Goal: Task Accomplishment & Management: Use online tool/utility

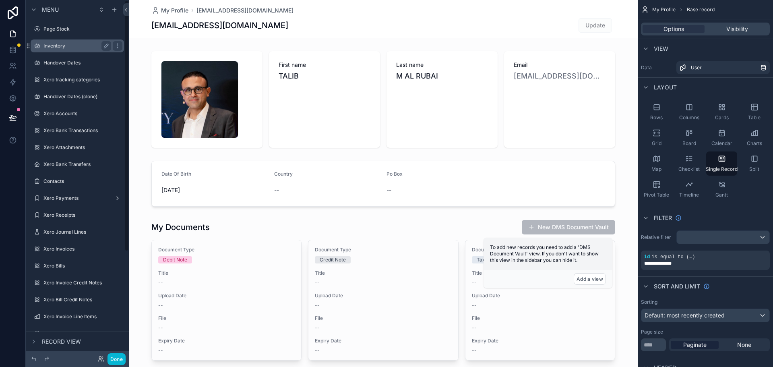
click at [75, 46] on label "Inventory" at bounding box center [75, 46] width 64 height 6
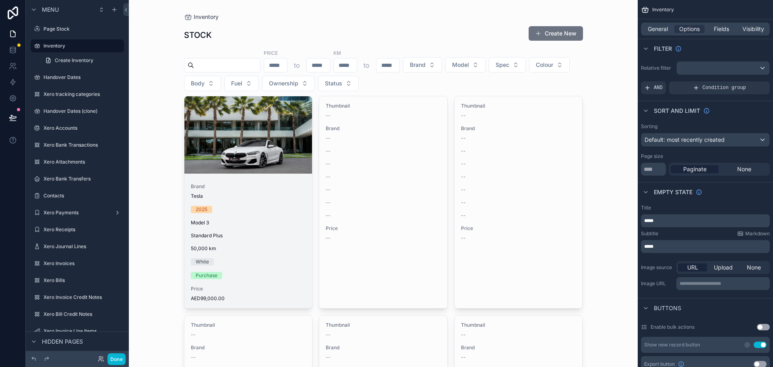
click at [236, 154] on div "scrollable content" at bounding box center [248, 134] width 128 height 77
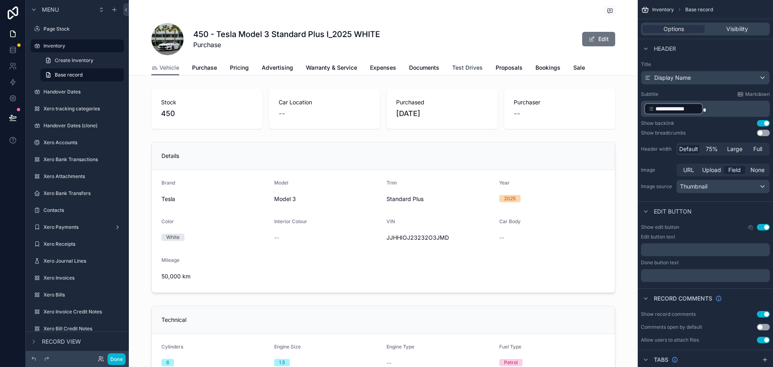
click at [463, 67] on span "Test Drives" at bounding box center [467, 68] width 31 height 8
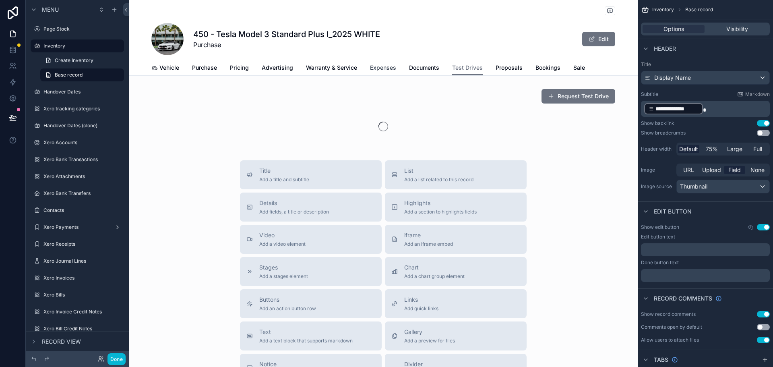
click at [393, 69] on span "Expenses" at bounding box center [383, 68] width 26 height 8
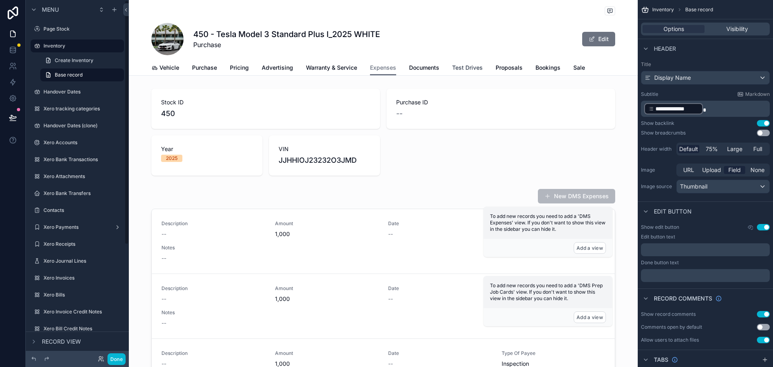
click at [462, 68] on span "Test Drives" at bounding box center [467, 68] width 31 height 8
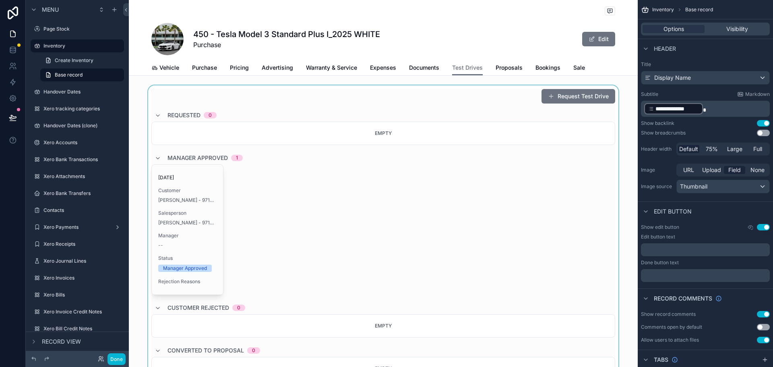
click at [280, 185] on div "scrollable content" at bounding box center [383, 268] width 509 height 366
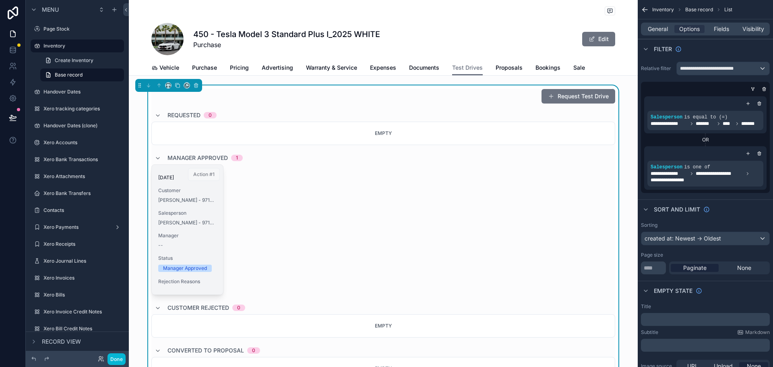
click at [202, 172] on span "Action #1" at bounding box center [204, 174] width 32 height 8
click at [480, 198] on div "12/08/2025 Customer Talib Alrubai - 971551150399 Salesperson Talib Alrubai - 97…" at bounding box center [383, 229] width 464 height 130
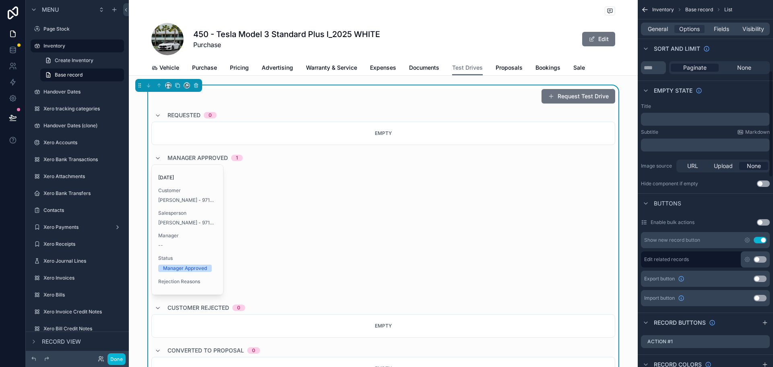
scroll to position [242, 0]
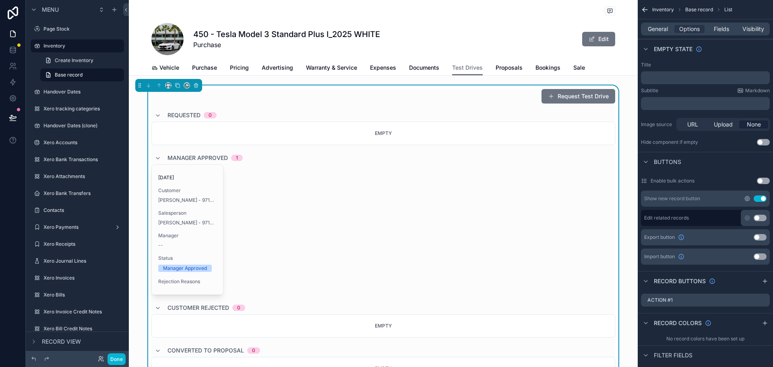
click at [747, 199] on icon "scrollable content" at bounding box center [748, 199] width 2 height 2
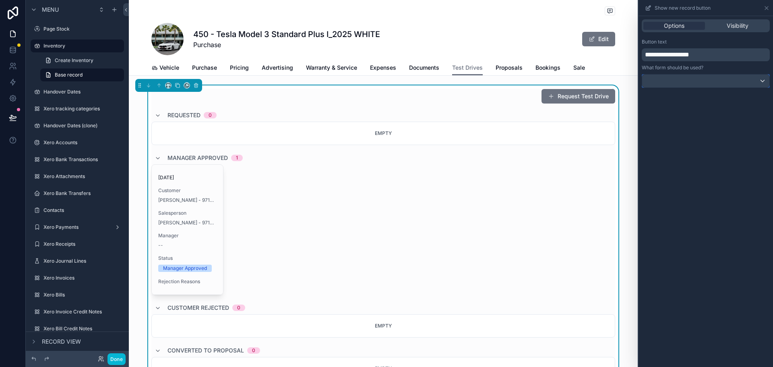
click at [726, 77] on div at bounding box center [705, 80] width 127 height 13
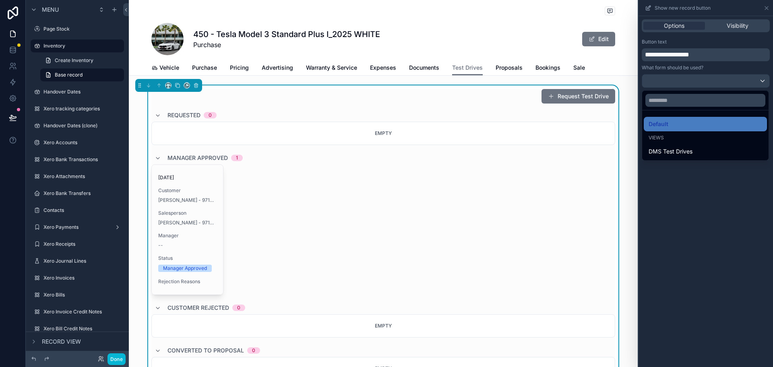
click at [717, 53] on div at bounding box center [706, 183] width 134 height 367
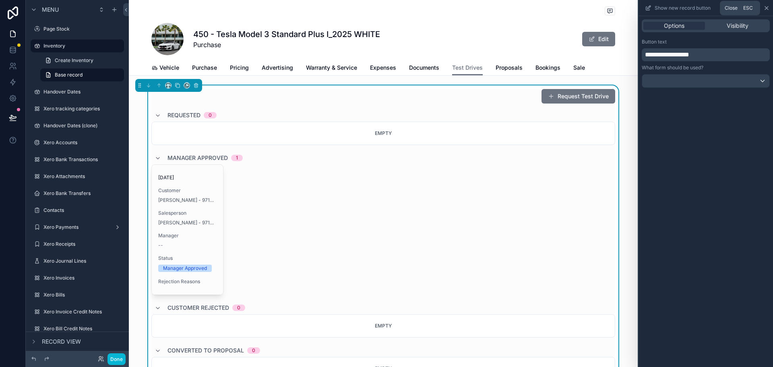
click at [766, 5] on icon at bounding box center [766, 8] width 6 height 6
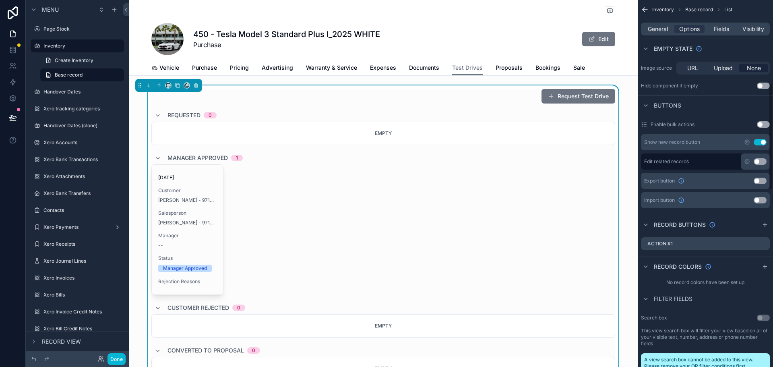
scroll to position [322, 0]
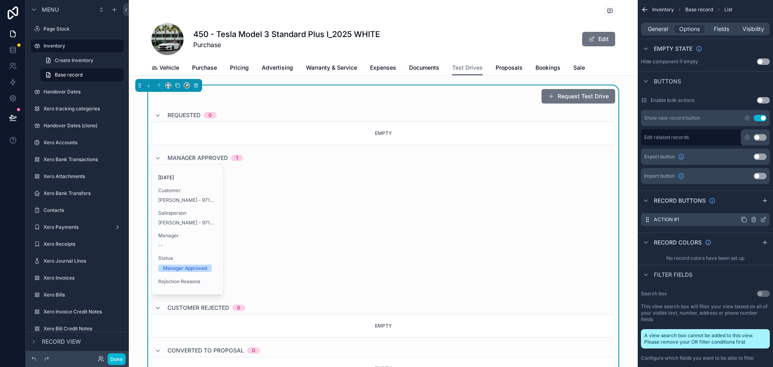
click at [762, 220] on icon "scrollable content" at bounding box center [763, 219] width 6 height 6
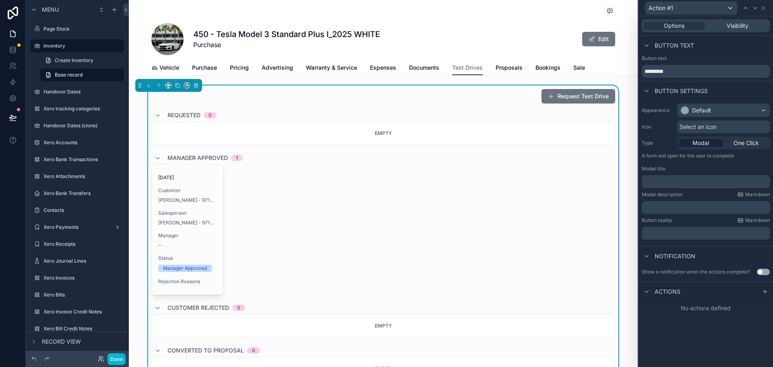
click at [741, 18] on div "Options Visibility" at bounding box center [706, 25] width 134 height 19
click at [739, 27] on span "Visibility" at bounding box center [738, 26] width 22 height 8
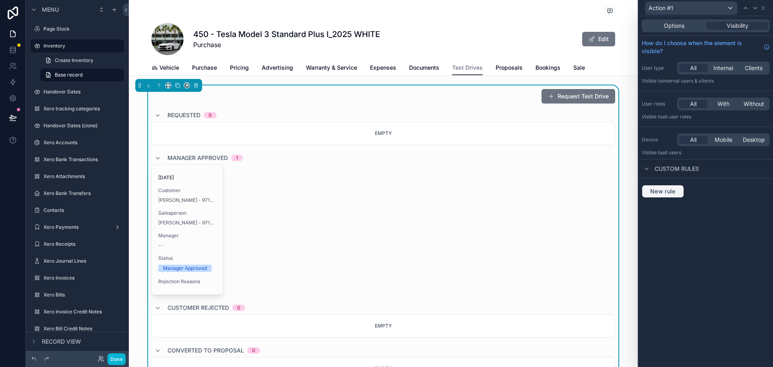
click at [662, 194] on span "New rule" at bounding box center [663, 191] width 32 height 7
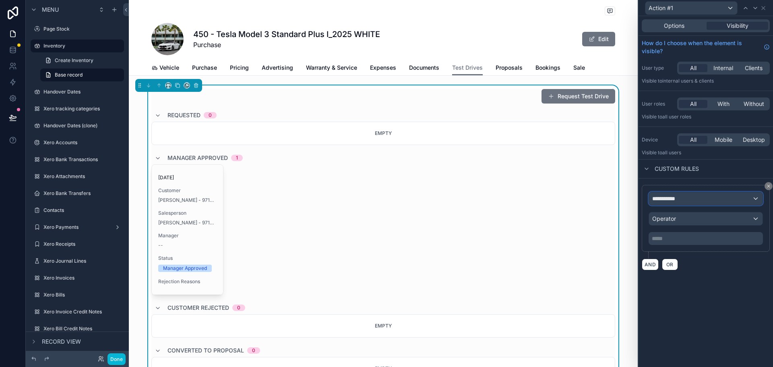
click at [682, 196] on span "**********" at bounding box center [667, 198] width 30 height 8
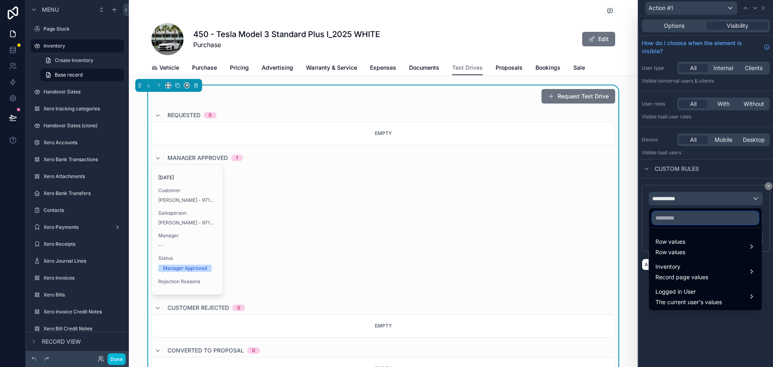
click at [683, 217] on input "text" at bounding box center [705, 217] width 106 height 13
type input "****"
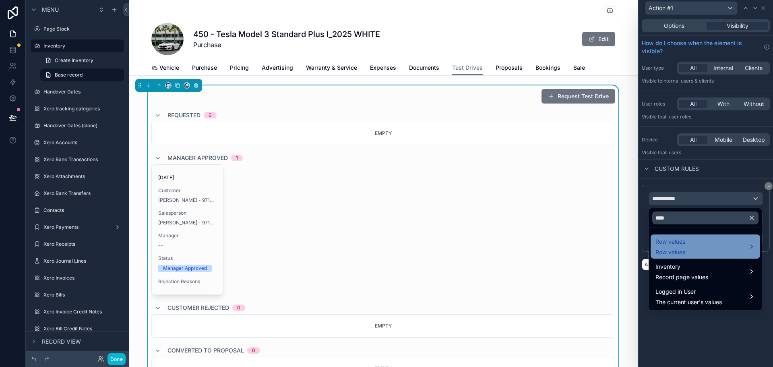
click at [680, 241] on span "Row values" at bounding box center [671, 242] width 30 height 10
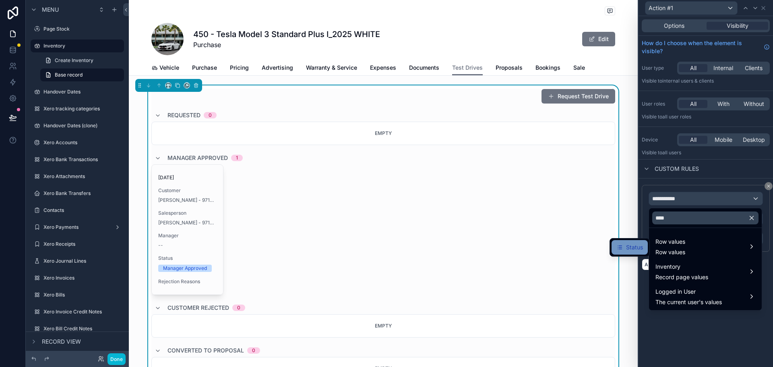
click at [644, 246] on div "Status" at bounding box center [630, 247] width 36 height 14
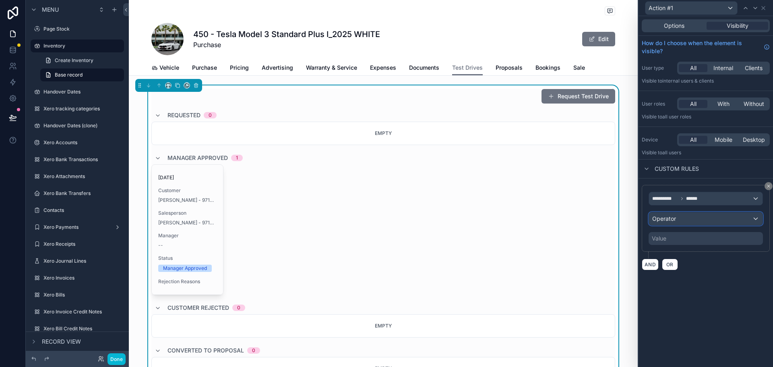
click at [680, 220] on div "Operator" at bounding box center [706, 218] width 114 height 13
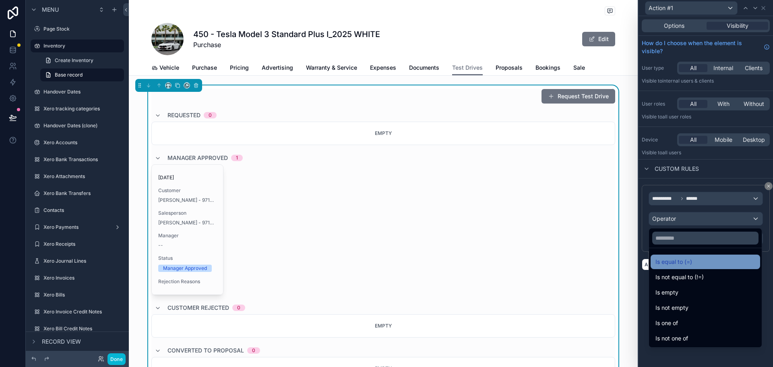
click at [679, 257] on span "Is equal to (=)" at bounding box center [674, 262] width 37 height 10
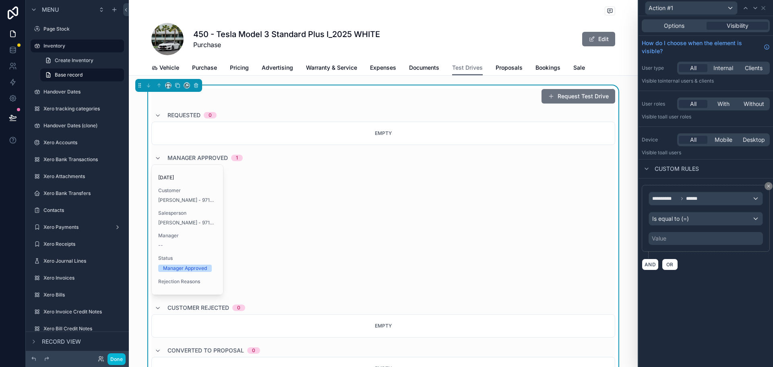
click at [676, 240] on div "Value" at bounding box center [706, 238] width 114 height 13
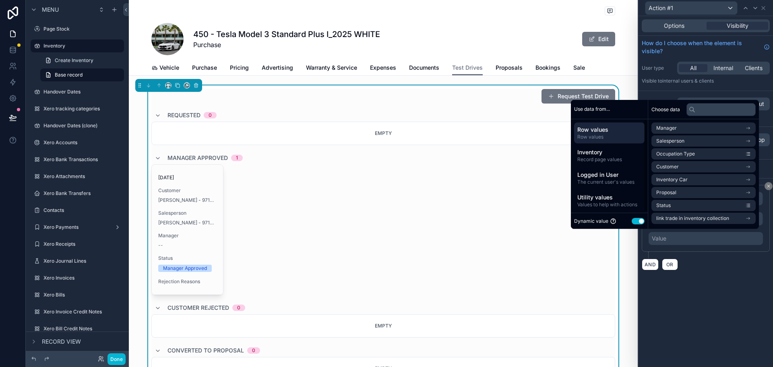
click at [636, 221] on button "Use setting" at bounding box center [638, 221] width 13 height 6
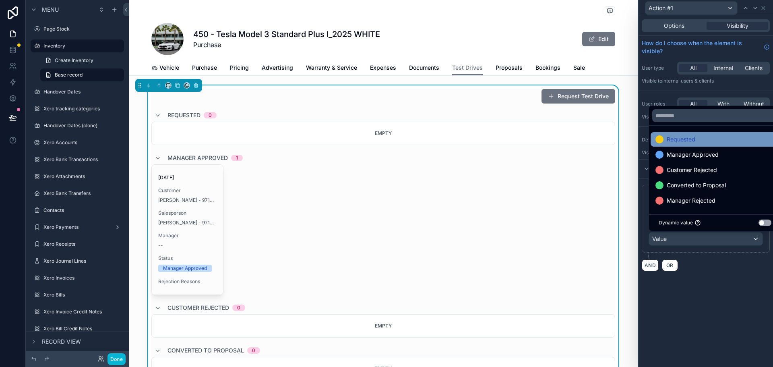
click at [698, 136] on div "Requested" at bounding box center [715, 139] width 119 height 10
click at [678, 283] on div "**********" at bounding box center [706, 191] width 134 height 351
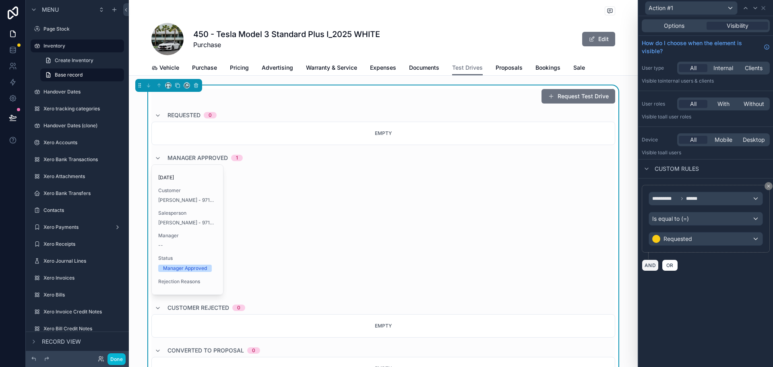
click at [651, 262] on button "AND" at bounding box center [650, 265] width 17 height 12
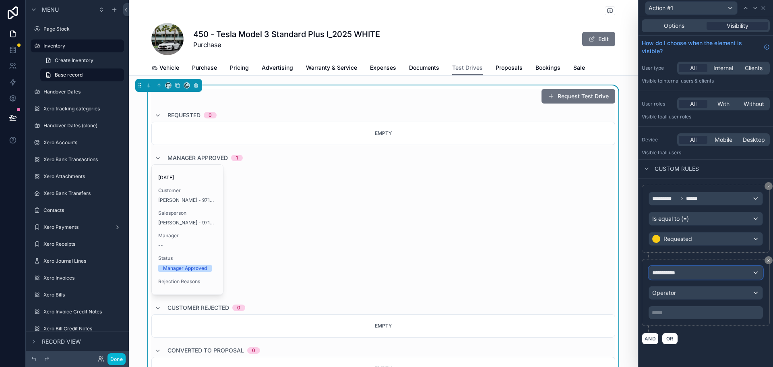
click at [678, 271] on span "**********" at bounding box center [667, 273] width 30 height 8
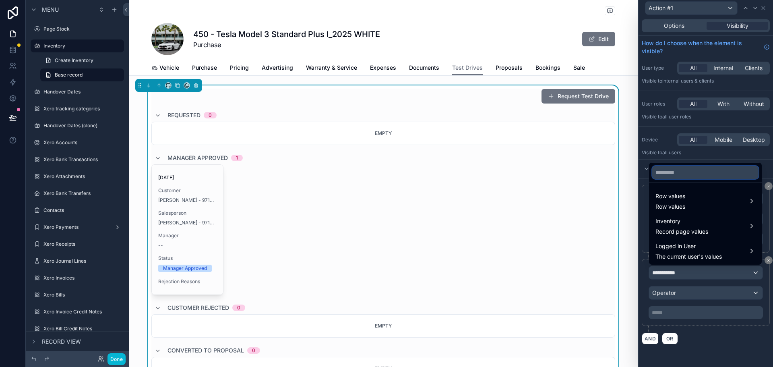
click at [694, 172] on input "text" at bounding box center [705, 172] width 106 height 13
type input "*******"
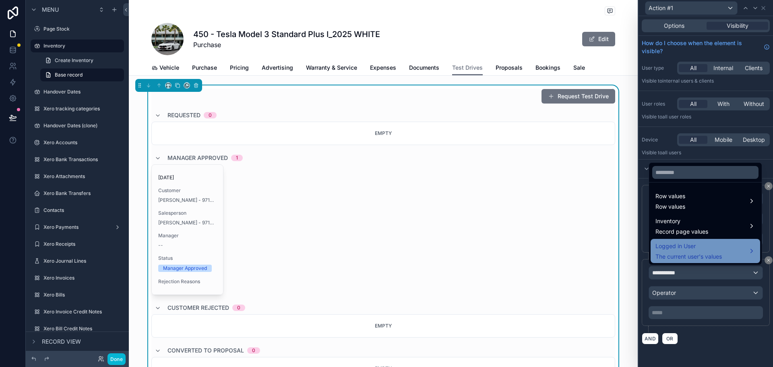
click at [689, 252] on div "Logged in User The current user's values" at bounding box center [689, 250] width 66 height 19
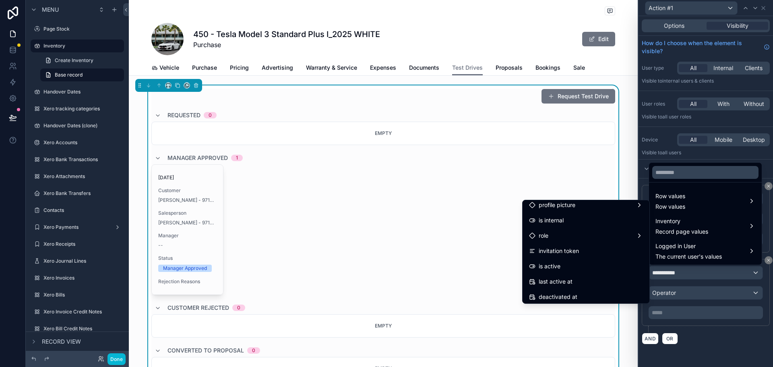
scroll to position [161, 0]
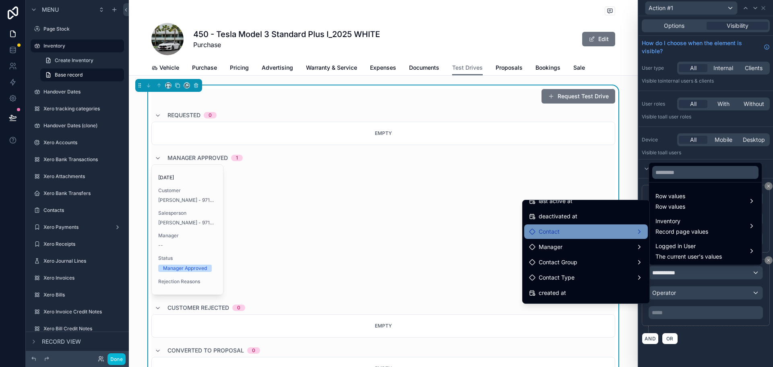
click at [594, 230] on div "Contact" at bounding box center [586, 232] width 114 height 10
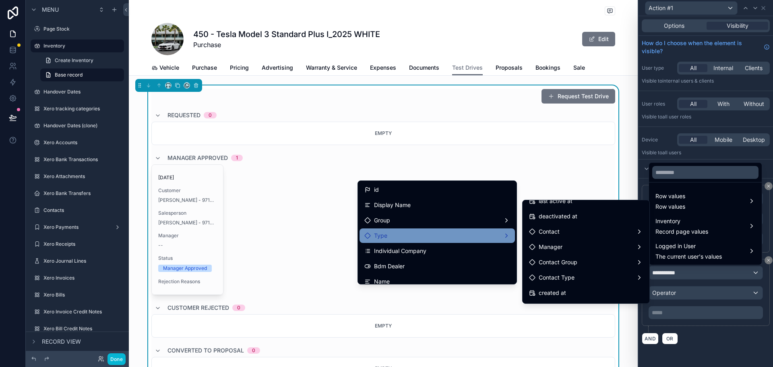
click at [474, 239] on div "Type" at bounding box center [437, 236] width 146 height 10
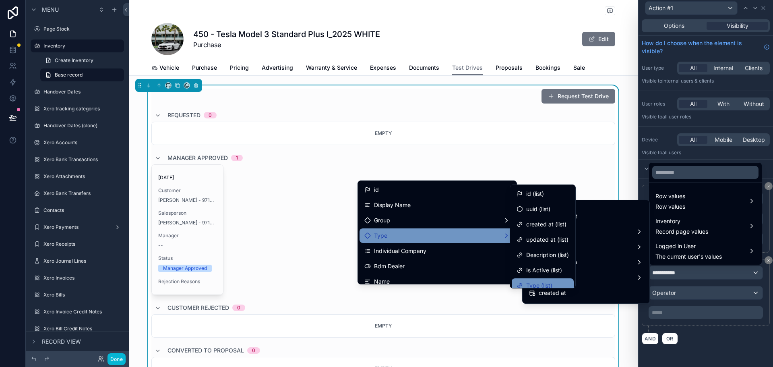
click at [548, 282] on span "Type (list)" at bounding box center [539, 286] width 26 height 10
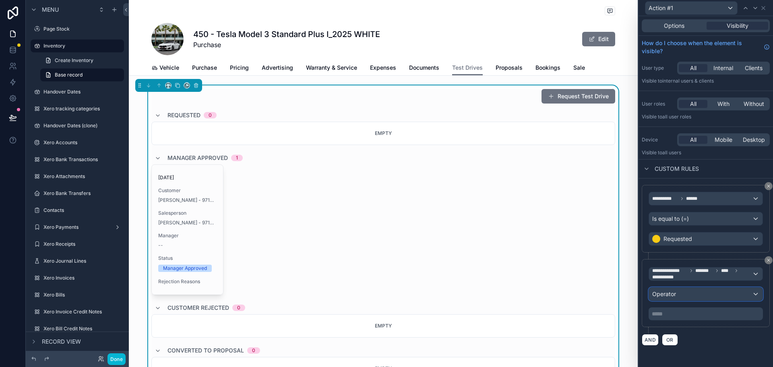
click at [693, 298] on div "Operator" at bounding box center [706, 293] width 114 height 13
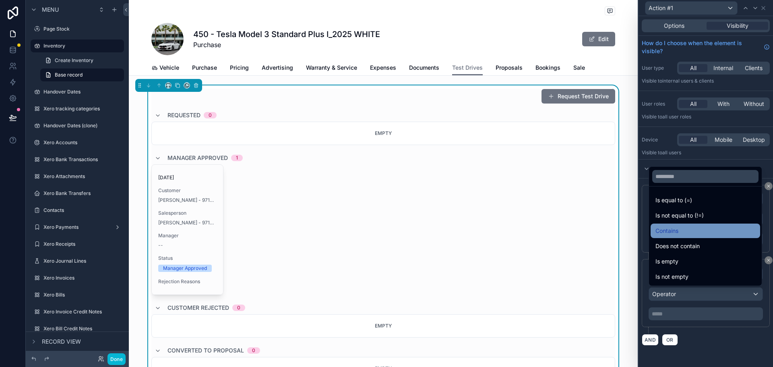
click at [688, 234] on div "Contains" at bounding box center [706, 231] width 100 height 10
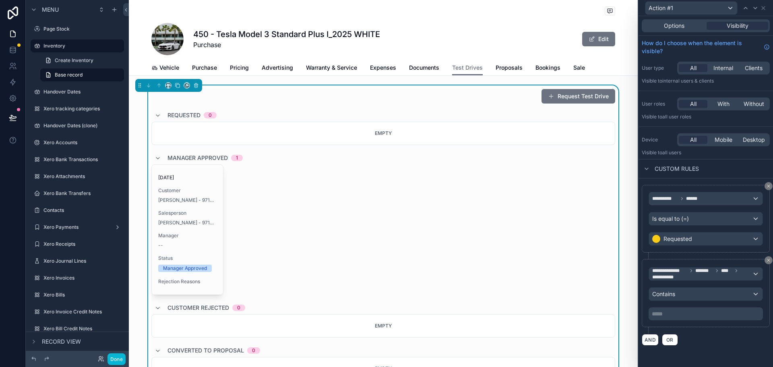
click at [670, 312] on p "***** ﻿" at bounding box center [707, 314] width 110 height 8
click at [711, 352] on div "**********" at bounding box center [706, 191] width 134 height 351
click at [676, 338] on button "OR" at bounding box center [670, 340] width 16 height 12
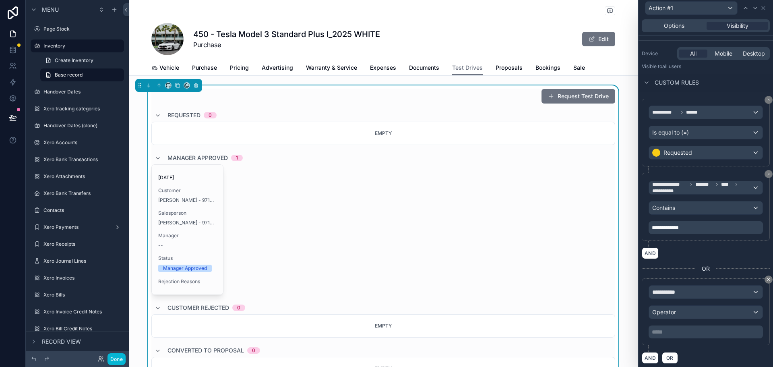
scroll to position [89, 0]
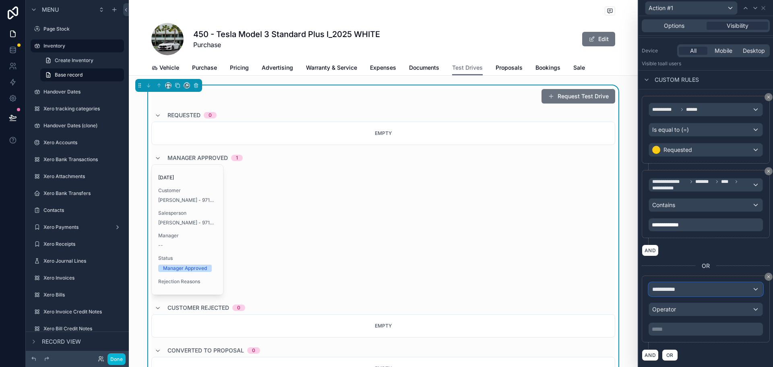
click at [679, 290] on span "**********" at bounding box center [667, 289] width 30 height 8
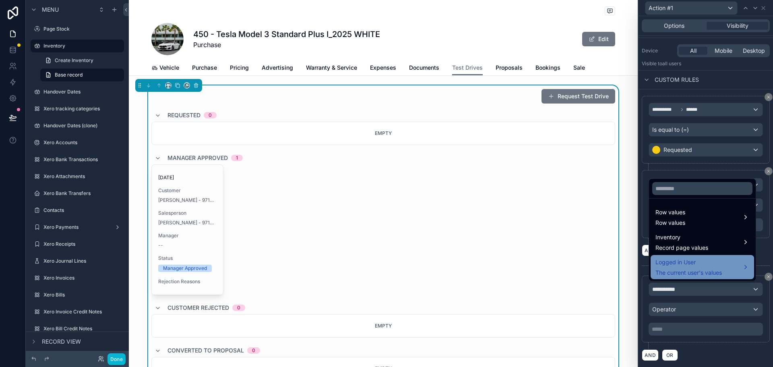
click at [679, 261] on span "Logged in User" at bounding box center [689, 262] width 66 height 10
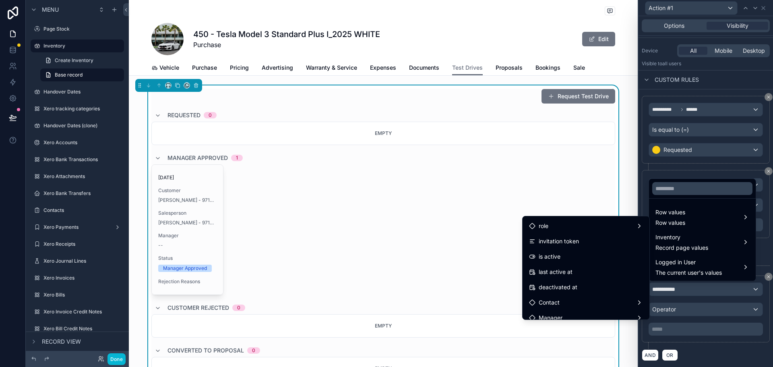
scroll to position [121, 0]
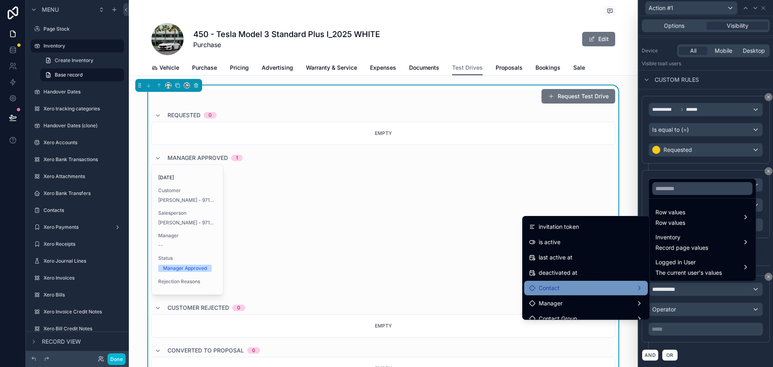
click at [583, 281] on div "Contact" at bounding box center [586, 288] width 124 height 14
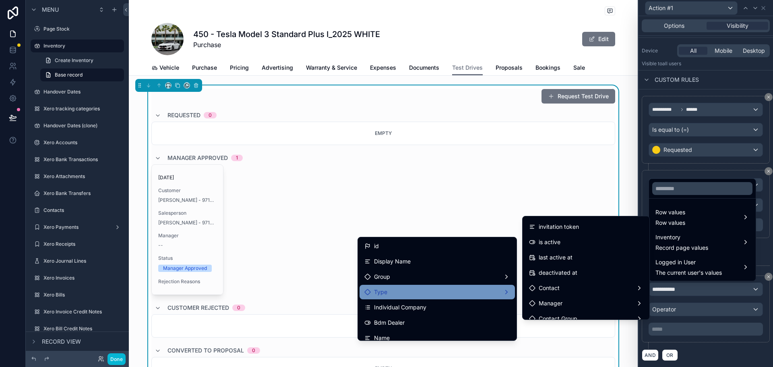
click at [451, 296] on div "Type" at bounding box center [437, 292] width 146 height 10
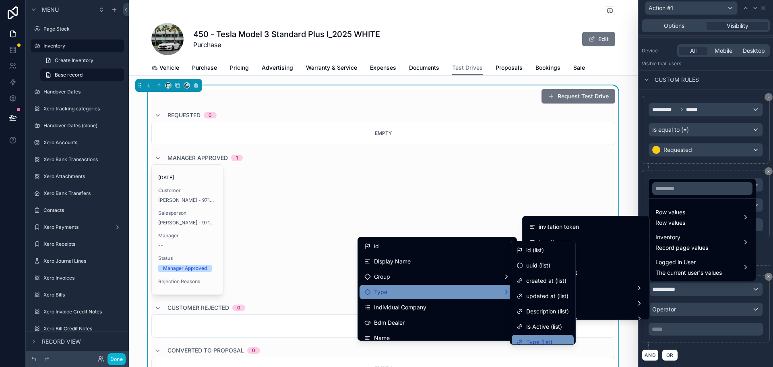
click at [557, 336] on div "Type (list)" at bounding box center [543, 342] width 62 height 14
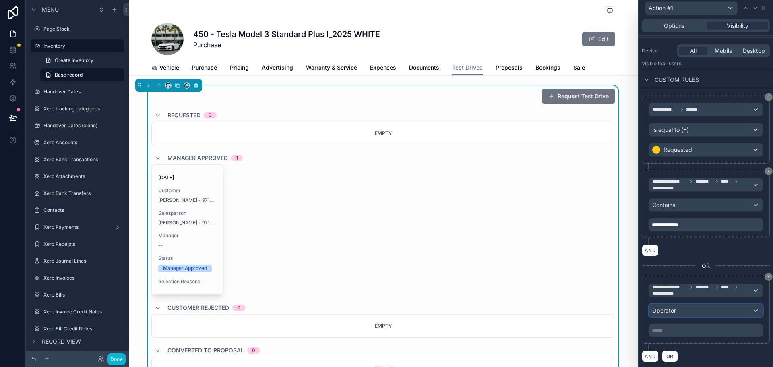
click at [684, 312] on div "Operator" at bounding box center [706, 310] width 114 height 13
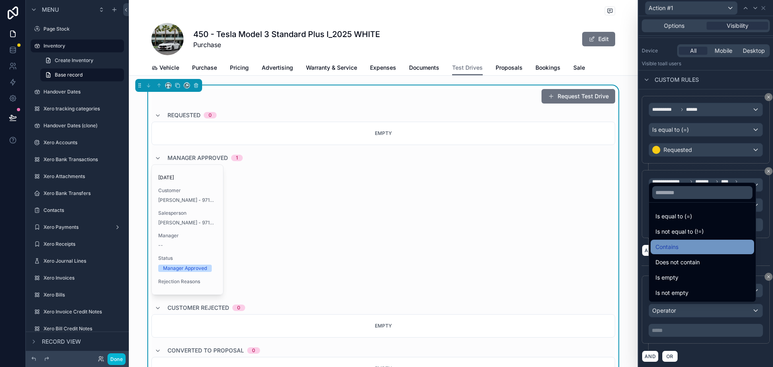
click at [688, 247] on div "Contains" at bounding box center [703, 247] width 94 height 10
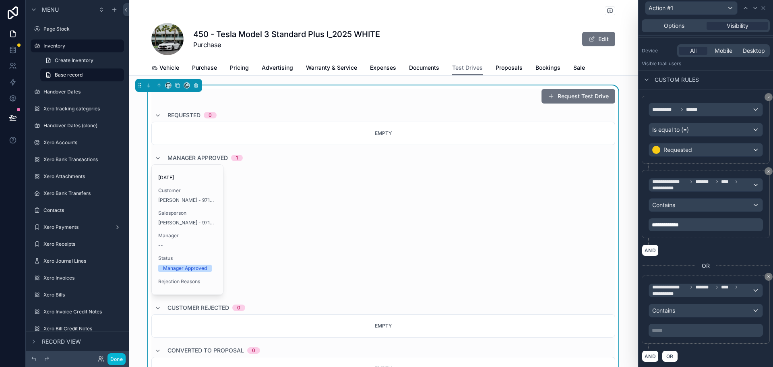
click at [669, 329] on p "***** ﻿" at bounding box center [707, 330] width 110 height 8
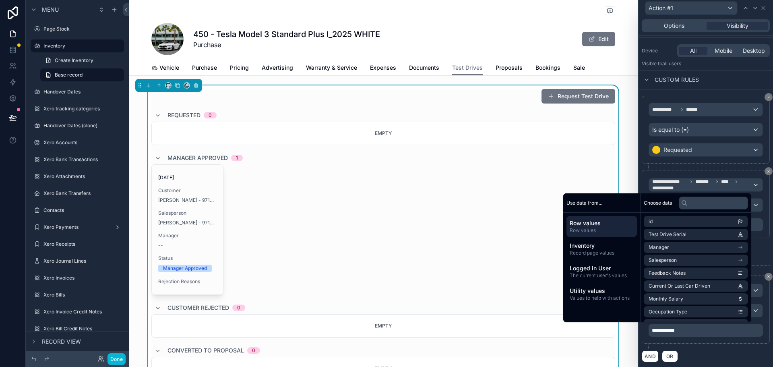
click at [707, 342] on div "**********" at bounding box center [706, 309] width 128 height 68
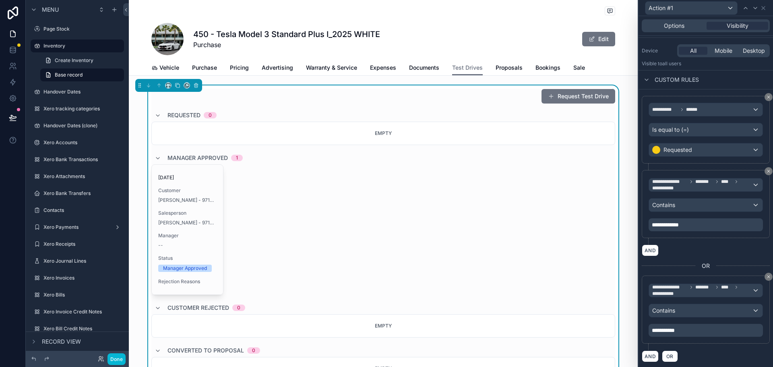
scroll to position [90, 0]
click at [680, 353] on div "AND OR" at bounding box center [706, 355] width 128 height 12
click at [656, 355] on button "AND" at bounding box center [650, 355] width 17 height 12
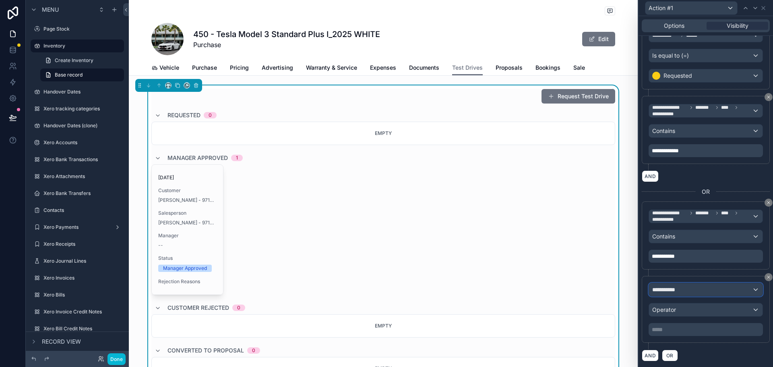
click at [688, 290] on div "**********" at bounding box center [706, 289] width 114 height 13
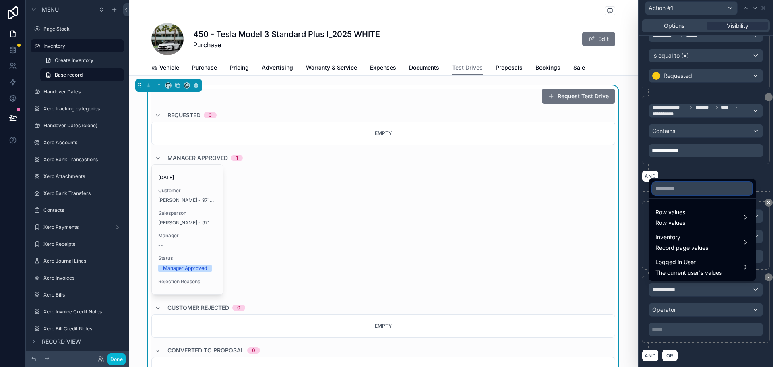
click at [680, 191] on input "text" at bounding box center [702, 188] width 100 height 13
type input "****"
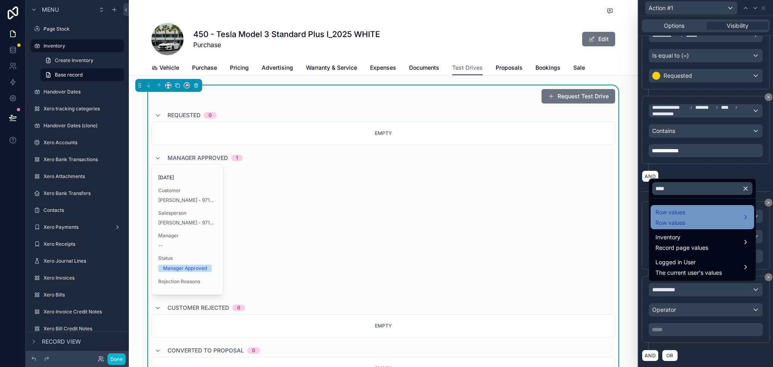
click at [680, 216] on span "Row values" at bounding box center [671, 212] width 30 height 10
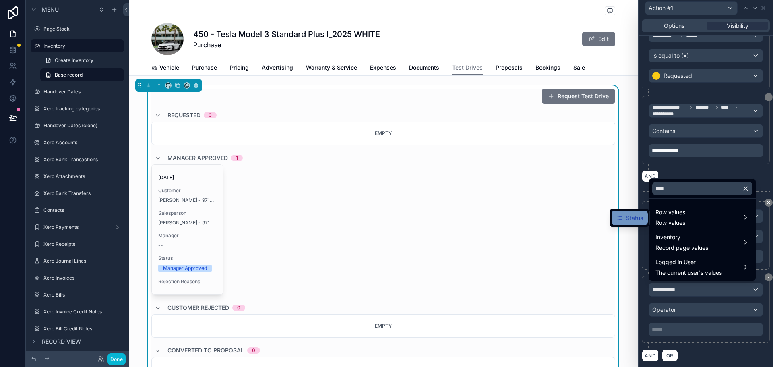
click at [637, 216] on span "Status" at bounding box center [634, 218] width 17 height 10
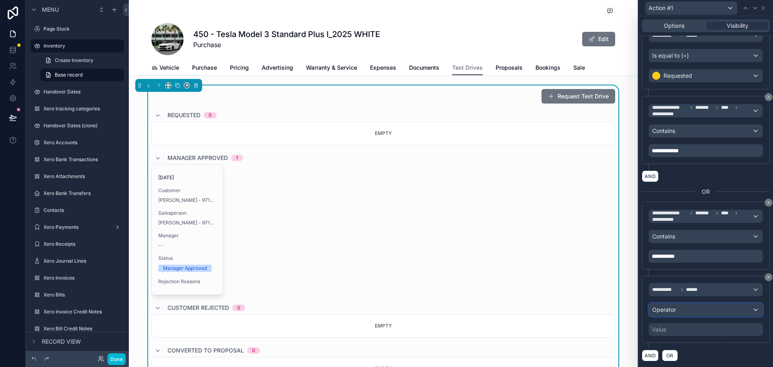
click at [677, 309] on div "Operator" at bounding box center [706, 309] width 114 height 13
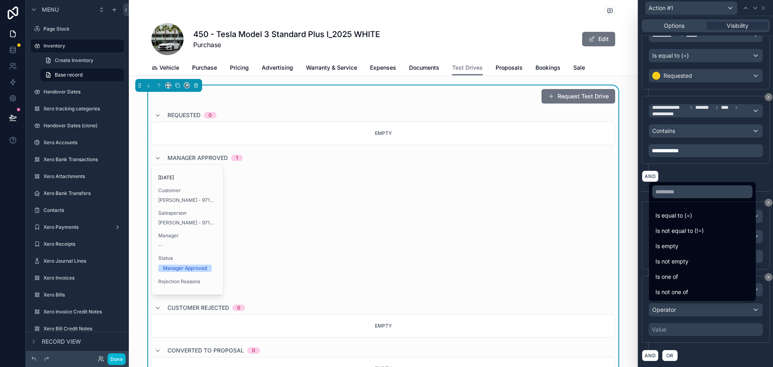
click at [679, 220] on div "Is equal to (=)" at bounding box center [702, 215] width 103 height 14
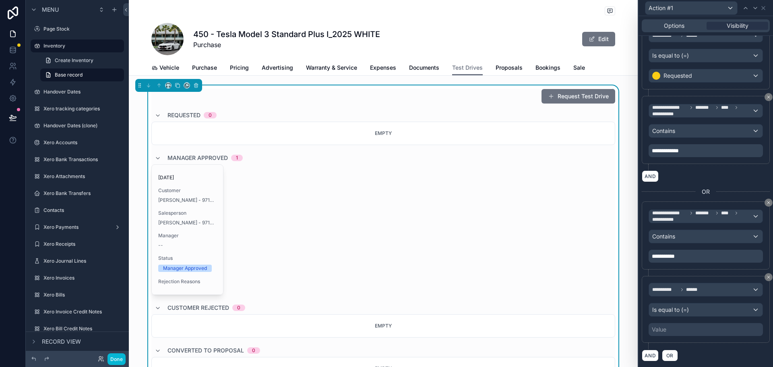
click at [679, 333] on div "Value" at bounding box center [706, 329] width 114 height 13
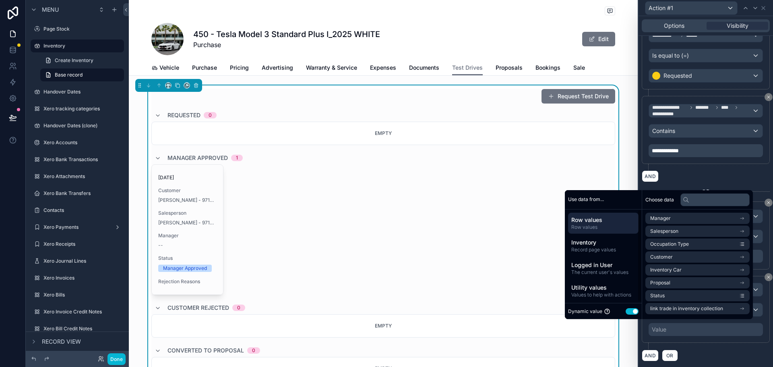
click at [626, 310] on button "Use setting" at bounding box center [632, 311] width 13 height 6
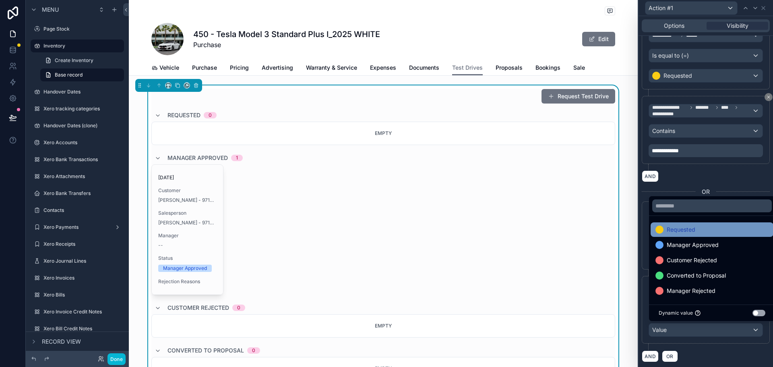
click at [683, 227] on span "Requested" at bounding box center [681, 230] width 29 height 10
click at [705, 169] on div "**********" at bounding box center [706, 133] width 128 height 74
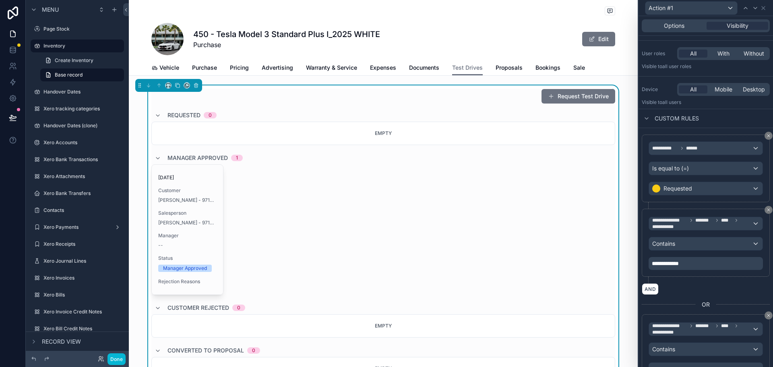
scroll to position [0, 0]
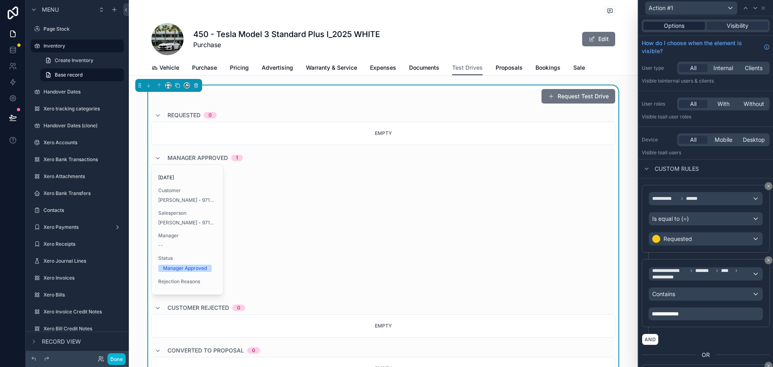
click at [686, 24] on div "Options" at bounding box center [674, 26] width 62 height 8
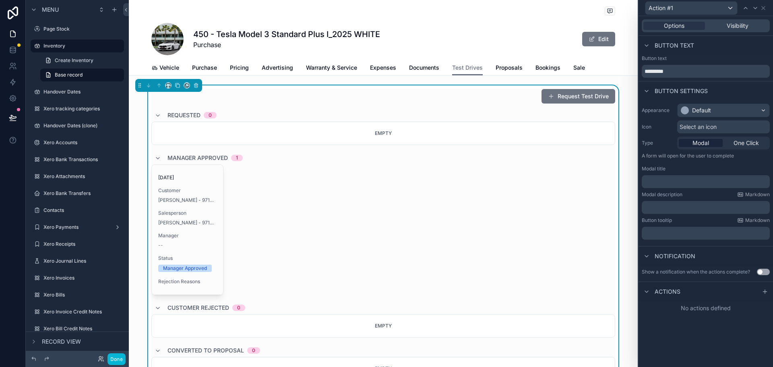
click at [683, 64] on div "Button text *********" at bounding box center [706, 66] width 128 height 23
click at [679, 71] on input "*********" at bounding box center [706, 71] width 128 height 13
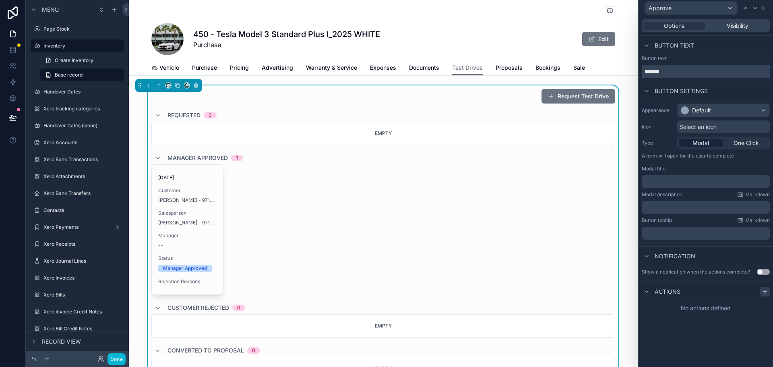
type input "*******"
click at [766, 293] on icon at bounding box center [765, 291] width 6 height 6
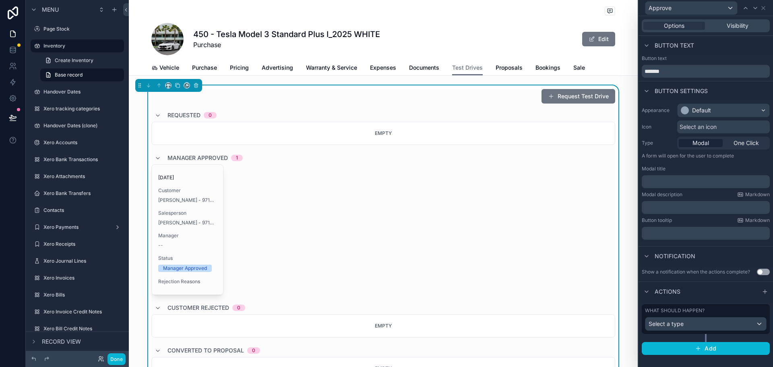
scroll to position [890, 0]
click at [713, 323] on div "Select a type" at bounding box center [705, 323] width 121 height 13
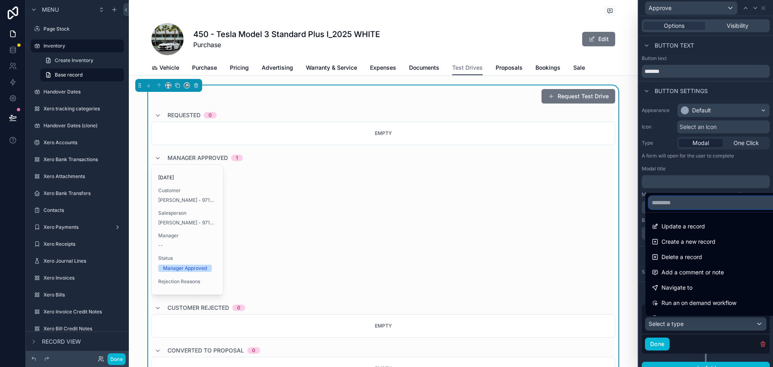
click at [683, 203] on input "text" at bounding box center [715, 202] width 133 height 13
type input "*"
click at [724, 226] on div "Update a record" at bounding box center [715, 226] width 126 height 10
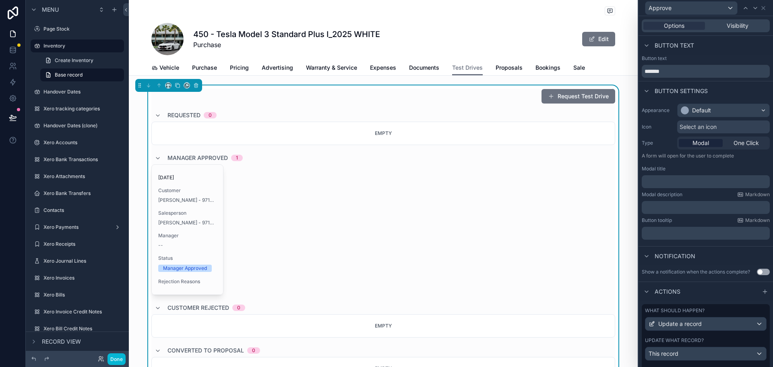
scroll to position [201, 0]
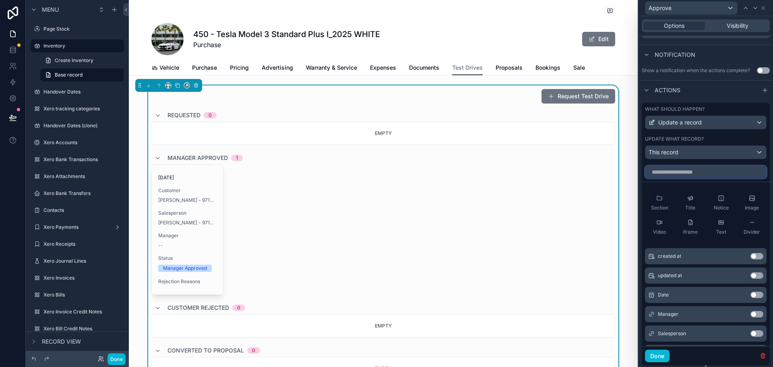
click at [709, 172] on input "text" at bounding box center [706, 171] width 122 height 13
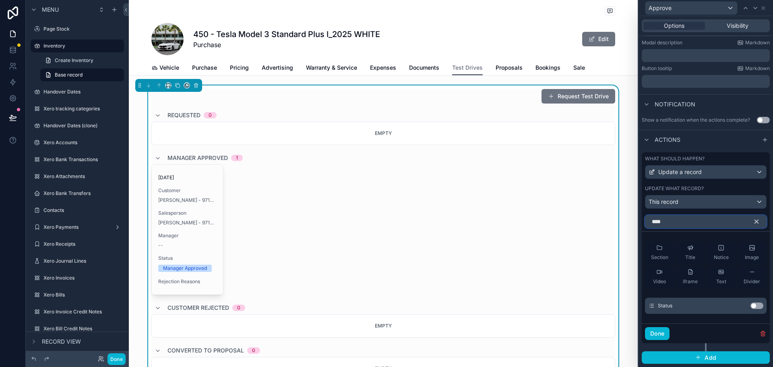
scroll to position [152, 0]
click at [751, 304] on button "Use setting" at bounding box center [757, 305] width 13 height 6
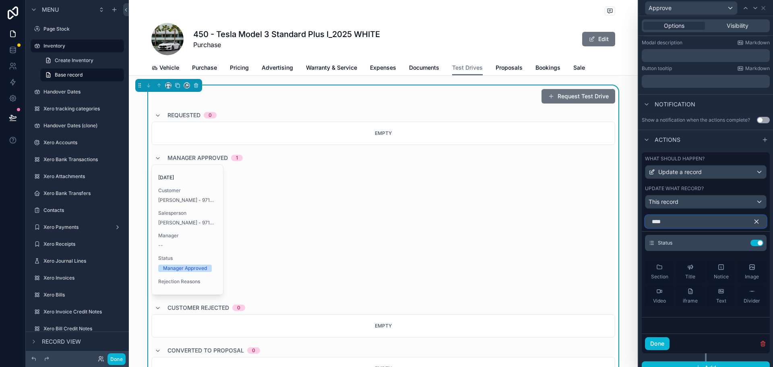
click at [722, 220] on input "****" at bounding box center [706, 221] width 122 height 13
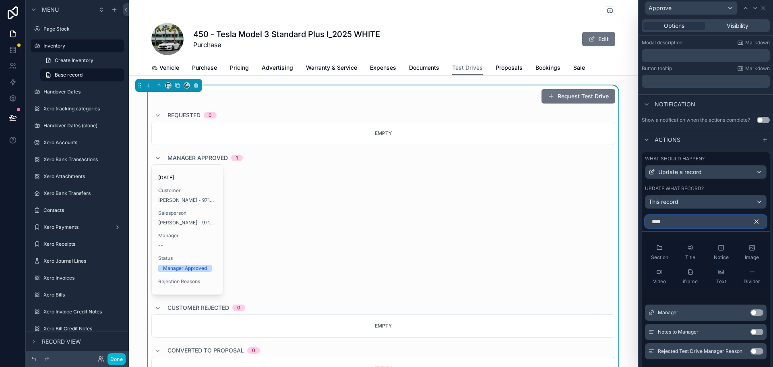
type input "****"
click at [751, 314] on button "Use setting" at bounding box center [757, 312] width 13 height 6
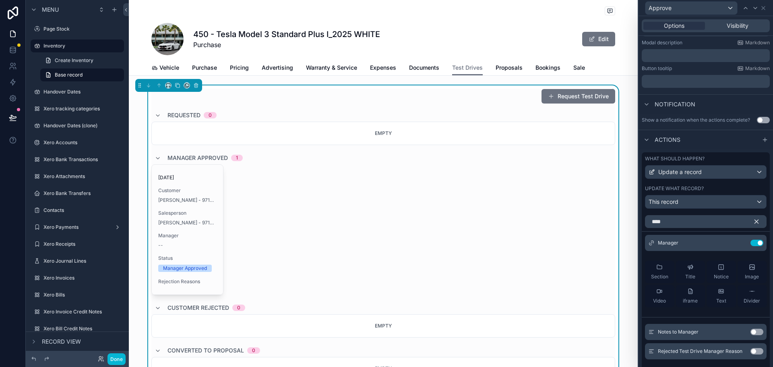
click at [753, 221] on icon "button" at bounding box center [756, 221] width 7 height 7
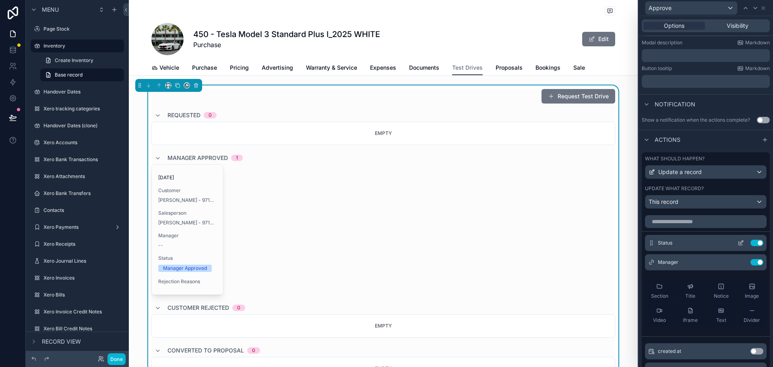
click at [738, 244] on icon at bounding box center [741, 243] width 6 height 6
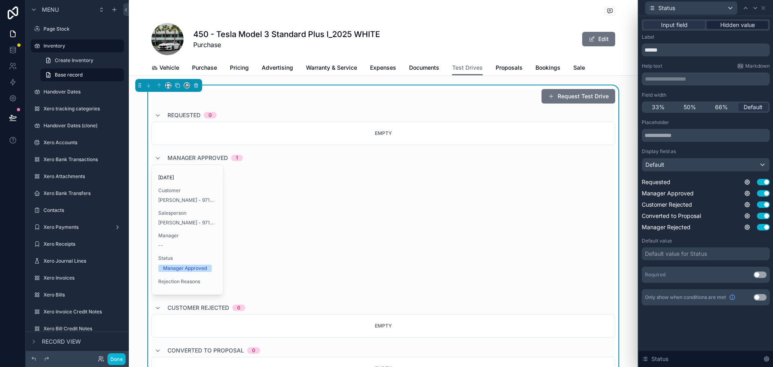
click at [730, 26] on span "Hidden value" at bounding box center [737, 25] width 35 height 8
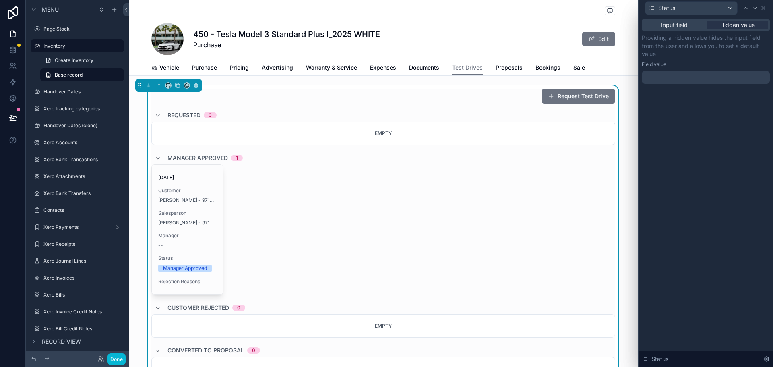
click at [709, 76] on div at bounding box center [706, 77] width 128 height 13
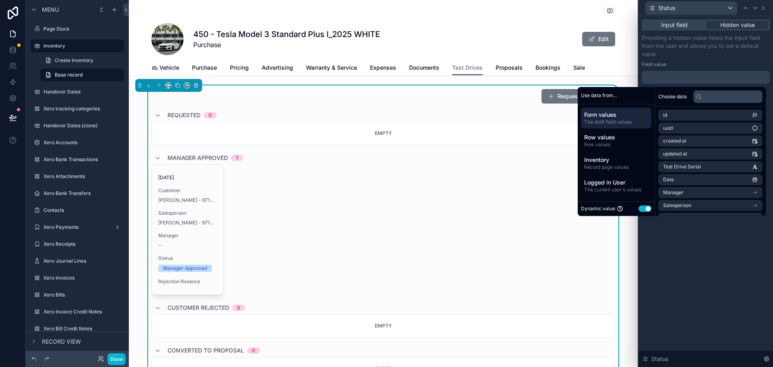
click at [643, 209] on button "Use setting" at bounding box center [645, 208] width 13 height 6
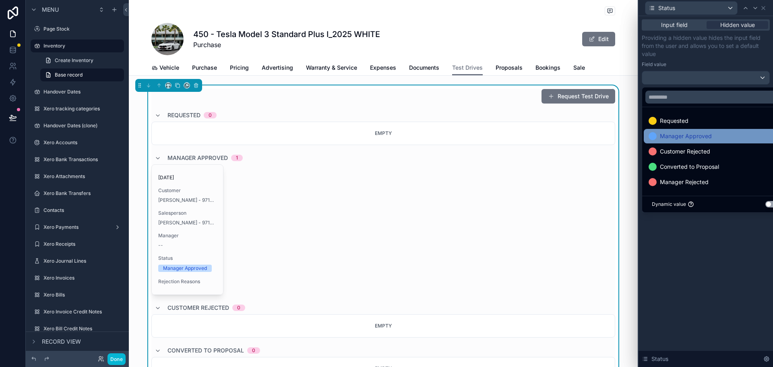
click at [712, 136] on div "Manager Approved" at bounding box center [715, 136] width 133 height 10
click at [713, 269] on div "Input field Hidden value Providing a hidden value hides the input field from th…" at bounding box center [706, 191] width 134 height 351
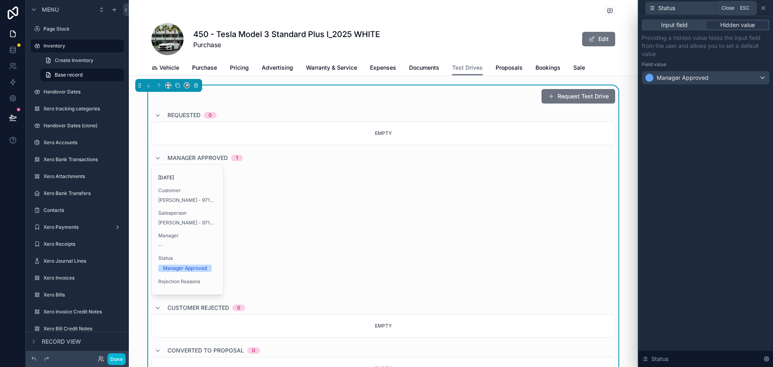
click at [766, 9] on icon at bounding box center [763, 8] width 6 height 6
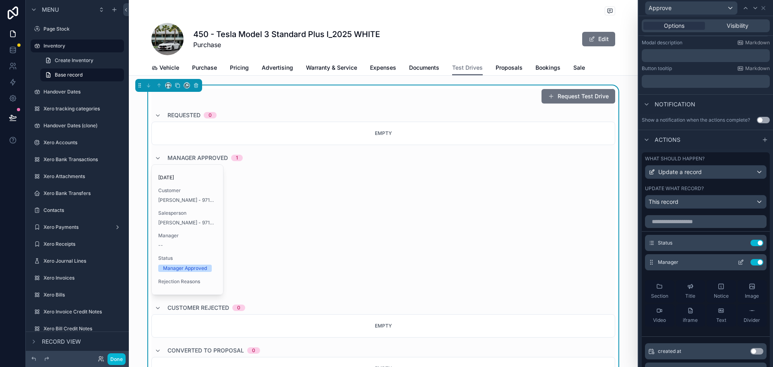
click at [738, 265] on icon at bounding box center [741, 262] width 6 height 6
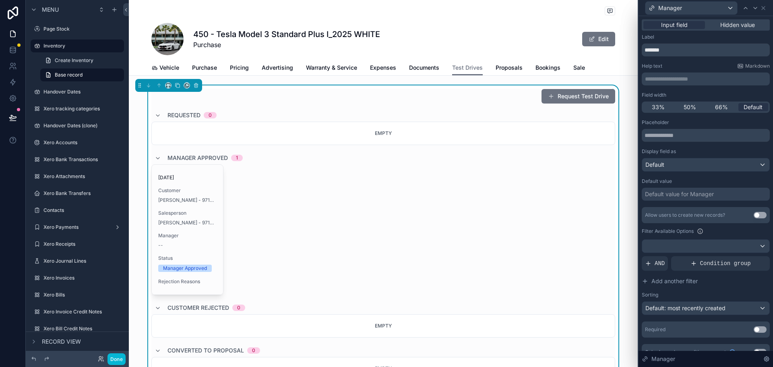
click at [739, 18] on div "**********" at bounding box center [706, 197] width 134 height 363
click at [738, 24] on span "Hidden value" at bounding box center [737, 25] width 35 height 8
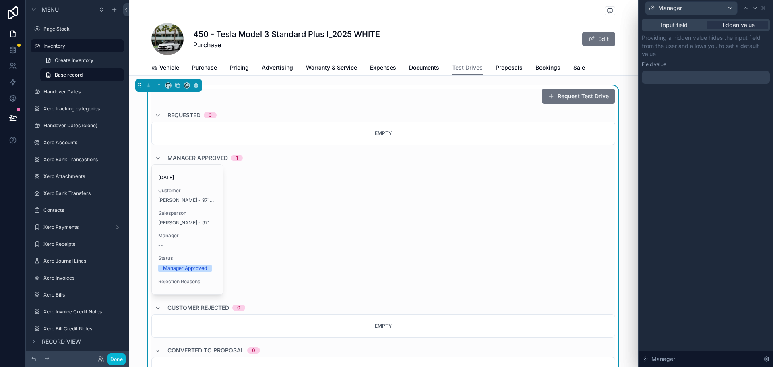
click at [687, 75] on div at bounding box center [706, 77] width 128 height 13
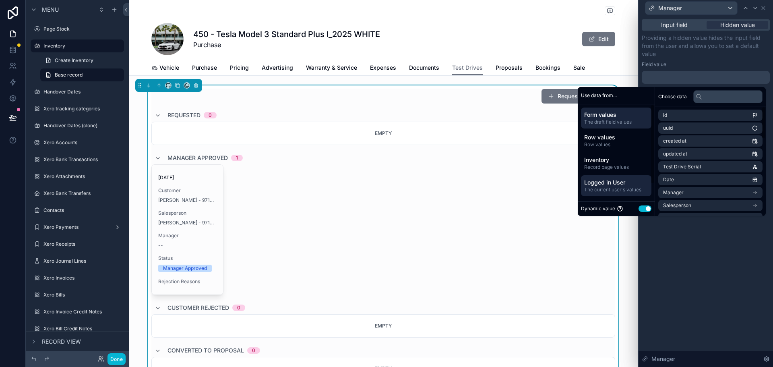
click at [619, 188] on span "The current user's values" at bounding box center [616, 189] width 64 height 6
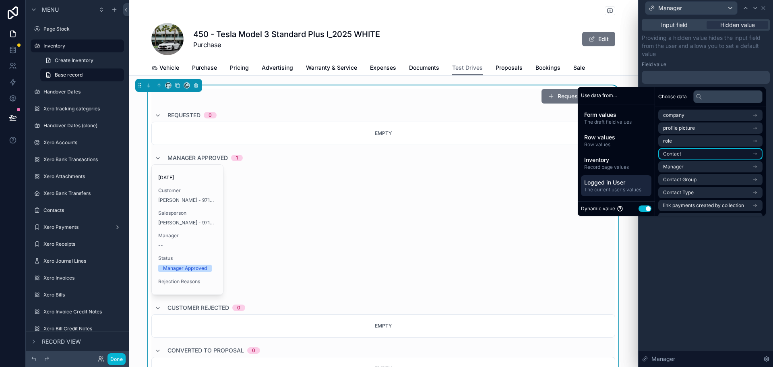
click at [689, 154] on li "Contact" at bounding box center [710, 153] width 104 height 11
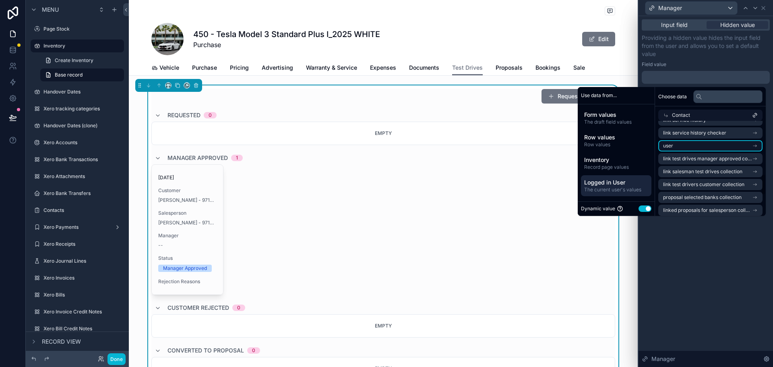
click at [700, 144] on li "user" at bounding box center [710, 145] width 104 height 11
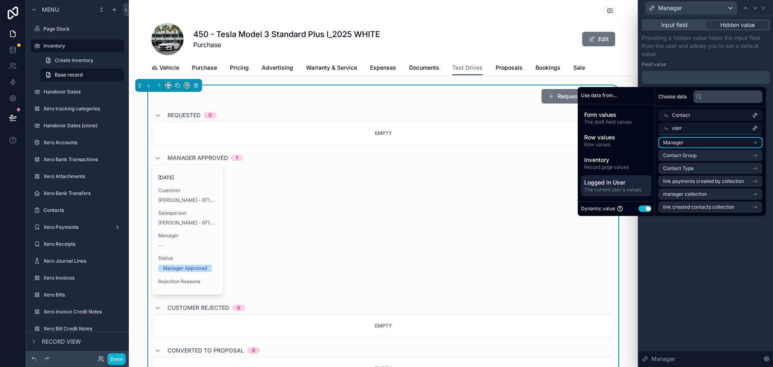
scroll to position [0, 0]
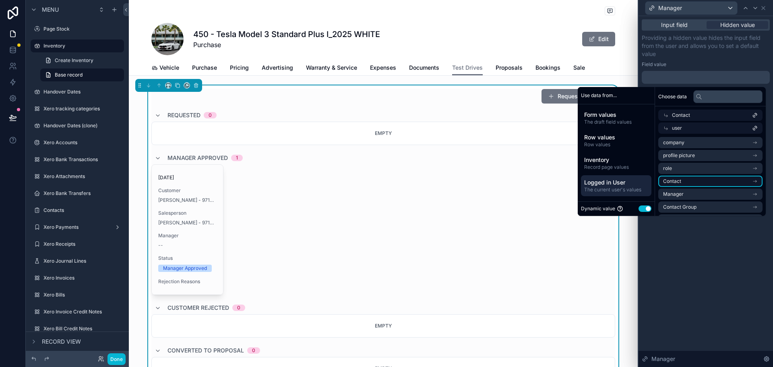
click at [698, 180] on li "Contact" at bounding box center [710, 181] width 104 height 11
click at [703, 157] on li "Contact" at bounding box center [710, 155] width 104 height 11
click at [706, 251] on div "**********" at bounding box center [706, 191] width 134 height 351
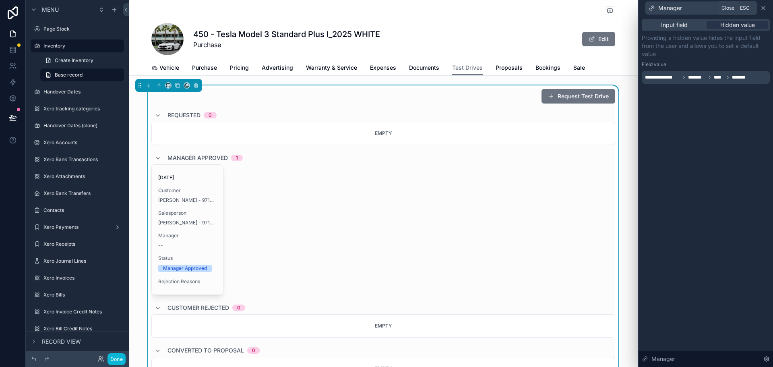
click at [766, 8] on icon at bounding box center [763, 8] width 6 height 6
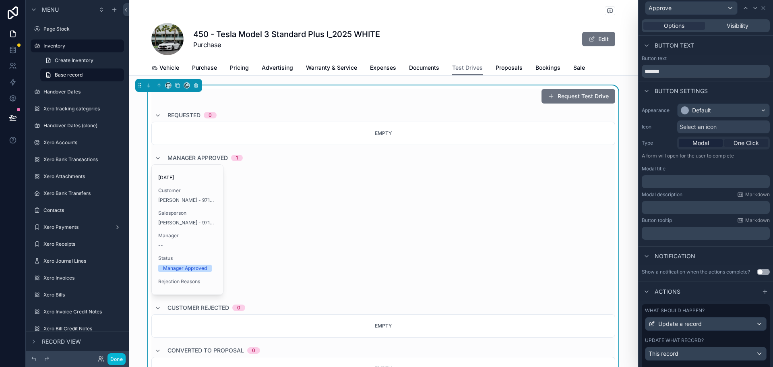
click at [739, 143] on span "One Click" at bounding box center [746, 143] width 25 height 8
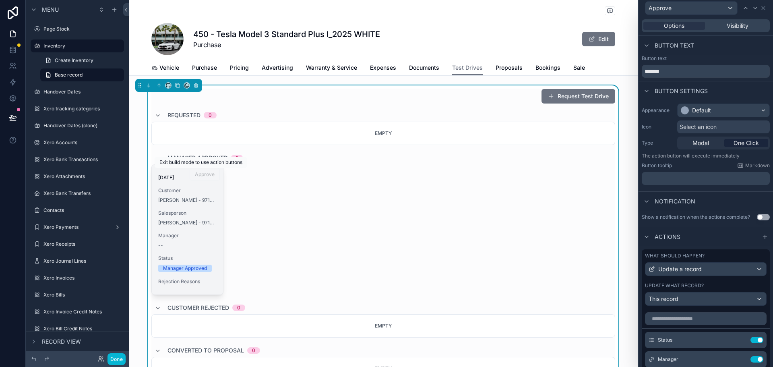
click at [206, 174] on span "Approve" at bounding box center [205, 174] width 30 height 8
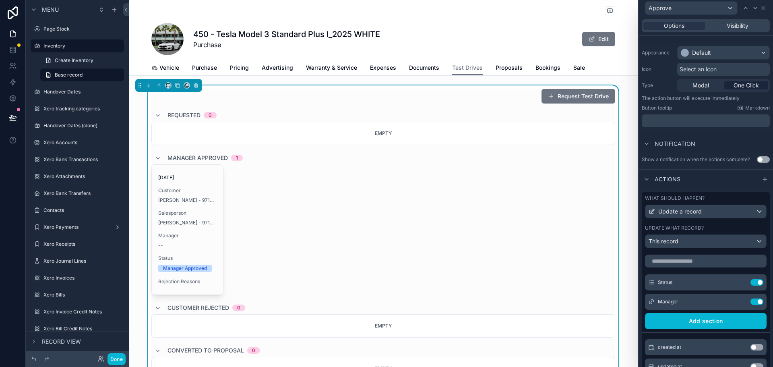
scroll to position [8, 0]
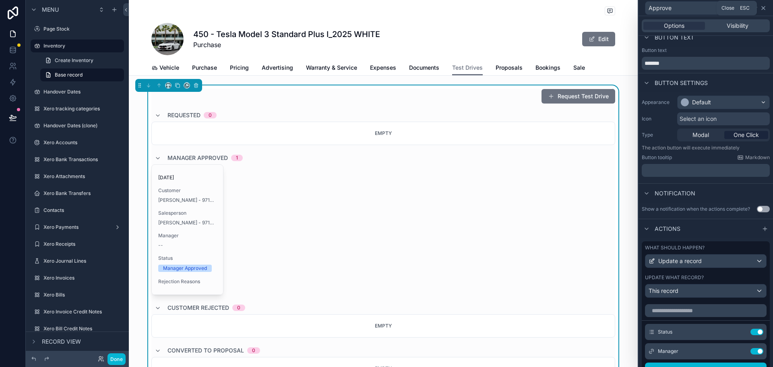
click at [765, 8] on icon at bounding box center [763, 8] width 6 height 6
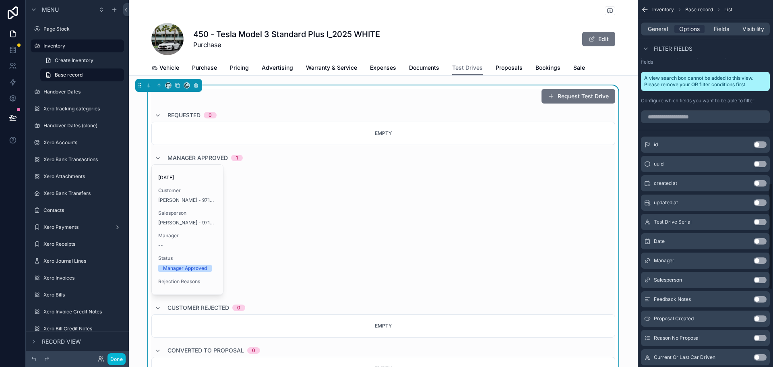
scroll to position [568, 0]
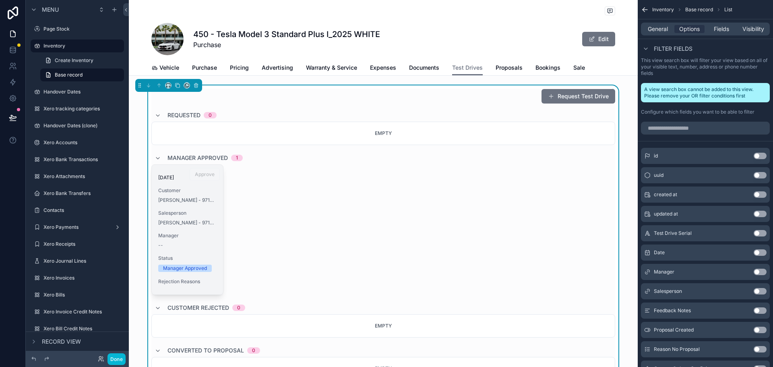
click at [201, 186] on div "12/08/2025 Customer Talib Alrubai - 971551150399 Salesperson Talib Alrubai - 97…" at bounding box center [187, 230] width 71 height 130
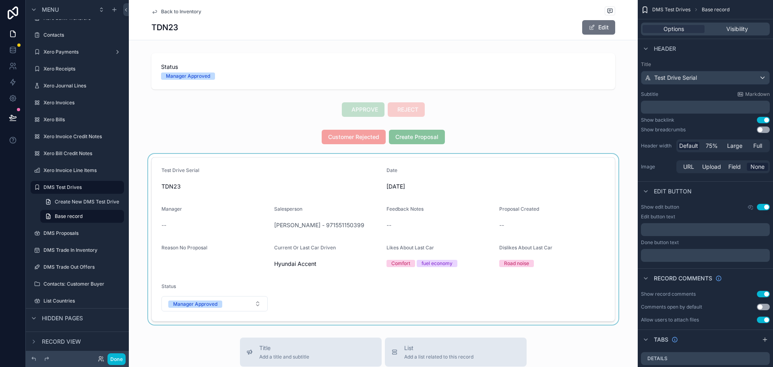
click at [368, 180] on div "scrollable content" at bounding box center [383, 239] width 509 height 171
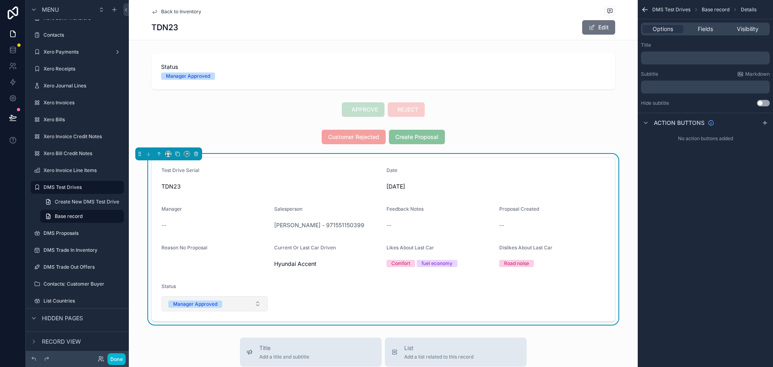
click at [234, 307] on button "Manager Approved" at bounding box center [214, 303] width 106 height 15
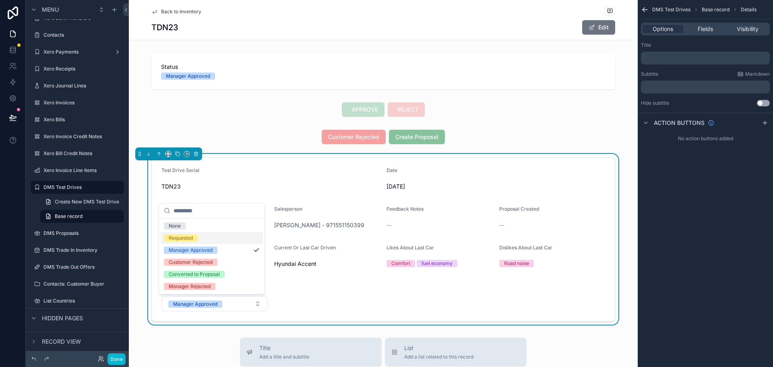
click at [214, 236] on div "Requested" at bounding box center [212, 238] width 102 height 12
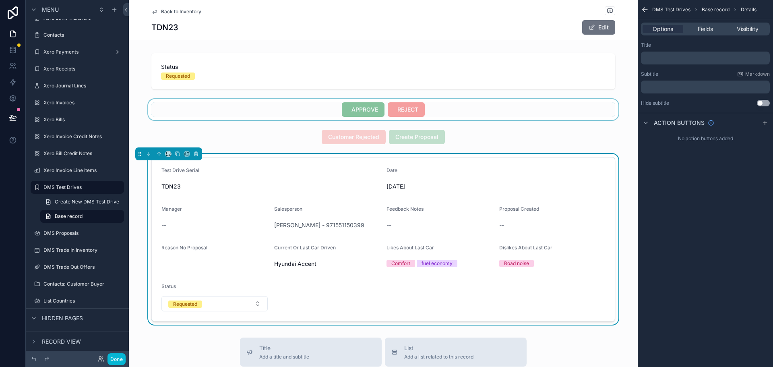
click at [314, 111] on div "scrollable content" at bounding box center [383, 109] width 509 height 21
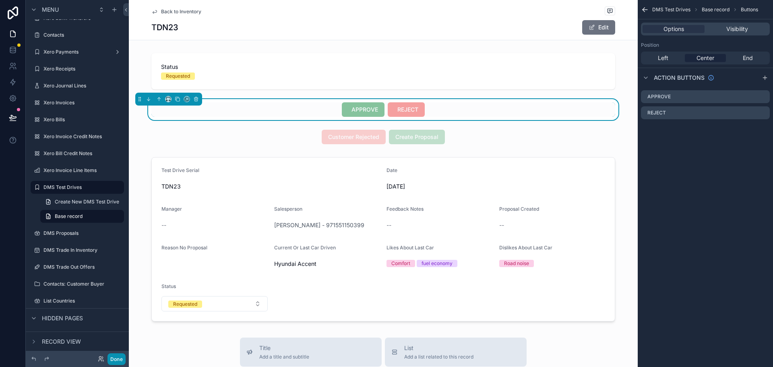
click at [117, 357] on button "Done" at bounding box center [117, 359] width 18 height 12
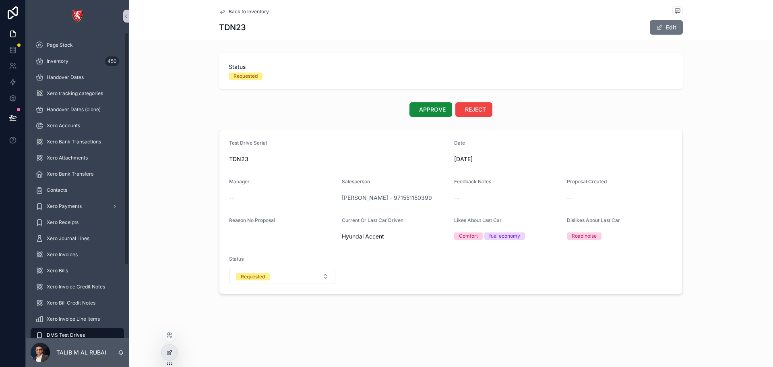
click at [173, 354] on div at bounding box center [169, 352] width 16 height 15
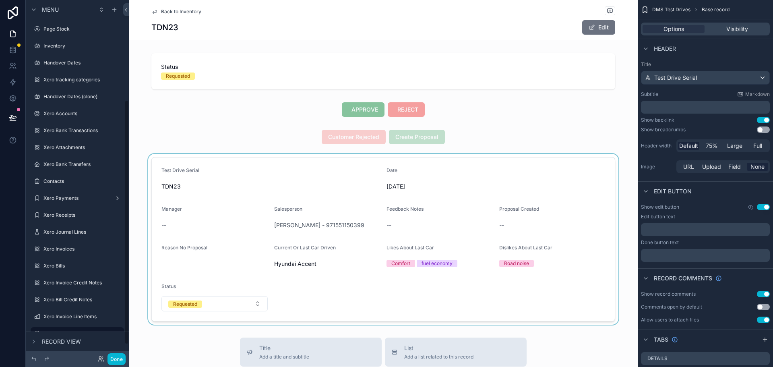
scroll to position [146, 0]
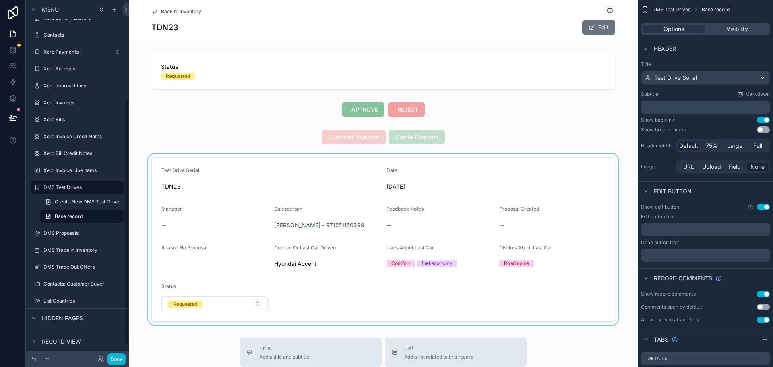
click at [426, 173] on div "scrollable content" at bounding box center [383, 239] width 509 height 171
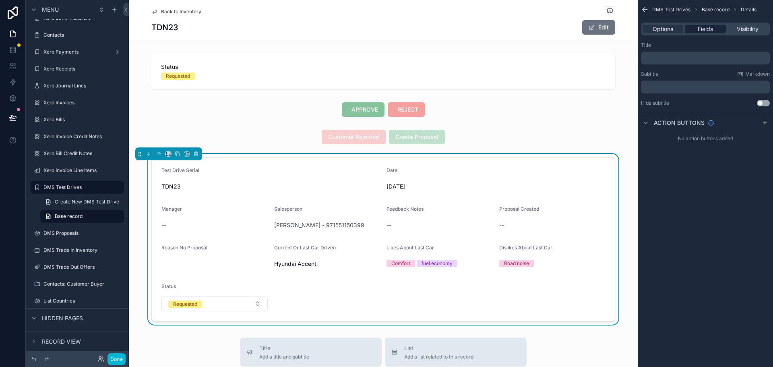
click at [703, 31] on span "Fields" at bounding box center [705, 29] width 15 height 8
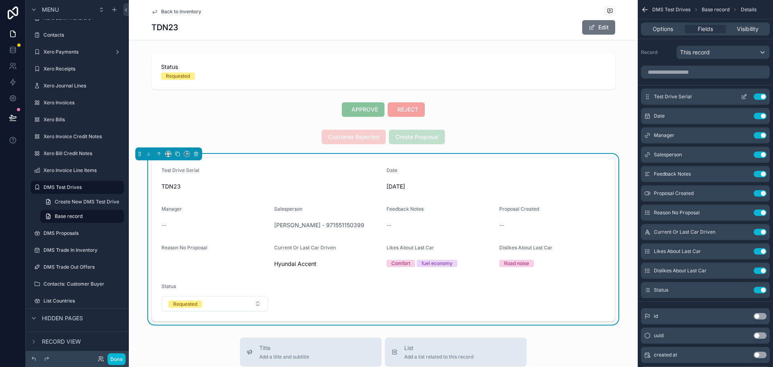
click at [759, 97] on button "Use setting" at bounding box center [760, 96] width 13 height 6
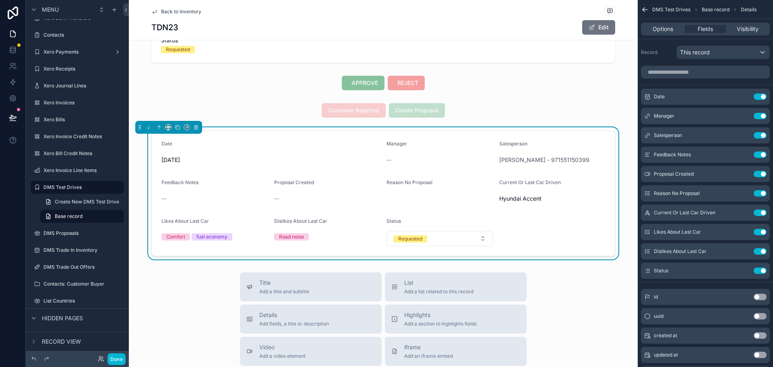
scroll to position [40, 0]
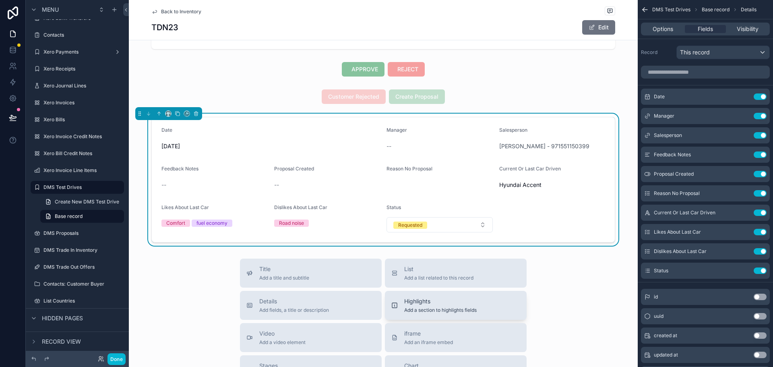
click at [423, 302] on span "Highlights" at bounding box center [440, 301] width 72 height 8
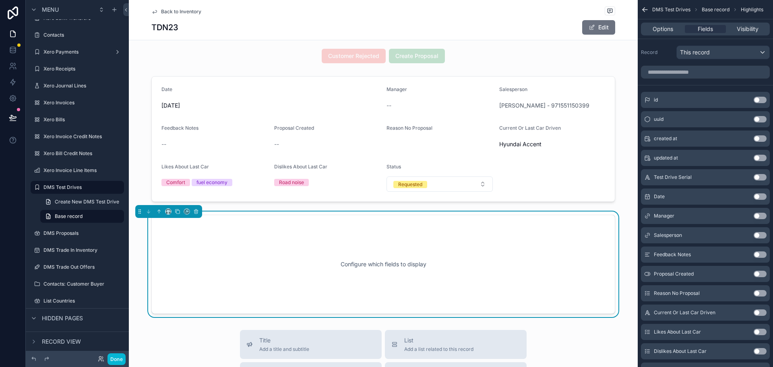
scroll to position [162, 0]
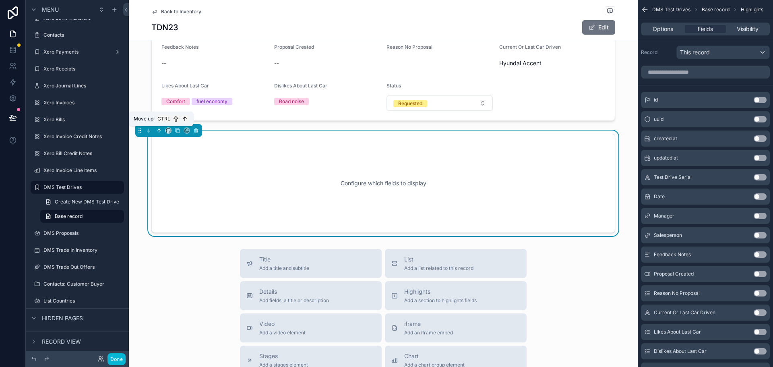
click at [156, 130] on icon "scrollable content" at bounding box center [159, 131] width 6 height 6
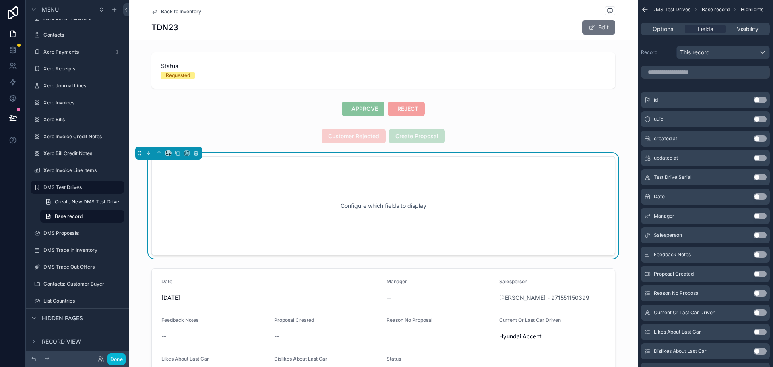
scroll to position [0, 0]
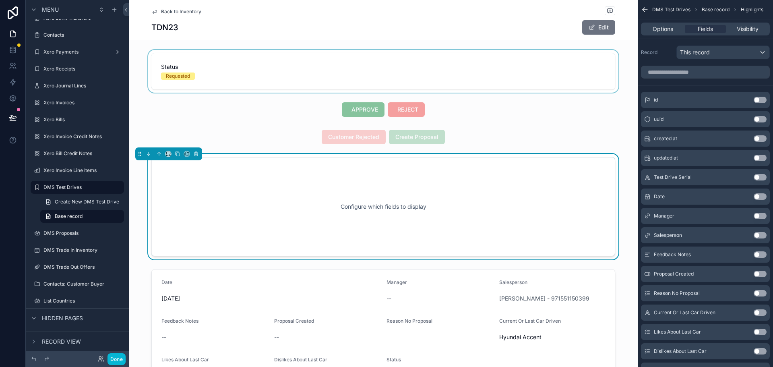
click at [298, 73] on div "scrollable content" at bounding box center [383, 71] width 509 height 43
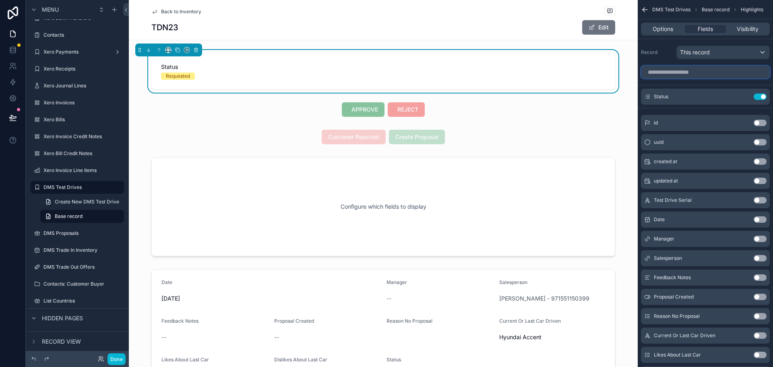
click at [725, 71] on input "scrollable content" at bounding box center [705, 72] width 129 height 13
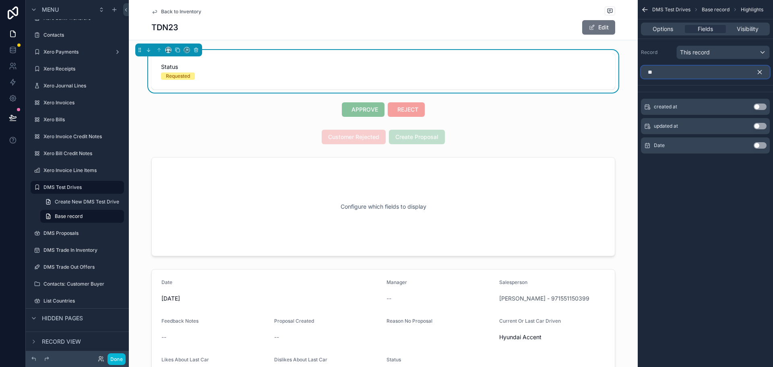
type input "**"
click at [758, 142] on div "Date Use setting" at bounding box center [705, 145] width 129 height 16
click at [759, 144] on button "Use setting" at bounding box center [760, 145] width 13 height 6
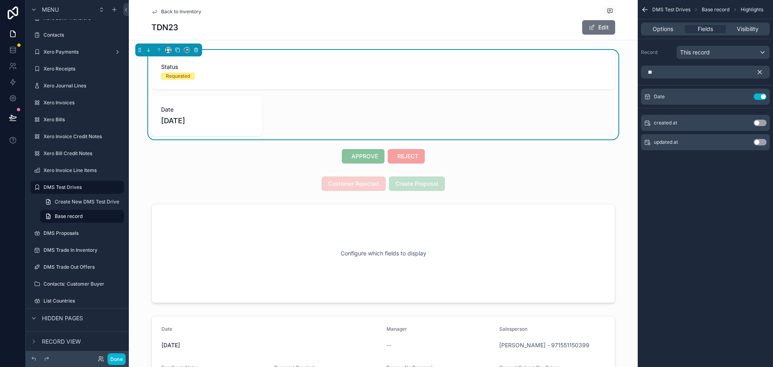
click at [760, 70] on icon "scrollable content" at bounding box center [759, 71] width 7 height 7
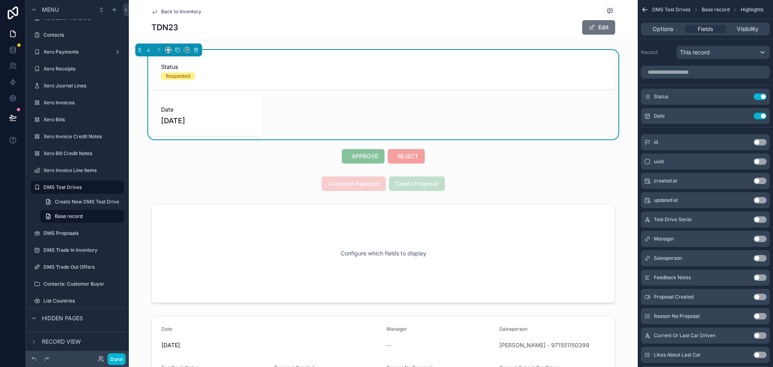
click at [762, 257] on button "Use setting" at bounding box center [760, 258] width 13 height 6
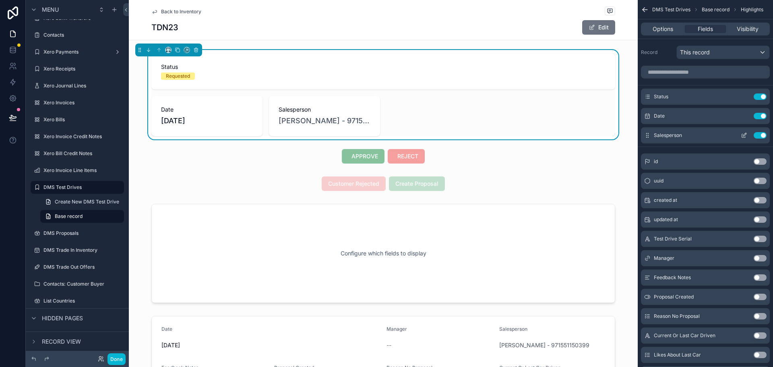
click at [741, 134] on icon "scrollable content" at bounding box center [744, 135] width 6 height 6
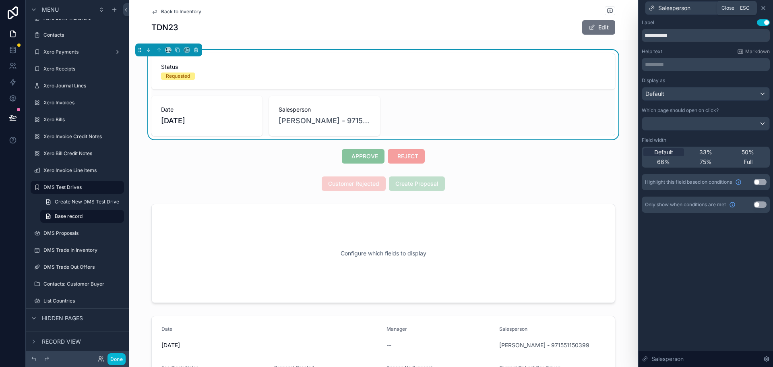
click at [763, 9] on icon at bounding box center [763, 8] width 6 height 6
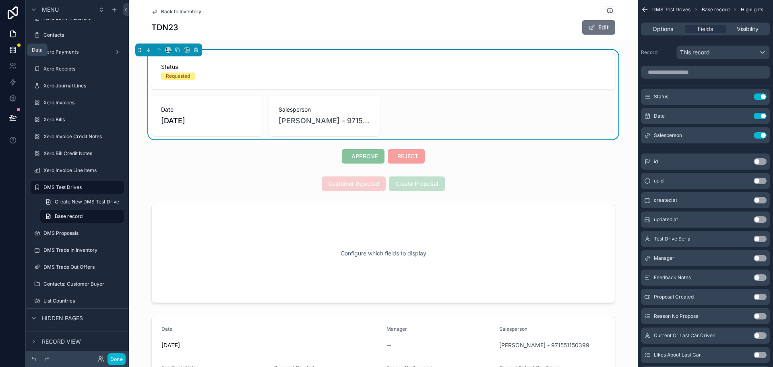
click at [10, 47] on icon at bounding box center [13, 50] width 8 height 8
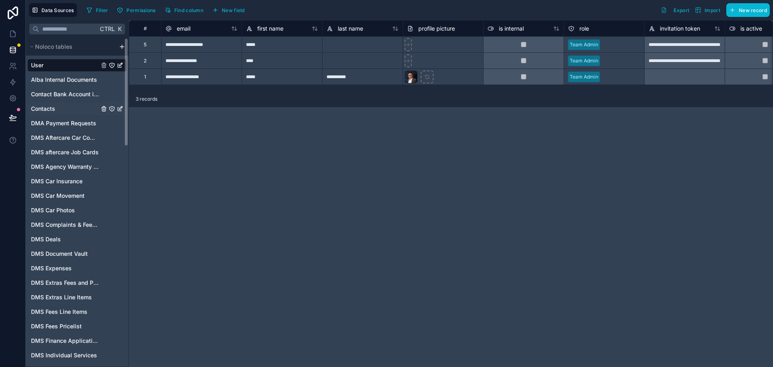
click at [79, 105] on div "Contacts" at bounding box center [76, 108] width 99 height 13
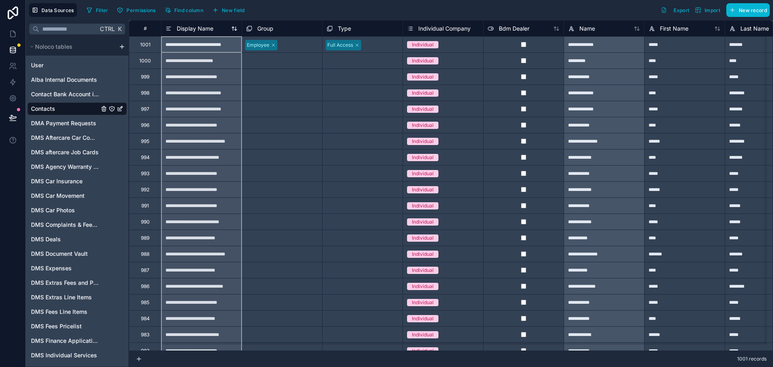
click at [204, 27] on span "Display Name" at bounding box center [195, 29] width 37 height 8
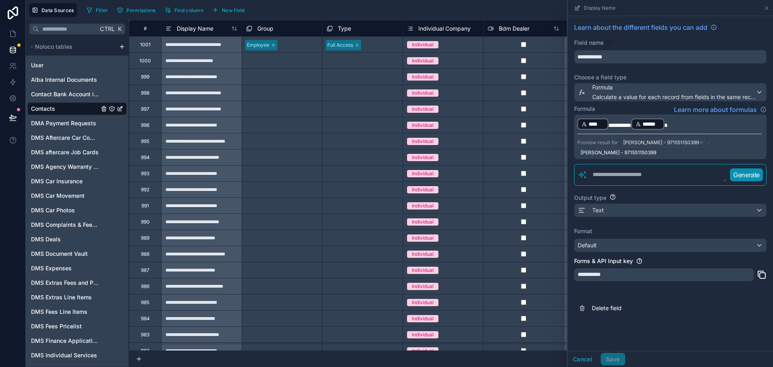
click at [623, 178] on textarea at bounding box center [656, 175] width 139 height 14
click at [674, 127] on p "﻿ **** ﻿ ********* ****** ﻿" at bounding box center [669, 124] width 184 height 13
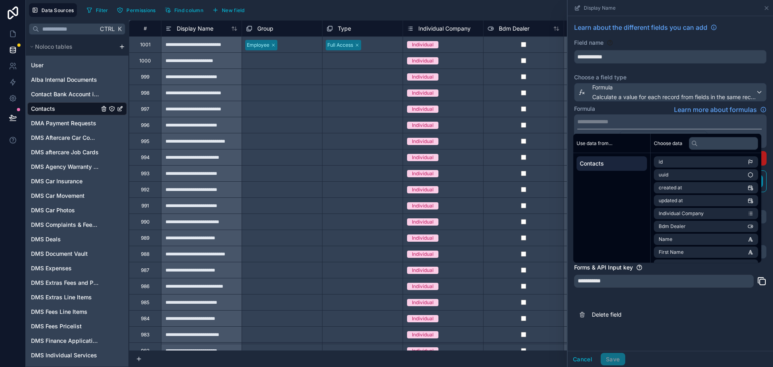
click at [633, 105] on div "Formula Learn more about formulas" at bounding box center [670, 110] width 192 height 10
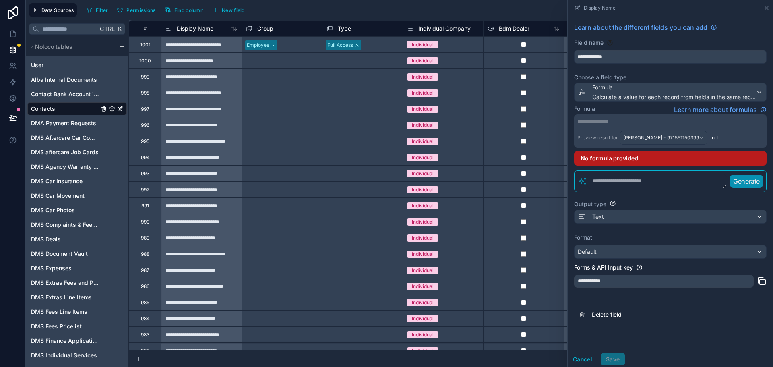
click at [624, 183] on textarea at bounding box center [656, 181] width 139 height 14
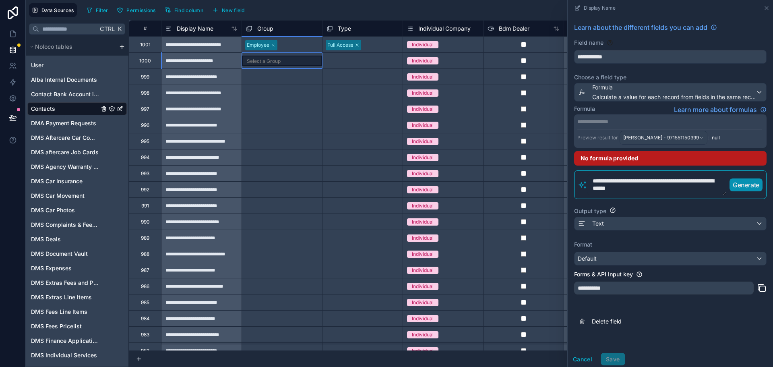
click at [288, 56] on div "Select a Group" at bounding box center [282, 61] width 80 height 16
click at [287, 60] on div "Select a Group" at bounding box center [282, 61] width 80 height 10
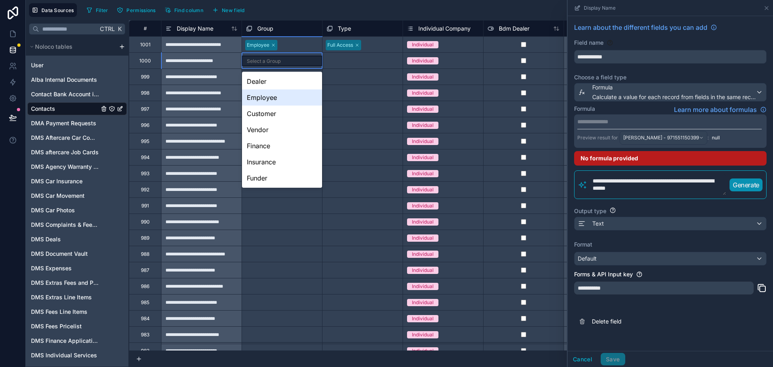
click at [662, 181] on textarea "**********" at bounding box center [656, 184] width 139 height 21
click at [667, 194] on textarea "**********" at bounding box center [656, 184] width 139 height 21
click at [647, 180] on textarea "**********" at bounding box center [656, 184] width 139 height 21
click at [677, 190] on textarea "**********" at bounding box center [656, 184] width 139 height 21
type textarea "**********"
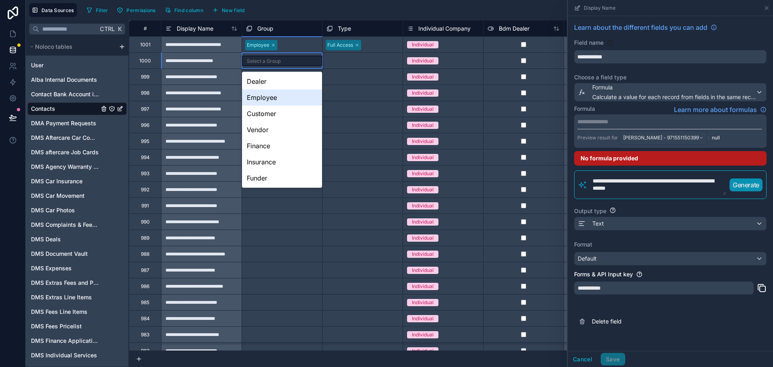
click at [741, 185] on p "Generate" at bounding box center [746, 185] width 27 height 10
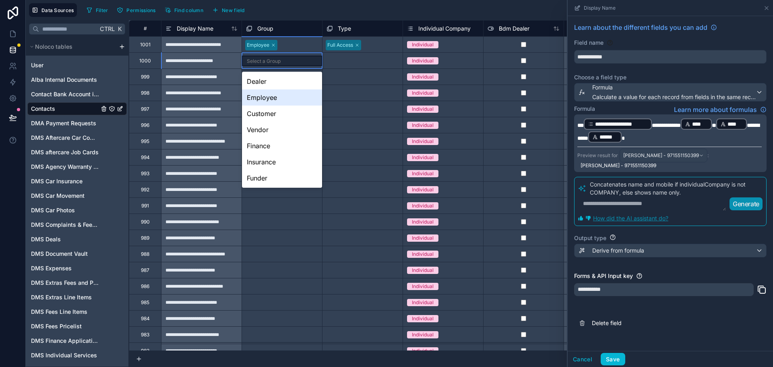
click at [653, 125] on span "**********" at bounding box center [666, 125] width 29 height 6
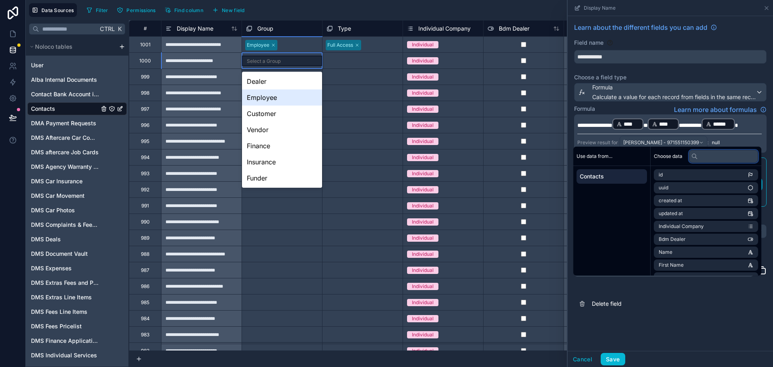
click at [706, 155] on input "text" at bounding box center [723, 156] width 69 height 13
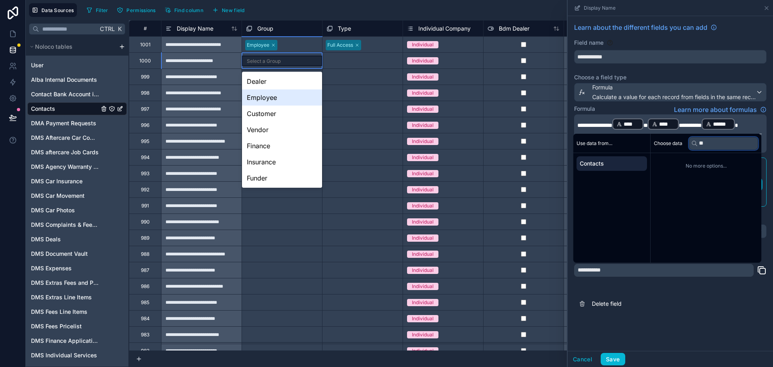
type input "***"
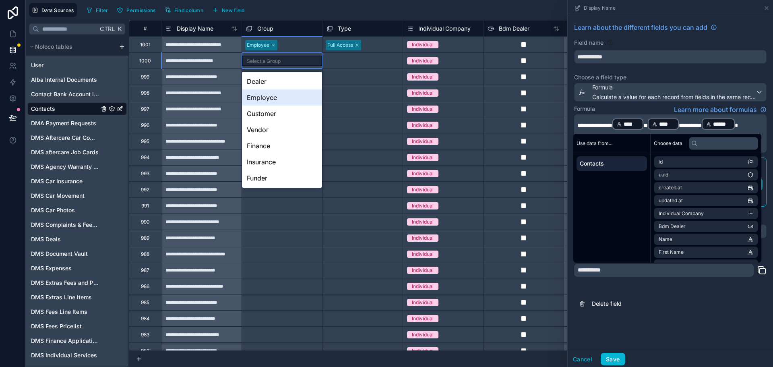
click at [643, 334] on div "**********" at bounding box center [670, 183] width 205 height 335
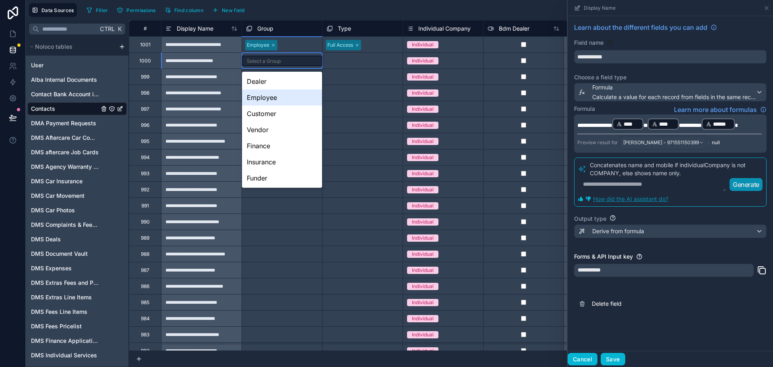
click at [588, 359] on button "Cancel" at bounding box center [583, 359] width 30 height 13
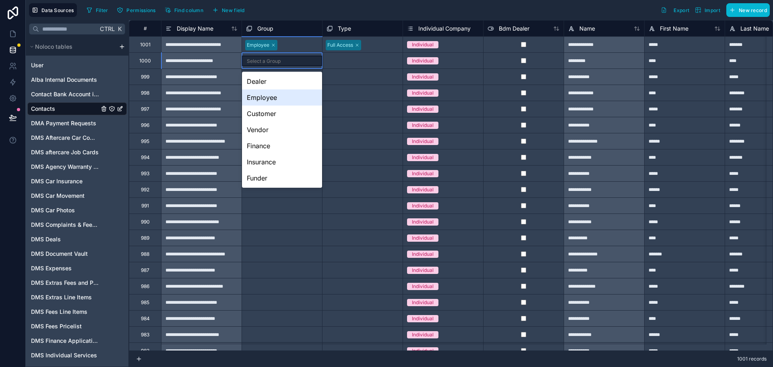
click at [342, 246] on div "Select a Type" at bounding box center [363, 254] width 80 height 16
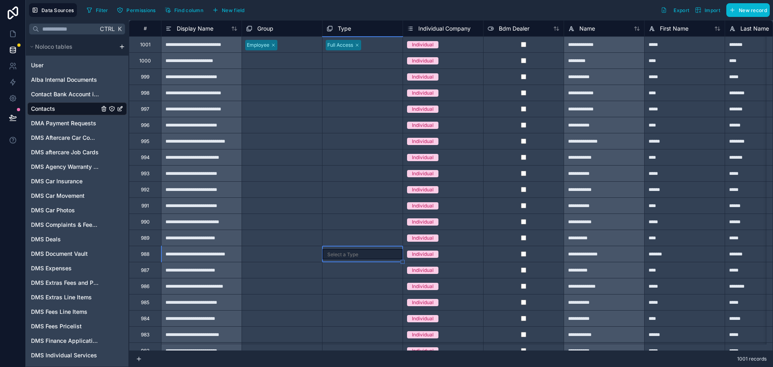
click at [308, 66] on div "Select a Group" at bounding box center [282, 61] width 80 height 16
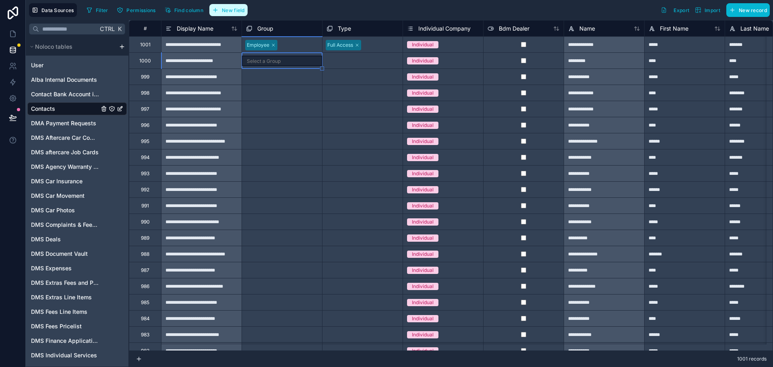
click at [244, 8] on span "New field" at bounding box center [233, 10] width 23 height 6
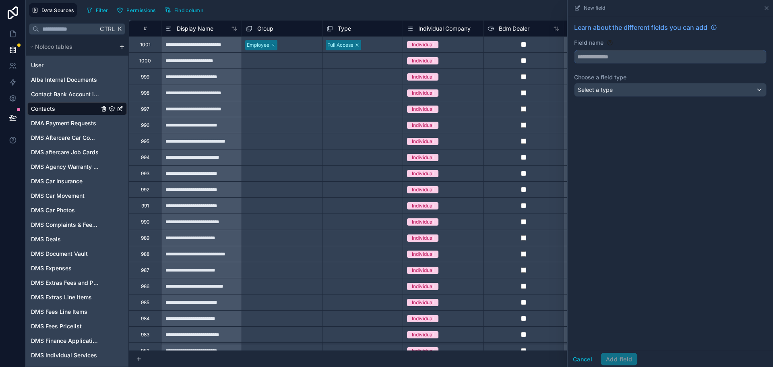
click at [641, 55] on input "text" at bounding box center [671, 56] width 192 height 13
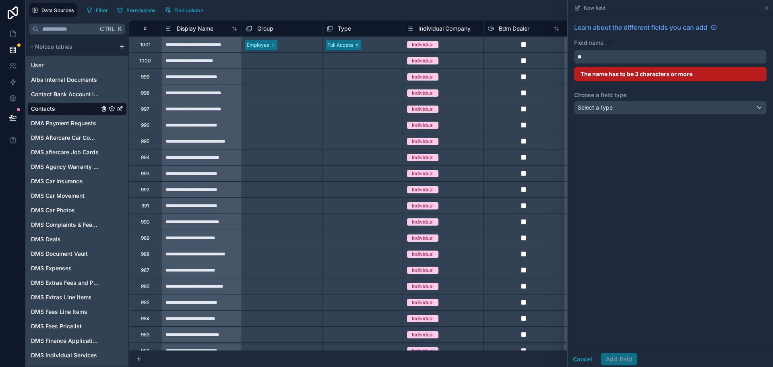
type input "*"
click at [574, 50] on button "*****" at bounding box center [670, 57] width 192 height 14
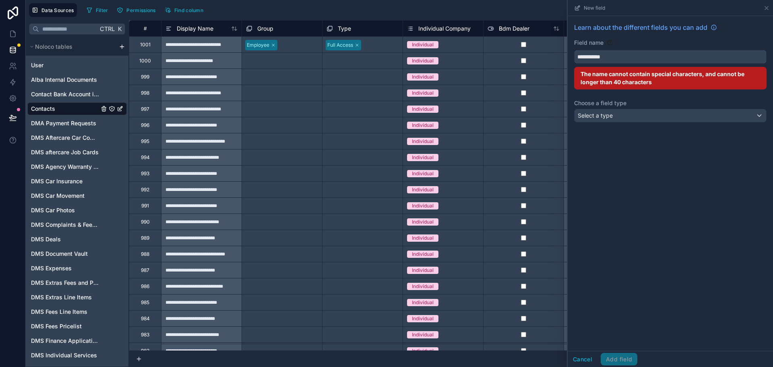
click at [574, 50] on button "**********" at bounding box center [670, 57] width 192 height 14
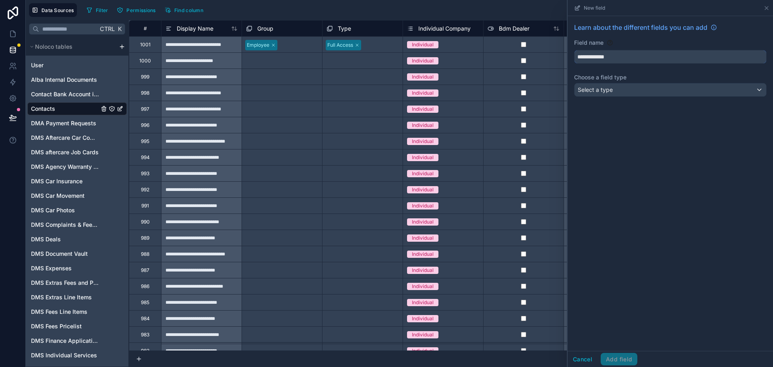
type input "**********"
click at [635, 90] on div "Select a type" at bounding box center [671, 89] width 192 height 13
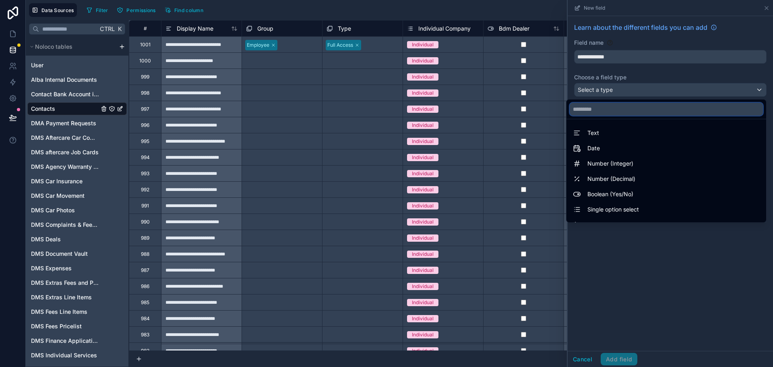
click at [627, 113] on input "text" at bounding box center [666, 109] width 193 height 13
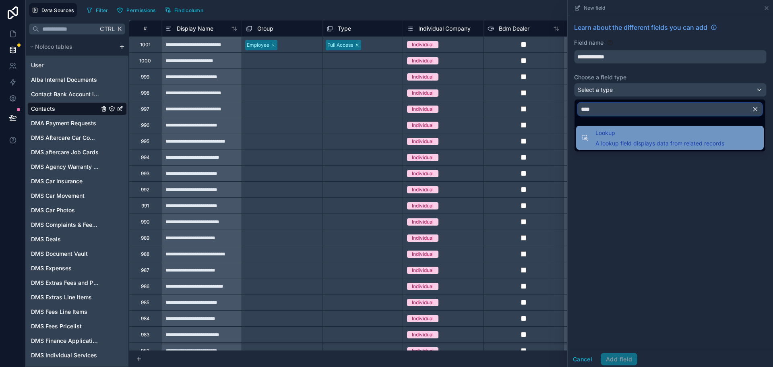
type input "****"
click at [624, 130] on span "Lookup" at bounding box center [660, 133] width 129 height 10
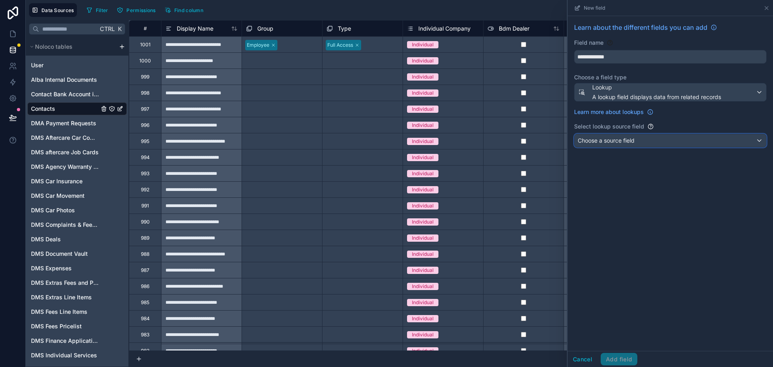
click at [626, 140] on span "Choose a source field" at bounding box center [606, 140] width 57 height 7
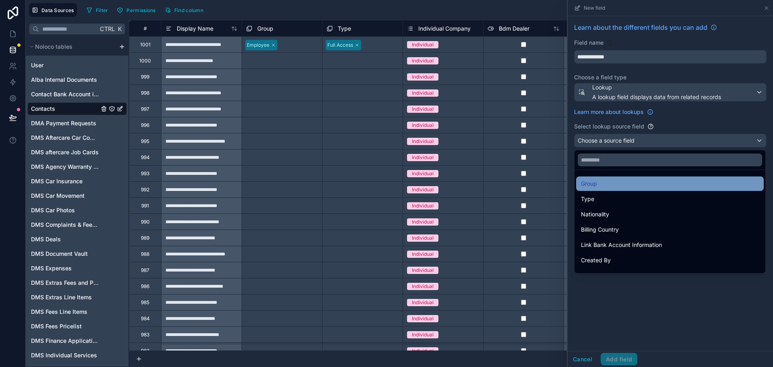
click at [618, 176] on div "Group" at bounding box center [670, 183] width 188 height 14
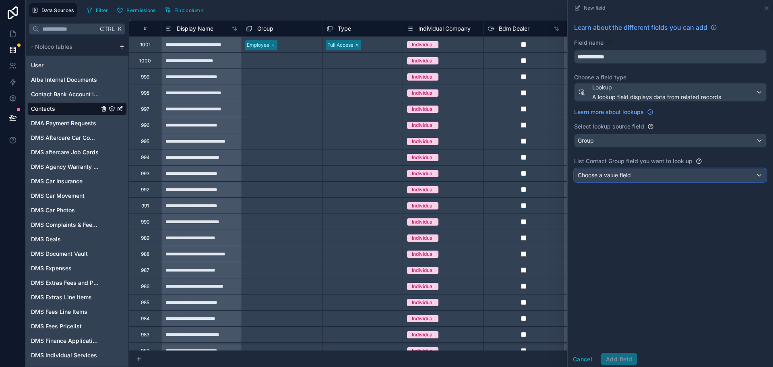
click at [619, 178] on span "Choose a value field" at bounding box center [604, 175] width 53 height 8
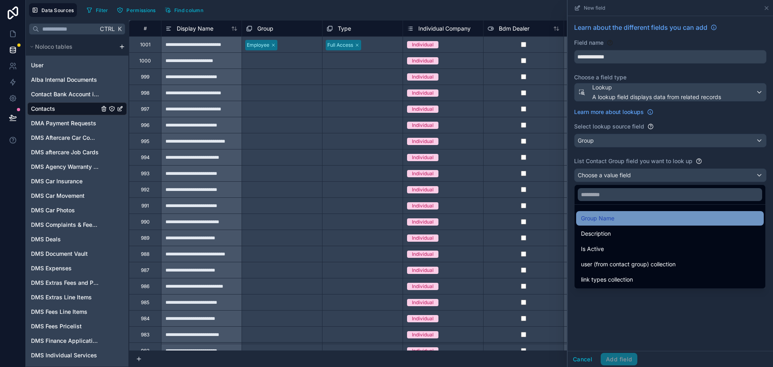
click at [622, 218] on div "Group Name" at bounding box center [670, 218] width 178 height 10
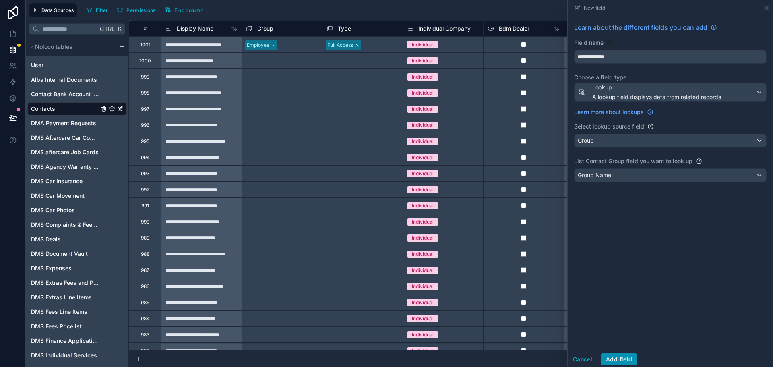
click at [614, 361] on button "Add field" at bounding box center [619, 359] width 37 height 13
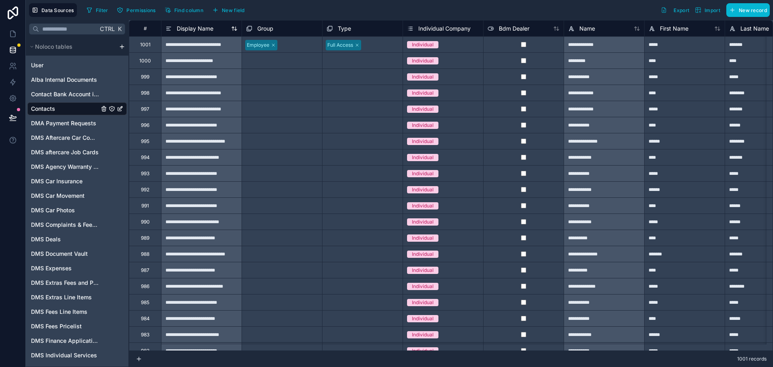
click at [189, 29] on span "Display Name" at bounding box center [195, 29] width 37 height 8
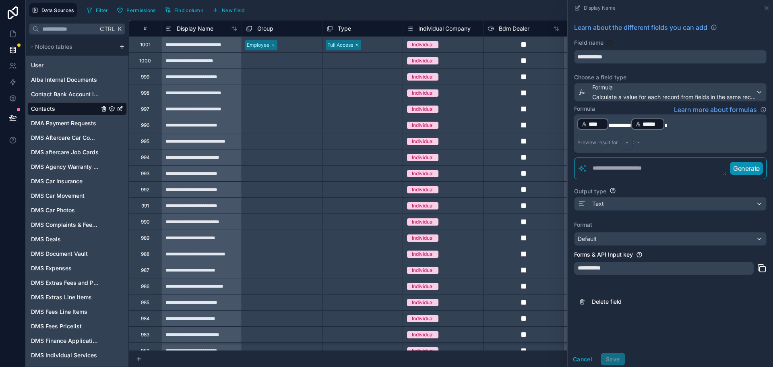
click at [688, 117] on div "﻿ **** ﻿ ********* ****** ﻿ Preview result for : -" at bounding box center [670, 133] width 192 height 38
click at [686, 120] on p "﻿ **** ﻿ ********* ****** ﻿" at bounding box center [669, 124] width 184 height 13
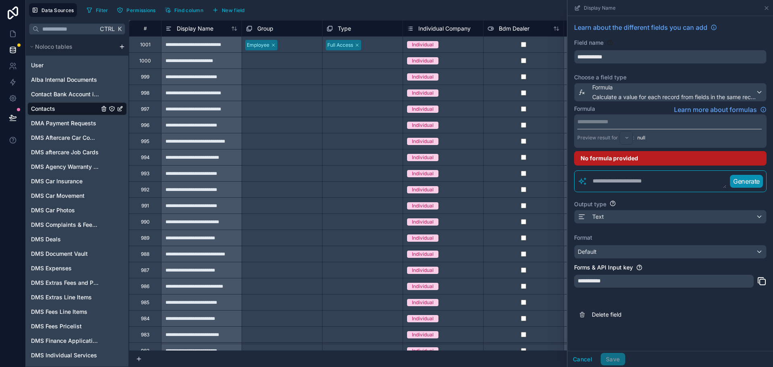
drag, startPoint x: 652, startPoint y: 107, endPoint x: 644, endPoint y: 141, distance: 34.7
click at [652, 107] on div "Formula Learn more about formulas" at bounding box center [670, 110] width 192 height 10
click at [630, 184] on textarea at bounding box center [656, 181] width 139 height 14
click at [308, 60] on div "Select a Group" at bounding box center [282, 60] width 80 height 9
click at [308, 60] on div "Select a Group" at bounding box center [282, 61] width 80 height 10
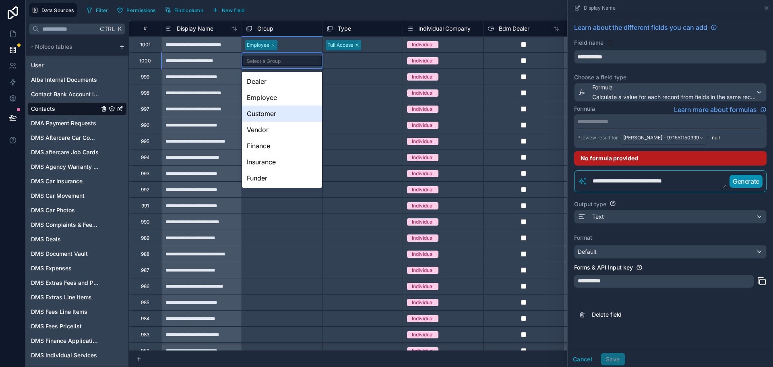
click at [693, 183] on textarea "**********" at bounding box center [656, 181] width 139 height 14
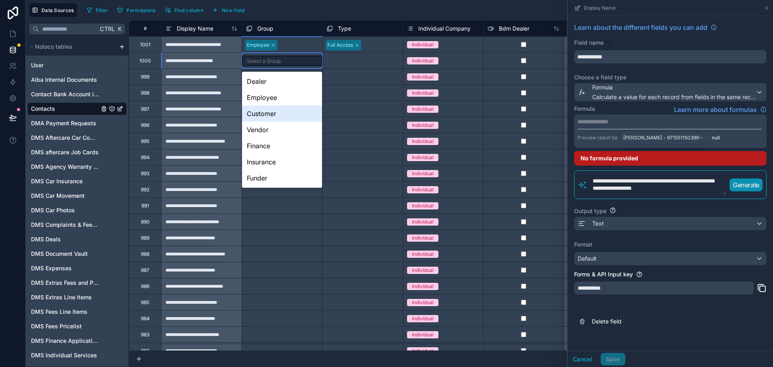
type textarea "**********"
click at [742, 186] on p "Generate" at bounding box center [746, 185] width 27 height 10
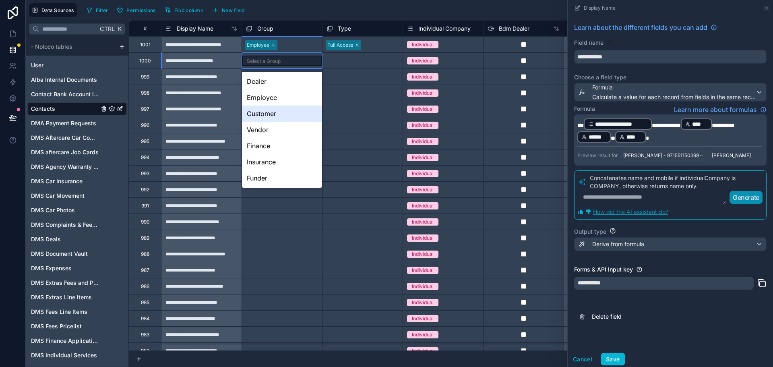
click at [653, 124] on span "**********" at bounding box center [666, 125] width 29 height 6
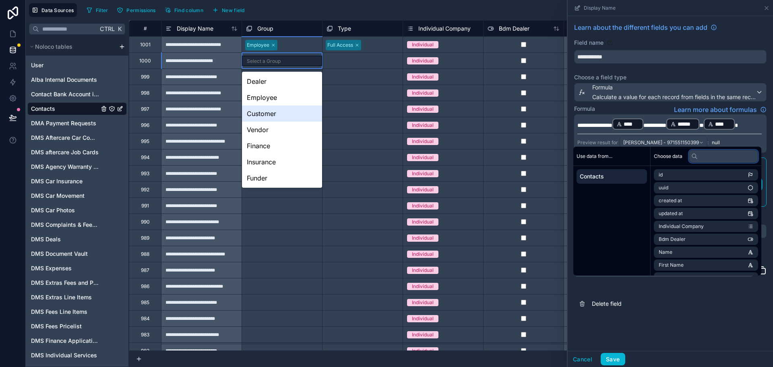
click at [707, 154] on input "text" at bounding box center [723, 156] width 69 height 13
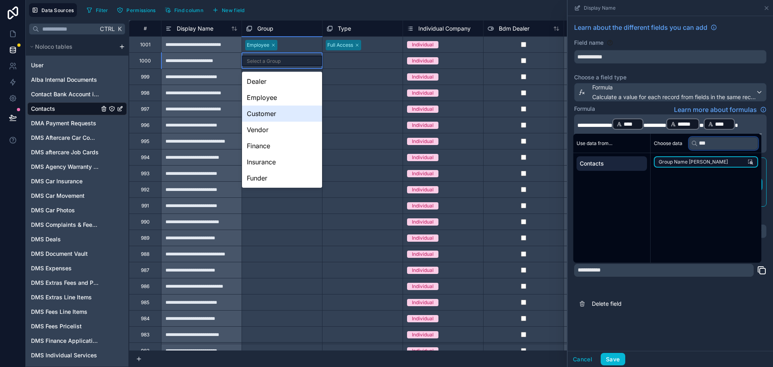
type input "***"
click at [694, 159] on span "Group Name LU" at bounding box center [693, 162] width 69 height 6
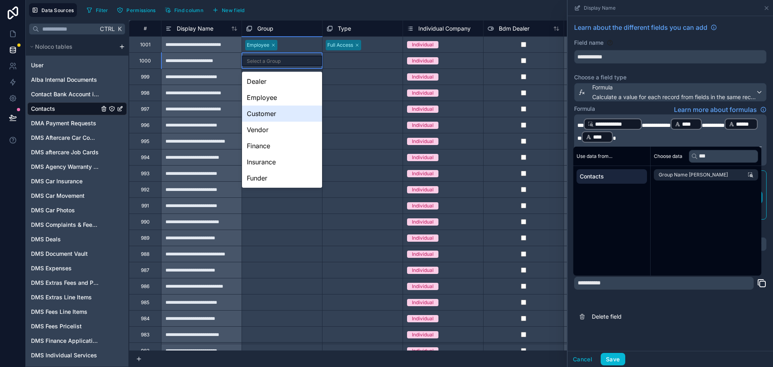
click at [668, 125] on span "**********" at bounding box center [656, 125] width 29 height 6
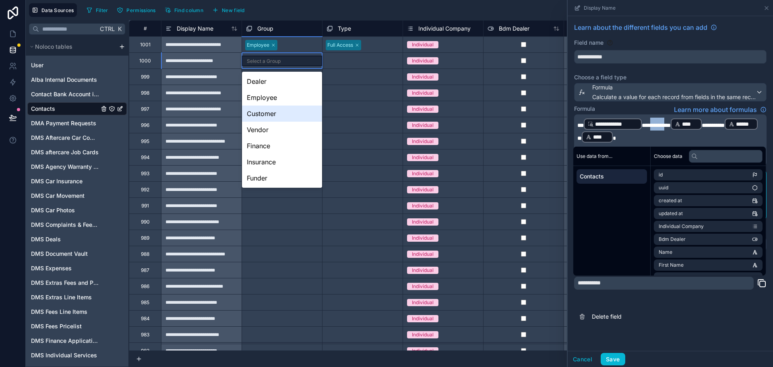
click at [668, 125] on span "**********" at bounding box center [656, 125] width 29 height 6
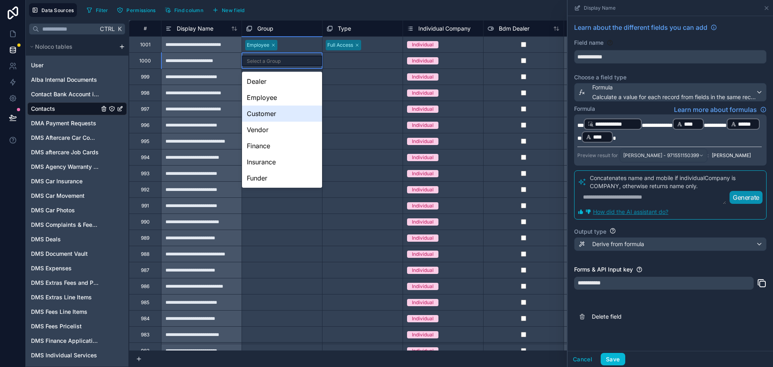
click at [669, 134] on p "**********" at bounding box center [669, 131] width 184 height 26
click at [661, 108] on div "Formula Learn more about formulas" at bounding box center [670, 110] width 192 height 10
click at [617, 359] on button "Save" at bounding box center [613, 359] width 24 height 13
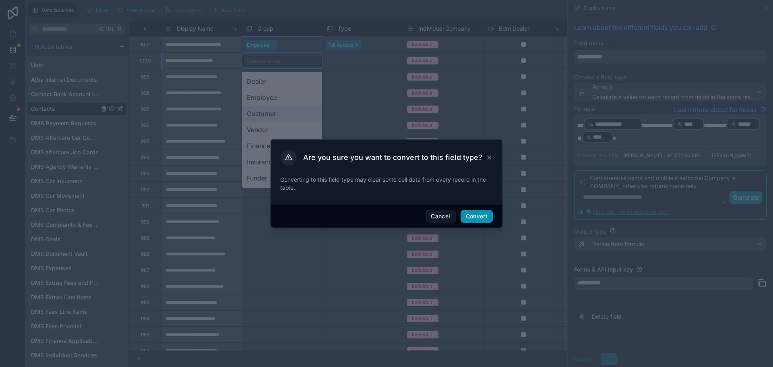
click at [475, 214] on button "Convert" at bounding box center [477, 216] width 32 height 13
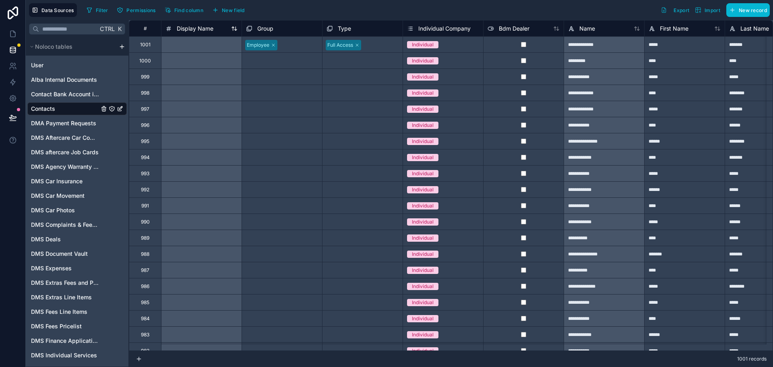
click at [195, 30] on span "Display Name" at bounding box center [195, 29] width 37 height 8
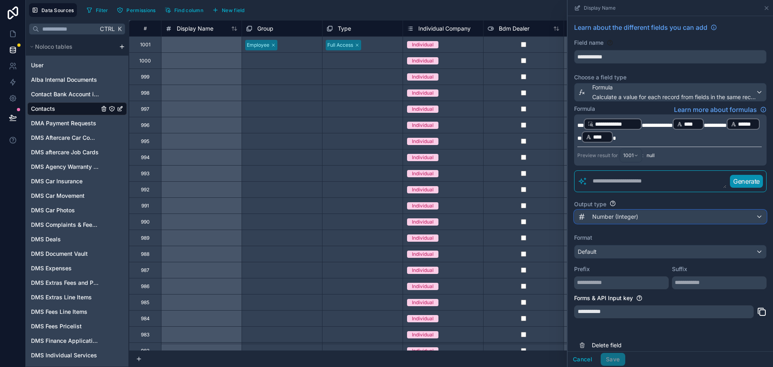
click at [633, 215] on span "Number (Integer)" at bounding box center [615, 217] width 46 height 8
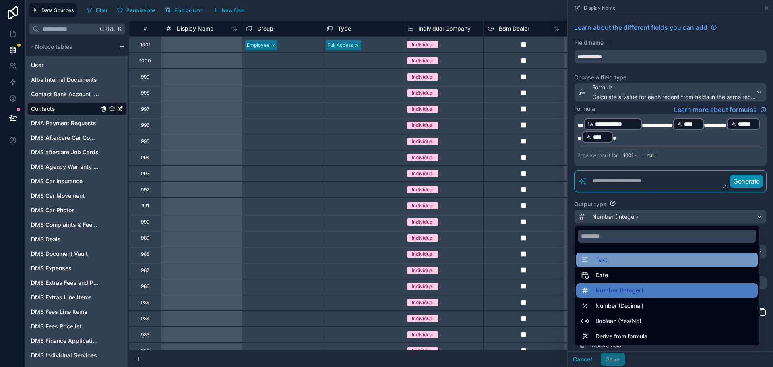
click at [624, 261] on div "Text" at bounding box center [667, 260] width 172 height 10
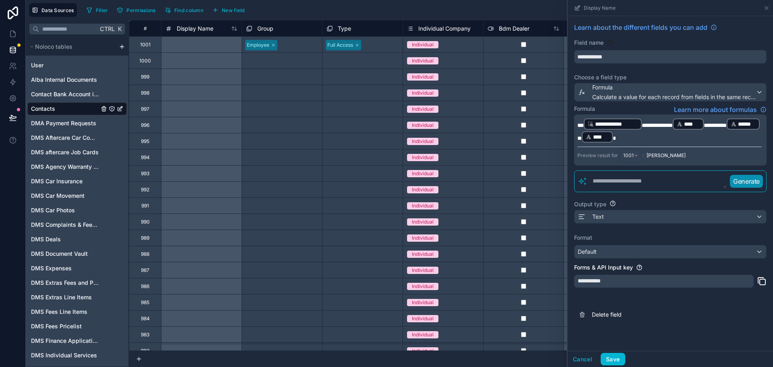
click at [630, 262] on div "**********" at bounding box center [670, 173] width 205 height 314
click at [629, 256] on div "Default" at bounding box center [671, 251] width 192 height 13
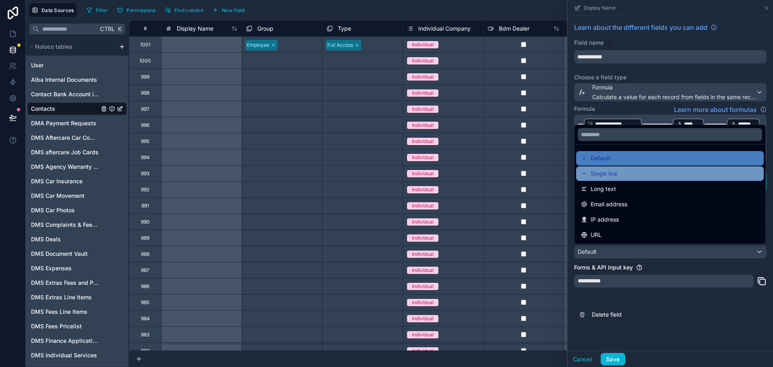
click at [604, 178] on span "Single line" at bounding box center [604, 174] width 27 height 10
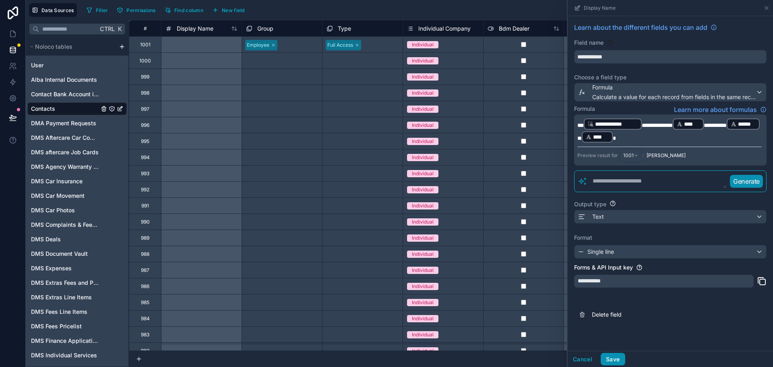
click at [616, 365] on button "Save" at bounding box center [613, 359] width 24 height 13
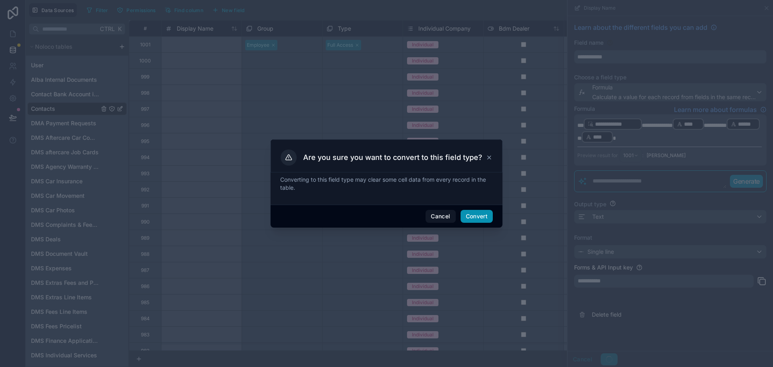
click at [482, 221] on button "Convert" at bounding box center [477, 216] width 32 height 13
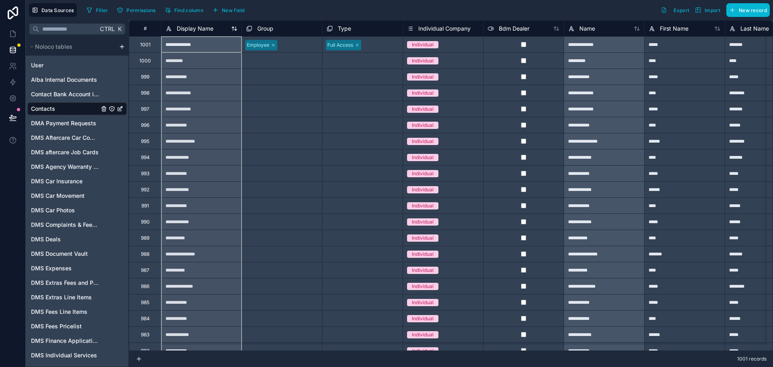
click at [192, 29] on span "Display Name" at bounding box center [195, 29] width 37 height 8
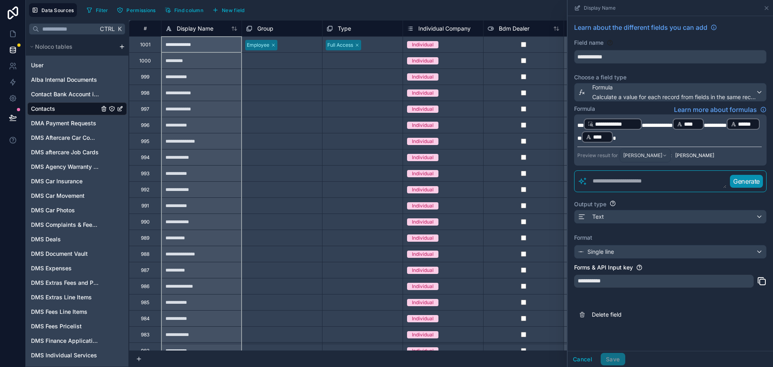
click at [673, 126] on span "**********" at bounding box center [657, 125] width 31 height 6
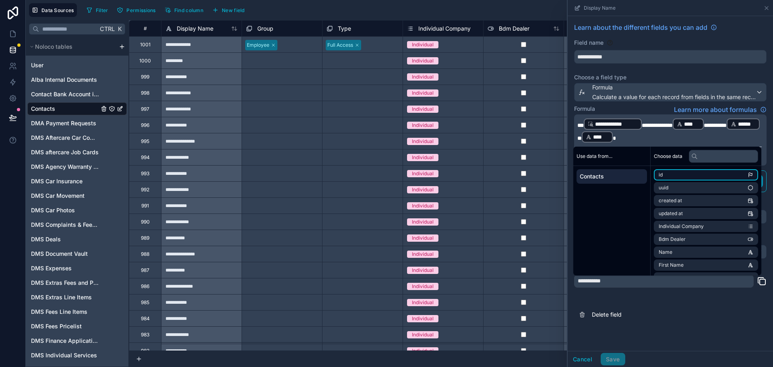
click at [701, 172] on li "id" at bounding box center [706, 174] width 104 height 11
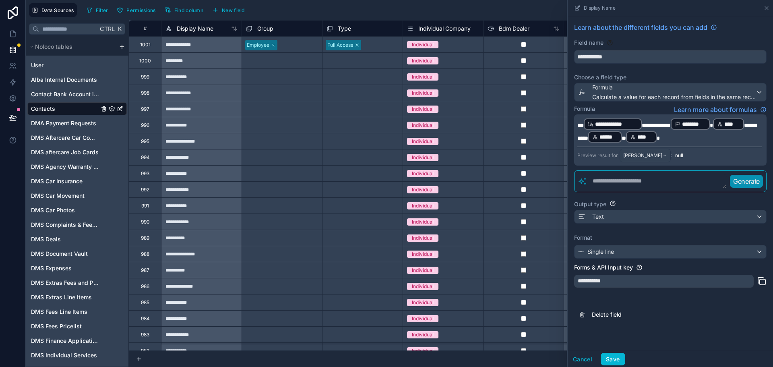
click at [713, 124] on span at bounding box center [711, 125] width 3 height 6
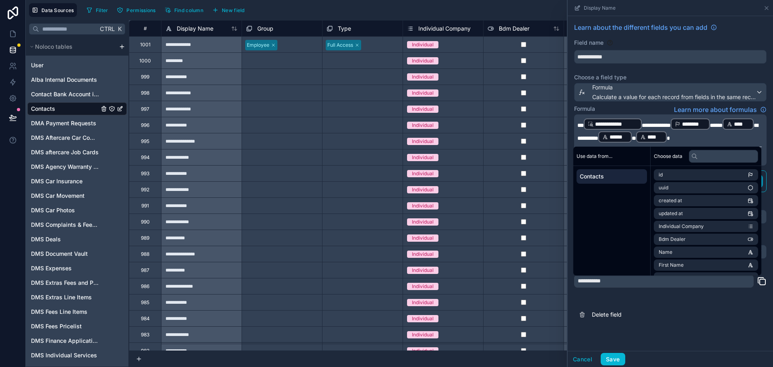
click at [723, 128] on span "*****" at bounding box center [716, 125] width 13 height 6
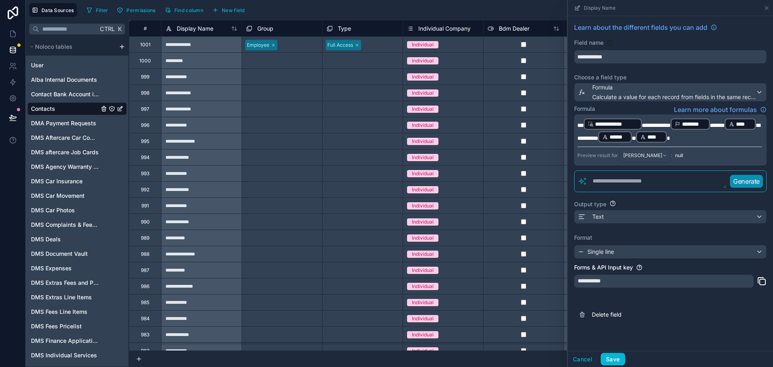
click at [742, 124] on p "**********" at bounding box center [669, 131] width 184 height 26
drag, startPoint x: 751, startPoint y: 126, endPoint x: 691, endPoint y: 123, distance: 59.7
click at [691, 123] on p "**********" at bounding box center [669, 131] width 184 height 26
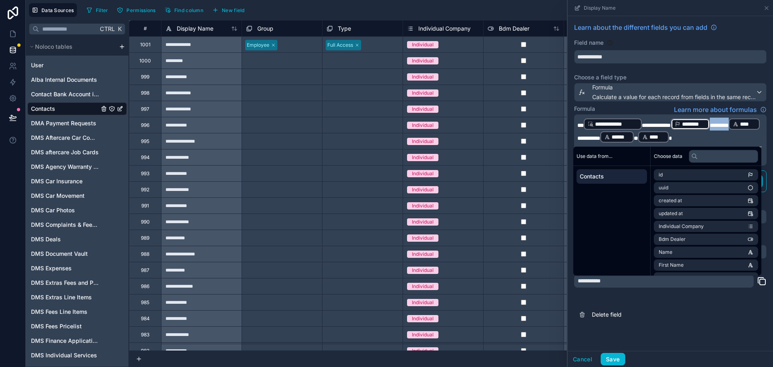
click at [669, 137] on div "****" at bounding box center [653, 136] width 31 height 11
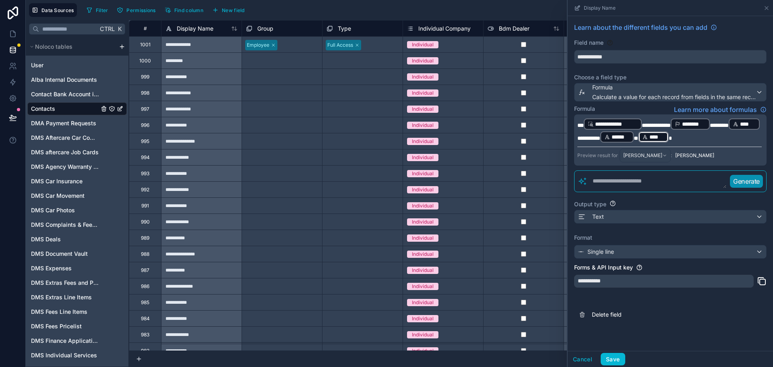
click at [638, 138] on span "*" at bounding box center [636, 138] width 4 height 6
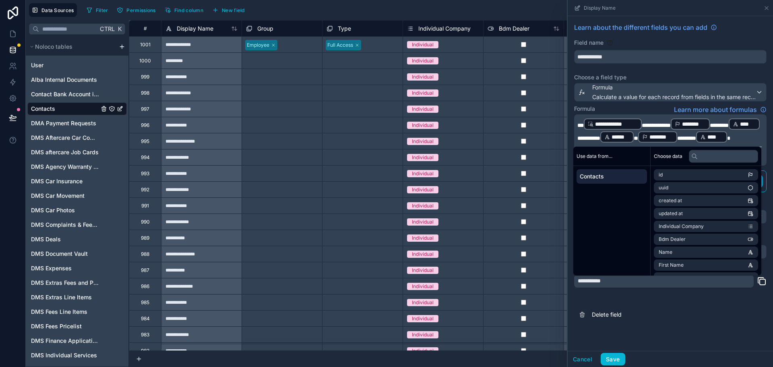
click at [663, 105] on div "Formula Learn more about formulas" at bounding box center [670, 110] width 192 height 10
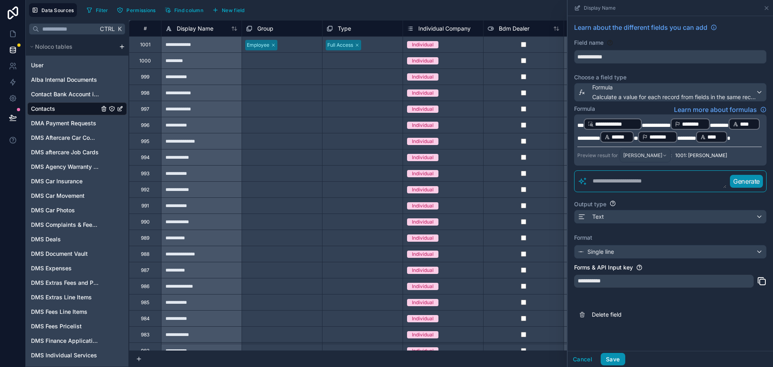
click at [616, 357] on button "Save" at bounding box center [613, 359] width 24 height 13
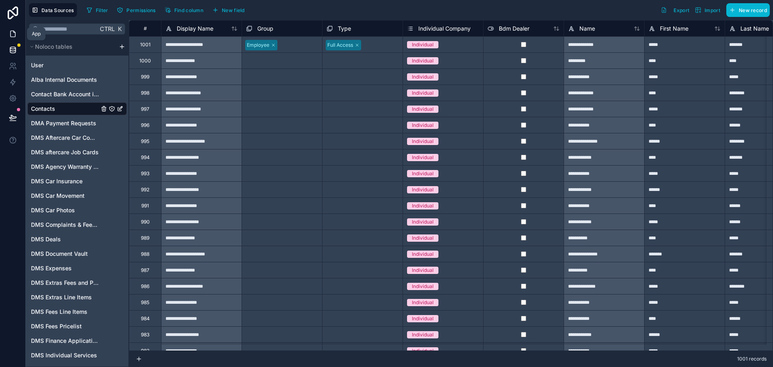
click at [14, 30] on icon at bounding box center [13, 34] width 8 height 8
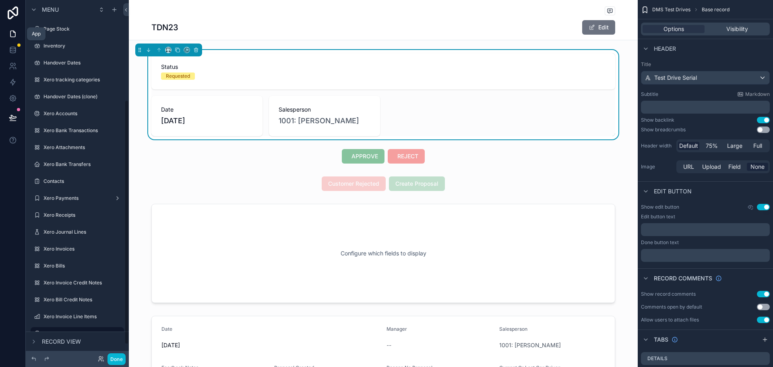
scroll to position [146, 0]
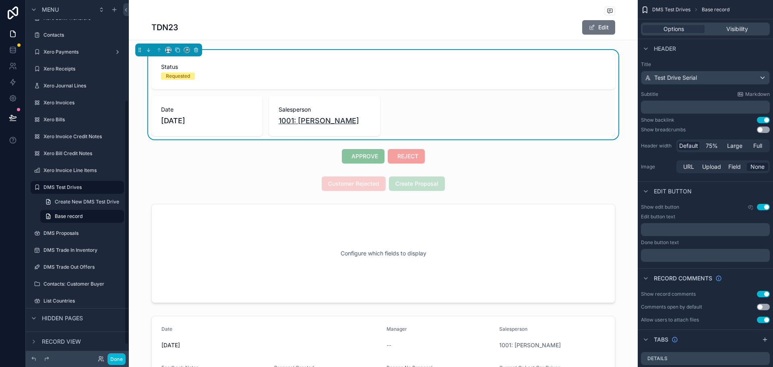
click at [335, 117] on span "1001: [PERSON_NAME]" at bounding box center [319, 120] width 81 height 11
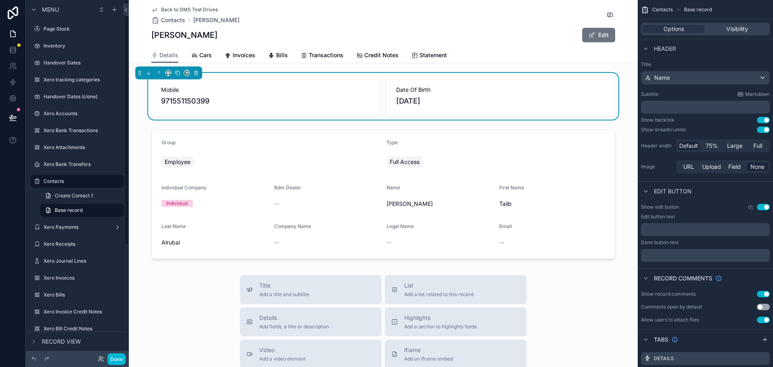
scroll to position [146, 0]
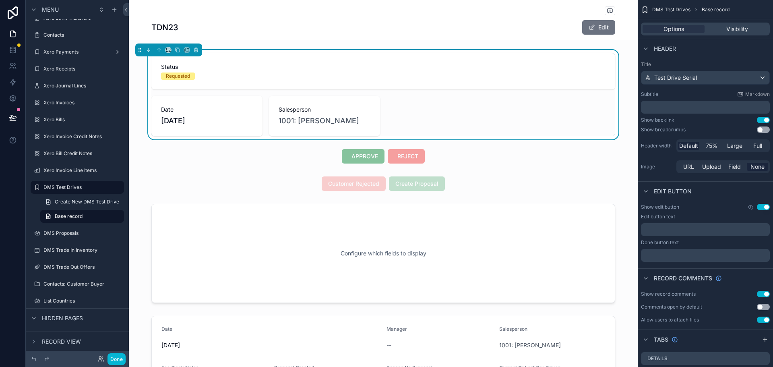
click at [290, 99] on div "Salesperson 1001: Talib Alrubai" at bounding box center [324, 116] width 111 height 40
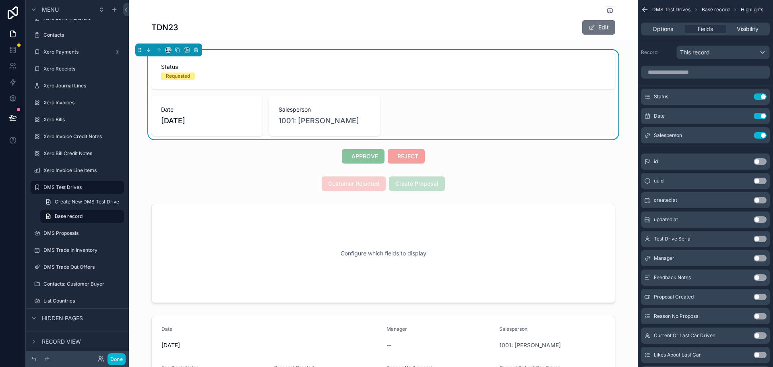
click at [463, 123] on div "Status Requested Date 12/08/2025 Salesperson 1001: Talib Alrubai" at bounding box center [383, 94] width 464 height 83
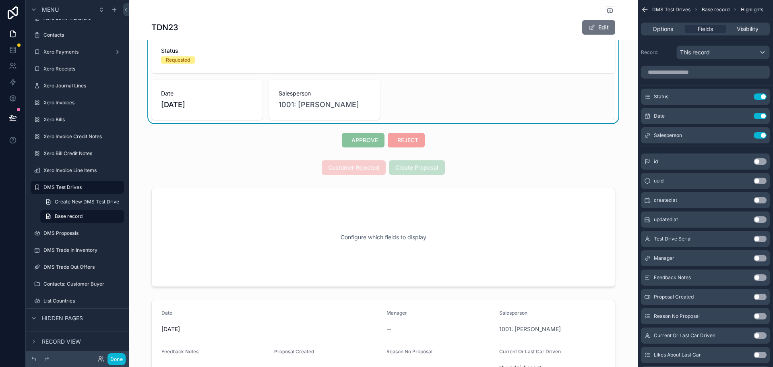
scroll to position [0, 0]
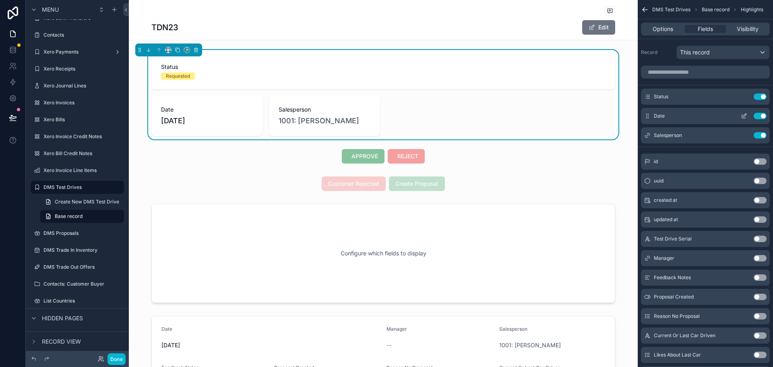
click at [757, 116] on button "Use setting" at bounding box center [760, 116] width 13 height 6
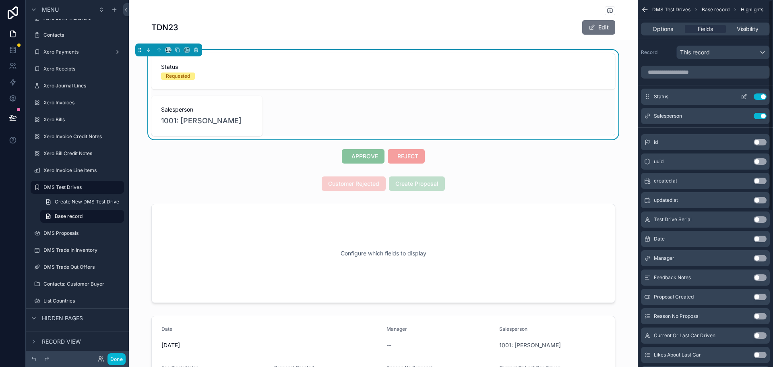
click at [759, 95] on button "Use setting" at bounding box center [760, 96] width 13 height 6
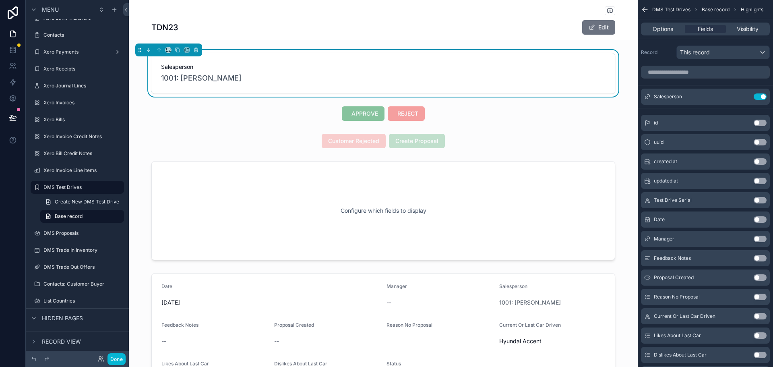
click at [737, 61] on div "Record This record" at bounding box center [705, 51] width 135 height 24
click at [738, 51] on div "This record" at bounding box center [723, 52] width 93 height 13
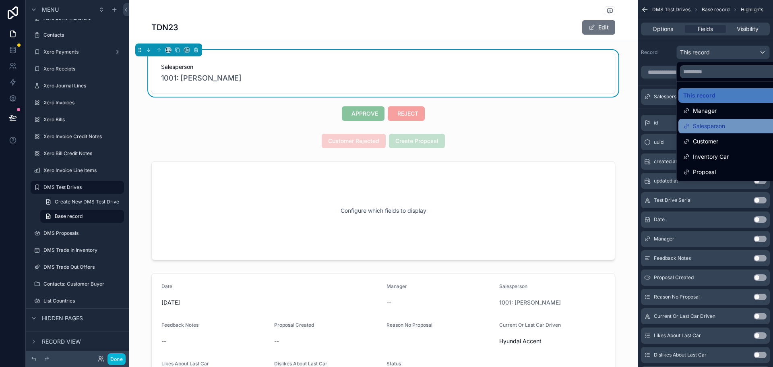
click at [725, 121] on div "Salesperson" at bounding box center [732, 126] width 108 height 14
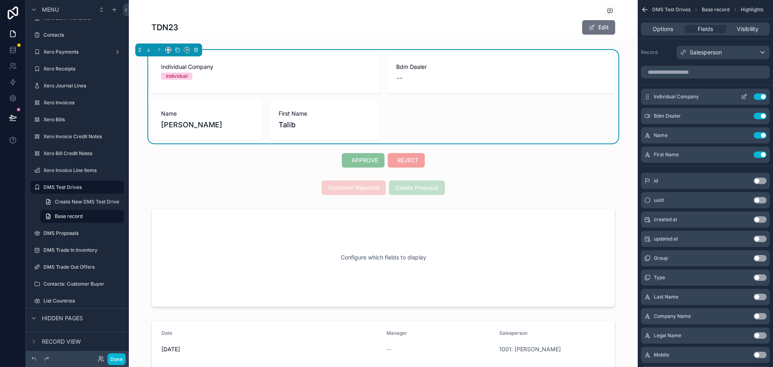
click at [758, 96] on button "Use setting" at bounding box center [760, 96] width 13 height 6
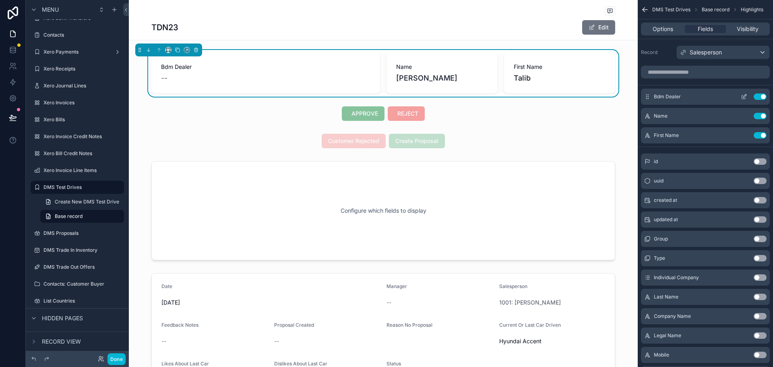
click at [759, 96] on button "Use setting" at bounding box center [760, 96] width 13 height 6
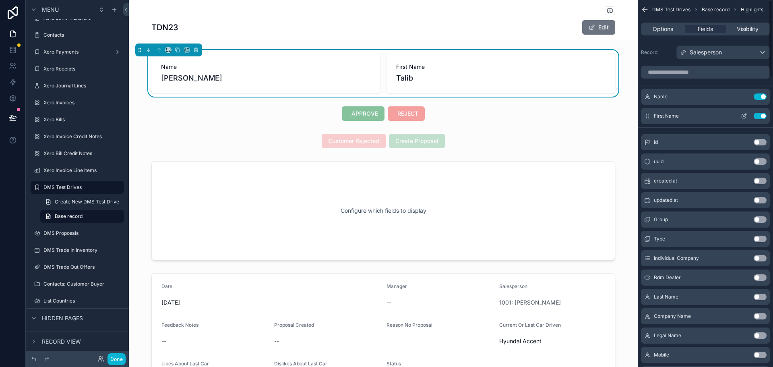
click at [758, 113] on button "Use setting" at bounding box center [760, 116] width 13 height 6
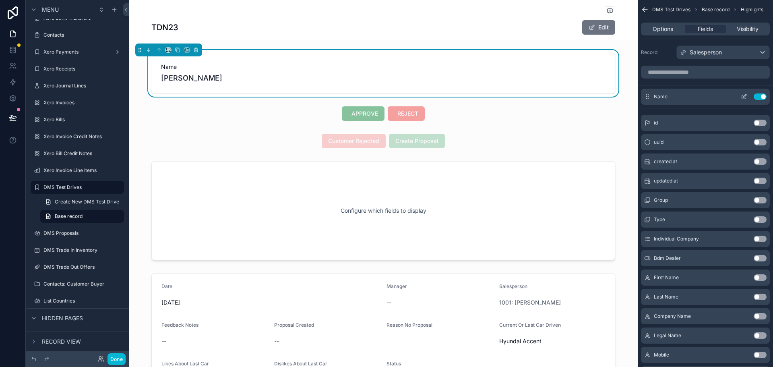
click at [747, 96] on icon "scrollable content" at bounding box center [744, 96] width 6 height 6
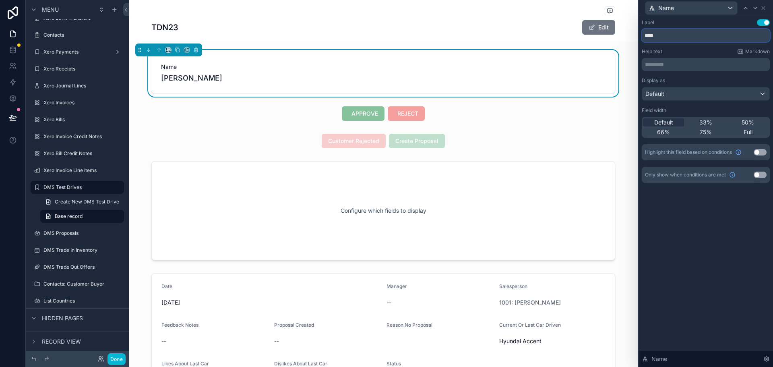
click at [664, 30] on input "****" at bounding box center [706, 35] width 128 height 13
type input "*"
type input "*****"
click at [677, 247] on div "Label Use setting ***** Help text Markdown ********* ﻿ Display as Default Field…" at bounding box center [706, 191] width 134 height 351
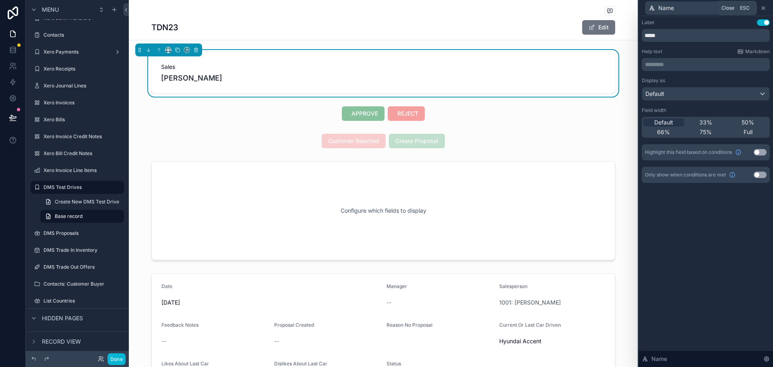
click at [763, 6] on icon at bounding box center [763, 8] width 6 height 6
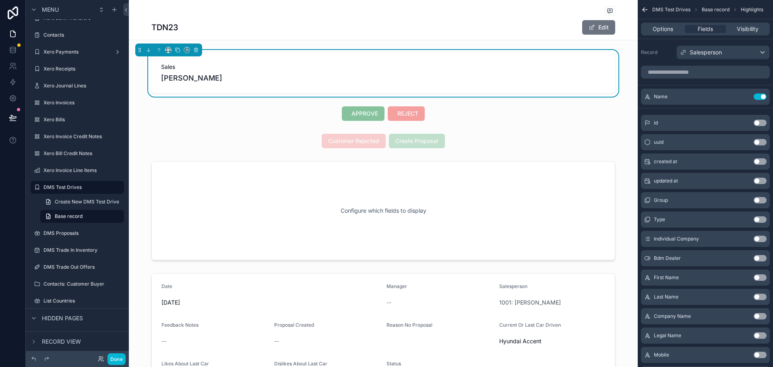
click at [440, 83] on span "Talib Alrubai" at bounding box center [383, 77] width 445 height 11
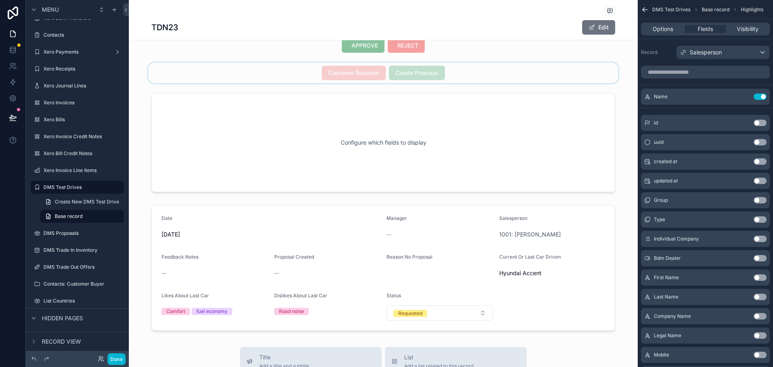
scroll to position [201, 0]
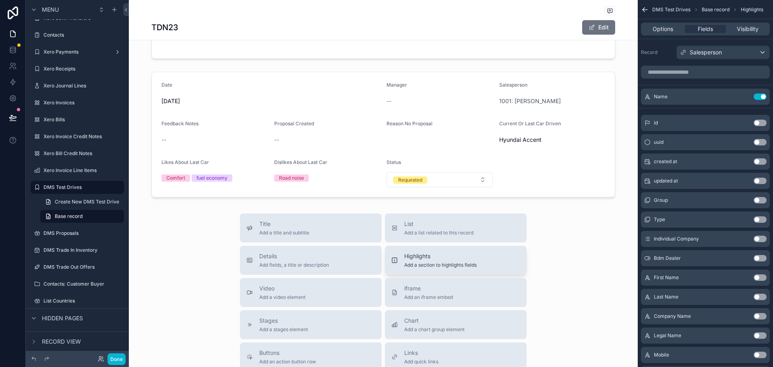
click at [418, 265] on span "Add a section to highlights fields" at bounding box center [440, 265] width 72 height 6
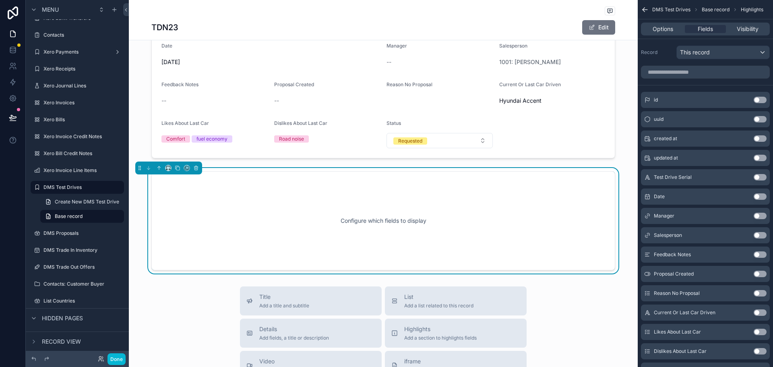
scroll to position [278, 0]
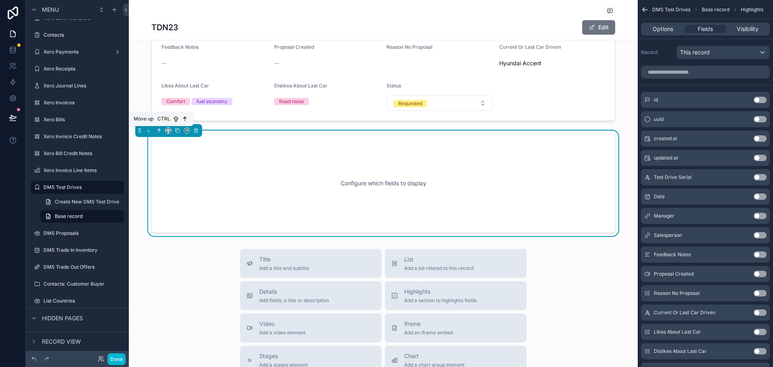
click at [159, 129] on icon "scrollable content" at bounding box center [159, 131] width 6 height 6
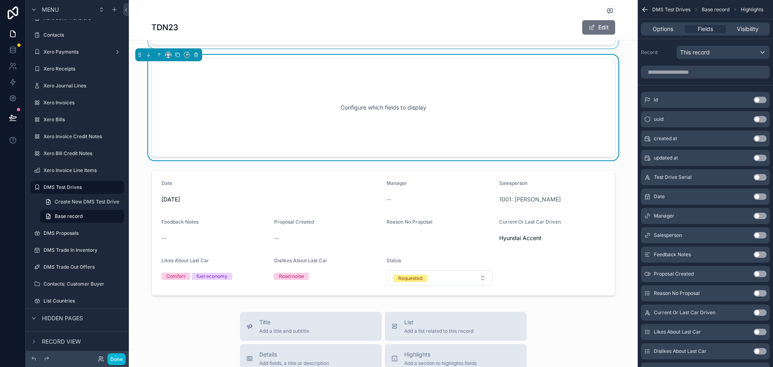
scroll to position [77, 0]
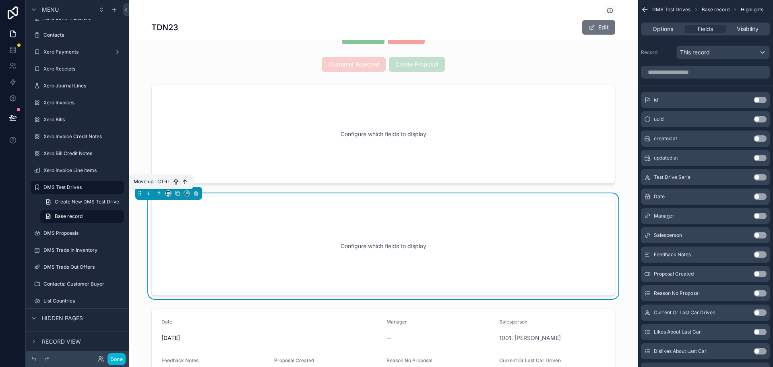
click at [157, 193] on icon "scrollable content" at bounding box center [159, 193] width 6 height 6
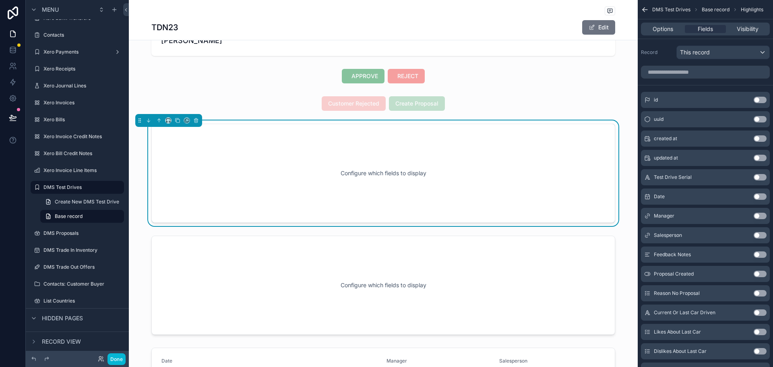
scroll to position [0, 0]
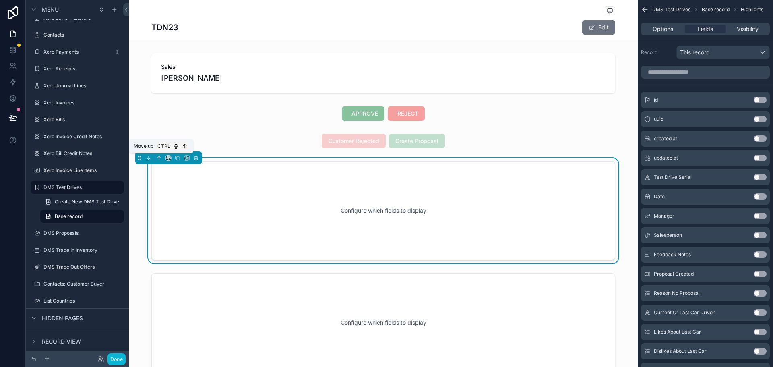
click at [159, 156] on icon "scrollable content" at bounding box center [159, 158] width 6 height 6
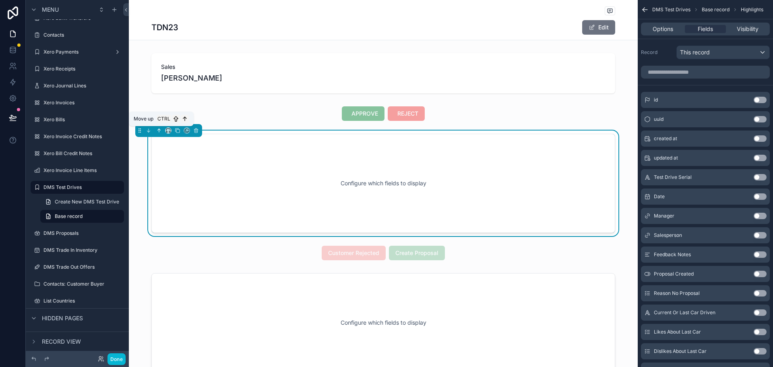
click at [157, 130] on icon "scrollable content" at bounding box center [159, 131] width 6 height 6
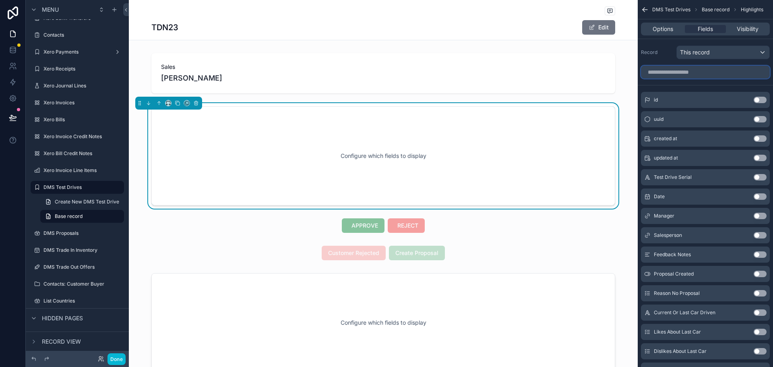
click at [712, 68] on input "scrollable content" at bounding box center [705, 72] width 129 height 13
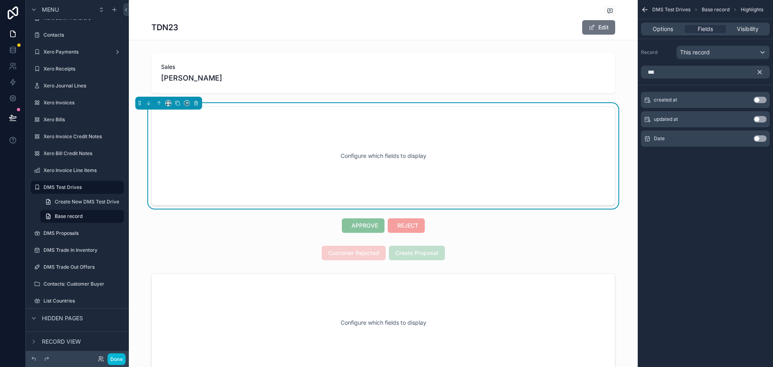
click at [761, 138] on button "Use setting" at bounding box center [760, 138] width 13 height 6
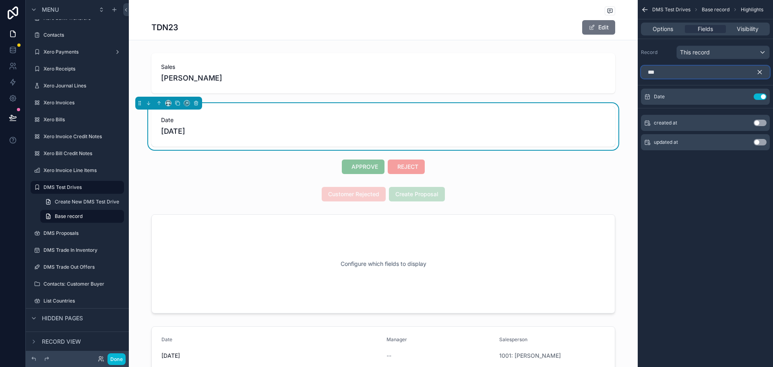
click at [694, 75] on input "***" at bounding box center [705, 72] width 129 height 13
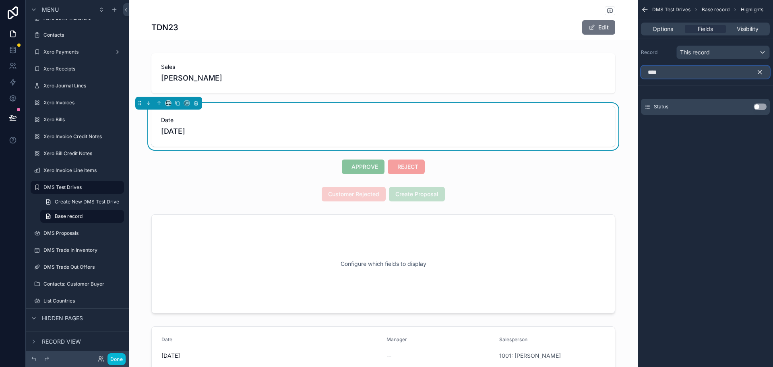
type input "****"
click at [763, 108] on button "Use setting" at bounding box center [760, 106] width 13 height 6
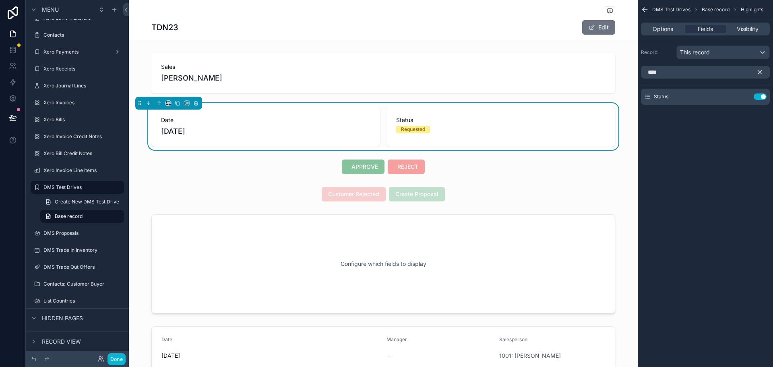
click at [687, 122] on div "**** Status Use setting" at bounding box center [705, 93] width 135 height 62
click at [746, 94] on icon "scrollable content" at bounding box center [744, 96] width 6 height 6
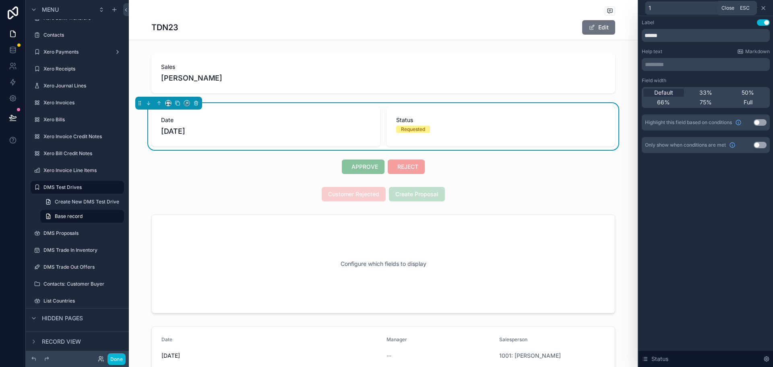
click at [763, 8] on icon at bounding box center [763, 8] width 6 height 6
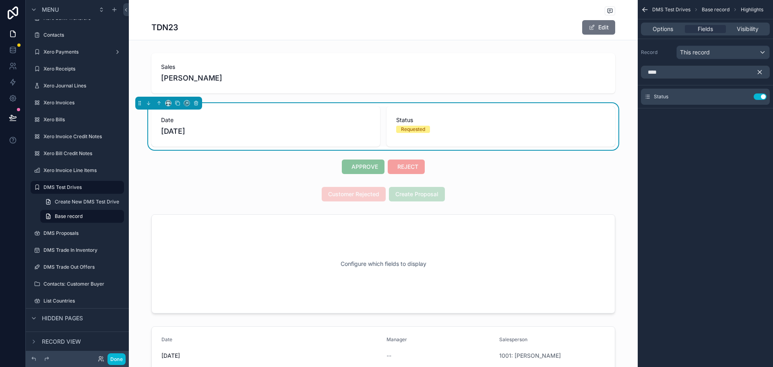
click at [757, 72] on icon "scrollable content" at bounding box center [759, 71] width 7 height 7
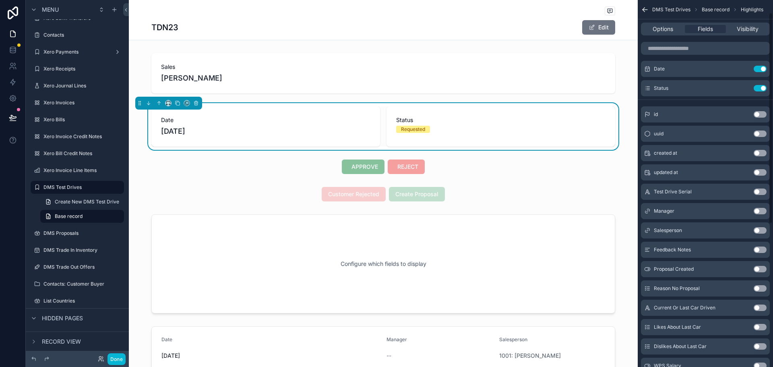
scroll to position [40, 0]
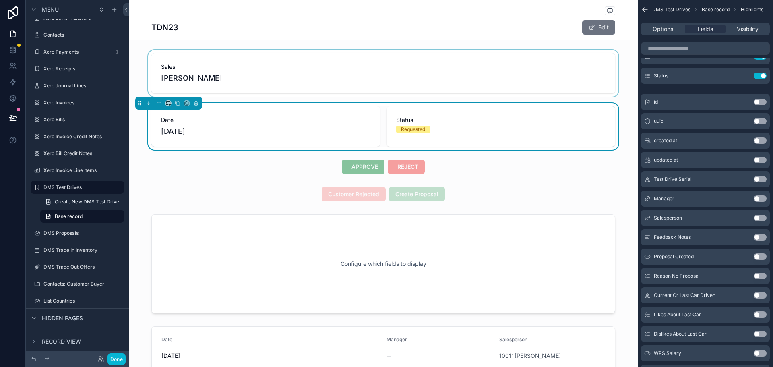
click at [531, 77] on div "scrollable content" at bounding box center [383, 73] width 509 height 47
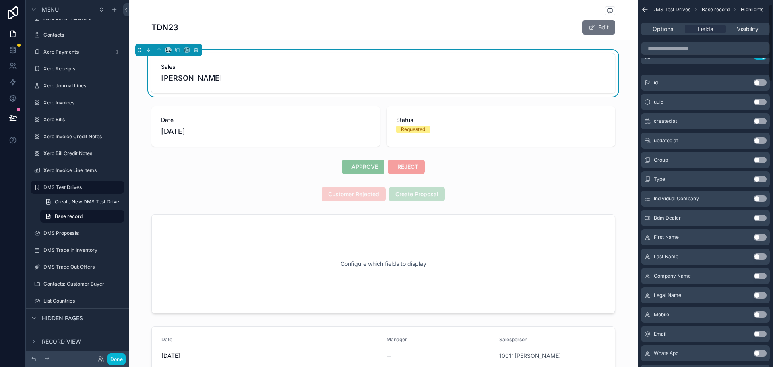
scroll to position [0, 0]
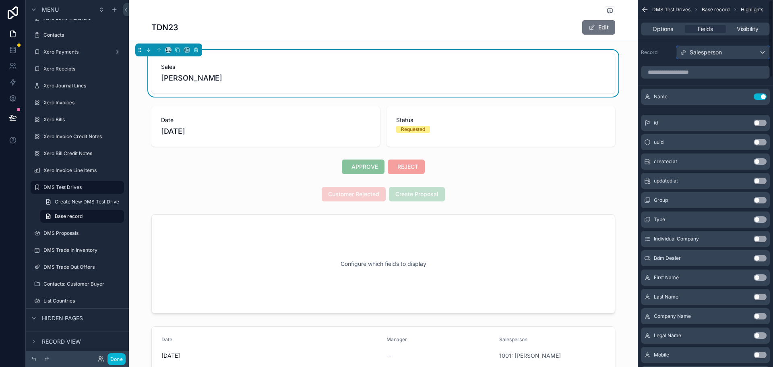
click at [753, 47] on div "Salesperson" at bounding box center [723, 52] width 93 height 13
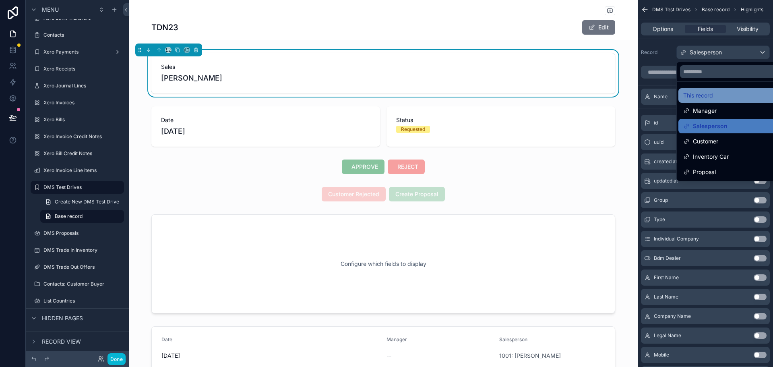
click at [731, 91] on div "This record" at bounding box center [732, 96] width 98 height 10
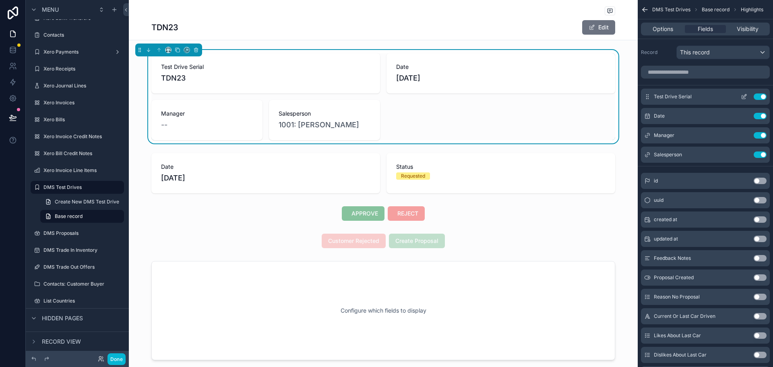
click at [761, 95] on button "Use setting" at bounding box center [760, 96] width 13 height 6
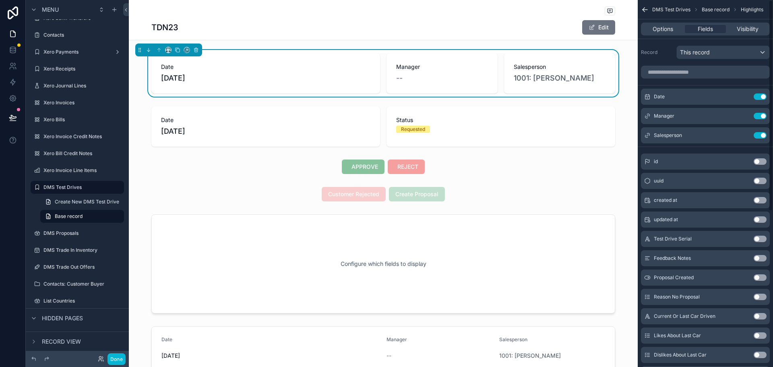
click at [761, 95] on button "Use setting" at bounding box center [760, 96] width 13 height 6
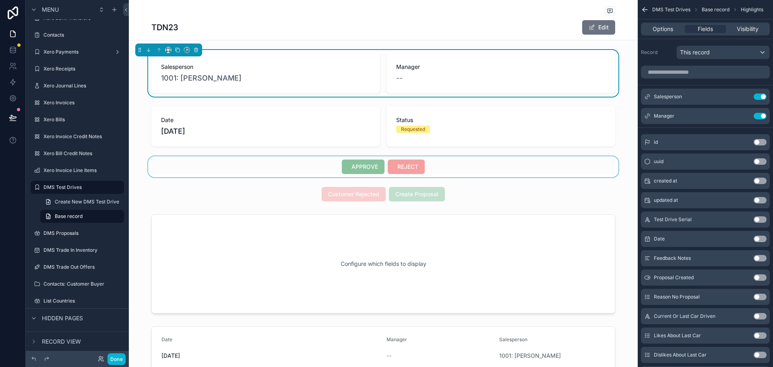
click at [266, 174] on div "scrollable content" at bounding box center [383, 166] width 509 height 21
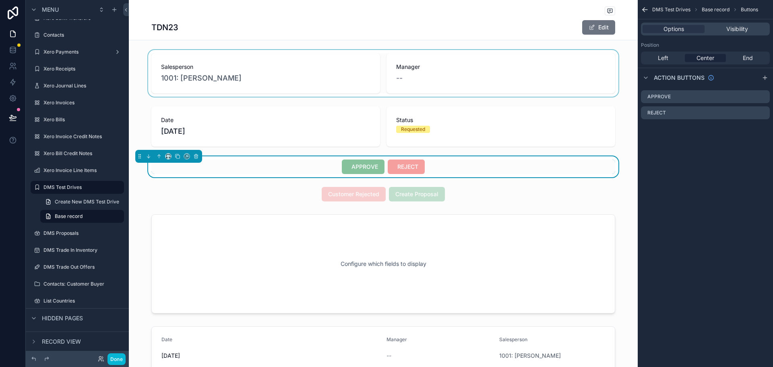
click at [346, 82] on div "scrollable content" at bounding box center [383, 73] width 509 height 47
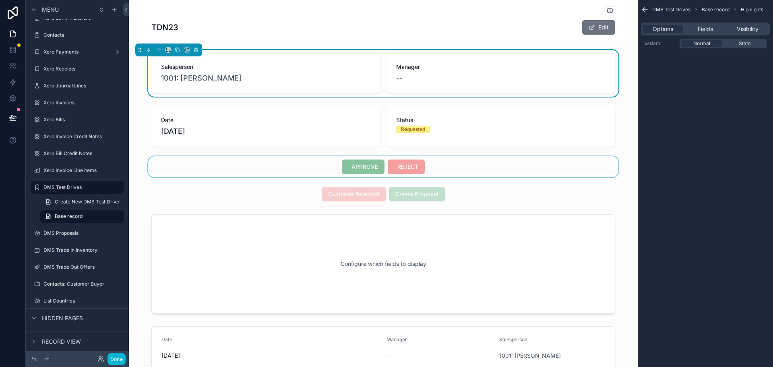
click at [646, 8] on icon "scrollable content" at bounding box center [645, 10] width 8 height 8
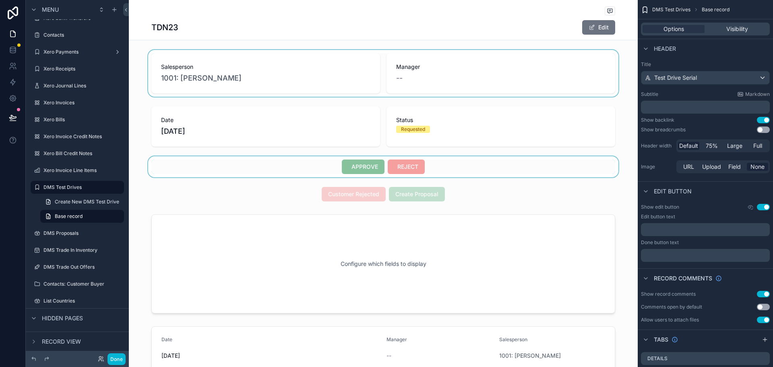
click at [430, 82] on div "scrollable content" at bounding box center [383, 73] width 509 height 47
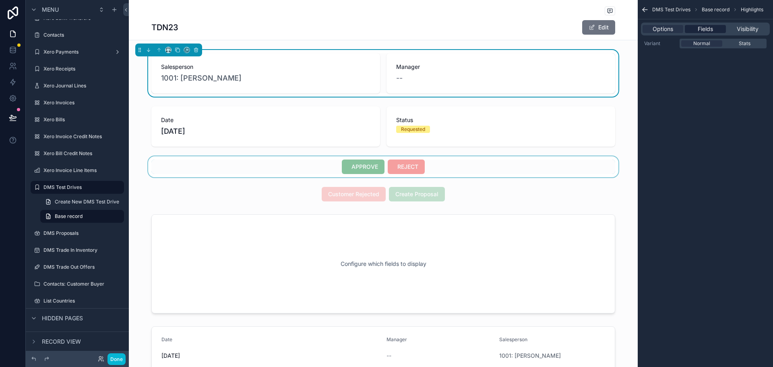
click at [709, 31] on span "Fields" at bounding box center [705, 29] width 15 height 8
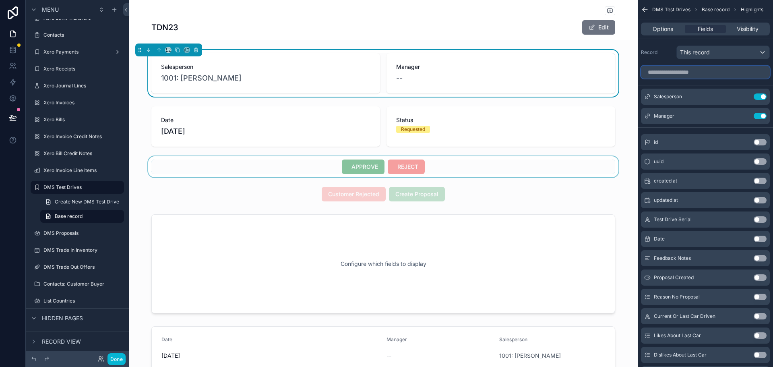
click at [702, 76] on input "scrollable content" at bounding box center [705, 72] width 129 height 13
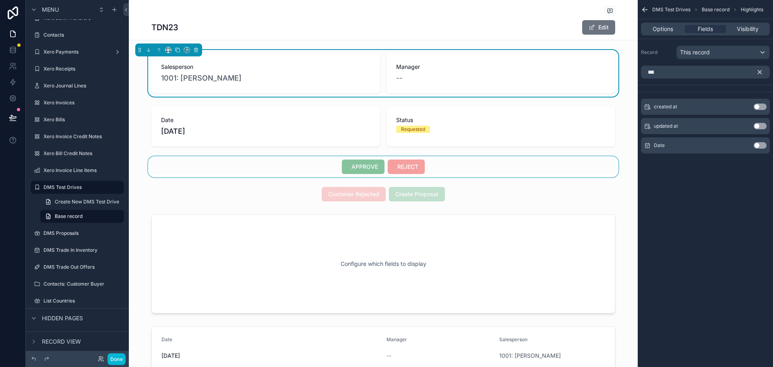
click at [761, 145] on button "Use setting" at bounding box center [760, 145] width 13 height 6
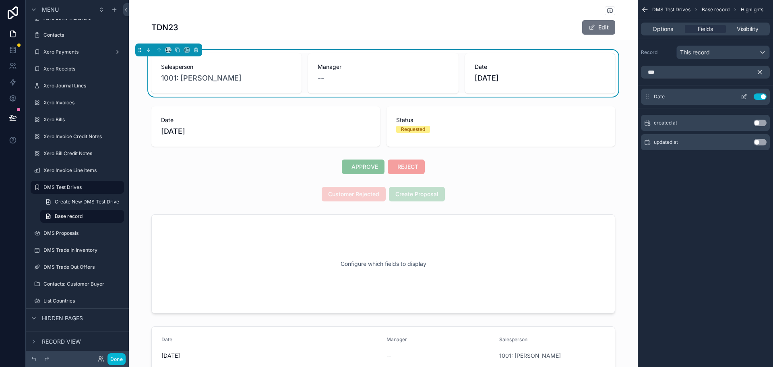
click at [763, 95] on button "Use setting" at bounding box center [760, 96] width 13 height 6
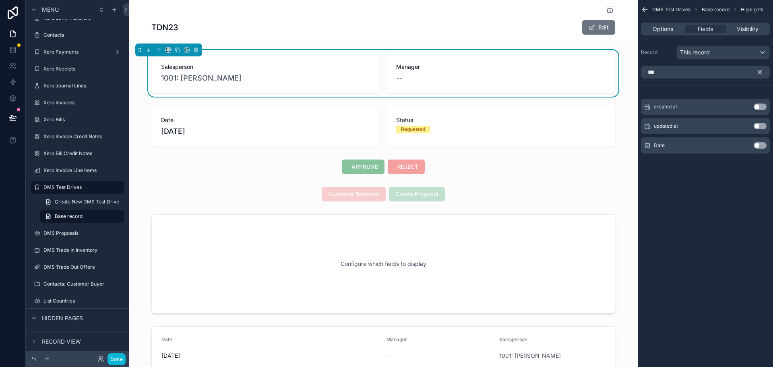
click at [761, 147] on button "Use setting" at bounding box center [760, 145] width 13 height 6
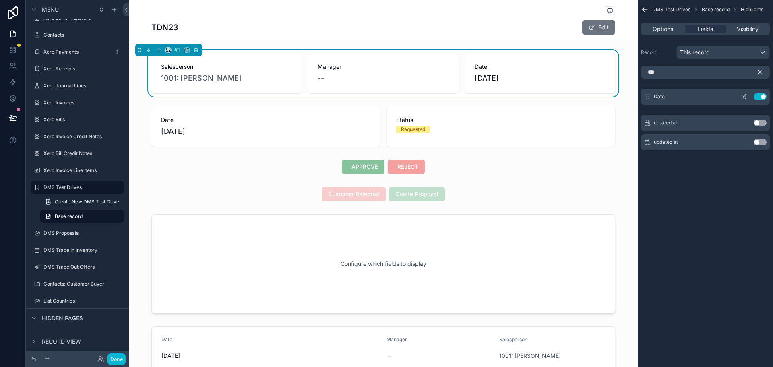
click at [745, 93] on div "Date Use setting" at bounding box center [705, 97] width 129 height 16
click at [742, 99] on icon "scrollable content" at bounding box center [744, 97] width 4 height 4
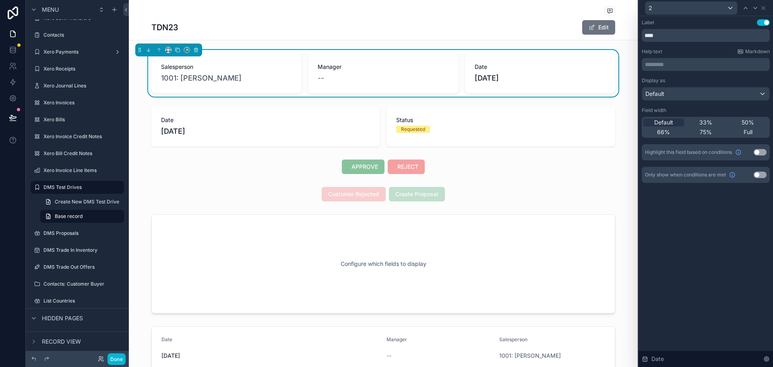
click at [744, 116] on div "Field width Default 33% 50% 66% 75% Full" at bounding box center [706, 122] width 128 height 31
click at [744, 117] on div "Default 33% 50% 66% 75% Full" at bounding box center [706, 127] width 128 height 21
click at [746, 122] on span "50%" at bounding box center [748, 122] width 12 height 8
click at [691, 130] on div "75%" at bounding box center [706, 132] width 41 height 8
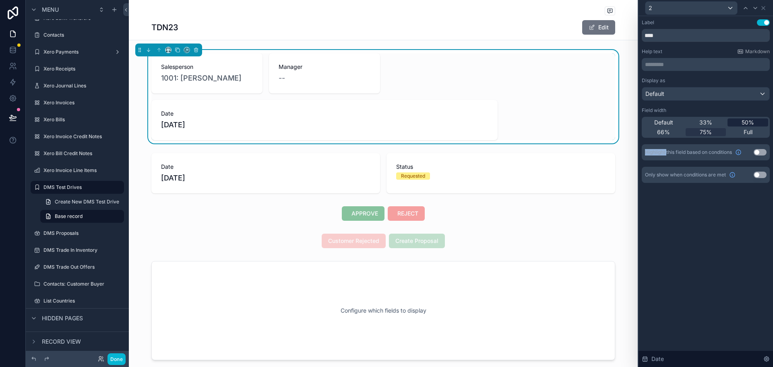
click at [743, 122] on span "50%" at bounding box center [748, 122] width 12 height 8
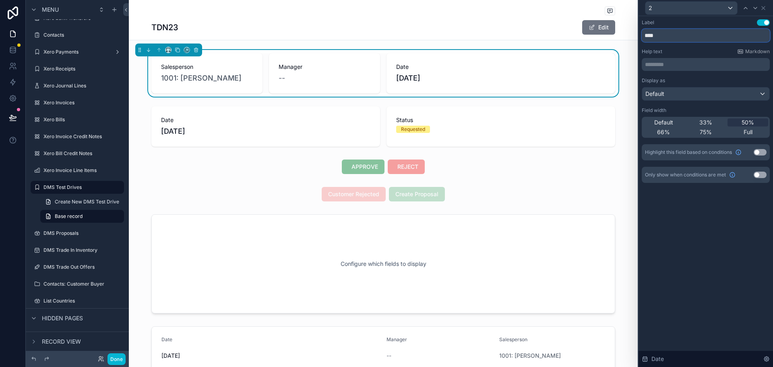
click at [675, 35] on input "****" at bounding box center [706, 35] width 128 height 13
click at [676, 35] on input "****" at bounding box center [706, 35] width 128 height 13
click at [761, 22] on button "Use setting" at bounding box center [763, 22] width 13 height 6
click at [764, 8] on icon at bounding box center [763, 8] width 6 height 6
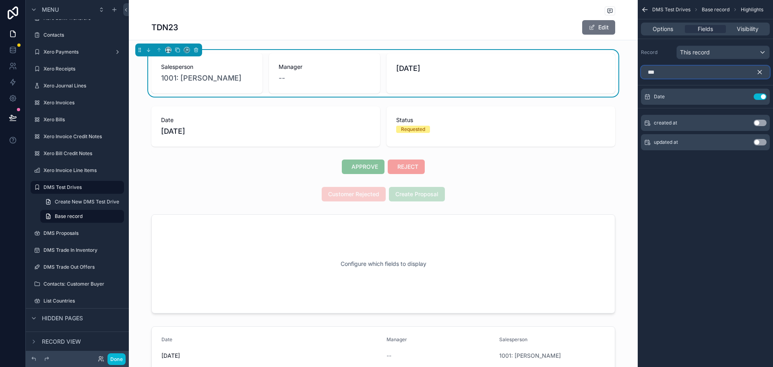
click at [708, 70] on input "***" at bounding box center [705, 72] width 129 height 13
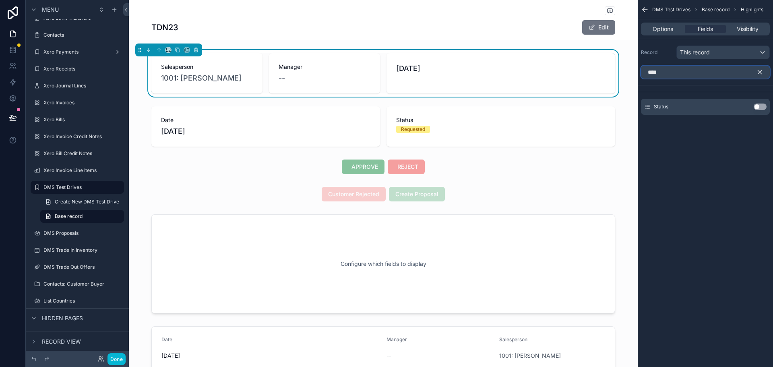
type input "****"
click at [759, 104] on button "Use setting" at bounding box center [760, 106] width 13 height 6
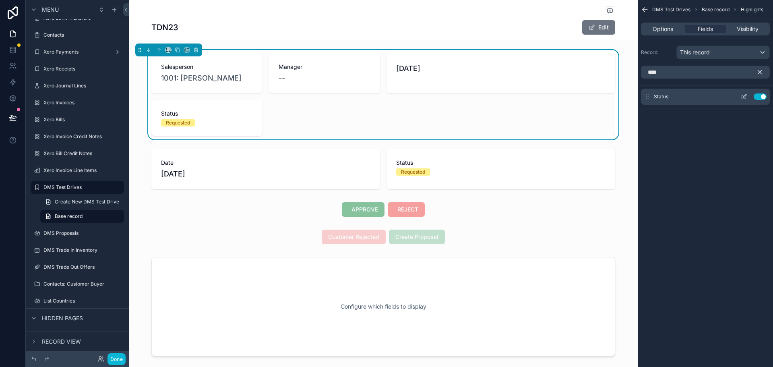
click at [743, 96] on icon "scrollable content" at bounding box center [744, 96] width 6 height 6
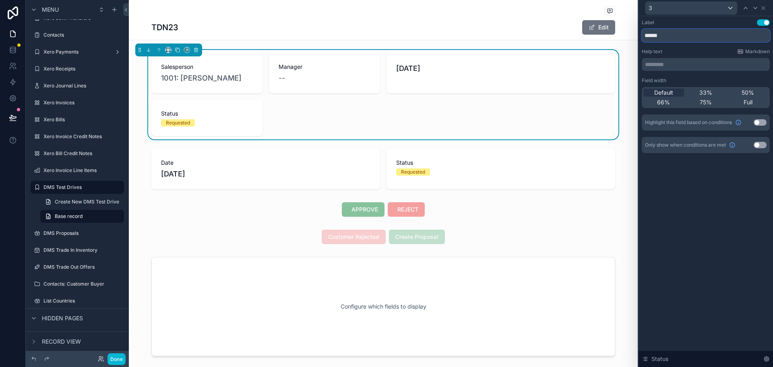
click at [760, 37] on input "******" at bounding box center [706, 35] width 128 height 13
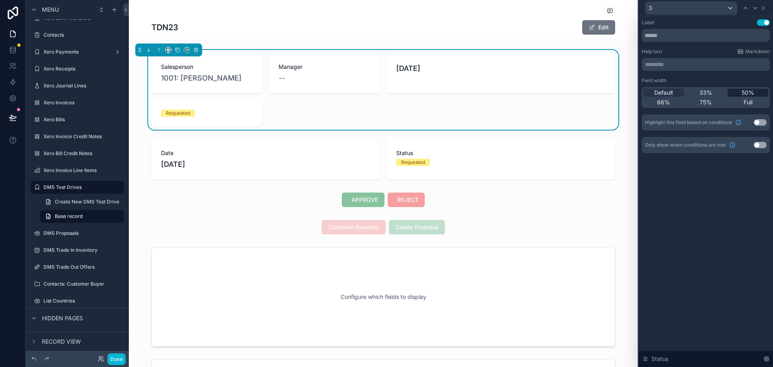
click at [737, 93] on div "50%" at bounding box center [748, 93] width 41 height 8
click at [765, 8] on icon at bounding box center [763, 8] width 6 height 6
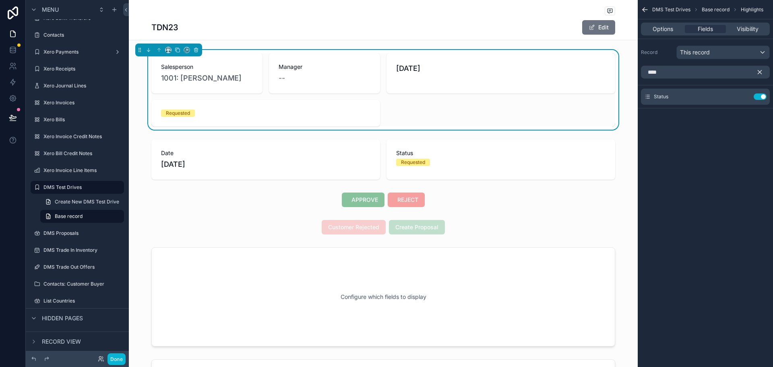
click at [760, 74] on icon "scrollable content" at bounding box center [759, 71] width 7 height 7
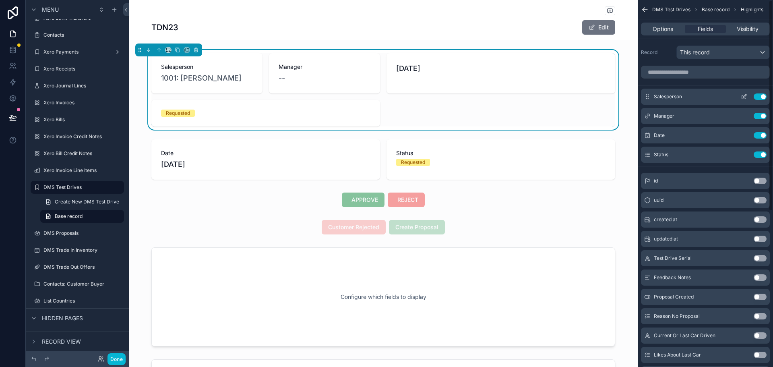
click at [742, 97] on icon "scrollable content" at bounding box center [744, 96] width 6 height 6
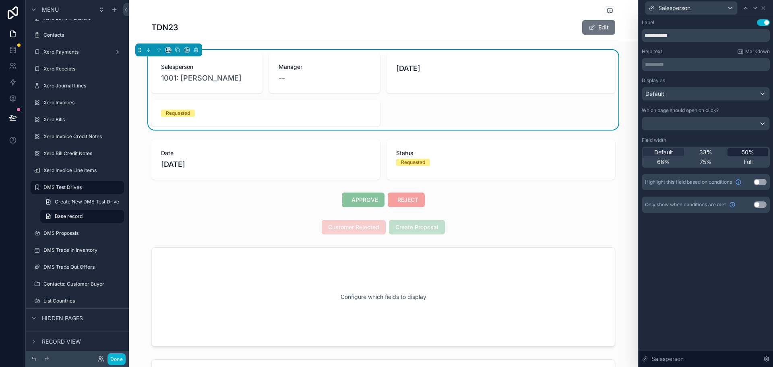
click at [738, 152] on div "50%" at bounding box center [748, 152] width 41 height 8
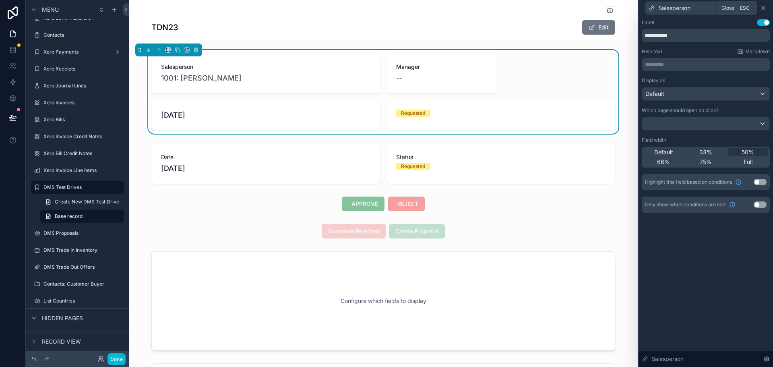
click at [765, 8] on icon at bounding box center [763, 8] width 6 height 6
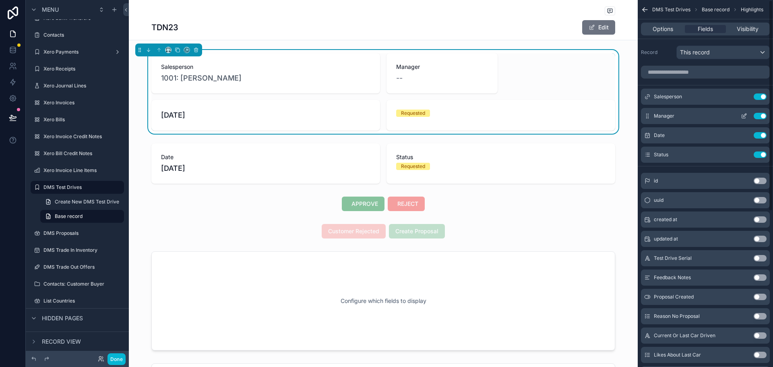
click at [745, 117] on icon "scrollable content" at bounding box center [744, 116] width 6 height 6
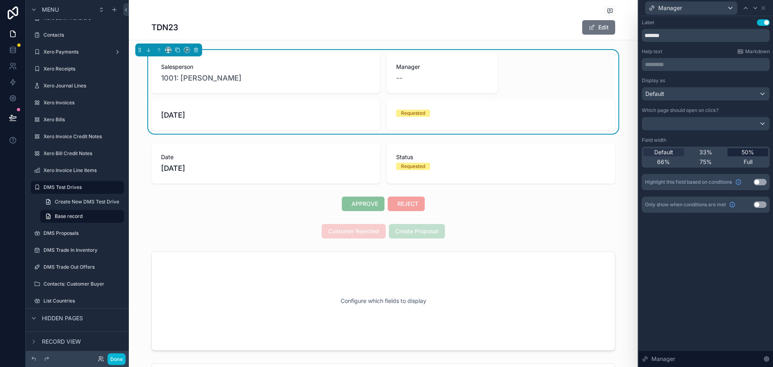
click at [749, 154] on span "50%" at bounding box center [748, 152] width 12 height 8
click at [679, 260] on div "Label Use setting ******* Help text Markdown ********* ﻿ Display as Default Whi…" at bounding box center [706, 191] width 134 height 351
click at [764, 9] on icon at bounding box center [763, 7] width 3 height 3
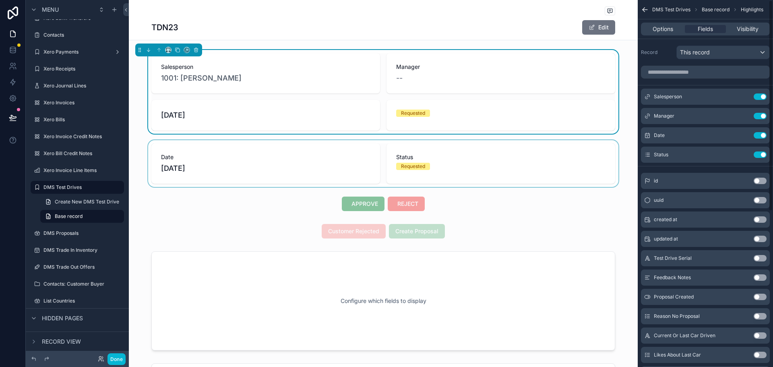
click at [447, 156] on div "scrollable content" at bounding box center [383, 163] width 509 height 47
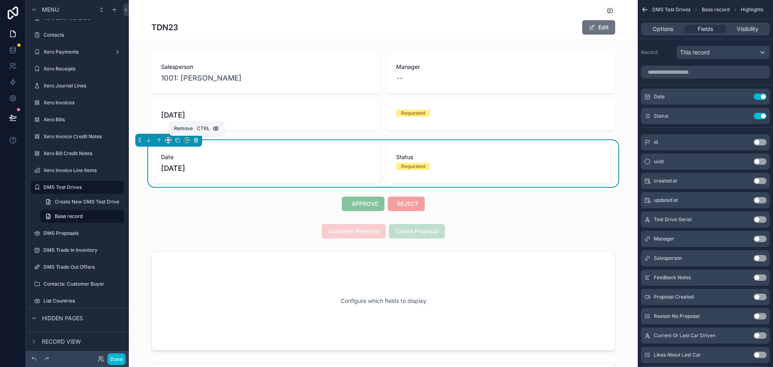
click at [196, 140] on icon "scrollable content" at bounding box center [196, 141] width 0 height 2
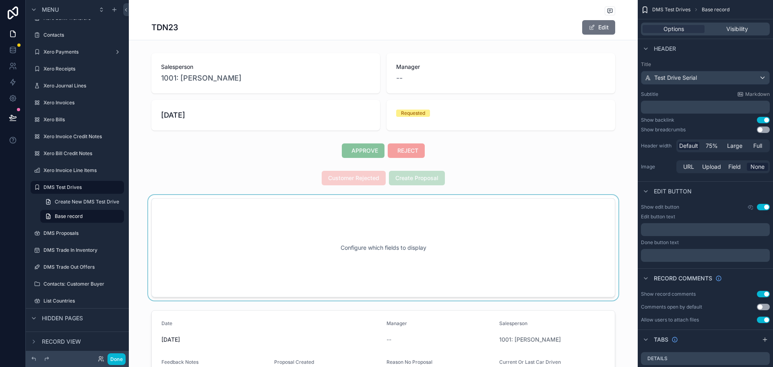
click at [440, 222] on div "scrollable content" at bounding box center [383, 247] width 509 height 105
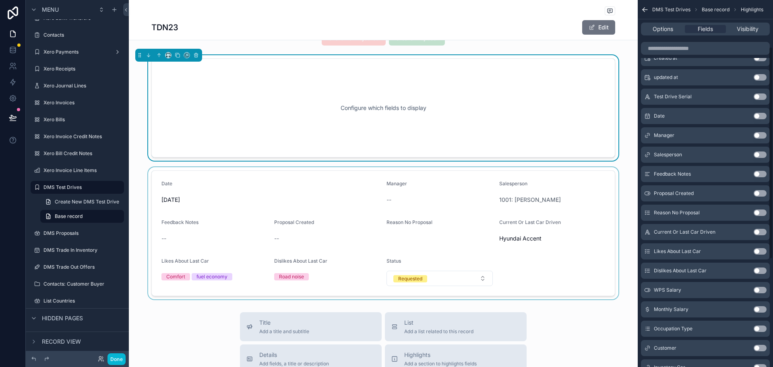
scroll to position [161, 0]
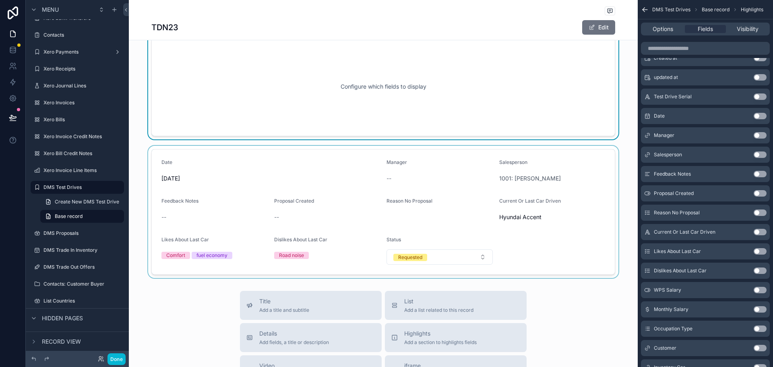
click at [488, 201] on div "scrollable content" at bounding box center [383, 212] width 509 height 132
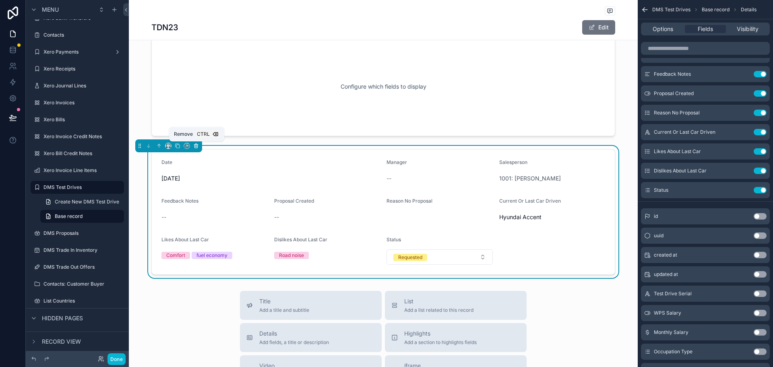
click at [197, 146] on icon "scrollable content" at bounding box center [196, 146] width 6 height 6
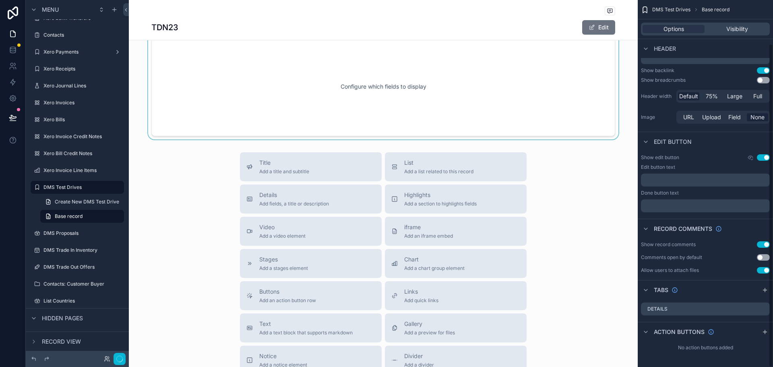
click at [290, 121] on div "scrollable content" at bounding box center [383, 86] width 509 height 105
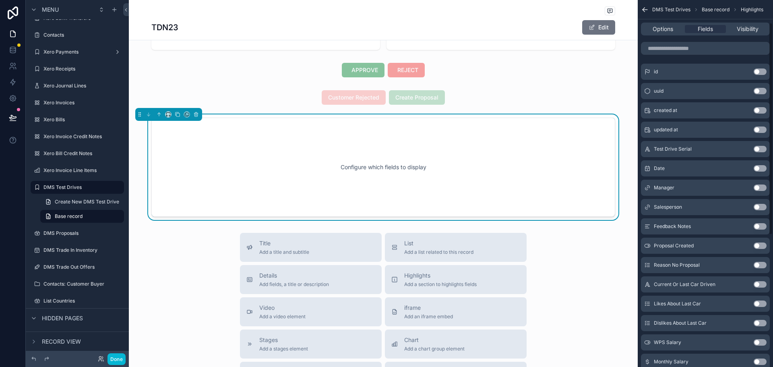
scroll to position [40, 0]
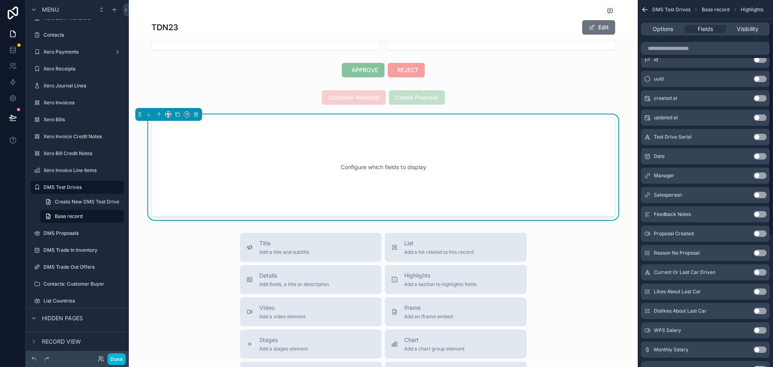
click at [756, 214] on button "Use setting" at bounding box center [760, 214] width 13 height 6
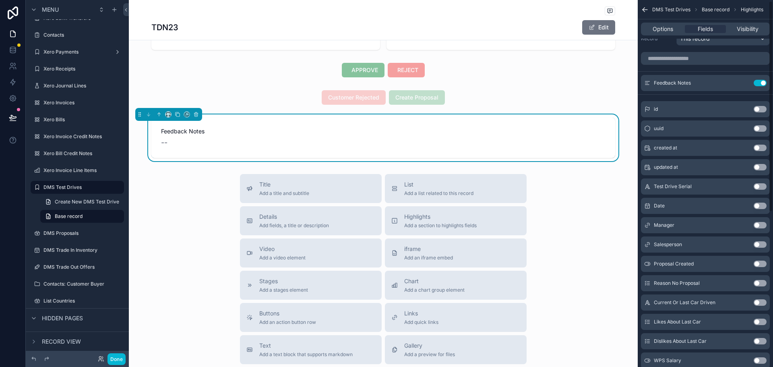
scroll to position [0, 0]
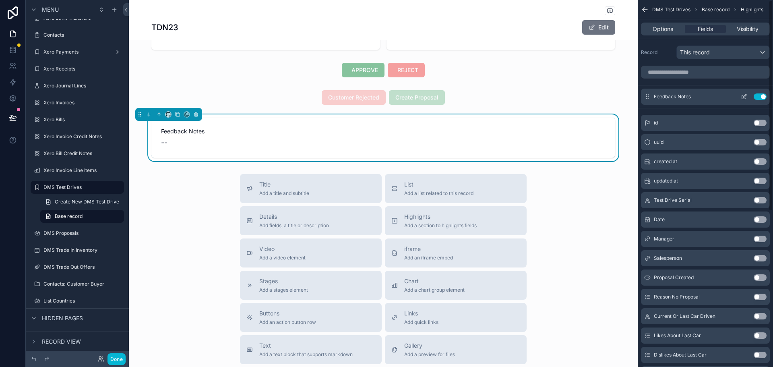
click at [765, 95] on button "Use setting" at bounding box center [760, 96] width 13 height 6
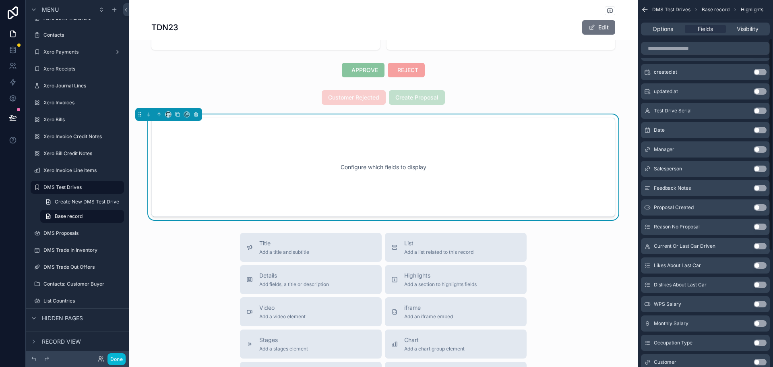
scroll to position [81, 0]
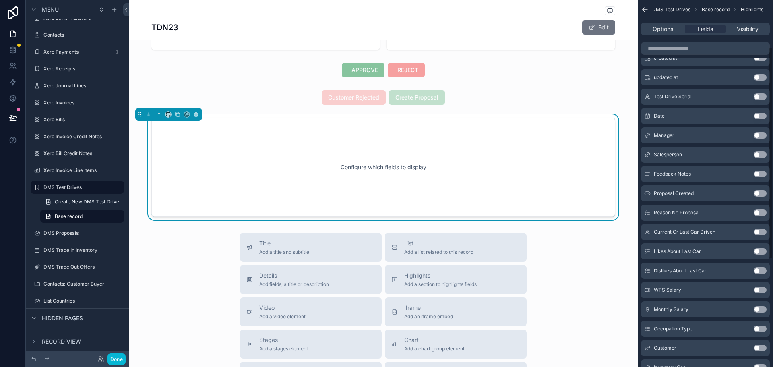
click at [756, 230] on button "Use setting" at bounding box center [760, 232] width 13 height 6
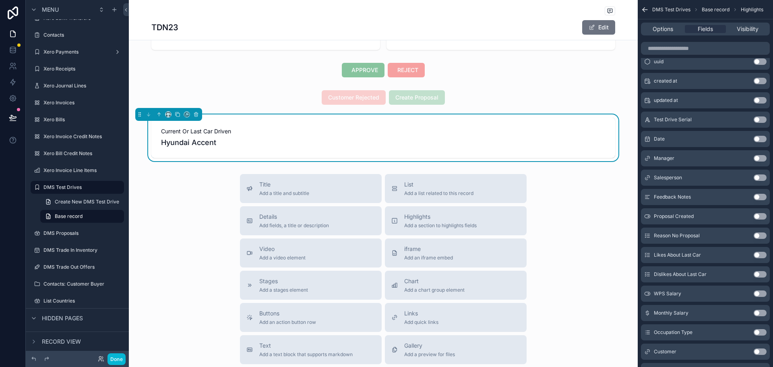
click at [759, 252] on button "Use setting" at bounding box center [760, 255] width 13 height 6
click at [759, 274] on button "Use setting" at bounding box center [760, 274] width 13 height 6
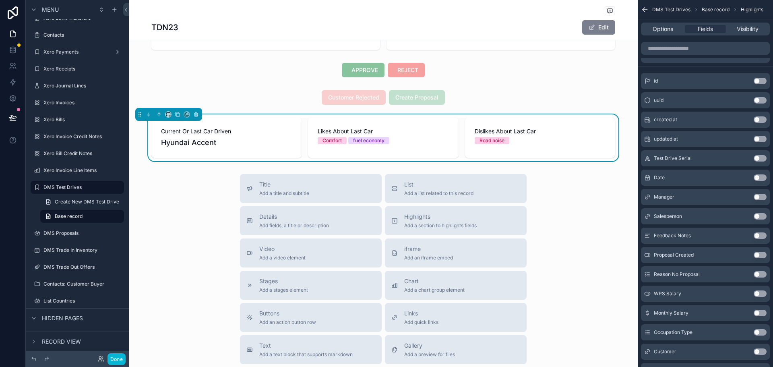
click at [595, 27] on button "Edit" at bounding box center [598, 27] width 33 height 14
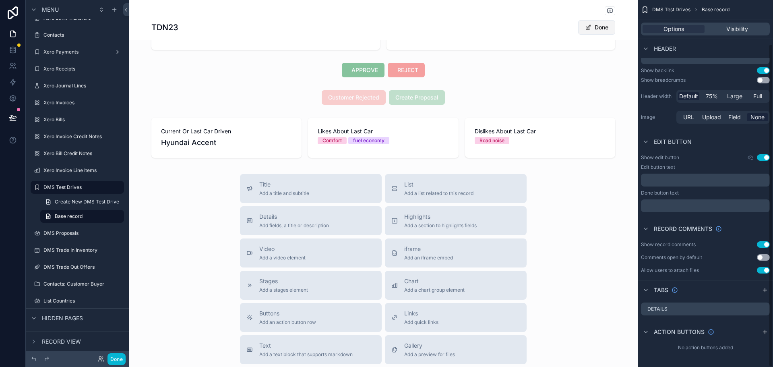
scroll to position [50, 0]
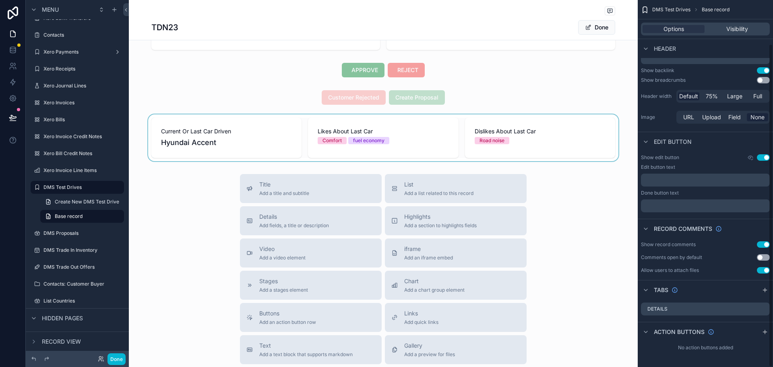
click at [457, 136] on div "scrollable content" at bounding box center [383, 137] width 509 height 47
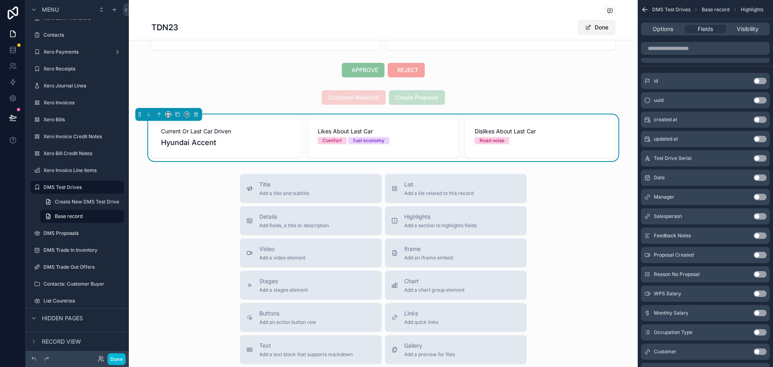
click at [594, 31] on button "Done" at bounding box center [596, 27] width 37 height 14
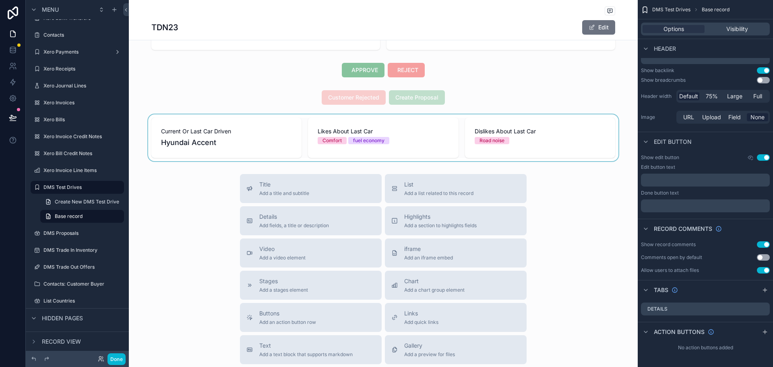
click at [269, 136] on div "scrollable content" at bounding box center [383, 137] width 509 height 47
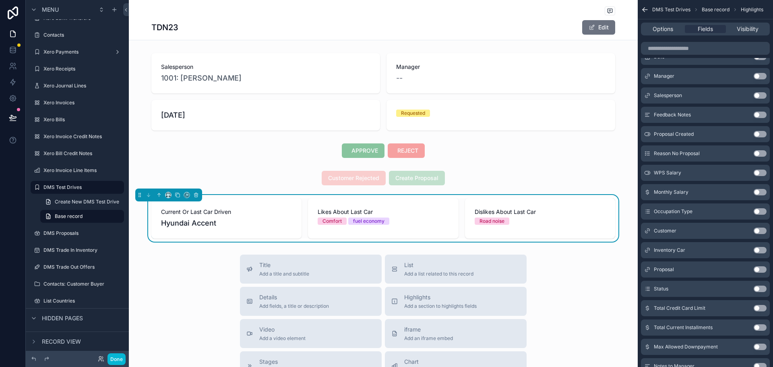
scroll to position [40, 0]
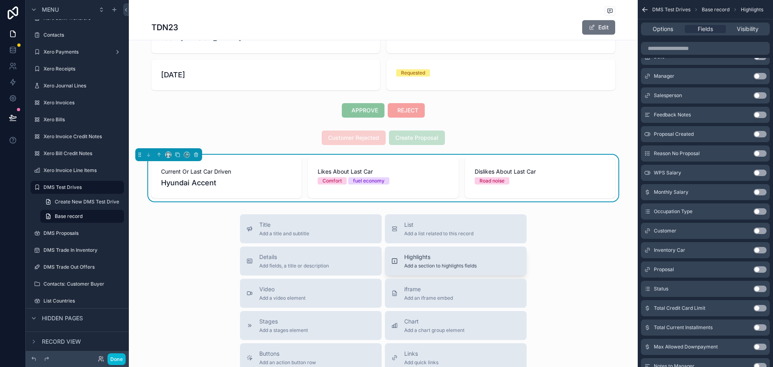
click at [392, 260] on icon "scrollable content" at bounding box center [394, 261] width 6 height 6
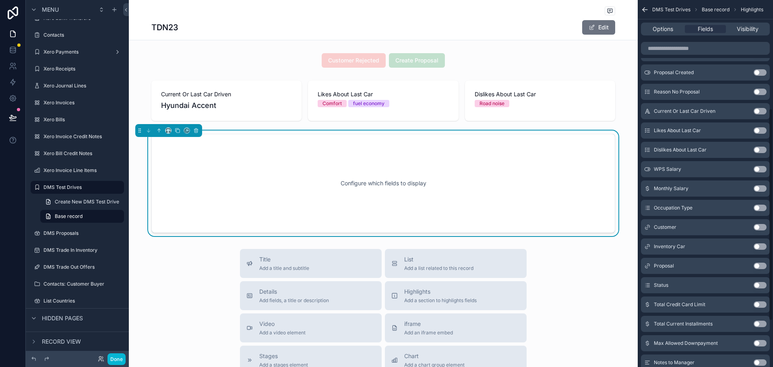
scroll to position [161, 0]
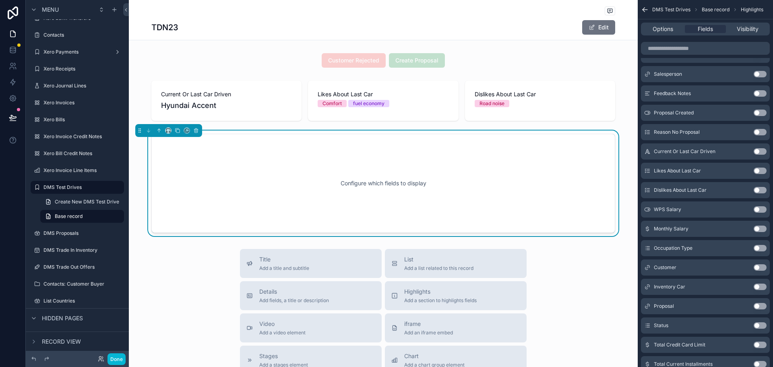
click at [761, 211] on button "Use setting" at bounding box center [760, 209] width 13 height 6
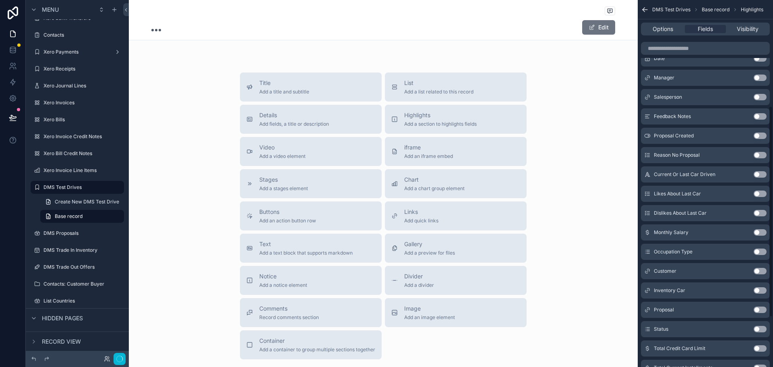
scroll to position [184, 0]
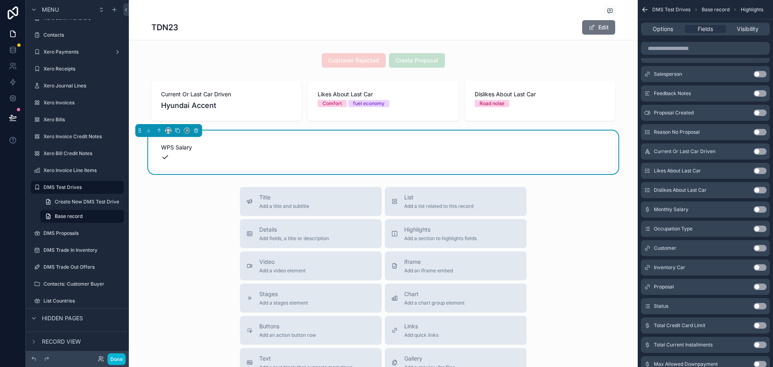
click at [761, 211] on button "Use setting" at bounding box center [760, 209] width 13 height 6
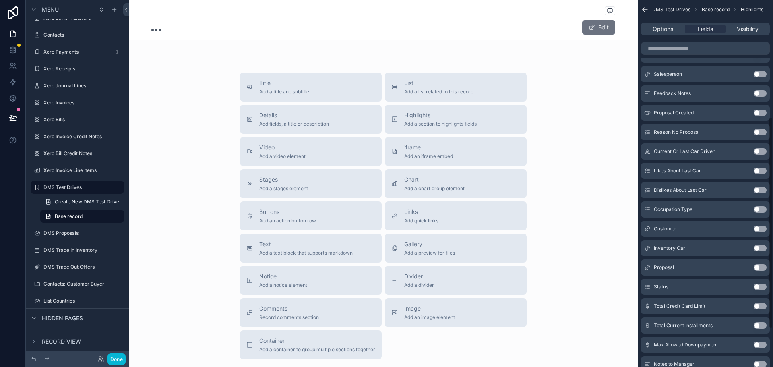
click at [761, 211] on button "Use setting" at bounding box center [760, 209] width 13 height 6
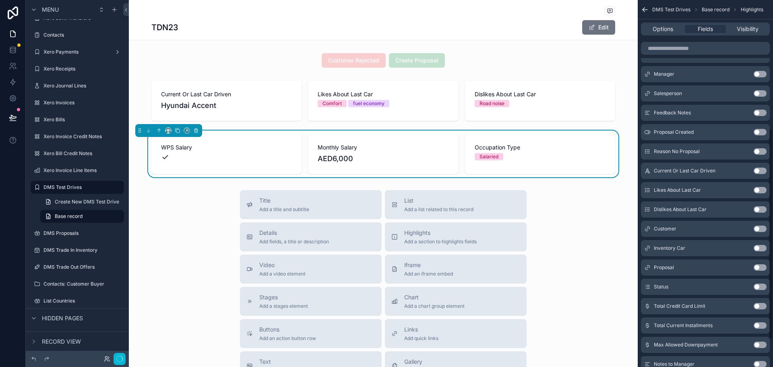
scroll to position [223, 0]
click at [412, 231] on span "Highlights" at bounding box center [440, 233] width 72 height 8
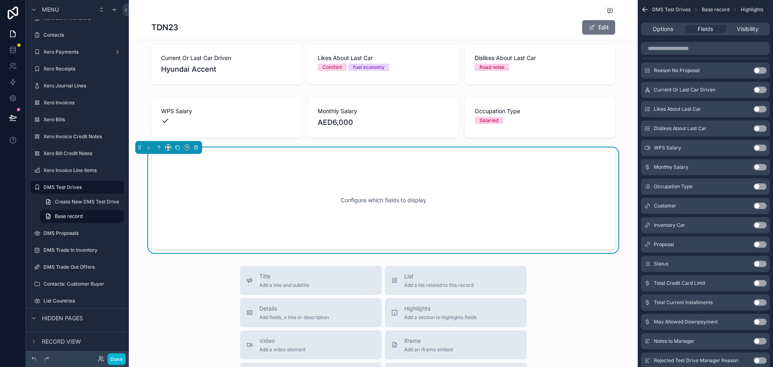
scroll to position [171, 0]
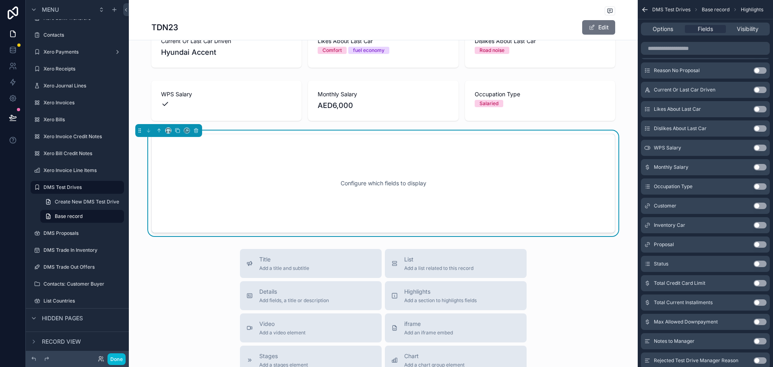
click at [757, 226] on button "Use setting" at bounding box center [760, 225] width 13 height 6
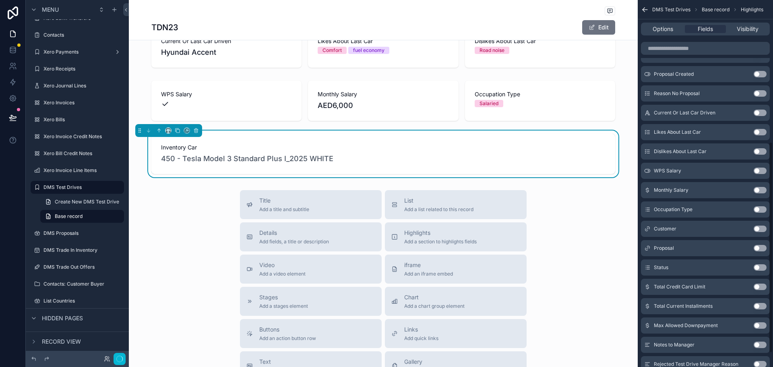
scroll to position [246, 0]
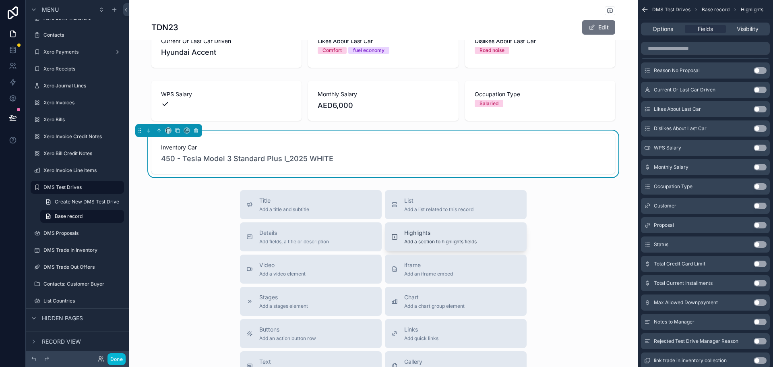
click at [398, 239] on div "Highlights Add a section to highlights fields" at bounding box center [455, 237] width 129 height 16
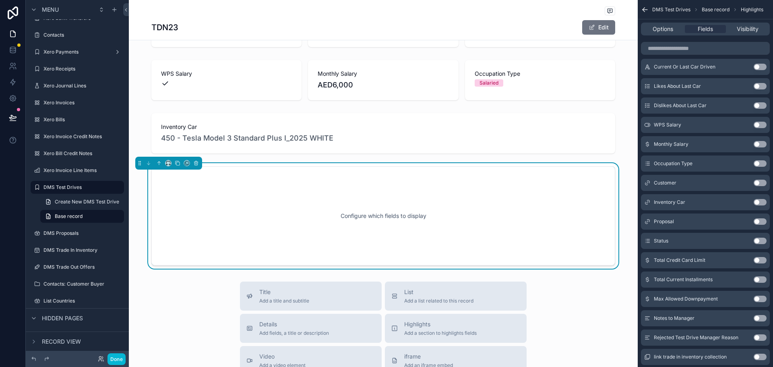
scroll to position [224, 0]
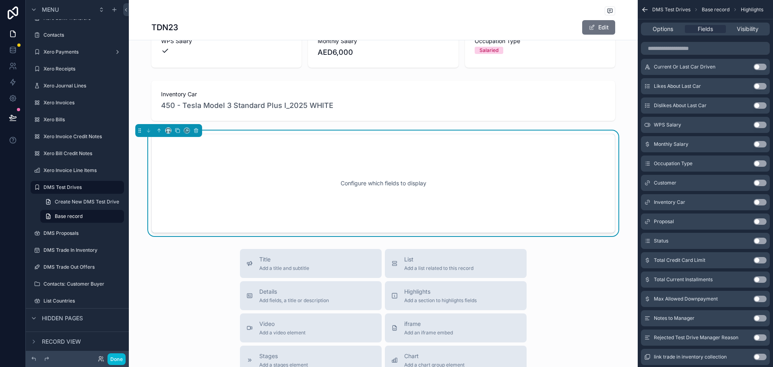
click at [761, 183] on button "Use setting" at bounding box center [760, 183] width 13 height 6
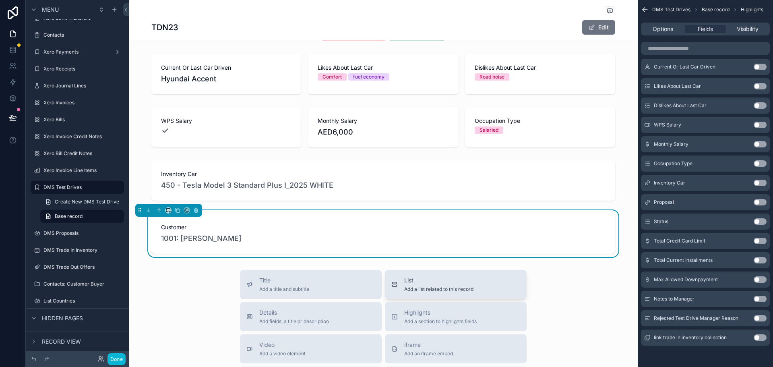
scroll to position [143, 0]
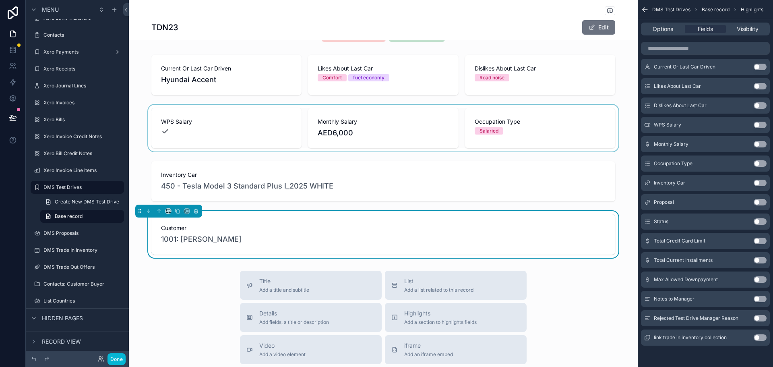
click at [427, 125] on div "scrollable content" at bounding box center [383, 128] width 509 height 47
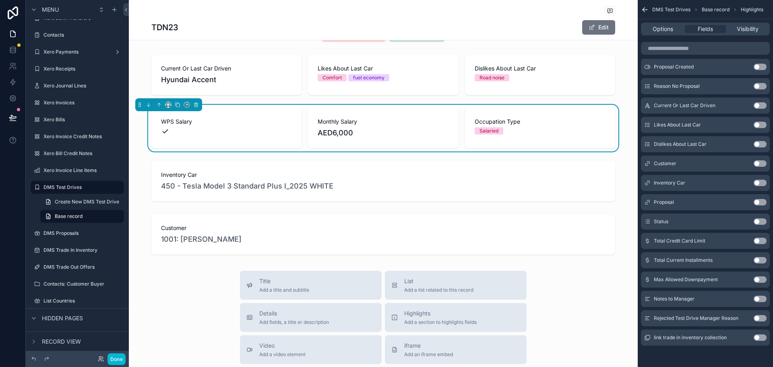
click at [761, 242] on button "Use setting" at bounding box center [760, 241] width 13 height 6
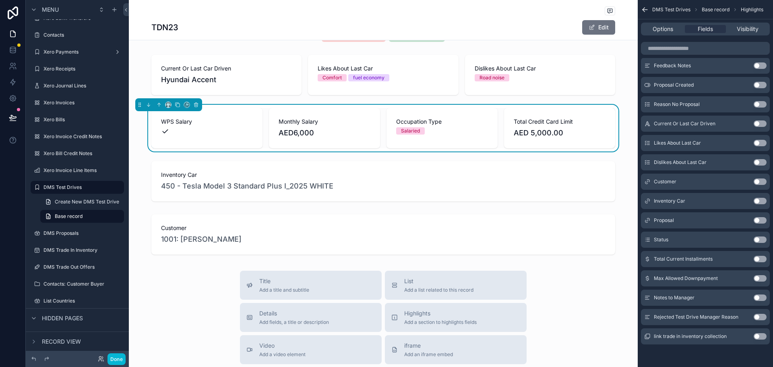
click at [759, 258] on button "Use setting" at bounding box center [760, 259] width 13 height 6
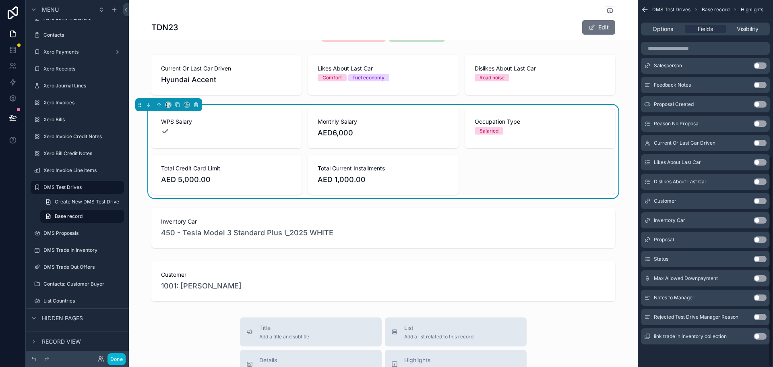
click at [759, 277] on button "Use setting" at bounding box center [760, 278] width 13 height 6
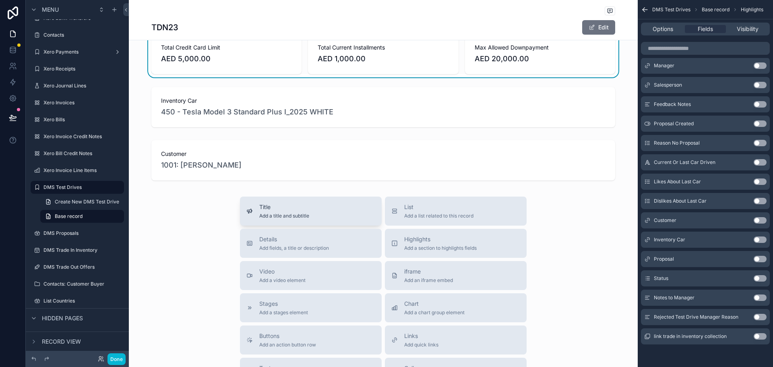
scroll to position [304, 0]
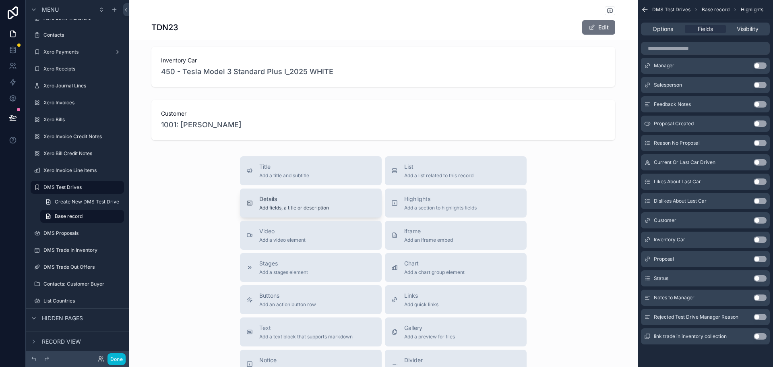
click at [350, 208] on div "Details Add fields, a title or description" at bounding box center [310, 203] width 129 height 16
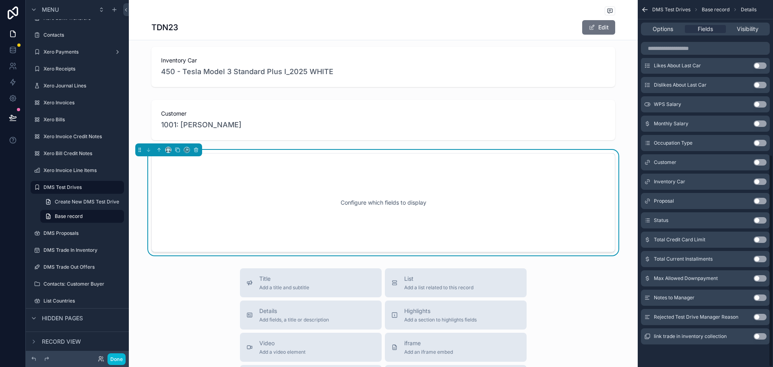
scroll to position [324, 0]
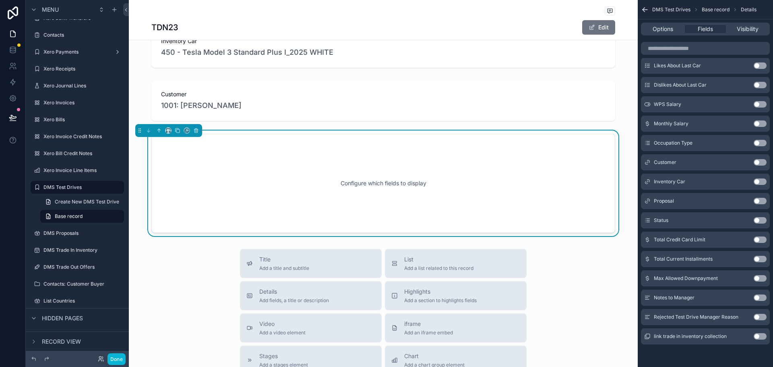
click at [759, 318] on button "Use setting" at bounding box center [760, 317] width 13 height 6
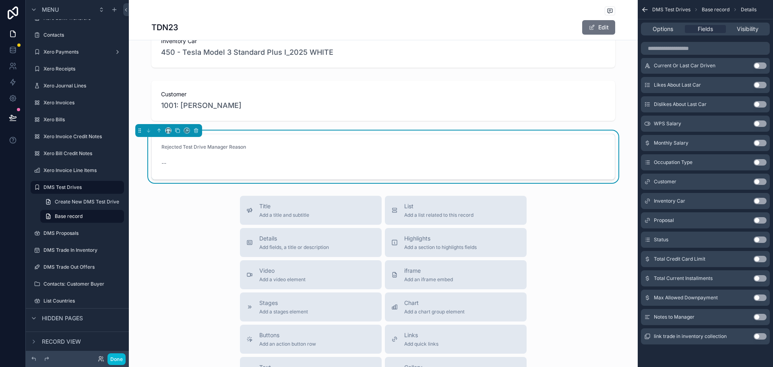
click at [759, 335] on button "Use setting" at bounding box center [760, 336] width 13 height 6
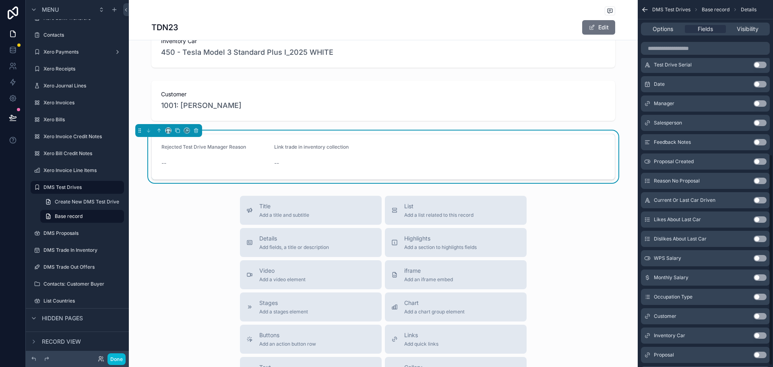
scroll to position [0, 0]
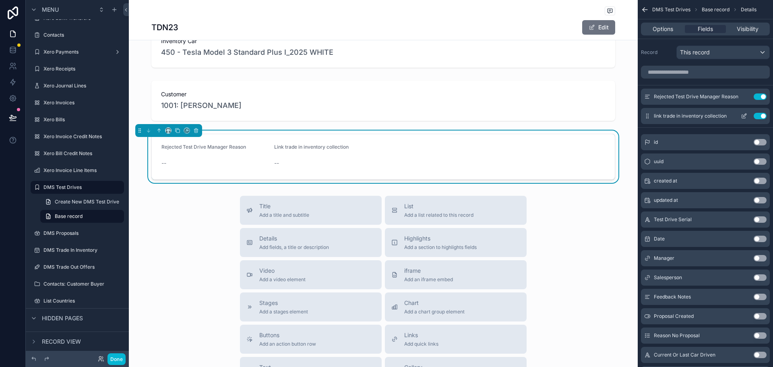
click at [759, 117] on button "Use setting" at bounding box center [760, 116] width 13 height 6
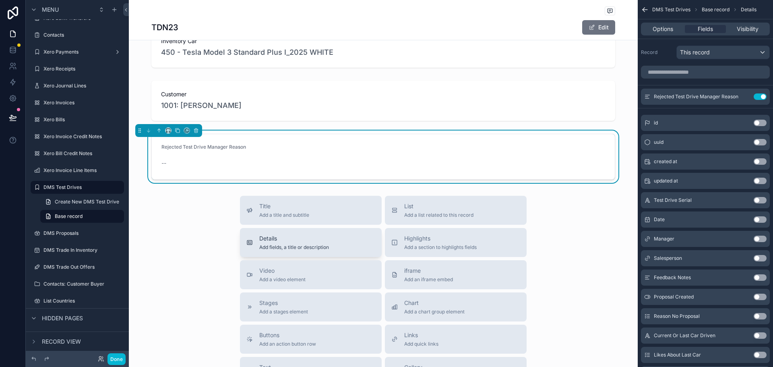
click at [329, 235] on div "Details Add fields, a title or description" at bounding box center [310, 242] width 129 height 16
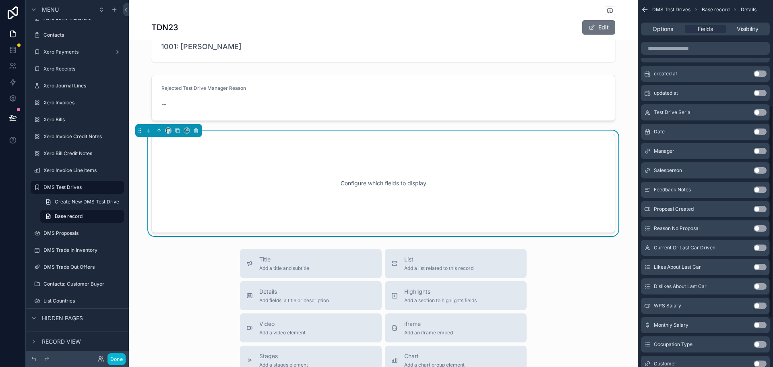
scroll to position [266, 0]
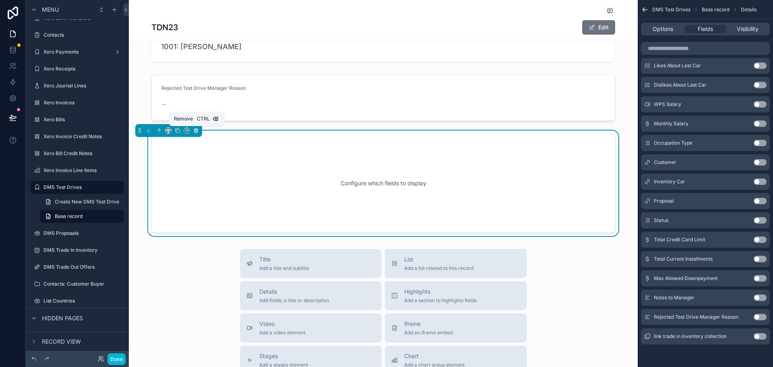
click at [197, 130] on icon "scrollable content" at bounding box center [196, 131] width 6 height 6
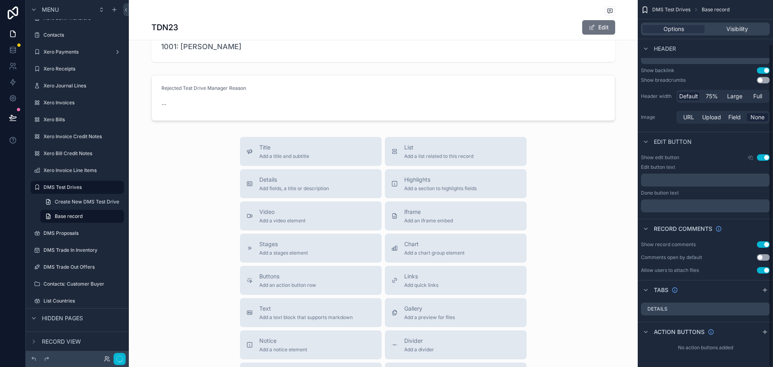
scroll to position [50, 0]
click at [411, 188] on span "Add a section to highlights fields" at bounding box center [440, 188] width 72 height 6
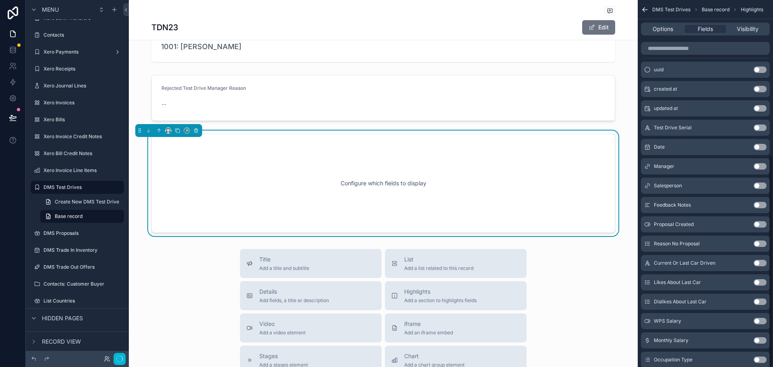
scroll to position [266, 0]
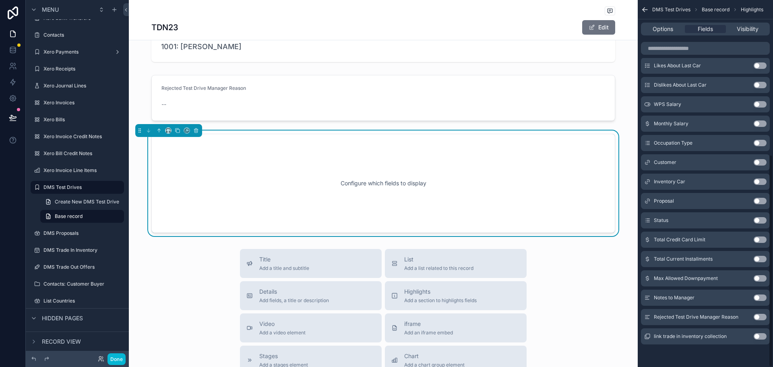
click at [757, 335] on button "Use setting" at bounding box center [760, 336] width 13 height 6
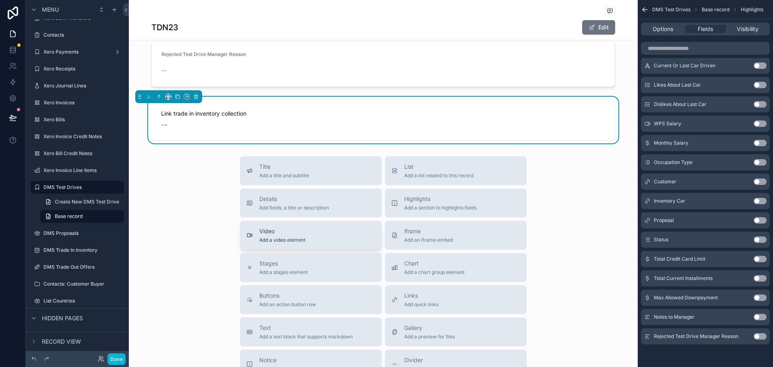
scroll to position [423, 0]
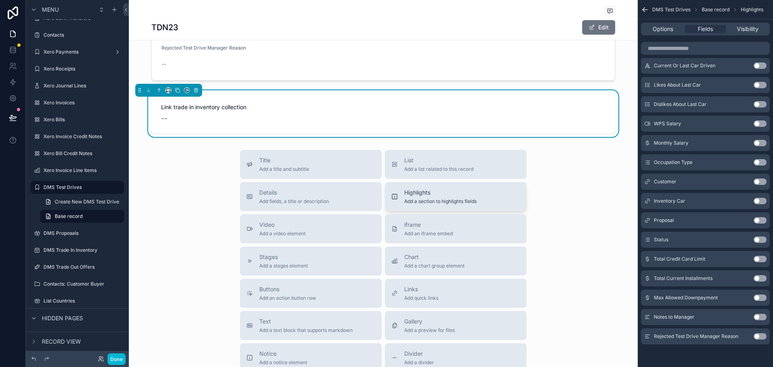
click at [428, 193] on span "Highlights" at bounding box center [440, 192] width 72 height 8
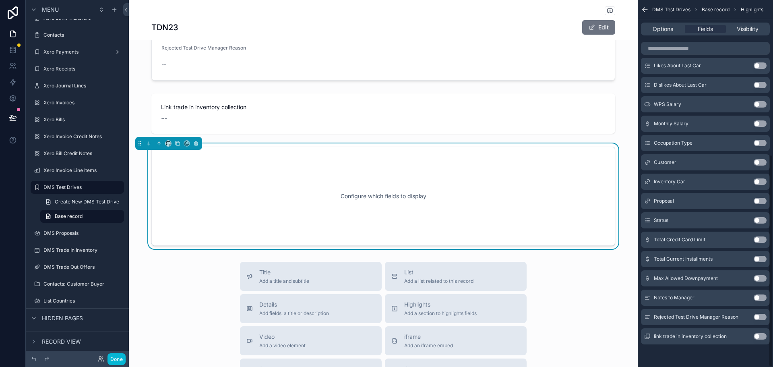
scroll to position [436, 0]
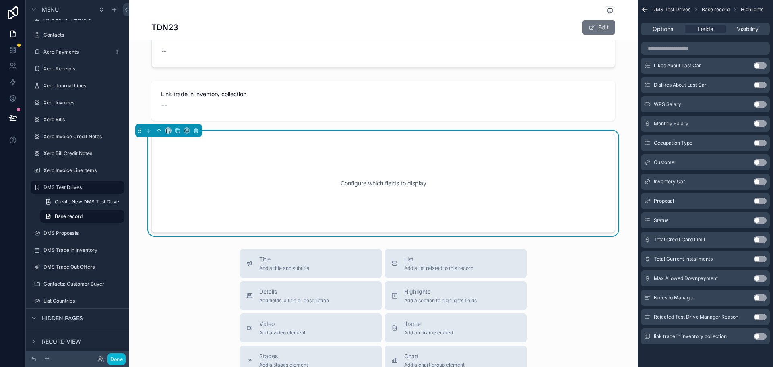
click at [763, 299] on button "Use setting" at bounding box center [760, 297] width 13 height 6
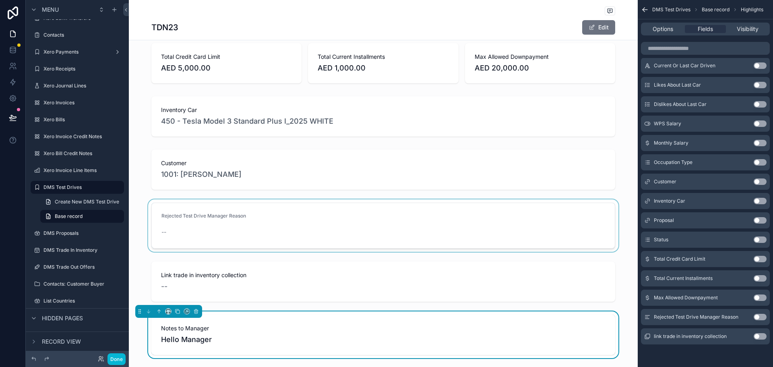
scroll to position [242, 0]
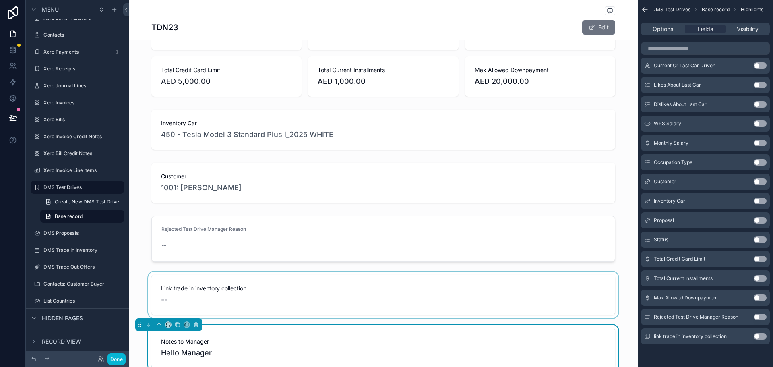
click at [263, 287] on div "scrollable content" at bounding box center [383, 294] width 509 height 47
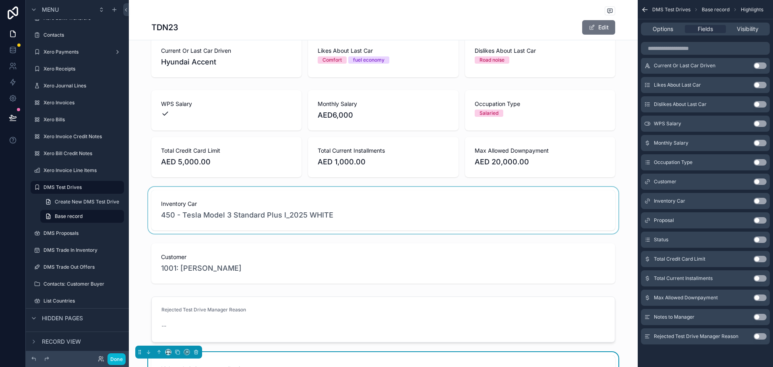
click at [252, 213] on div "scrollable content" at bounding box center [383, 210] width 509 height 47
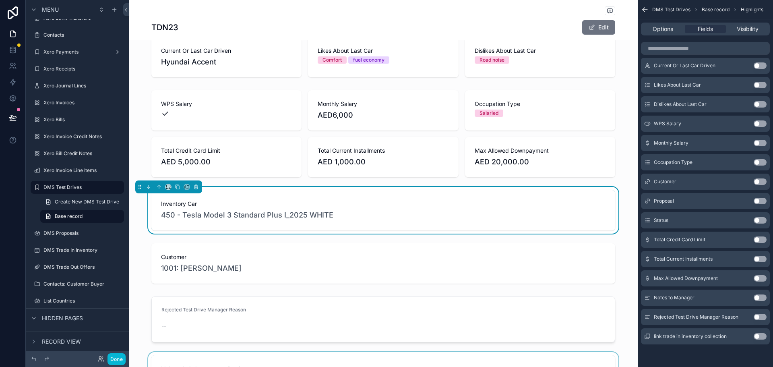
scroll to position [121, 0]
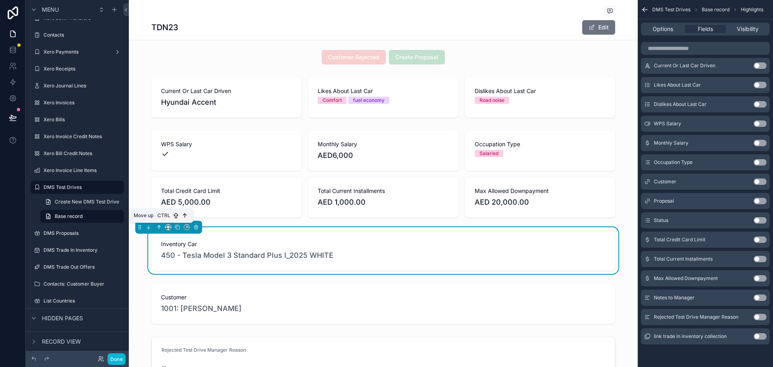
click at [157, 228] on icon "scrollable content" at bounding box center [159, 227] width 6 height 6
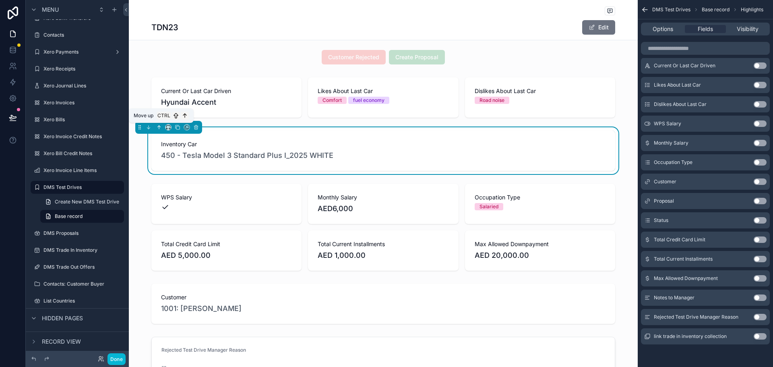
click at [159, 128] on icon "scrollable content" at bounding box center [159, 127] width 6 height 6
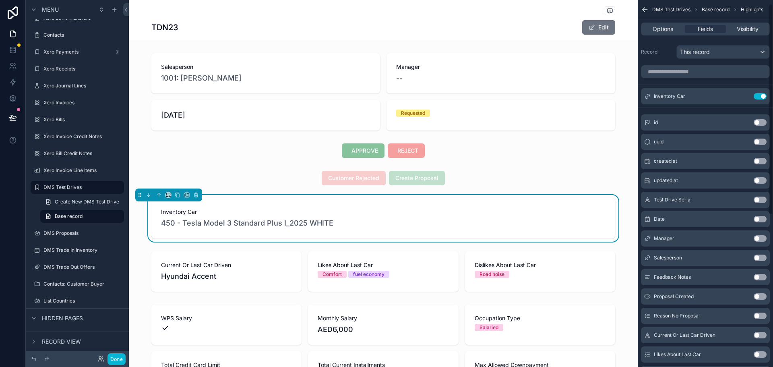
scroll to position [0, 0]
click at [737, 50] on div "This record" at bounding box center [723, 52] width 93 height 13
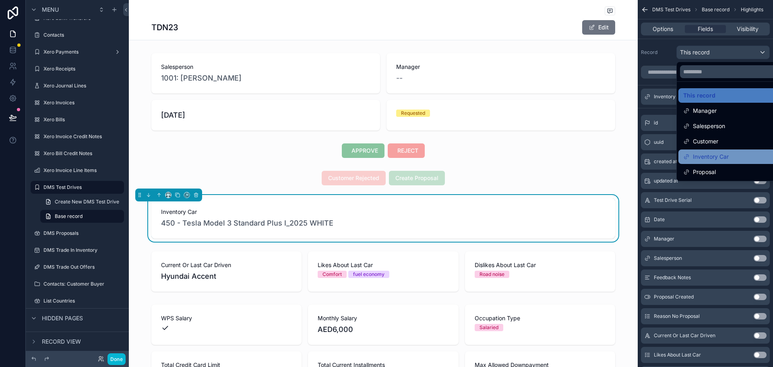
click at [729, 153] on span "Inventory Car" at bounding box center [711, 157] width 36 height 10
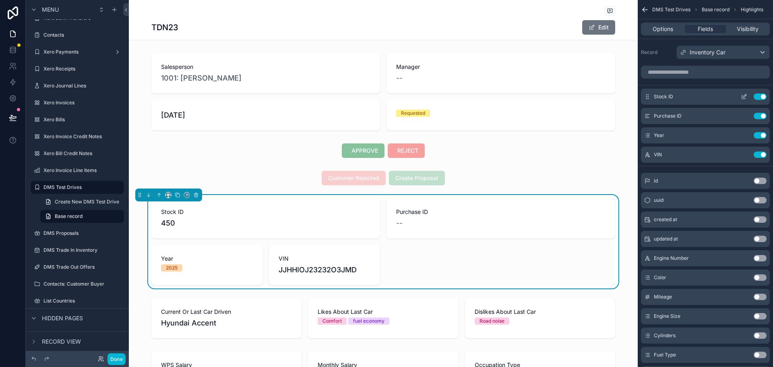
click at [743, 97] on icon "scrollable content" at bounding box center [744, 95] width 3 height 3
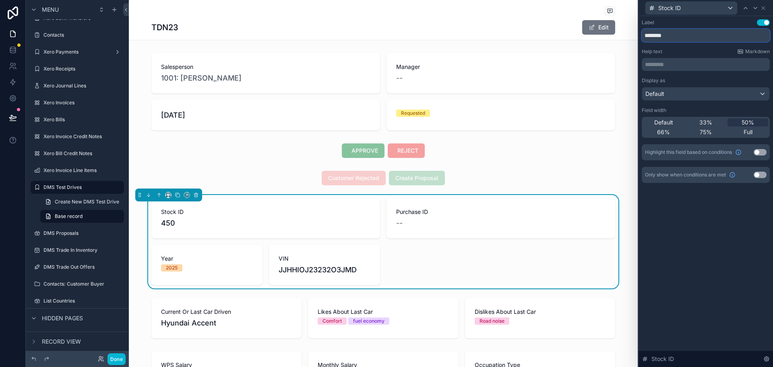
click at [680, 36] on input "********" at bounding box center [706, 35] width 128 height 13
type input "*****"
click at [761, 6] on icon at bounding box center [763, 8] width 6 height 6
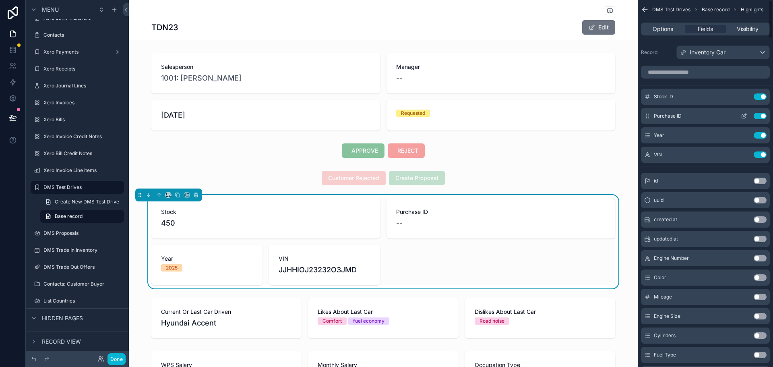
click at [762, 113] on button "Use setting" at bounding box center [760, 116] width 13 height 6
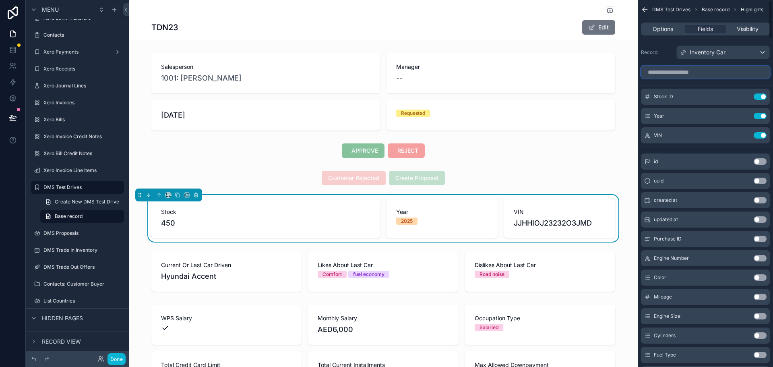
click at [713, 69] on input "scrollable content" at bounding box center [705, 72] width 129 height 13
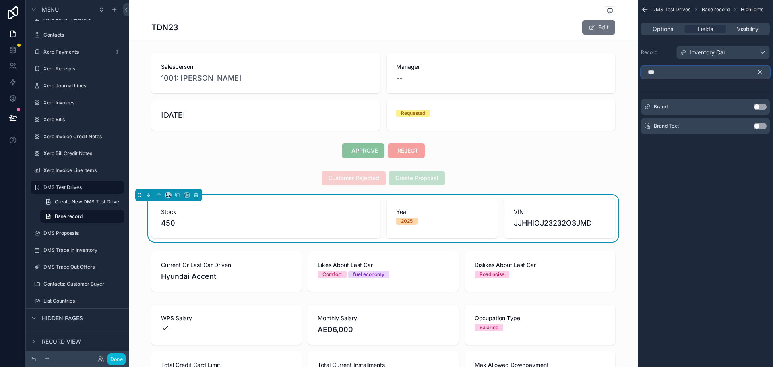
type input "***"
click at [764, 103] on button "Use setting" at bounding box center [760, 106] width 13 height 6
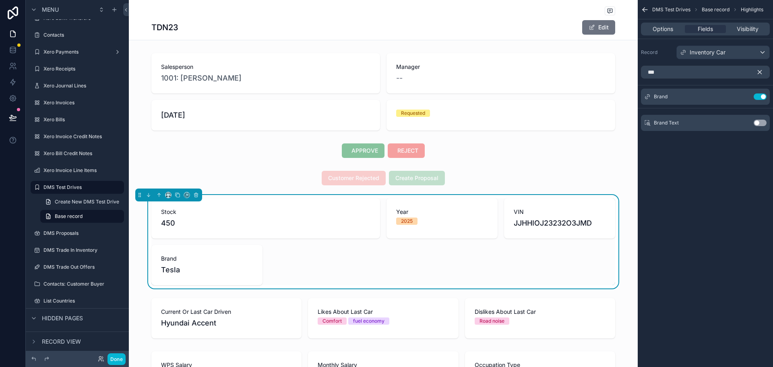
click at [760, 70] on icon "scrollable content" at bounding box center [759, 71] width 7 height 7
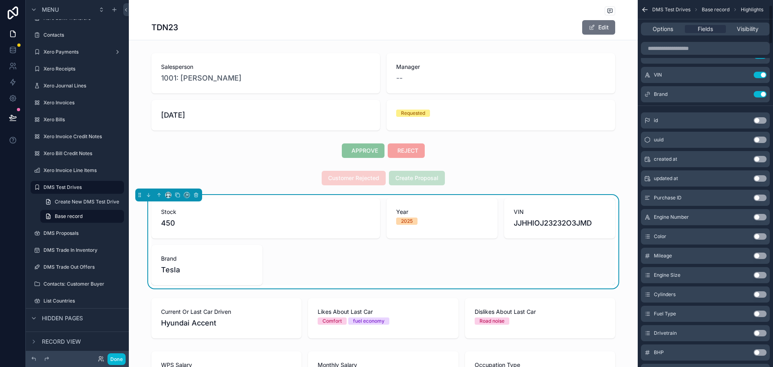
scroll to position [81, 0]
click at [761, 214] on button "Use setting" at bounding box center [760, 216] width 13 height 6
click at [761, 236] on button "Use setting" at bounding box center [760, 235] width 13 height 6
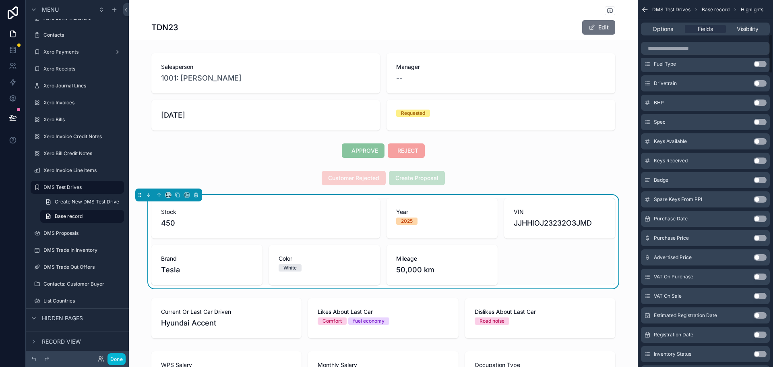
scroll to position [322, 0]
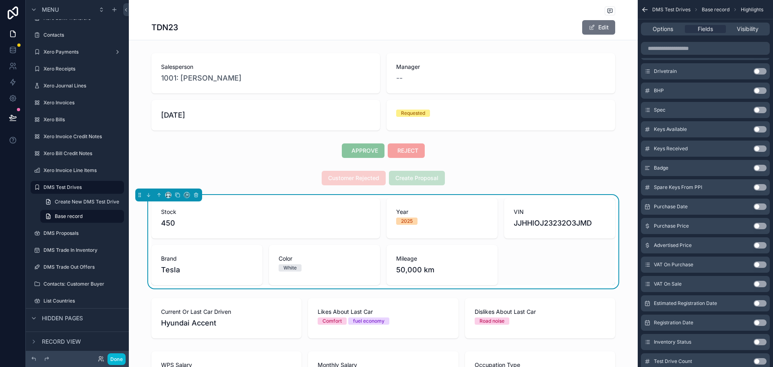
click at [757, 207] on button "Use setting" at bounding box center [760, 206] width 13 height 6
click at [756, 227] on button "Use setting" at bounding box center [760, 226] width 13 height 6
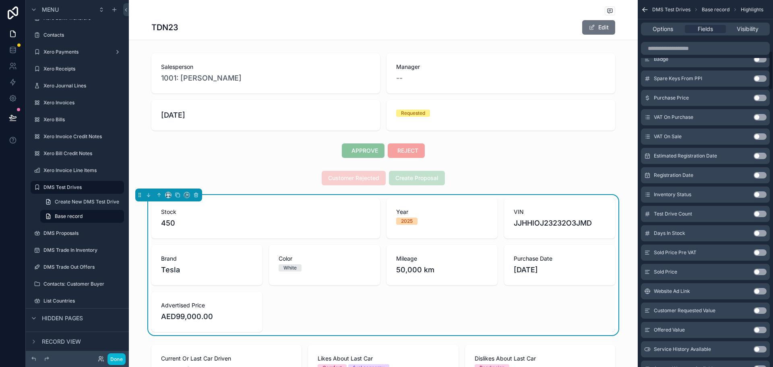
scroll to position [482, 0]
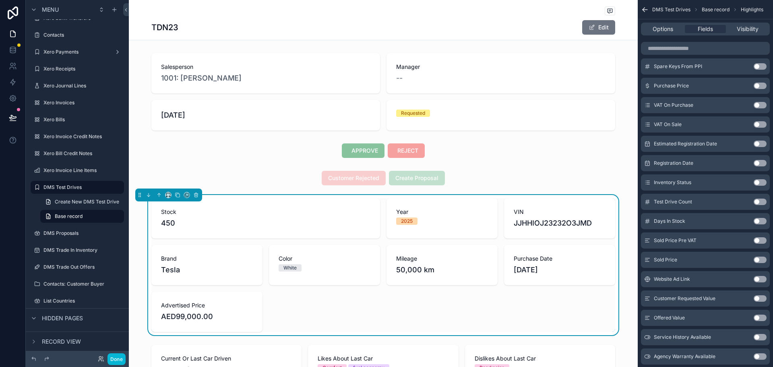
click at [759, 184] on button "Use setting" at bounding box center [760, 182] width 13 height 6
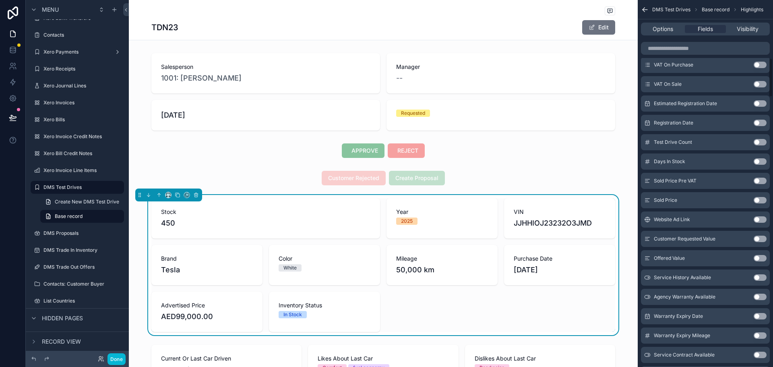
scroll to position [581, 0]
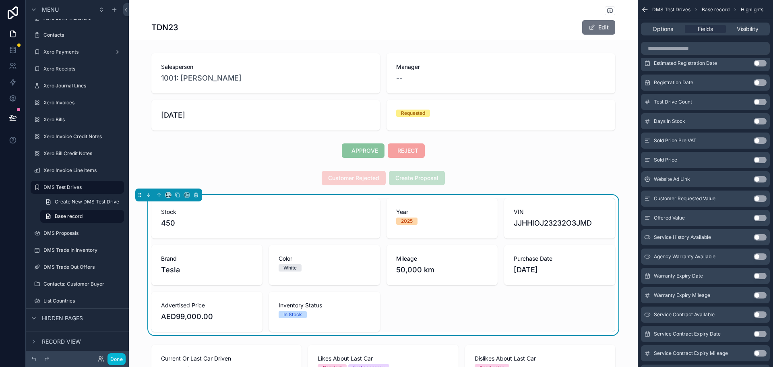
click at [759, 180] on button "Use setting" at bounding box center [760, 179] width 13 height 6
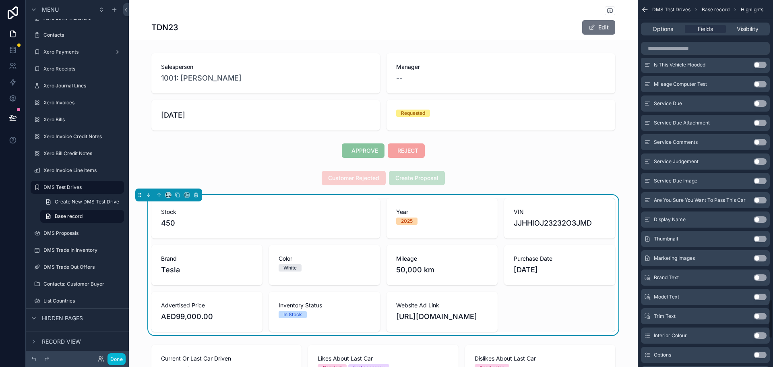
scroll to position [2815, 0]
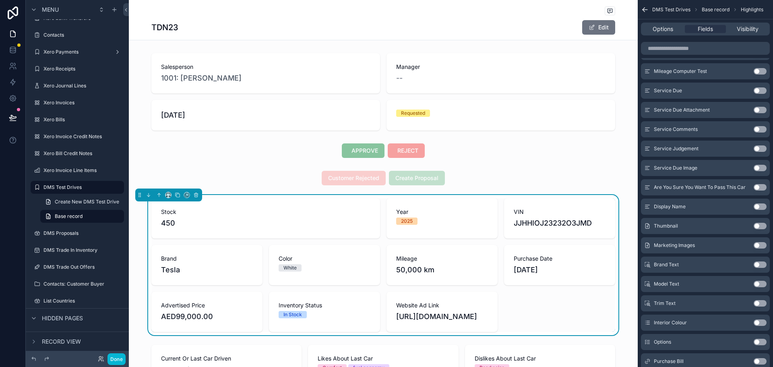
click at [758, 225] on button "Use setting" at bounding box center [760, 226] width 13 height 6
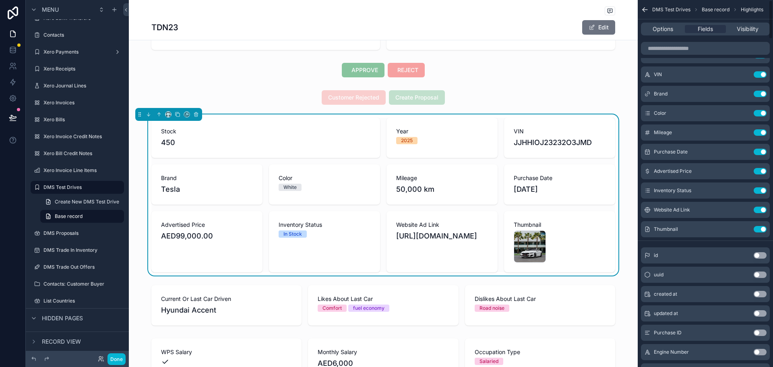
scroll to position [0, 0]
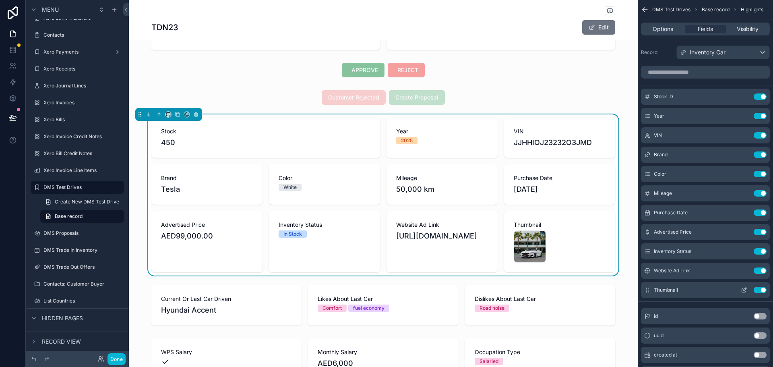
click at [742, 289] on icon "scrollable content" at bounding box center [744, 291] width 4 height 4
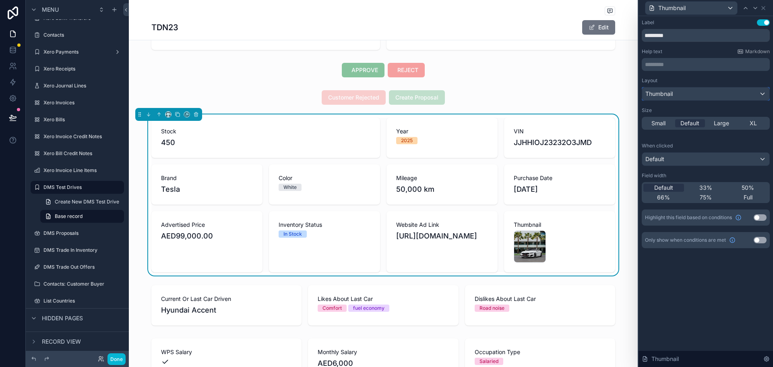
click at [750, 91] on div "Thumbnail" at bounding box center [705, 93] width 127 height 13
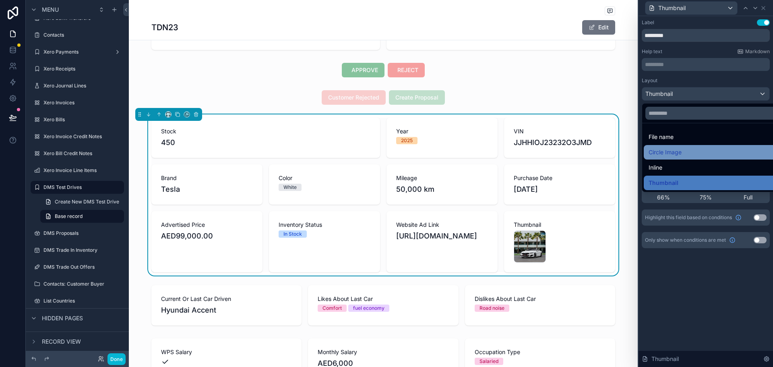
click at [711, 150] on div "Circle Image" at bounding box center [715, 152] width 133 height 10
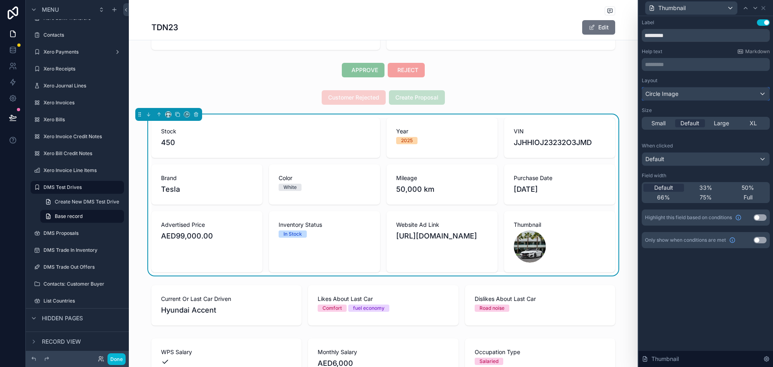
click at [710, 90] on div "Circle Image" at bounding box center [705, 93] width 127 height 13
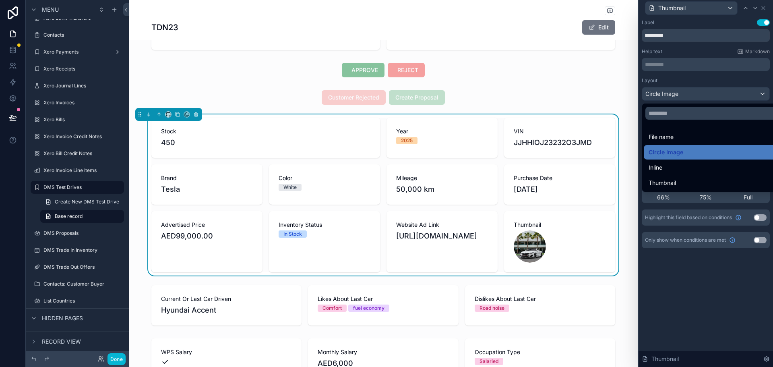
click at [706, 81] on div at bounding box center [706, 183] width 134 height 367
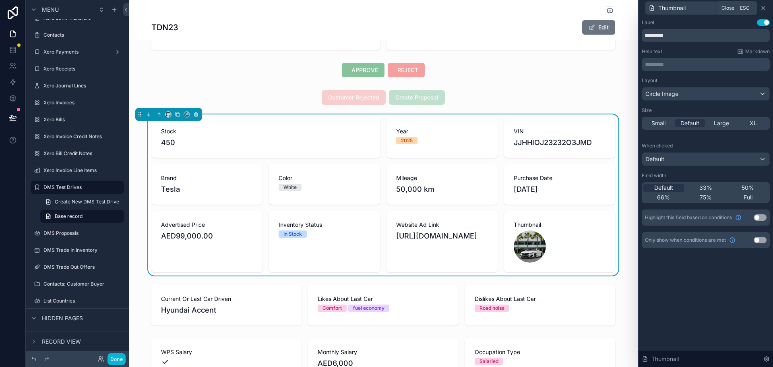
click at [765, 7] on icon at bounding box center [763, 8] width 6 height 6
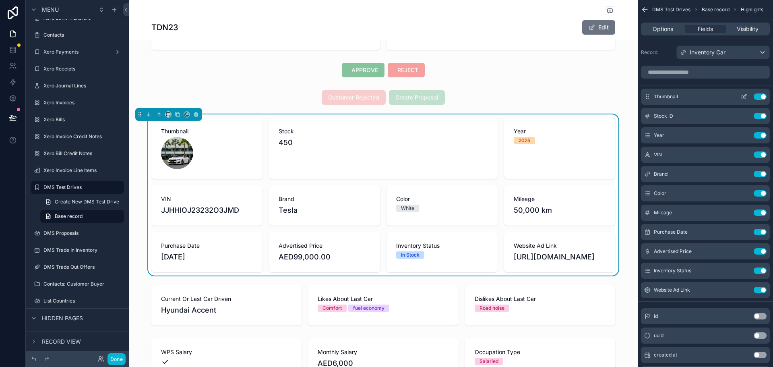
click at [743, 97] on icon "scrollable content" at bounding box center [744, 95] width 3 height 3
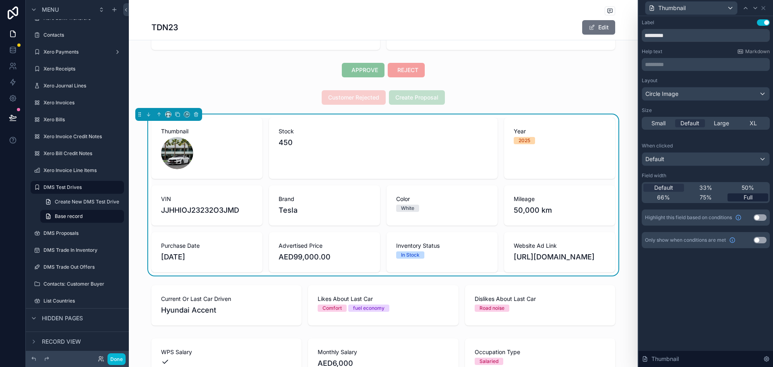
click at [746, 199] on span "Full" at bounding box center [748, 197] width 9 height 8
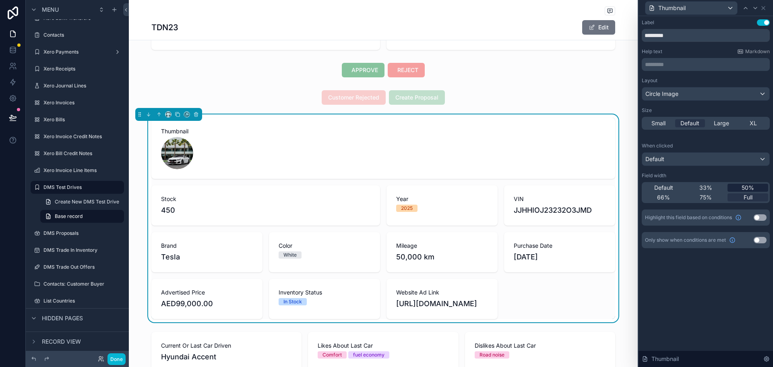
click at [736, 189] on div "50%" at bounding box center [748, 188] width 41 height 8
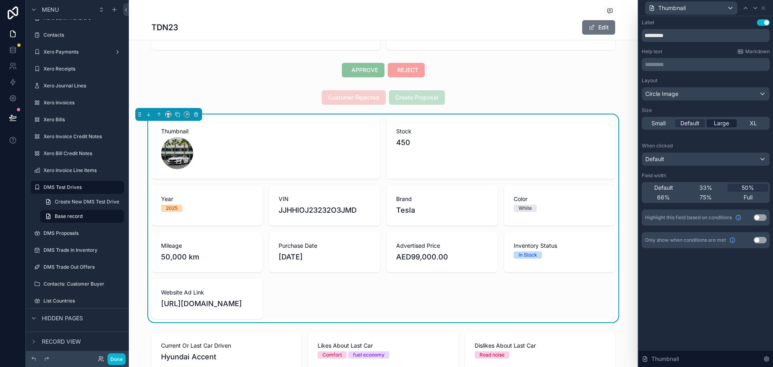
click at [721, 125] on span "Large" at bounding box center [721, 123] width 15 height 8
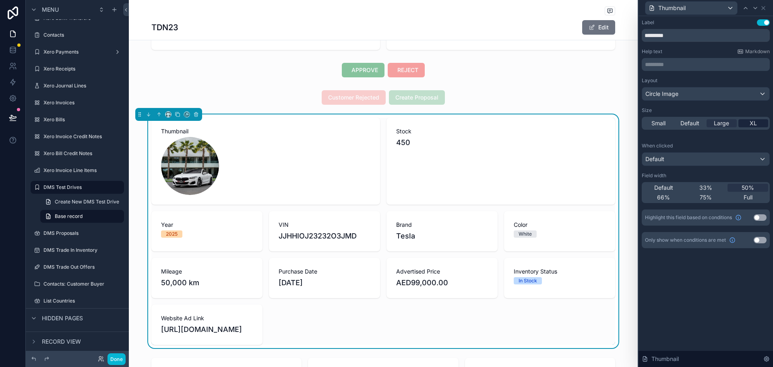
click at [752, 126] on span "XL" at bounding box center [753, 123] width 7 height 8
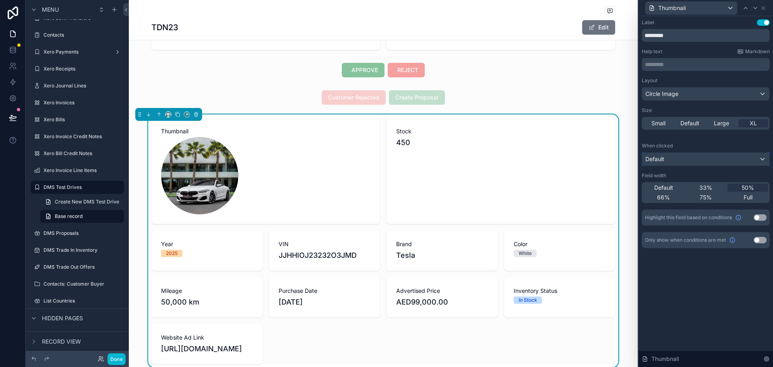
click at [722, 159] on div "Default" at bounding box center [705, 159] width 127 height 13
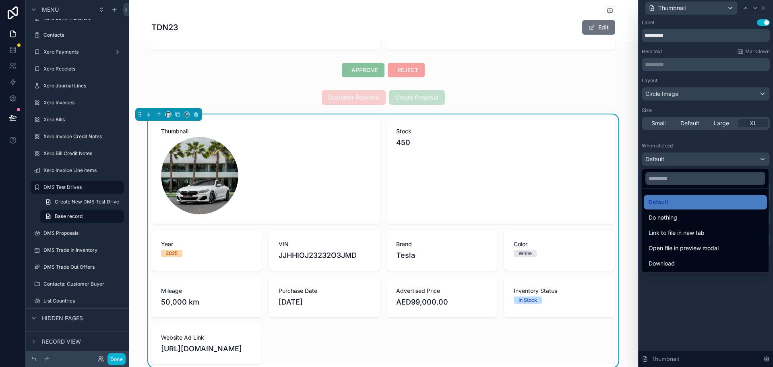
click at [698, 147] on div at bounding box center [706, 183] width 134 height 367
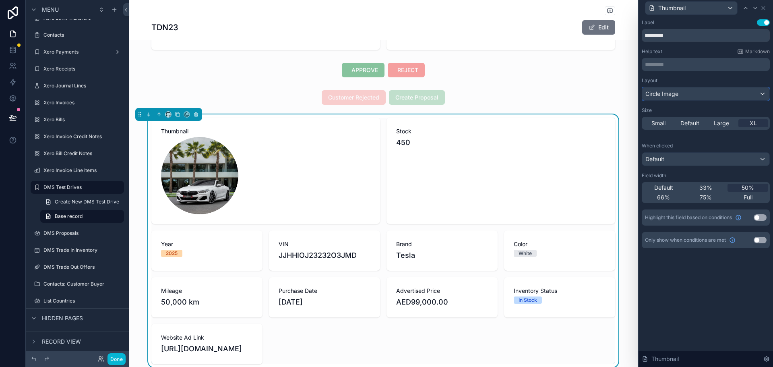
click at [703, 89] on div "Circle Image" at bounding box center [705, 93] width 127 height 13
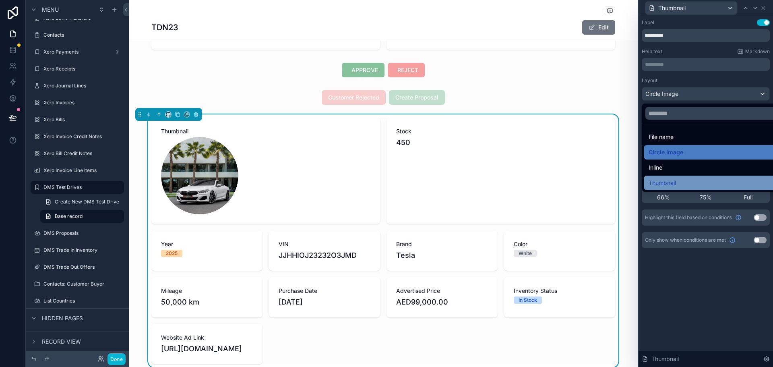
click at [683, 180] on div "Thumbnail" at bounding box center [715, 183] width 133 height 10
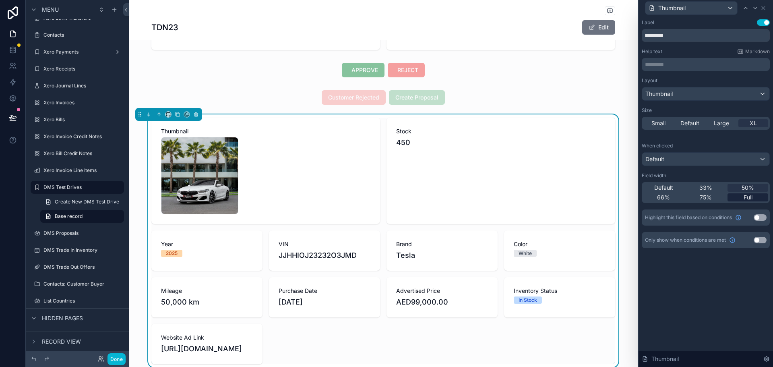
click at [744, 195] on span "Full" at bounding box center [748, 197] width 9 height 8
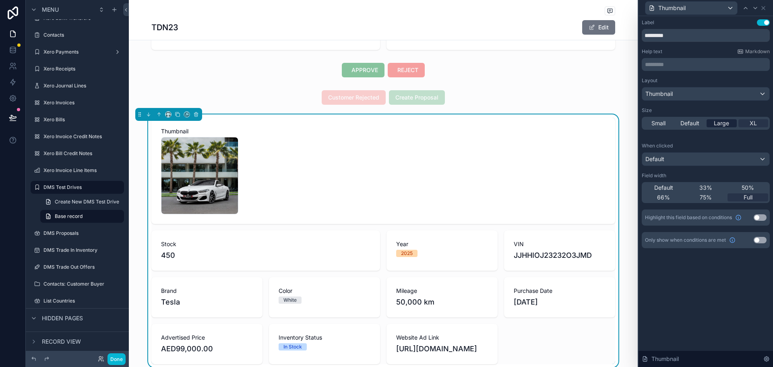
click at [728, 126] on span "Large" at bounding box center [721, 123] width 15 height 8
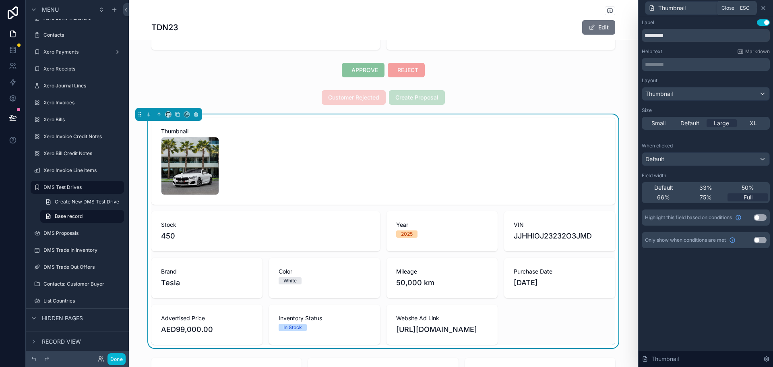
click at [763, 9] on icon at bounding box center [763, 8] width 6 height 6
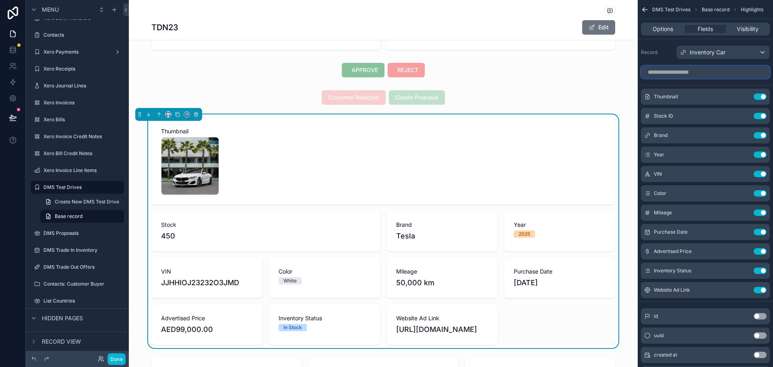
click at [693, 75] on input "scrollable content" at bounding box center [705, 72] width 129 height 13
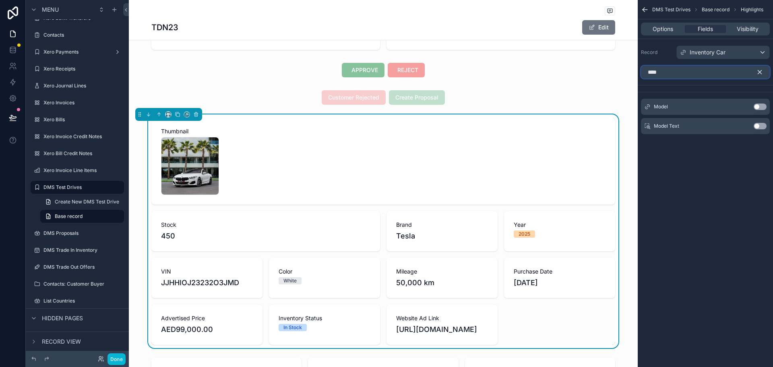
type input "****"
click at [759, 105] on button "Use setting" at bounding box center [760, 106] width 13 height 6
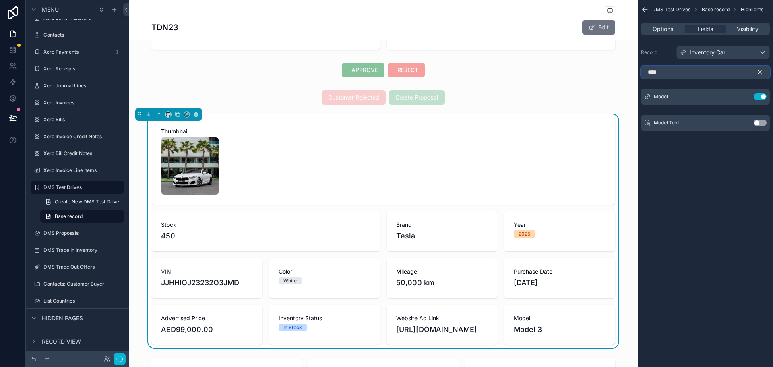
click at [697, 74] on input "****" at bounding box center [705, 72] width 129 height 13
click at [758, 72] on icon "scrollable content" at bounding box center [759, 71] width 7 height 7
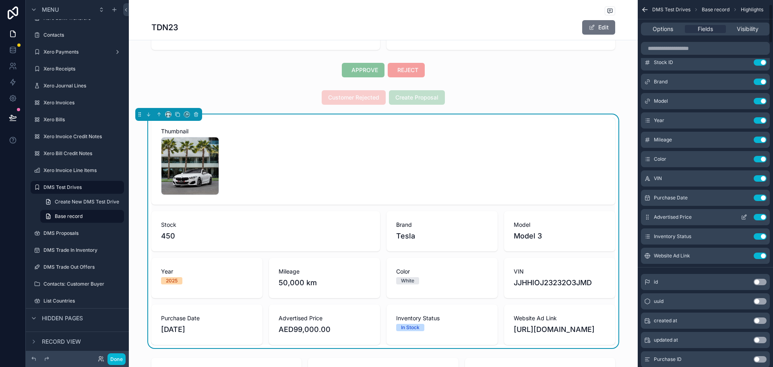
scroll to position [40, 0]
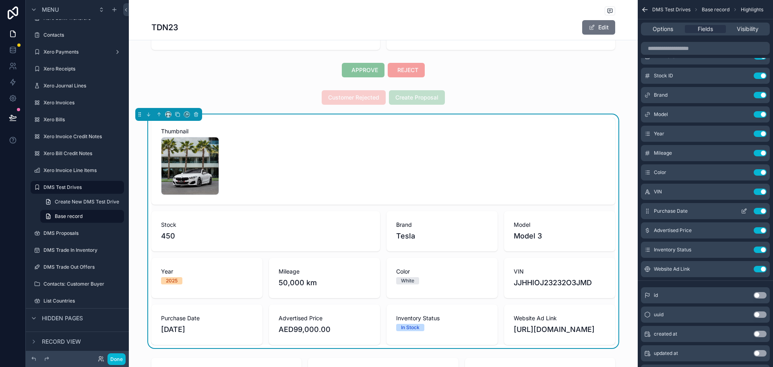
click at [746, 209] on icon "scrollable content" at bounding box center [745, 209] width 1 height 1
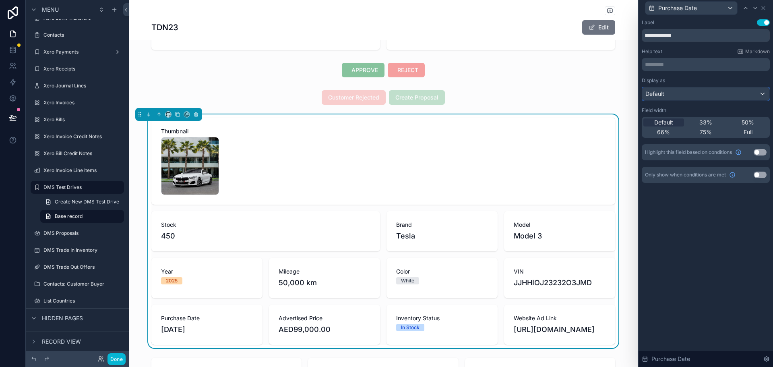
click at [738, 95] on div "Default" at bounding box center [705, 93] width 127 height 13
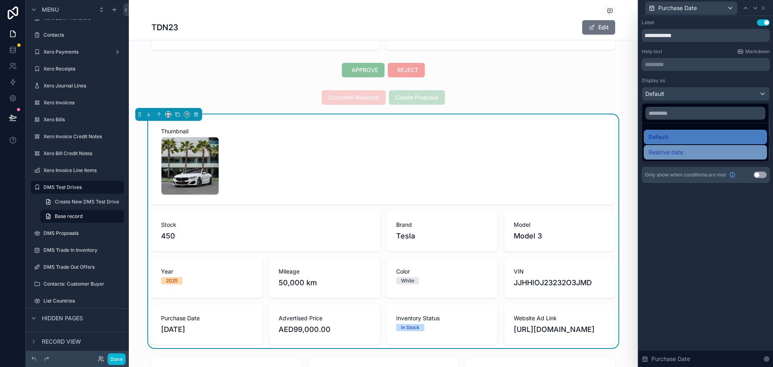
click at [701, 155] on div "Relative date" at bounding box center [706, 152] width 114 height 10
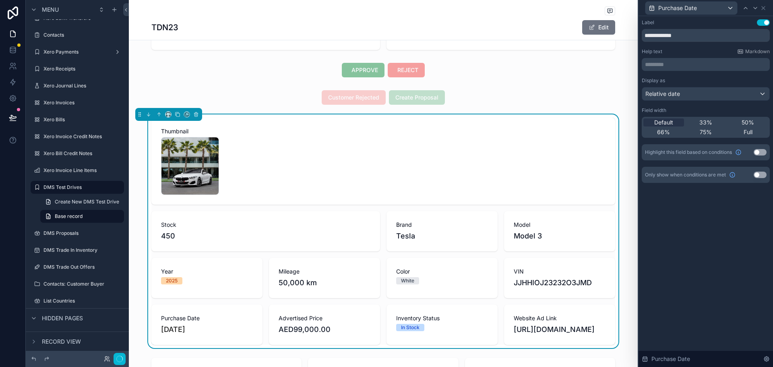
click at [688, 220] on div "**********" at bounding box center [706, 191] width 134 height 351
drag, startPoint x: 687, startPoint y: 37, endPoint x: 670, endPoint y: 36, distance: 16.9
click at [670, 36] on input "**********" at bounding box center [706, 35] width 128 height 13
type input "*********"
click at [765, 6] on icon at bounding box center [763, 8] width 6 height 6
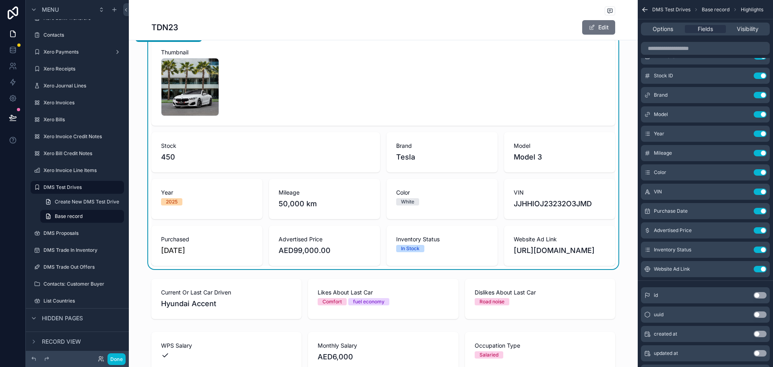
scroll to position [161, 0]
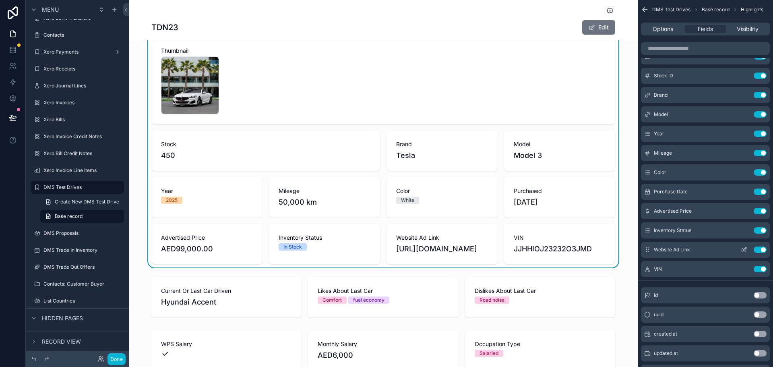
click at [744, 250] on icon "scrollable content" at bounding box center [744, 249] width 6 height 6
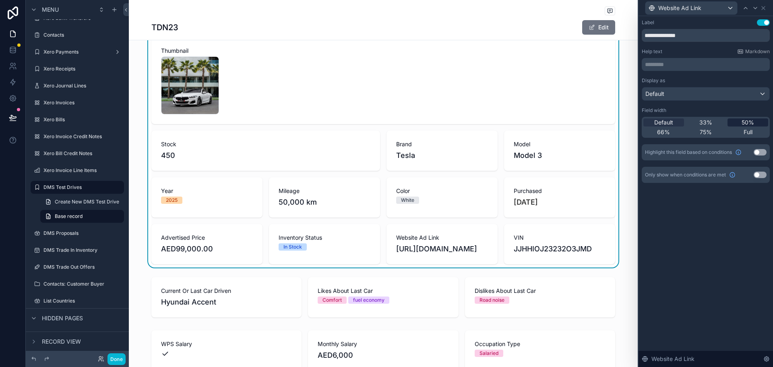
click at [747, 123] on span "50%" at bounding box center [748, 122] width 12 height 8
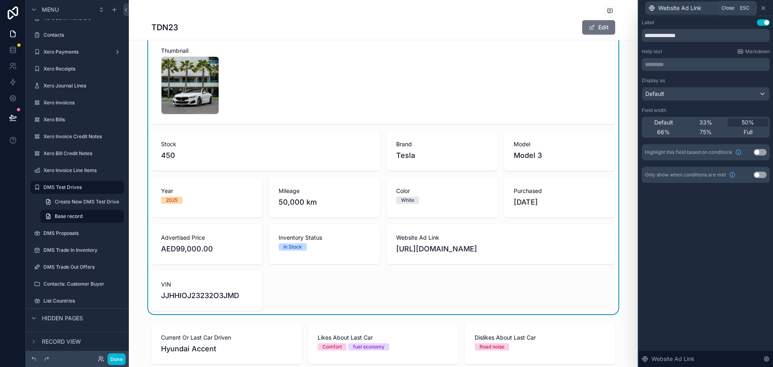
click at [765, 6] on icon at bounding box center [763, 7] width 3 height 3
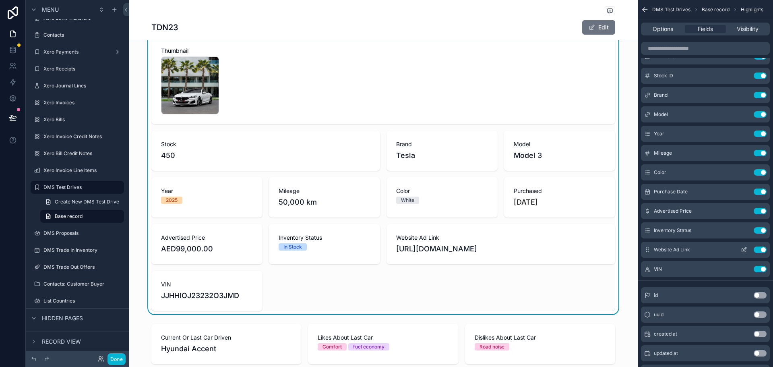
click at [745, 248] on icon "scrollable content" at bounding box center [744, 249] width 6 height 6
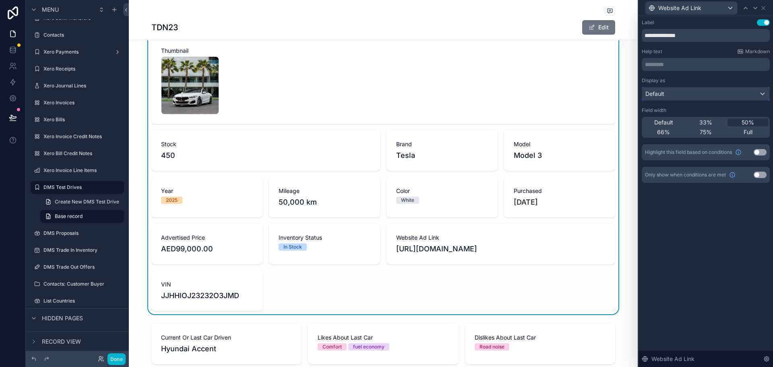
click at [736, 89] on div "Default" at bounding box center [705, 93] width 127 height 13
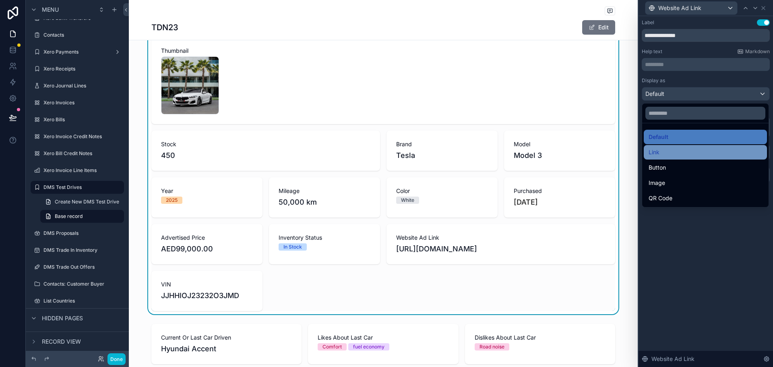
click at [699, 152] on div "Link" at bounding box center [706, 152] width 114 height 10
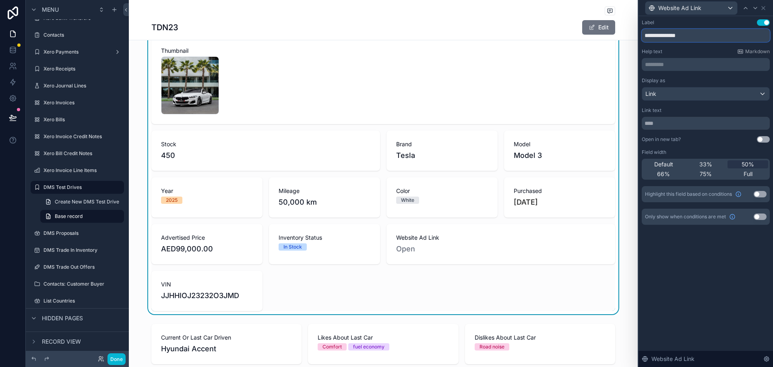
click at [696, 36] on input "**********" at bounding box center [706, 35] width 128 height 13
click at [699, 51] on div "Help text Markdown" at bounding box center [706, 51] width 128 height 6
click at [673, 123] on input "text" at bounding box center [706, 123] width 128 height 13
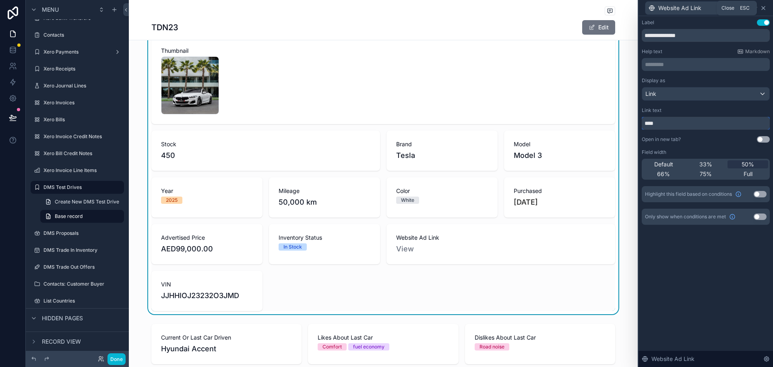
type input "****"
click at [763, 6] on icon at bounding box center [763, 8] width 6 height 6
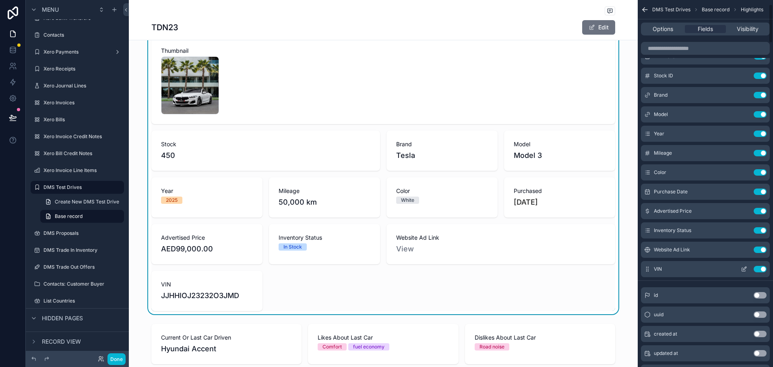
click at [742, 268] on icon "scrollable content" at bounding box center [744, 269] width 6 height 6
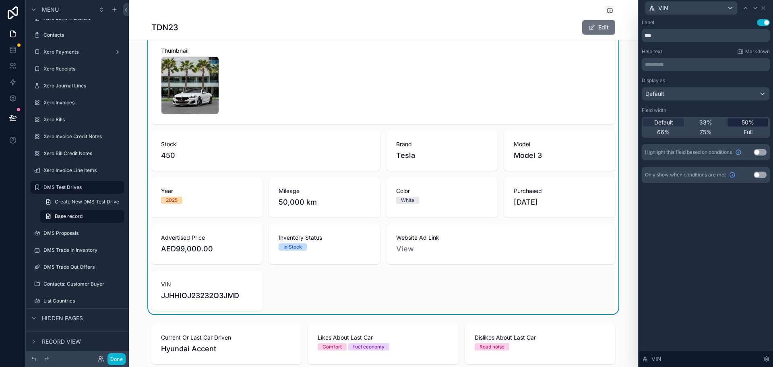
click at [746, 121] on span "50%" at bounding box center [748, 122] width 12 height 8
click at [764, 8] on icon at bounding box center [763, 7] width 3 height 3
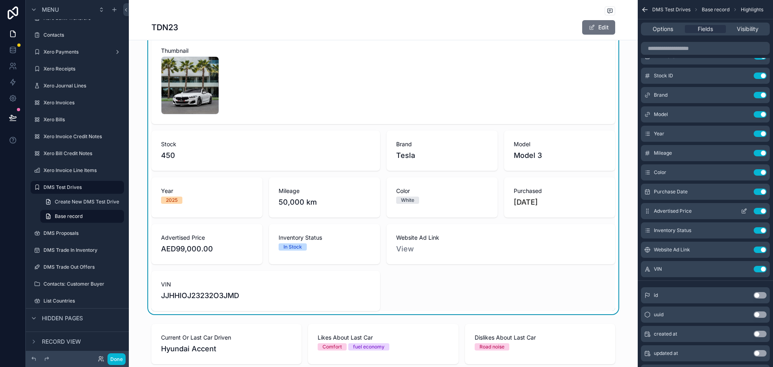
click at [748, 213] on button "scrollable content" at bounding box center [744, 211] width 13 height 6
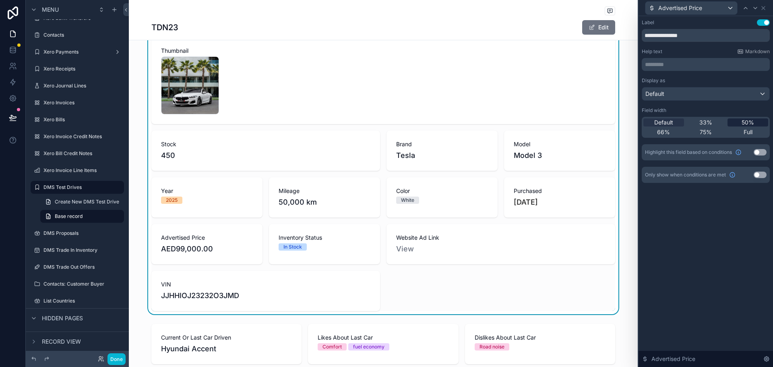
click at [750, 124] on span "50%" at bounding box center [748, 122] width 12 height 8
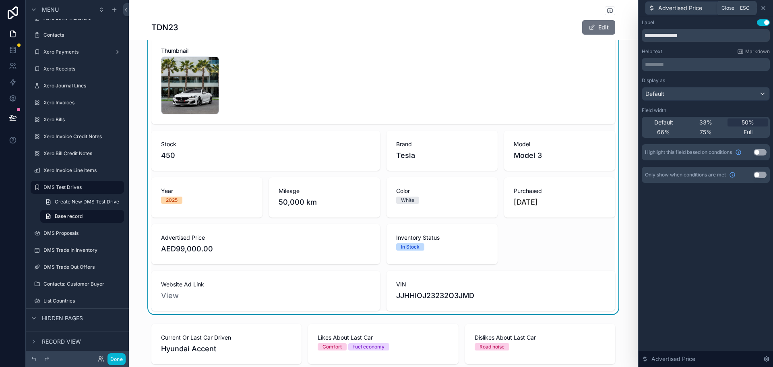
click at [765, 8] on icon at bounding box center [763, 8] width 6 height 6
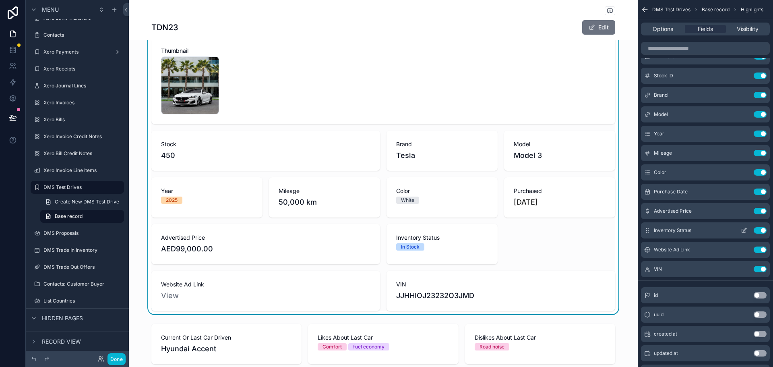
click at [745, 229] on icon "scrollable content" at bounding box center [744, 229] width 3 height 3
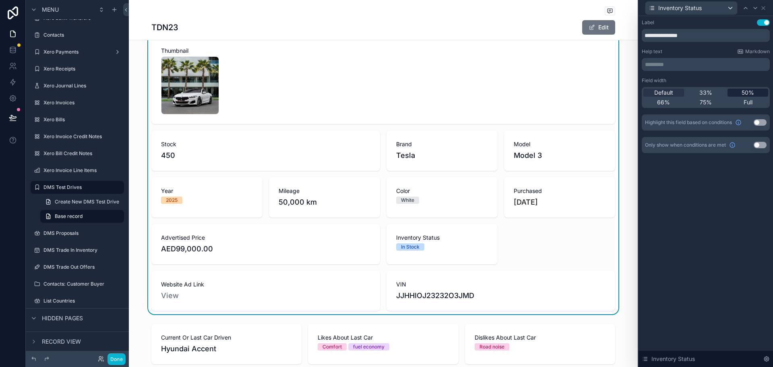
click at [748, 91] on span "50%" at bounding box center [748, 93] width 12 height 8
click at [763, 9] on icon at bounding box center [763, 8] width 6 height 6
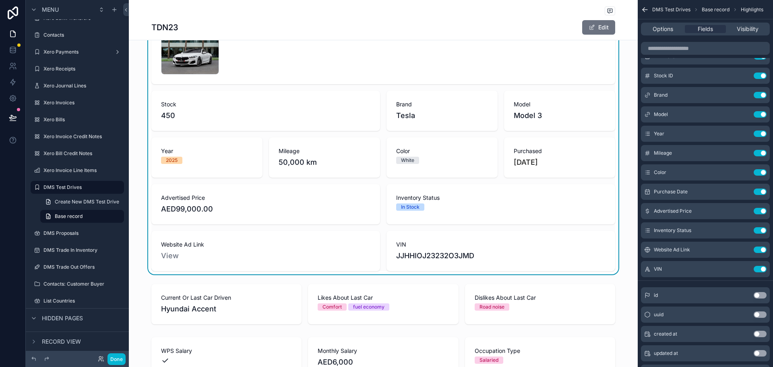
scroll to position [242, 0]
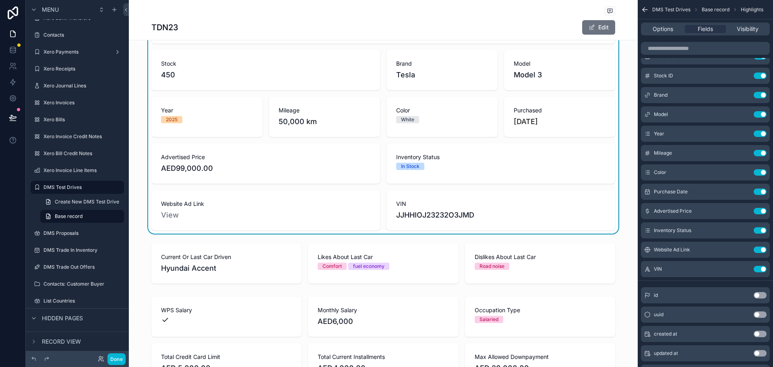
click at [134, 234] on div "Salesperson 1001: Talib Alrubai Manager -- 12/08/2025 Requested APPROVE REJECT …" at bounding box center [383, 206] width 509 height 796
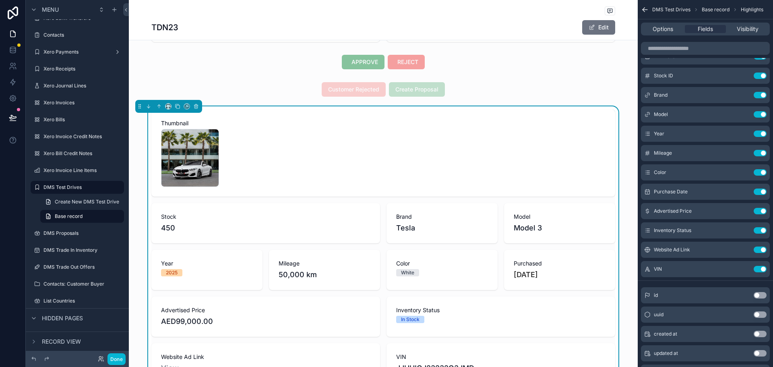
scroll to position [81, 0]
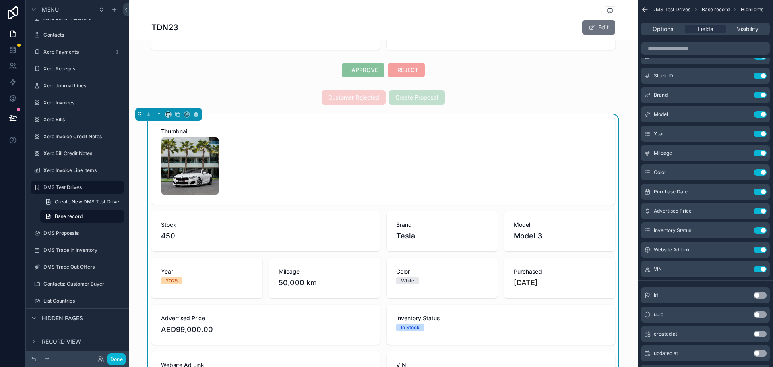
click at [290, 109] on div "Salesperson 1001: Talib Alrubai Manager -- 12/08/2025 Requested APPROVE REJECT …" at bounding box center [383, 367] width 509 height 796
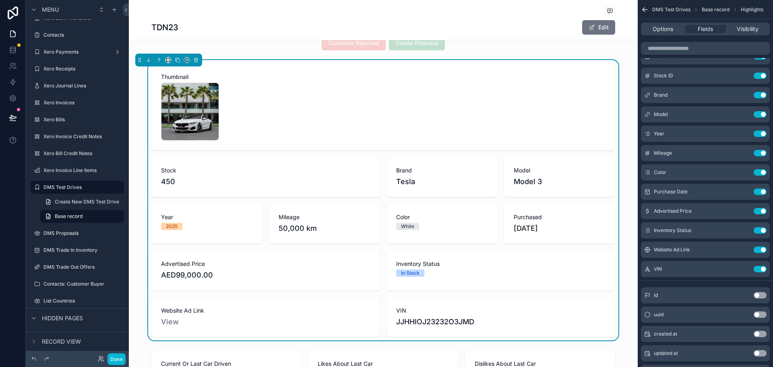
scroll to position [121, 0]
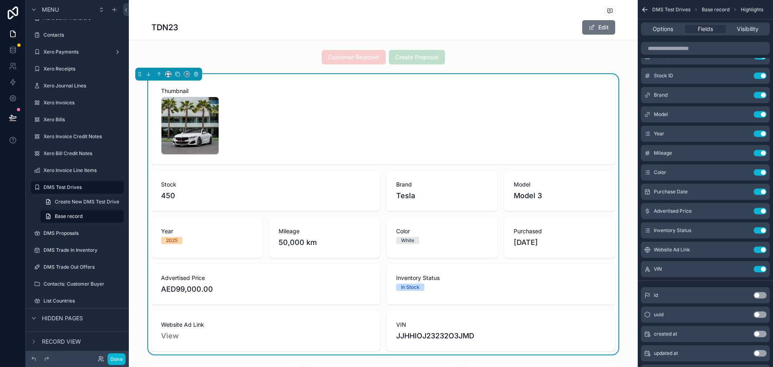
click at [163, 196] on span "450" at bounding box center [265, 195] width 209 height 11
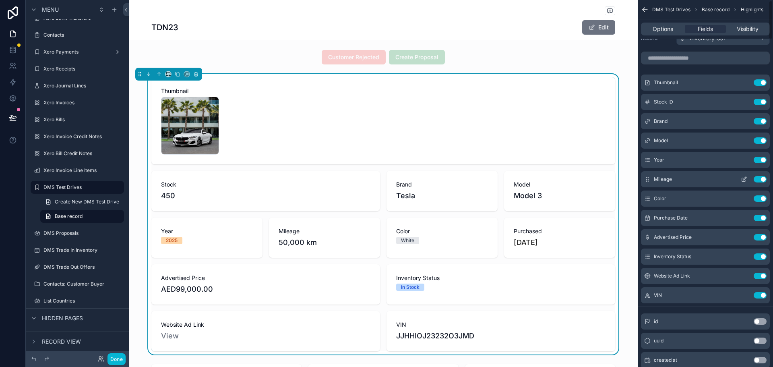
scroll to position [0, 0]
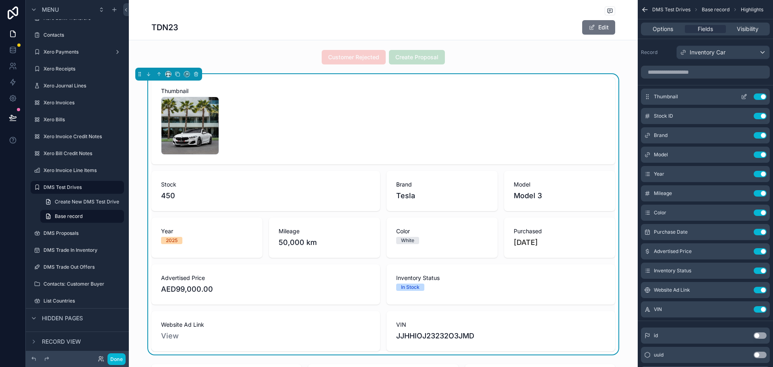
click at [746, 97] on icon "scrollable content" at bounding box center [744, 96] width 6 height 6
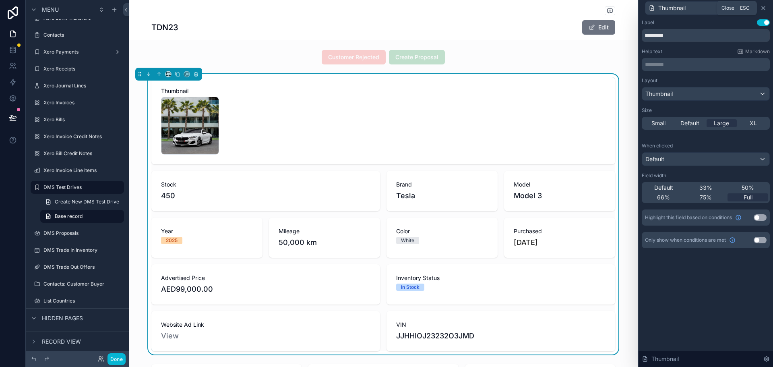
click at [765, 6] on icon at bounding box center [763, 7] width 3 height 3
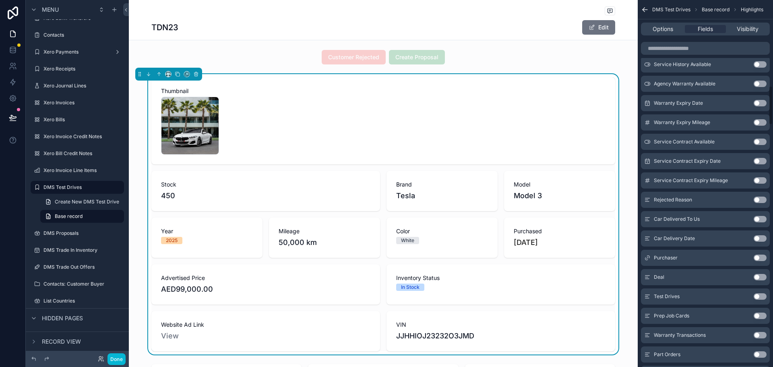
scroll to position [805, 0]
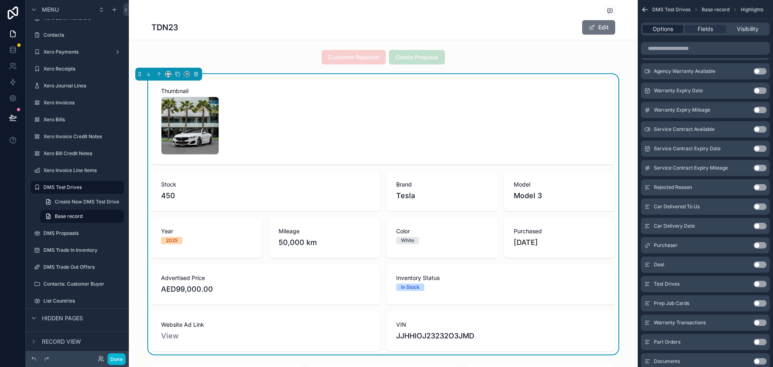
click at [670, 32] on span "Options" at bounding box center [663, 29] width 21 height 8
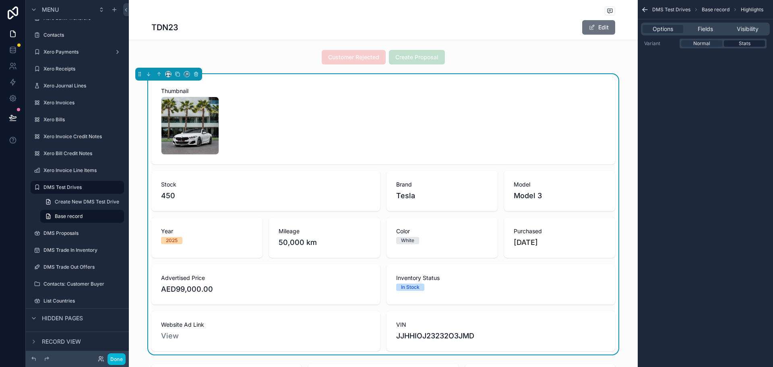
click at [740, 45] on span "Stats" at bounding box center [745, 43] width 12 height 6
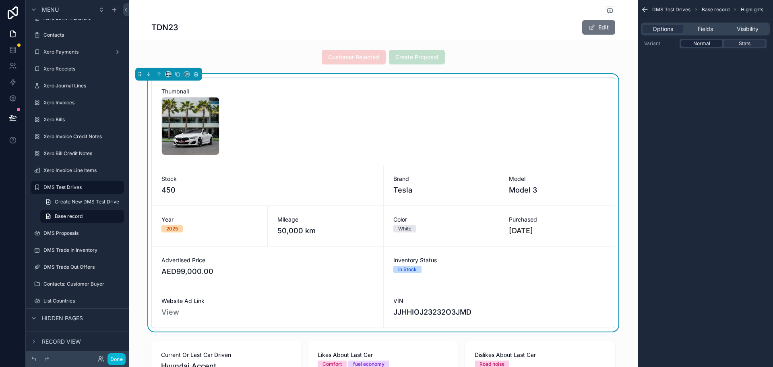
click at [713, 44] on div "Normal" at bounding box center [701, 43] width 41 height 6
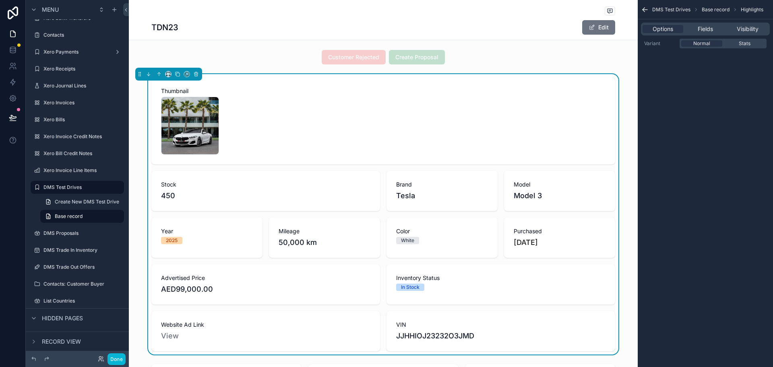
click at [647, 12] on icon "scrollable content" at bounding box center [645, 10] width 8 height 8
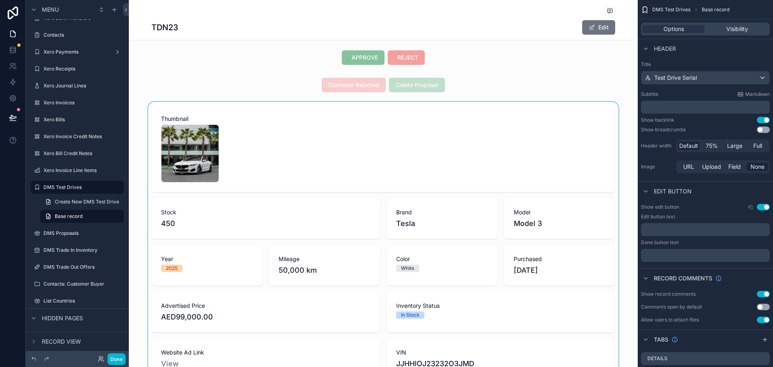
scroll to position [81, 0]
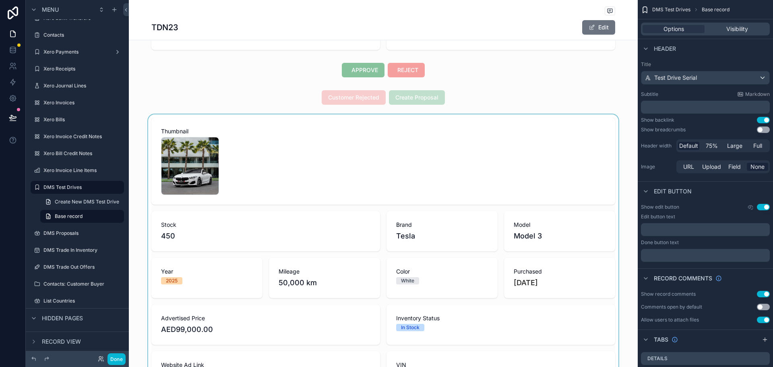
click at [294, 167] on div "scrollable content" at bounding box center [383, 254] width 509 height 280
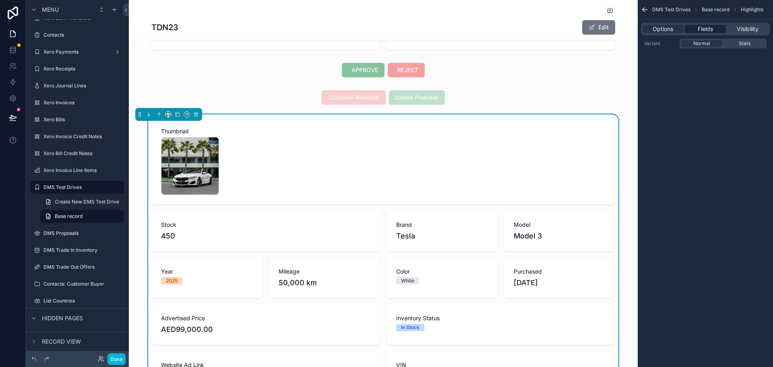
click at [702, 27] on span "Fields" at bounding box center [705, 29] width 15 height 8
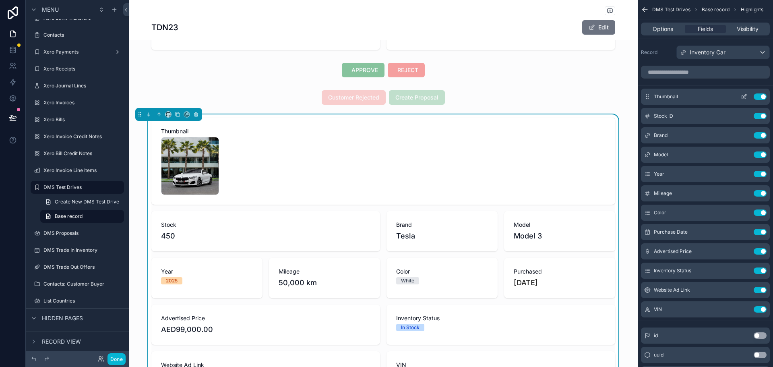
click at [744, 97] on icon "scrollable content" at bounding box center [744, 96] width 6 height 6
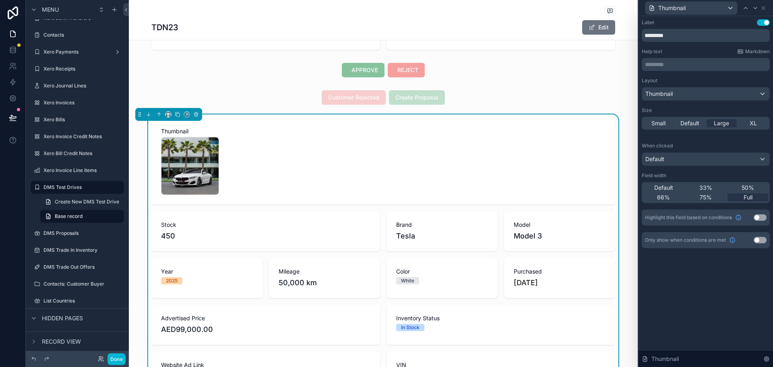
click at [478, 142] on div "1 .jpg" at bounding box center [383, 166] width 445 height 58
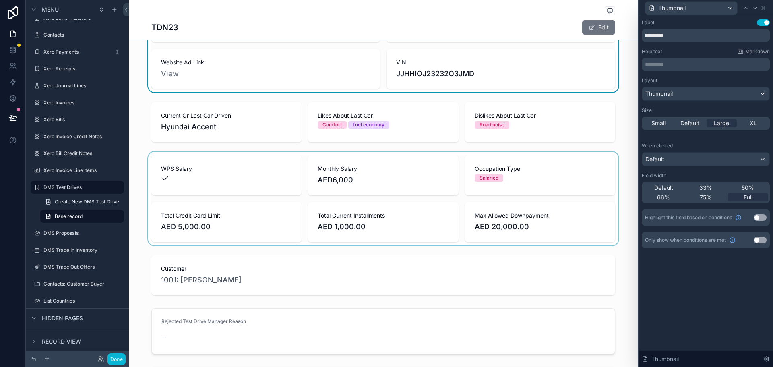
scroll to position [403, 0]
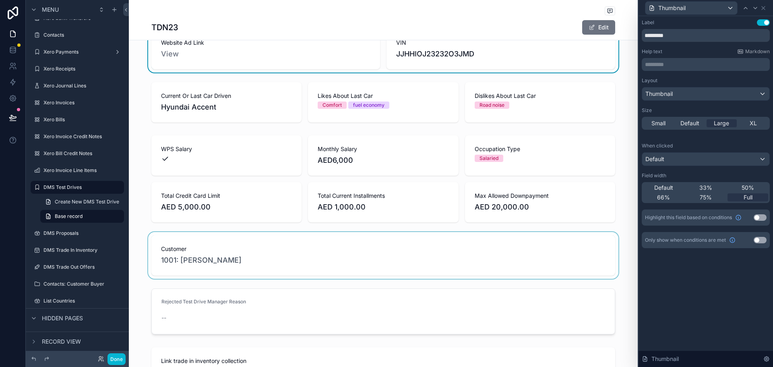
click at [253, 256] on div "scrollable content" at bounding box center [383, 255] width 509 height 47
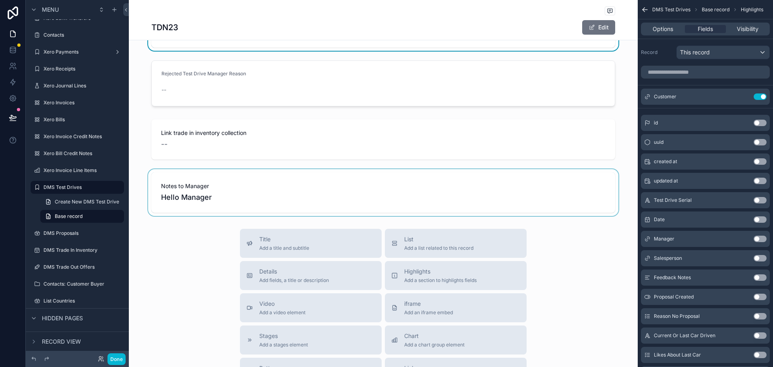
scroll to position [644, 0]
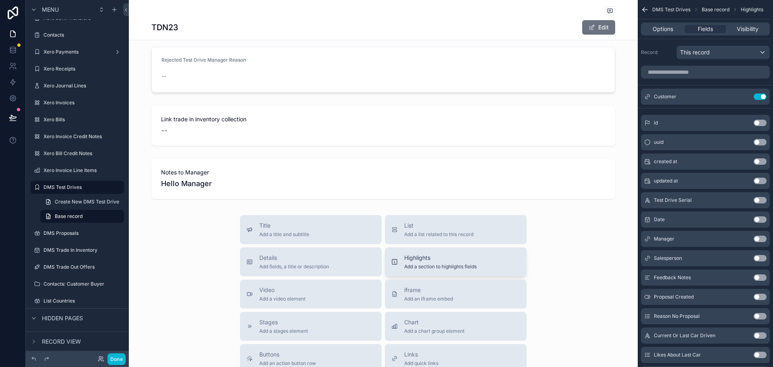
click at [397, 263] on div "Highlights Add a section to highlights fields" at bounding box center [455, 262] width 129 height 16
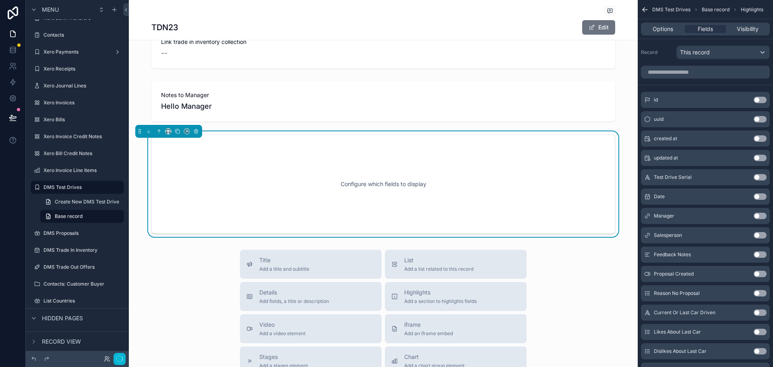
scroll to position [722, 0]
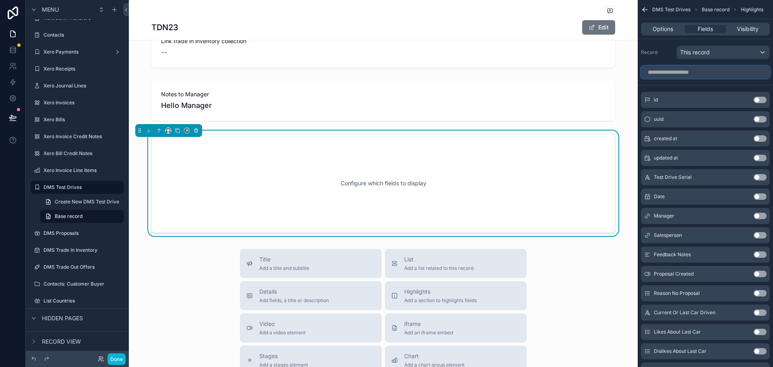
click at [719, 74] on input "scrollable content" at bounding box center [705, 72] width 129 height 13
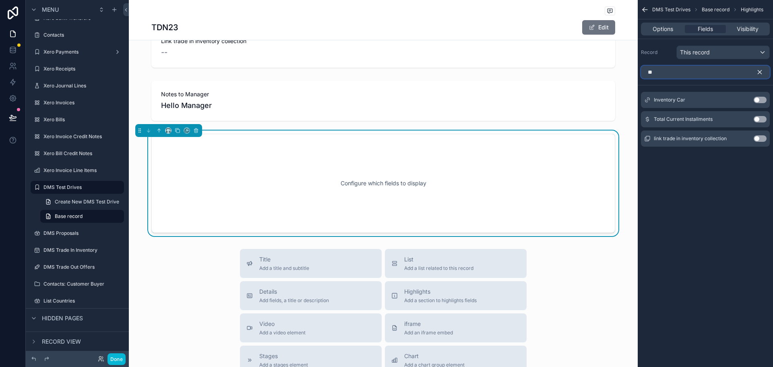
type input "**"
click at [758, 100] on button "Use setting" at bounding box center [760, 100] width 13 height 6
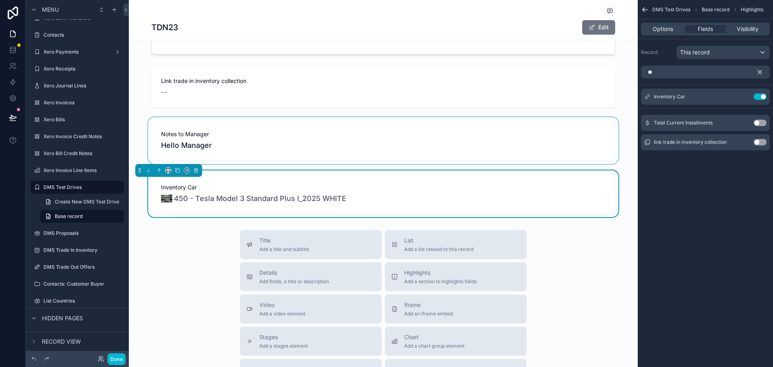
scroll to position [682, 0]
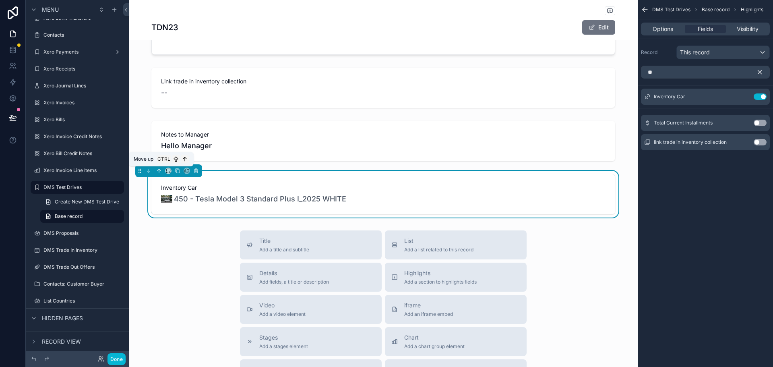
click at [159, 170] on icon "scrollable content" at bounding box center [159, 170] width 0 height 3
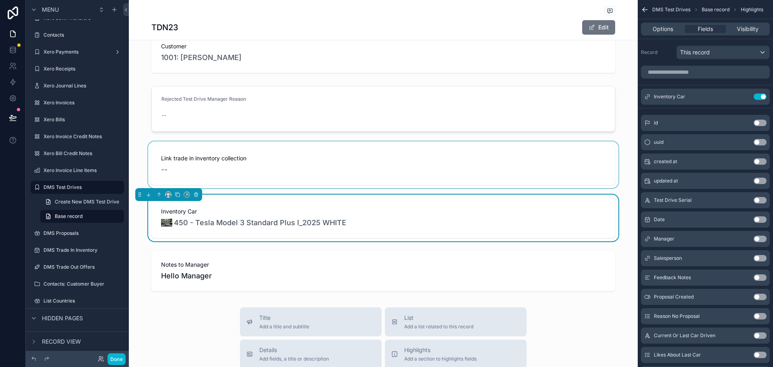
scroll to position [602, 0]
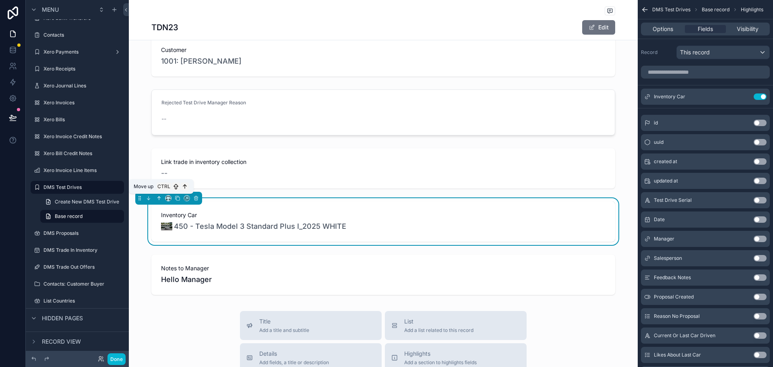
click at [160, 195] on button "scrollable content" at bounding box center [159, 198] width 9 height 9
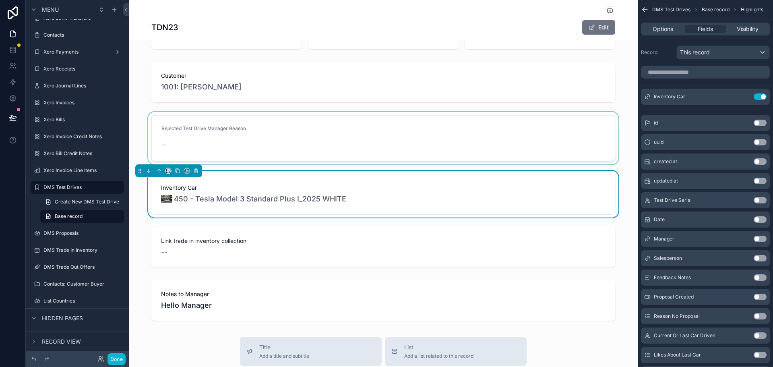
scroll to position [561, 0]
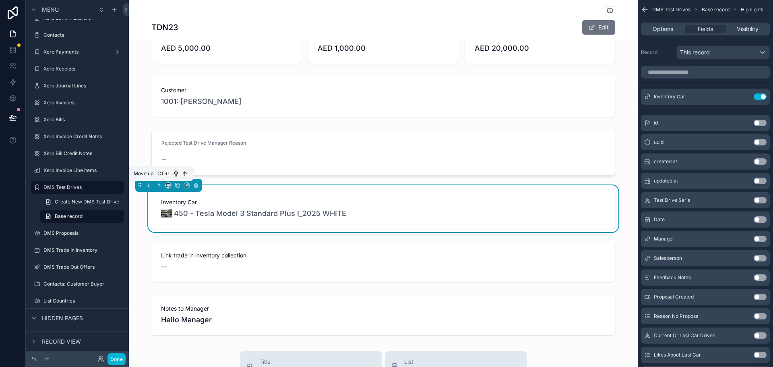
click at [158, 185] on icon "scrollable content" at bounding box center [159, 185] width 6 height 6
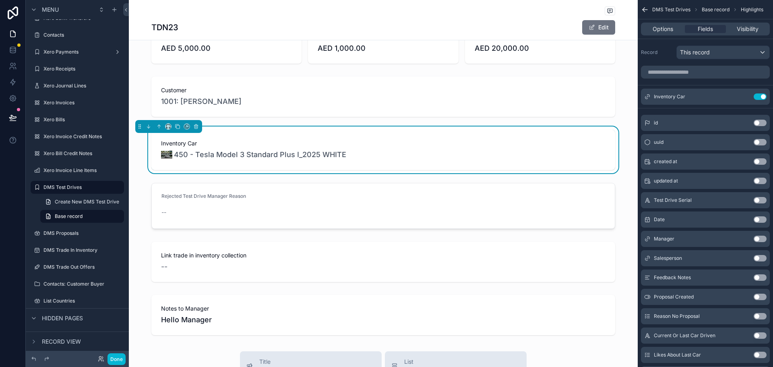
scroll to position [521, 0]
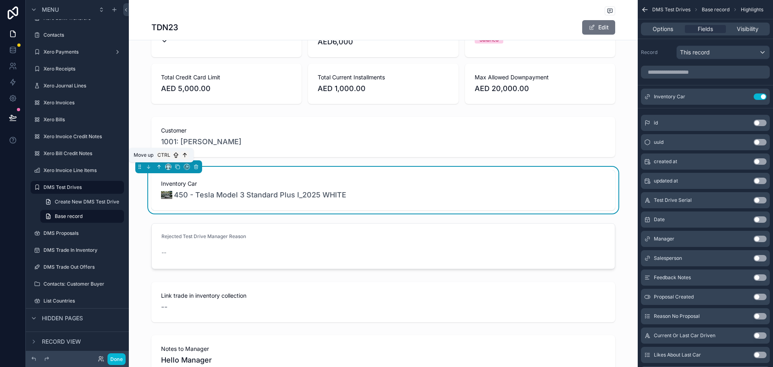
click at [160, 168] on icon "scrollable content" at bounding box center [159, 167] width 6 height 6
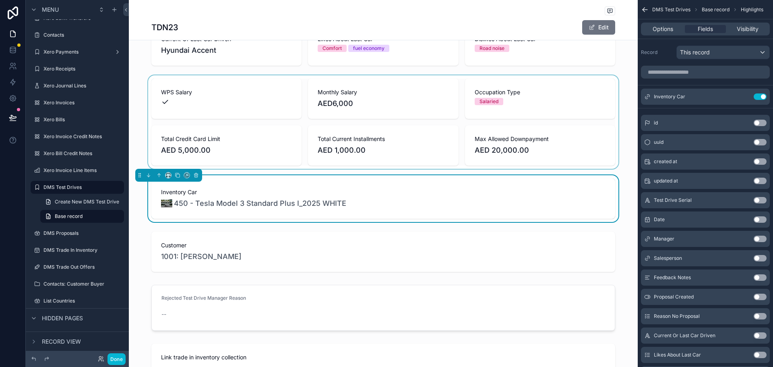
scroll to position [440, 0]
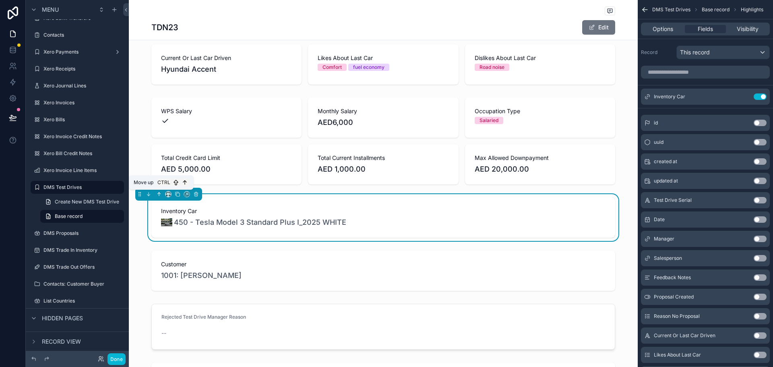
click at [160, 193] on icon "scrollable content" at bounding box center [160, 193] width 2 height 2
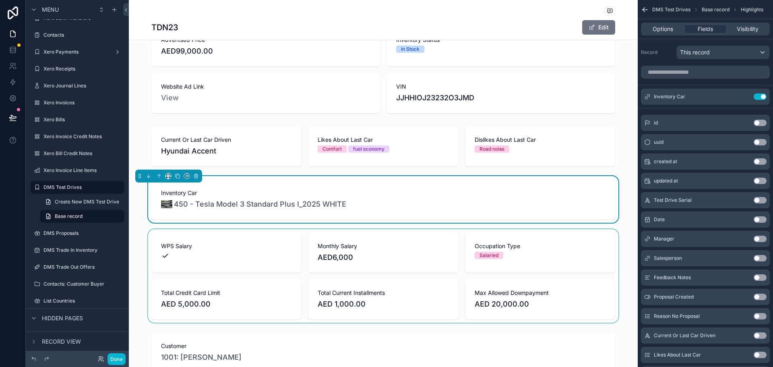
scroll to position [320, 0]
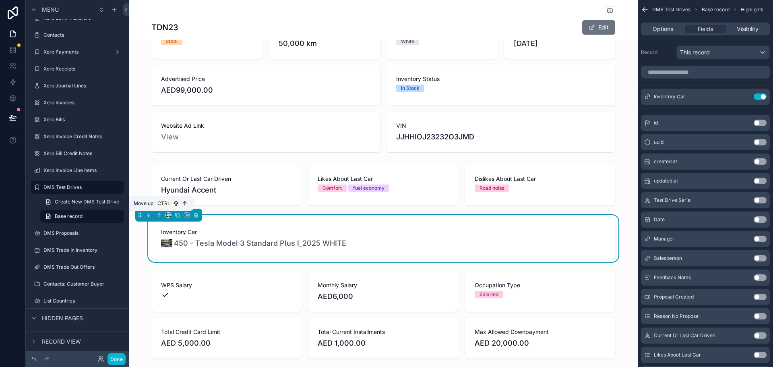
click at [159, 215] on icon "scrollable content" at bounding box center [159, 215] width 6 height 6
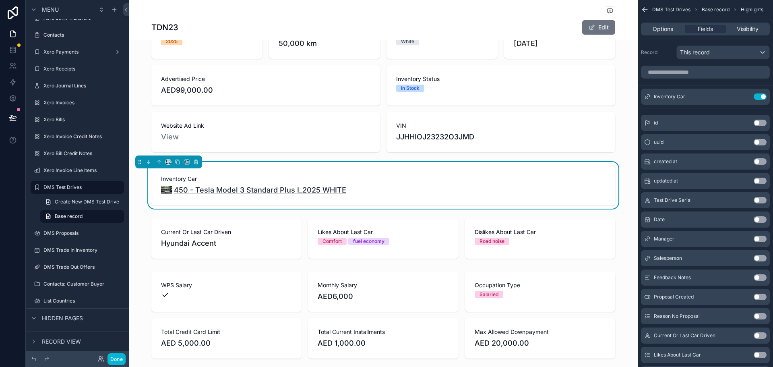
scroll to position [279, 0]
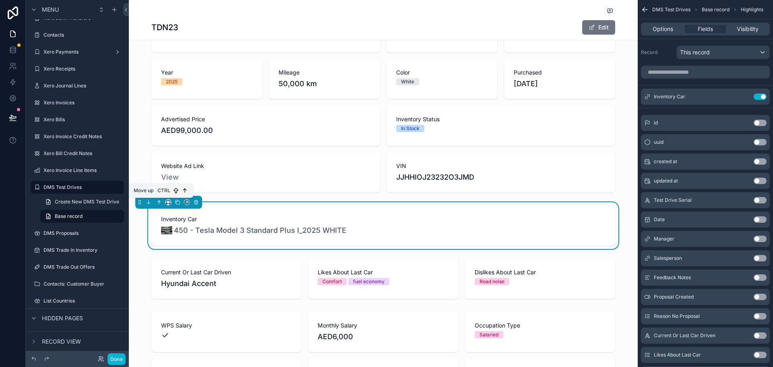
click at [159, 203] on icon "scrollable content" at bounding box center [159, 202] width 0 height 3
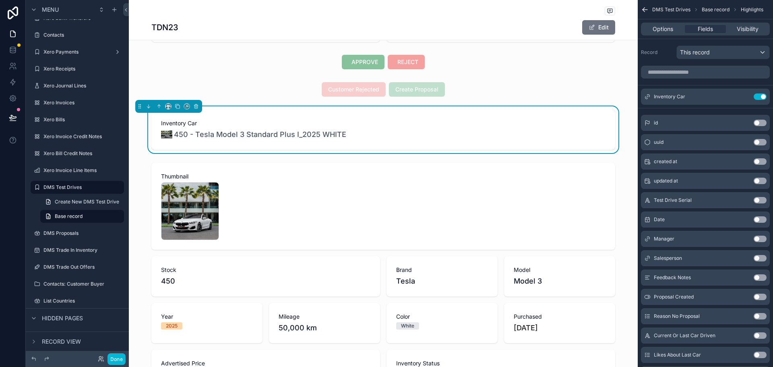
scroll to position [38, 0]
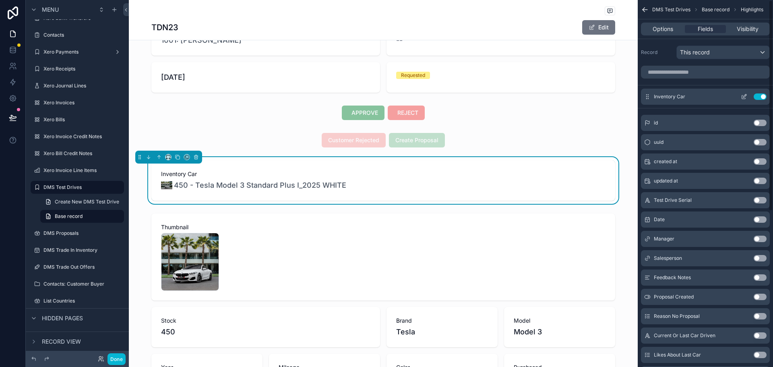
click at [747, 97] on icon "scrollable content" at bounding box center [744, 96] width 6 height 6
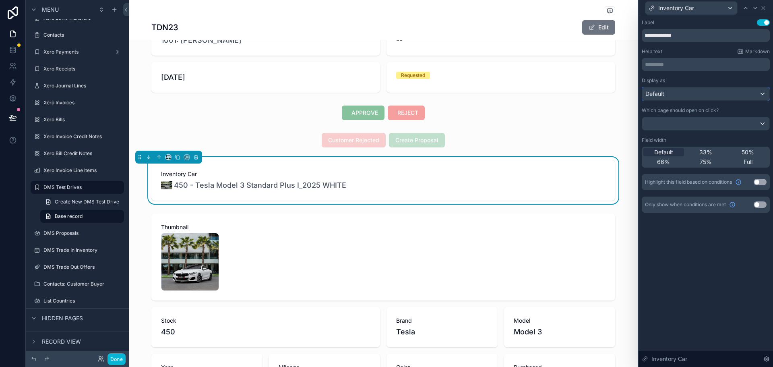
click at [747, 97] on div "Default" at bounding box center [705, 93] width 127 height 13
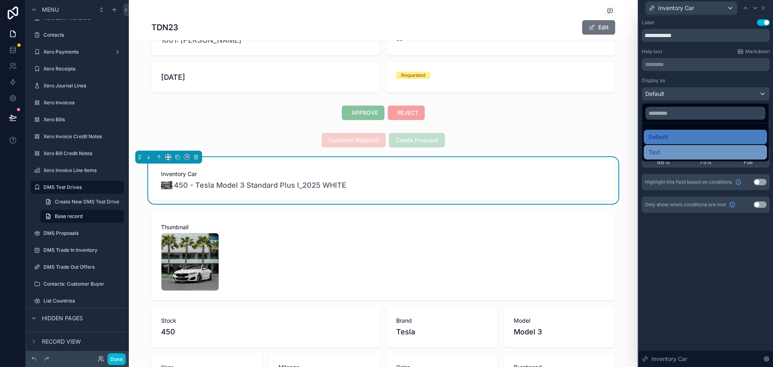
click at [709, 147] on div "Text" at bounding box center [705, 152] width 123 height 14
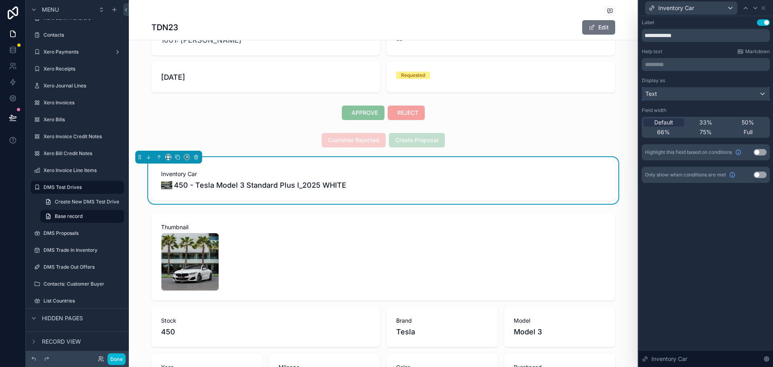
click at [725, 95] on div "Text" at bounding box center [705, 93] width 127 height 13
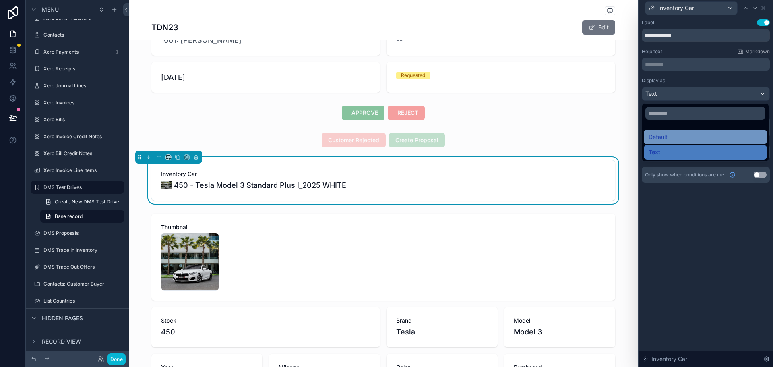
drag, startPoint x: 706, startPoint y: 128, endPoint x: 705, endPoint y: 133, distance: 5.8
click at [705, 133] on ul "Default Text" at bounding box center [705, 142] width 126 height 38
click at [705, 133] on div "Default" at bounding box center [706, 137] width 114 height 10
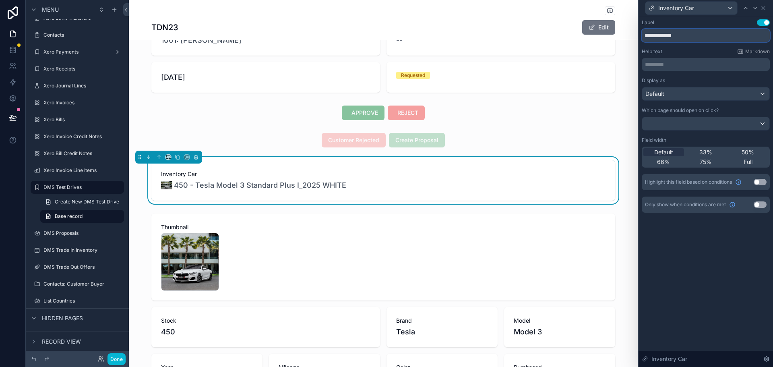
click at [727, 39] on input "**********" at bounding box center [706, 35] width 128 height 13
type input "**********"
click at [260, 131] on div "scrollable content" at bounding box center [383, 140] width 509 height 21
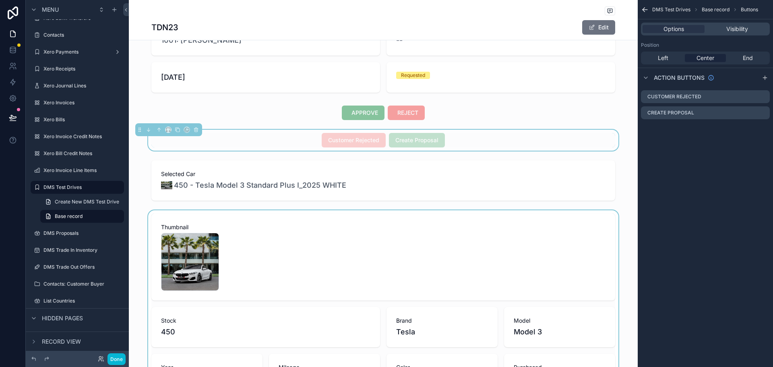
click at [395, 239] on div "scrollable content" at bounding box center [383, 350] width 509 height 280
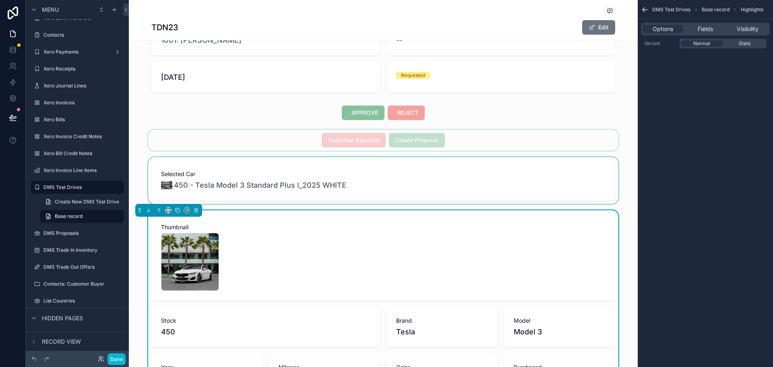
click at [288, 189] on div "scrollable content" at bounding box center [383, 180] width 509 height 47
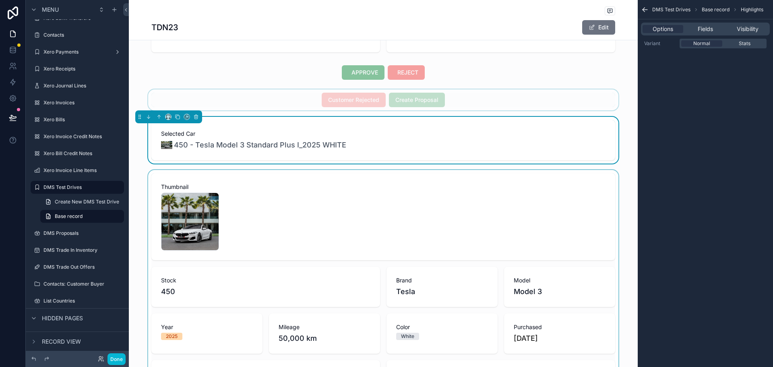
scroll to position [0, 0]
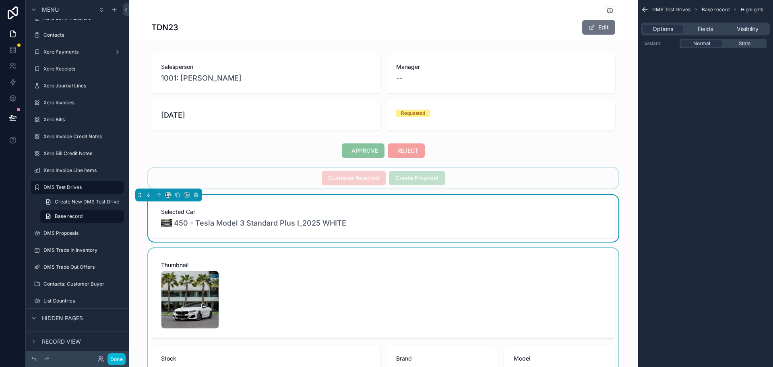
click at [272, 196] on div "Selected Car 450 - Tesla Model 3 Standard Plus I_2025 WHITE" at bounding box center [383, 218] width 509 height 47
click at [273, 188] on div "scrollable content" at bounding box center [383, 178] width 509 height 21
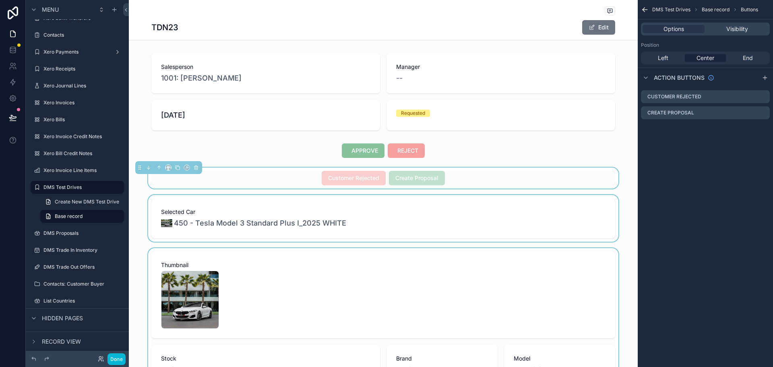
click at [277, 225] on div "scrollable content" at bounding box center [383, 218] width 509 height 47
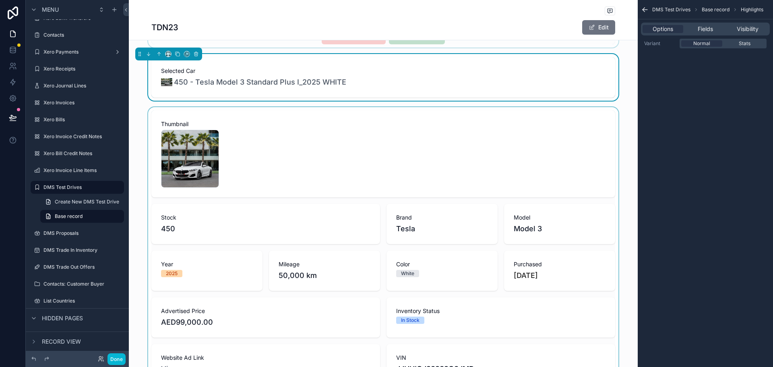
scroll to position [242, 0]
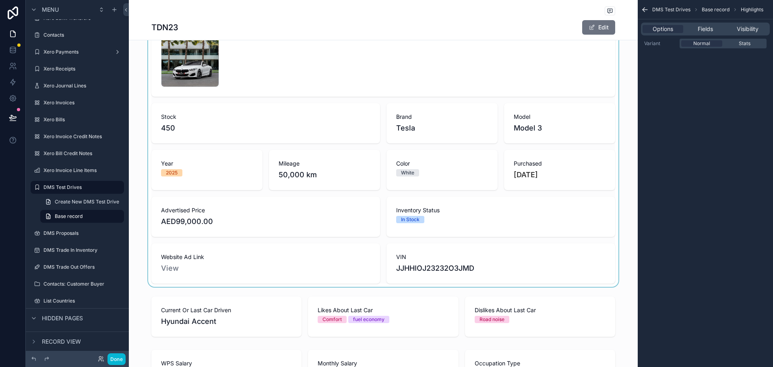
click at [327, 139] on div "scrollable content" at bounding box center [383, 146] width 509 height 280
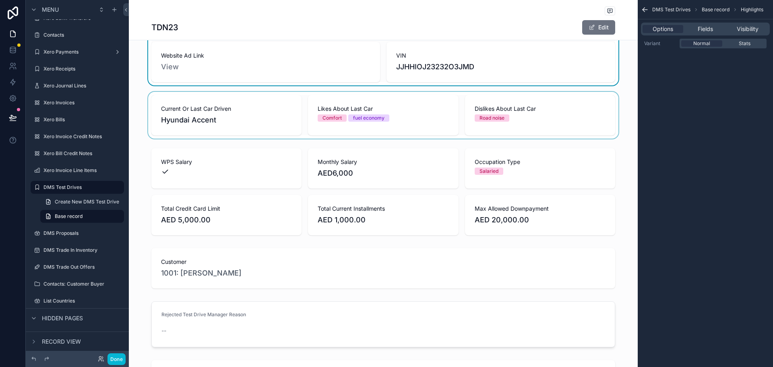
scroll to position [483, 0]
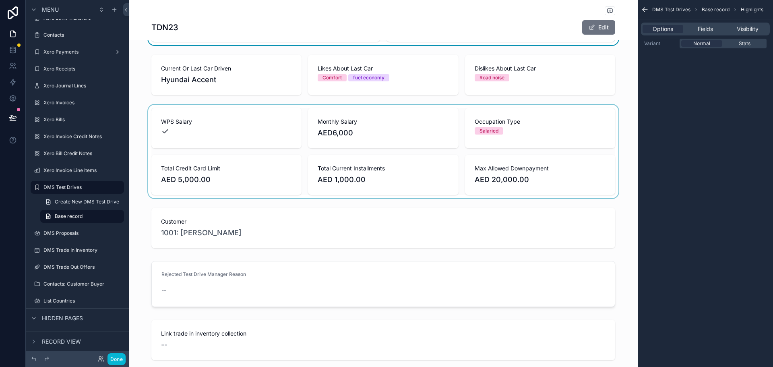
click at [282, 184] on div "scrollable content" at bounding box center [383, 151] width 509 height 93
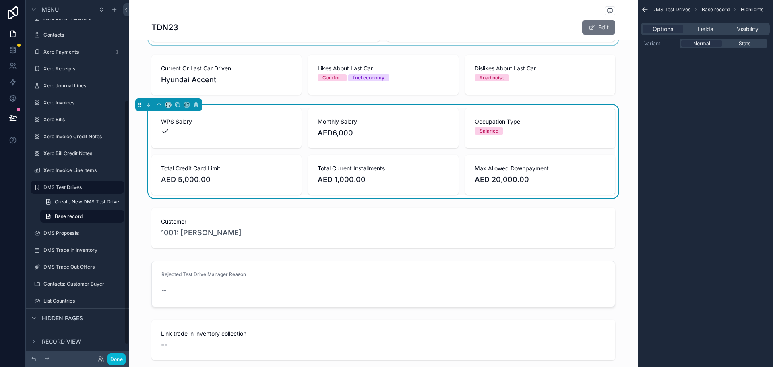
click at [644, 11] on icon "scrollable content" at bounding box center [645, 10] width 8 height 8
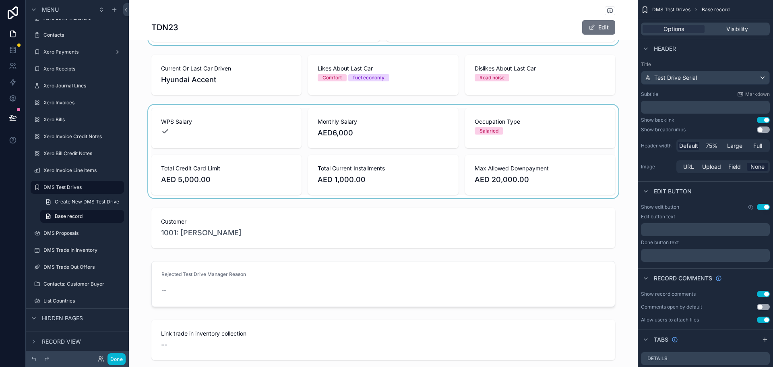
click at [467, 158] on div "scrollable content" at bounding box center [383, 151] width 509 height 93
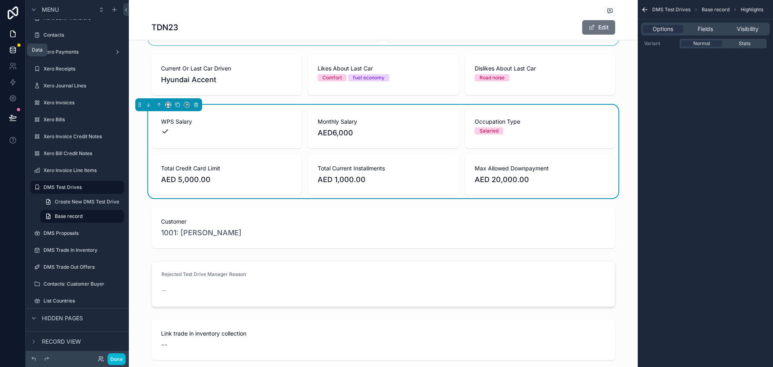
click at [10, 50] on icon at bounding box center [13, 50] width 8 height 8
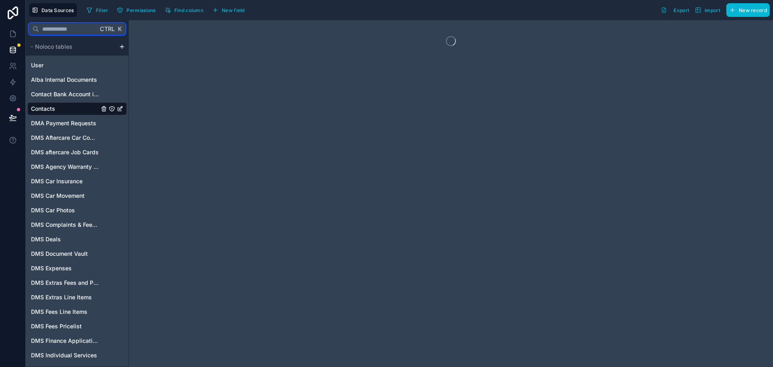
click at [77, 27] on input "text" at bounding box center [68, 29] width 59 height 14
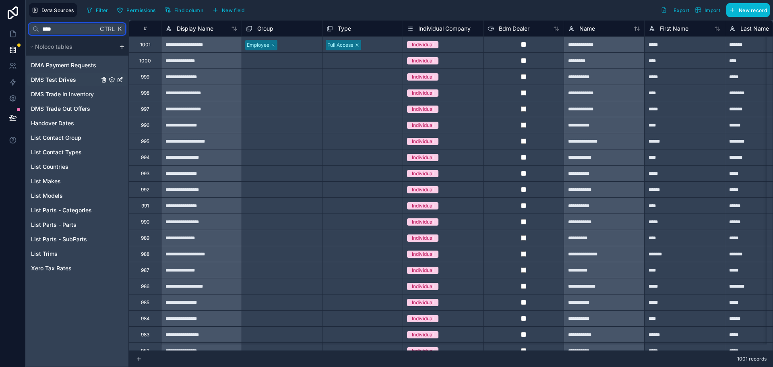
type input "****"
click at [76, 76] on div "DMS Test Drives" at bounding box center [76, 79] width 99 height 13
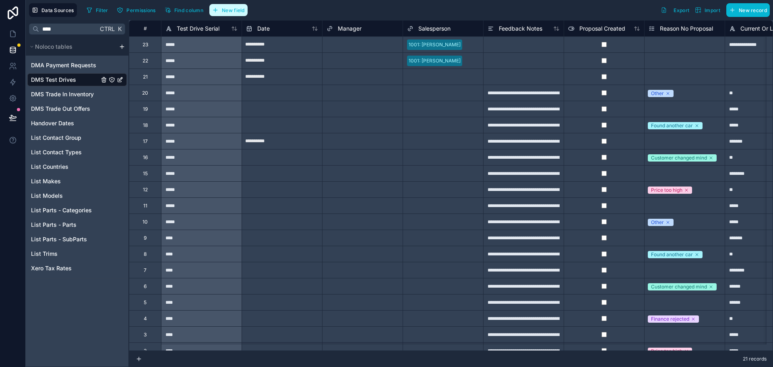
click at [237, 8] on span "New field" at bounding box center [233, 10] width 23 height 6
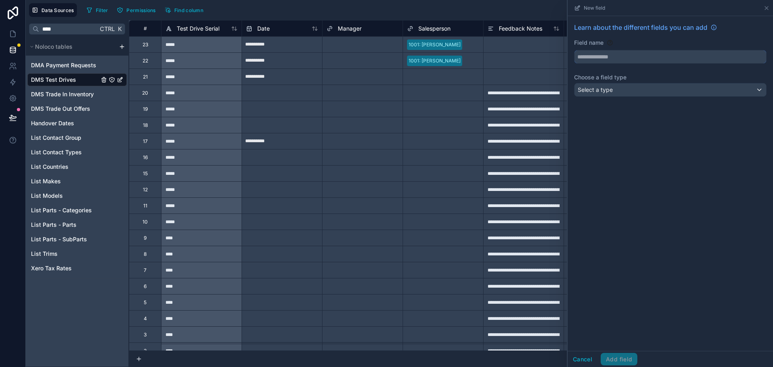
click at [652, 56] on input "text" at bounding box center [671, 56] width 192 height 13
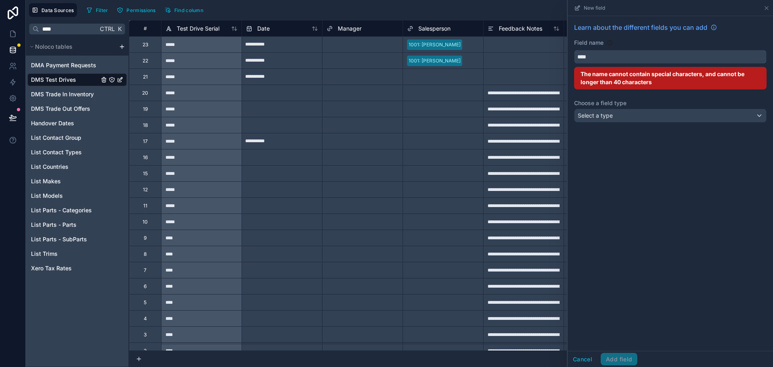
click at [574, 50] on button "***" at bounding box center [670, 57] width 192 height 14
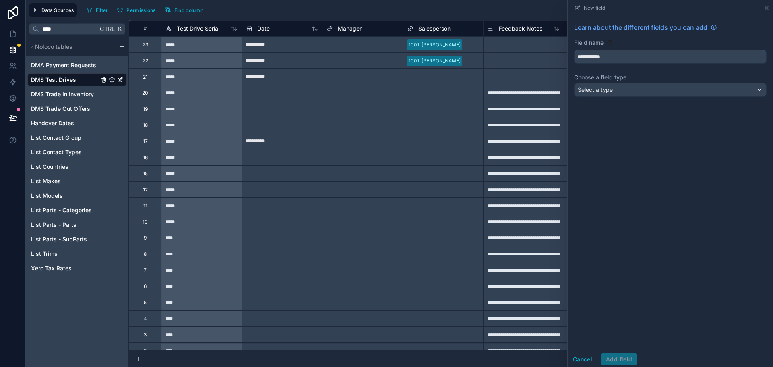
type input "**********"
click at [614, 97] on div "**********" at bounding box center [670, 61] width 205 height 90
click at [616, 91] on div "Select a type" at bounding box center [671, 89] width 192 height 13
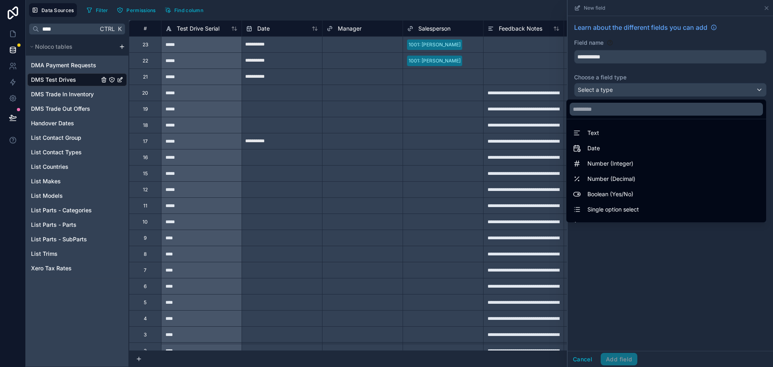
click at [620, 116] on div at bounding box center [667, 108] width 200 height 19
click at [625, 111] on input "text" at bounding box center [666, 109] width 193 height 13
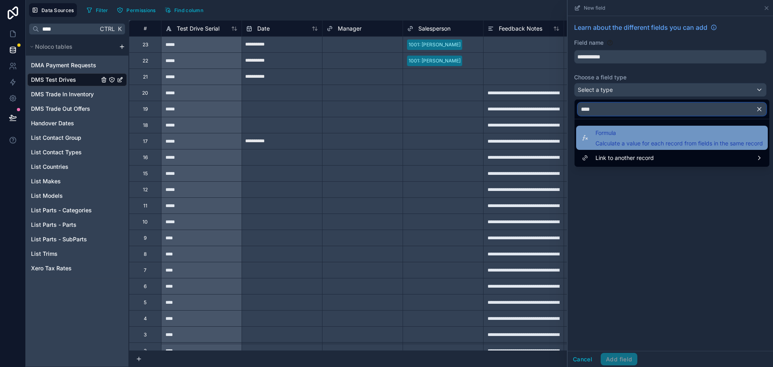
type input "****"
click at [640, 138] on div "Formula Calculate a value for each record from fields in the same record" at bounding box center [680, 137] width 168 height 19
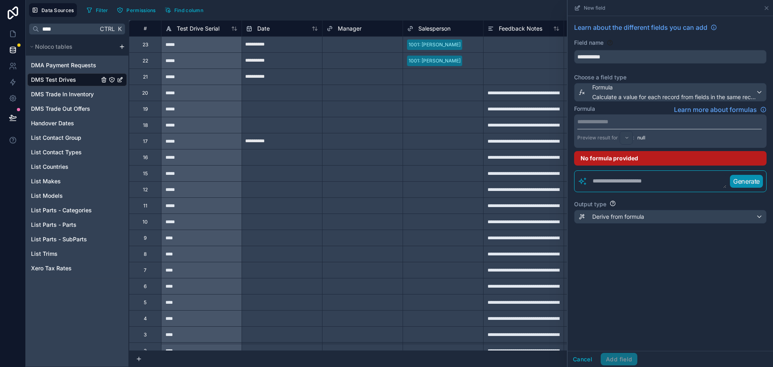
click at [638, 186] on textarea at bounding box center [656, 181] width 139 height 14
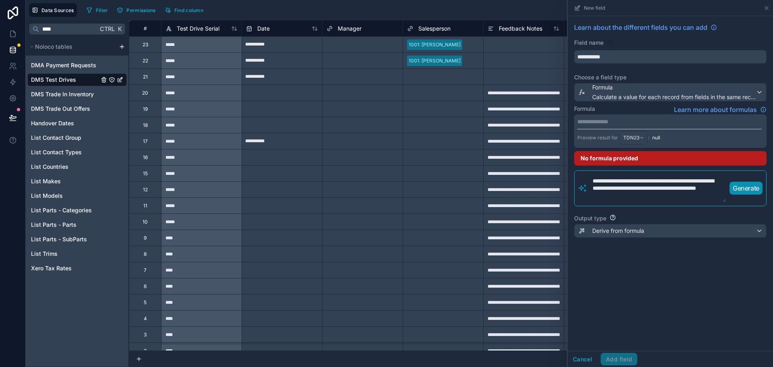
type textarea "**********"
click at [748, 187] on p "Generate" at bounding box center [746, 188] width 27 height 10
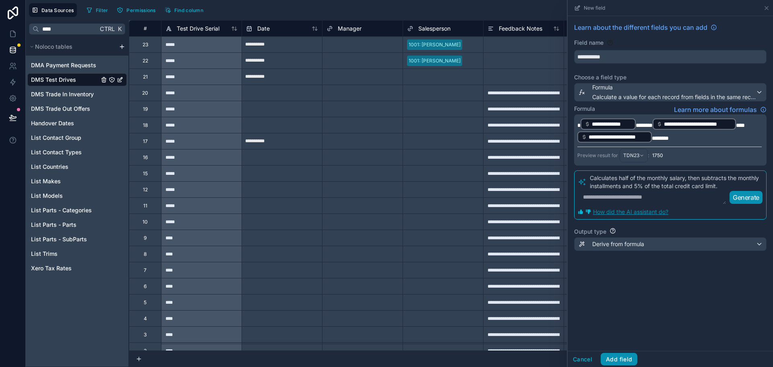
click at [632, 361] on button "Add field" at bounding box center [619, 359] width 37 height 13
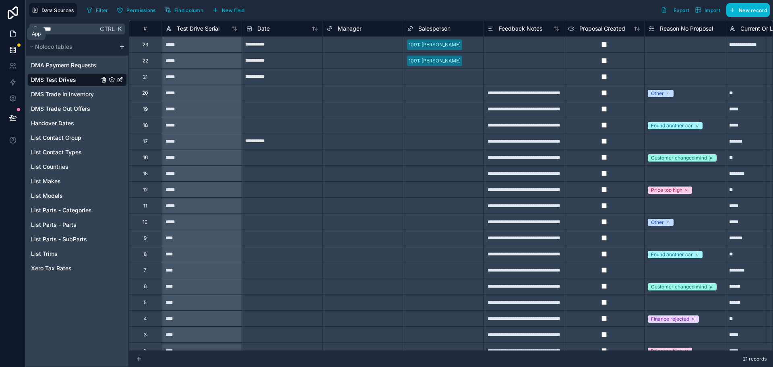
click at [15, 31] on icon at bounding box center [13, 34] width 8 height 8
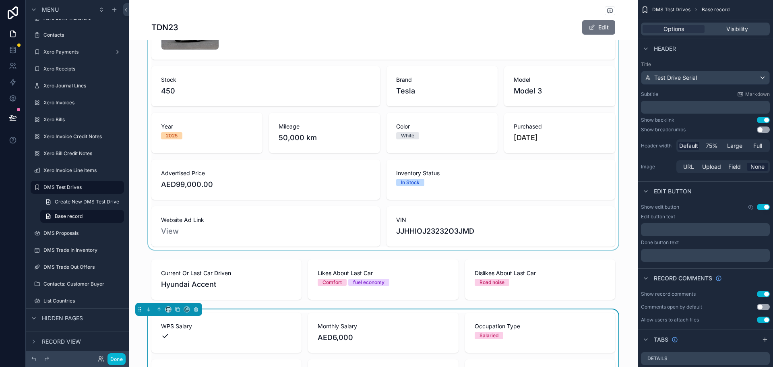
scroll to position [282, 0]
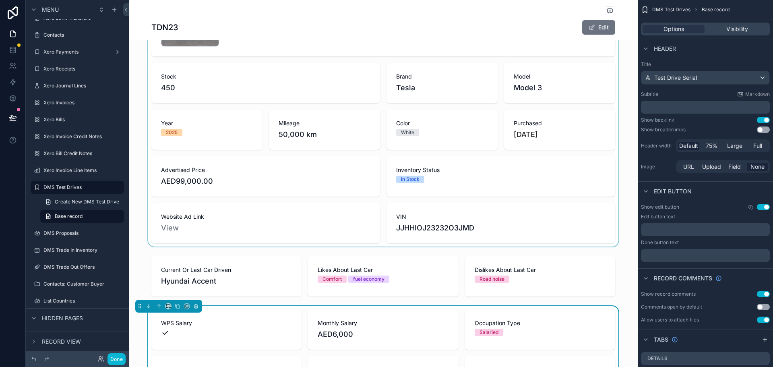
click at [323, 190] on div "scrollable content" at bounding box center [383, 106] width 509 height 280
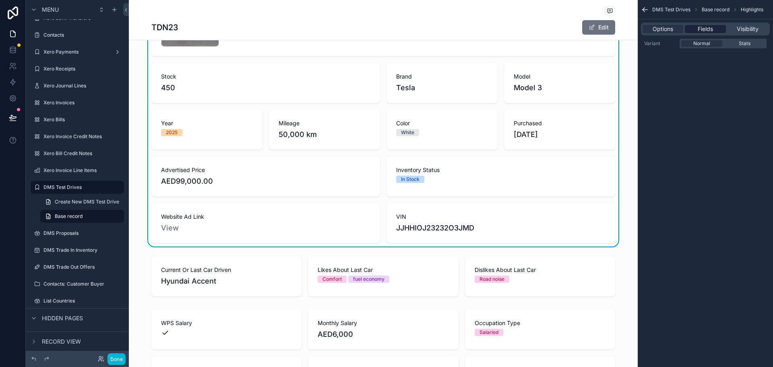
click at [711, 28] on span "Fields" at bounding box center [705, 29] width 15 height 8
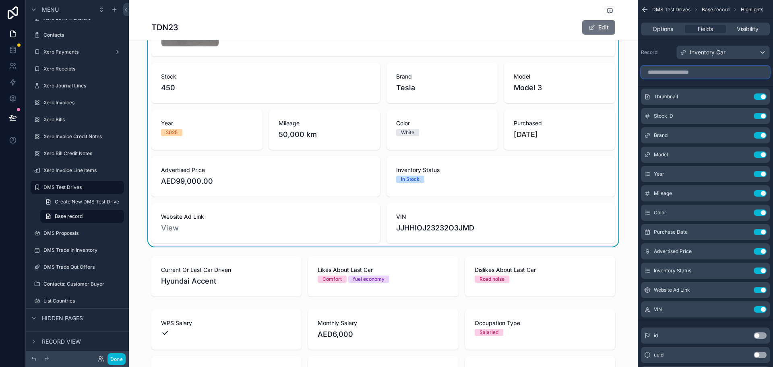
click at [701, 74] on input "scrollable content" at bounding box center [705, 72] width 129 height 13
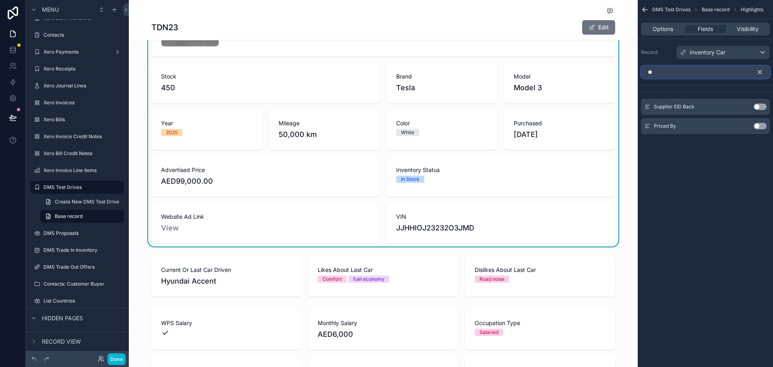
type input "**"
click at [763, 74] on icon "scrollable content" at bounding box center [759, 71] width 7 height 7
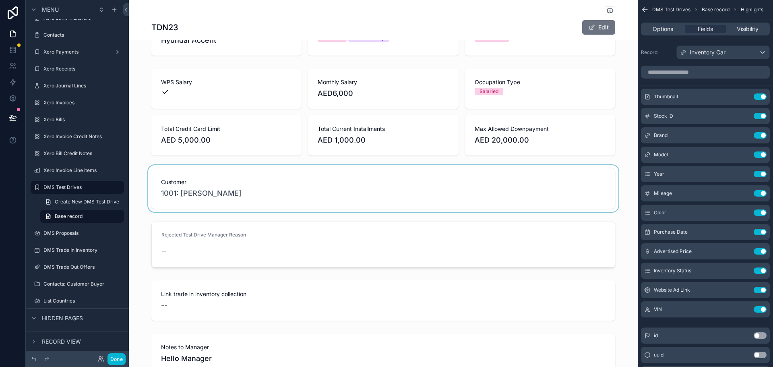
scroll to position [523, 0]
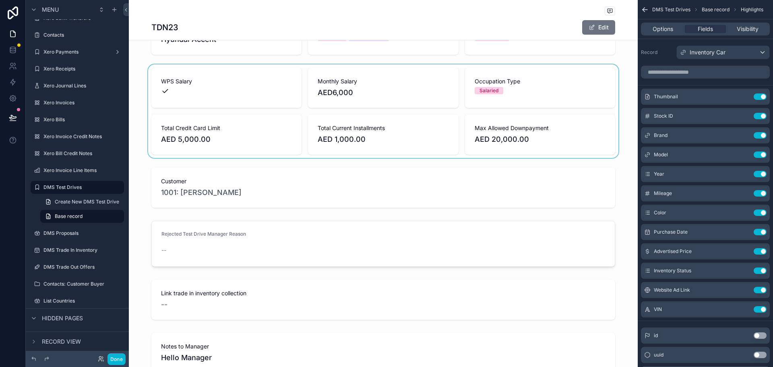
click at [402, 136] on div "scrollable content" at bounding box center [383, 110] width 509 height 93
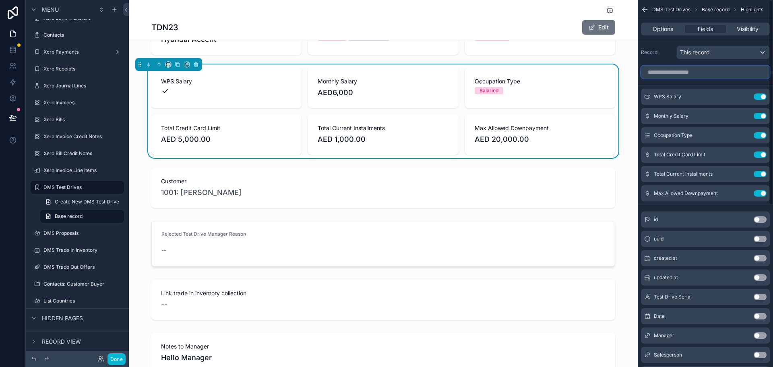
click at [740, 73] on input "scrollable content" at bounding box center [705, 72] width 129 height 13
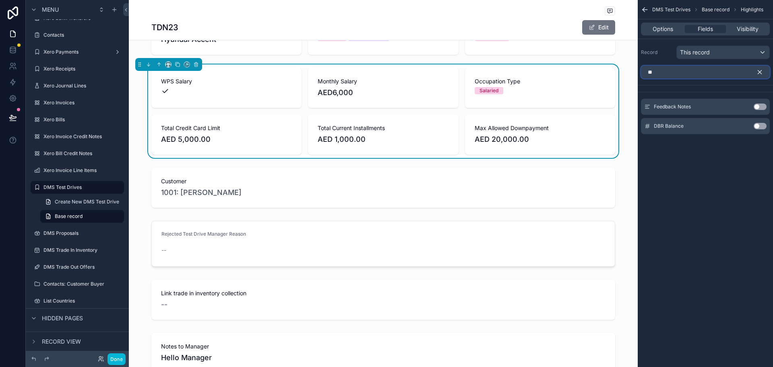
type input "**"
click at [762, 127] on button "Use setting" at bounding box center [760, 126] width 13 height 6
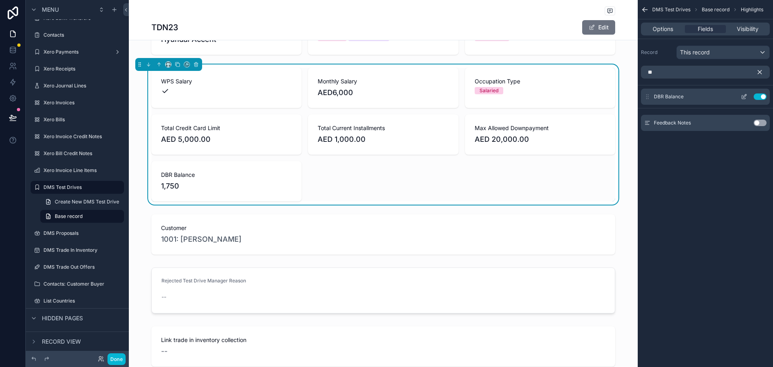
click at [745, 96] on icon "scrollable content" at bounding box center [744, 96] width 6 height 6
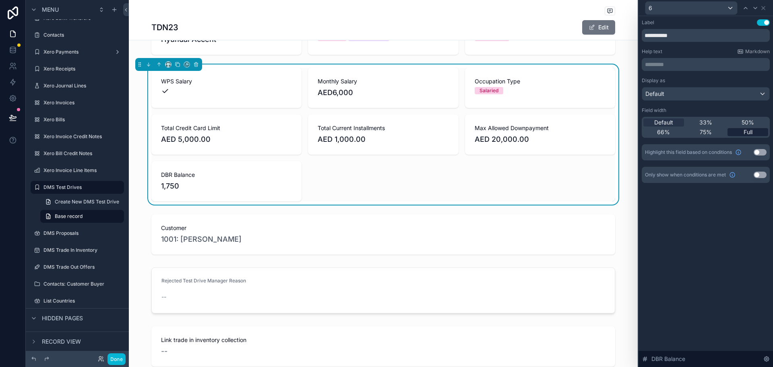
click at [757, 133] on div "Full" at bounding box center [748, 132] width 41 height 8
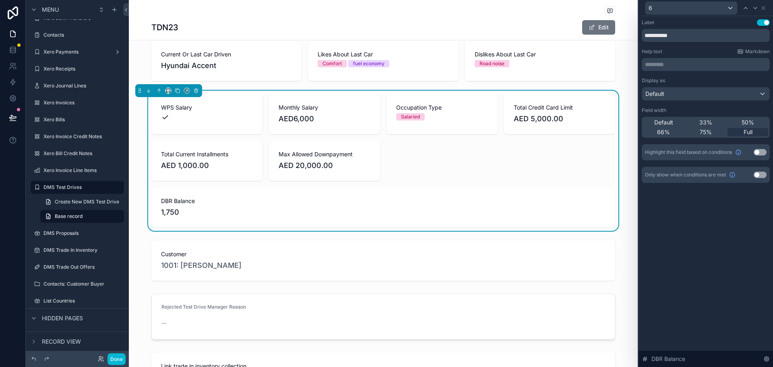
scroll to position [483, 0]
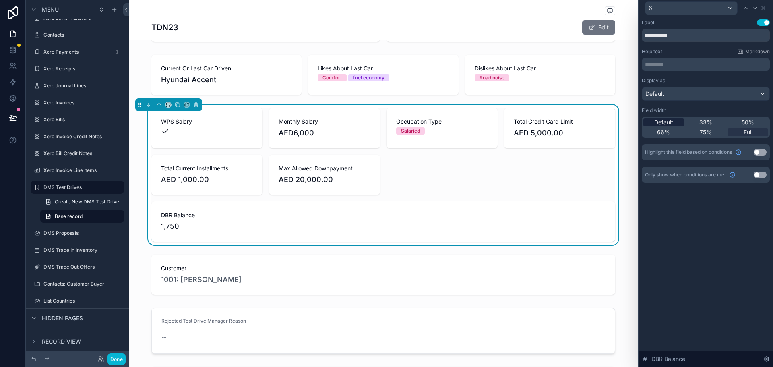
click at [665, 125] on span "Default" at bounding box center [663, 122] width 19 height 8
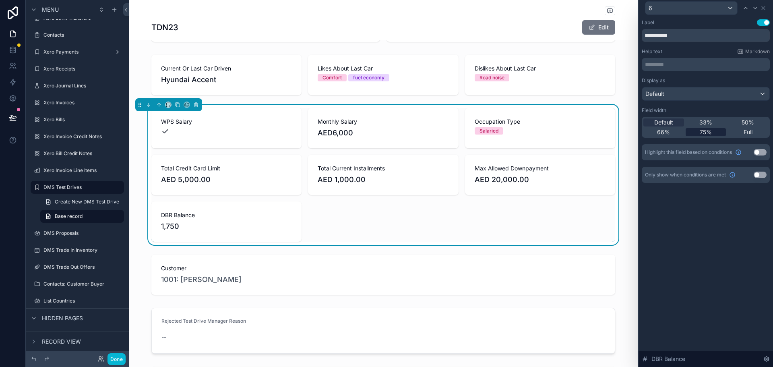
click at [697, 130] on div "75%" at bounding box center [706, 132] width 41 height 8
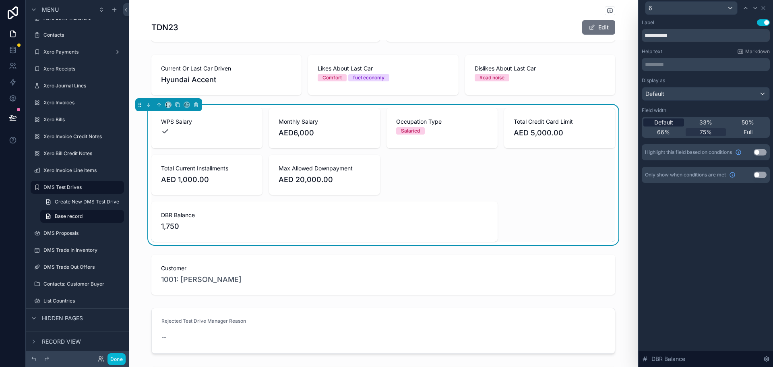
click at [667, 122] on span "Default" at bounding box center [663, 122] width 19 height 8
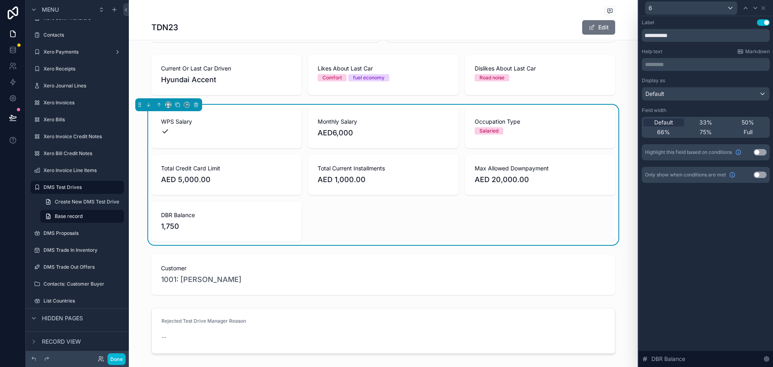
click at [699, 224] on div "**********" at bounding box center [706, 191] width 134 height 351
click at [757, 151] on button "Use setting" at bounding box center [760, 152] width 13 height 6
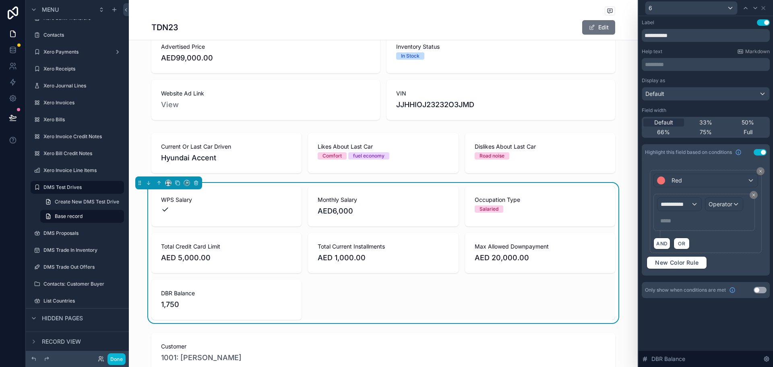
scroll to position [403, 0]
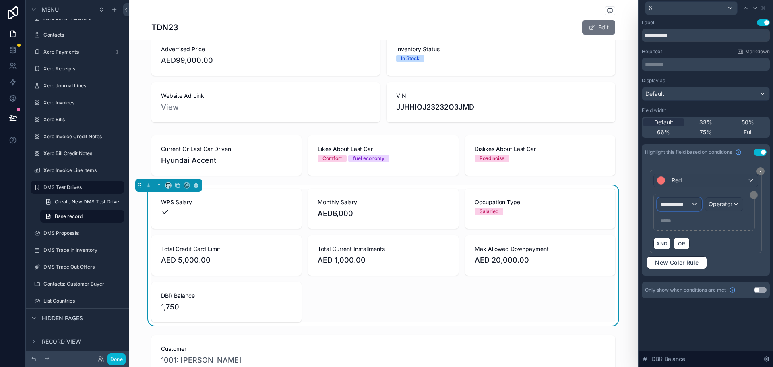
click at [686, 202] on span "**********" at bounding box center [676, 204] width 30 height 8
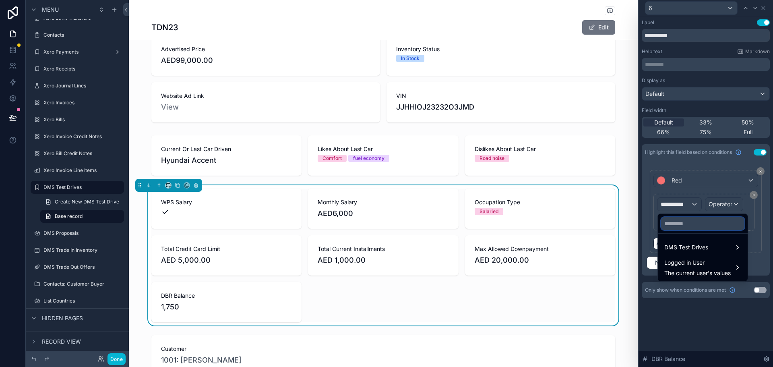
click at [685, 223] on input "text" at bounding box center [702, 223] width 83 height 13
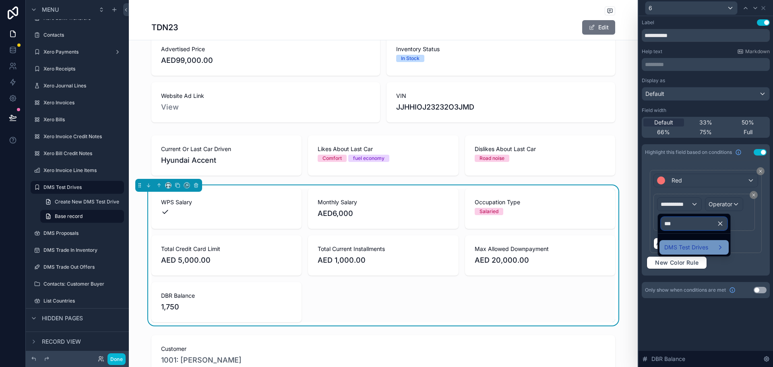
type input "***"
click at [683, 244] on span "DMS Test Drives" at bounding box center [686, 247] width 44 height 10
click at [641, 246] on span "DBR Balance" at bounding box center [635, 248] width 34 height 10
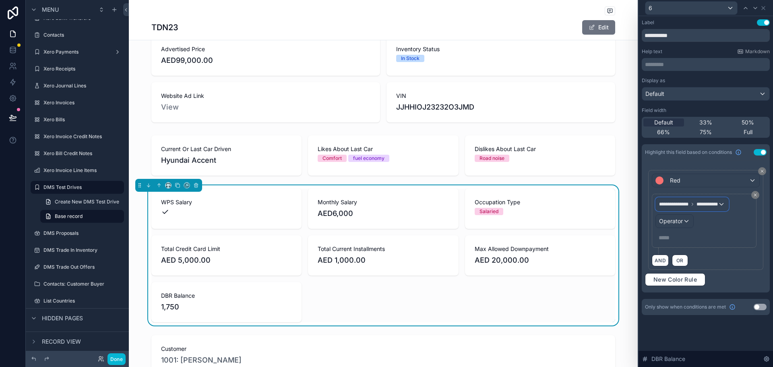
click at [718, 206] on span "**********" at bounding box center [707, 204] width 21 height 6
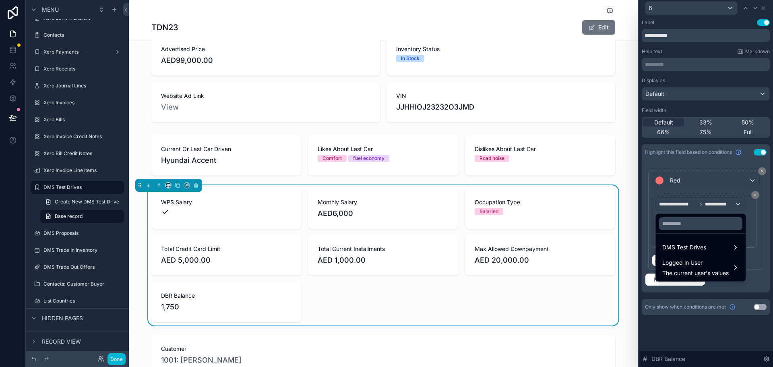
click at [754, 220] on div at bounding box center [706, 183] width 134 height 367
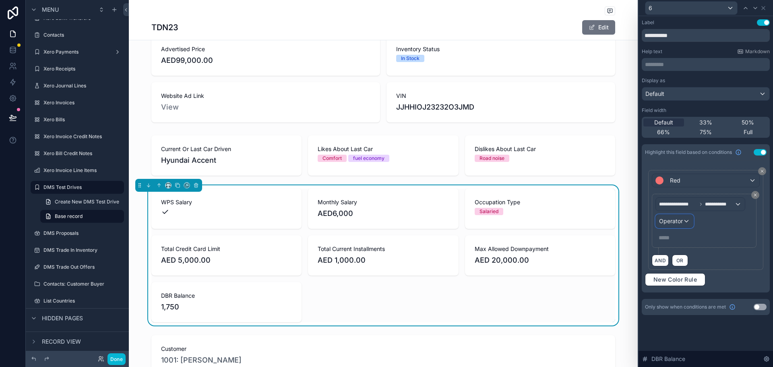
click at [684, 222] on div "Operator" at bounding box center [674, 221] width 37 height 13
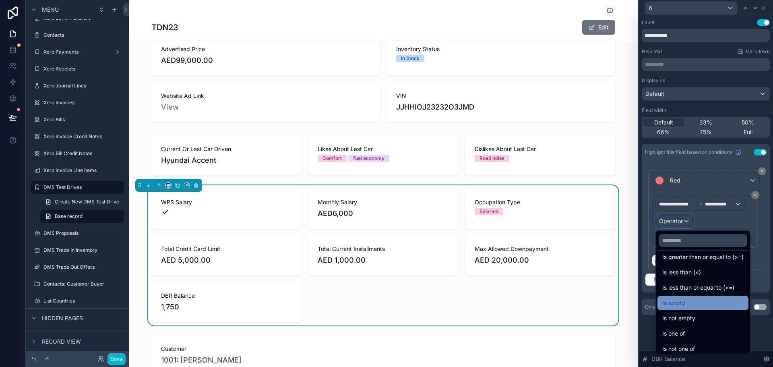
scroll to position [57, 0]
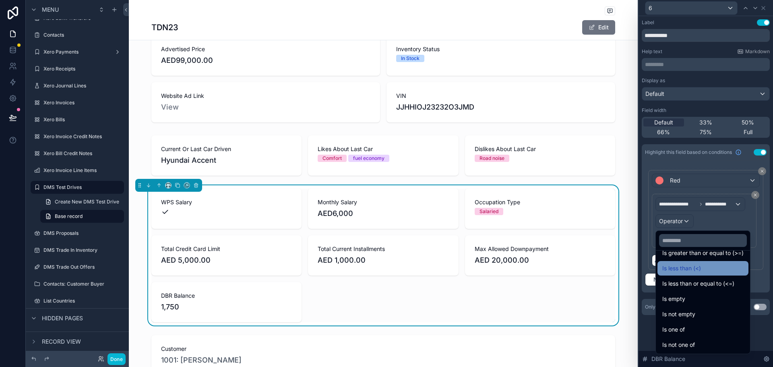
click at [722, 266] on div "Is less than (<)" at bounding box center [702, 268] width 81 height 10
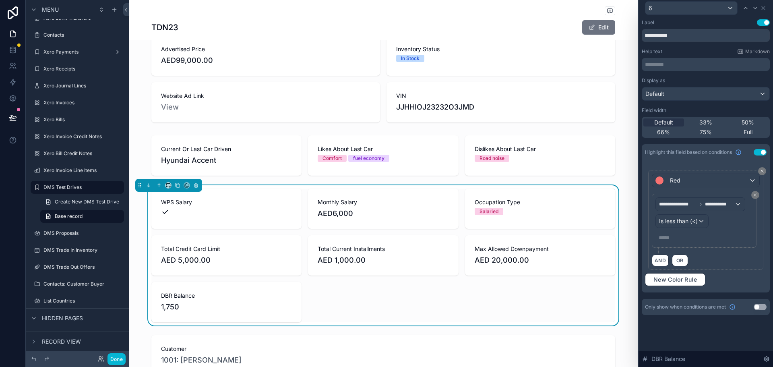
click at [675, 237] on p "***** ﻿" at bounding box center [705, 238] width 93 height 8
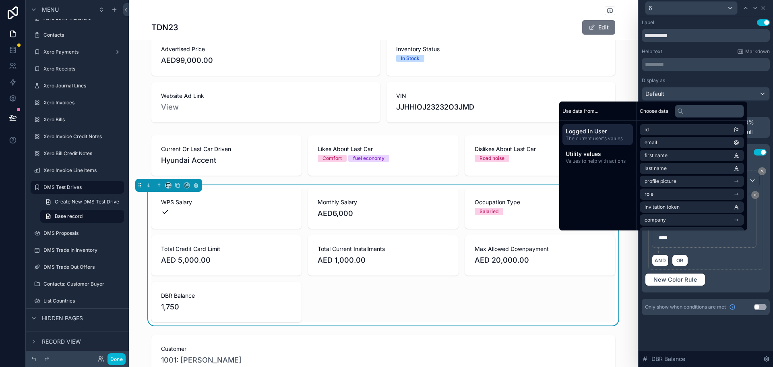
click at [675, 237] on p "****" at bounding box center [705, 238] width 93 height 8
click at [720, 254] on div "AND OR" at bounding box center [706, 260] width 108 height 12
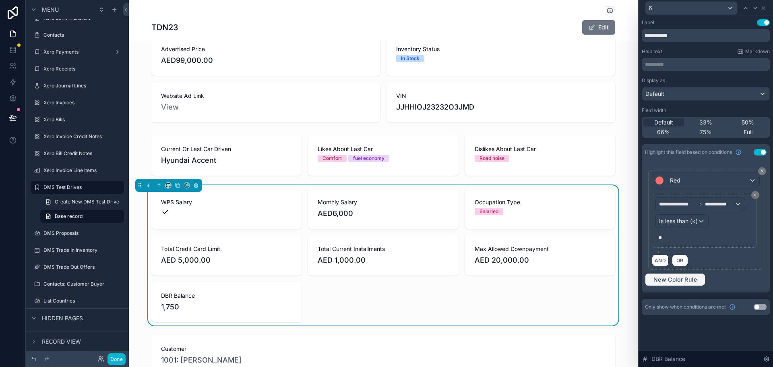
click at [690, 281] on span "New Color Rule" at bounding box center [675, 279] width 50 height 7
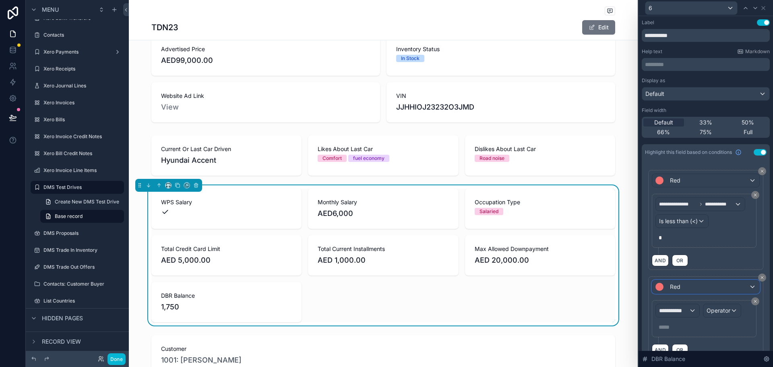
click at [681, 286] on div "Red" at bounding box center [705, 286] width 107 height 13
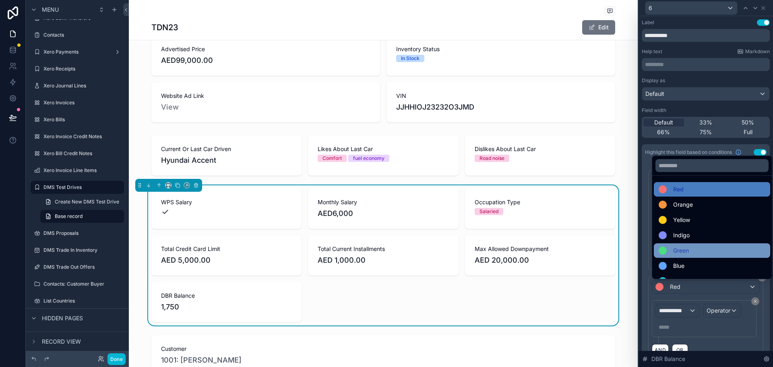
click at [694, 246] on div "Green" at bounding box center [712, 251] width 107 height 10
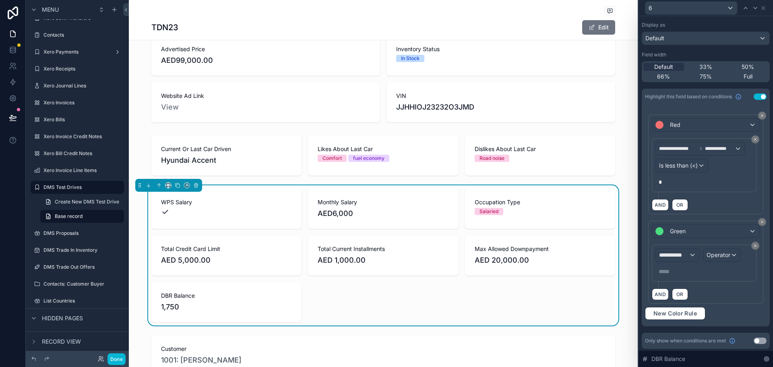
scroll to position [57, 0]
click at [691, 256] on div "**********" at bounding box center [677, 253] width 43 height 13
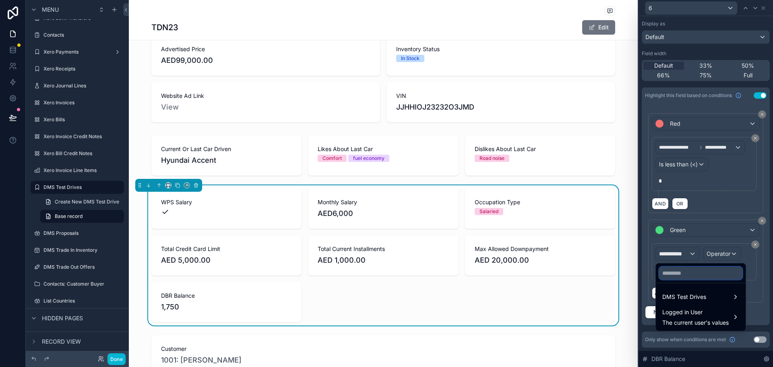
click at [687, 269] on input "text" at bounding box center [700, 273] width 83 height 13
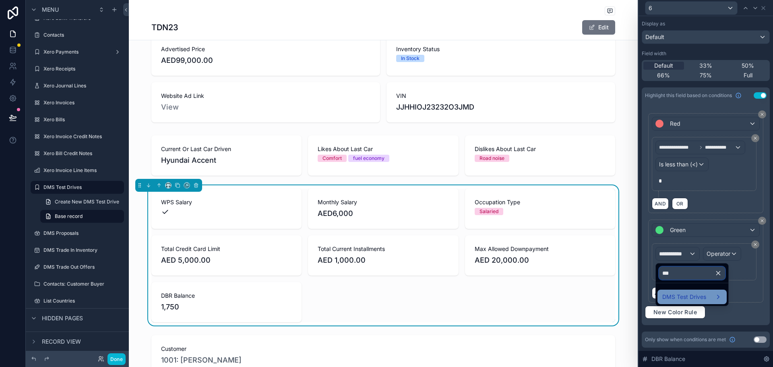
type input "***"
click at [689, 297] on span "DMS Test Drives" at bounding box center [684, 297] width 44 height 10
click at [641, 292] on div "DBR Balance" at bounding box center [632, 297] width 43 height 14
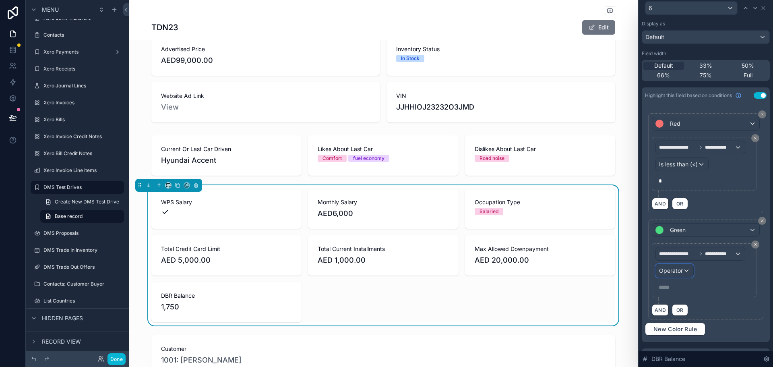
click at [673, 269] on span "Operator" at bounding box center [671, 270] width 24 height 7
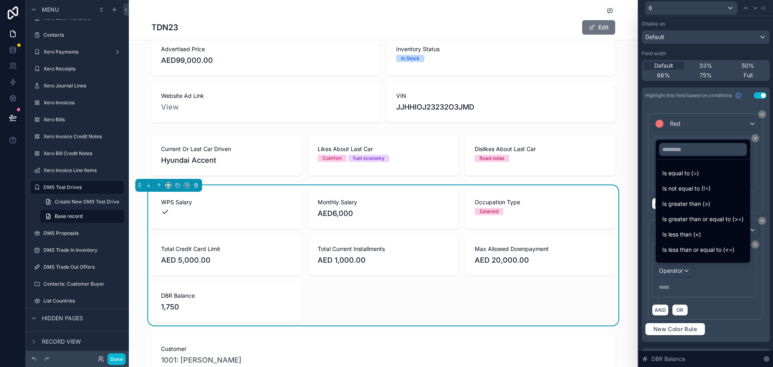
click at [704, 196] on ul "Is equal to (=) Is not equal to (!=) Is greater than (>) Is greater than or equ…" at bounding box center [703, 210] width 94 height 103
click at [704, 203] on span "Is greater than (>)" at bounding box center [686, 204] width 48 height 10
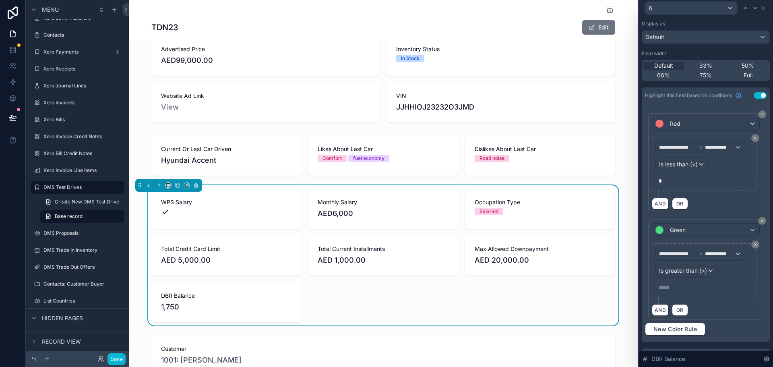
click at [668, 284] on p "***** ﻿" at bounding box center [705, 287] width 93 height 8
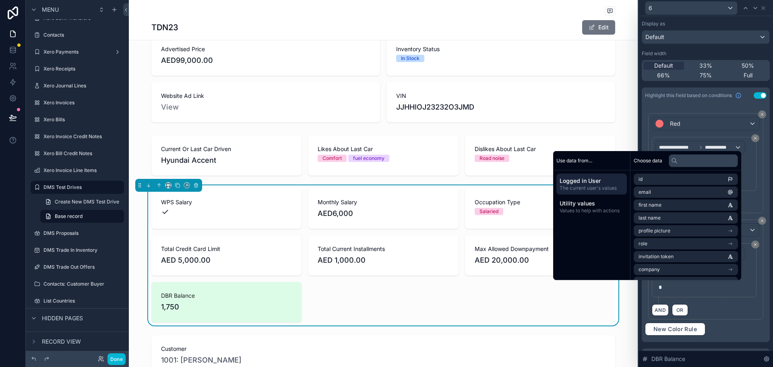
click at [757, 297] on div "**********" at bounding box center [705, 269] width 115 height 100
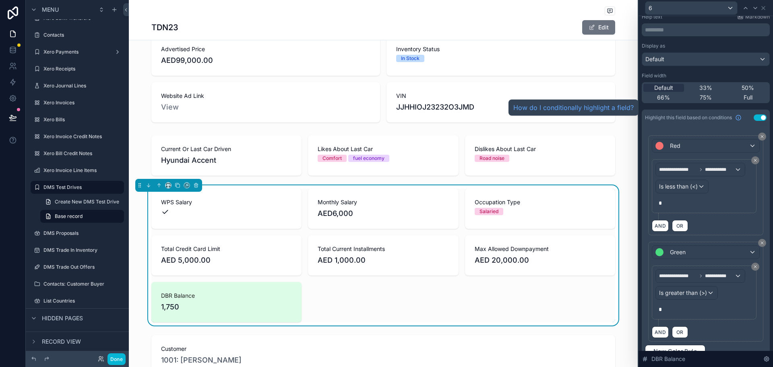
scroll to position [0, 0]
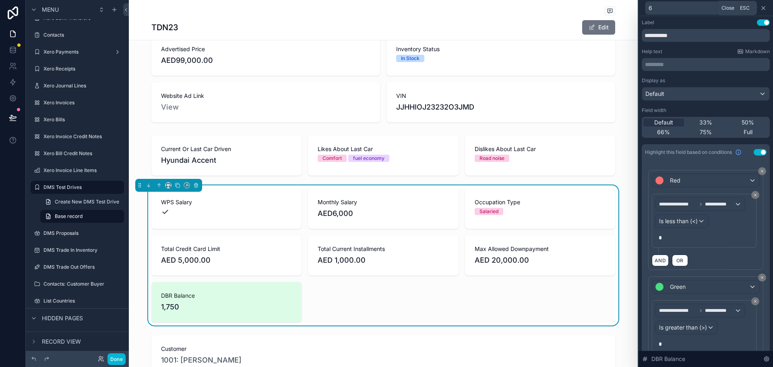
click at [763, 8] on icon at bounding box center [763, 8] width 6 height 6
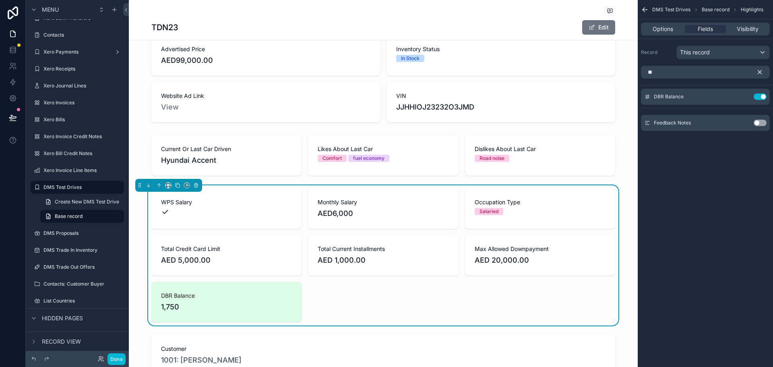
click at [371, 304] on div "WPS Salary Monthly Salary AED6,000 Occupation Type Salaried Total Credit Card L…" at bounding box center [383, 255] width 464 height 134
click at [760, 69] on icon "scrollable content" at bounding box center [759, 71] width 7 height 7
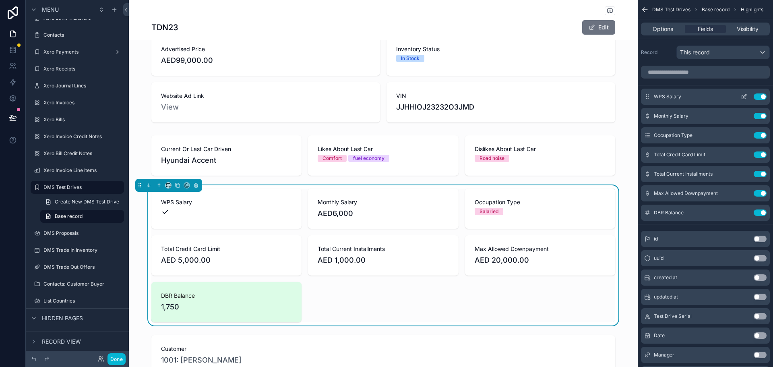
click at [746, 94] on icon "scrollable content" at bounding box center [744, 95] width 3 height 3
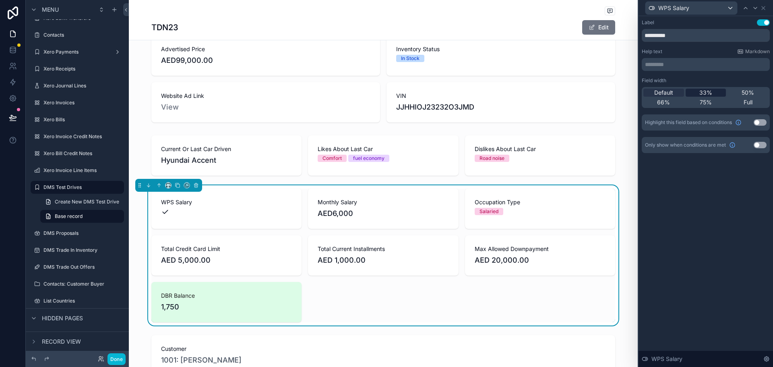
click at [717, 95] on div "33%" at bounding box center [706, 93] width 41 height 8
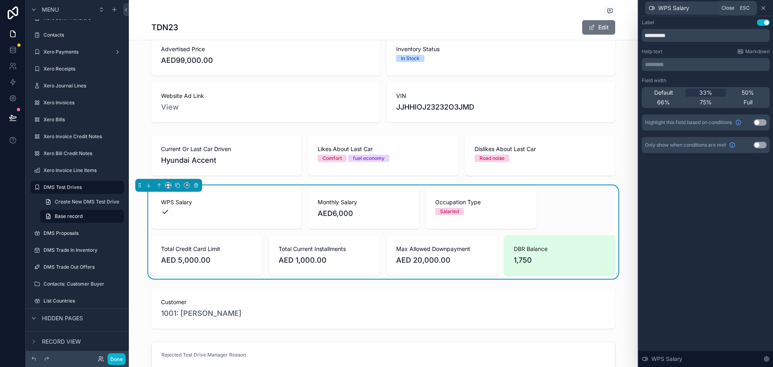
click at [765, 6] on icon at bounding box center [763, 8] width 6 height 6
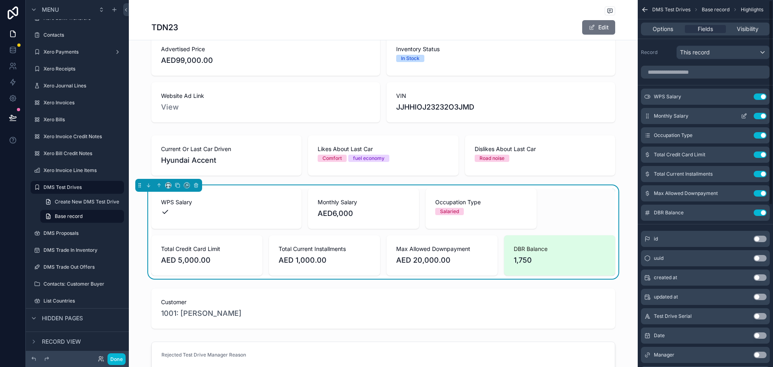
click at [744, 116] on icon "scrollable content" at bounding box center [744, 116] width 6 height 6
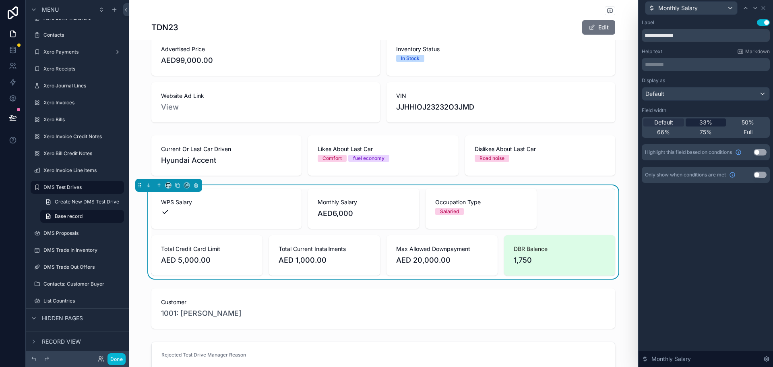
click at [707, 121] on span "33%" at bounding box center [705, 122] width 13 height 8
click at [765, 6] on icon at bounding box center [763, 7] width 3 height 3
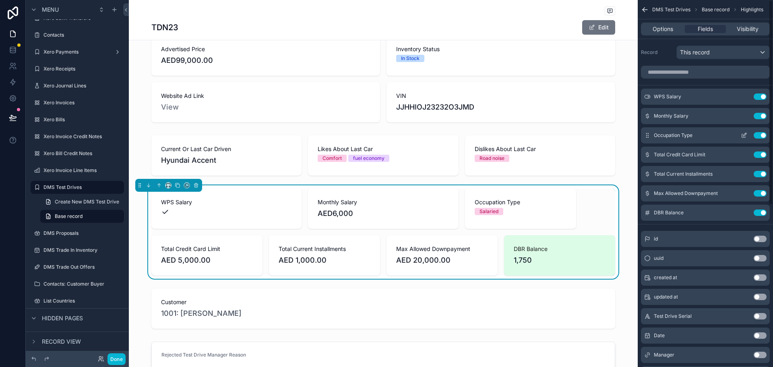
click at [746, 134] on icon "scrollable content" at bounding box center [745, 133] width 1 height 1
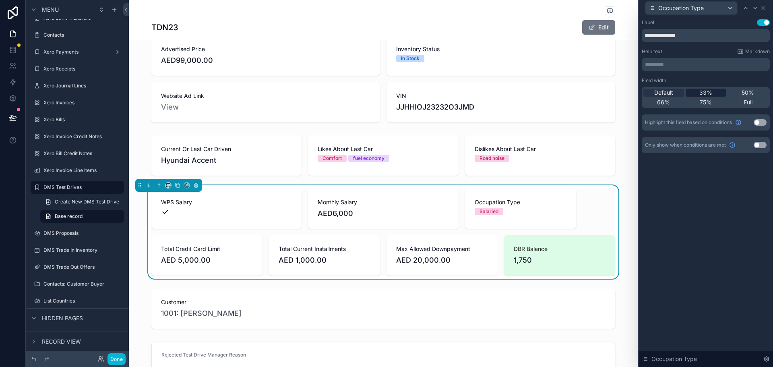
click at [716, 91] on div "33%" at bounding box center [706, 93] width 41 height 8
click at [763, 8] on icon at bounding box center [763, 7] width 3 height 3
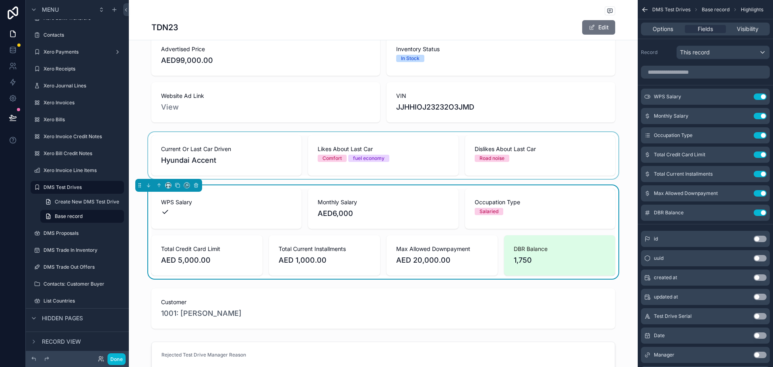
click at [443, 169] on div "scrollable content" at bounding box center [383, 155] width 509 height 47
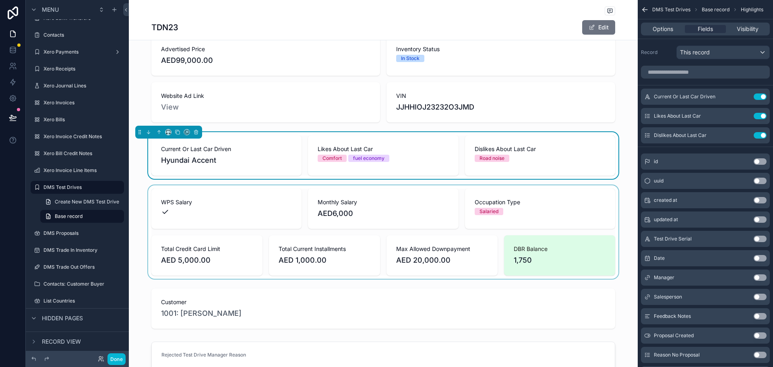
scroll to position [443, 0]
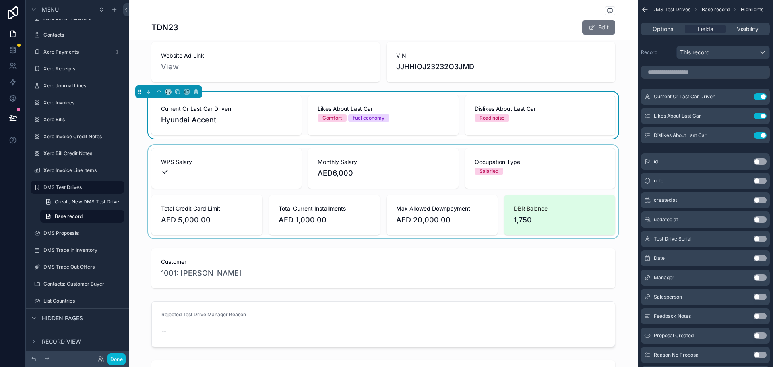
click at [476, 181] on div "scrollable content" at bounding box center [383, 191] width 509 height 93
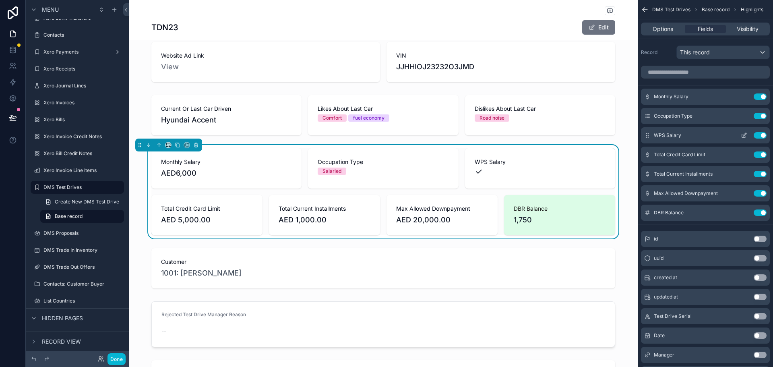
click at [742, 134] on icon "scrollable content" at bounding box center [744, 135] width 6 height 6
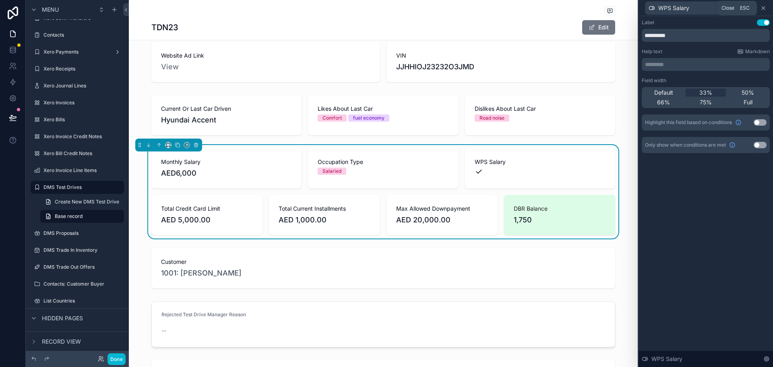
click at [765, 6] on icon at bounding box center [763, 8] width 6 height 6
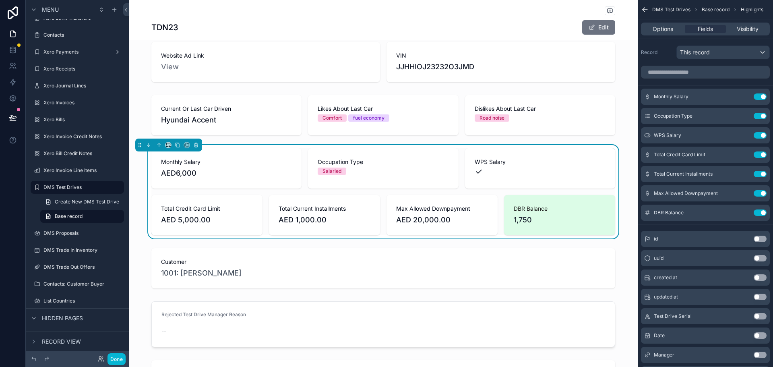
click at [554, 174] on div "scrollable content" at bounding box center [540, 172] width 131 height 8
click at [747, 133] on icon "scrollable content" at bounding box center [744, 135] width 6 height 6
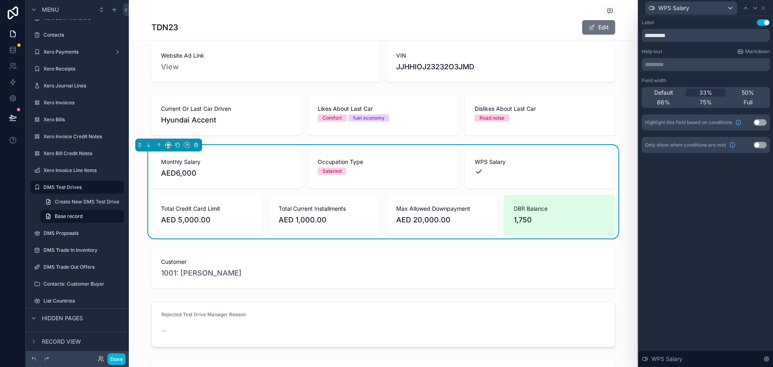
click at [758, 119] on button "Use setting" at bounding box center [760, 122] width 13 height 6
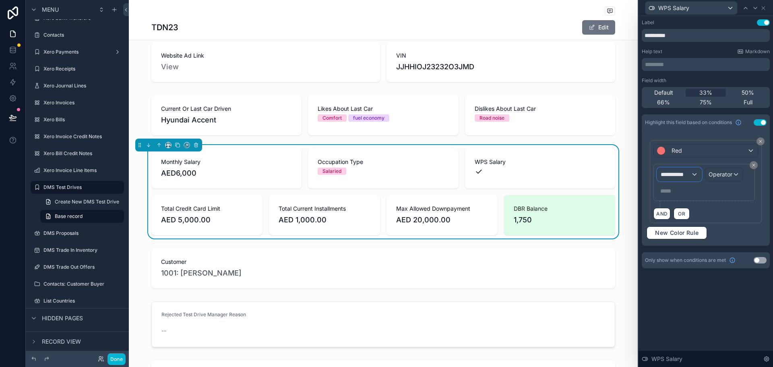
click at [674, 177] on span "**********" at bounding box center [676, 174] width 30 height 8
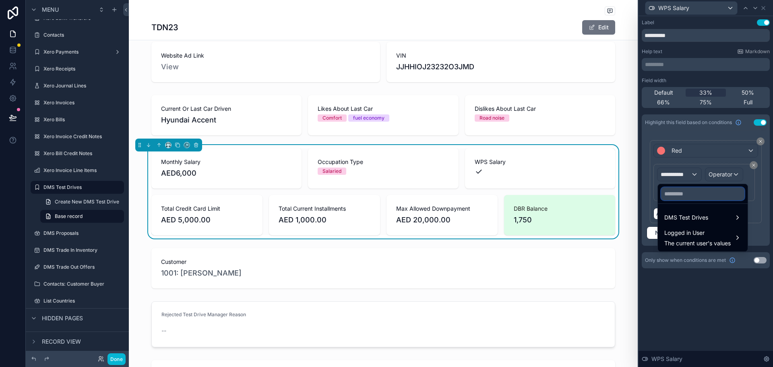
click at [679, 192] on input "text" at bounding box center [702, 193] width 83 height 13
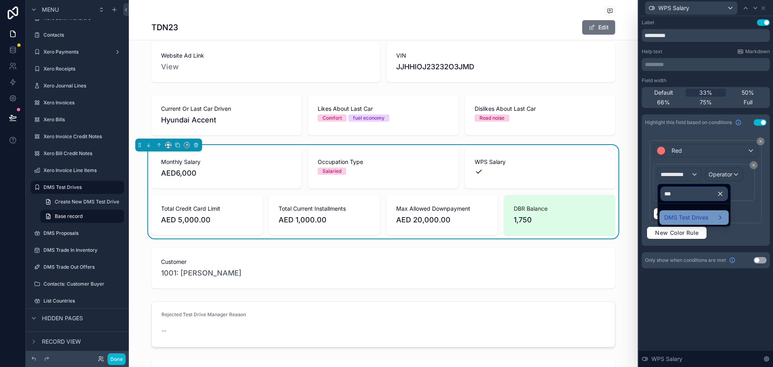
type input "***"
click at [673, 211] on div "DMS Test Drives" at bounding box center [694, 217] width 69 height 14
click at [640, 217] on span "WPS Salary" at bounding box center [636, 218] width 31 height 10
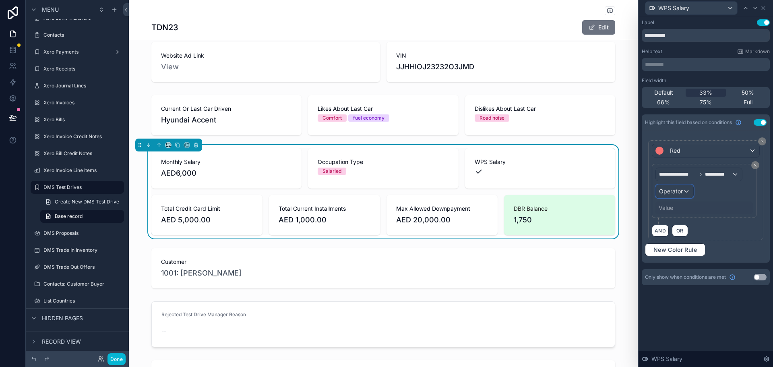
click at [682, 190] on span "Operator" at bounding box center [671, 191] width 24 height 7
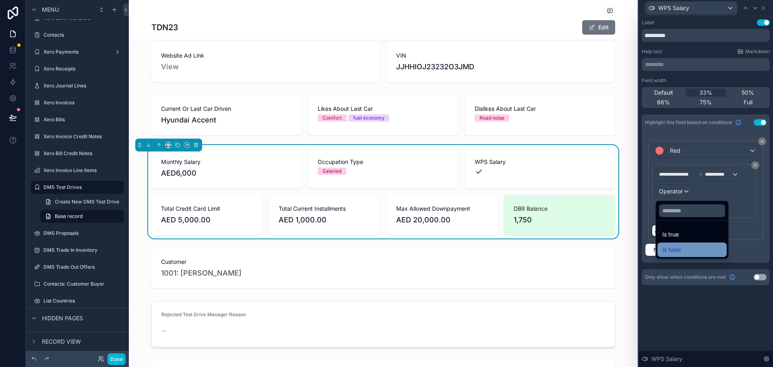
click at [691, 243] on div "Is false" at bounding box center [692, 249] width 69 height 14
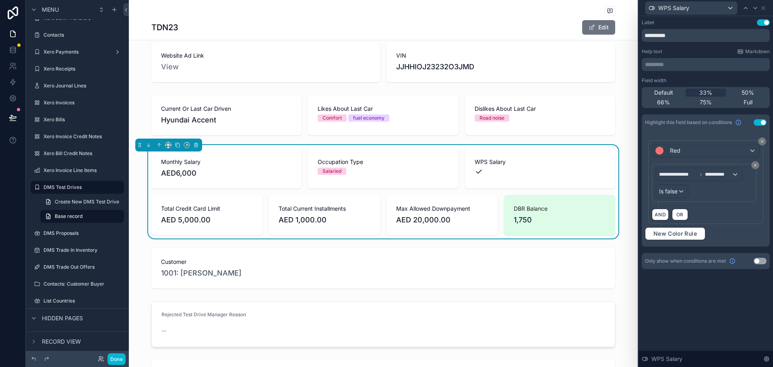
click at [687, 308] on div "**********" at bounding box center [706, 191] width 134 height 351
click at [765, 6] on icon at bounding box center [763, 7] width 3 height 3
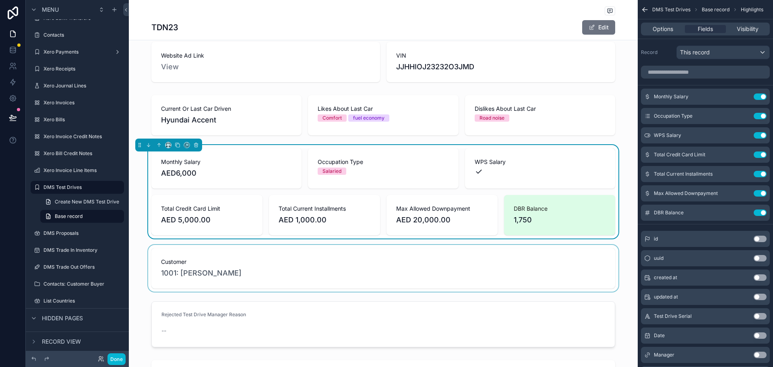
scroll to position [483, 0]
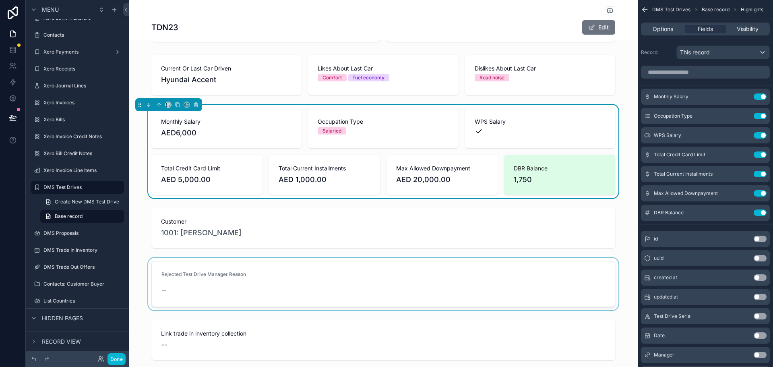
click at [368, 273] on div "scrollable content" at bounding box center [383, 284] width 509 height 52
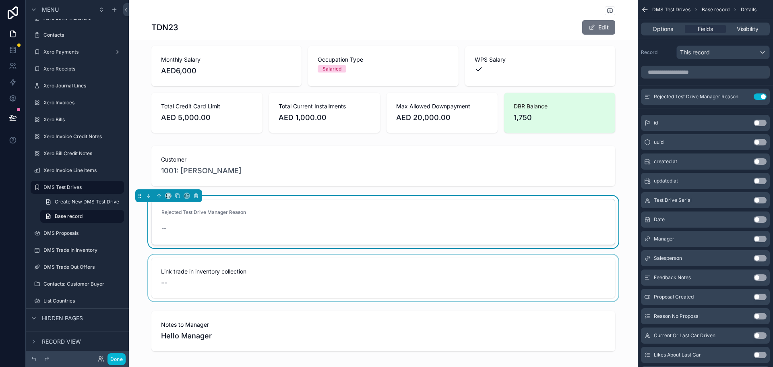
scroll to position [564, 0]
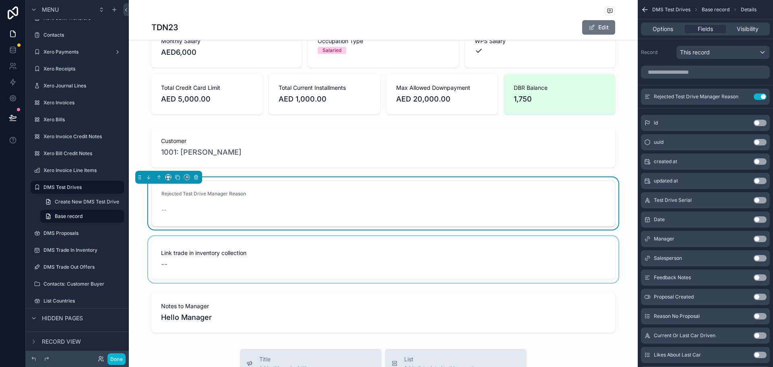
click at [351, 267] on div "scrollable content" at bounding box center [383, 259] width 509 height 47
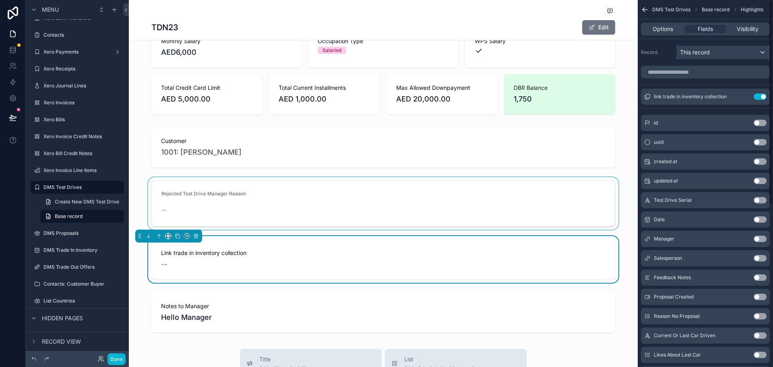
click at [746, 55] on div "This record" at bounding box center [723, 52] width 93 height 13
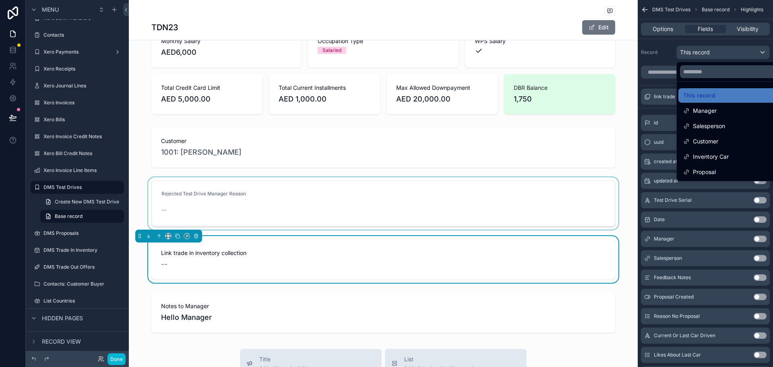
click at [719, 56] on div "scrollable content" at bounding box center [386, 183] width 773 height 367
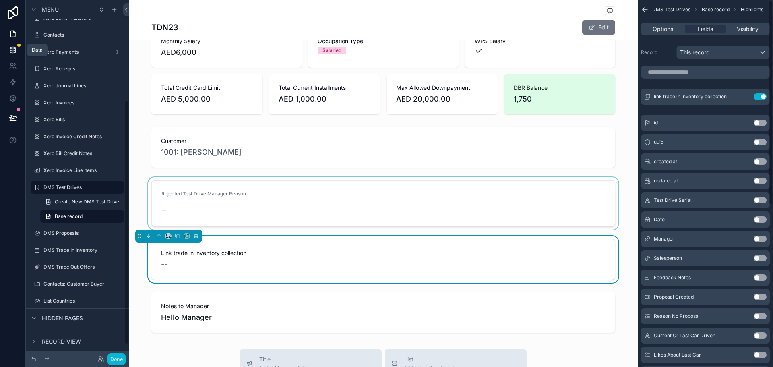
click at [12, 50] on icon at bounding box center [13, 50] width 8 height 8
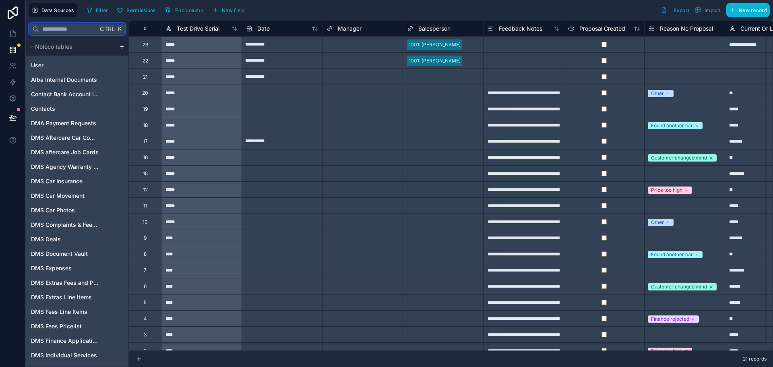
click at [76, 23] on input "text" at bounding box center [68, 29] width 59 height 14
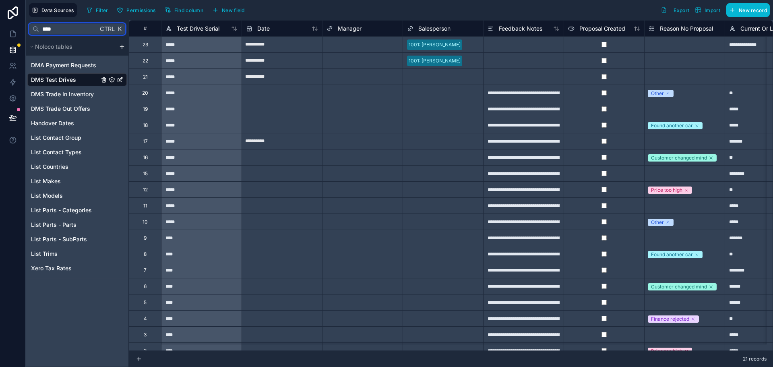
type input "****"
click at [68, 82] on span "DMS Test Drives" at bounding box center [53, 80] width 45 height 8
click at [194, 13] on span "Find column" at bounding box center [188, 10] width 29 height 6
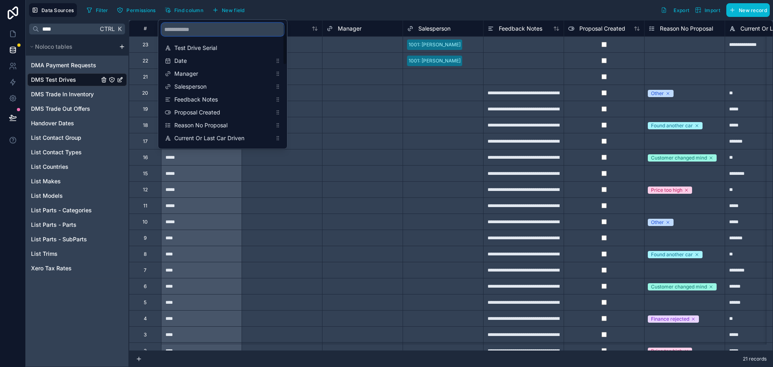
click at [206, 31] on input "scrollable content" at bounding box center [222, 29] width 122 height 13
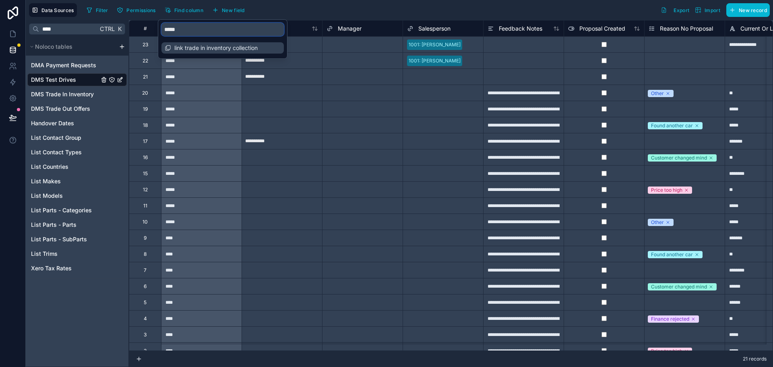
type input "*****"
click at [206, 48] on span "link trade in inventory collection" at bounding box center [222, 48] width 97 height 8
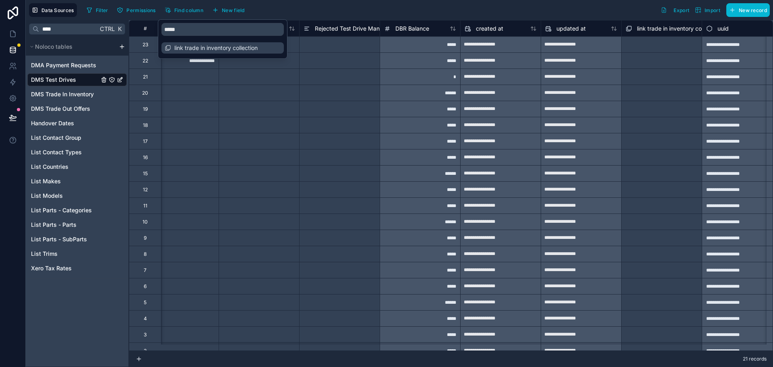
scroll to position [0, 1569]
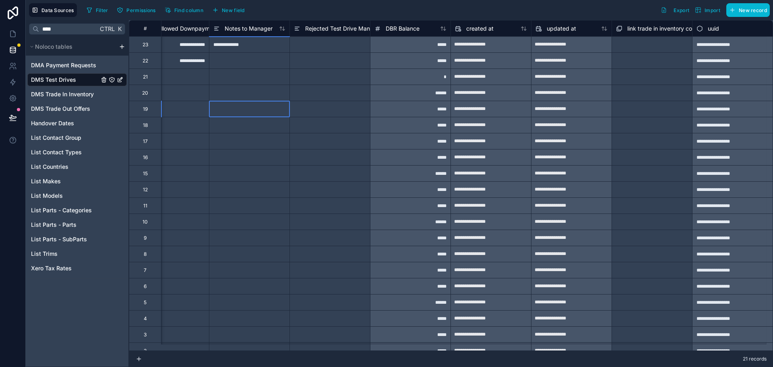
click at [209, 115] on div at bounding box center [249, 109] width 81 height 16
click at [645, 30] on span "link trade in inventory collection" at bounding box center [668, 29] width 83 height 8
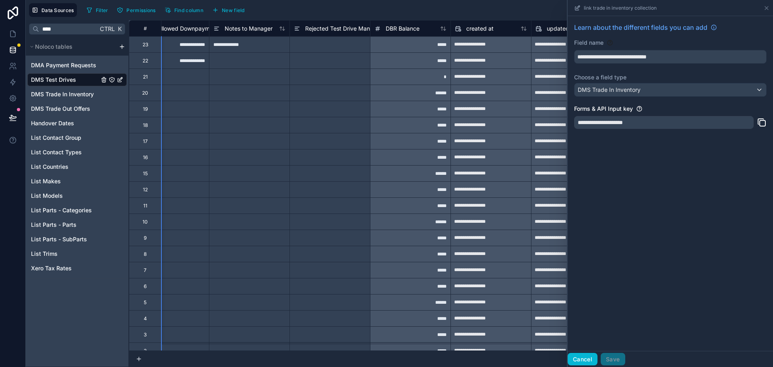
click at [583, 358] on button "Cancel" at bounding box center [583, 359] width 30 height 13
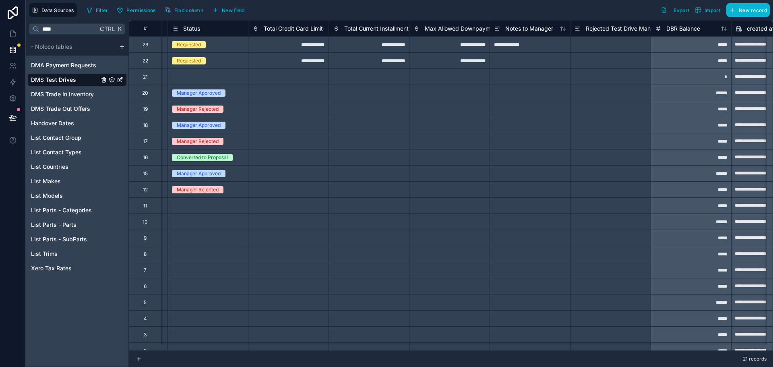
scroll to position [0, 1569]
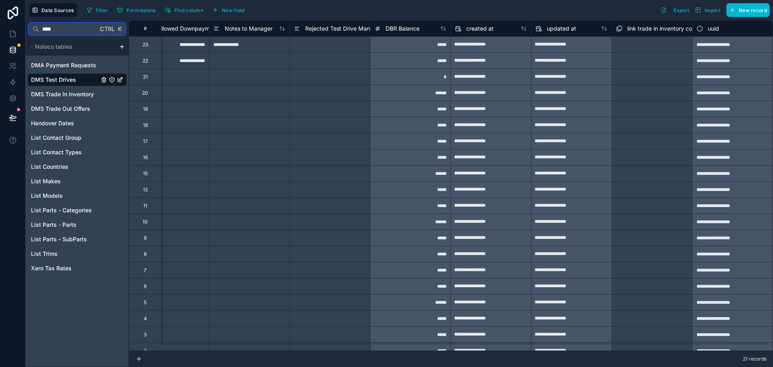
click at [84, 26] on input "****" at bounding box center [68, 29] width 59 height 14
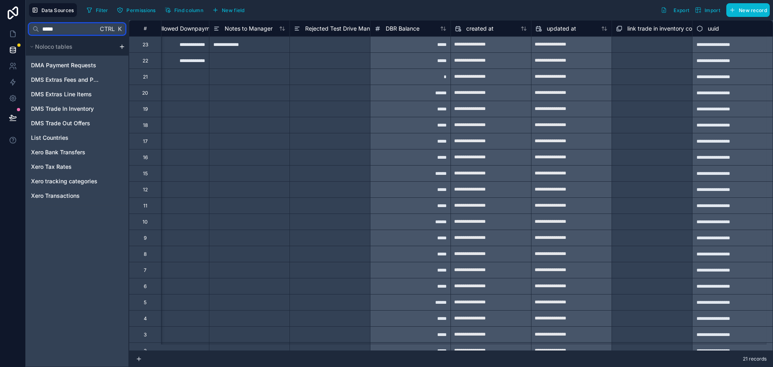
type input "*****"
click at [636, 31] on span "link trade in inventory collection" at bounding box center [668, 29] width 83 height 8
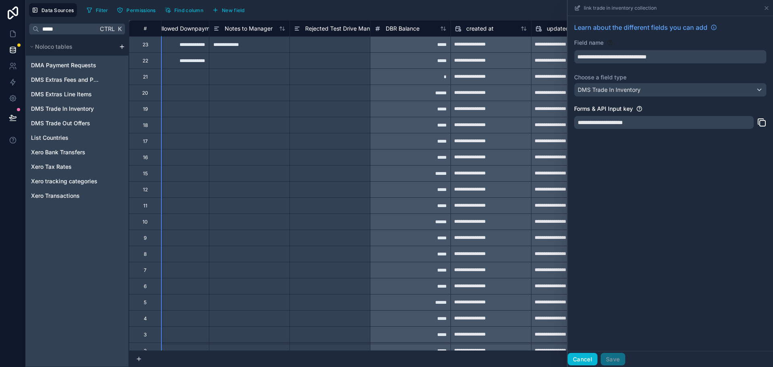
click at [585, 361] on button "Cancel" at bounding box center [583, 359] width 30 height 13
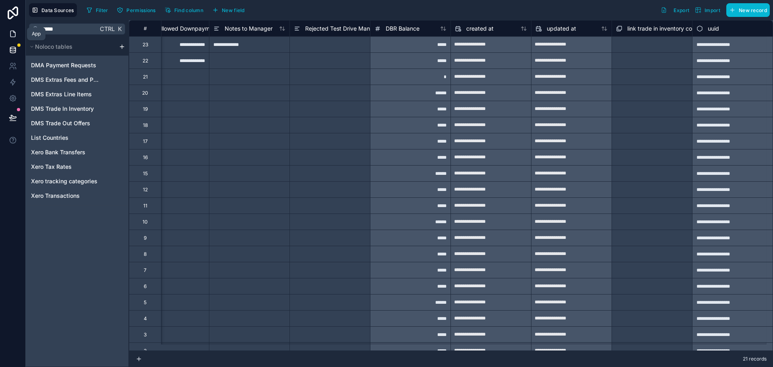
click at [10, 33] on icon at bounding box center [13, 34] width 8 height 8
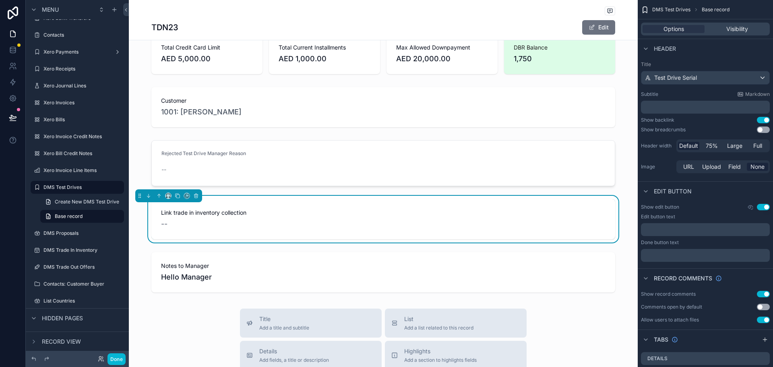
scroll to position [685, 0]
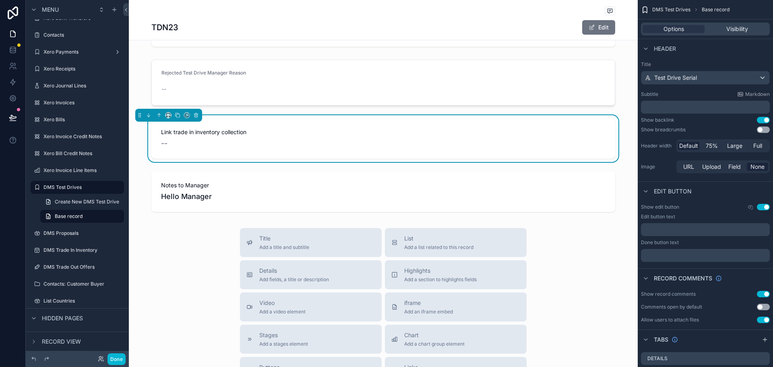
click at [387, 146] on div "--" at bounding box center [383, 143] width 445 height 11
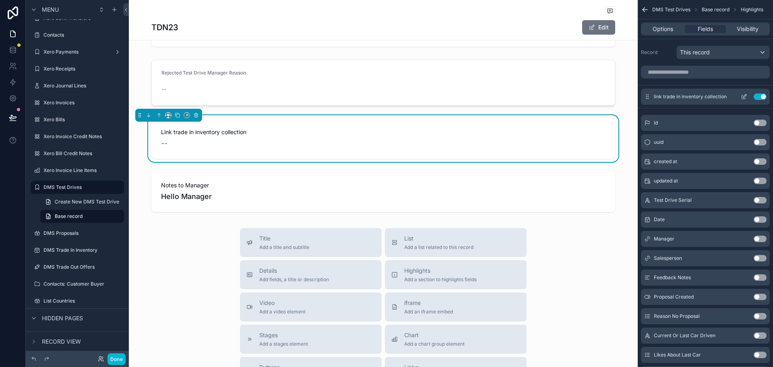
click at [747, 99] on icon "scrollable content" at bounding box center [744, 96] width 6 height 6
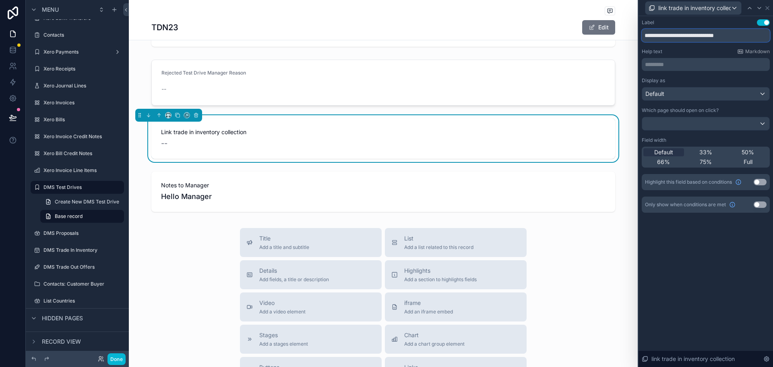
click at [679, 36] on input "**********" at bounding box center [706, 35] width 128 height 13
type input "********"
click at [700, 269] on div "Label Use setting ******** Help text Markdown ********* ﻿ Display as Default Wh…" at bounding box center [706, 191] width 134 height 351
click at [767, 5] on icon at bounding box center [767, 8] width 6 height 6
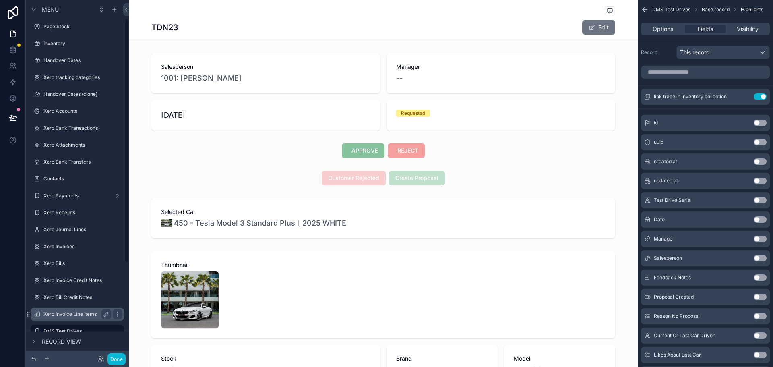
scroll to position [0, 0]
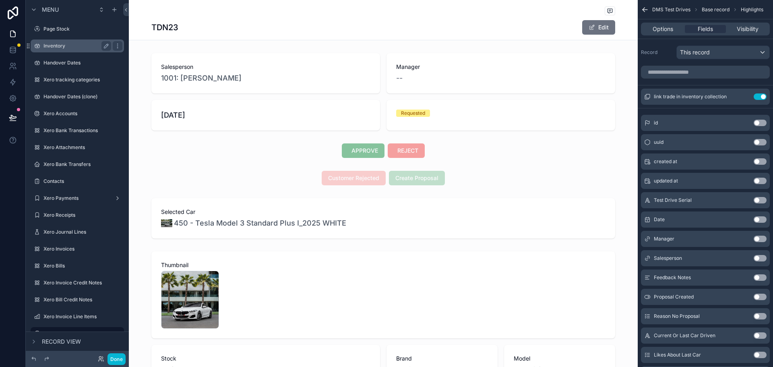
click at [67, 48] on label "Inventory" at bounding box center [75, 46] width 64 height 6
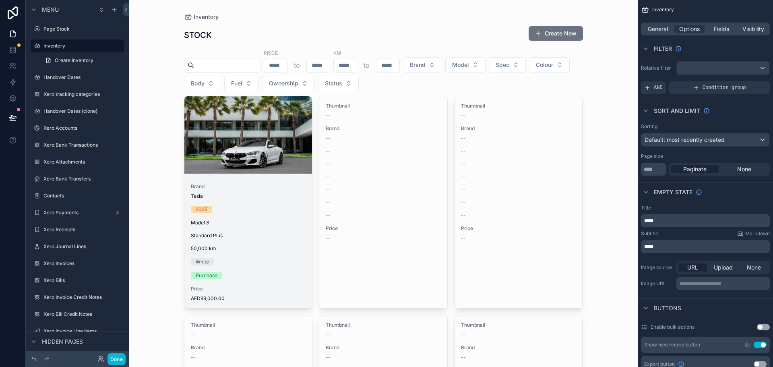
click at [248, 151] on div "scrollable content" at bounding box center [248, 134] width 128 height 77
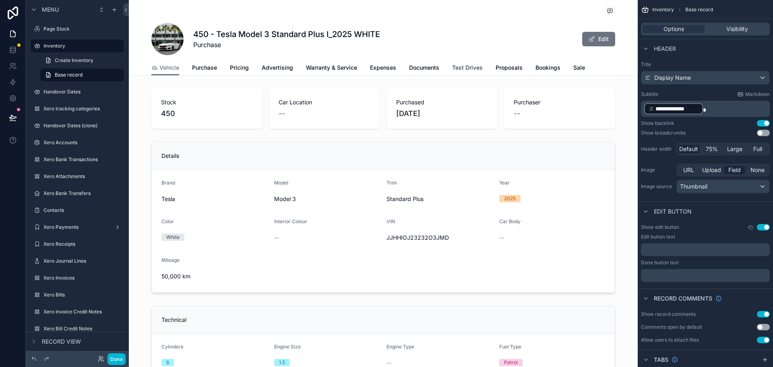
click at [464, 64] on span "Test Drives" at bounding box center [467, 68] width 31 height 8
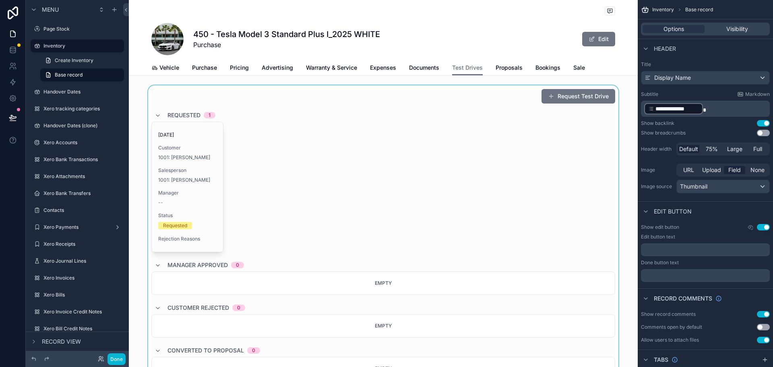
click at [561, 98] on div "scrollable content" at bounding box center [383, 268] width 509 height 366
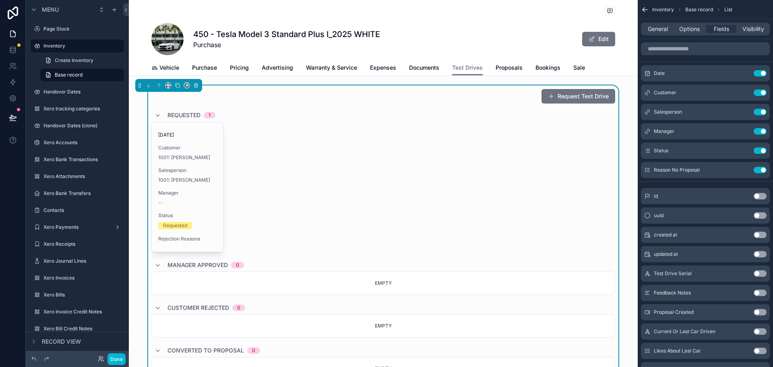
click at [563, 99] on button "Request Test Drive" at bounding box center [579, 96] width 74 height 14
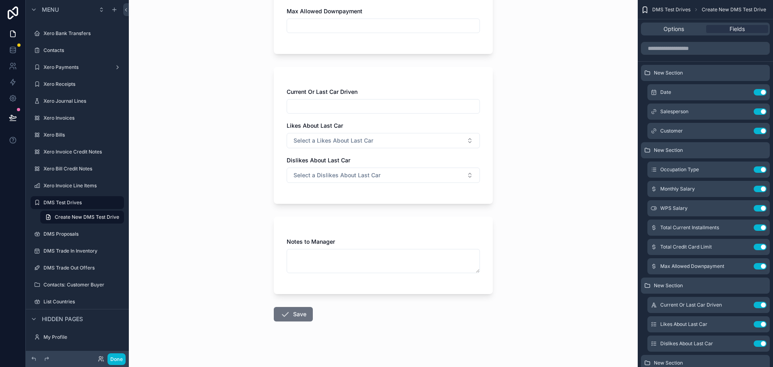
scroll to position [288, 0]
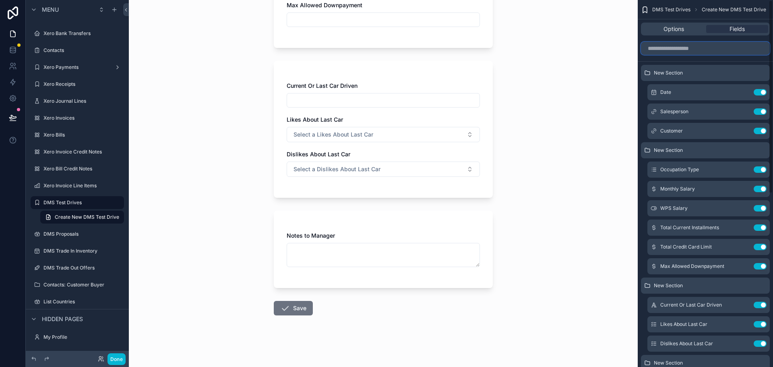
click at [709, 49] on input "scrollable content" at bounding box center [705, 48] width 129 height 13
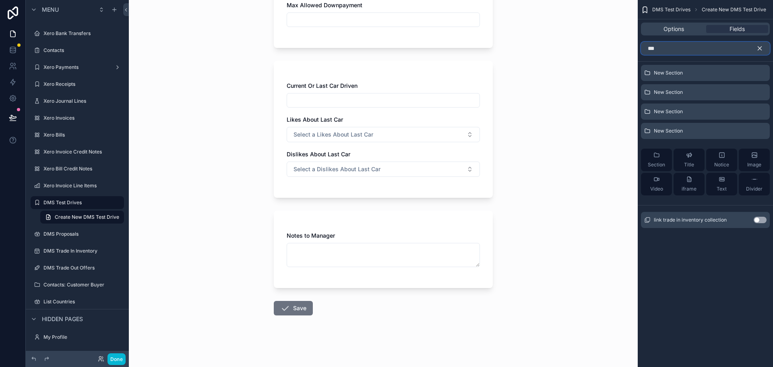
type input "***"
click at [760, 221] on button "Use setting" at bounding box center [760, 220] width 13 height 6
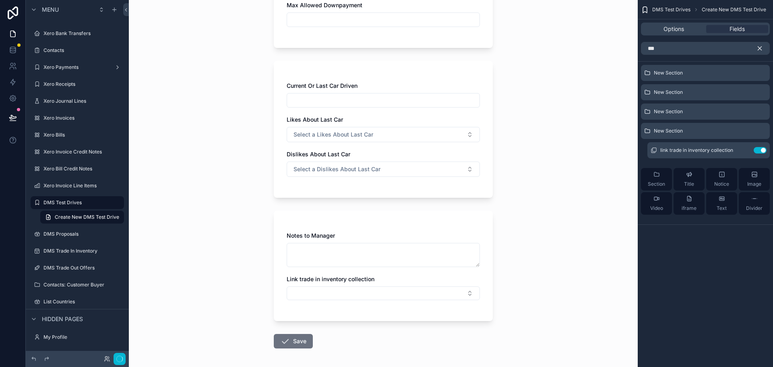
scroll to position [0, 0]
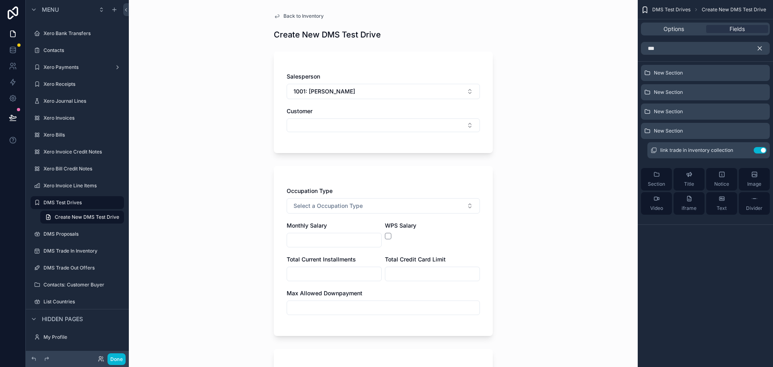
click at [765, 48] on button "scrollable content" at bounding box center [763, 48] width 14 height 13
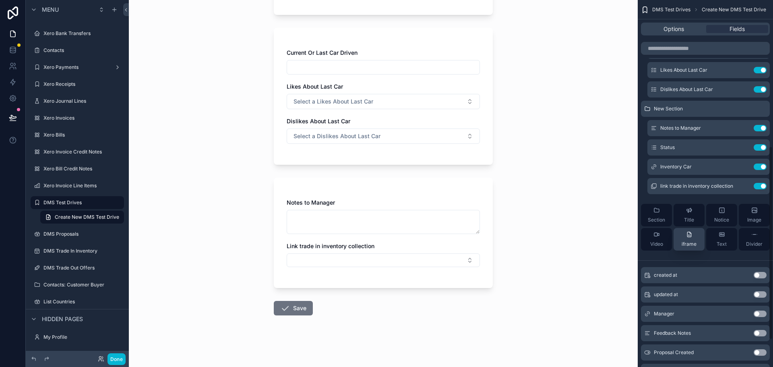
scroll to position [248, 0]
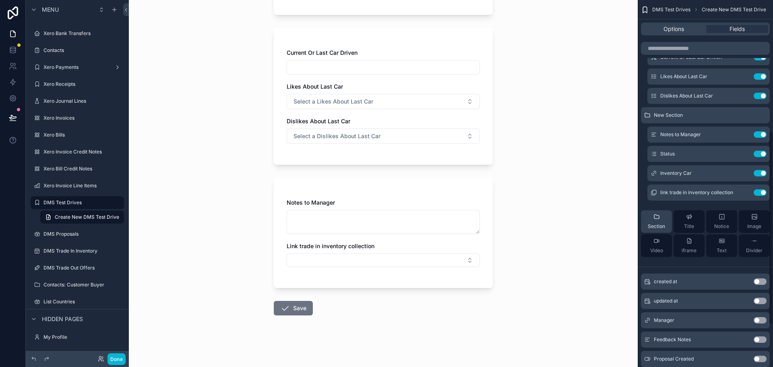
click at [662, 225] on span "Section" at bounding box center [656, 226] width 17 height 6
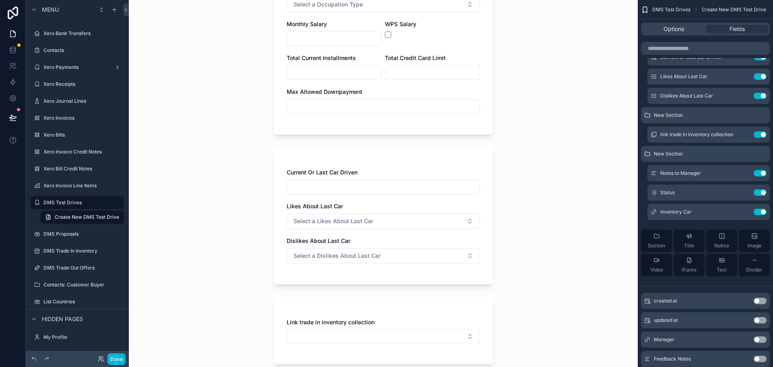
scroll to position [368, 0]
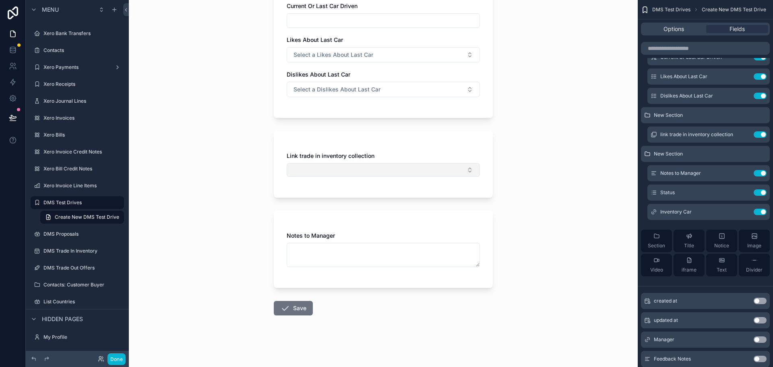
click at [414, 165] on button "Select Button" at bounding box center [383, 170] width 193 height 14
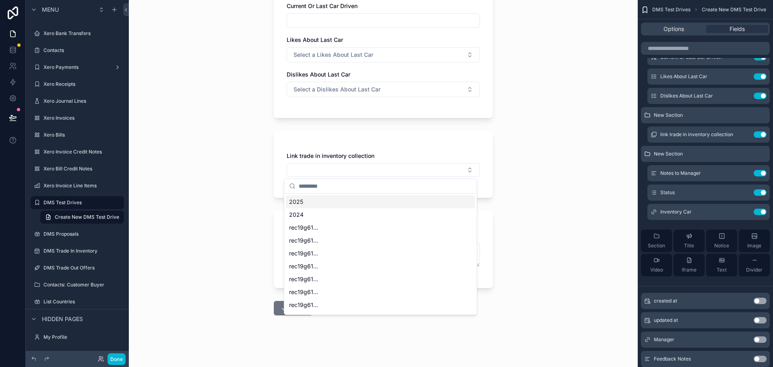
click at [451, 149] on div "Link trade in inventory collection" at bounding box center [383, 164] width 219 height 67
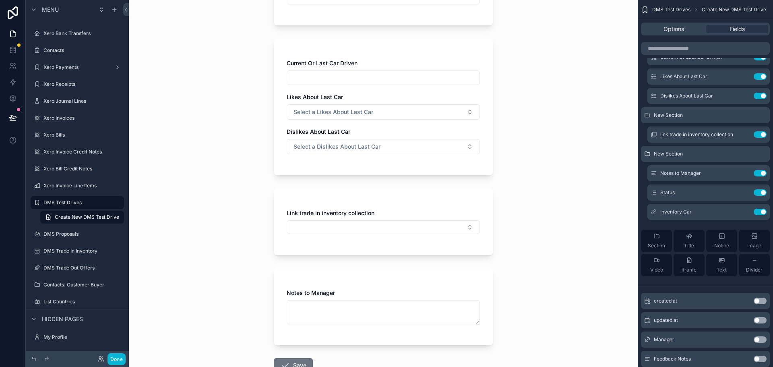
scroll to position [322, 0]
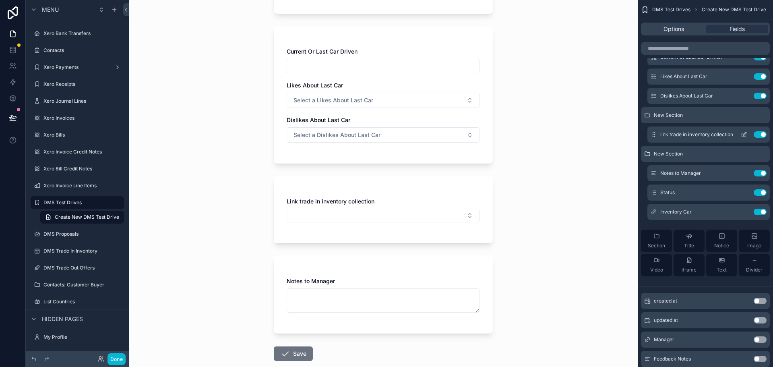
click at [744, 134] on icon "scrollable content" at bounding box center [744, 134] width 6 height 6
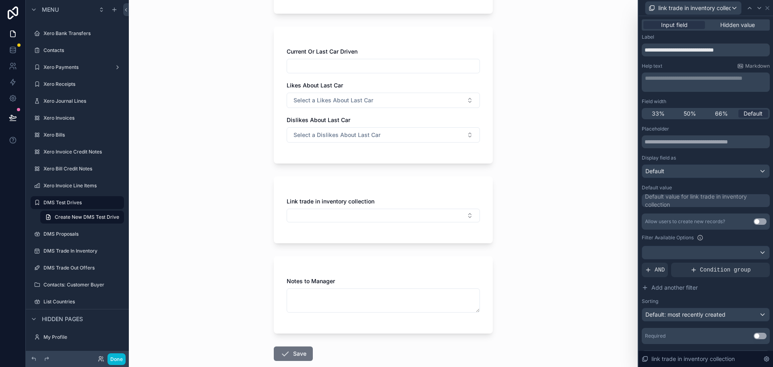
click at [755, 223] on button "Use setting" at bounding box center [760, 221] width 13 height 6
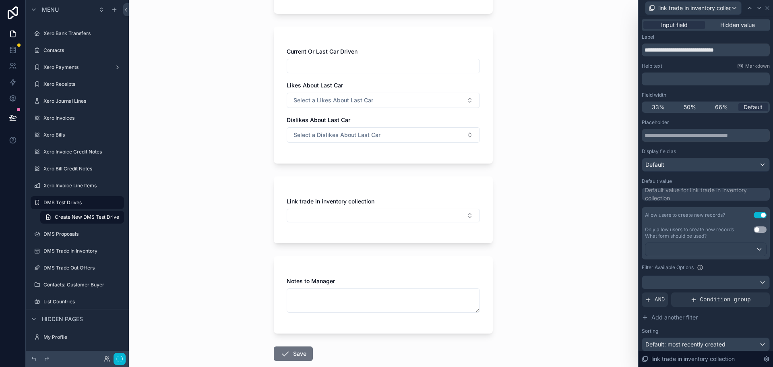
scroll to position [0, 0]
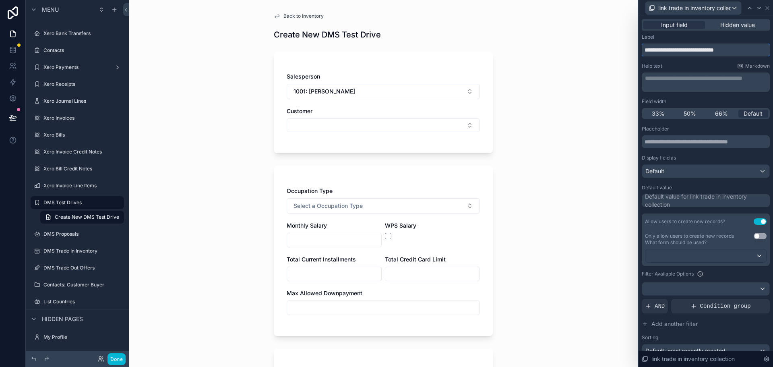
click at [688, 55] on input "**********" at bounding box center [706, 49] width 128 height 13
type input "********"
click at [682, 67] on div "Help text Markdown" at bounding box center [706, 66] width 128 height 6
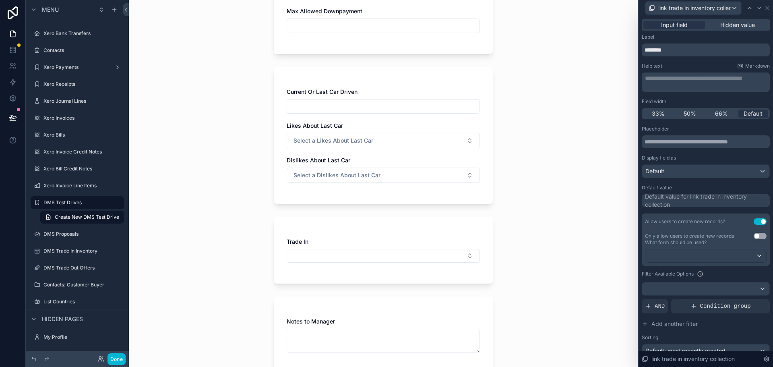
scroll to position [368, 0]
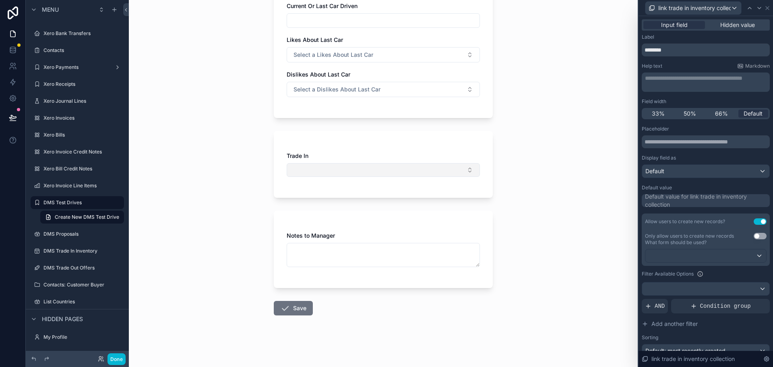
click at [400, 173] on button "Select Button" at bounding box center [383, 170] width 193 height 14
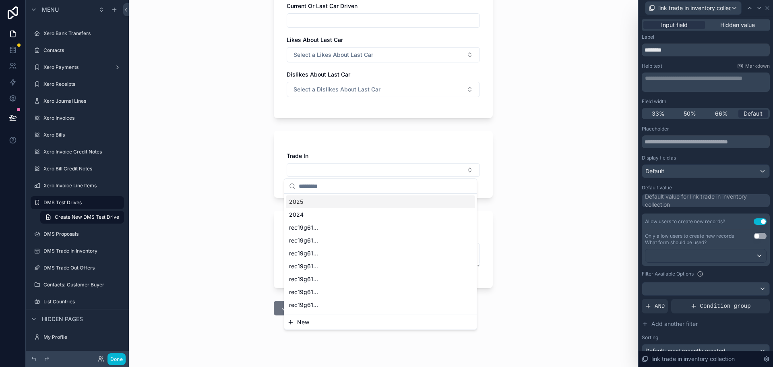
click at [401, 145] on div "Trade In" at bounding box center [383, 164] width 219 height 67
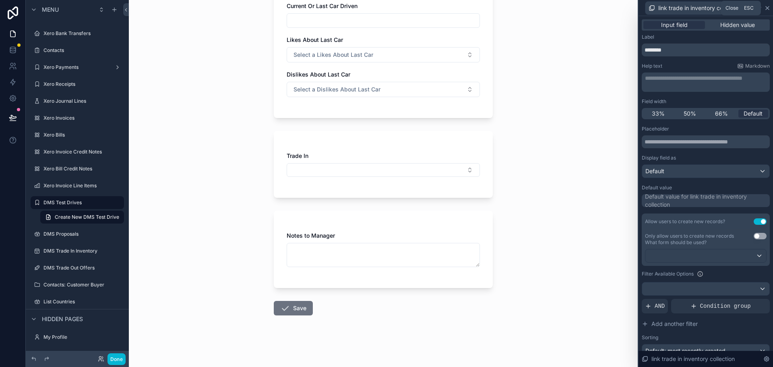
click at [766, 8] on icon at bounding box center [767, 8] width 6 height 6
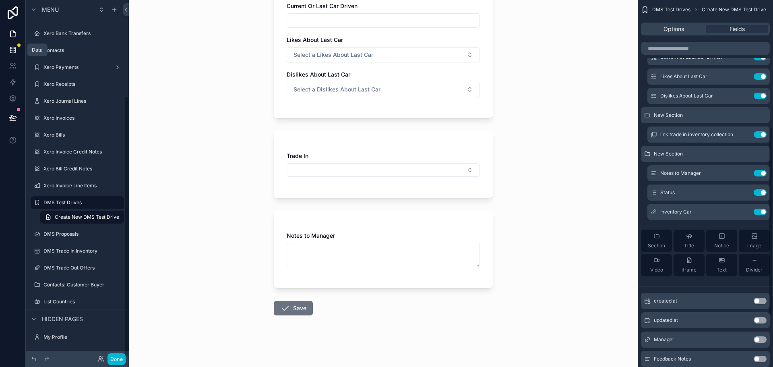
click at [12, 52] on icon at bounding box center [13, 50] width 8 height 8
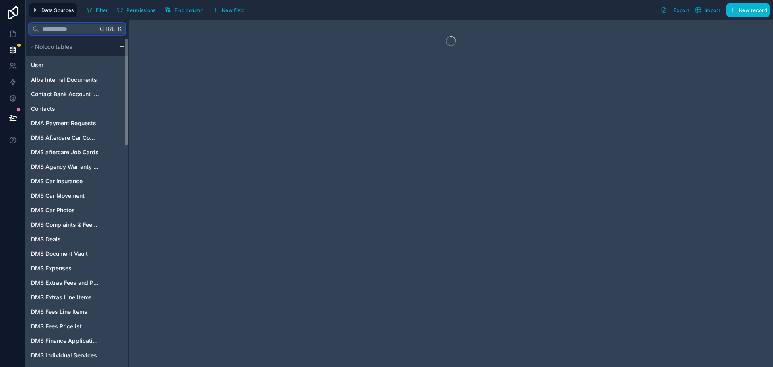
click at [70, 26] on input "text" at bounding box center [68, 29] width 59 height 14
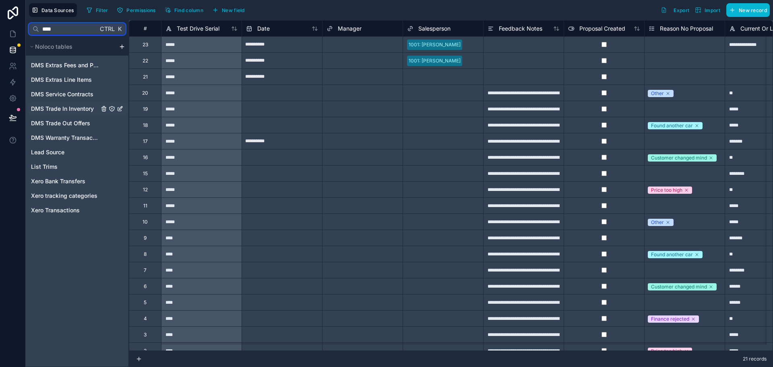
type input "****"
click at [81, 110] on span "DMS Trade In Inventory" at bounding box center [62, 109] width 63 height 8
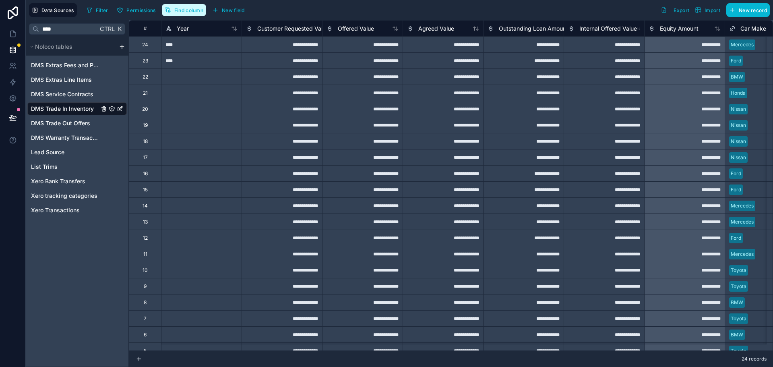
click at [198, 10] on span "Find column" at bounding box center [188, 10] width 29 height 6
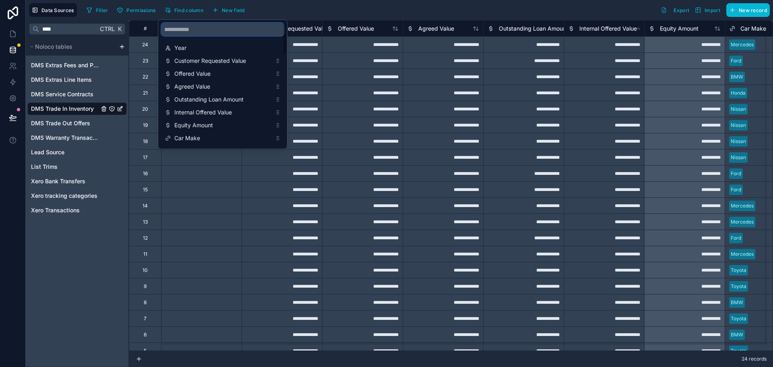
click at [214, 31] on input "scrollable content" at bounding box center [222, 29] width 122 height 13
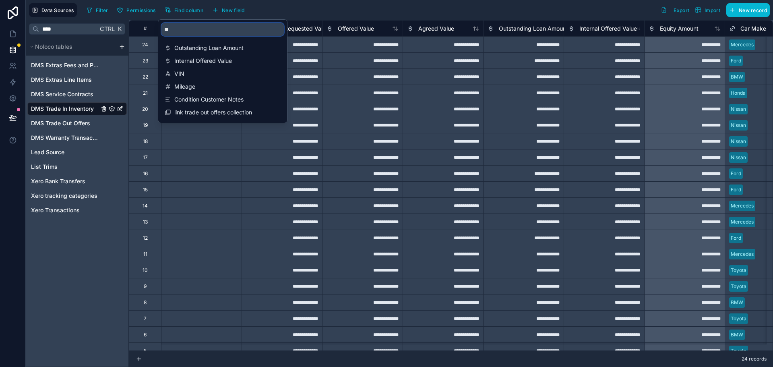
type input "***"
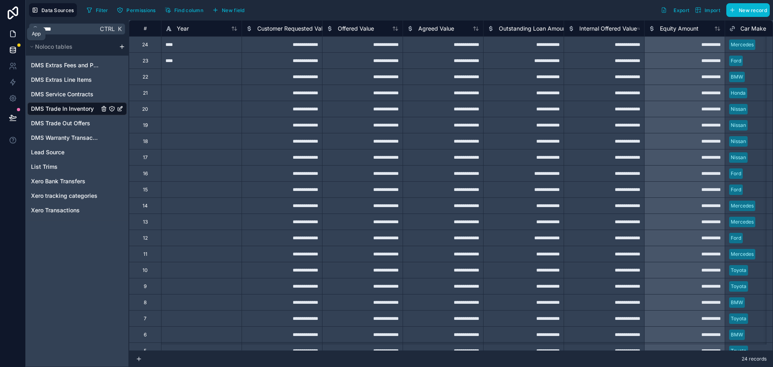
click at [10, 33] on icon at bounding box center [12, 34] width 5 height 6
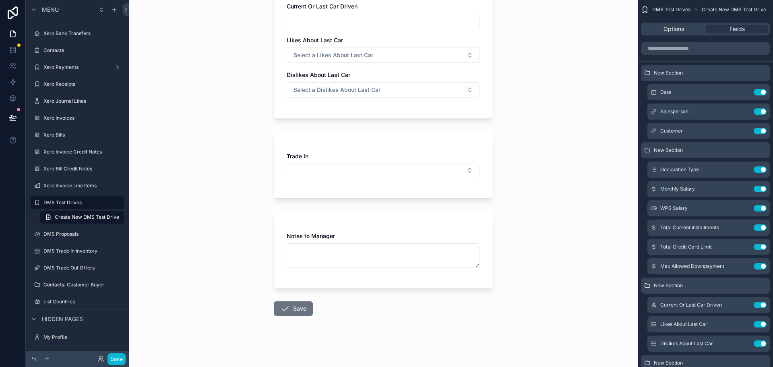
scroll to position [368, 0]
click at [347, 166] on button "Select Button" at bounding box center [383, 170] width 193 height 14
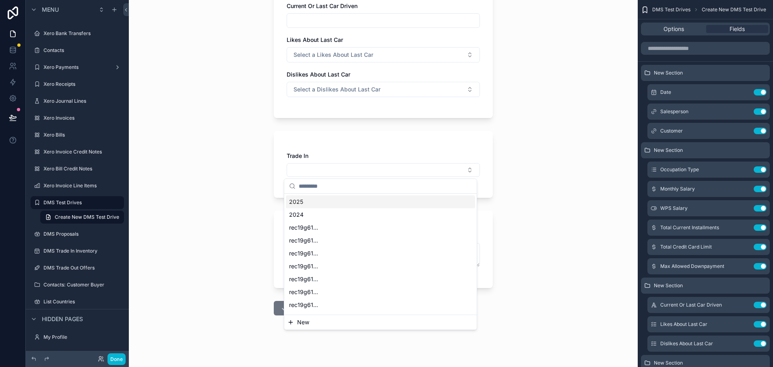
click at [338, 203] on div "2025" at bounding box center [380, 201] width 189 height 13
click at [371, 148] on div "Trade In 2025" at bounding box center [383, 165] width 219 height 69
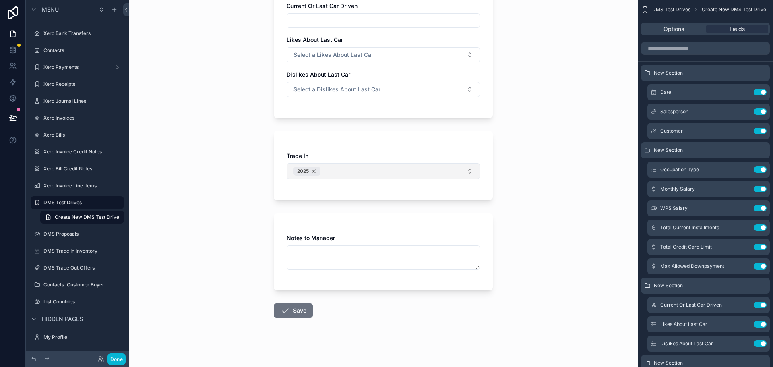
click at [312, 172] on div "2025" at bounding box center [307, 171] width 27 height 9
click at [362, 165] on button "Select Button" at bounding box center [383, 170] width 193 height 14
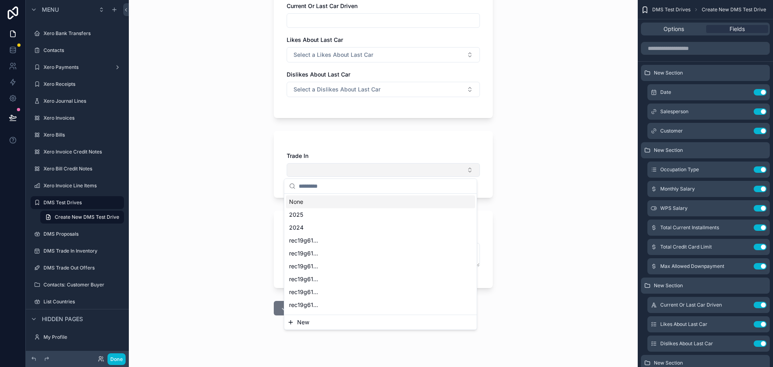
click at [362, 165] on button "Select Button" at bounding box center [383, 170] width 193 height 14
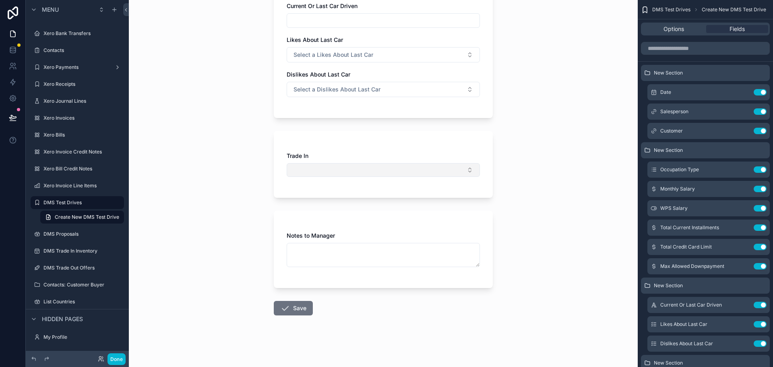
click at [362, 165] on button "Select Button" at bounding box center [383, 170] width 193 height 14
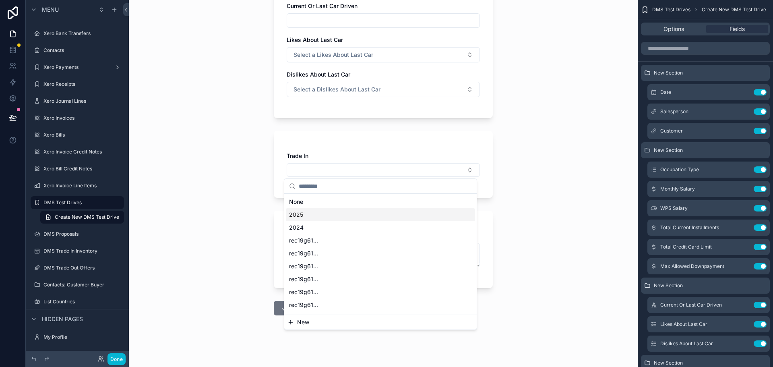
click at [343, 213] on div "2025" at bounding box center [380, 214] width 189 height 13
click at [350, 148] on div "Trade In 2025" at bounding box center [383, 165] width 219 height 69
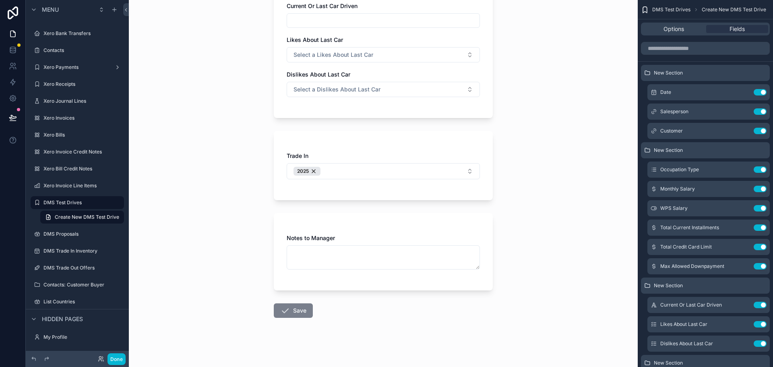
click at [292, 310] on button "Save" at bounding box center [293, 310] width 39 height 14
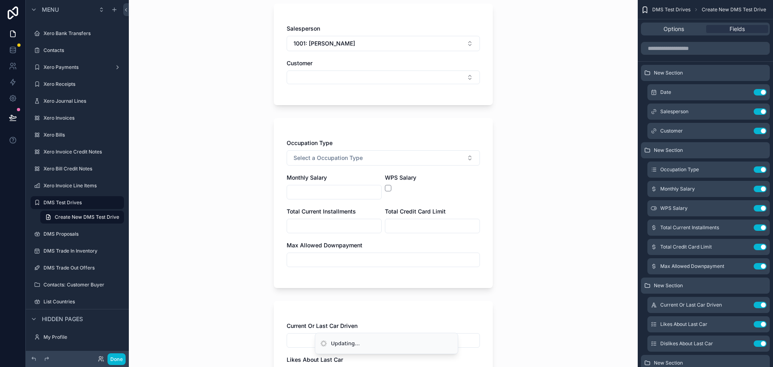
scroll to position [0, 0]
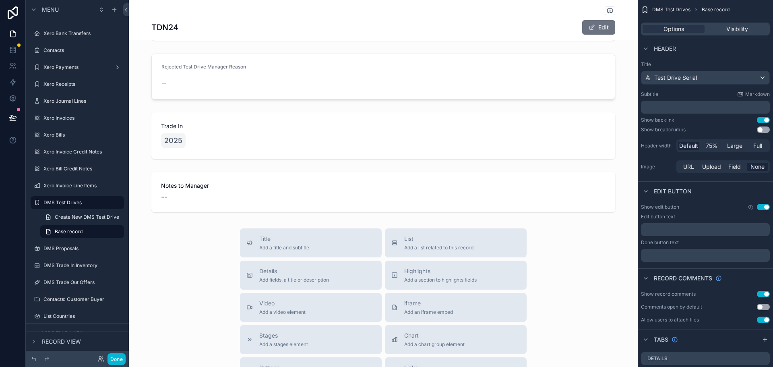
scroll to position [644, 0]
click at [176, 138] on div "scrollable content" at bounding box center [383, 135] width 509 height 53
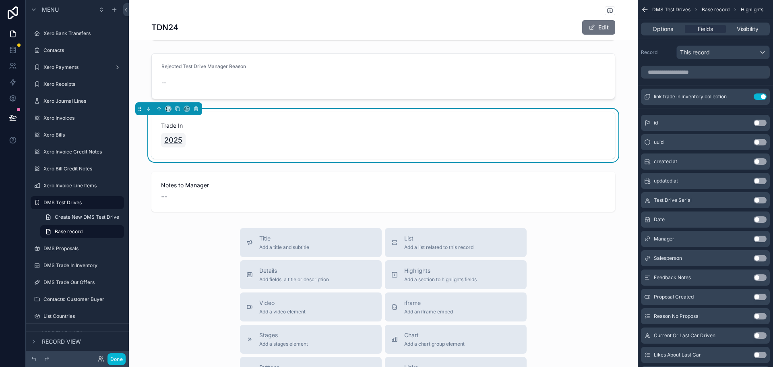
click at [169, 141] on span "2025" at bounding box center [173, 139] width 18 height 11
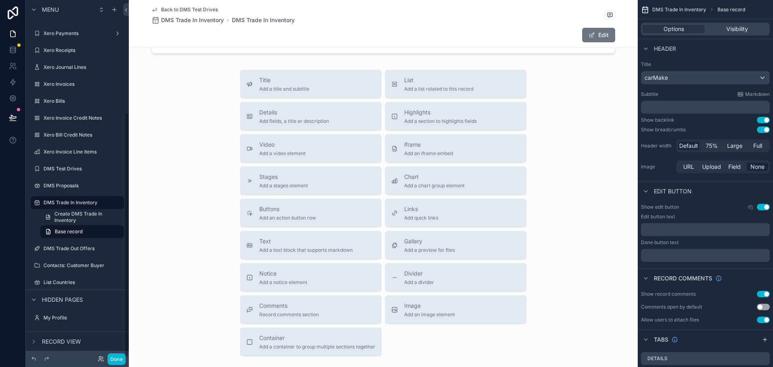
scroll to position [238, 0]
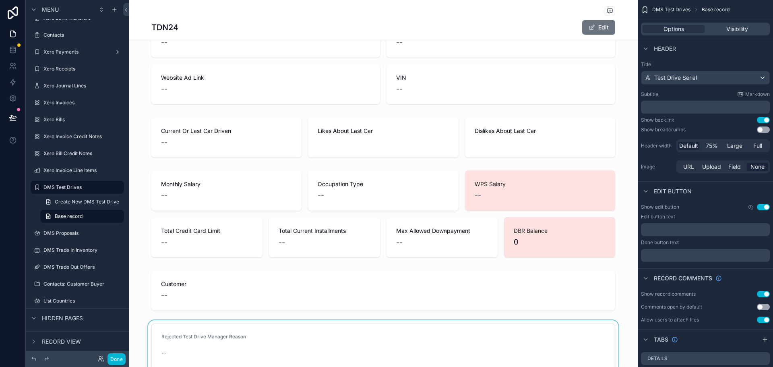
scroll to position [604, 0]
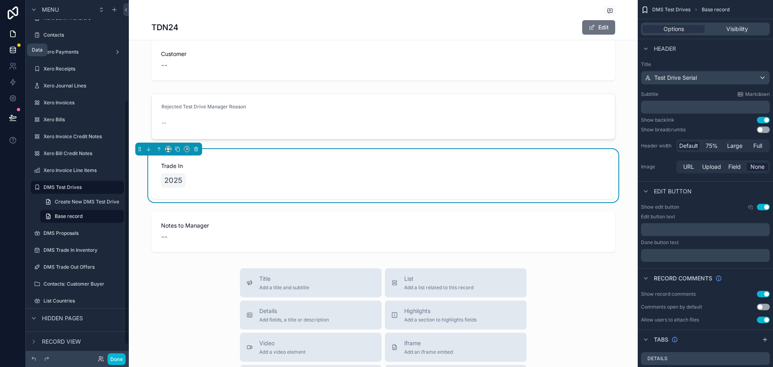
click at [15, 49] on icon at bounding box center [12, 49] width 5 height 3
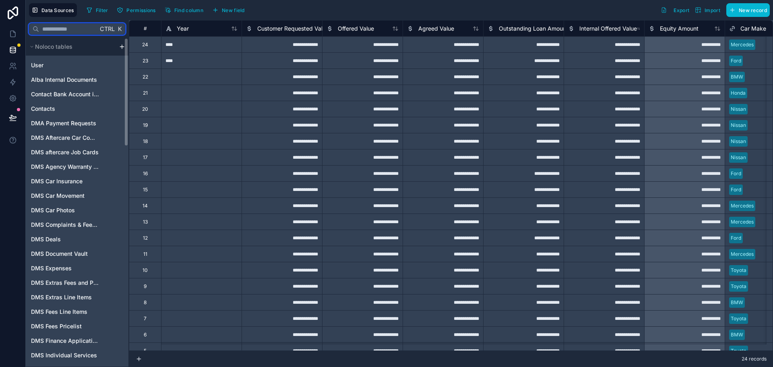
click at [66, 26] on input "text" at bounding box center [68, 29] width 59 height 14
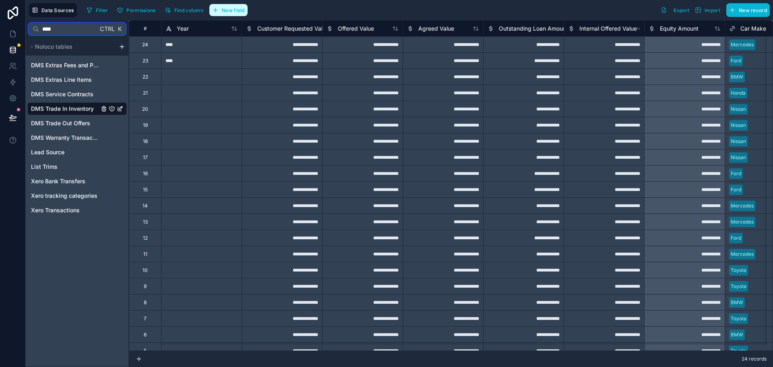
type input "****"
click at [221, 12] on button "New field" at bounding box center [228, 10] width 38 height 12
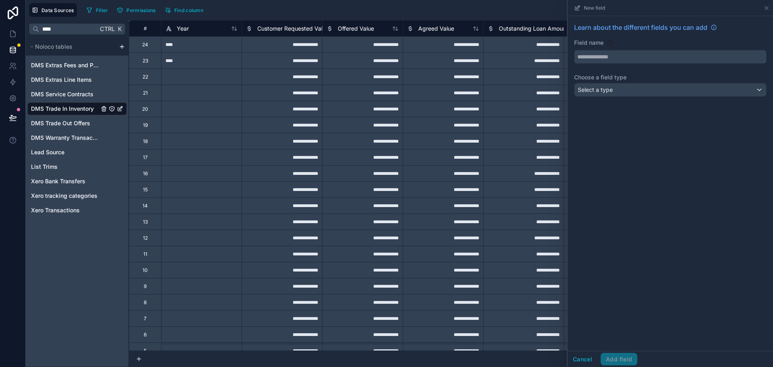
click at [600, 54] on input "text" at bounding box center [671, 56] width 192 height 13
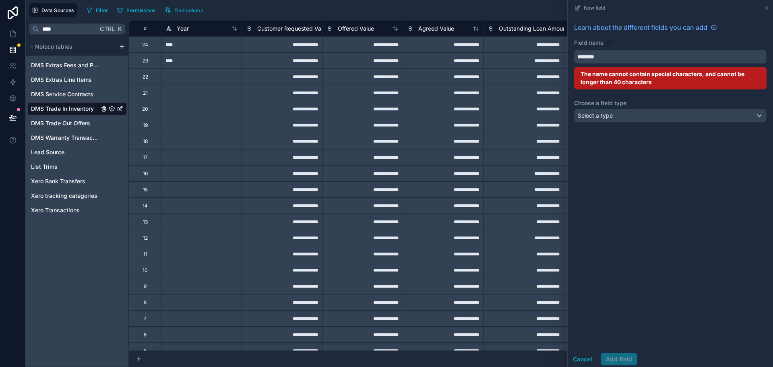
click at [574, 50] on button "*******" at bounding box center [670, 57] width 192 height 14
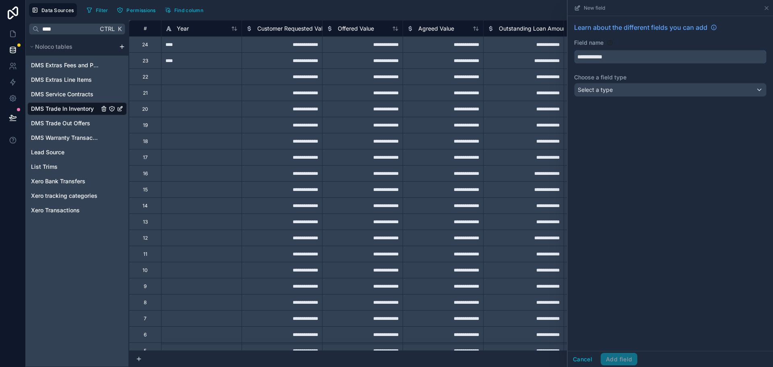
type input "**********"
click at [602, 92] on span "Select a type" at bounding box center [595, 89] width 35 height 7
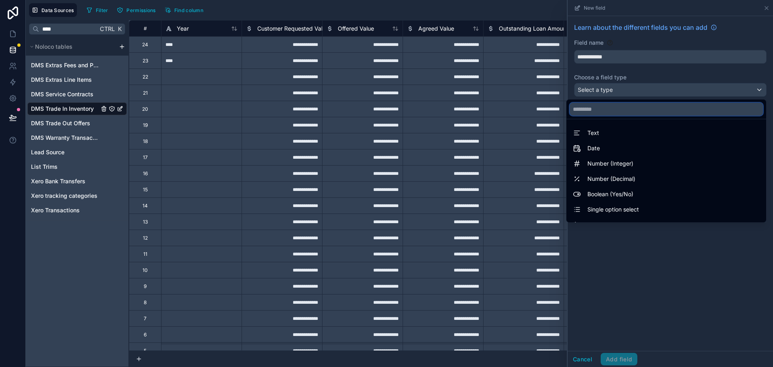
click at [604, 107] on input "text" at bounding box center [666, 109] width 193 height 13
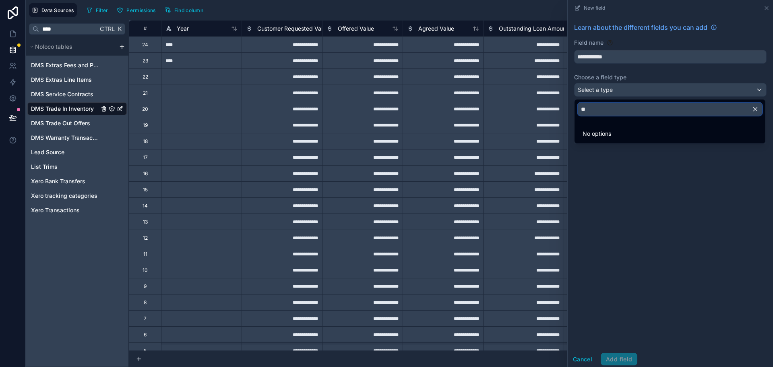
type input "*"
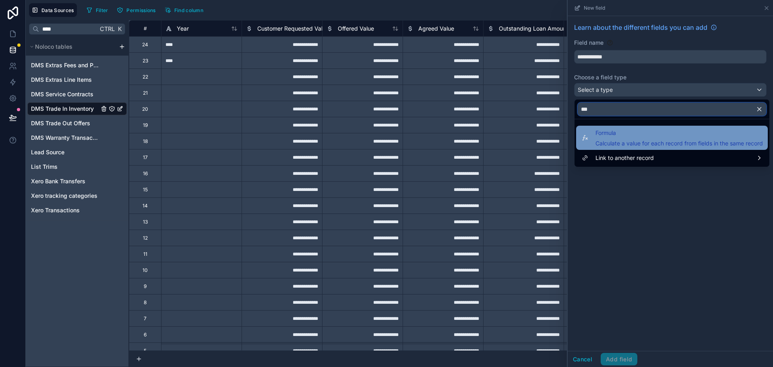
type input "***"
click at [625, 130] on span "Formula" at bounding box center [680, 133] width 168 height 10
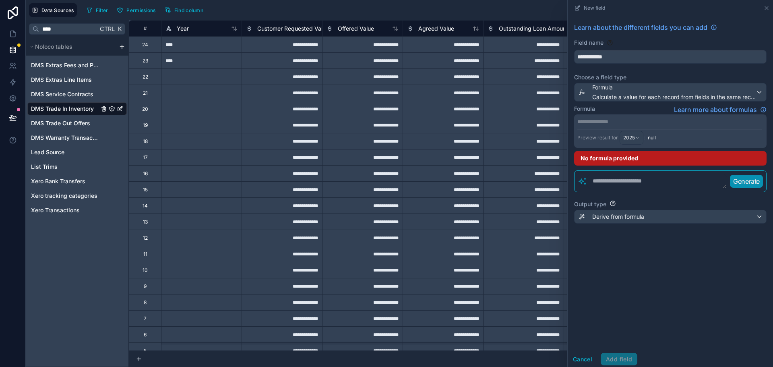
click at [660, 121] on p "**********" at bounding box center [669, 122] width 184 height 8
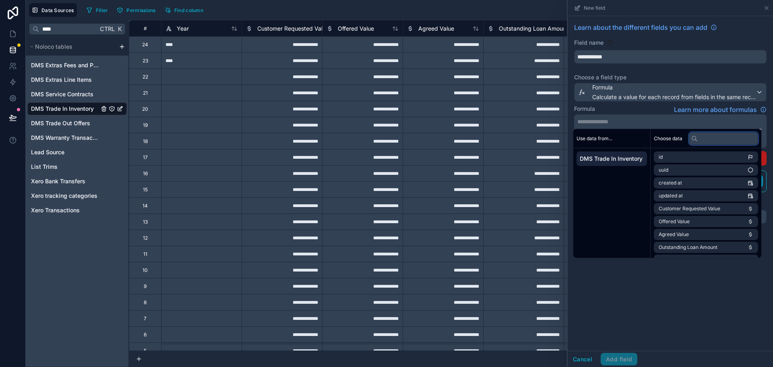
click at [702, 134] on input "text" at bounding box center [723, 138] width 69 height 13
click at [625, 329] on div "**********" at bounding box center [670, 183] width 205 height 335
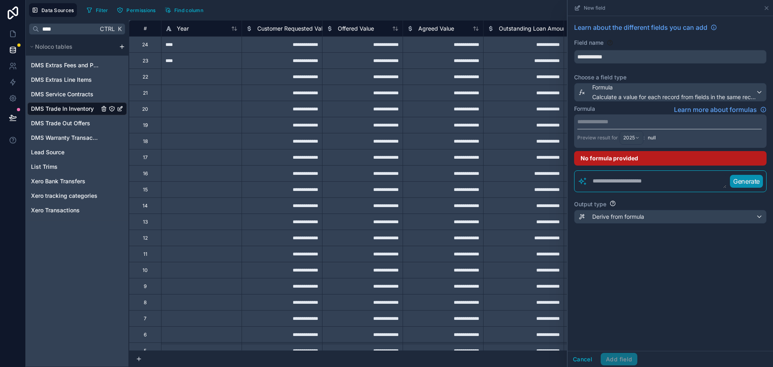
click at [621, 182] on textarea at bounding box center [656, 181] width 139 height 14
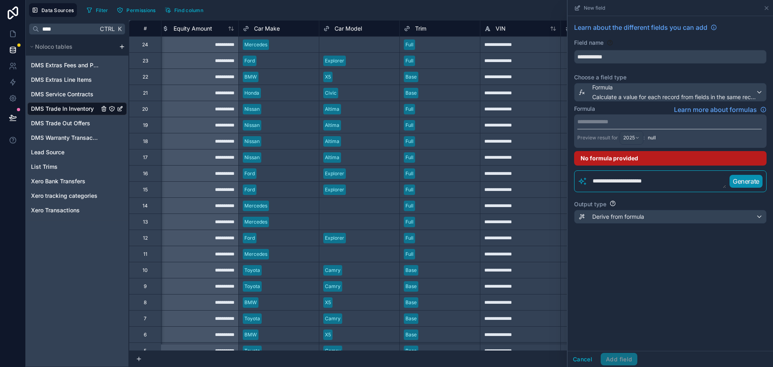
scroll to position [0, 465]
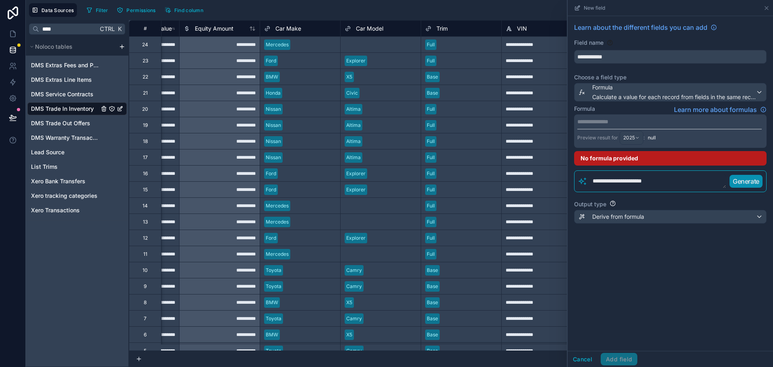
click at [625, 185] on textarea "**********" at bounding box center [656, 181] width 139 height 14
click at [649, 181] on textarea "**********" at bounding box center [656, 181] width 139 height 14
click at [685, 180] on textarea "**********" at bounding box center [656, 181] width 139 height 14
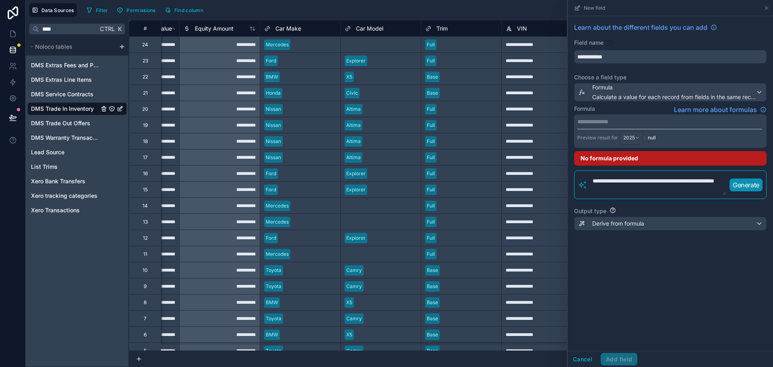
drag, startPoint x: 670, startPoint y: 191, endPoint x: 692, endPoint y: 181, distance: 24.5
click at [692, 181] on textarea "**********" at bounding box center [656, 184] width 139 height 21
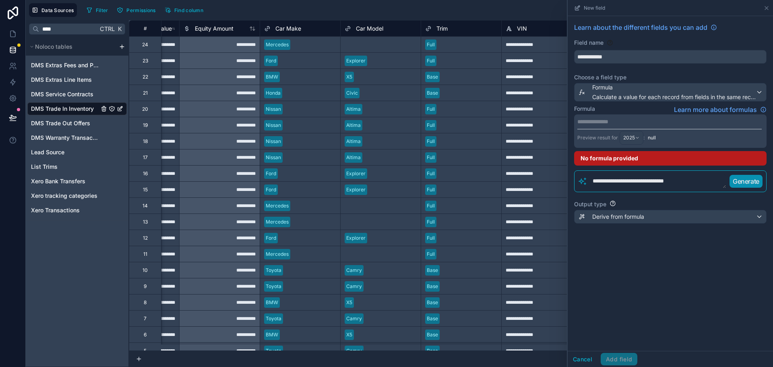
type textarea "**********"
click at [744, 180] on p "Generate" at bounding box center [746, 181] width 27 height 10
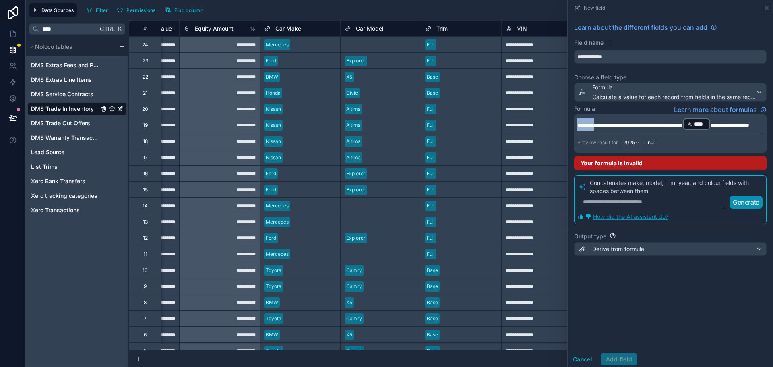
drag, startPoint x: 601, startPoint y: 124, endPoint x: 560, endPoint y: 124, distance: 40.7
click at [560, 124] on div "**********" at bounding box center [399, 183] width 747 height 367
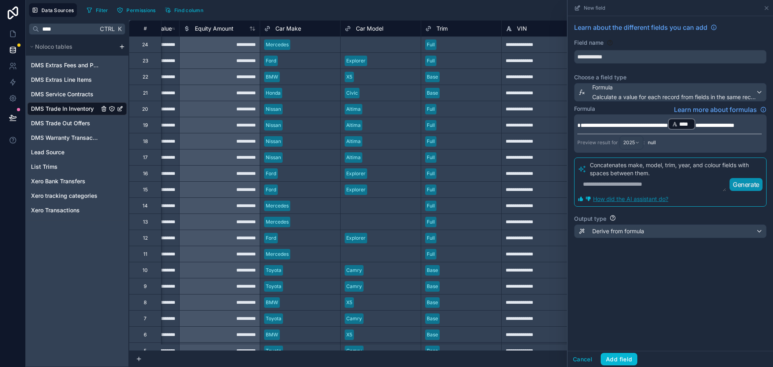
click at [577, 124] on span "**********" at bounding box center [622, 125] width 91 height 6
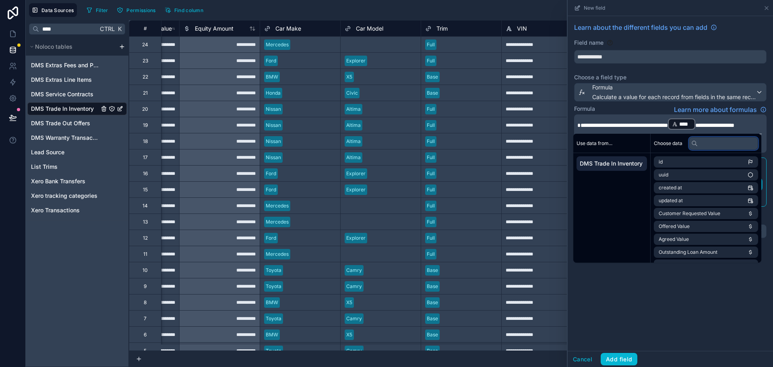
click at [716, 145] on input "text" at bounding box center [723, 143] width 69 height 13
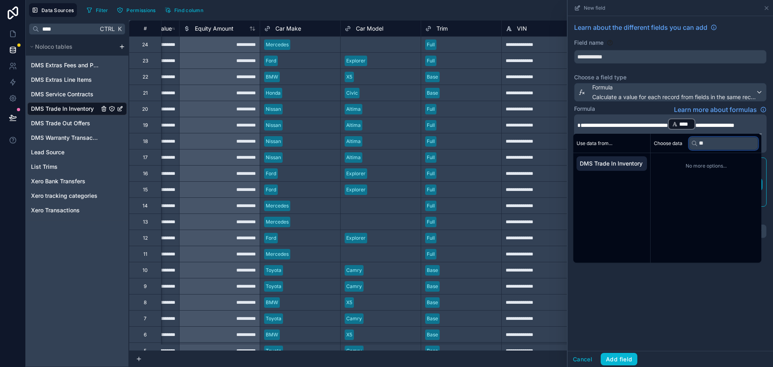
type input "***"
click at [609, 319] on div "**********" at bounding box center [670, 183] width 205 height 335
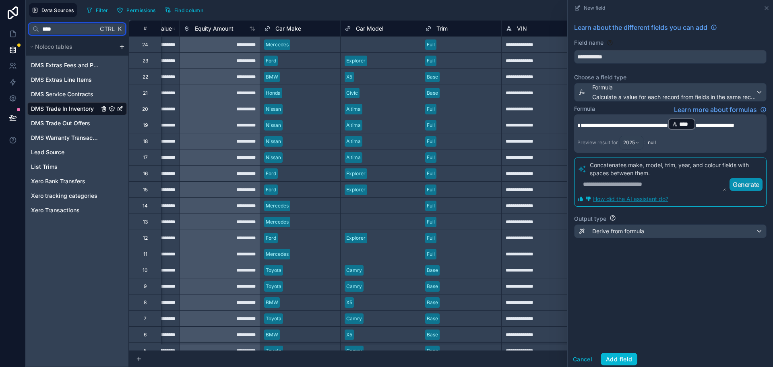
click at [63, 26] on input "****" at bounding box center [68, 29] width 59 height 14
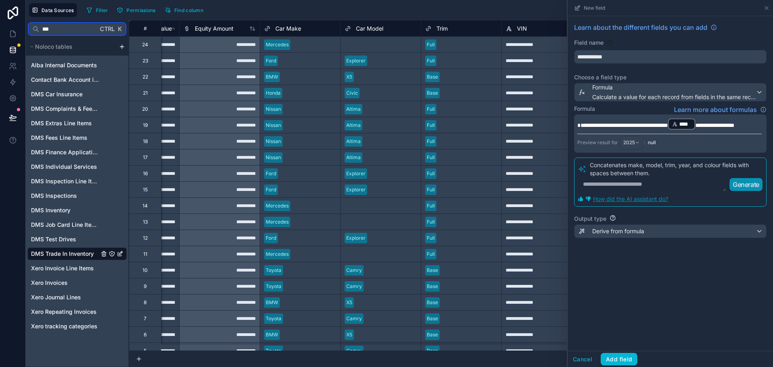
type input "***"
click at [587, 352] on div "Cancel Add field" at bounding box center [670, 359] width 205 height 16
click at [588, 355] on button "Cancel" at bounding box center [583, 359] width 30 height 13
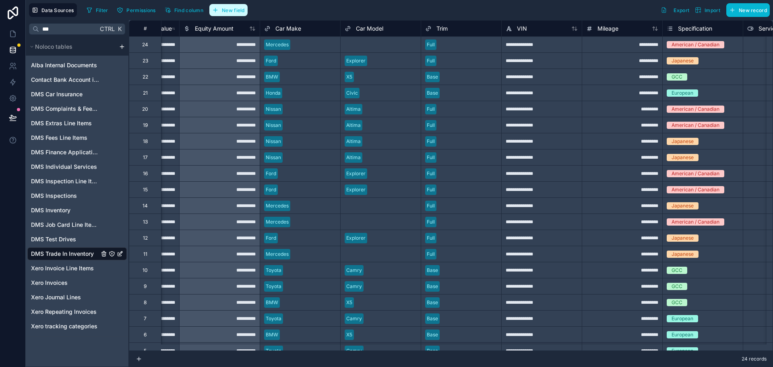
click at [242, 6] on button "New field" at bounding box center [228, 10] width 38 height 12
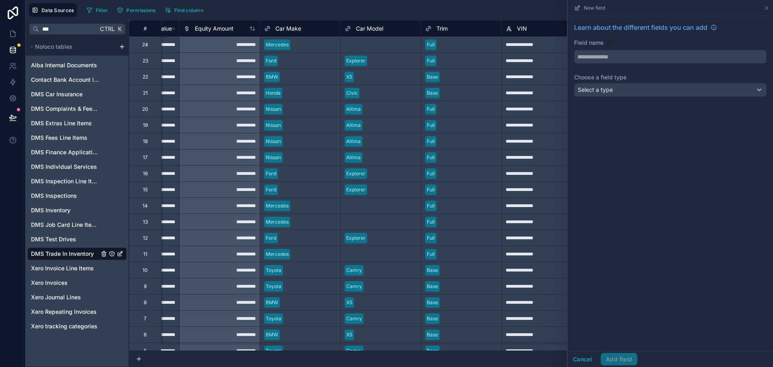
click at [644, 58] on input "text" at bounding box center [671, 56] width 192 height 13
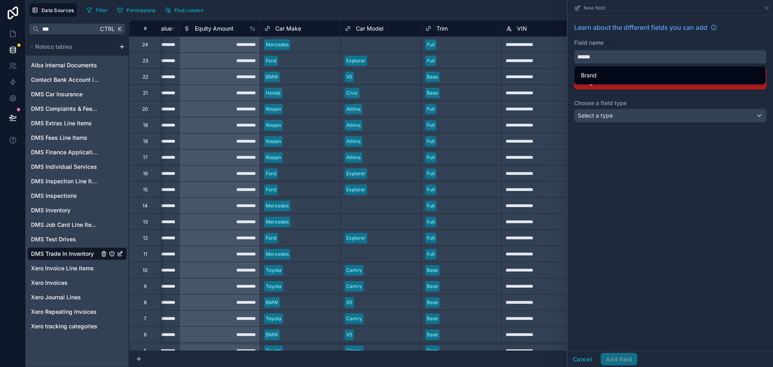
click at [574, 50] on button "*****" at bounding box center [670, 57] width 192 height 14
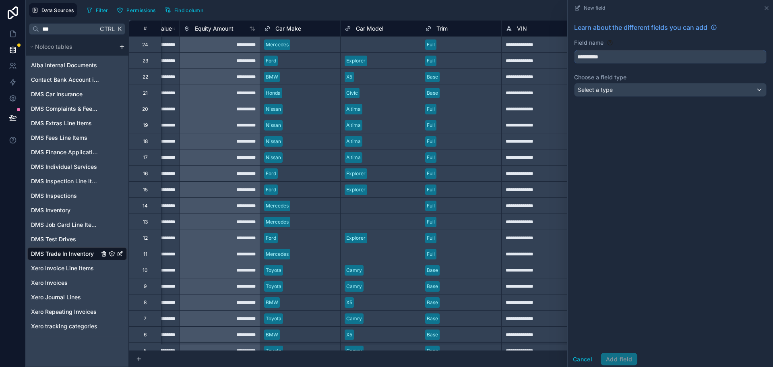
type input "**********"
click at [592, 85] on div "Select a type" at bounding box center [671, 89] width 192 height 13
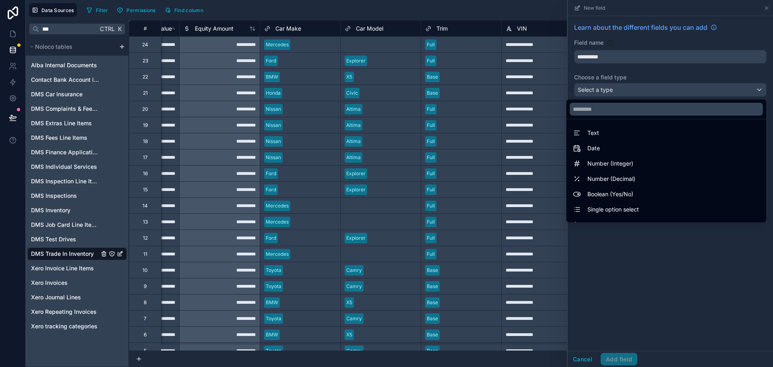
click at [588, 45] on div at bounding box center [670, 183] width 205 height 367
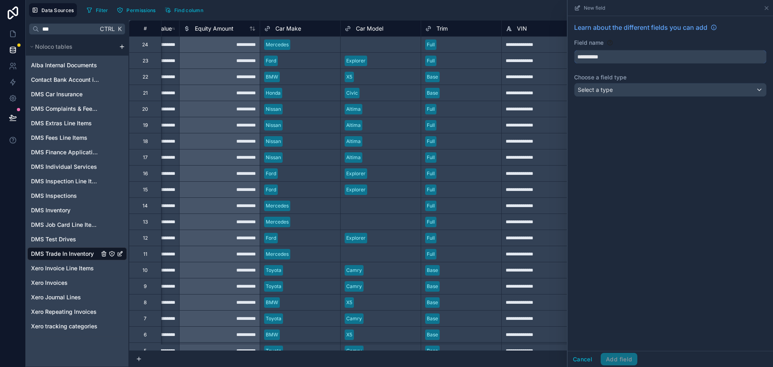
click at [583, 60] on input "**********" at bounding box center [671, 56] width 192 height 13
click at [586, 89] on span "Select a type" at bounding box center [595, 89] width 35 height 7
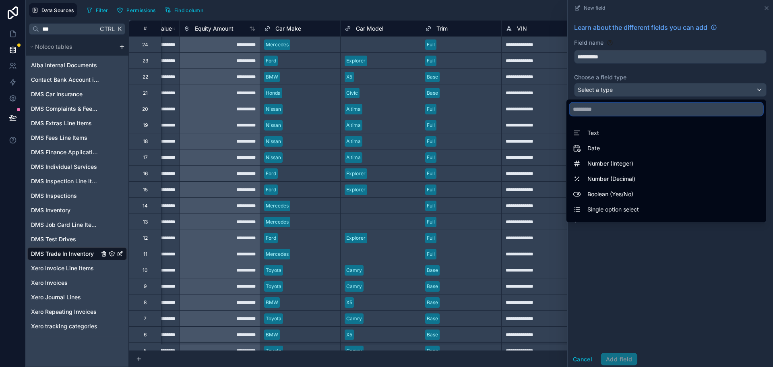
click at [592, 106] on input "text" at bounding box center [666, 109] width 193 height 13
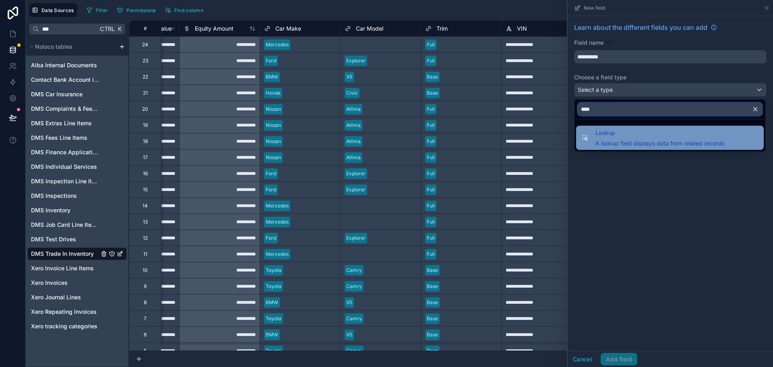
type input "****"
click at [610, 147] on span "A lookup field displays data from related records" at bounding box center [660, 143] width 129 height 8
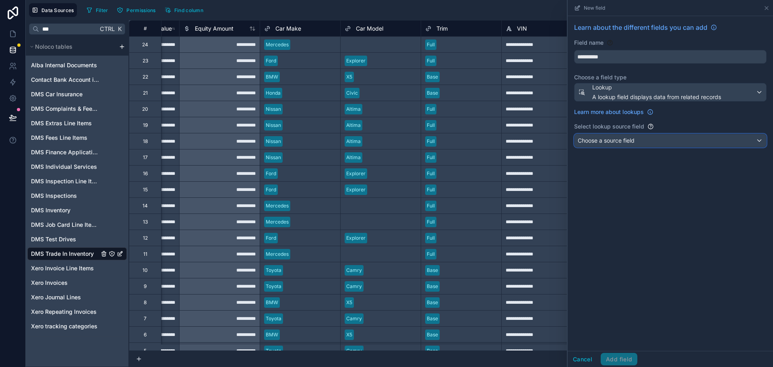
click at [622, 143] on span "Choose a source field" at bounding box center [606, 140] width 57 height 7
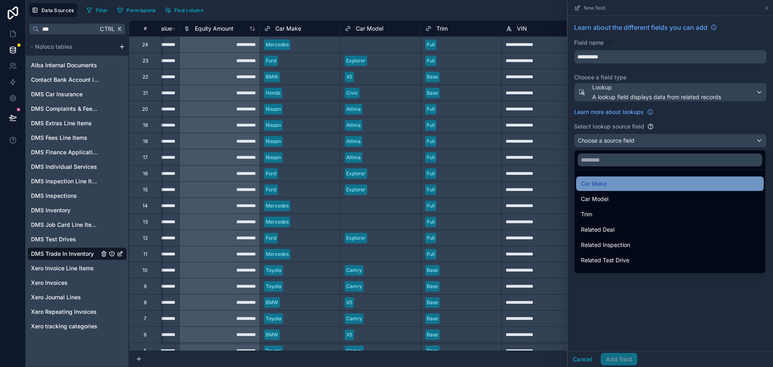
click at [619, 186] on div "Car Make" at bounding box center [670, 184] width 178 height 10
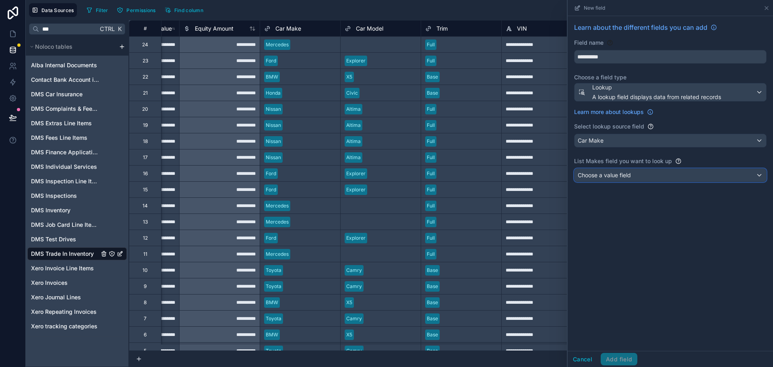
click at [625, 178] on span "Choose a value field" at bounding box center [604, 175] width 53 height 7
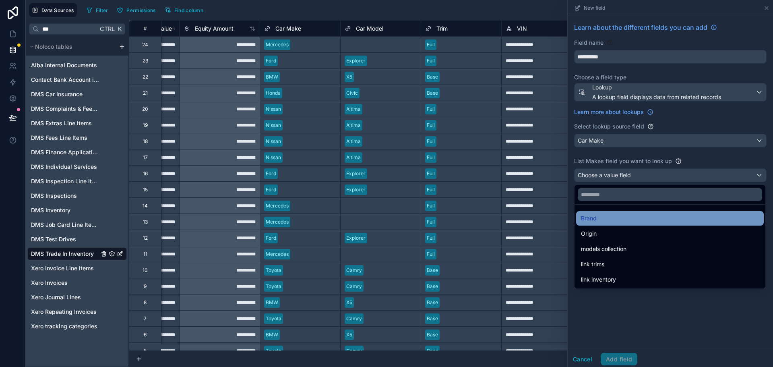
click at [616, 220] on div "Brand" at bounding box center [670, 218] width 178 height 10
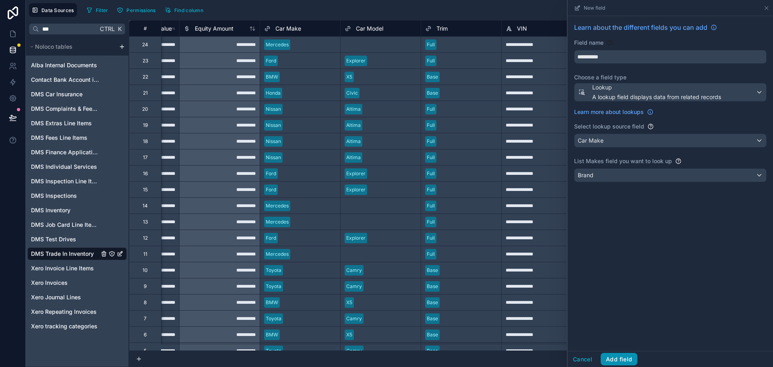
click at [613, 357] on button "Add field" at bounding box center [619, 359] width 37 height 13
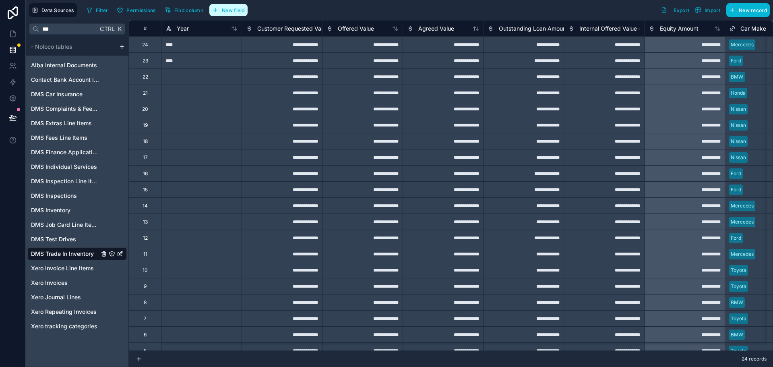
click at [219, 11] on icon "button" at bounding box center [215, 10] width 6 height 6
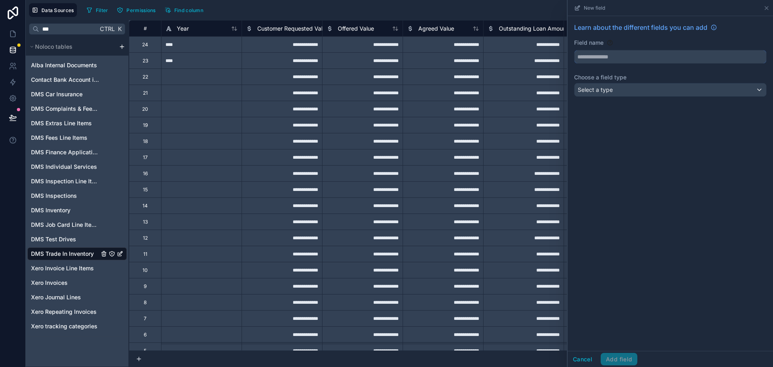
click at [647, 57] on input "text" at bounding box center [671, 56] width 192 height 13
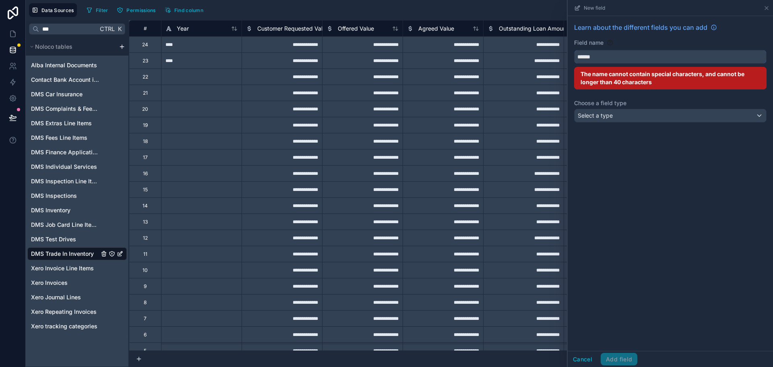
click at [574, 50] on button "*****" at bounding box center [670, 57] width 192 height 14
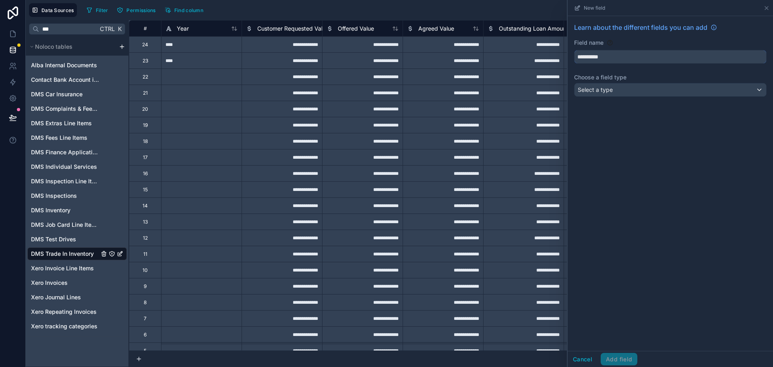
type input "**********"
click at [639, 88] on div "Select a type" at bounding box center [671, 89] width 192 height 13
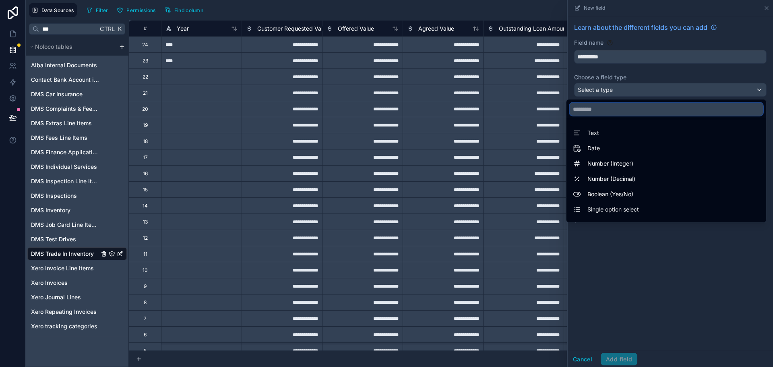
click at [621, 111] on input "text" at bounding box center [666, 109] width 193 height 13
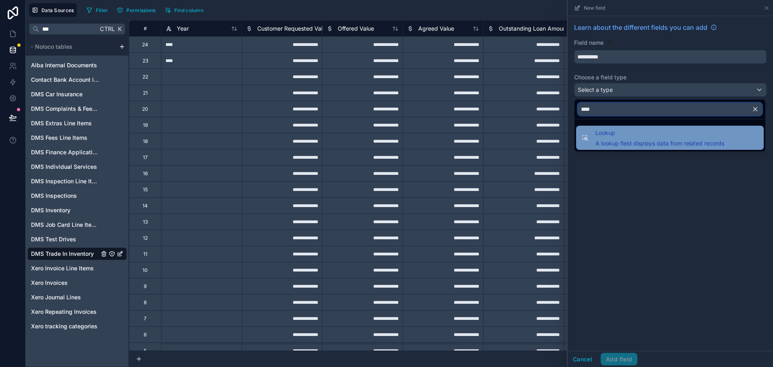
type input "****"
click at [620, 136] on span "Lookup" at bounding box center [660, 133] width 129 height 10
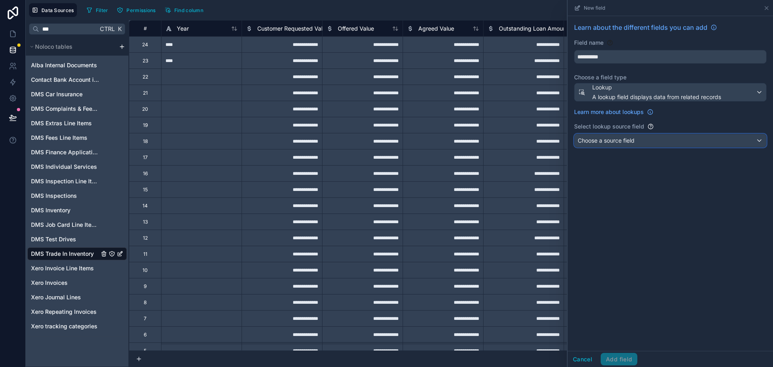
click at [620, 143] on span "Choose a source field" at bounding box center [606, 140] width 57 height 7
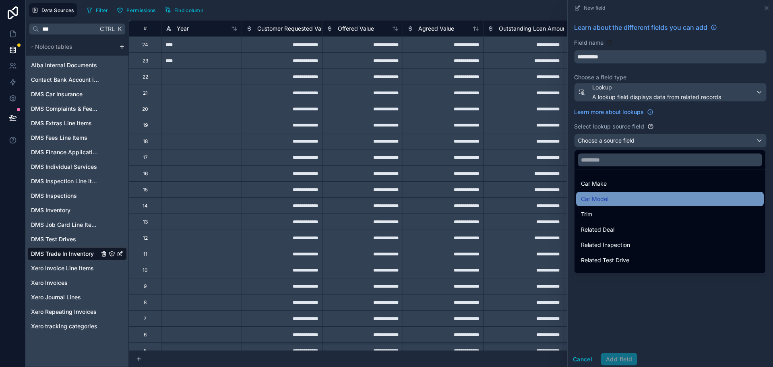
click at [623, 194] on div "Car Model" at bounding box center [670, 199] width 188 height 14
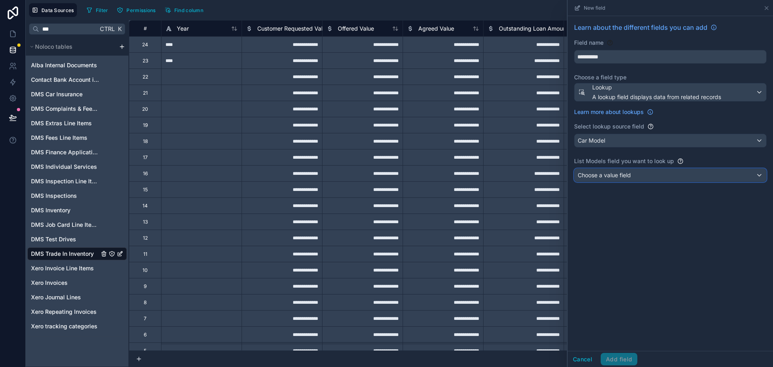
click at [627, 170] on div "Choose a value field" at bounding box center [671, 175] width 192 height 13
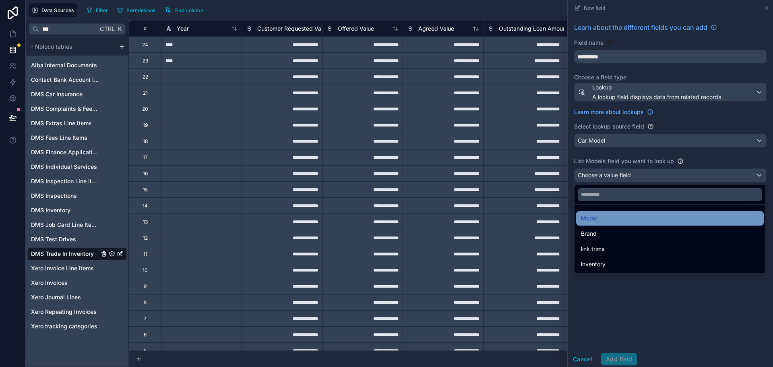
click at [617, 221] on div "Model" at bounding box center [670, 218] width 178 height 10
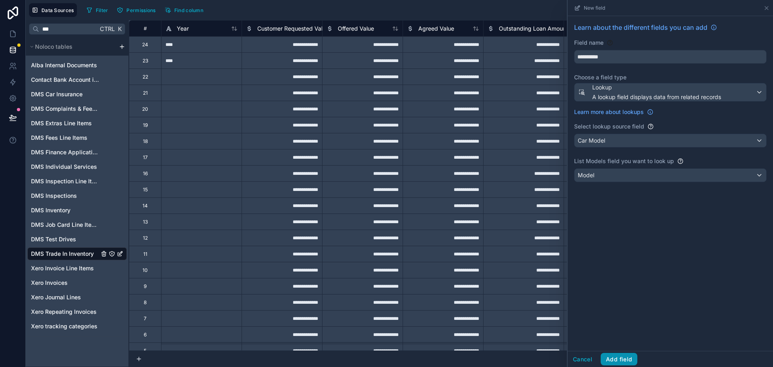
click at [618, 362] on button "Add field" at bounding box center [619, 359] width 37 height 13
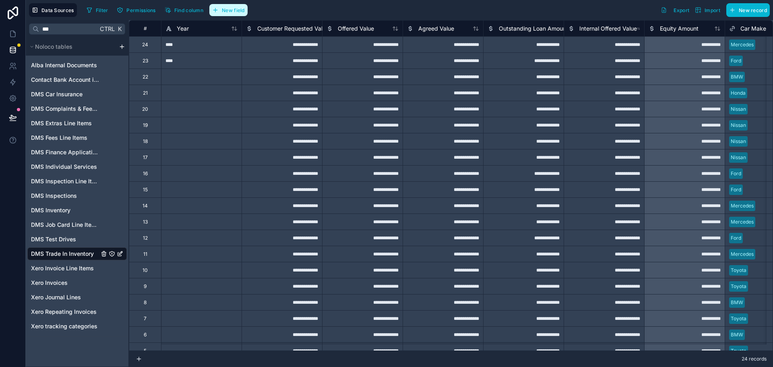
click at [234, 11] on span "New field" at bounding box center [233, 10] width 23 height 6
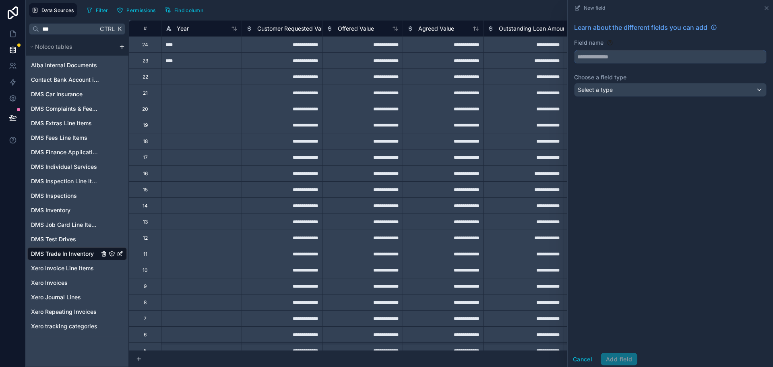
click at [599, 58] on input "text" at bounding box center [671, 56] width 192 height 13
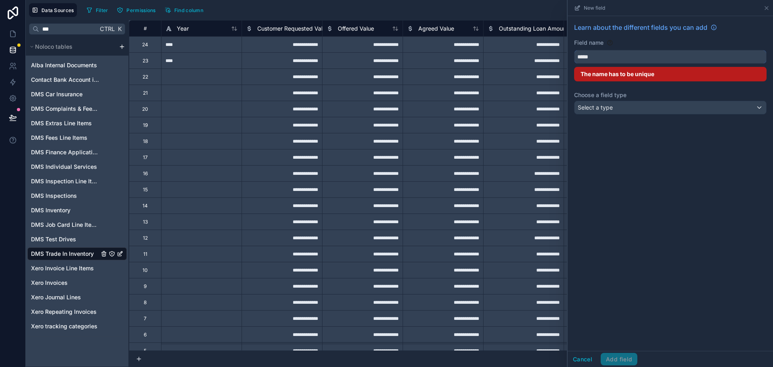
click at [574, 50] on button "****" at bounding box center [670, 57] width 192 height 14
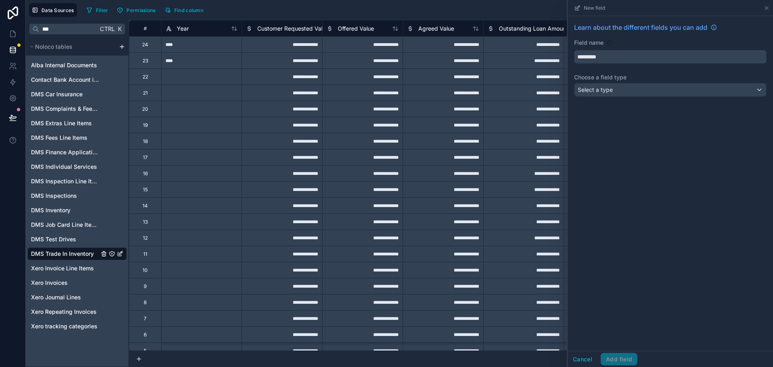
type input "*********"
click at [597, 89] on span "Select a type" at bounding box center [595, 89] width 35 height 7
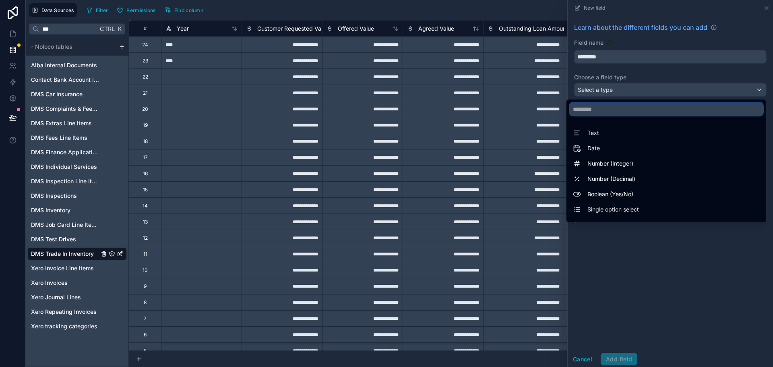
click at [604, 110] on input "text" at bounding box center [666, 109] width 193 height 13
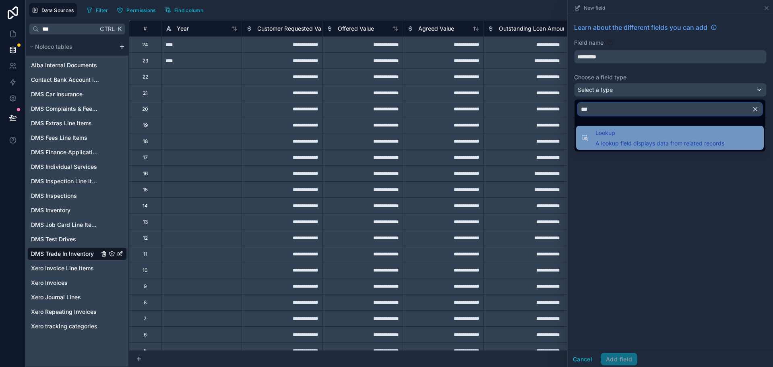
type input "***"
click at [601, 127] on div "Lookup A lookup field displays data from related records" at bounding box center [670, 138] width 188 height 24
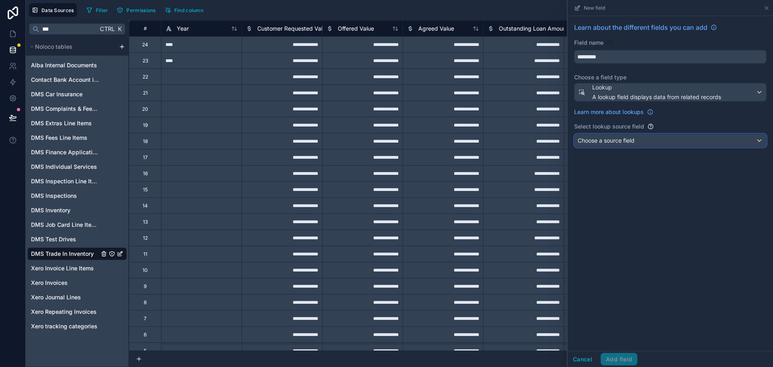
click at [609, 146] on div "Choose a source field" at bounding box center [671, 140] width 192 height 13
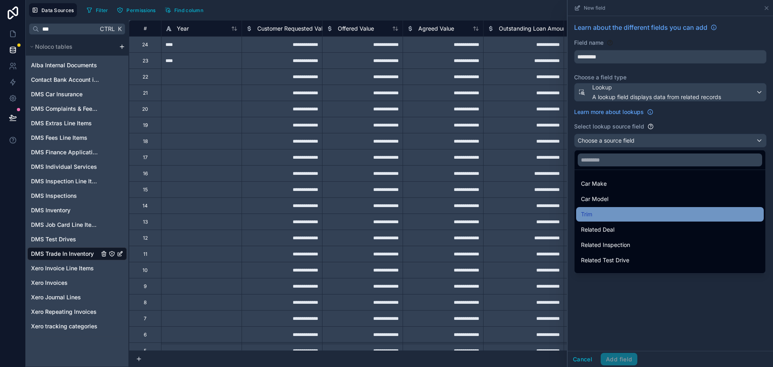
click at [611, 210] on div "Trim" at bounding box center [670, 214] width 178 height 10
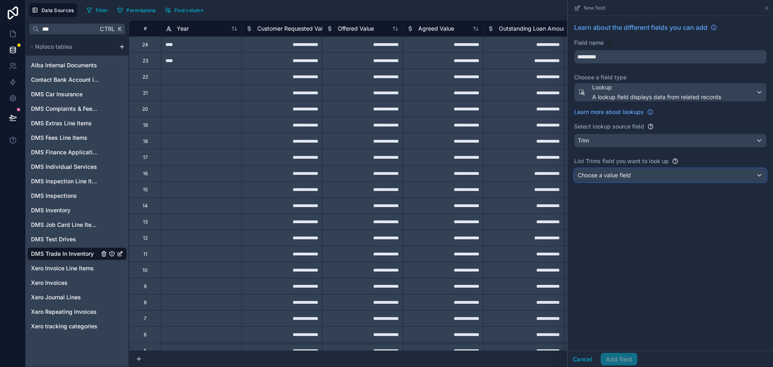
click at [620, 177] on span "Choose a value field" at bounding box center [604, 175] width 53 height 7
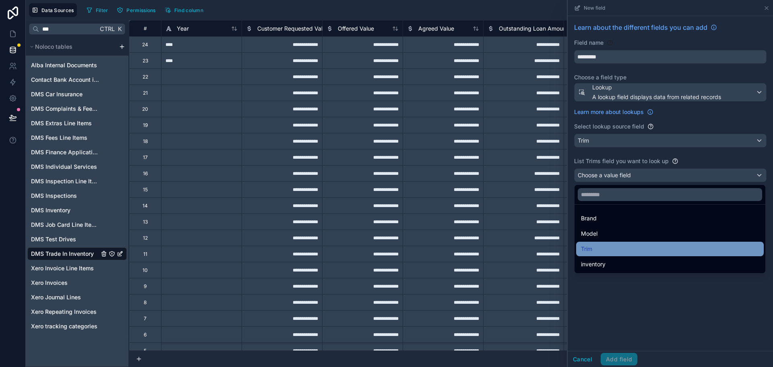
click at [610, 248] on div "Trim" at bounding box center [670, 249] width 178 height 10
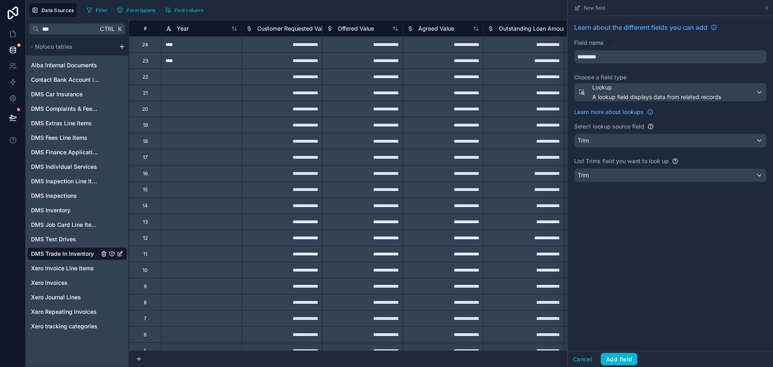
click at [619, 246] on div "Learn about the different fields you can add Field name ********* Choose a fiel…" at bounding box center [670, 183] width 205 height 335
click at [626, 358] on button "Add field" at bounding box center [619, 359] width 37 height 13
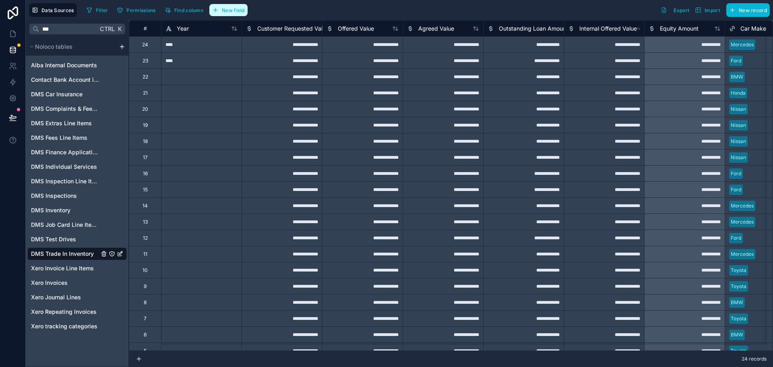
click at [228, 10] on span "New field" at bounding box center [233, 10] width 23 height 6
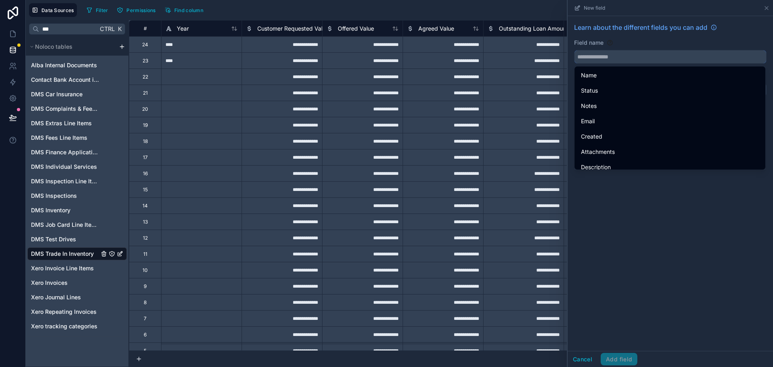
click at [718, 54] on input "text" at bounding box center [671, 56] width 192 height 13
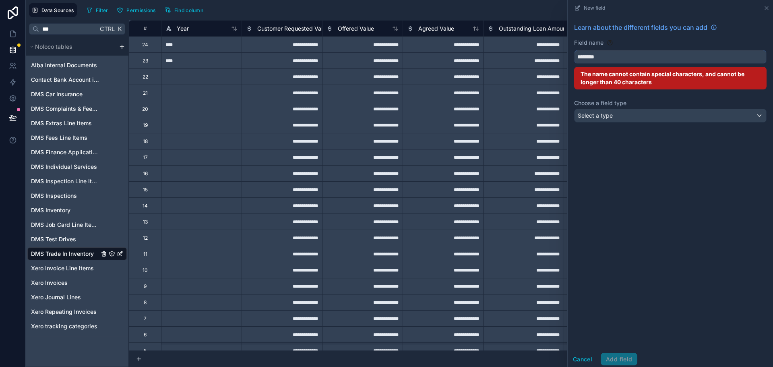
click at [574, 50] on button "*******" at bounding box center [670, 57] width 192 height 14
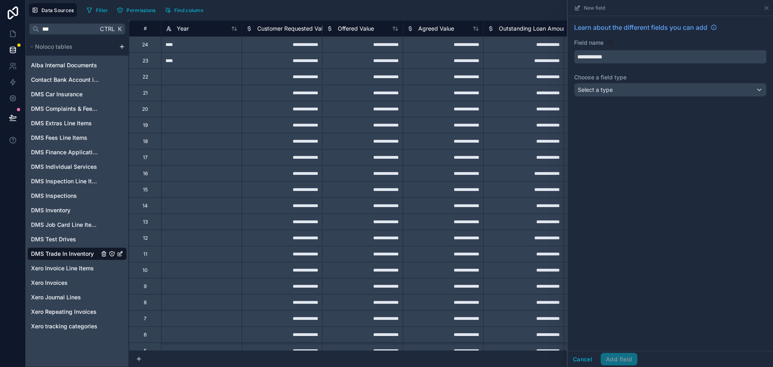
type input "**********"
click at [668, 91] on div "Select a type" at bounding box center [671, 89] width 192 height 13
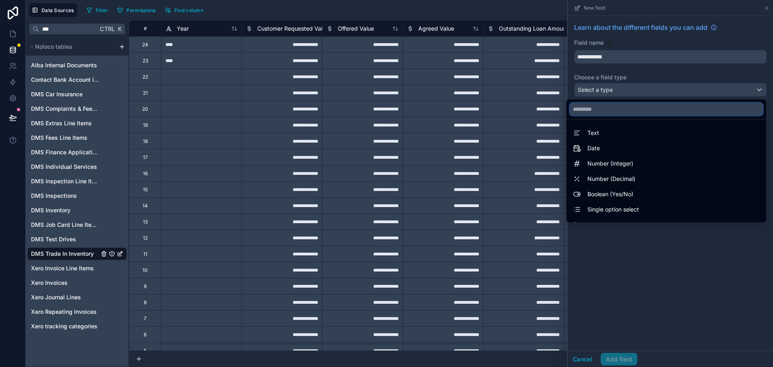
click at [653, 106] on input "text" at bounding box center [666, 109] width 193 height 13
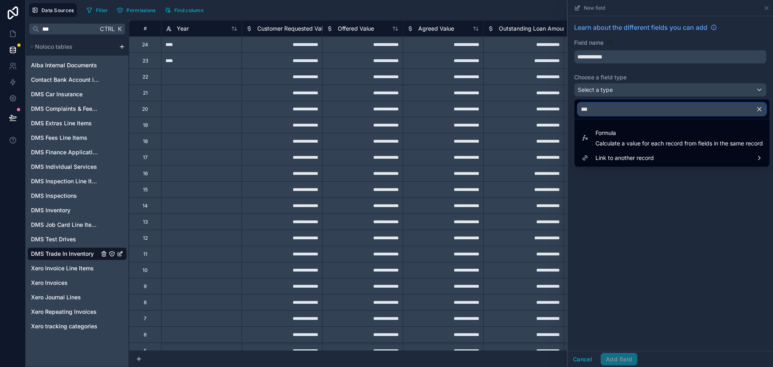
type input "***"
click at [644, 124] on ul "Formula Calculate a value for each record from fields in the same record Link t…" at bounding box center [672, 143] width 195 height 48
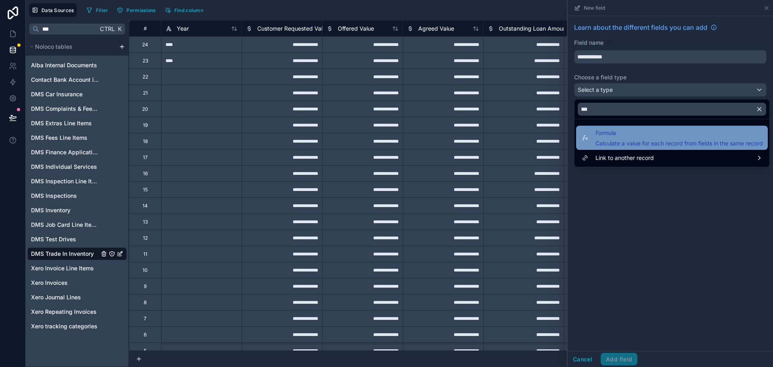
click at [641, 134] on span "Formula" at bounding box center [680, 133] width 168 height 10
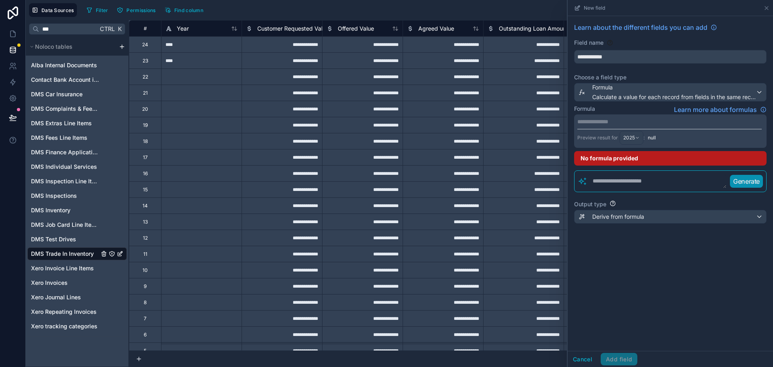
click at [632, 183] on textarea at bounding box center [656, 181] width 139 height 14
click at [637, 182] on textarea "**********" at bounding box center [656, 181] width 139 height 14
click at [708, 183] on textarea "**********" at bounding box center [656, 181] width 139 height 14
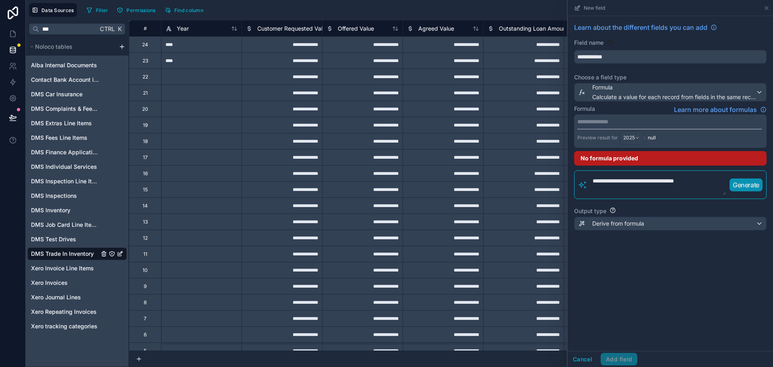
type textarea "**********"
click at [747, 186] on p "Generate" at bounding box center [746, 185] width 27 height 10
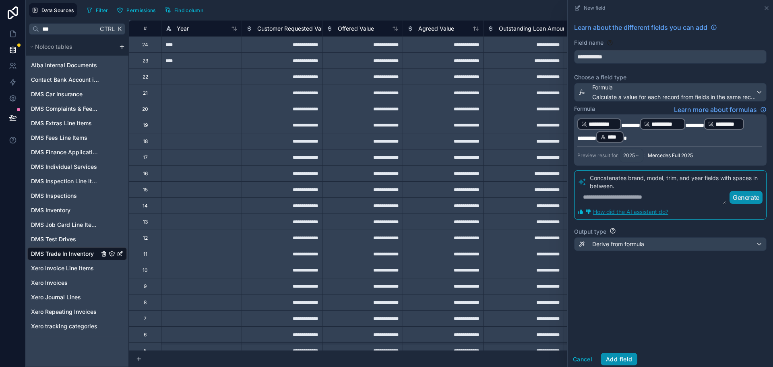
click at [615, 360] on button "Add field" at bounding box center [619, 359] width 37 height 13
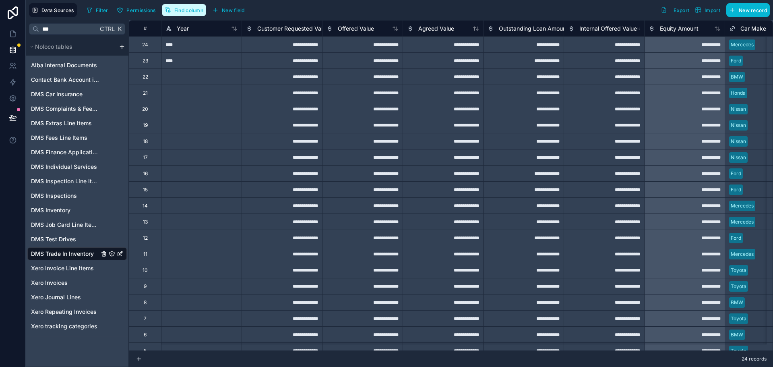
click at [193, 12] on span "Find column" at bounding box center [188, 10] width 29 height 6
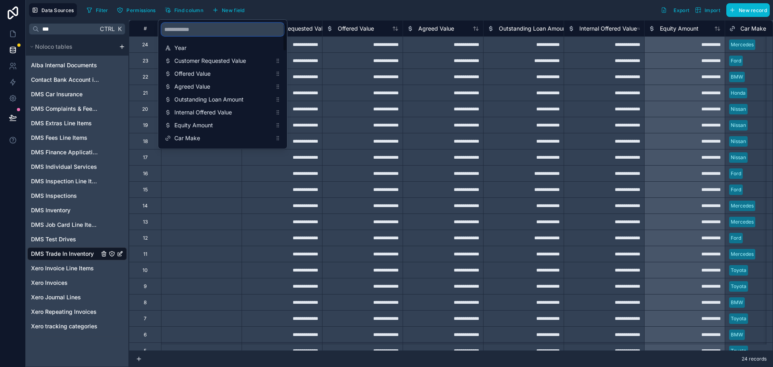
click at [211, 35] on input "scrollable content" at bounding box center [222, 29] width 122 height 13
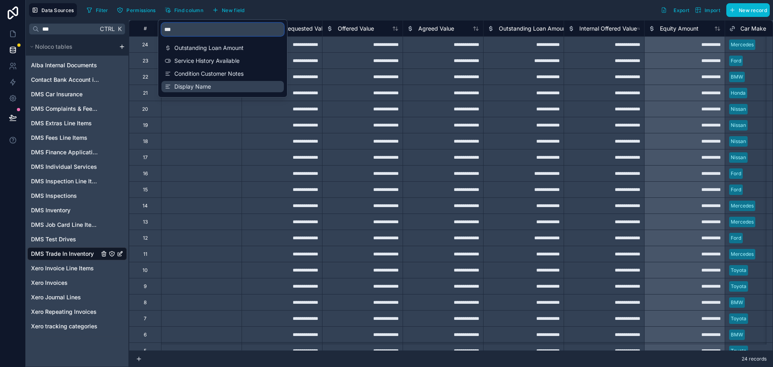
type input "***"
click at [205, 87] on span "Display Name" at bounding box center [222, 87] width 97 height 8
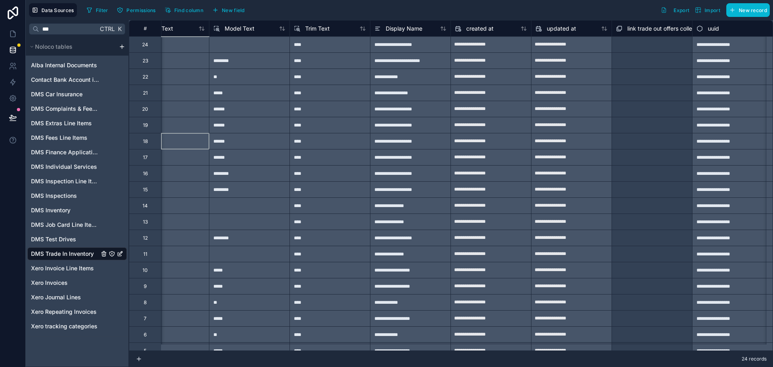
click at [192, 138] on div "******" at bounding box center [168, 141] width 81 height 16
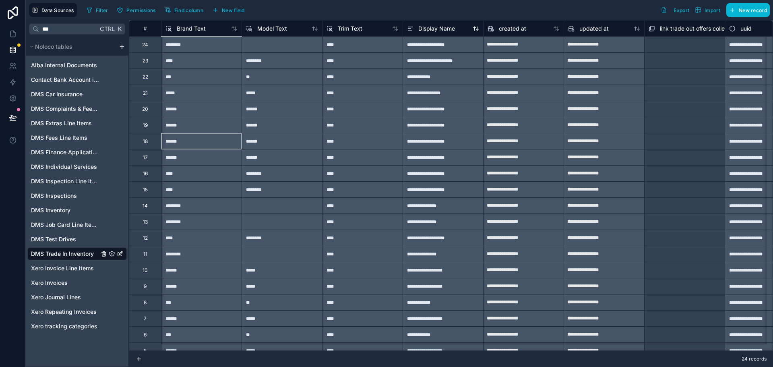
click at [432, 29] on span "Display Name" at bounding box center [436, 29] width 37 height 8
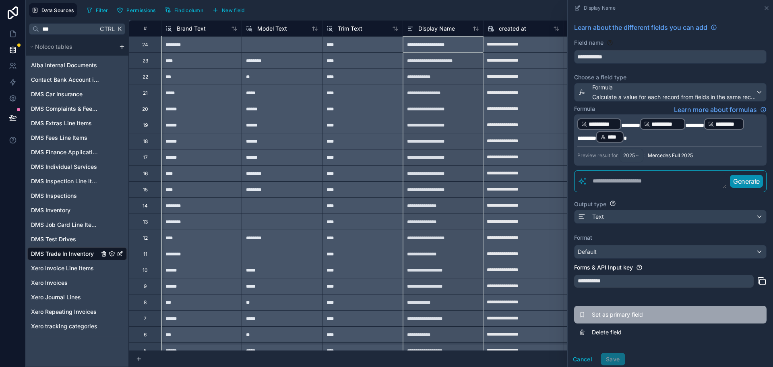
click at [619, 312] on span "Set as primary field" at bounding box center [650, 314] width 116 height 8
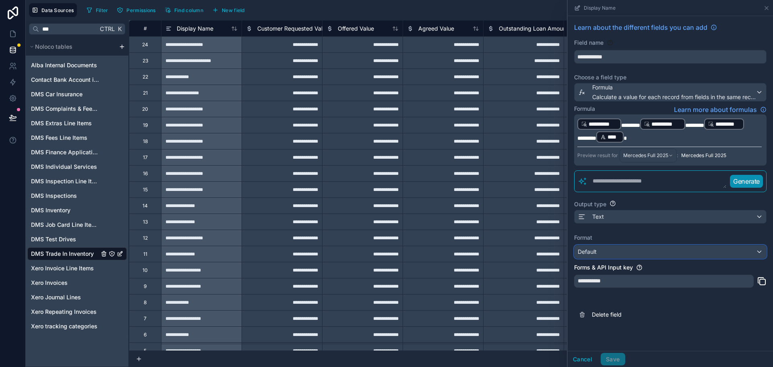
click at [631, 250] on div "Default" at bounding box center [671, 251] width 192 height 13
click at [614, 356] on button "Save" at bounding box center [613, 359] width 24 height 13
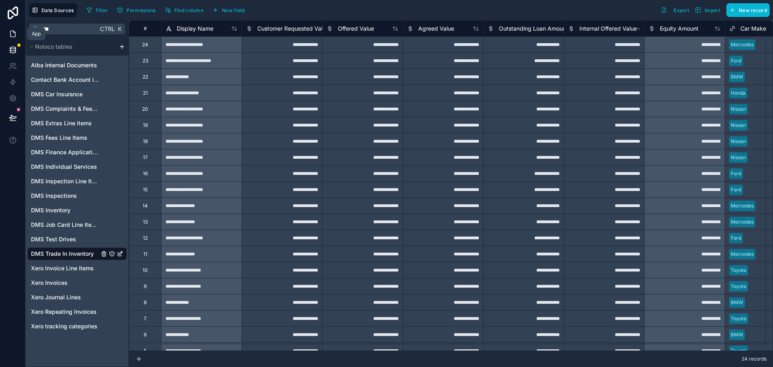
click at [11, 34] on icon at bounding box center [13, 34] width 8 height 8
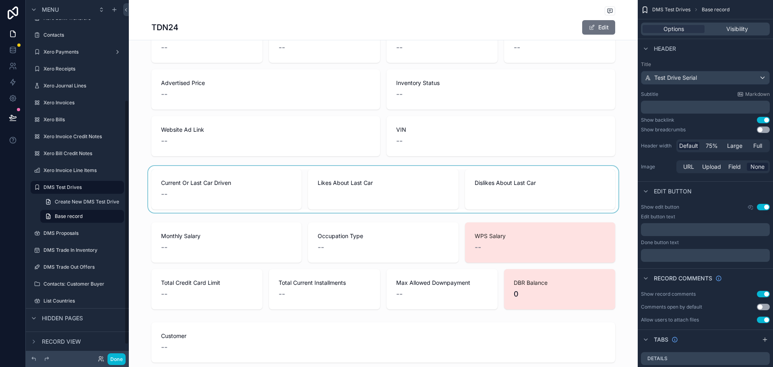
scroll to position [604, 0]
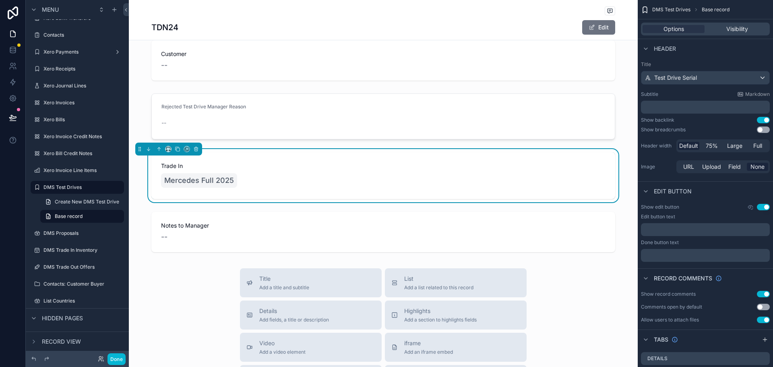
click at [208, 159] on div "Trade In Mercedes Full 2025" at bounding box center [383, 175] width 464 height 47
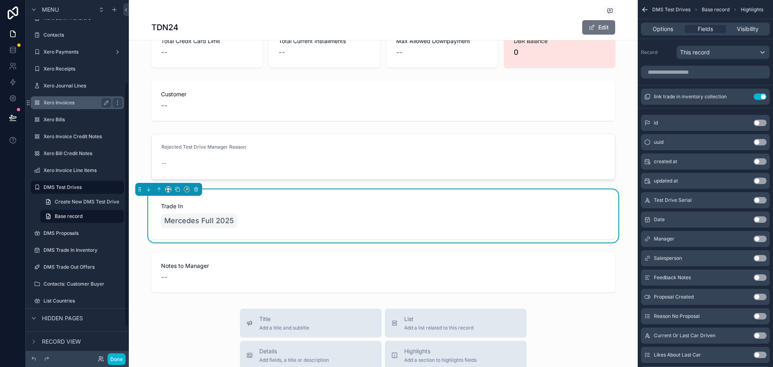
scroll to position [0, 0]
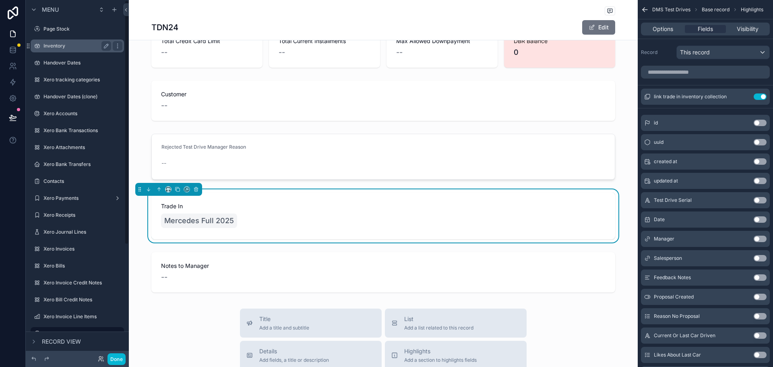
click at [73, 47] on label "Inventory" at bounding box center [75, 46] width 64 height 6
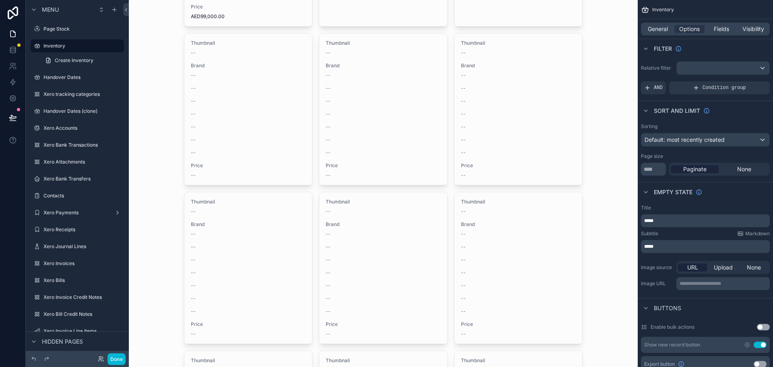
scroll to position [40, 0]
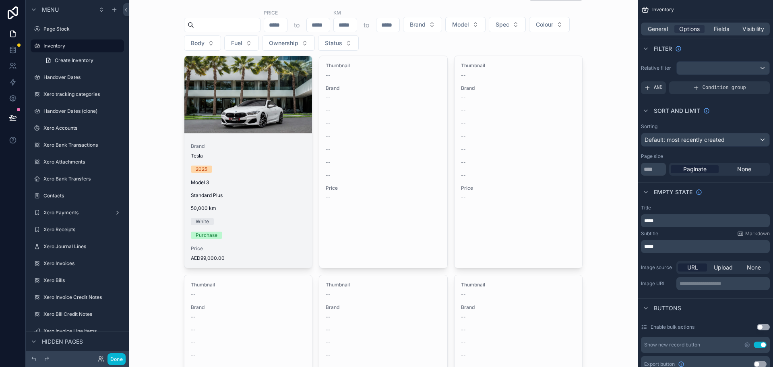
click at [222, 114] on div "scrollable content" at bounding box center [248, 94] width 128 height 77
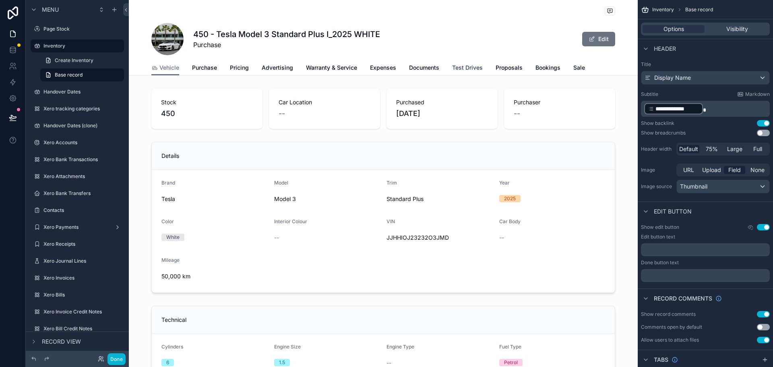
click at [464, 70] on span "Test Drives" at bounding box center [467, 68] width 31 height 8
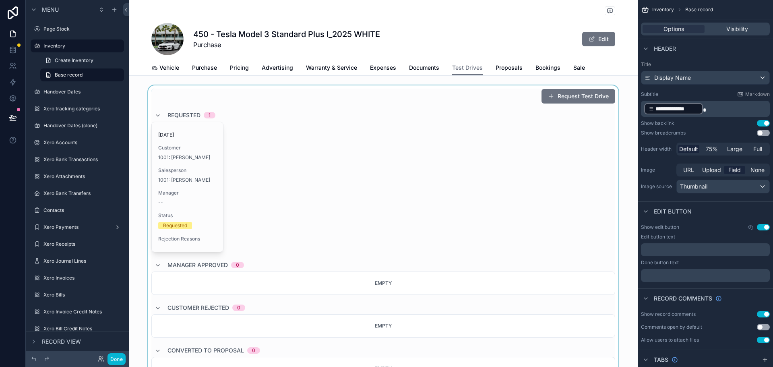
click at [557, 98] on div "scrollable content" at bounding box center [383, 268] width 509 height 366
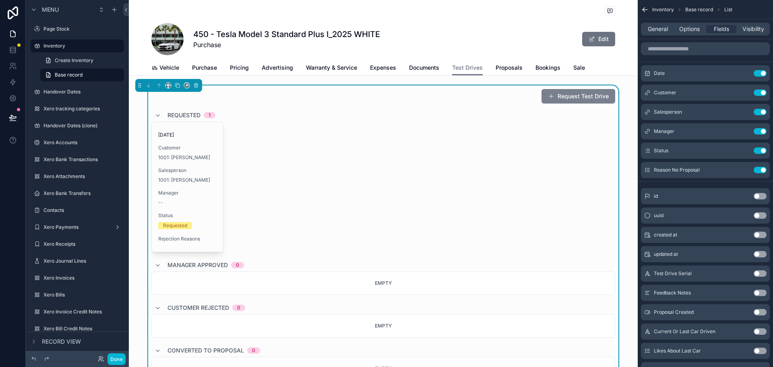
click at [564, 98] on button "Request Test Drive" at bounding box center [579, 96] width 74 height 14
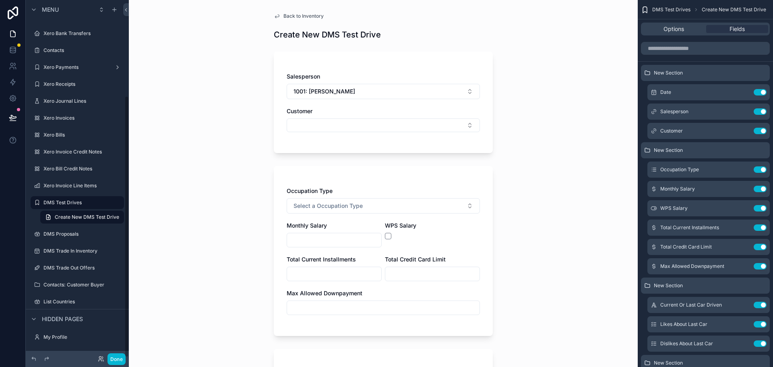
scroll to position [322, 0]
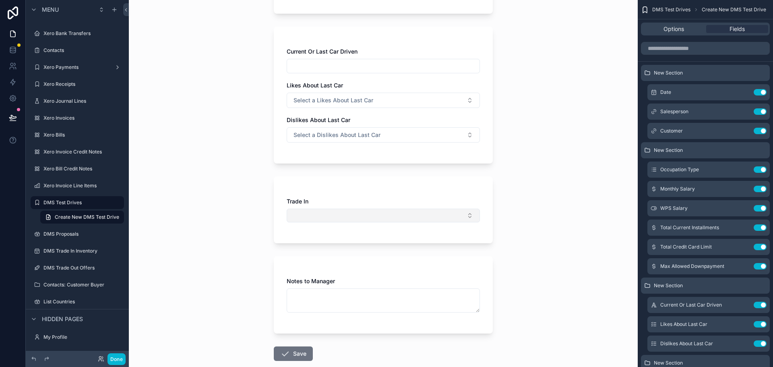
click at [368, 220] on button "Select Button" at bounding box center [383, 216] width 193 height 14
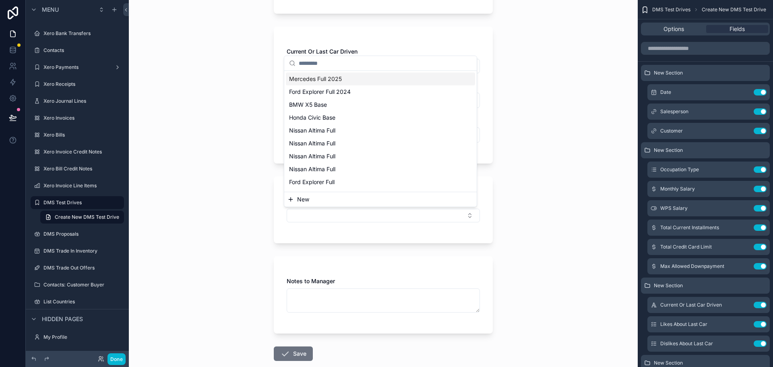
click at [358, 200] on button "New" at bounding box center [380, 199] width 186 height 8
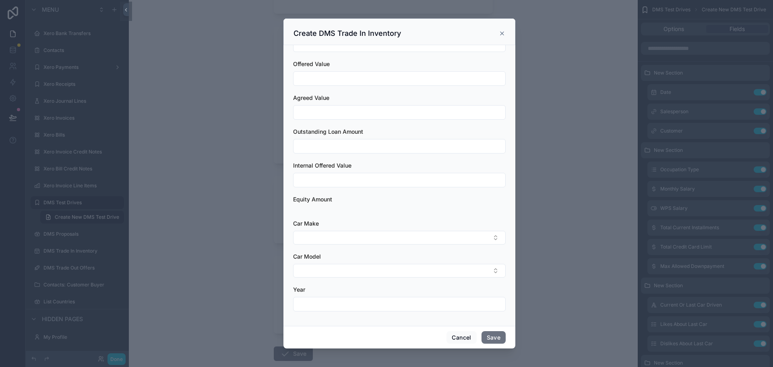
scroll to position [0, 0]
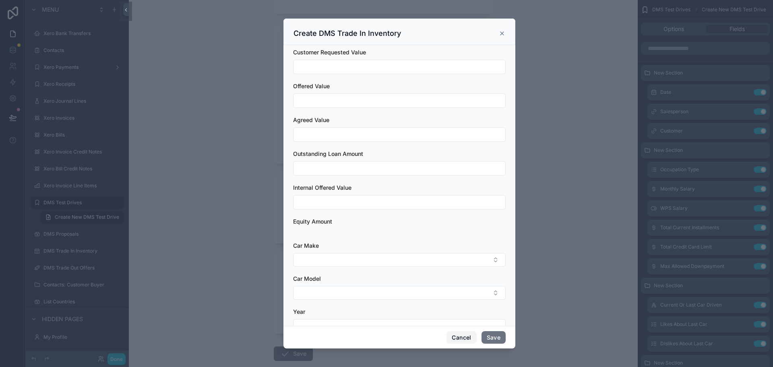
click at [459, 338] on button "Cancel" at bounding box center [462, 337] width 30 height 13
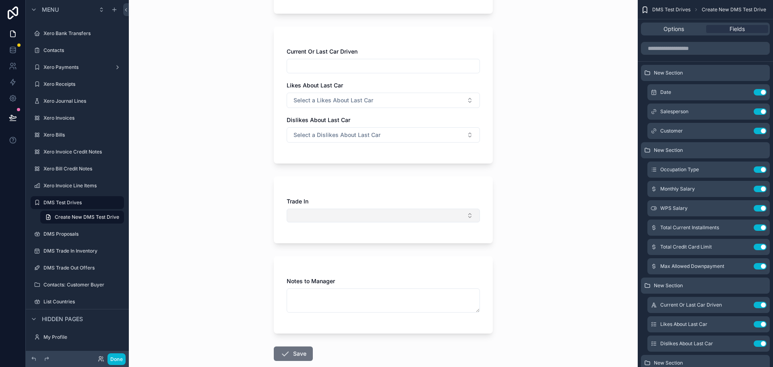
click at [414, 213] on button "Select Button" at bounding box center [383, 216] width 193 height 14
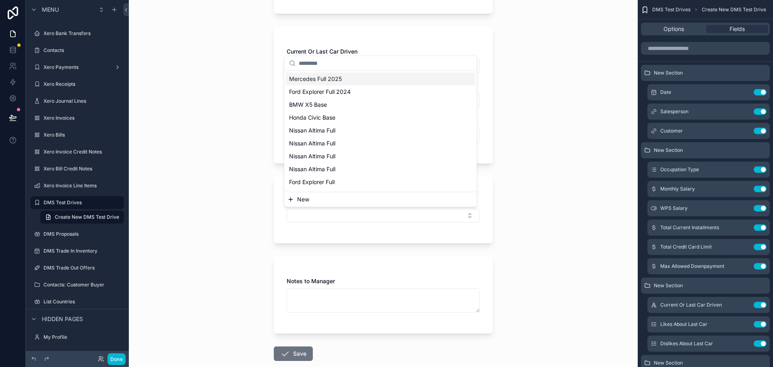
click at [436, 201] on button "New" at bounding box center [380, 199] width 186 height 8
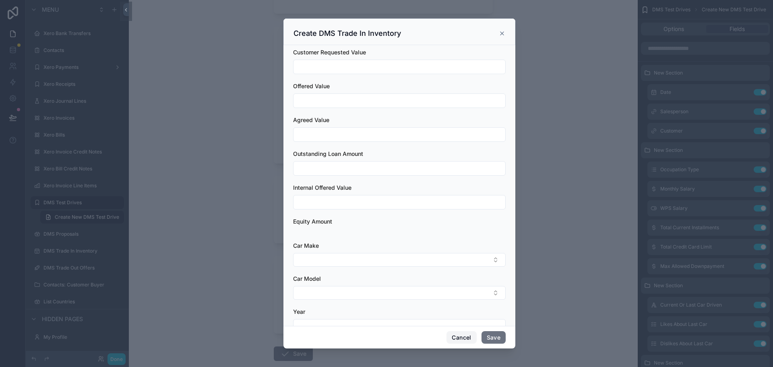
click at [471, 334] on button "Cancel" at bounding box center [462, 337] width 30 height 13
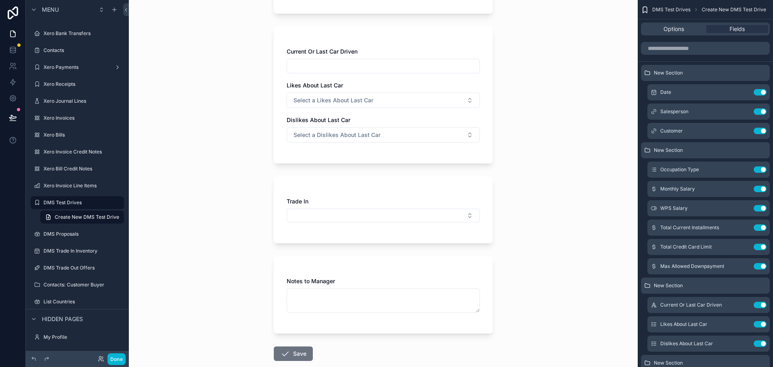
click at [436, 187] on div "Trade In" at bounding box center [383, 209] width 219 height 67
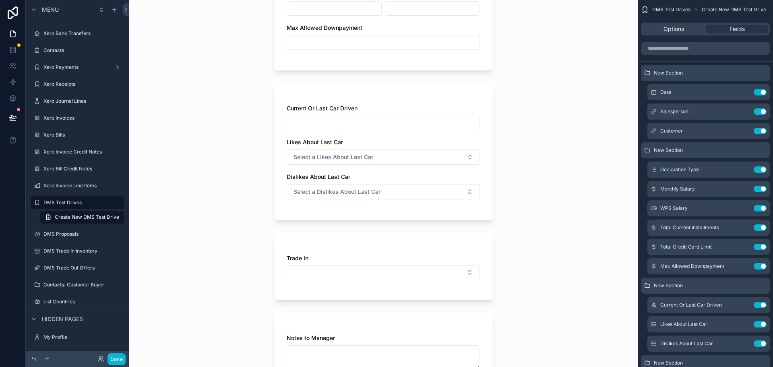
scroll to position [322, 0]
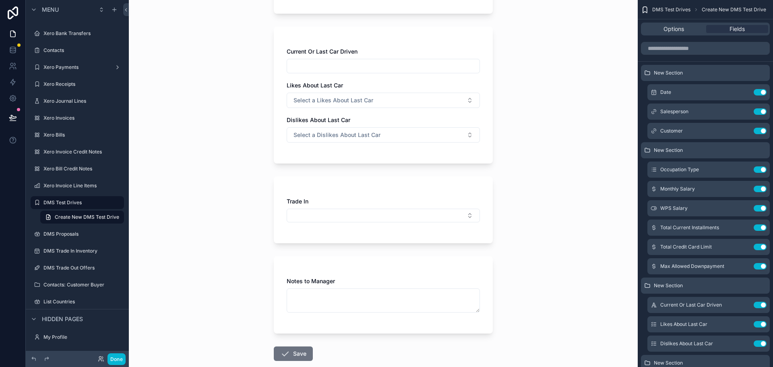
click at [415, 195] on div "Trade In" at bounding box center [383, 209] width 219 height 67
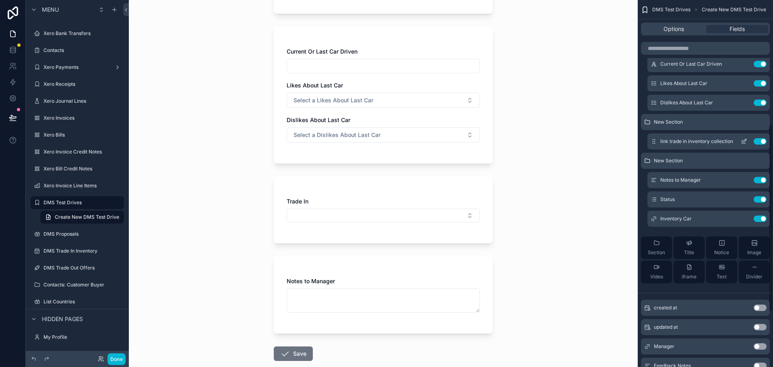
scroll to position [227, 0]
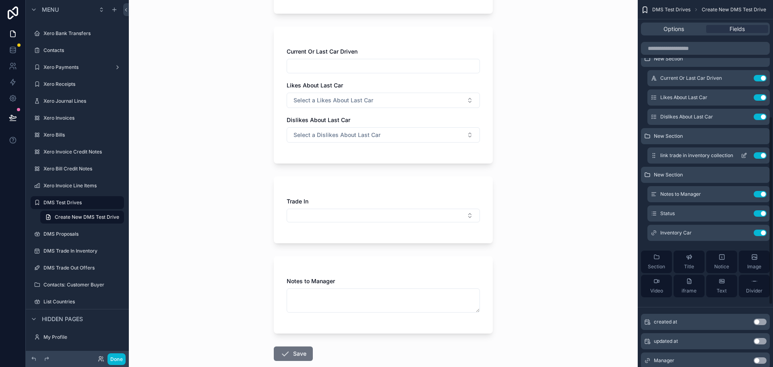
click at [745, 153] on icon "scrollable content" at bounding box center [744, 155] width 6 height 6
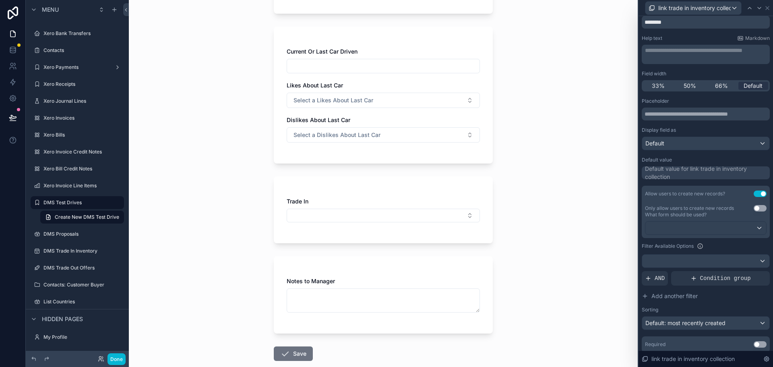
scroll to position [0, 0]
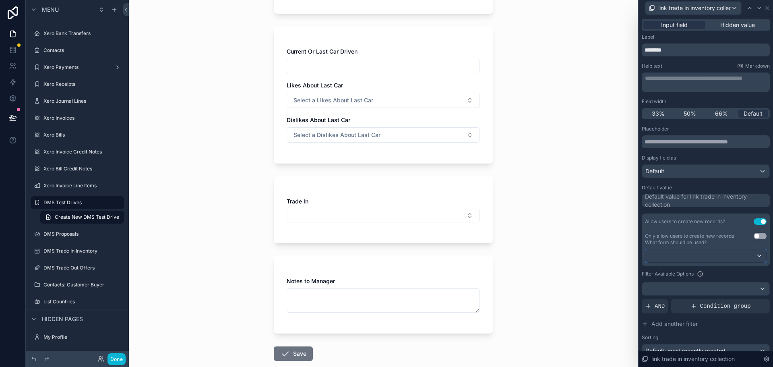
click at [709, 252] on div at bounding box center [705, 255] width 121 height 13
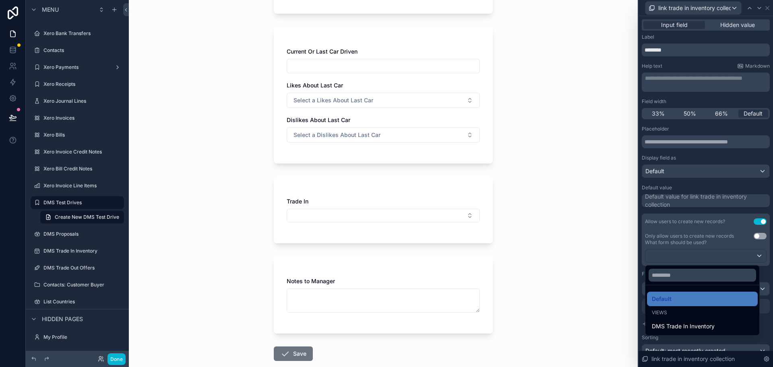
click at [693, 254] on div at bounding box center [706, 183] width 134 height 367
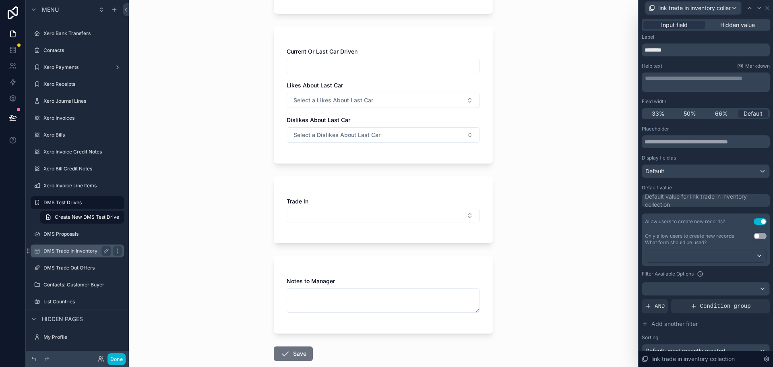
click at [84, 252] on label "DMS Trade In Inventory" at bounding box center [75, 251] width 64 height 6
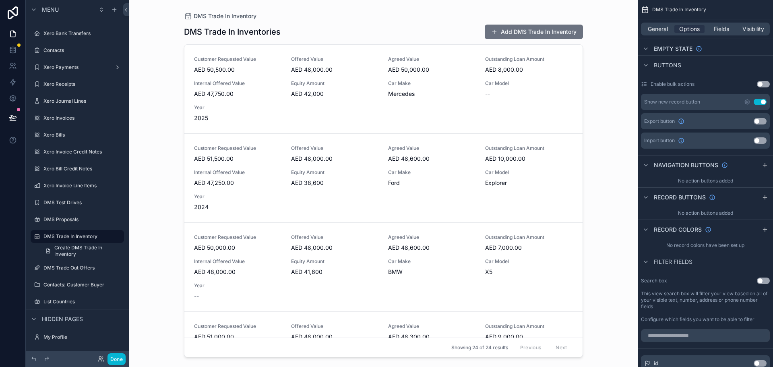
click at [505, 31] on div "scrollable content" at bounding box center [384, 178] width 412 height 357
click at [505, 30] on button "Add DMS Trade In Inventory" at bounding box center [534, 32] width 98 height 14
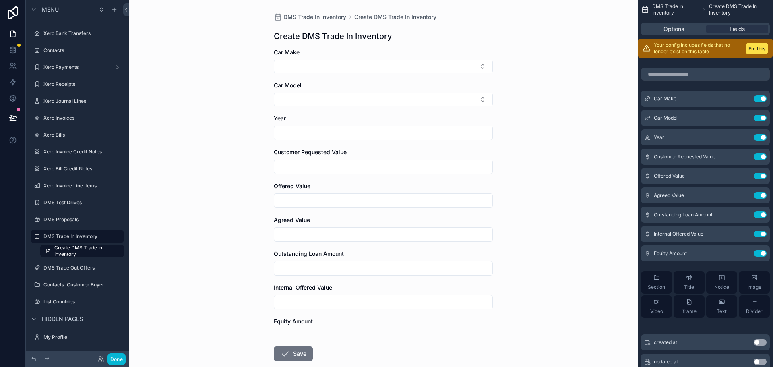
click at [392, 131] on input "scrollable content" at bounding box center [383, 132] width 218 height 11
click at [755, 43] on button "Fix this" at bounding box center [757, 49] width 23 height 12
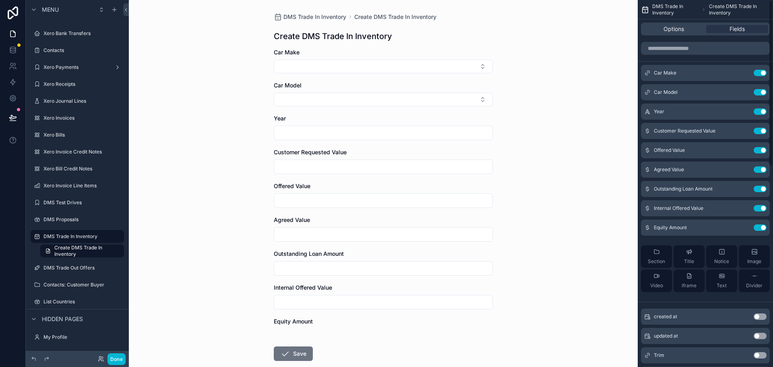
click at [420, 128] on input "scrollable content" at bounding box center [383, 132] width 218 height 11
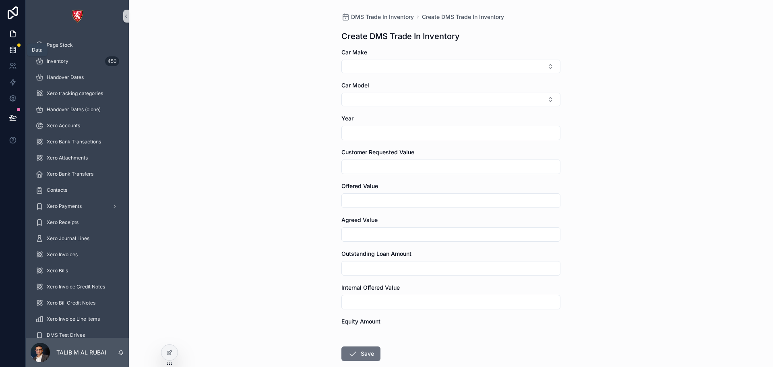
click at [15, 56] on link at bounding box center [12, 50] width 25 height 16
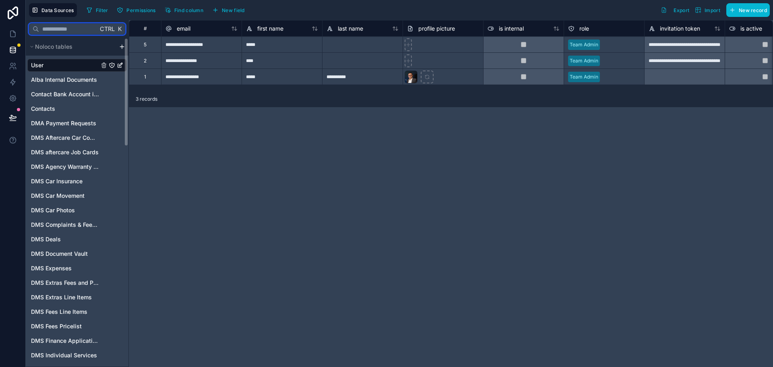
click at [71, 31] on input "text" at bounding box center [68, 29] width 59 height 14
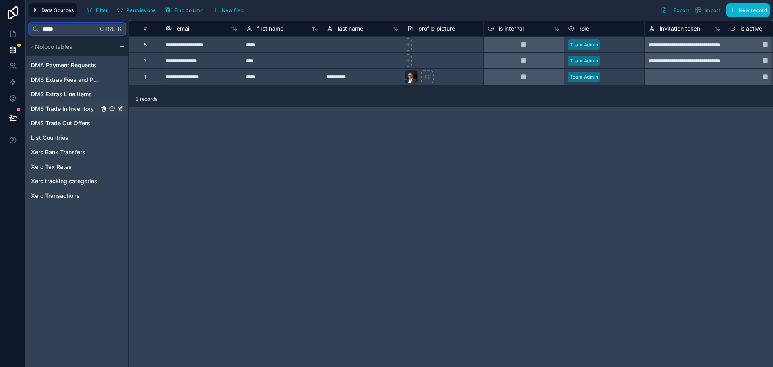
type input "*****"
click at [70, 110] on span "DMS Trade In Inventory" at bounding box center [62, 109] width 63 height 8
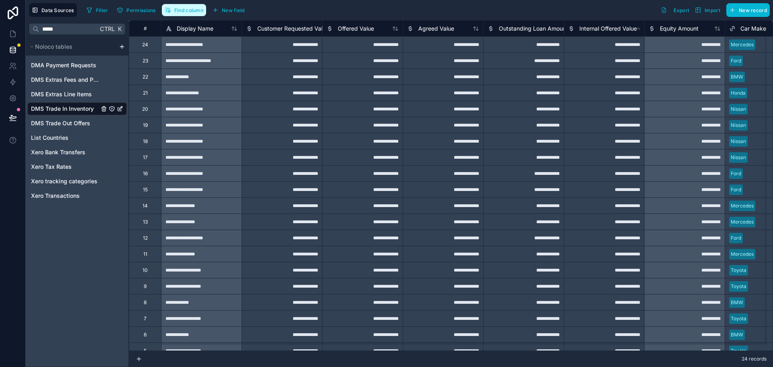
click at [187, 11] on span "Find column" at bounding box center [188, 10] width 29 height 6
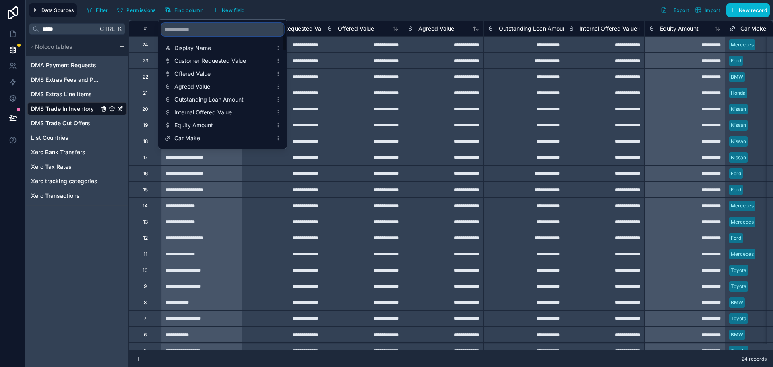
click at [223, 31] on input "scrollable content" at bounding box center [222, 29] width 122 height 13
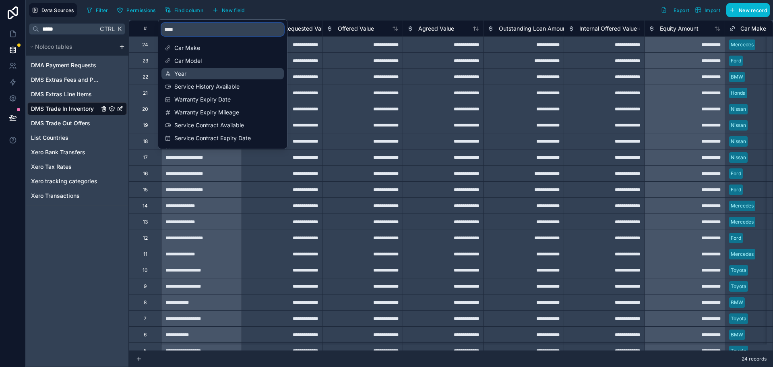
type input "****"
click at [205, 72] on span "Year" at bounding box center [222, 74] width 97 height 8
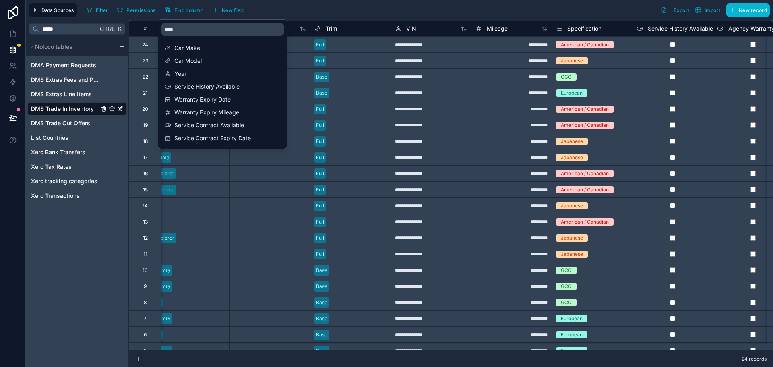
scroll to position [0, 725]
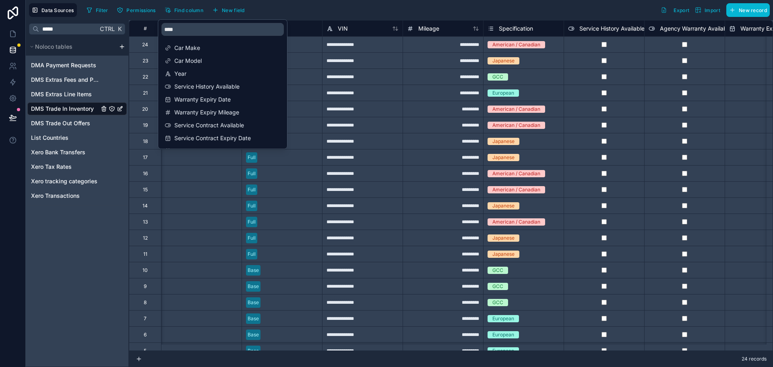
click at [371, 85] on div "**********" at bounding box center [362, 93] width 81 height 16
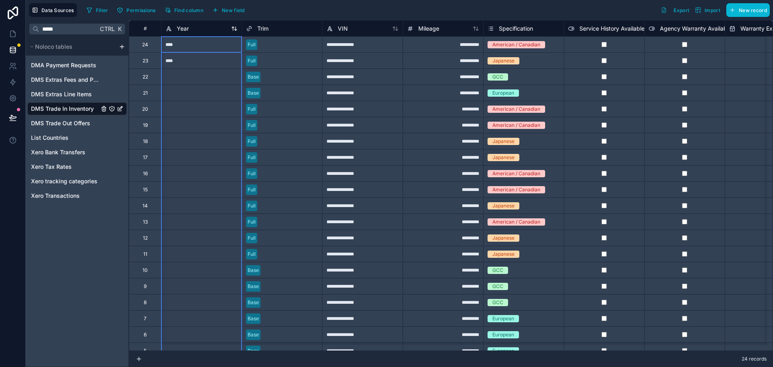
click at [177, 27] on span "Year" at bounding box center [183, 29] width 12 height 8
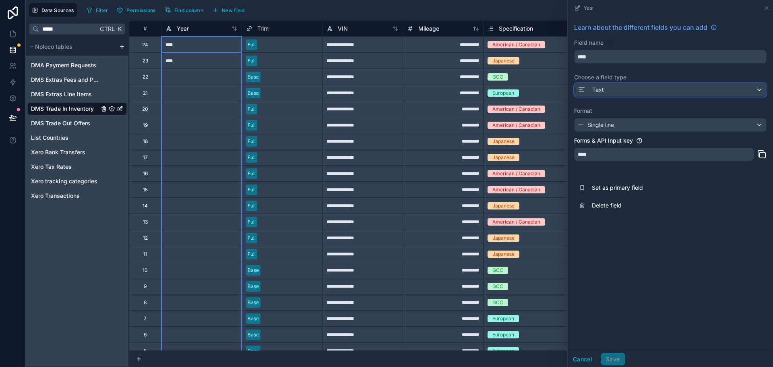
click at [640, 92] on div "Text" at bounding box center [671, 89] width 192 height 13
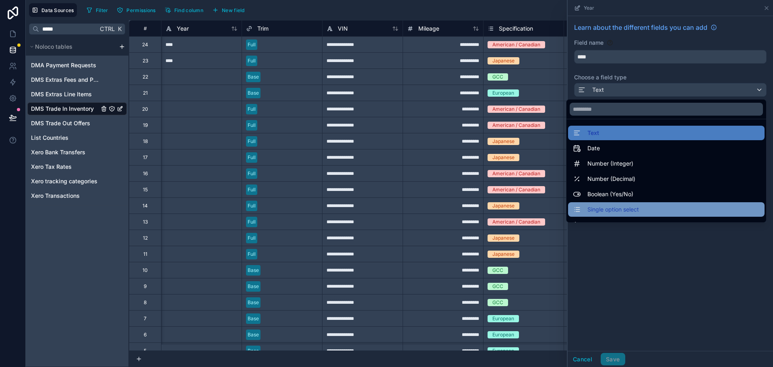
click at [603, 211] on span "Single option select" at bounding box center [613, 210] width 52 height 10
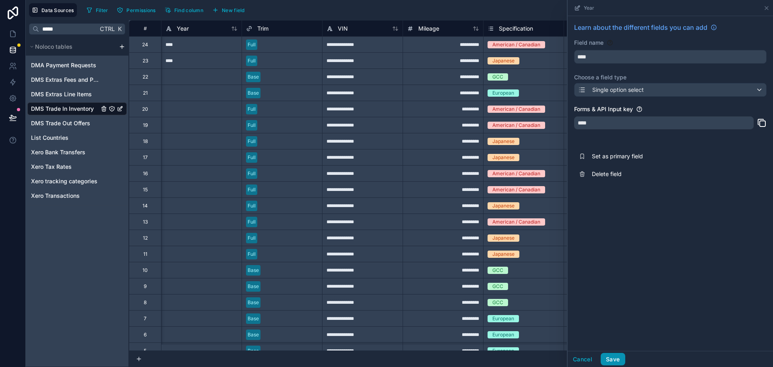
click at [614, 356] on button "Save" at bounding box center [613, 359] width 24 height 13
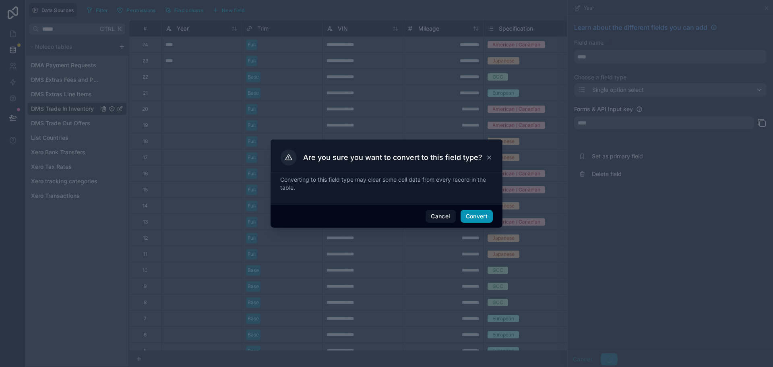
click at [480, 218] on button "Convert" at bounding box center [477, 216] width 32 height 13
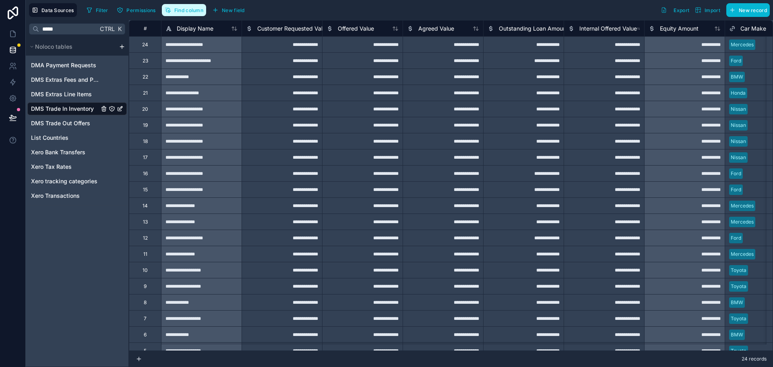
click at [199, 14] on button "Find column" at bounding box center [184, 10] width 44 height 12
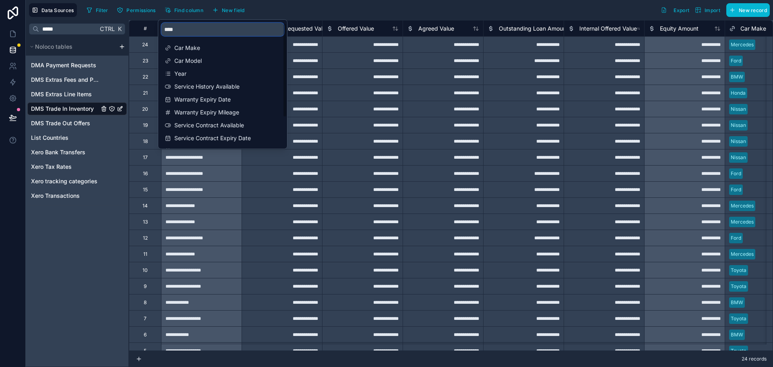
click at [227, 32] on input "****" at bounding box center [222, 29] width 122 height 13
click at [210, 74] on span "Year" at bounding box center [222, 74] width 97 height 8
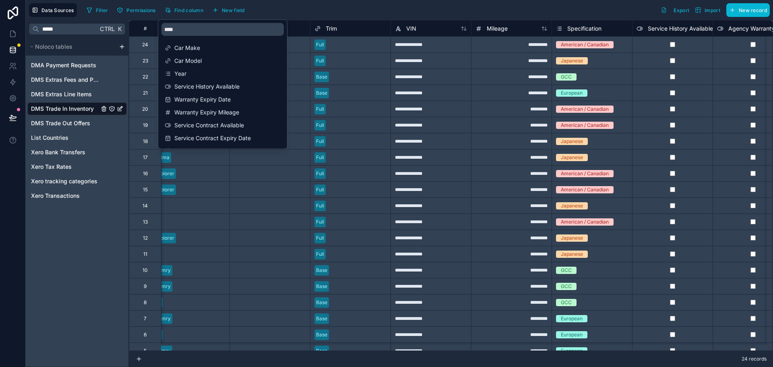
scroll to position [0, 725]
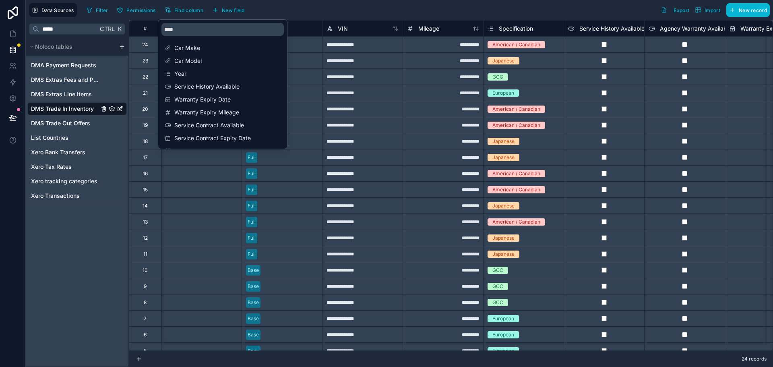
click at [287, 160] on div "Full" at bounding box center [282, 157] width 80 height 12
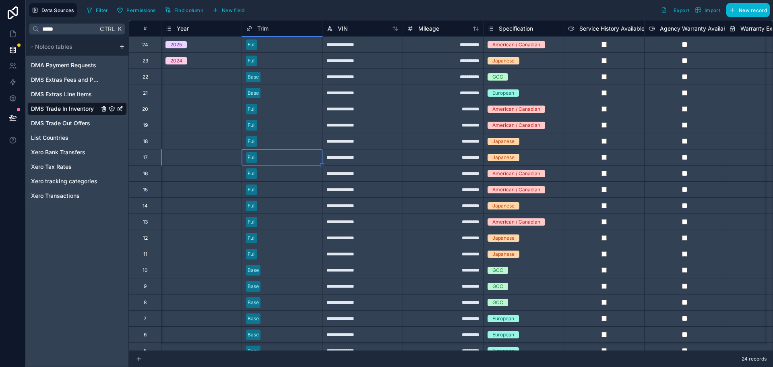
click at [184, 29] on span "Year" at bounding box center [183, 29] width 12 height 8
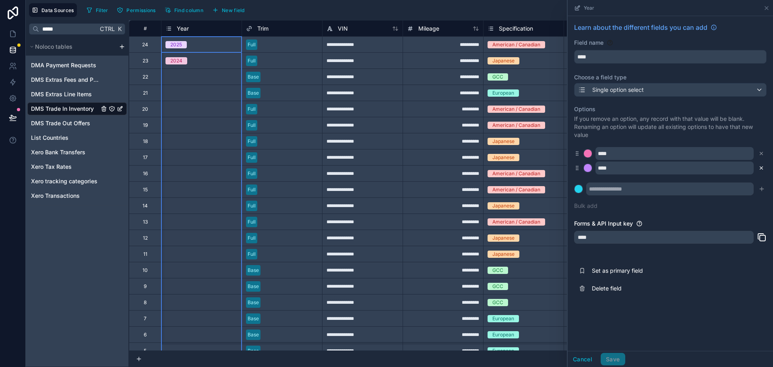
click at [762, 170] on icon at bounding box center [762, 168] width 6 height 6
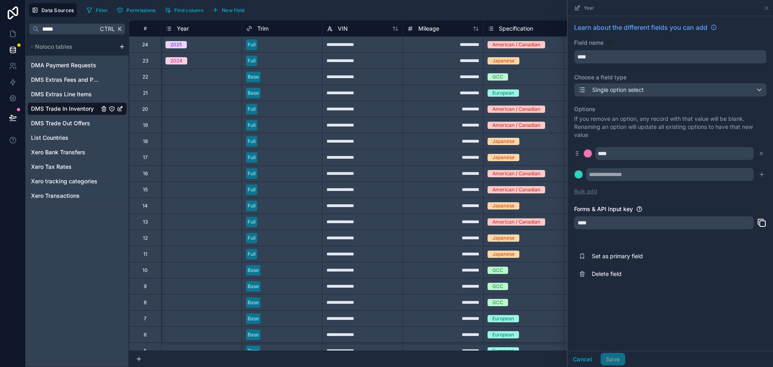
click at [594, 193] on button "Bulk add" at bounding box center [585, 191] width 23 height 8
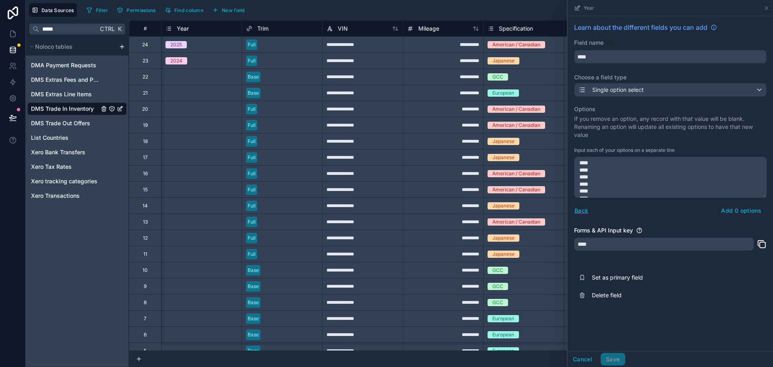
scroll to position [153, 0]
type textarea "**** **** **** **** **** **** **** **** **** **** **** **** **** **** **** ****…"
click at [734, 213] on button "Add 27 options" at bounding box center [740, 210] width 54 height 13
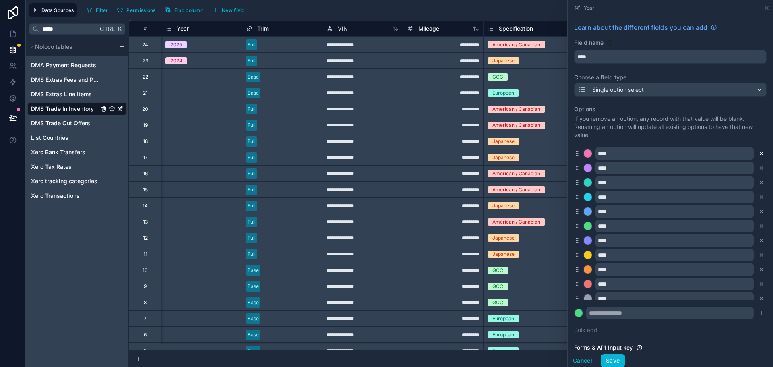
click at [759, 152] on icon at bounding box center [762, 154] width 6 height 6
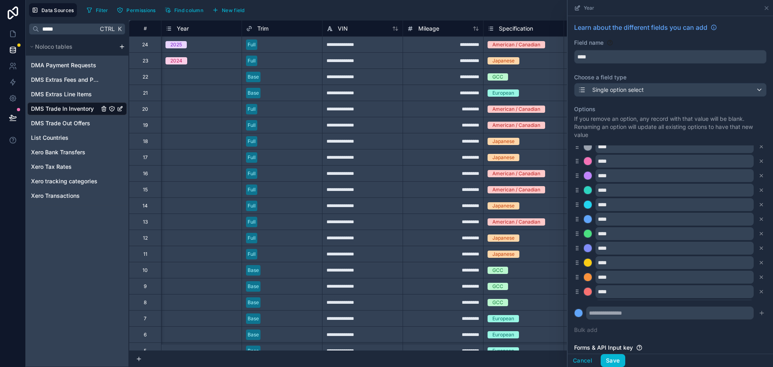
scroll to position [238, 0]
click at [617, 361] on button "Save" at bounding box center [613, 360] width 24 height 13
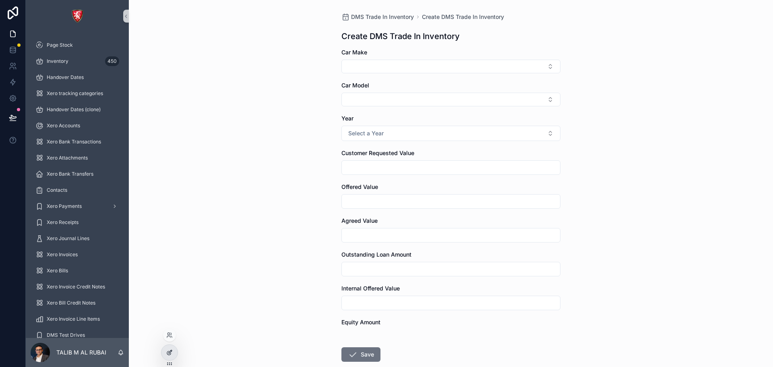
click at [168, 351] on icon at bounding box center [169, 352] width 6 height 6
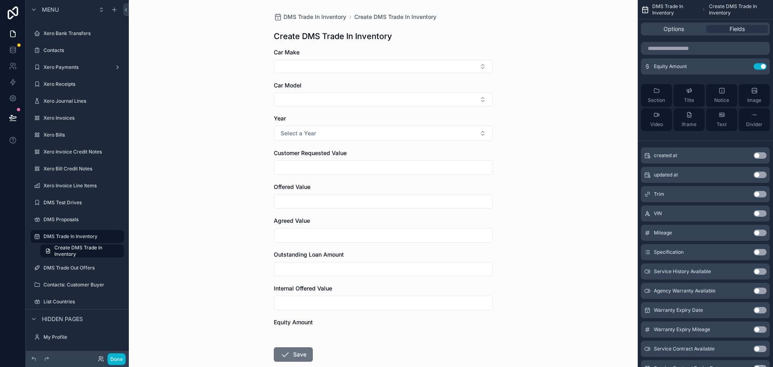
scroll to position [201, 0]
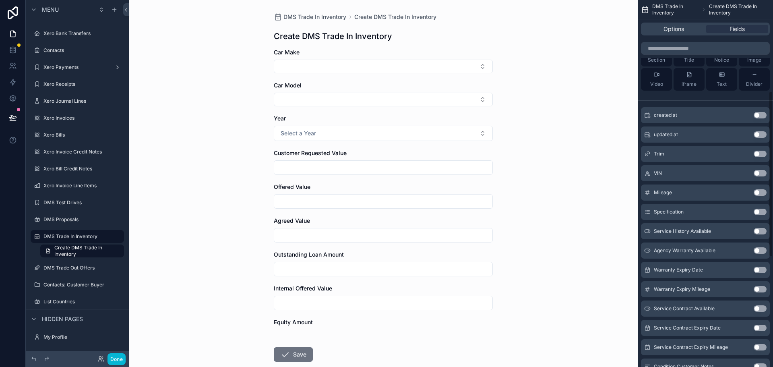
click at [761, 153] on button "Use setting" at bounding box center [760, 154] width 13 height 6
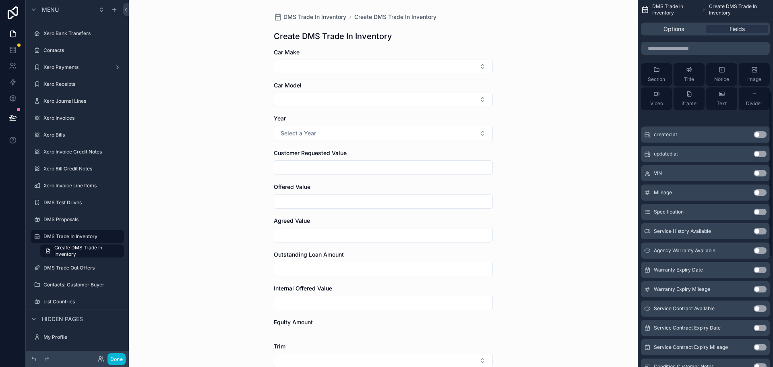
click at [761, 174] on button "Use setting" at bounding box center [760, 173] width 13 height 6
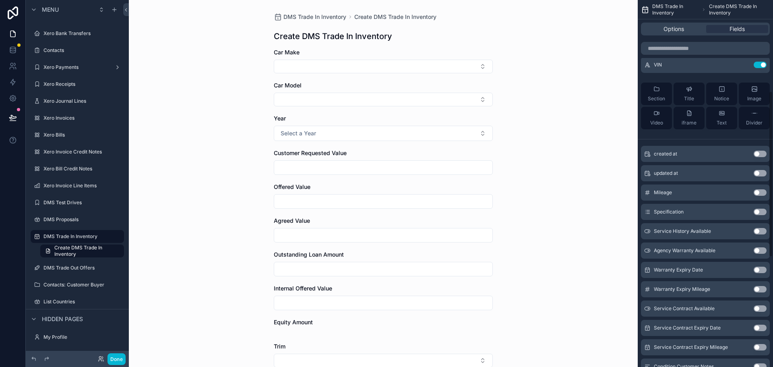
click at [759, 192] on button "Use setting" at bounding box center [760, 192] width 13 height 6
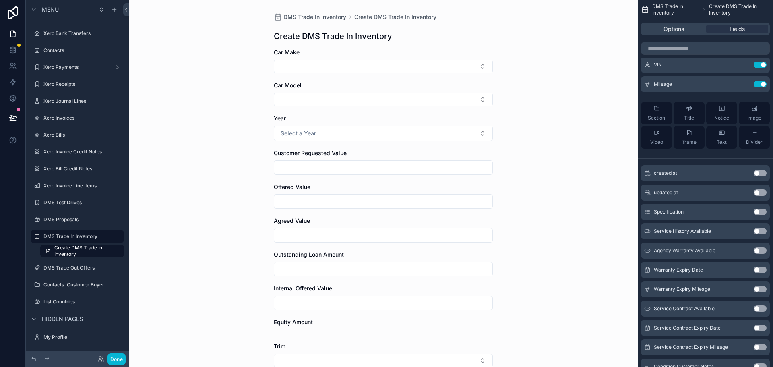
click at [757, 210] on button "Use setting" at bounding box center [760, 212] width 13 height 6
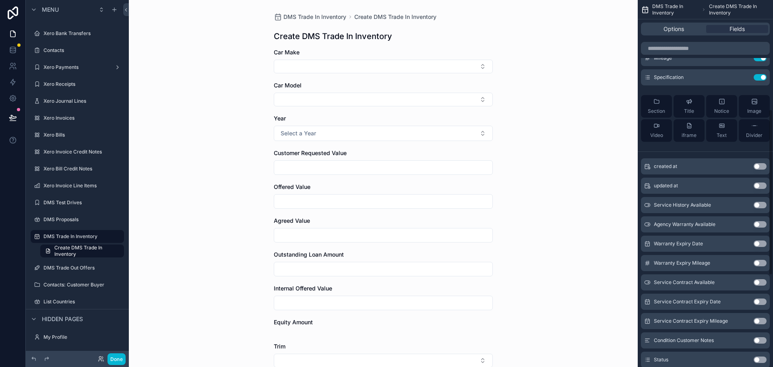
scroll to position [242, 0]
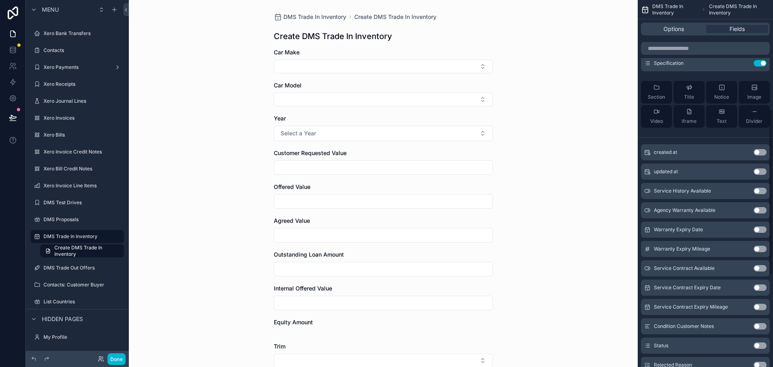
click at [761, 190] on button "Use setting" at bounding box center [760, 191] width 13 height 6
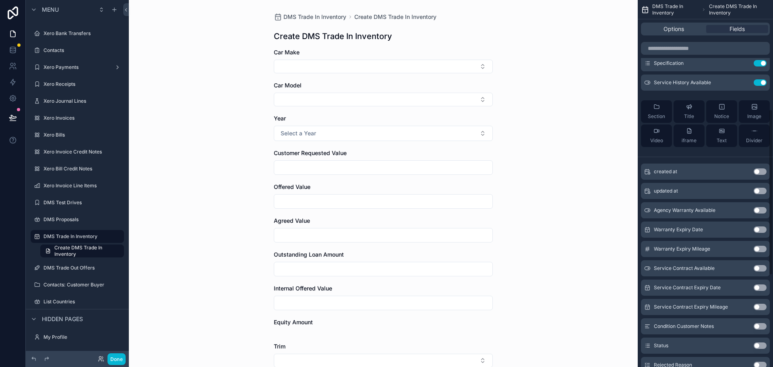
click at [758, 210] on button "Use setting" at bounding box center [760, 210] width 13 height 6
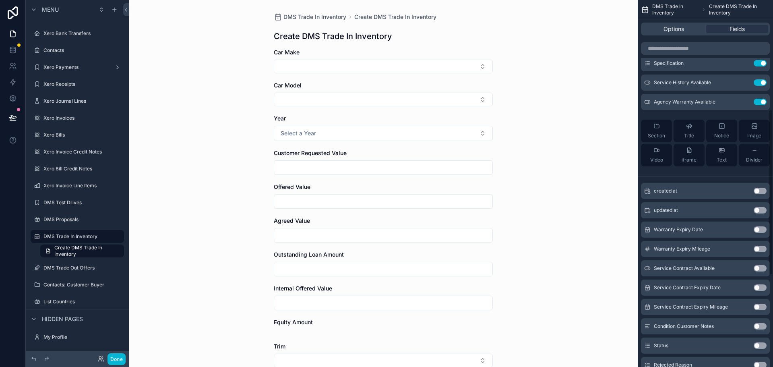
click at [757, 231] on button "Use setting" at bounding box center [760, 229] width 13 height 6
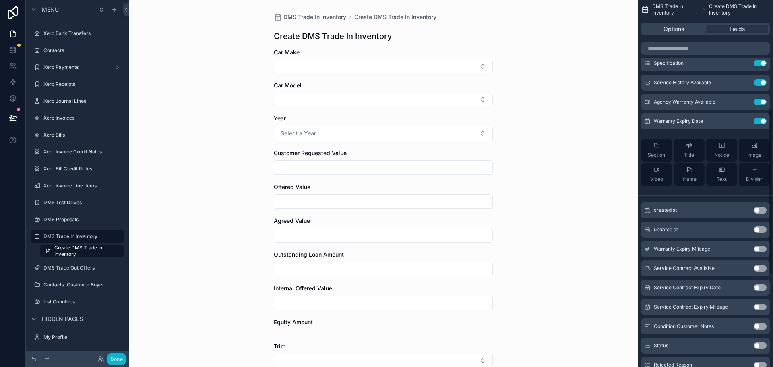
click at [757, 246] on button "Use setting" at bounding box center [760, 249] width 13 height 6
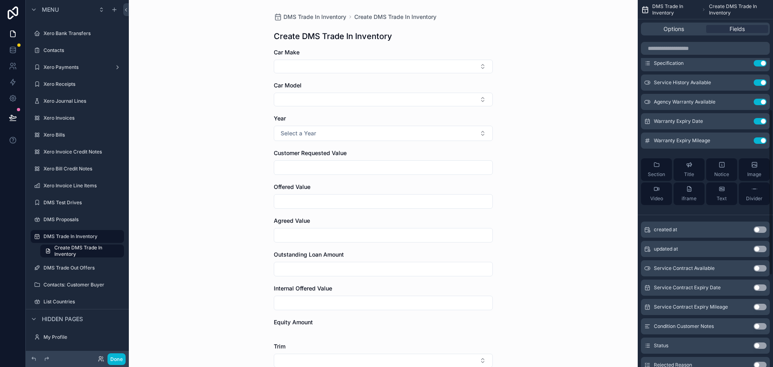
click at [761, 268] on button "Use setting" at bounding box center [760, 268] width 13 height 6
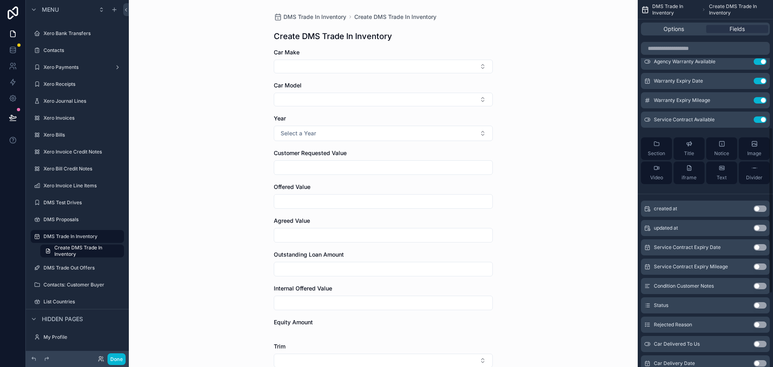
click at [761, 248] on button "Use setting" at bounding box center [760, 247] width 13 height 6
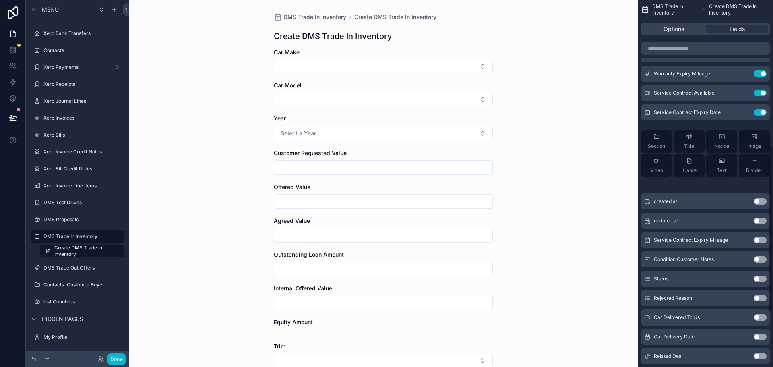
scroll to position [322, 0]
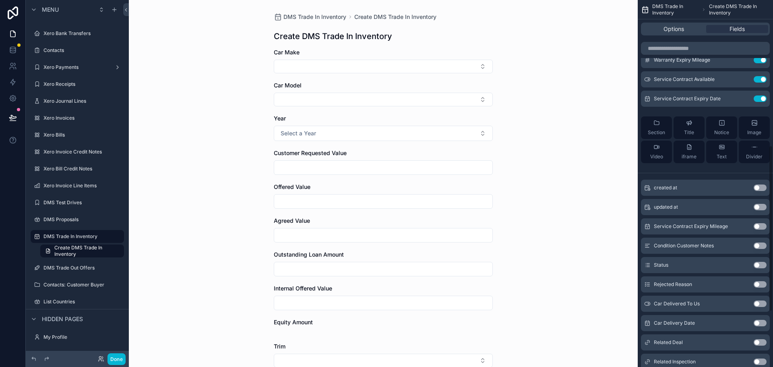
click at [763, 227] on button "Use setting" at bounding box center [760, 226] width 13 height 6
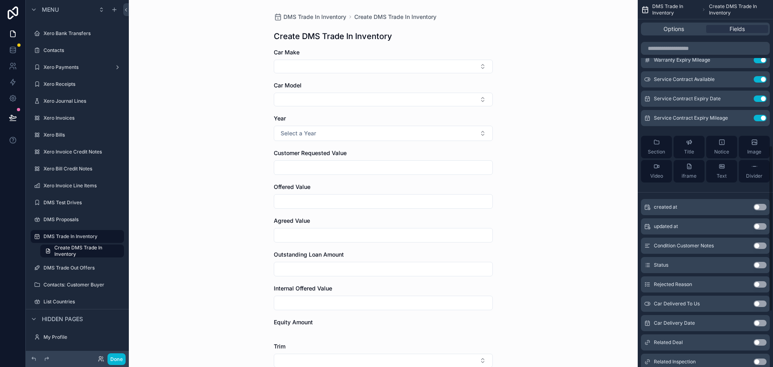
click at [761, 246] on button "Use setting" at bounding box center [760, 245] width 13 height 6
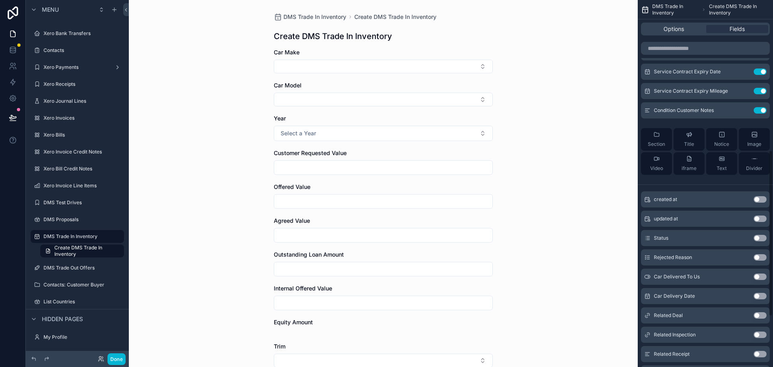
scroll to position [362, 0]
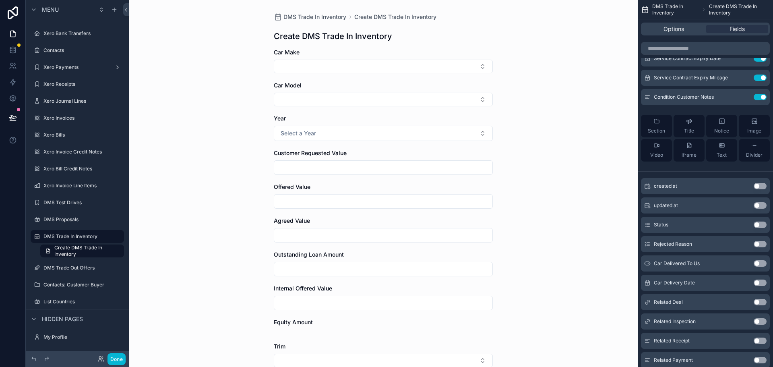
click at [762, 223] on button "Use setting" at bounding box center [760, 224] width 13 height 6
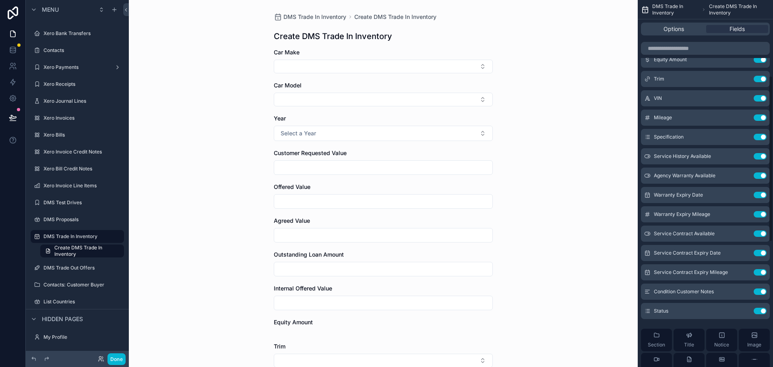
scroll to position [282, 0]
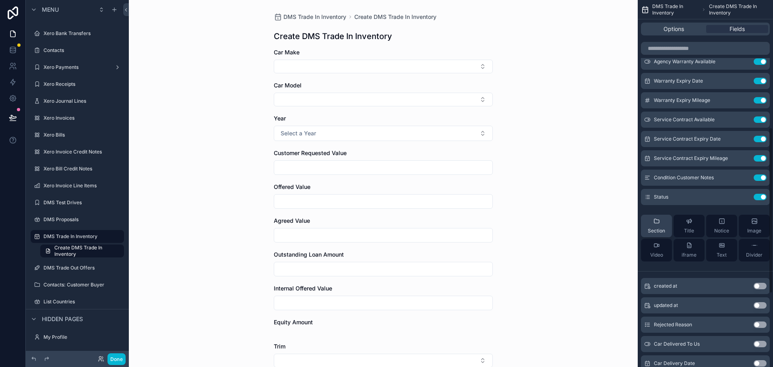
click at [656, 220] on icon "scrollable content" at bounding box center [656, 221] width 5 height 4
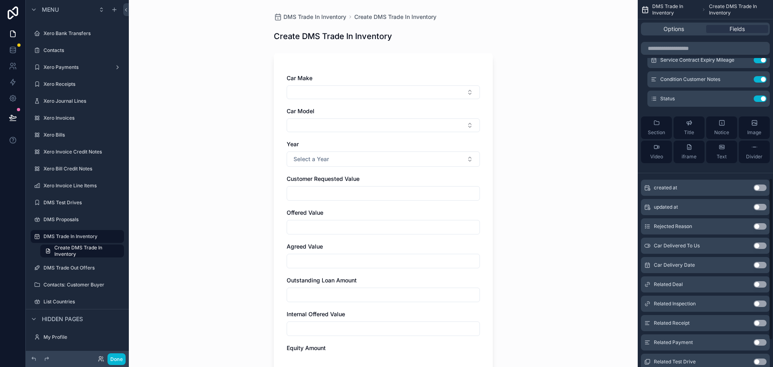
scroll to position [403, 0]
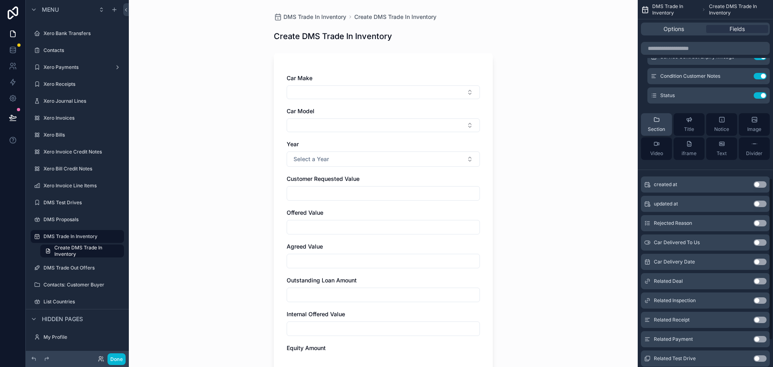
click at [665, 122] on div "Section" at bounding box center [656, 124] width 17 height 16
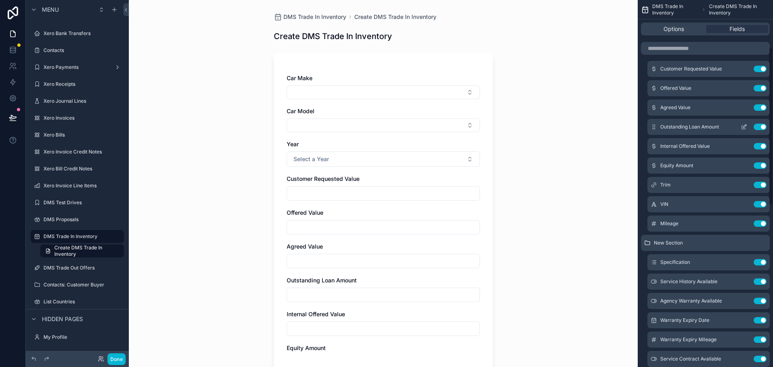
scroll to position [81, 0]
click at [647, 243] on icon "scrollable content" at bounding box center [646, 243] width 0 height 0
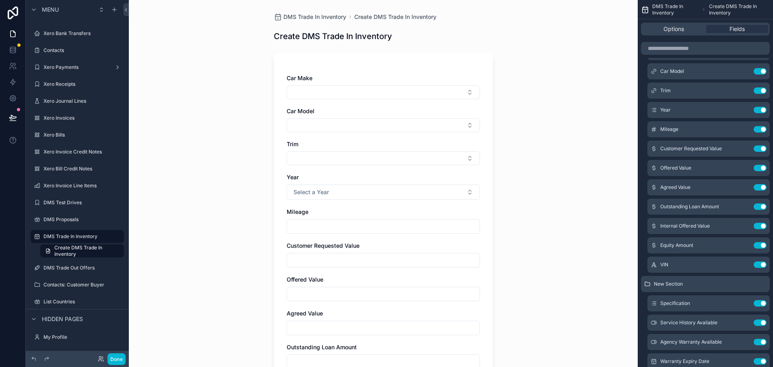
click at [443, 226] on input "scrollable content" at bounding box center [383, 226] width 192 height 11
click at [440, 226] on input "scrollable content" at bounding box center [383, 226] width 192 height 11
type input "****"
click at [471, 230] on input "****" at bounding box center [383, 226] width 192 height 11
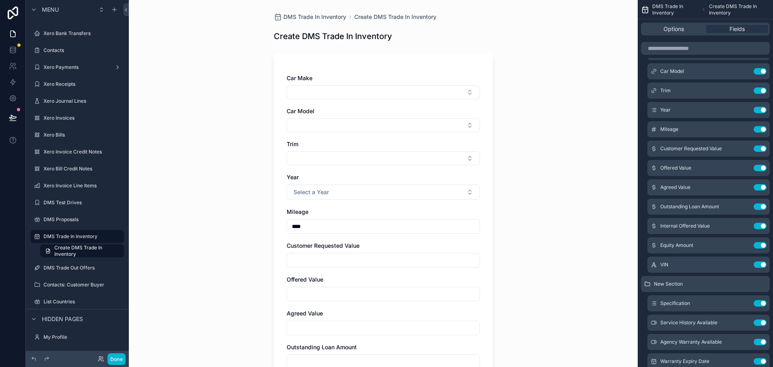
click at [521, 223] on div "DMS Trade In Inventory Create DMS Trade In Inventory Create DMS Trade In Invent…" at bounding box center [383, 183] width 509 height 367
click at [16, 49] on icon at bounding box center [13, 50] width 8 height 8
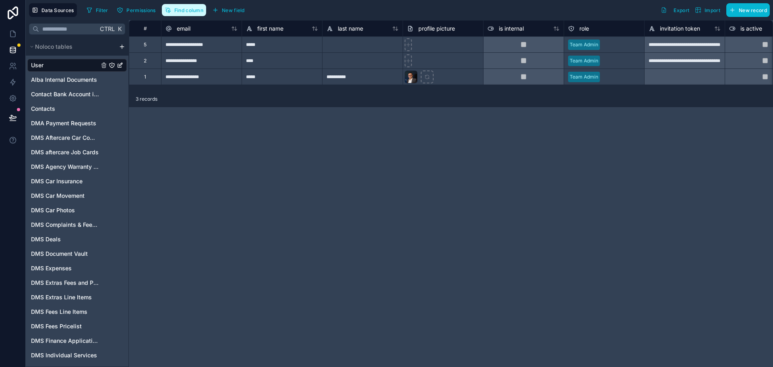
click at [186, 9] on span "Find column" at bounding box center [188, 10] width 29 height 6
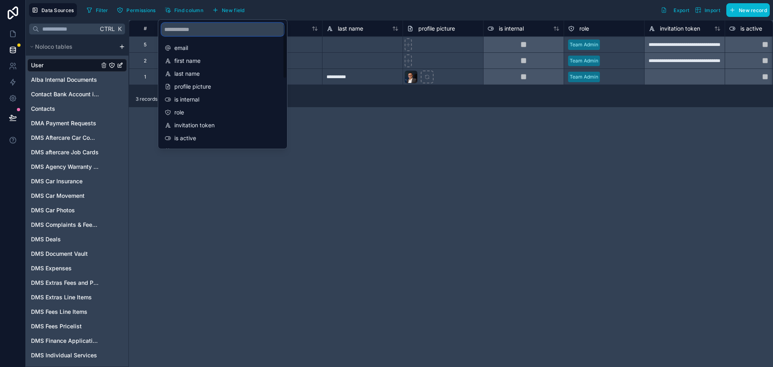
click at [188, 29] on input "scrollable content" at bounding box center [222, 29] width 122 height 13
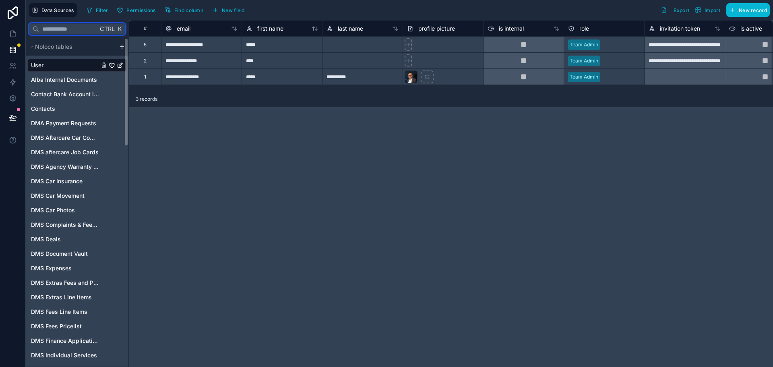
click at [74, 32] on input "text" at bounding box center [68, 29] width 59 height 14
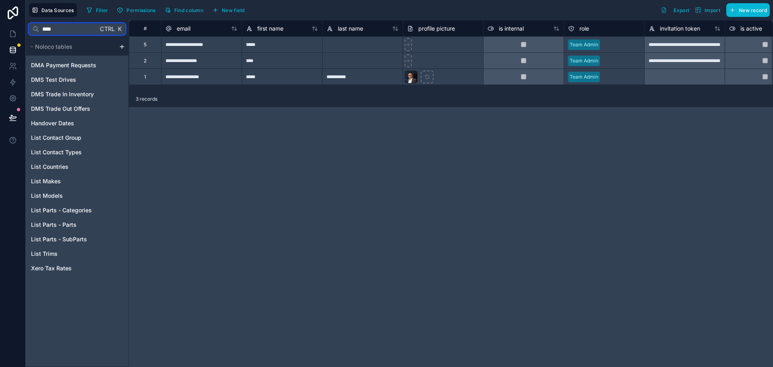
click at [77, 31] on input "****" at bounding box center [68, 29] width 59 height 14
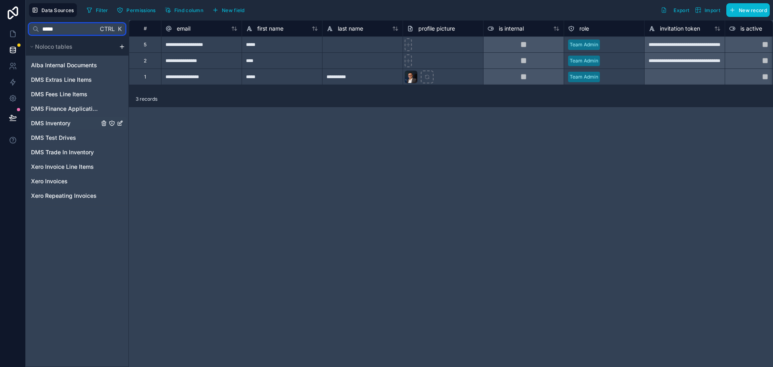
type input "*****"
click at [72, 120] on div "DMS Inventory" at bounding box center [76, 123] width 99 height 13
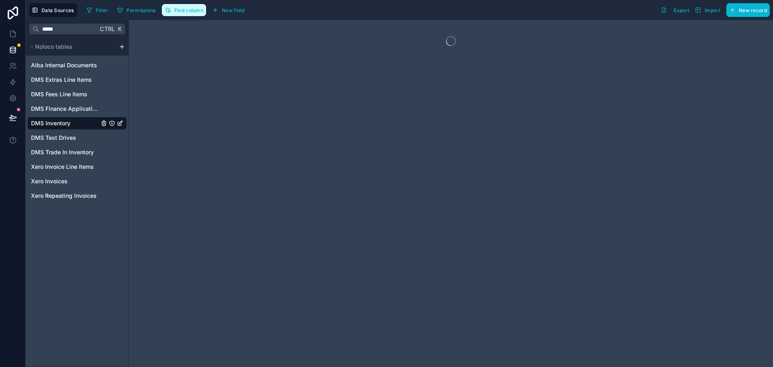
click at [193, 12] on span "Find column" at bounding box center [188, 10] width 29 height 6
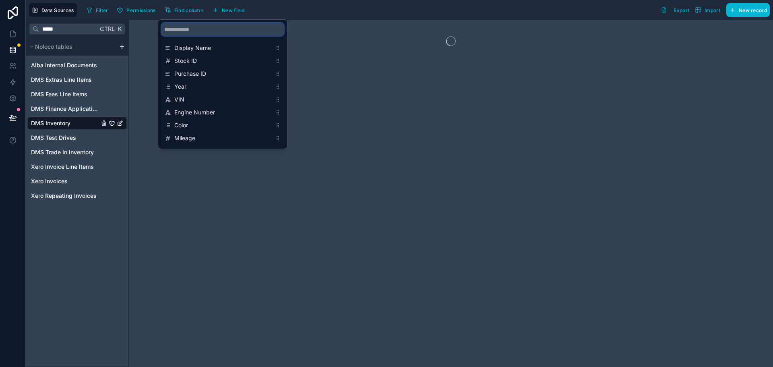
click at [194, 32] on input "scrollable content" at bounding box center [222, 29] width 122 height 13
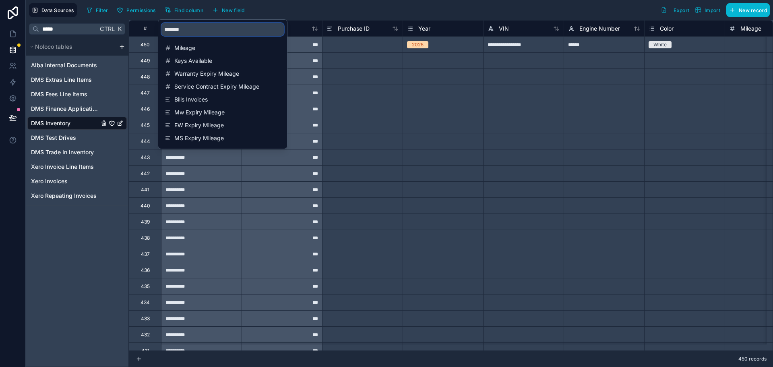
type input "*******"
click at [196, 42] on div "Mileage Warranty Expiry Mileage Service Contract Expiry Mileage Mw Expiry Milea…" at bounding box center [222, 100] width 129 height 122
click at [196, 49] on span "Mileage" at bounding box center [222, 48] width 97 height 8
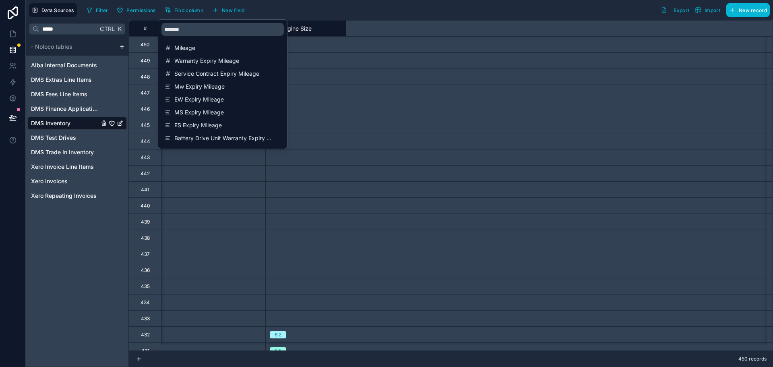
scroll to position [0, 564]
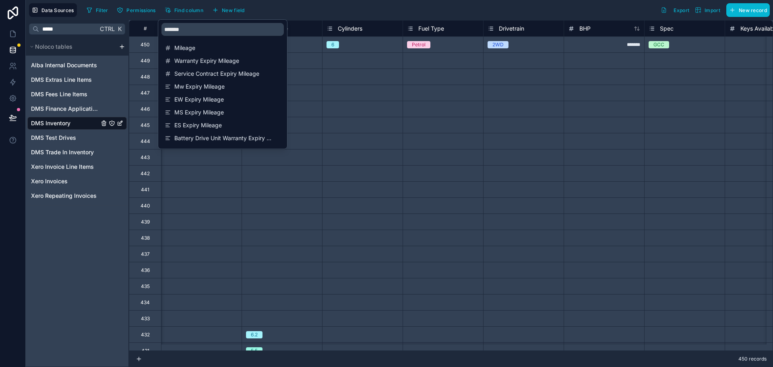
click at [190, 183] on div at bounding box center [201, 189] width 81 height 16
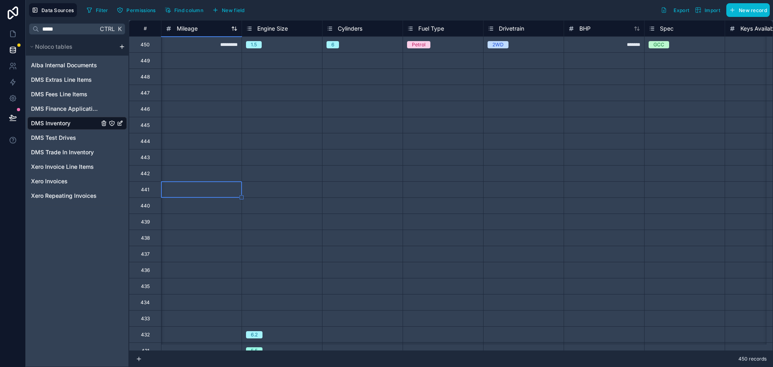
click at [186, 29] on span "Mileage" at bounding box center [187, 29] width 21 height 8
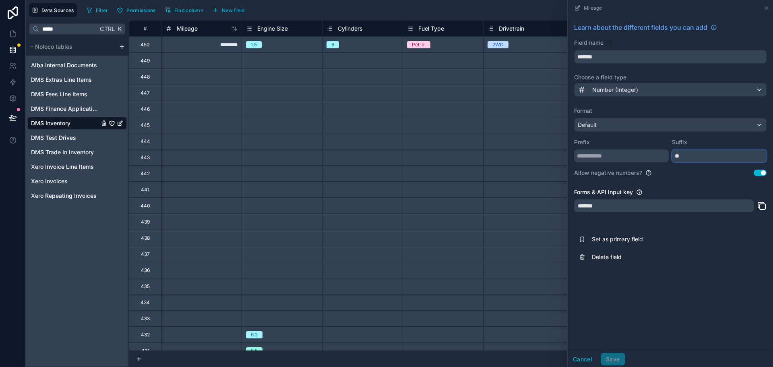
drag, startPoint x: 673, startPoint y: 152, endPoint x: 668, endPoint y: 153, distance: 5.7
click at [668, 153] on div "Prefix Suffix **" at bounding box center [670, 147] width 192 height 31
drag, startPoint x: 674, startPoint y: 155, endPoint x: 715, endPoint y: 157, distance: 41.1
click at [715, 157] on input "**" at bounding box center [719, 155] width 95 height 13
click at [707, 157] on input "**" at bounding box center [719, 155] width 95 height 13
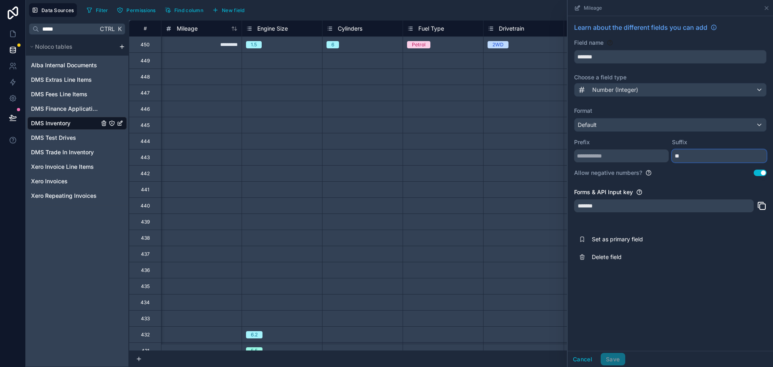
drag, startPoint x: 675, startPoint y: 157, endPoint x: 664, endPoint y: 157, distance: 11.3
click at [664, 157] on div "Prefix Suffix **" at bounding box center [670, 147] width 192 height 31
click at [73, 155] on span "DMS Trade In Inventory" at bounding box center [62, 152] width 63 height 8
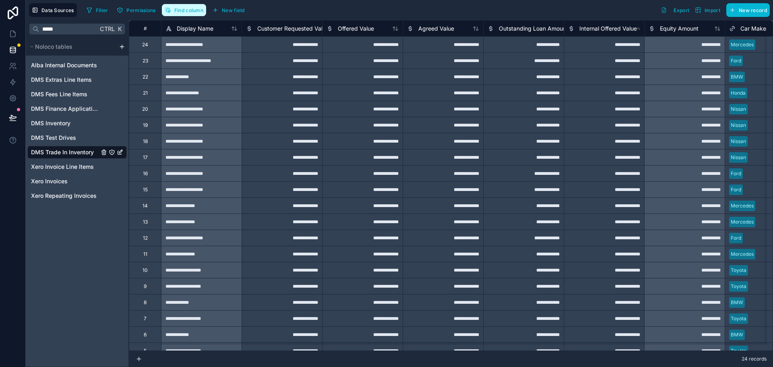
click at [184, 14] on button "Find column" at bounding box center [184, 10] width 44 height 12
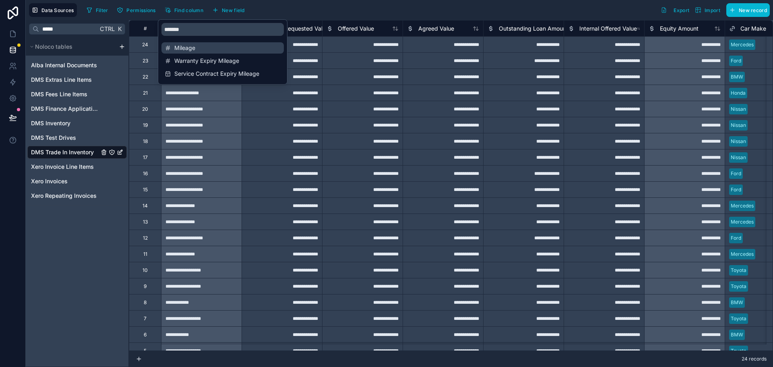
click at [189, 47] on span "Mileage" at bounding box center [222, 48] width 97 height 8
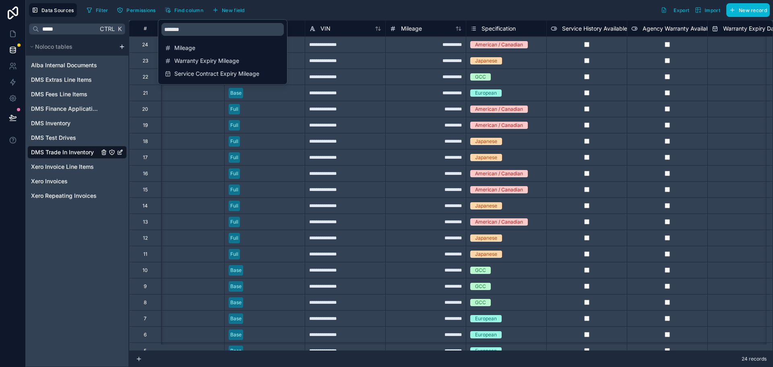
scroll to position [0, 966]
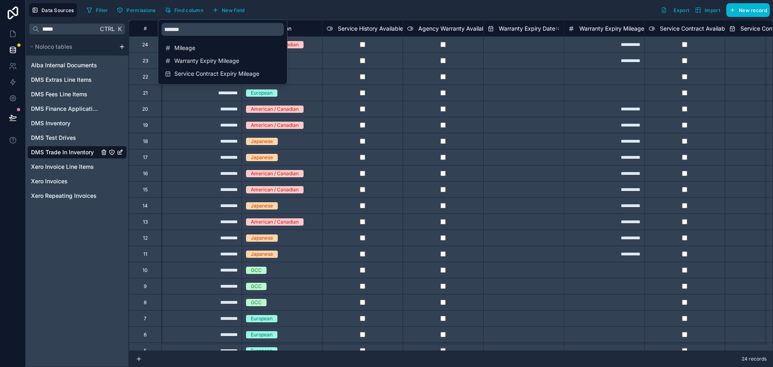
click at [199, 117] on div "*********" at bounding box center [201, 125] width 81 height 16
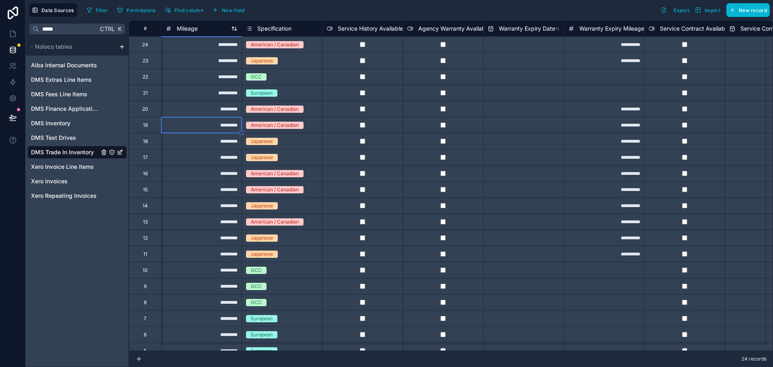
click at [191, 29] on span "Mileage" at bounding box center [187, 29] width 21 height 8
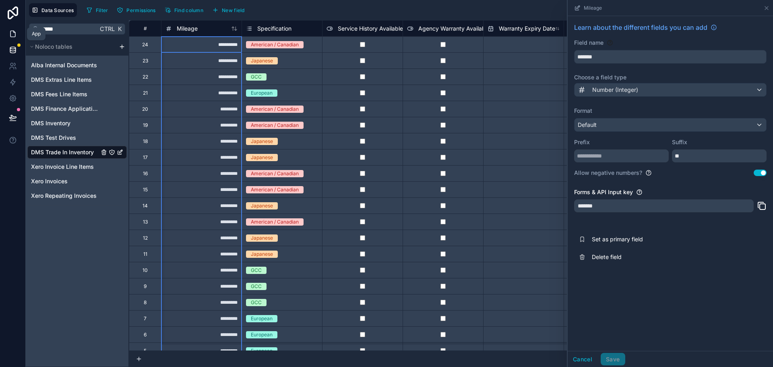
click at [15, 32] on icon at bounding box center [13, 34] width 8 height 8
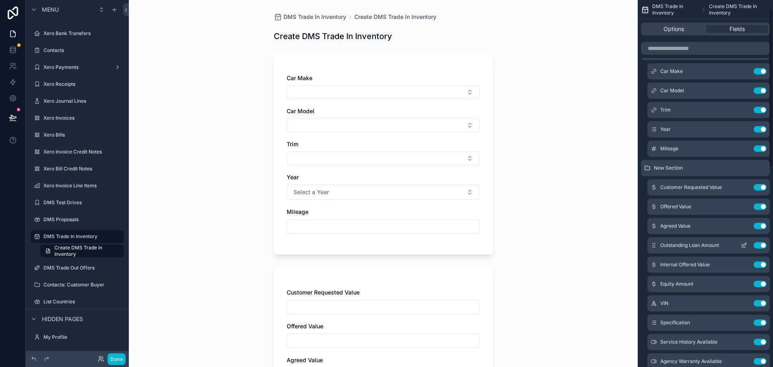
scroll to position [40, 0]
click at [764, 186] on button "Use setting" at bounding box center [760, 187] width 13 height 6
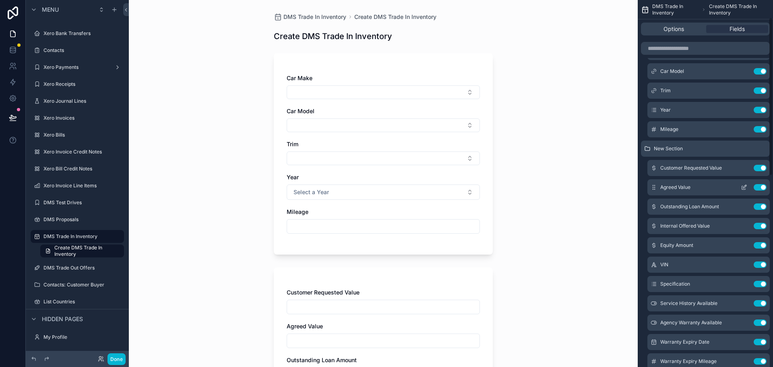
click at [761, 190] on button "Use setting" at bounding box center [760, 187] width 13 height 6
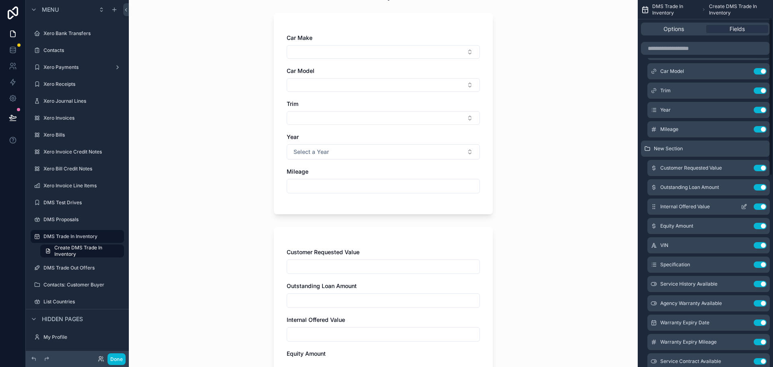
click at [760, 207] on button "Use setting" at bounding box center [760, 206] width 13 height 6
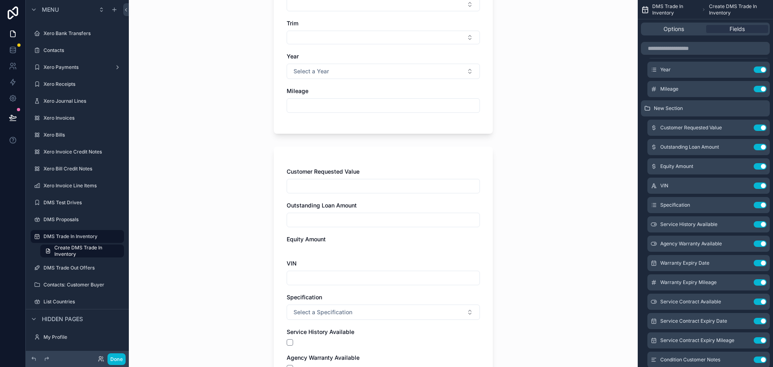
scroll to position [161, 0]
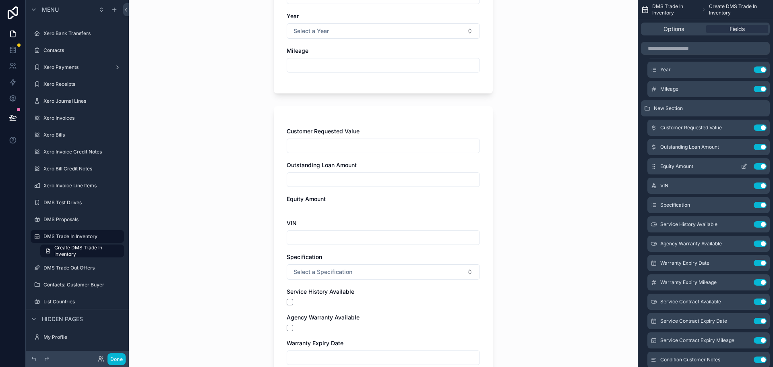
click at [758, 167] on button "Use setting" at bounding box center [760, 166] width 13 height 6
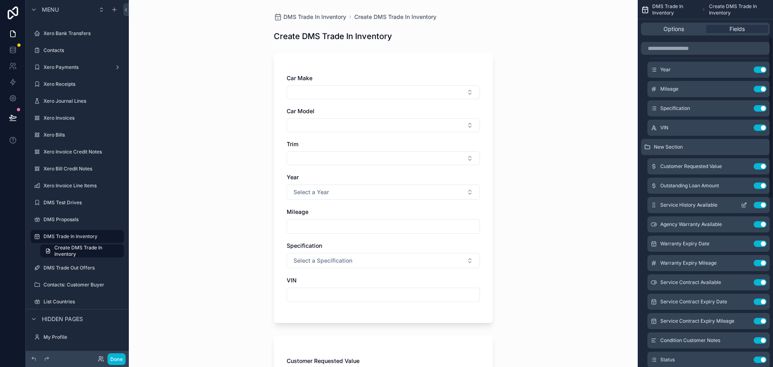
scroll to position [121, 0]
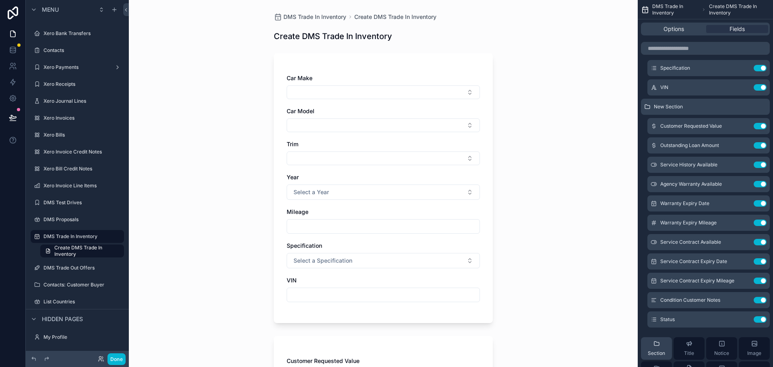
click at [652, 345] on div "Section" at bounding box center [656, 348] width 17 height 16
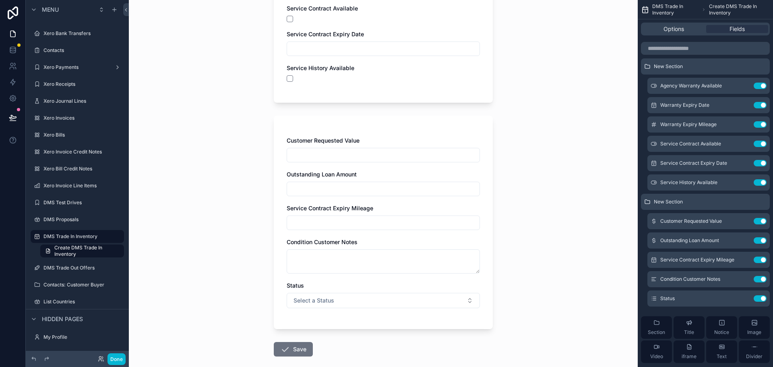
scroll to position [483, 0]
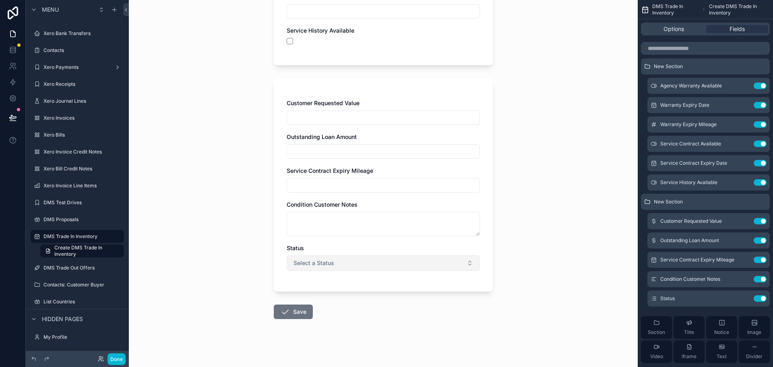
click at [454, 267] on button "Select a Status" at bounding box center [383, 262] width 193 height 15
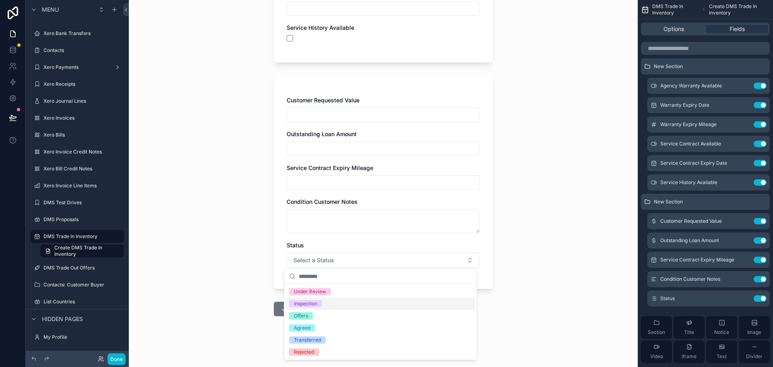
scroll to position [487, 0]
click at [744, 296] on icon "scrollable content" at bounding box center [744, 298] width 6 height 6
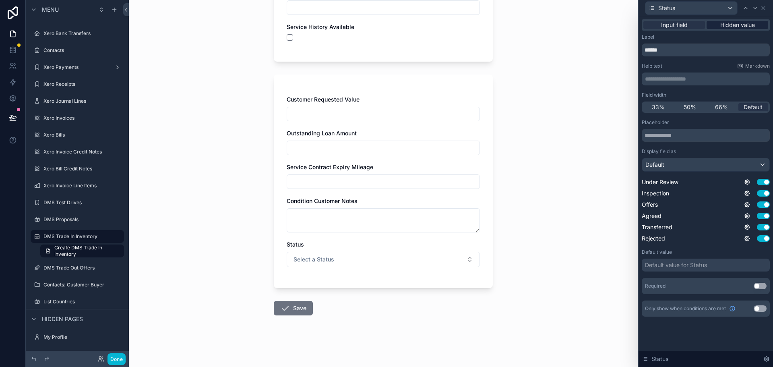
click at [729, 24] on span "Hidden value" at bounding box center [737, 25] width 35 height 8
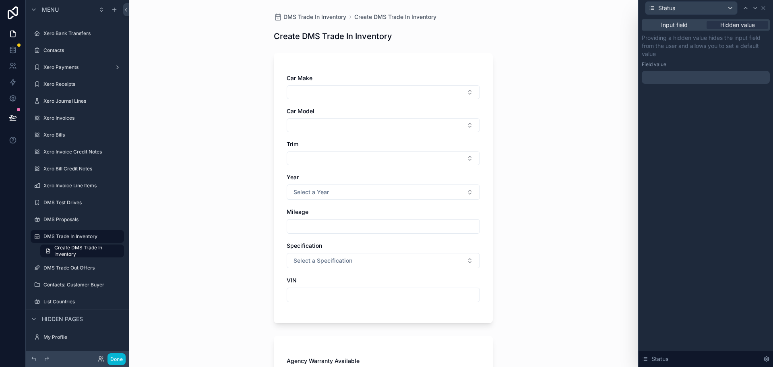
click at [691, 77] on div at bounding box center [706, 77] width 128 height 13
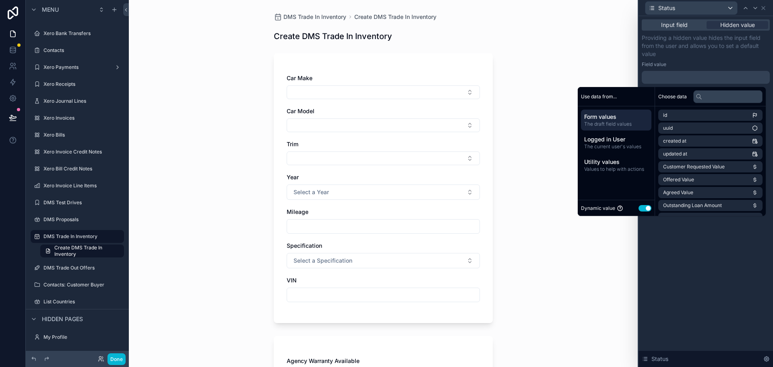
click at [641, 208] on button "Use setting" at bounding box center [645, 208] width 13 height 6
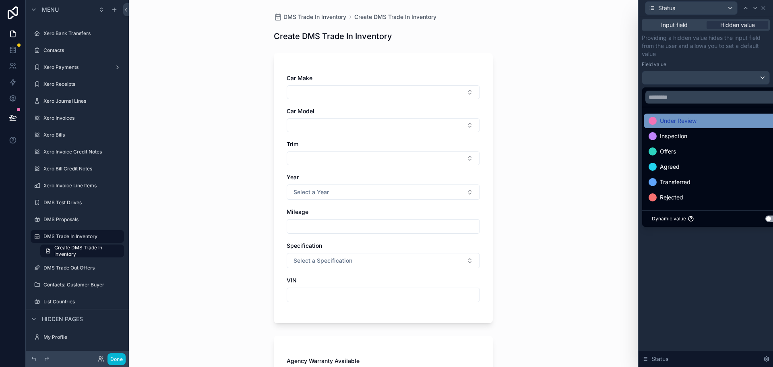
click at [677, 115] on div "Under Review" at bounding box center [715, 121] width 143 height 14
click at [701, 297] on div "Input field Hidden value Providing a hidden value hides the input field from th…" at bounding box center [706, 191] width 134 height 351
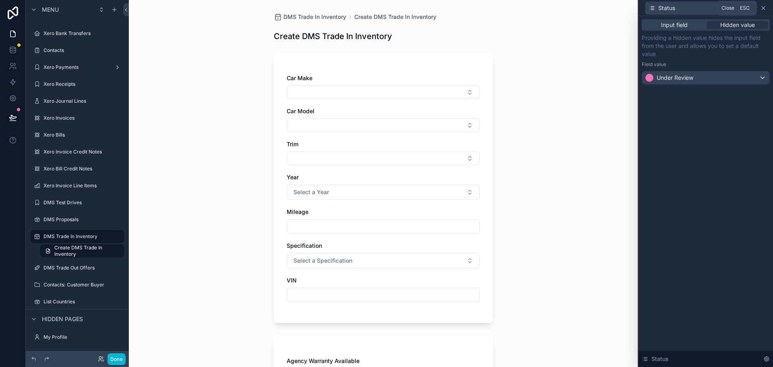
click at [766, 6] on icon at bounding box center [763, 8] width 6 height 6
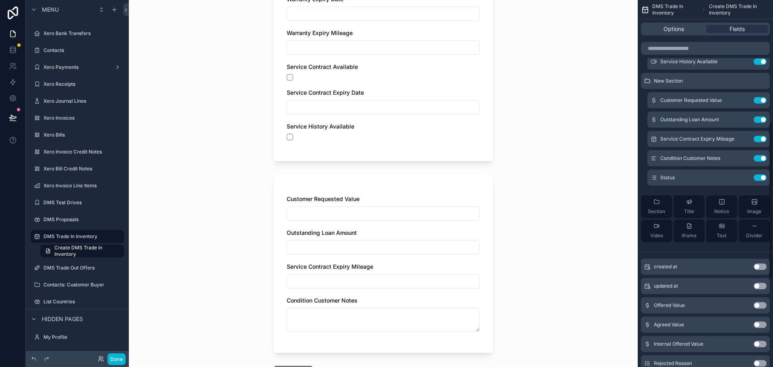
scroll to position [452, 0]
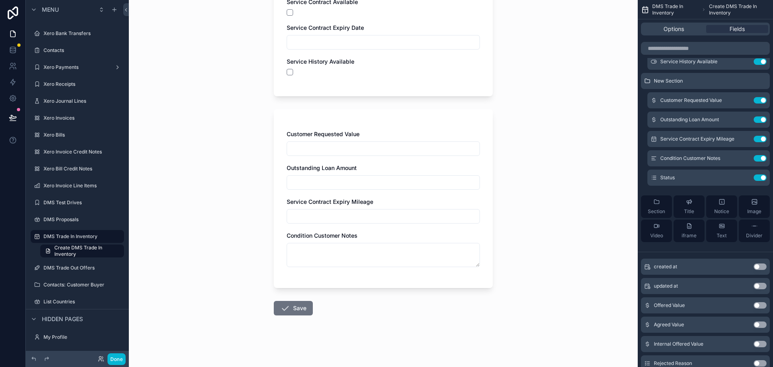
click at [392, 151] on input "scrollable content" at bounding box center [383, 148] width 192 height 11
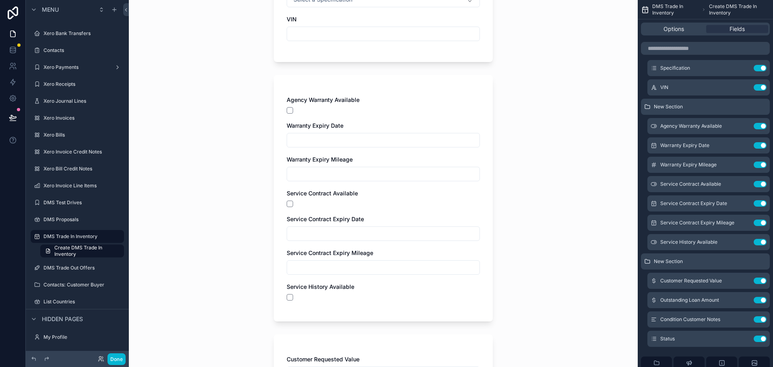
scroll to position [242, 0]
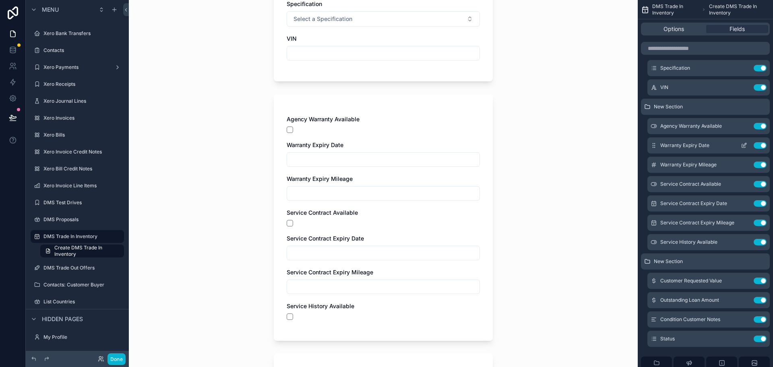
click at [744, 143] on icon "scrollable content" at bounding box center [744, 145] width 6 height 6
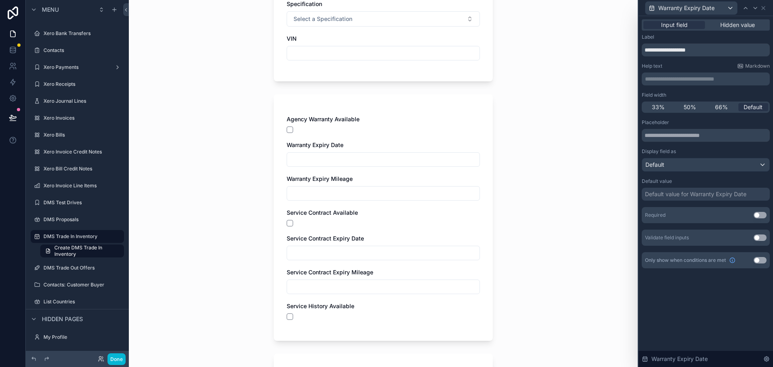
click at [759, 262] on button "Use setting" at bounding box center [760, 260] width 13 height 6
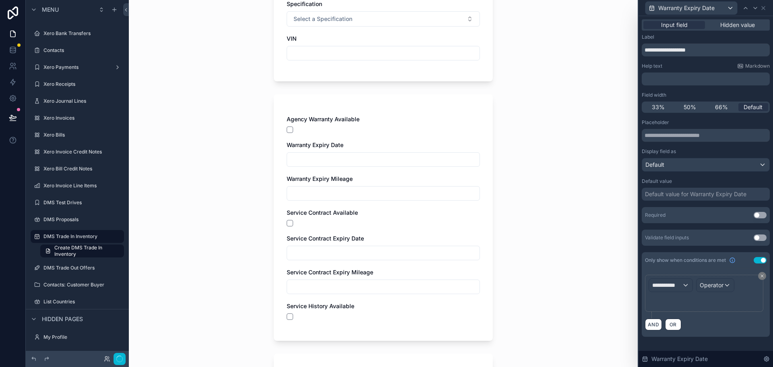
scroll to position [0, 0]
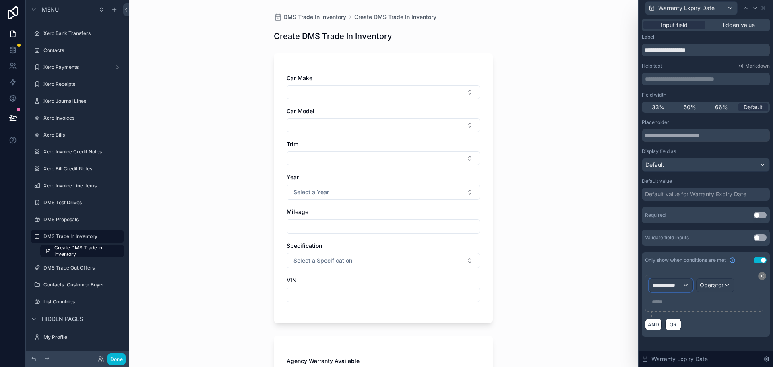
click at [668, 284] on span "**********" at bounding box center [667, 285] width 30 height 8
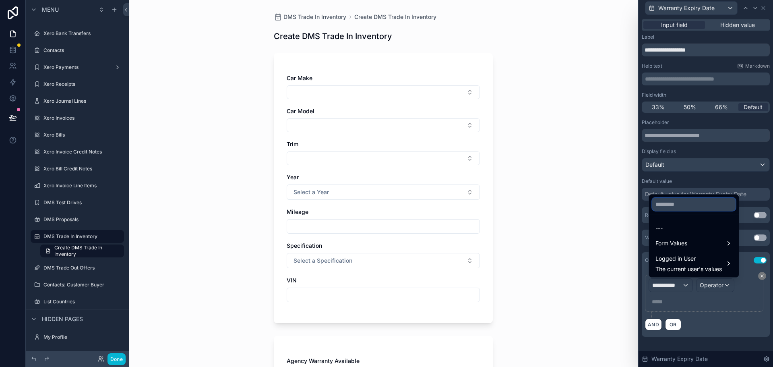
click at [674, 206] on input "text" at bounding box center [693, 204] width 83 height 13
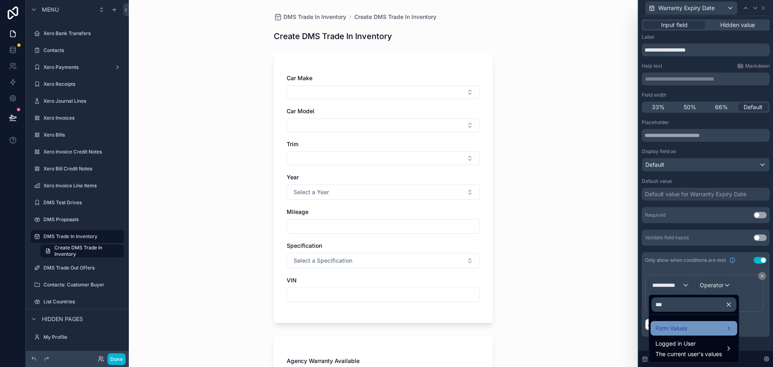
type input "***"
click at [664, 331] on span "Form Values" at bounding box center [672, 328] width 32 height 10
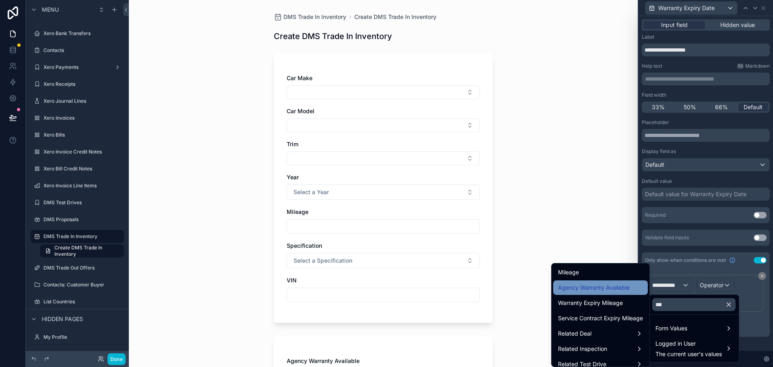
click at [624, 291] on div "Agency Warranty Available" at bounding box center [600, 288] width 85 height 10
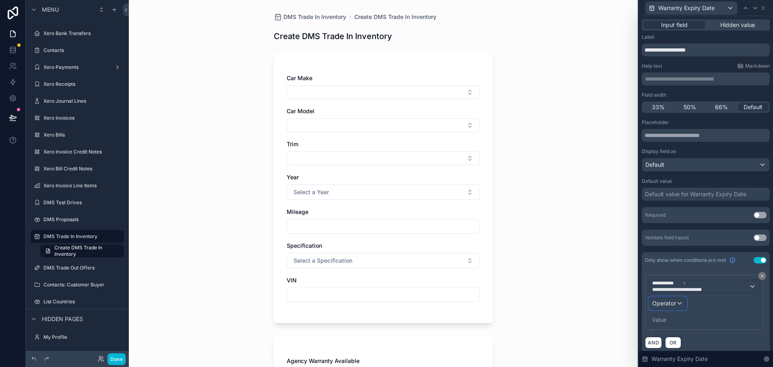
click at [680, 304] on div "Operator" at bounding box center [667, 303] width 37 height 13
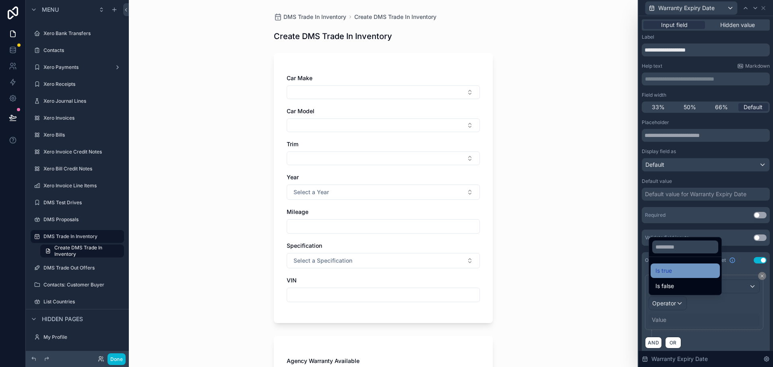
click at [677, 271] on div "Is true" at bounding box center [686, 271] width 60 height 10
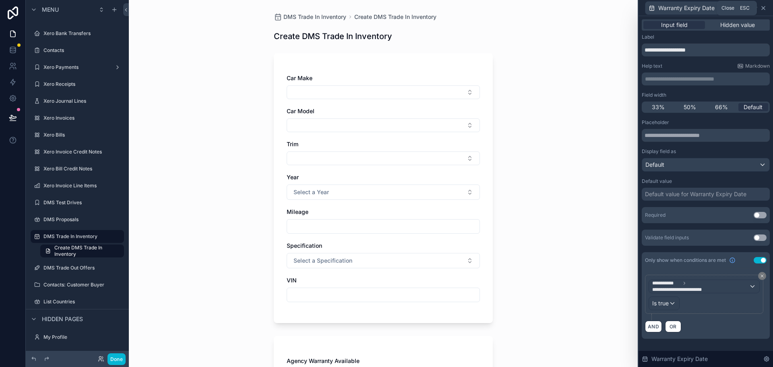
click at [765, 8] on icon at bounding box center [763, 8] width 6 height 6
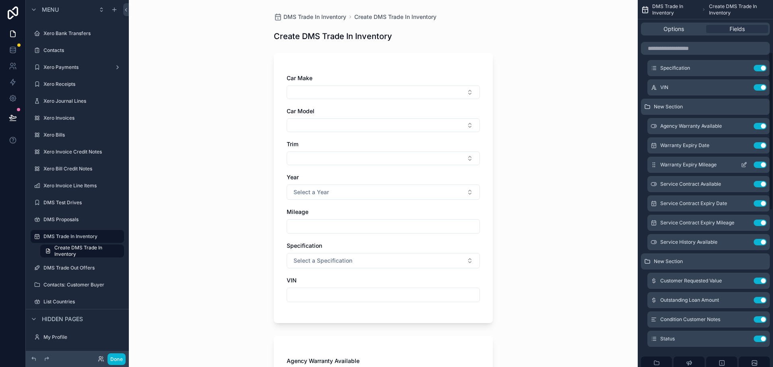
click at [742, 165] on icon "scrollable content" at bounding box center [744, 165] width 4 height 4
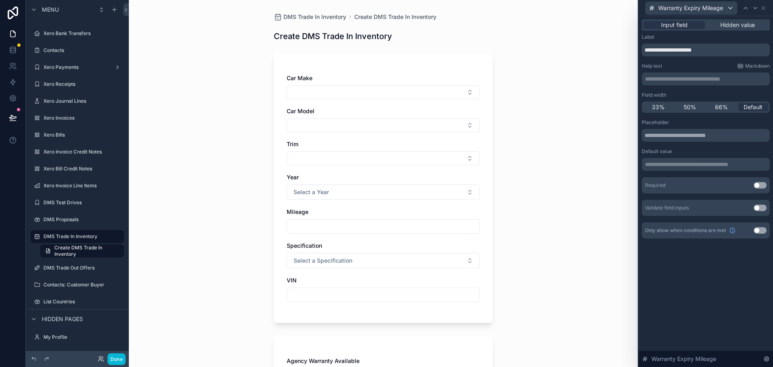
click at [759, 232] on button "Use setting" at bounding box center [760, 230] width 13 height 6
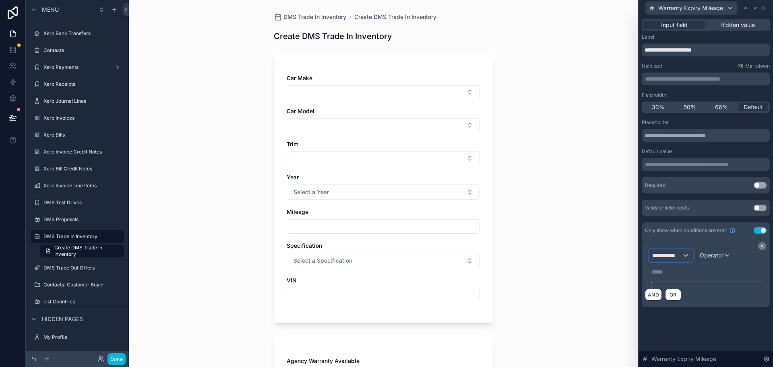
click at [666, 252] on span "**********" at bounding box center [667, 255] width 30 height 8
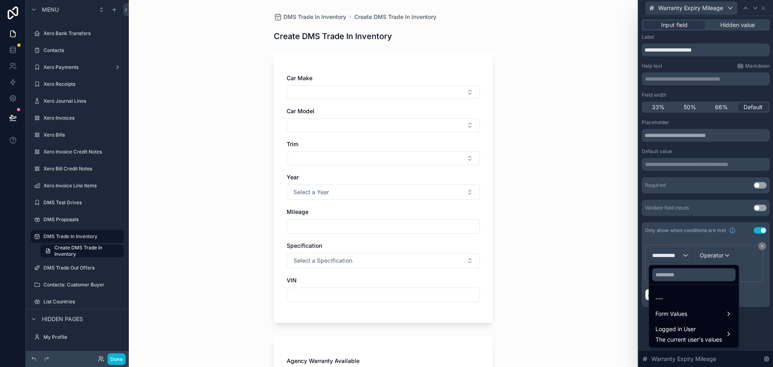
click at [670, 268] on div at bounding box center [694, 274] width 90 height 19
click at [669, 281] on input "text" at bounding box center [693, 274] width 83 height 13
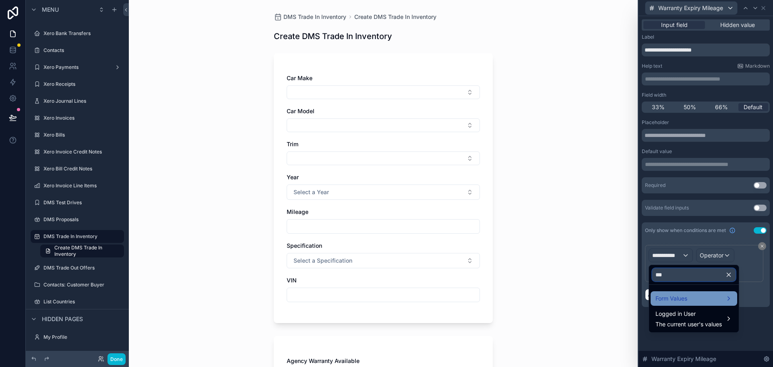
type input "***"
click at [674, 300] on span "Form Values" at bounding box center [672, 299] width 32 height 10
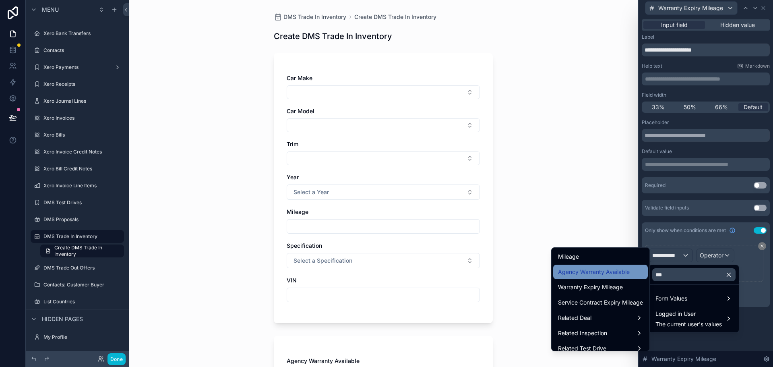
click at [618, 277] on div "Agency Warranty Available" at bounding box center [600, 272] width 95 height 14
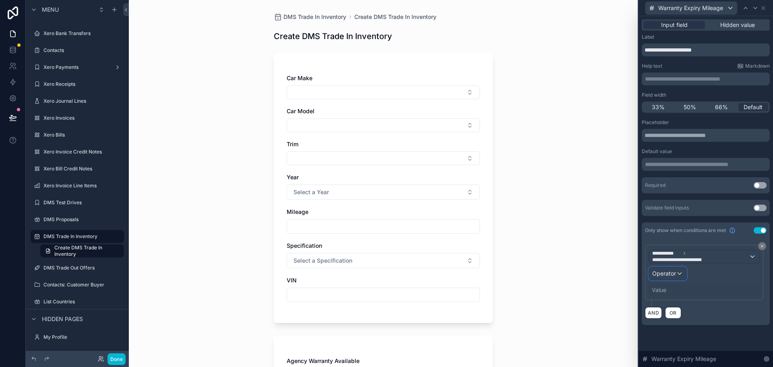
click at [668, 277] on span "Operator" at bounding box center [664, 273] width 24 height 8
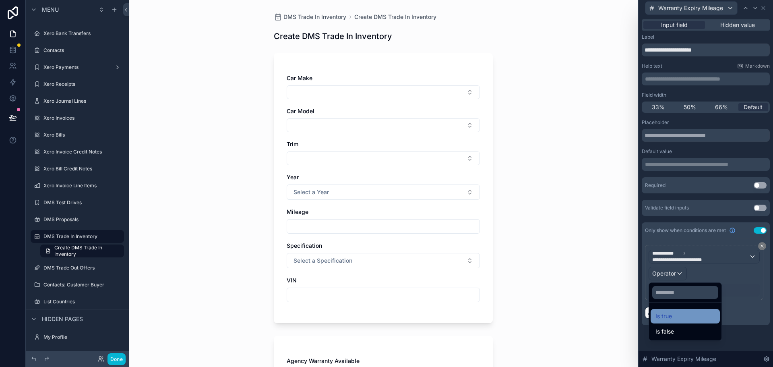
click at [683, 316] on div "Is true" at bounding box center [686, 316] width 60 height 10
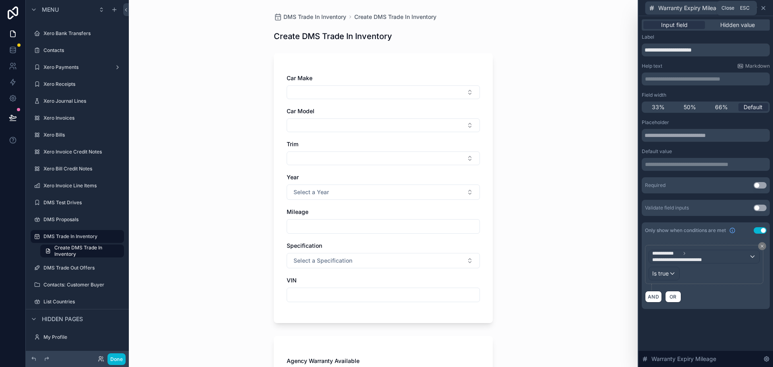
click at [765, 8] on icon at bounding box center [763, 8] width 6 height 6
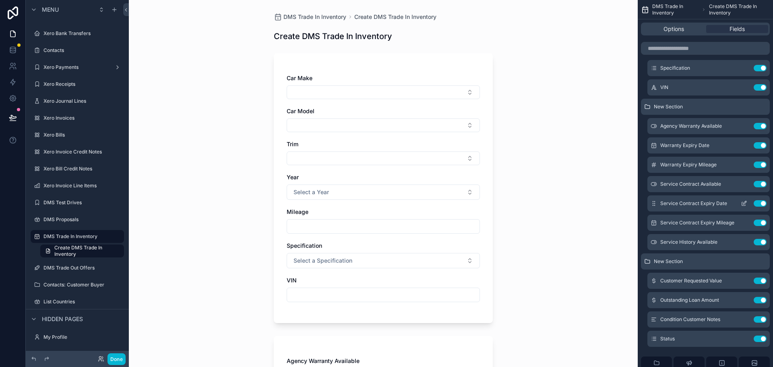
click at [742, 205] on icon "scrollable content" at bounding box center [744, 203] width 6 height 6
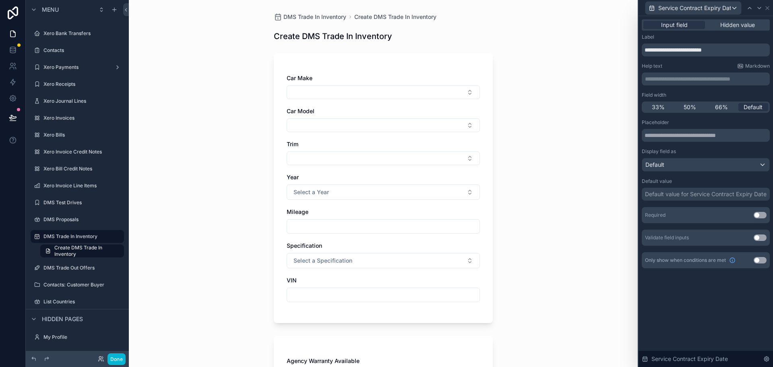
click at [758, 259] on button "Use setting" at bounding box center [760, 260] width 13 height 6
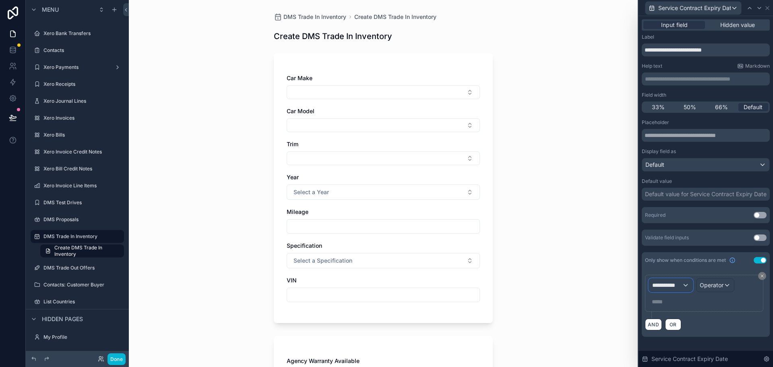
click at [669, 284] on span "**********" at bounding box center [667, 285] width 30 height 8
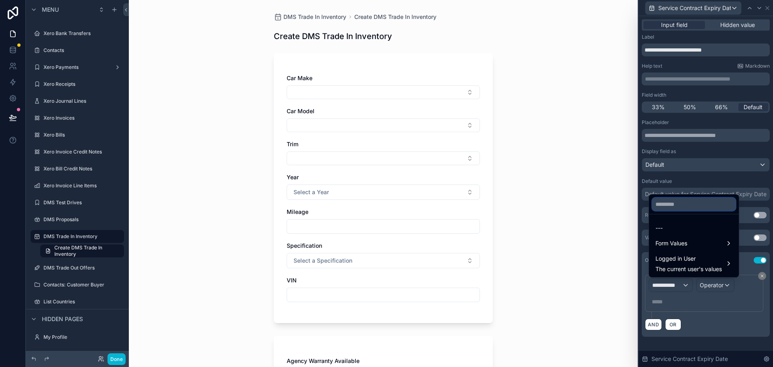
click at [686, 204] on input "text" at bounding box center [693, 204] width 83 height 13
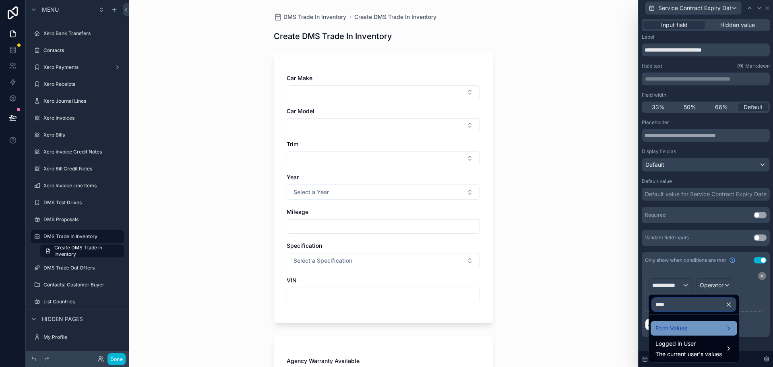
type input "****"
click at [681, 330] on span "Form Values" at bounding box center [672, 328] width 32 height 10
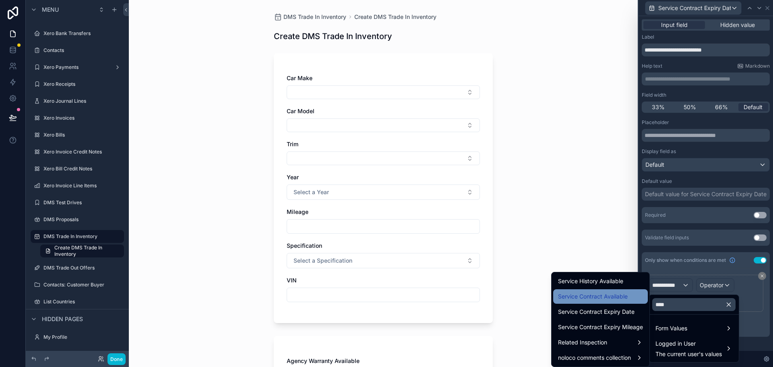
click at [625, 300] on span "Service Contract Available" at bounding box center [593, 297] width 70 height 10
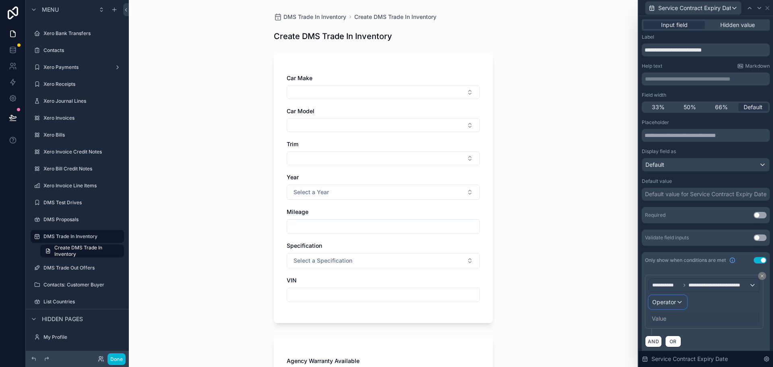
click at [668, 301] on span "Operator" at bounding box center [664, 301] width 24 height 7
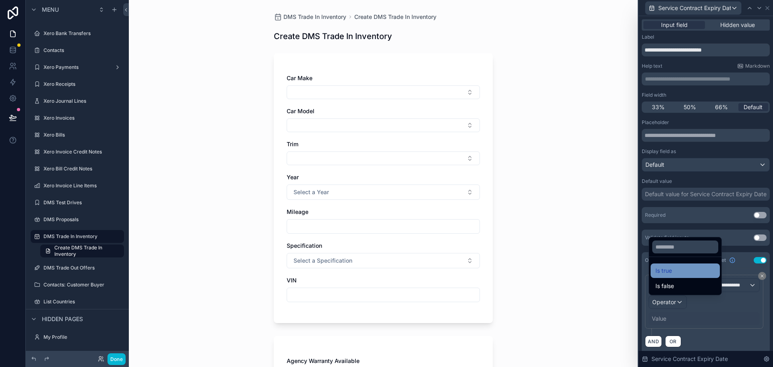
click at [678, 273] on div "Is true" at bounding box center [686, 271] width 60 height 10
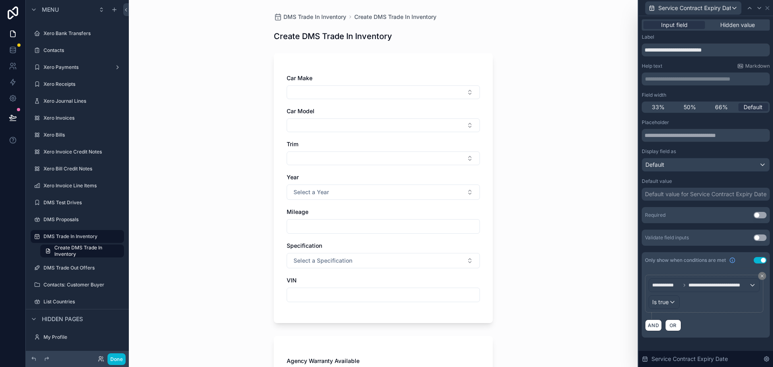
scroll to position [242, 0]
click at [766, 8] on icon at bounding box center [767, 8] width 6 height 6
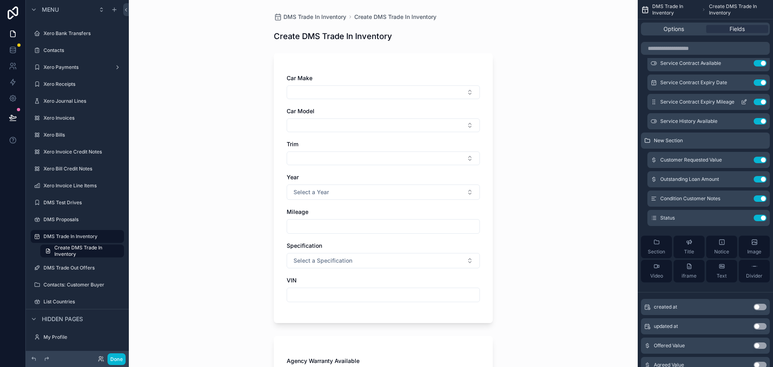
click at [744, 101] on icon "scrollable content" at bounding box center [744, 102] width 6 height 6
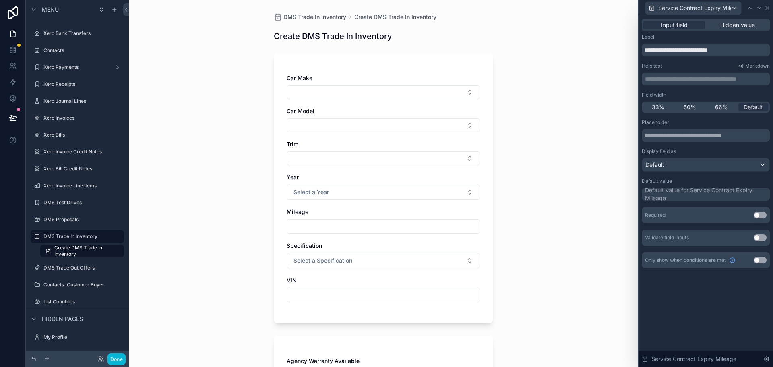
click at [760, 262] on button "Use setting" at bounding box center [760, 260] width 13 height 6
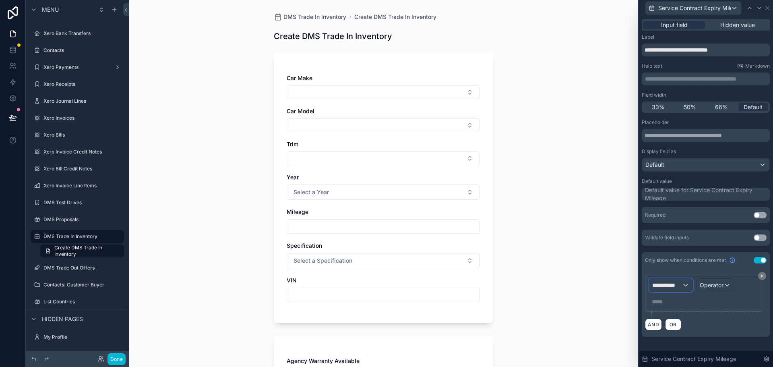
click at [665, 287] on span "**********" at bounding box center [667, 285] width 30 height 8
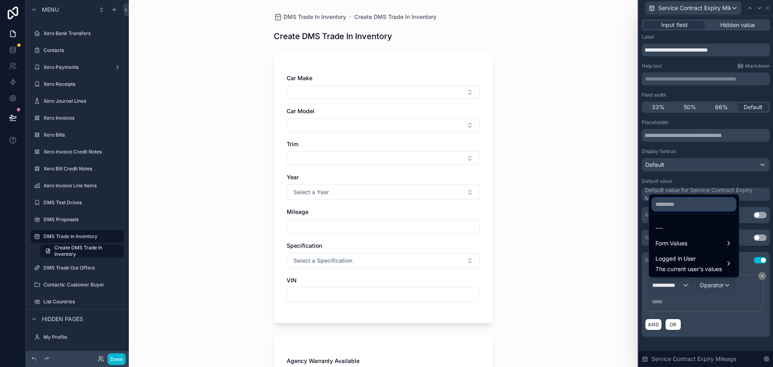
click at [672, 200] on input "text" at bounding box center [693, 204] width 83 height 13
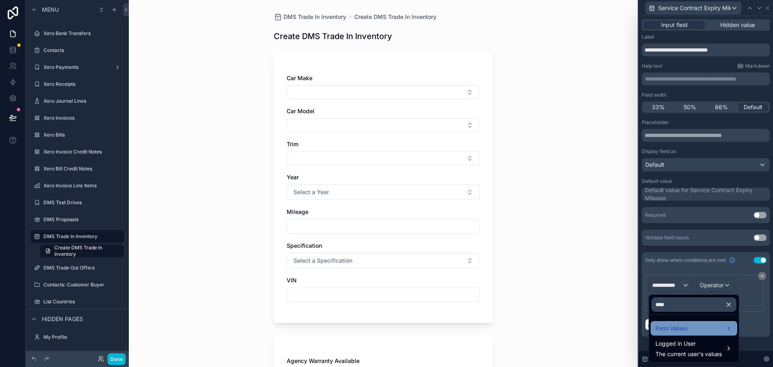
type input "****"
click at [676, 327] on span "Form Values" at bounding box center [672, 328] width 32 height 10
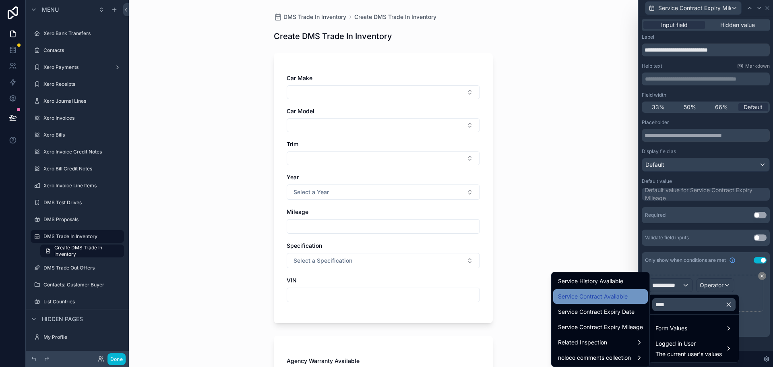
click at [625, 301] on div "Service Contract Available" at bounding box center [600, 296] width 95 height 14
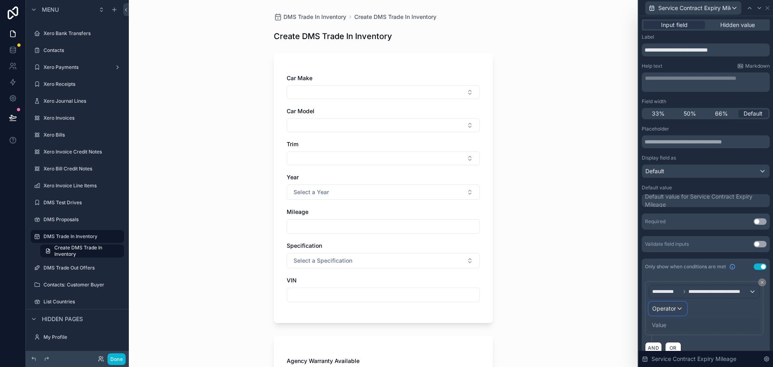
click at [664, 314] on div "Operator" at bounding box center [667, 308] width 37 height 13
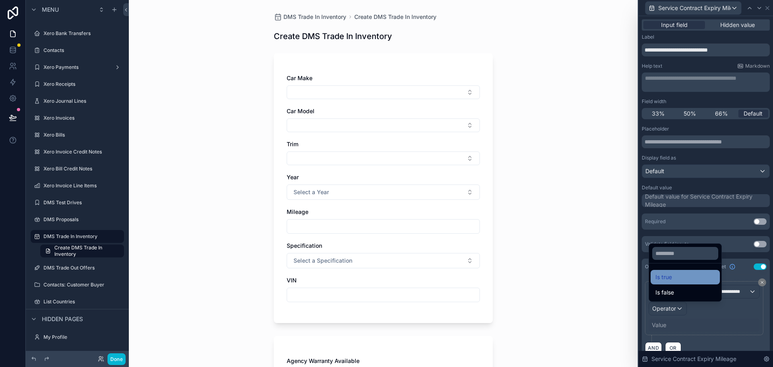
click at [672, 272] on div "Is true" at bounding box center [686, 277] width 60 height 10
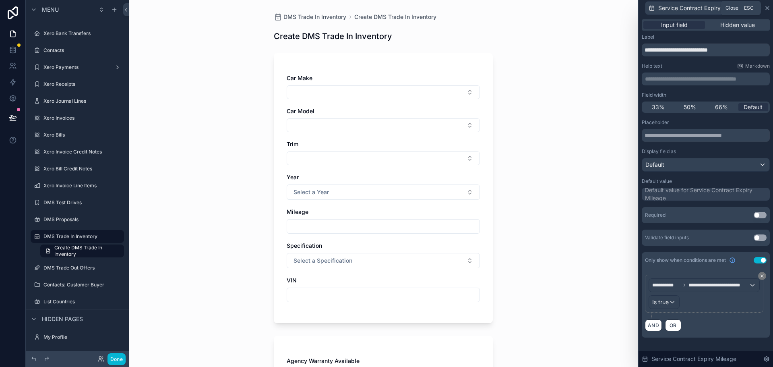
click at [767, 8] on icon at bounding box center [767, 7] width 3 height 3
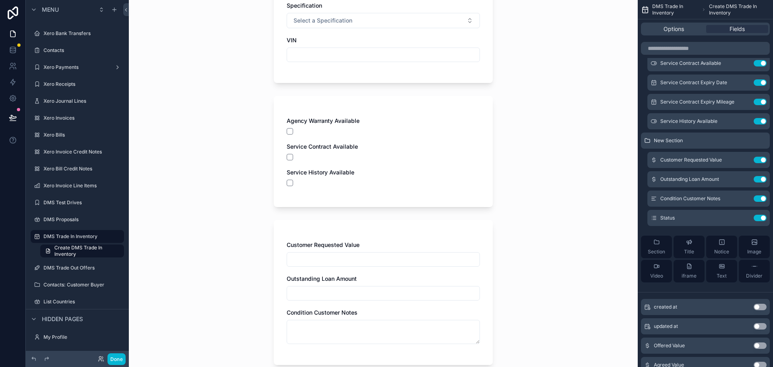
scroll to position [236, 0]
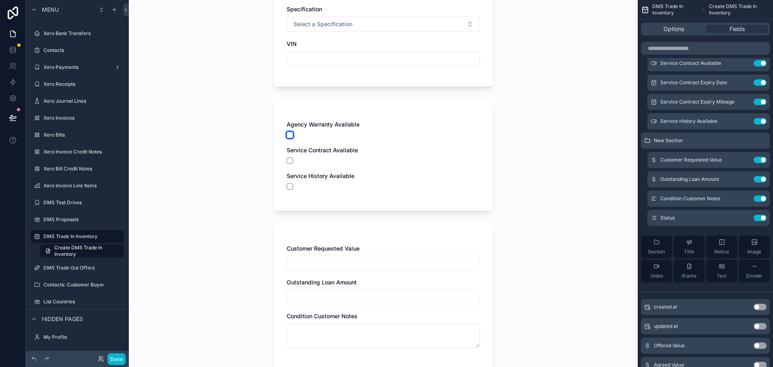
click at [287, 136] on button "scrollable content" at bounding box center [290, 135] width 6 height 6
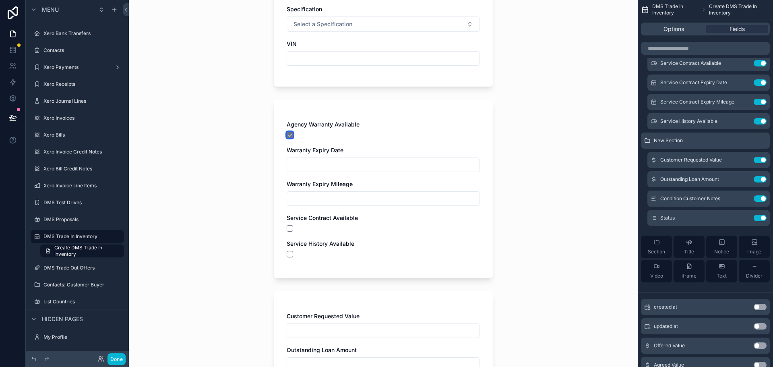
click at [287, 136] on button "scrollable content" at bounding box center [290, 135] width 6 height 6
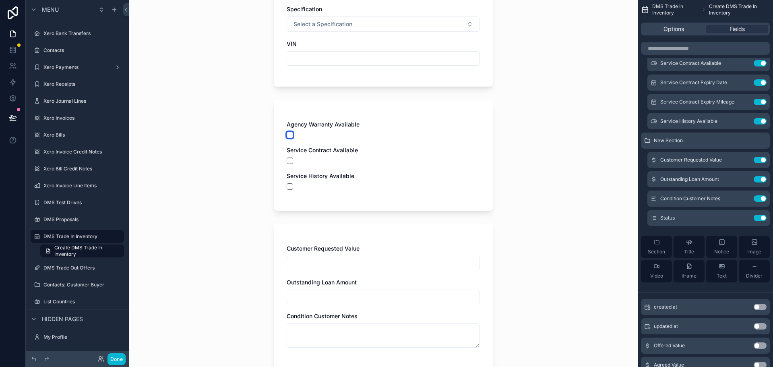
click at [287, 136] on button "scrollable content" at bounding box center [290, 135] width 6 height 6
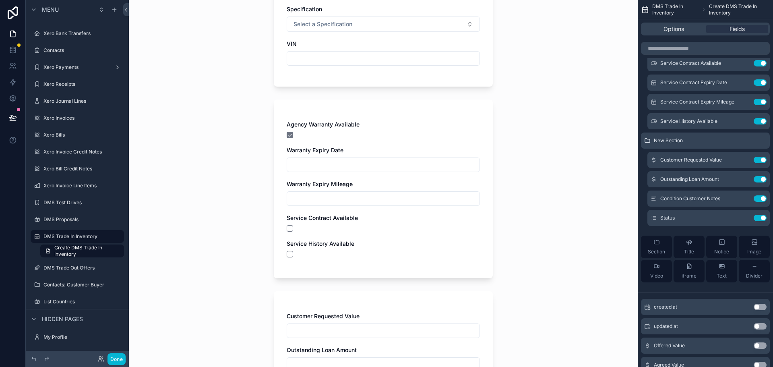
click at [300, 159] on input "scrollable content" at bounding box center [383, 164] width 192 height 11
click at [275, 154] on div "Agency Warranty Available Warranty Expiry Date Warranty Expiry Mileage Service …" at bounding box center [383, 188] width 219 height 179
click at [303, 202] on input "scrollable content" at bounding box center [383, 198] width 192 height 11
click at [289, 135] on button "scrollable content" at bounding box center [290, 135] width 6 height 6
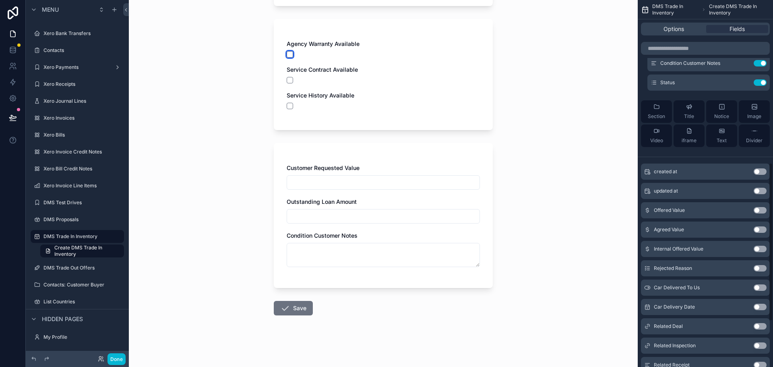
scroll to position [281, 0]
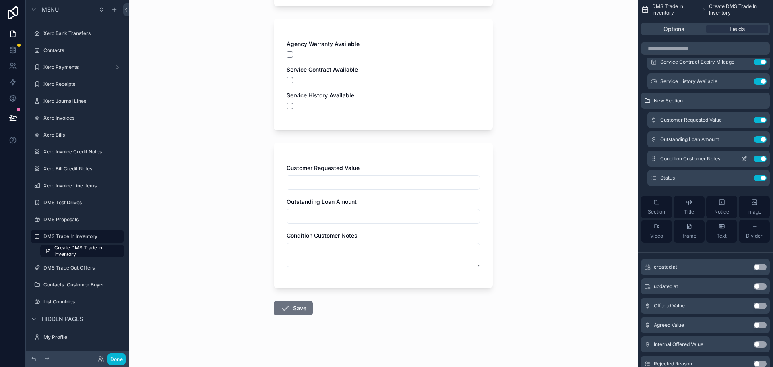
click at [745, 157] on icon "scrollable content" at bounding box center [744, 158] width 6 height 6
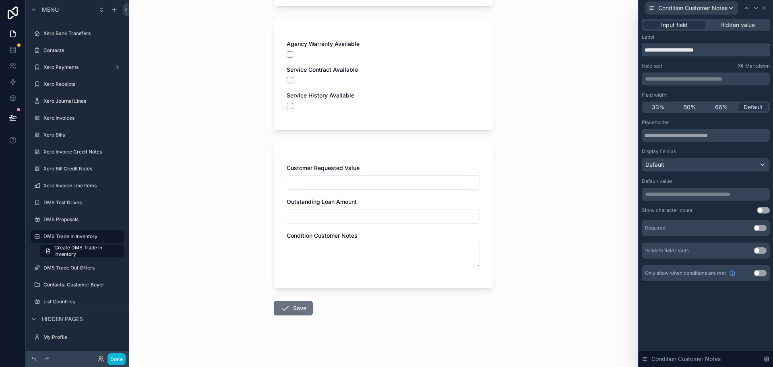
click at [666, 50] on input "**********" at bounding box center [706, 49] width 128 height 13
click at [666, 51] on input "**********" at bounding box center [706, 49] width 128 height 13
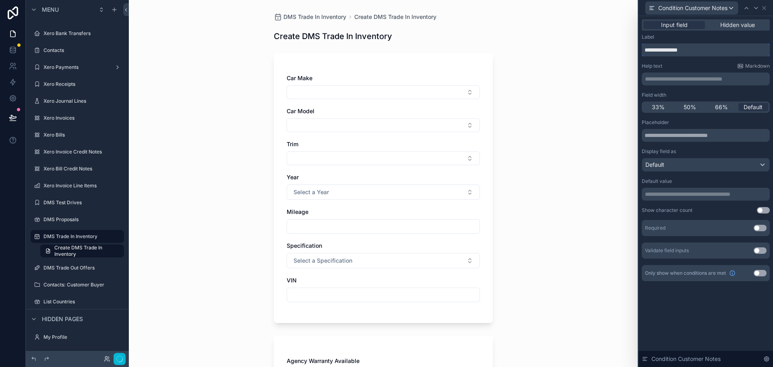
type input "**********"
click at [687, 72] on div "**********" at bounding box center [706, 74] width 128 height 23
click at [687, 72] on div "**********" at bounding box center [706, 78] width 128 height 13
click at [687, 73] on div "**********" at bounding box center [706, 78] width 128 height 13
click at [685, 78] on p "**********" at bounding box center [706, 79] width 123 height 8
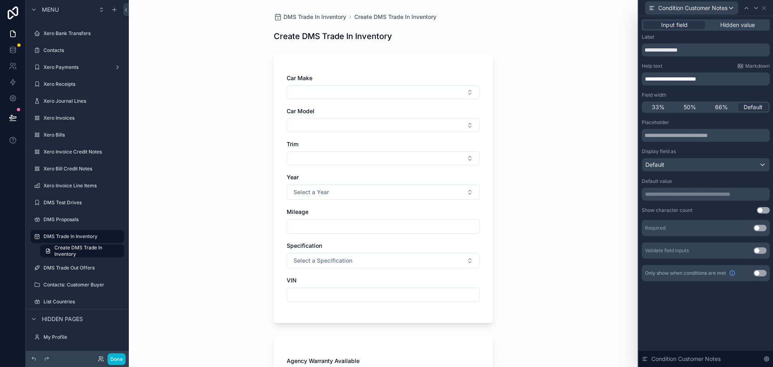
click at [725, 78] on p "**********" at bounding box center [706, 79] width 123 height 8
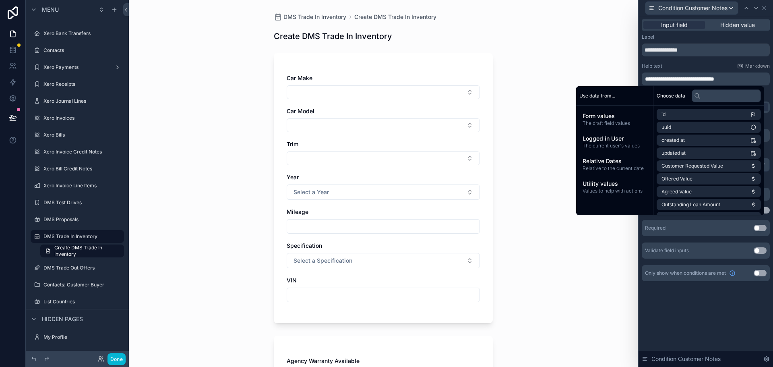
click at [516, 102] on div "DMS Trade In Inventory Create DMS Trade In Inventory Create DMS Trade In Invent…" at bounding box center [383, 183] width 509 height 367
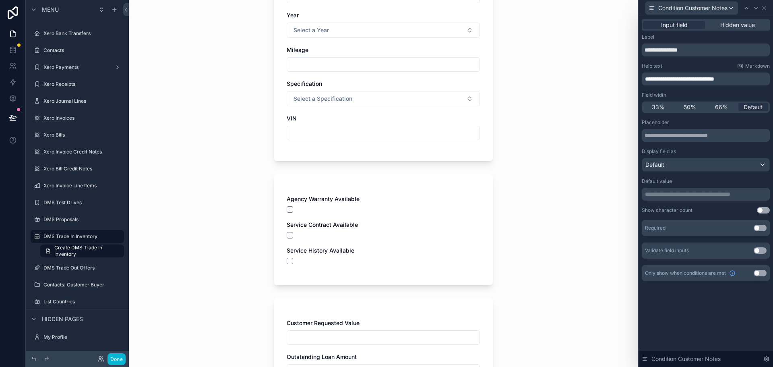
scroll to position [325, 0]
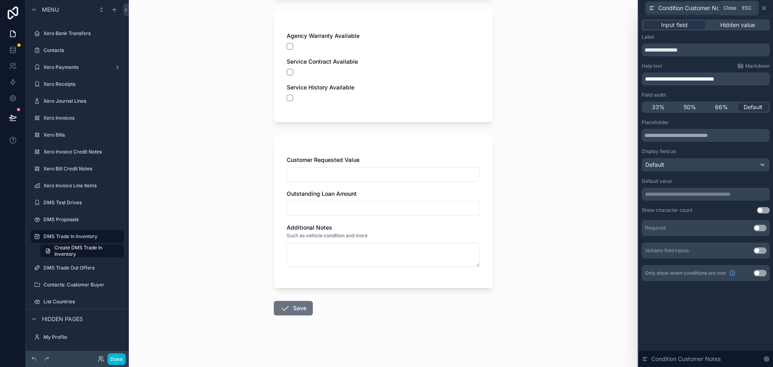
click at [767, 7] on icon at bounding box center [764, 8] width 6 height 6
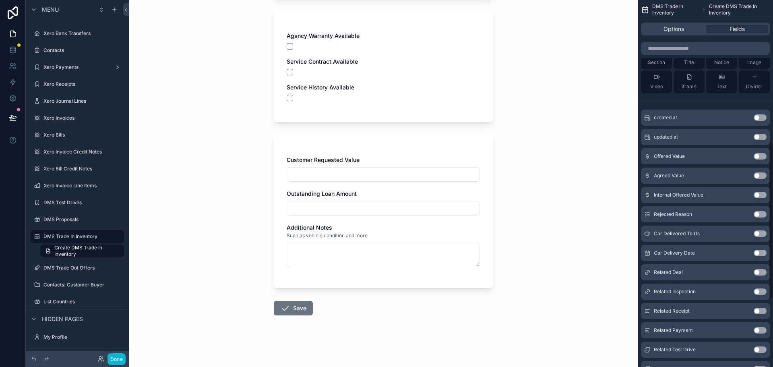
scroll to position [281, 0]
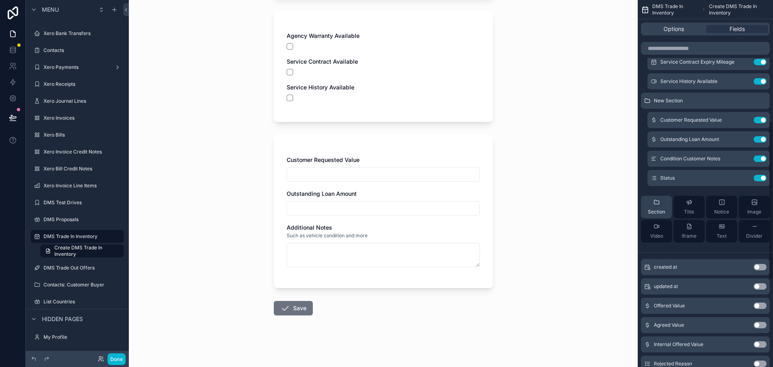
click at [662, 203] on div "Section" at bounding box center [656, 207] width 17 height 16
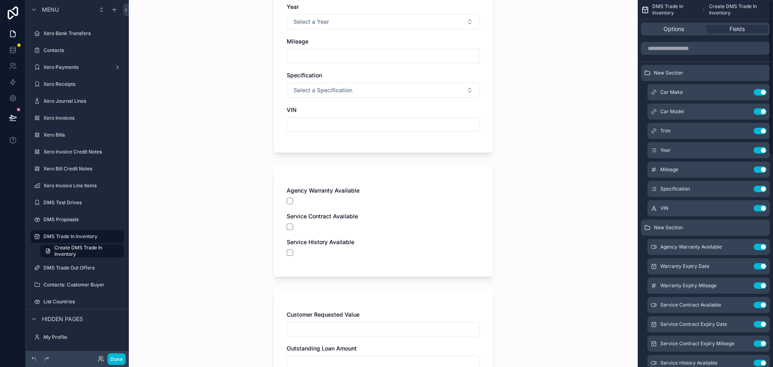
scroll to position [0, 0]
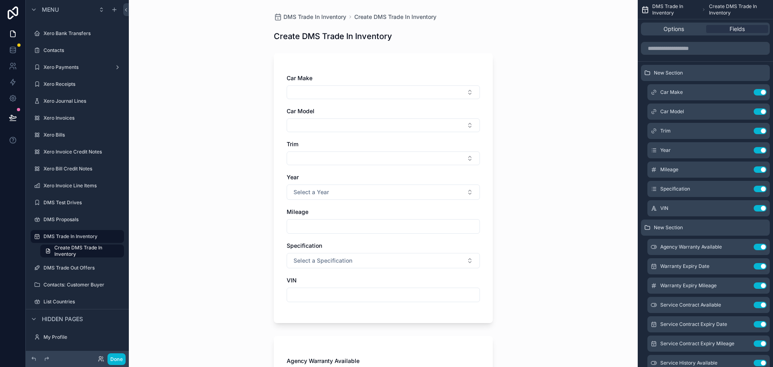
click at [508, 93] on div "DMS Trade In Inventory Create DMS Trade In Inventory Create DMS Trade In Invent…" at bounding box center [383, 183] width 509 height 367
click at [703, 50] on input "scrollable content" at bounding box center [705, 48] width 129 height 13
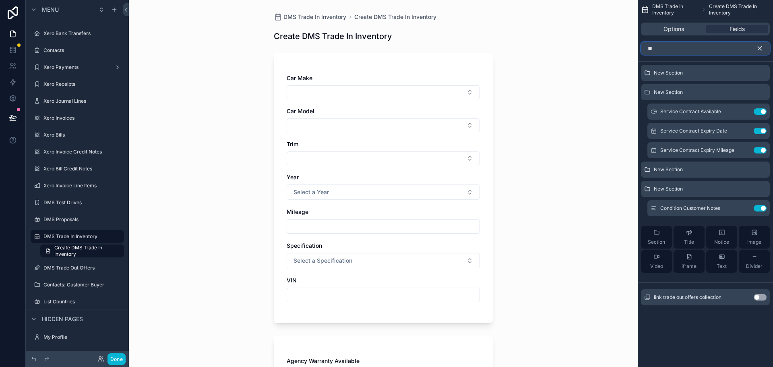
type input "***"
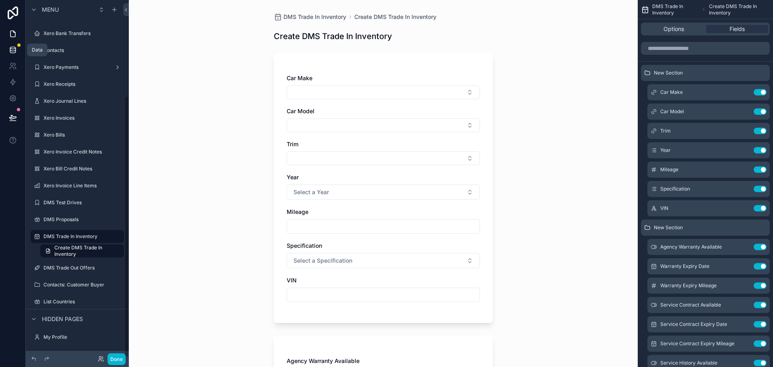
click at [9, 51] on icon at bounding box center [13, 50] width 8 height 8
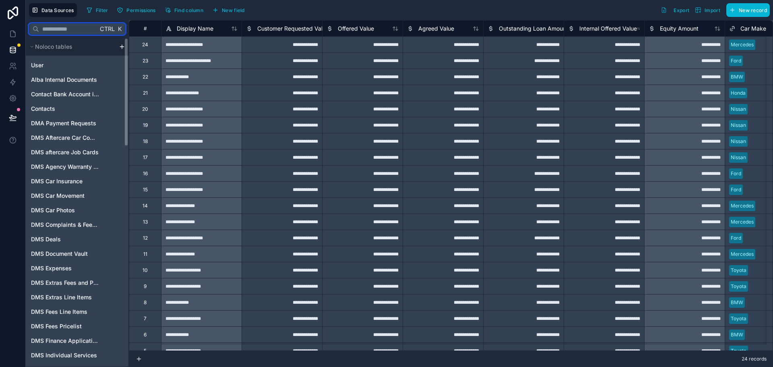
click at [78, 28] on input "text" at bounding box center [68, 29] width 59 height 14
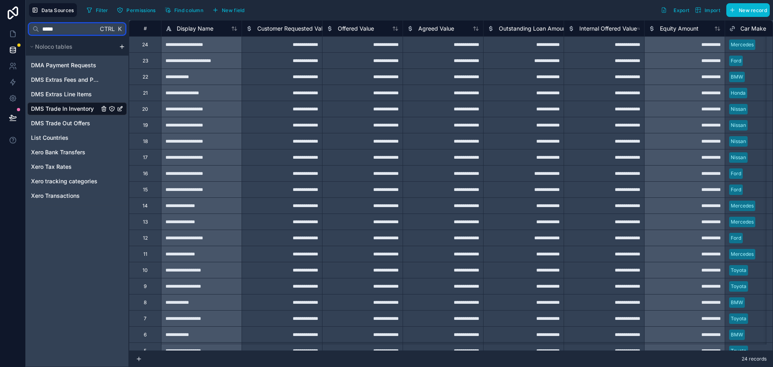
type input "*****"
click at [78, 110] on span "DMS Trade In Inventory" at bounding box center [62, 109] width 63 height 8
click at [198, 29] on span "Display Name" at bounding box center [195, 29] width 37 height 8
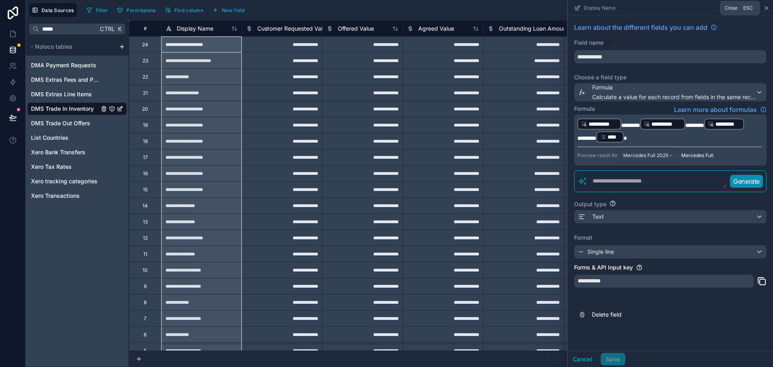
click at [768, 8] on icon at bounding box center [766, 8] width 6 height 6
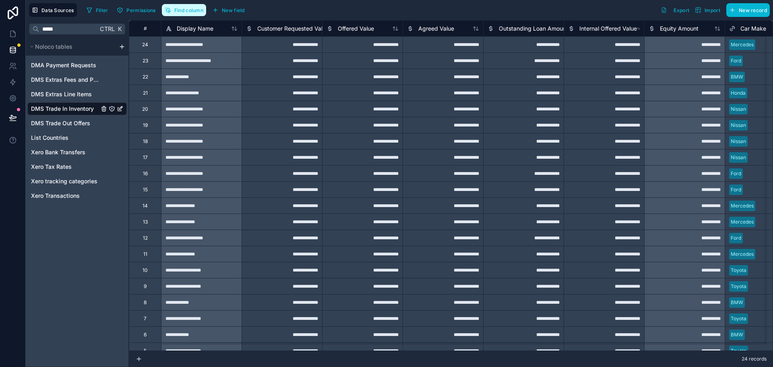
click at [198, 9] on span "Find column" at bounding box center [188, 10] width 29 height 6
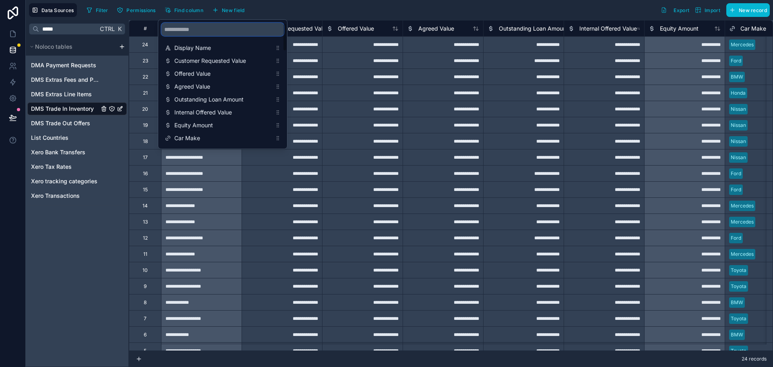
click at [209, 32] on input "scrollable content" at bounding box center [222, 29] width 122 height 13
type input "***"
click at [237, 11] on span "New field" at bounding box center [233, 10] width 23 height 6
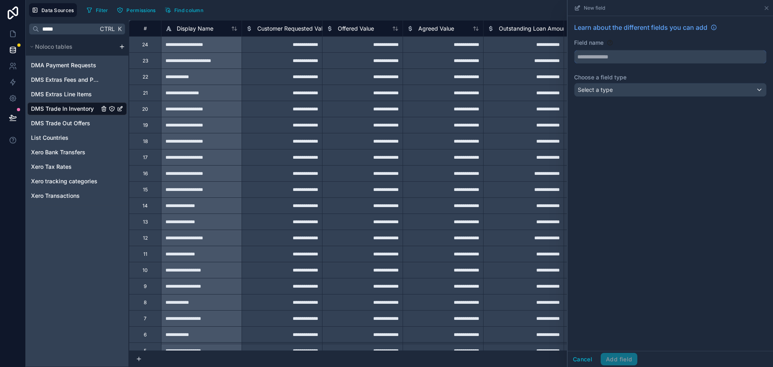
click at [618, 60] on input "text" at bounding box center [671, 56] width 192 height 13
type input "******"
click at [629, 91] on div "Select a type" at bounding box center [671, 89] width 192 height 13
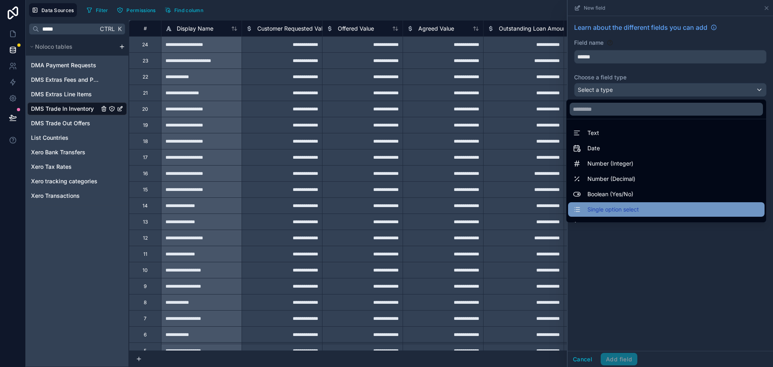
click at [612, 211] on span "Single option select" at bounding box center [613, 210] width 52 height 10
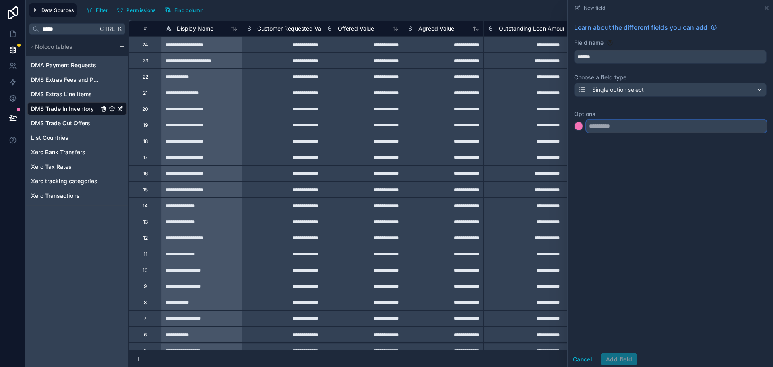
click at [609, 126] on input "text" at bounding box center [676, 126] width 180 height 13
paste input "**********"
type input "**********"
click at [612, 124] on input "text" at bounding box center [676, 126] width 180 height 13
type input "*"
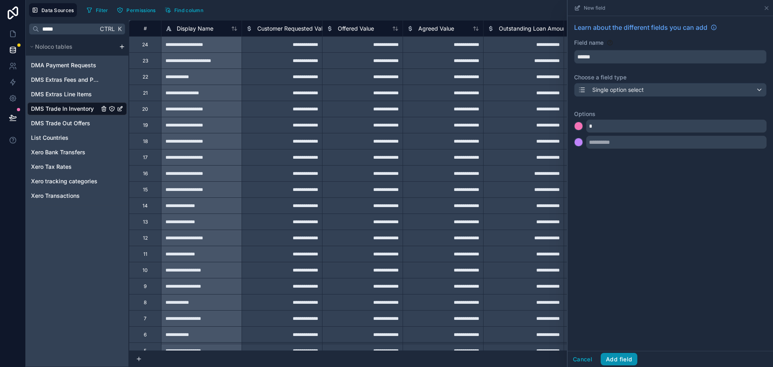
click at [624, 354] on button "Add field" at bounding box center [619, 359] width 37 height 13
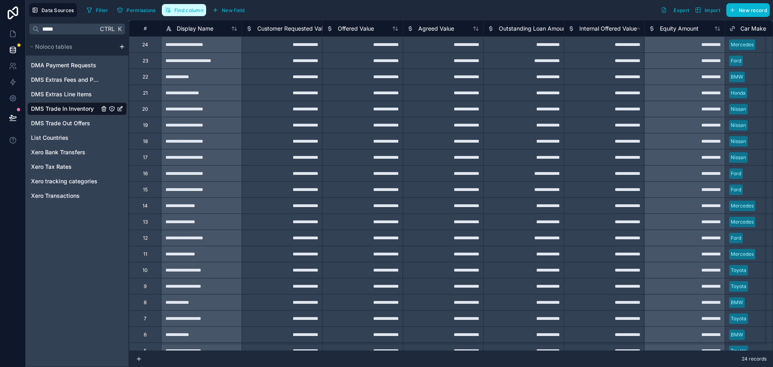
click at [200, 12] on span "Find column" at bounding box center [188, 10] width 29 height 6
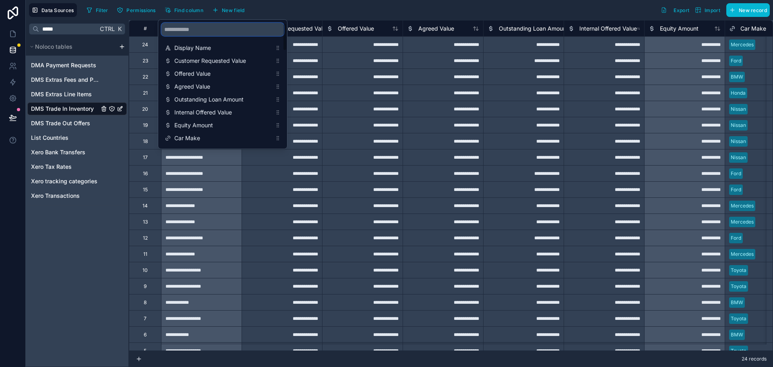
click at [203, 33] on input "scrollable content" at bounding box center [222, 29] width 122 height 13
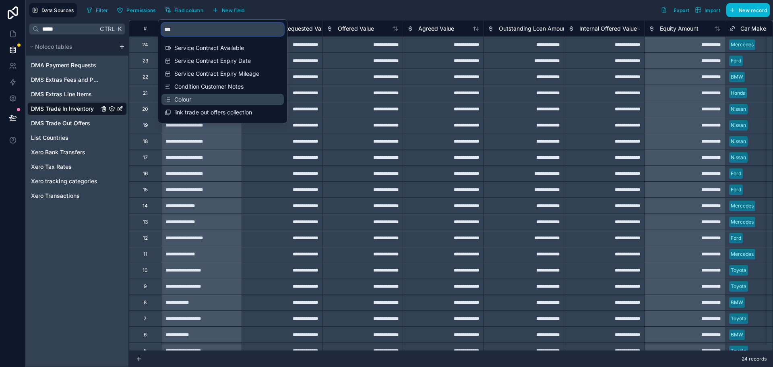
type input "***"
click at [202, 102] on span "Colour" at bounding box center [222, 99] width 97 height 8
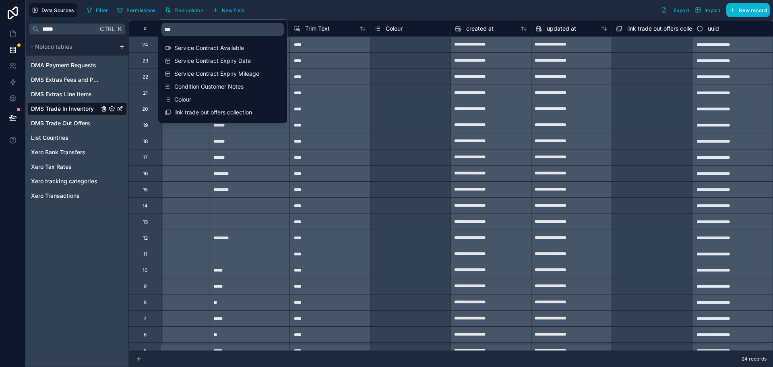
click at [194, 154] on div "******" at bounding box center [168, 157] width 81 height 16
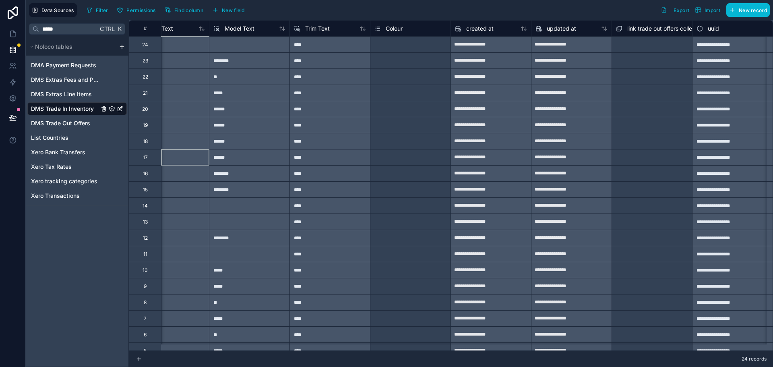
scroll to position [0, 2738]
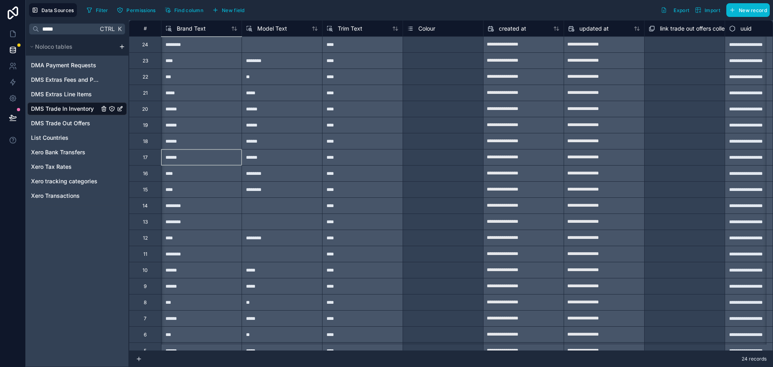
click at [426, 29] on span "Colour" at bounding box center [426, 29] width 17 height 8
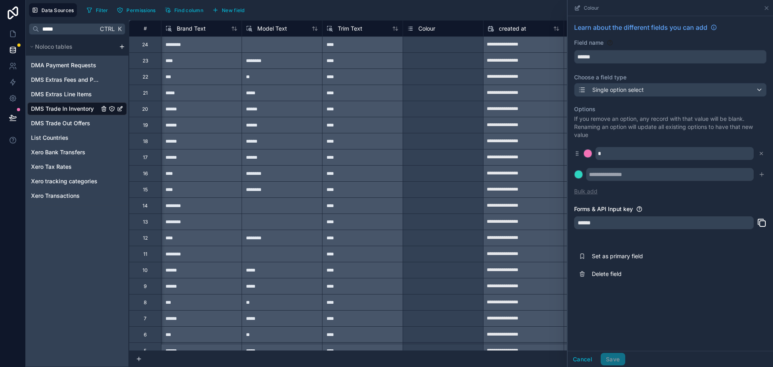
click at [588, 193] on button "Bulk add" at bounding box center [585, 191] width 23 height 8
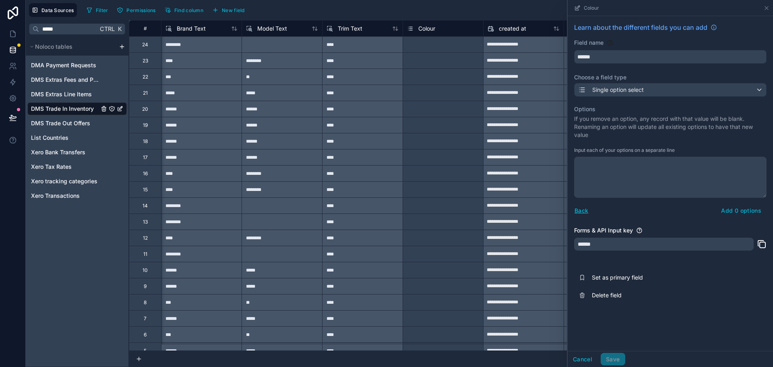
click at [638, 170] on textarea at bounding box center [670, 177] width 192 height 41
type textarea "**** ****** ***** ***** **** ****** ***** *** ****** ***** **** ********* *****…"
click at [741, 209] on button "Add 17 options" at bounding box center [740, 210] width 53 height 13
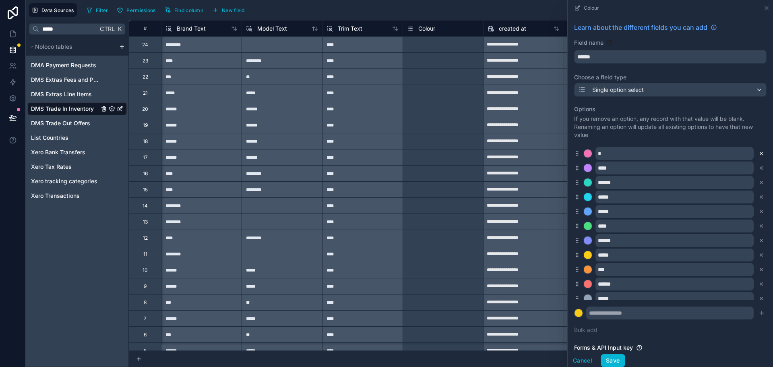
click at [759, 153] on icon at bounding box center [762, 154] width 6 height 6
click at [587, 152] on div at bounding box center [588, 153] width 8 height 8
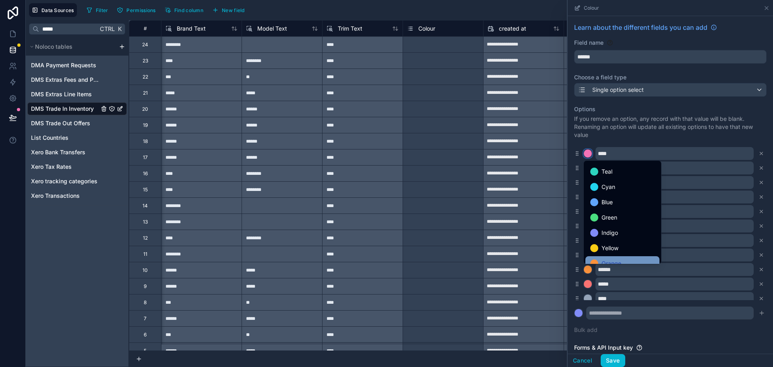
scroll to position [68, 0]
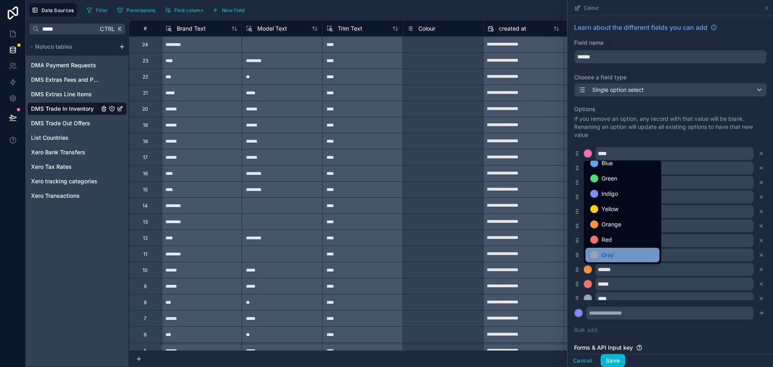
click at [603, 254] on span "Gray" at bounding box center [608, 255] width 12 height 10
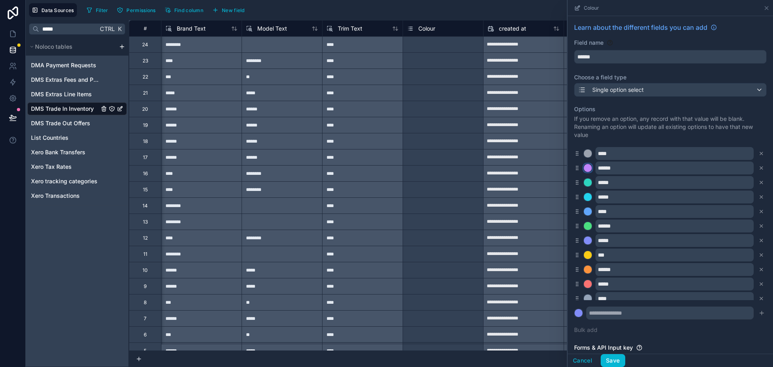
click at [591, 170] on div at bounding box center [588, 168] width 8 height 8
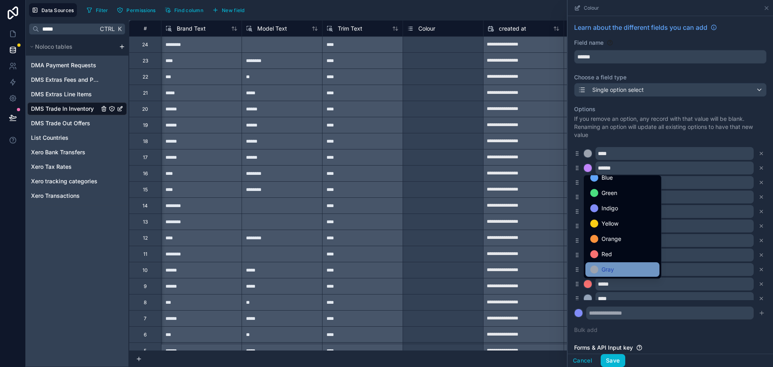
click at [613, 270] on span "Gray" at bounding box center [608, 270] width 12 height 10
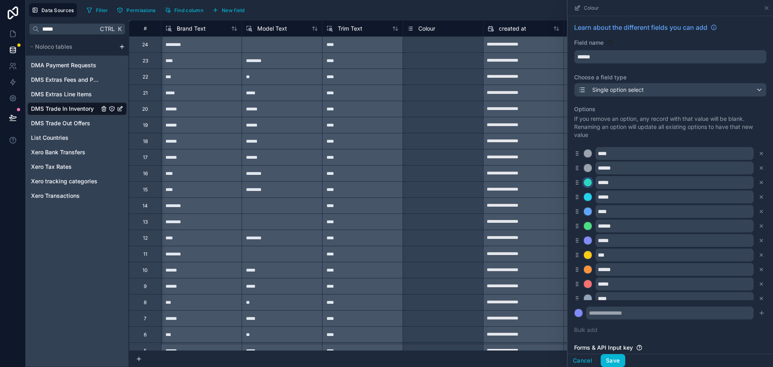
click at [589, 182] on div at bounding box center [588, 182] width 8 height 8
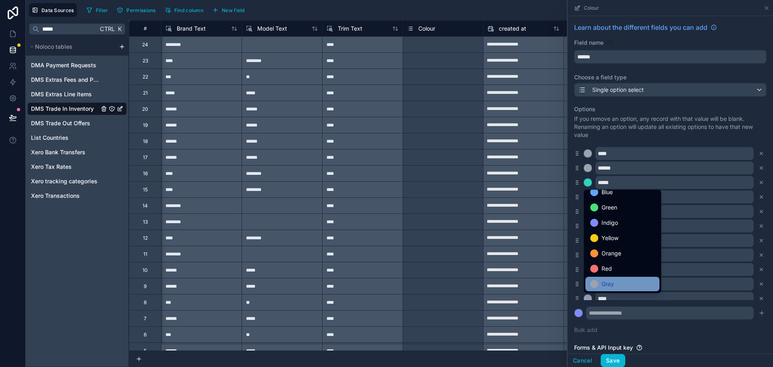
click at [612, 286] on span "Gray" at bounding box center [608, 284] width 12 height 10
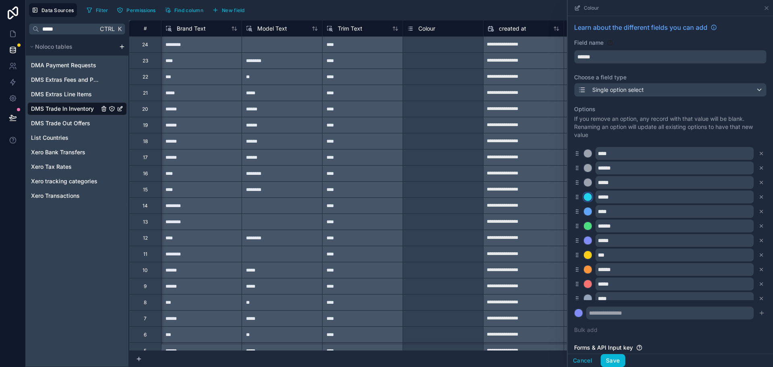
click at [589, 199] on div at bounding box center [588, 197] width 8 height 8
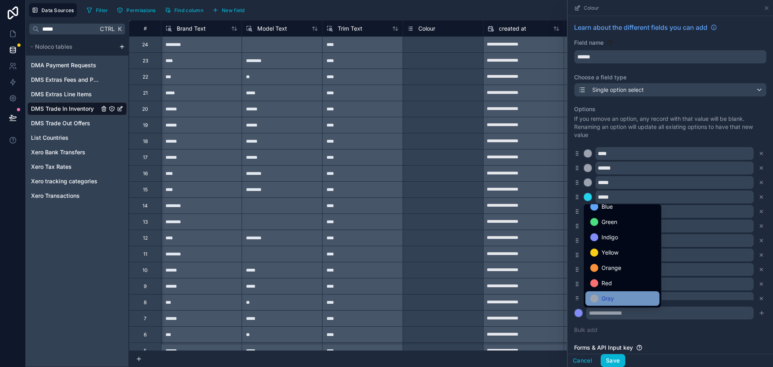
click at [614, 299] on span "Gray" at bounding box center [608, 299] width 12 height 10
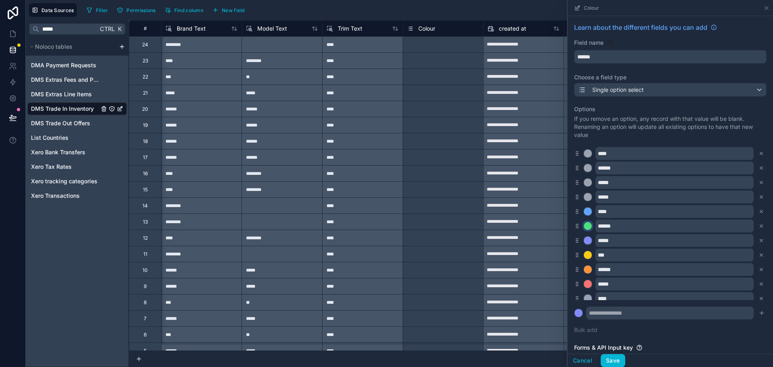
click at [589, 223] on div at bounding box center [588, 226] width 8 height 8
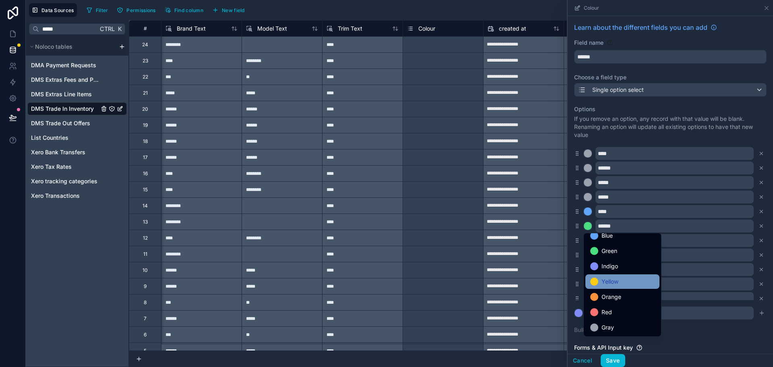
click at [616, 281] on span "Yellow" at bounding box center [610, 282] width 17 height 10
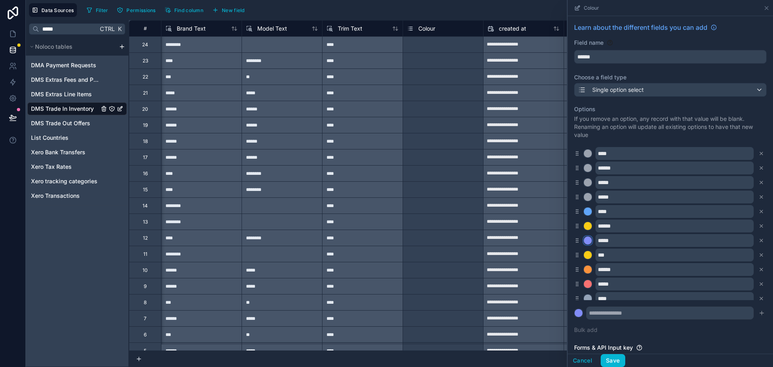
click at [588, 240] on div at bounding box center [588, 240] width 8 height 8
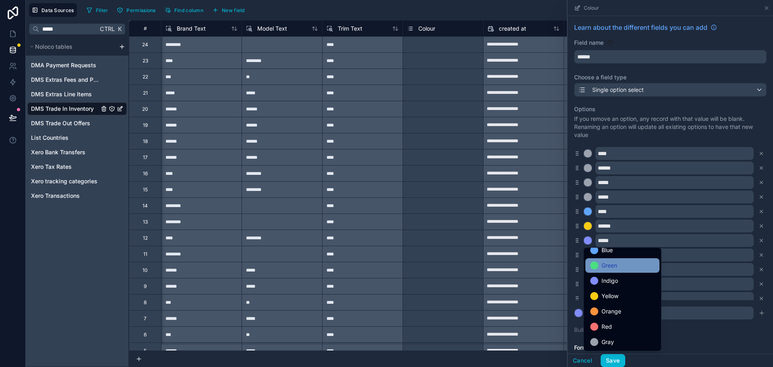
click at [622, 268] on div "Green" at bounding box center [622, 266] width 64 height 10
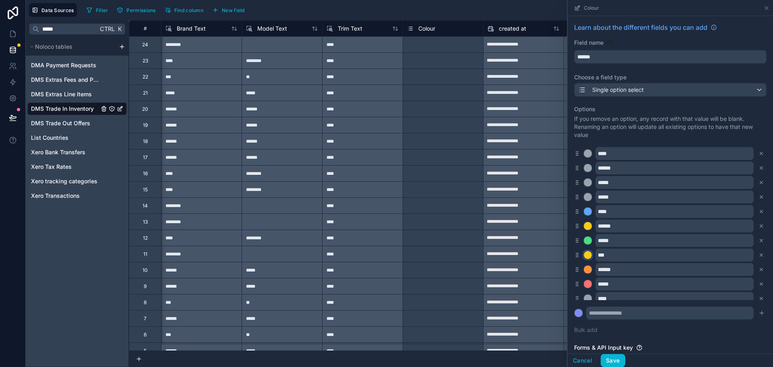
click at [589, 258] on div at bounding box center [588, 255] width 8 height 8
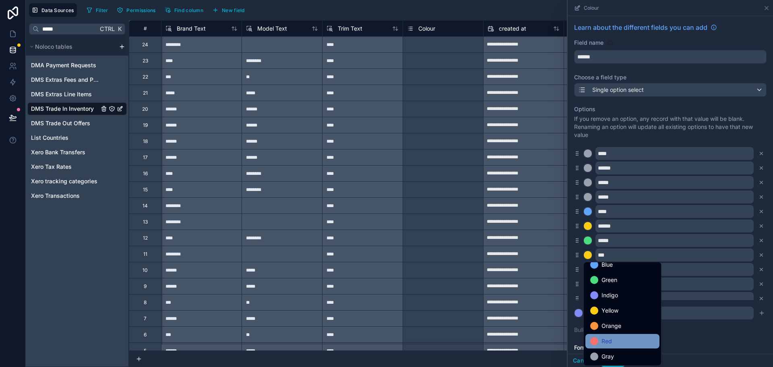
click at [629, 337] on div "Red" at bounding box center [622, 341] width 64 height 10
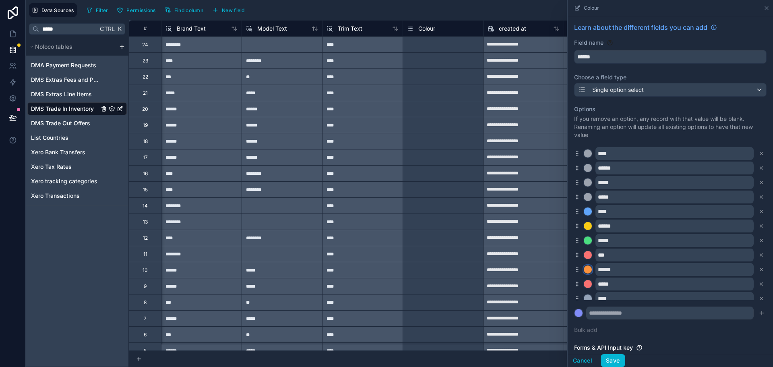
click at [588, 270] on div at bounding box center [588, 269] width 8 height 8
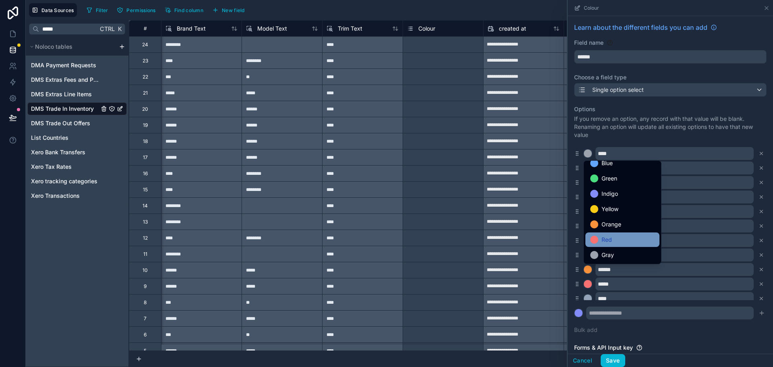
click at [619, 242] on div "Red" at bounding box center [622, 240] width 64 height 10
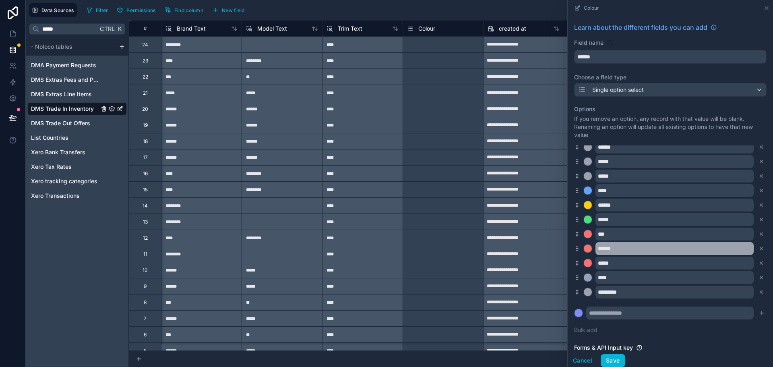
scroll to position [40, 0]
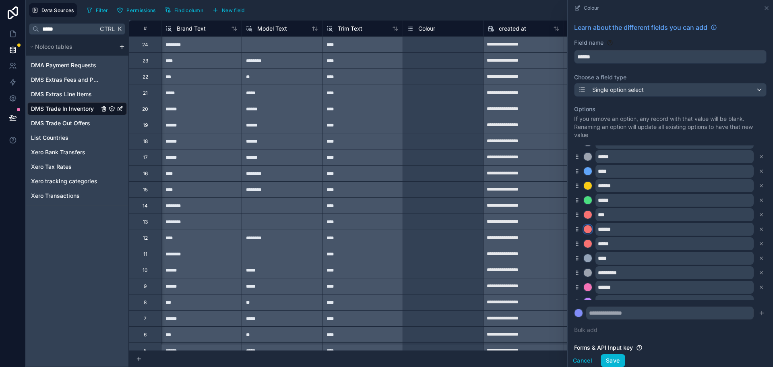
click at [588, 229] on div at bounding box center [588, 229] width 8 height 8
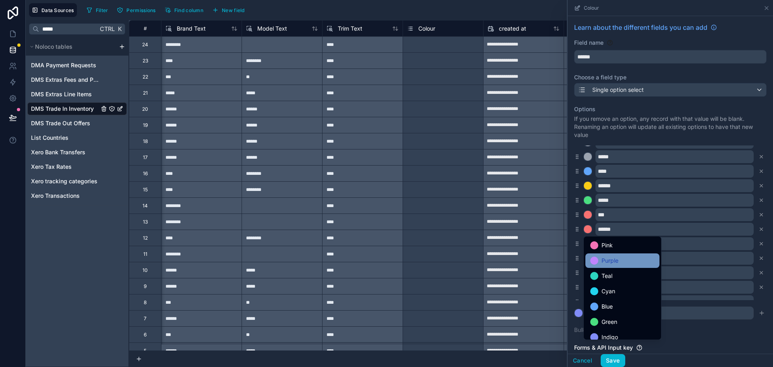
click at [622, 261] on div "Purple" at bounding box center [622, 261] width 64 height 10
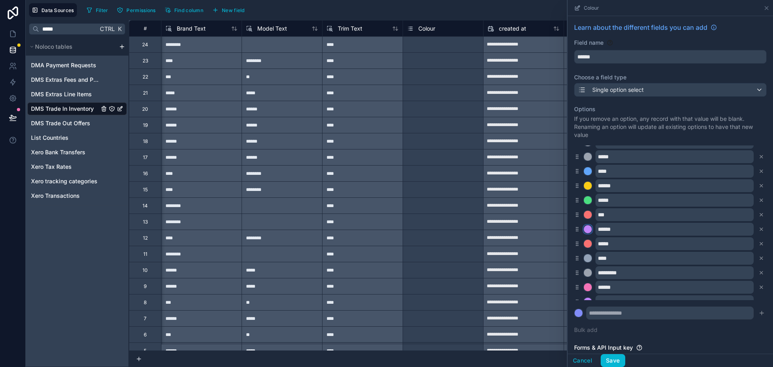
click at [588, 231] on div at bounding box center [588, 229] width 8 height 8
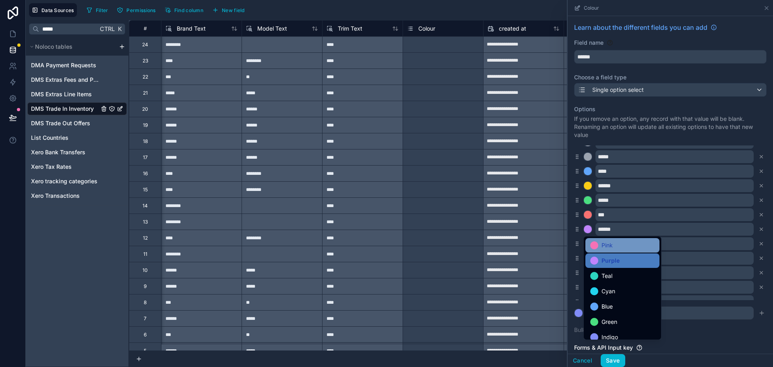
click at [599, 246] on div "Pink" at bounding box center [622, 245] width 64 height 10
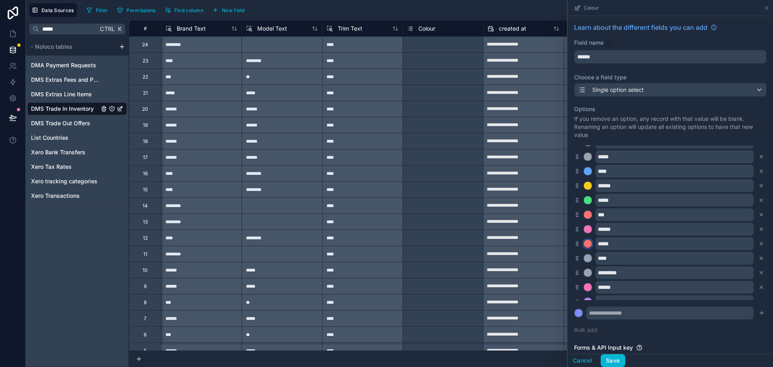
click at [588, 242] on div at bounding box center [588, 244] width 8 height 8
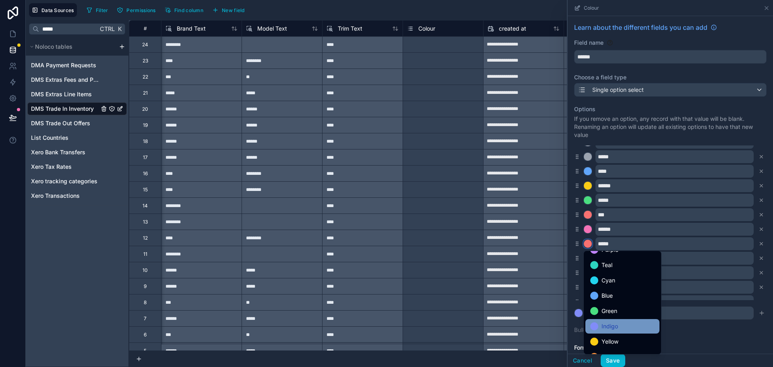
scroll to position [68, 0]
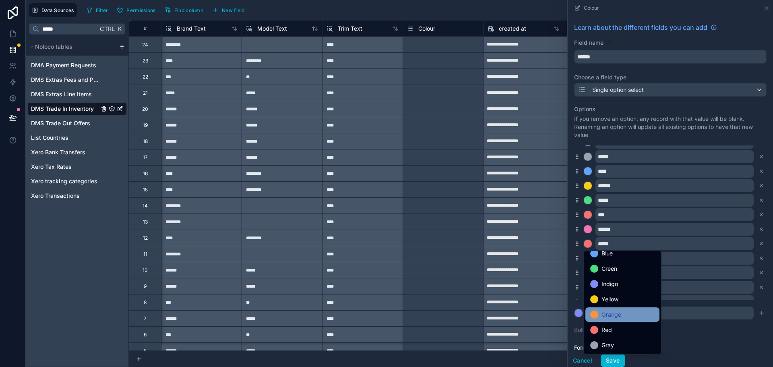
click at [625, 312] on div "Orange" at bounding box center [622, 315] width 64 height 10
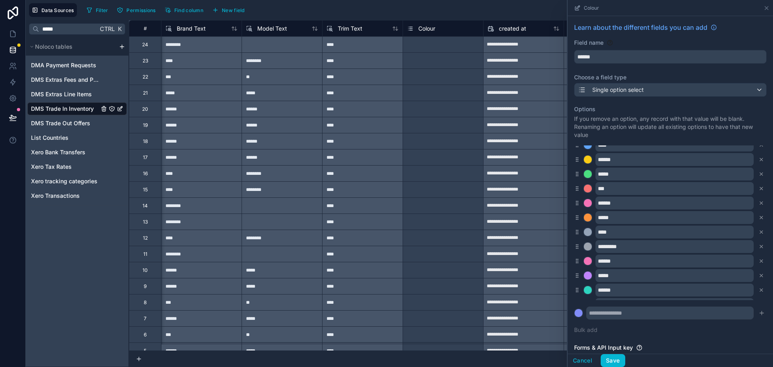
scroll to position [81, 0]
click at [589, 215] on div at bounding box center [588, 218] width 8 height 8
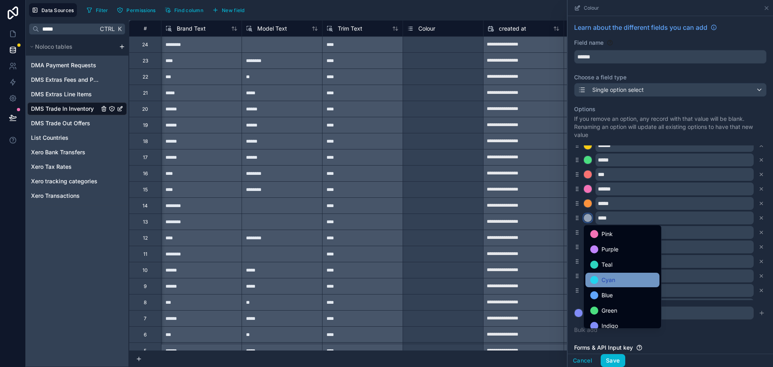
scroll to position [68, 0]
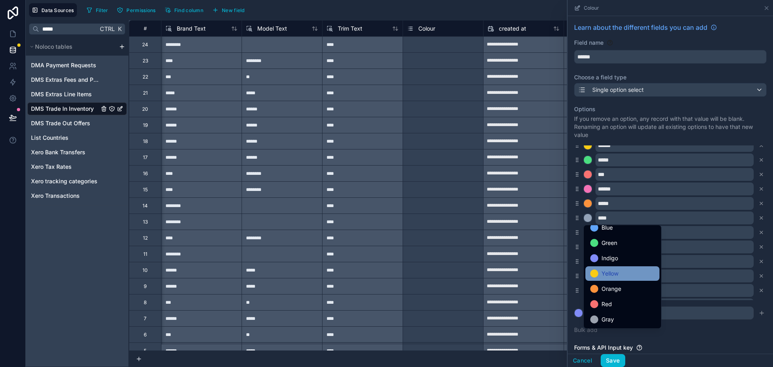
click at [617, 271] on span "Yellow" at bounding box center [610, 274] width 17 height 10
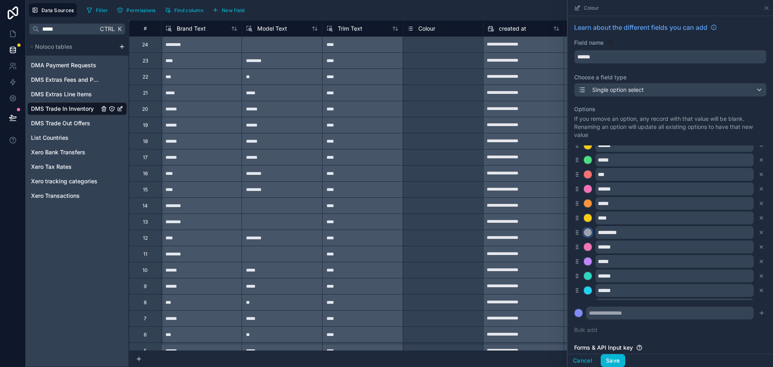
click at [587, 233] on div at bounding box center [588, 232] width 8 height 8
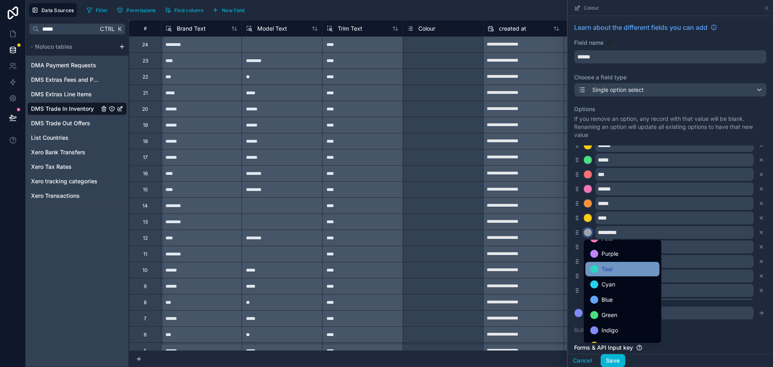
scroll to position [40, 0]
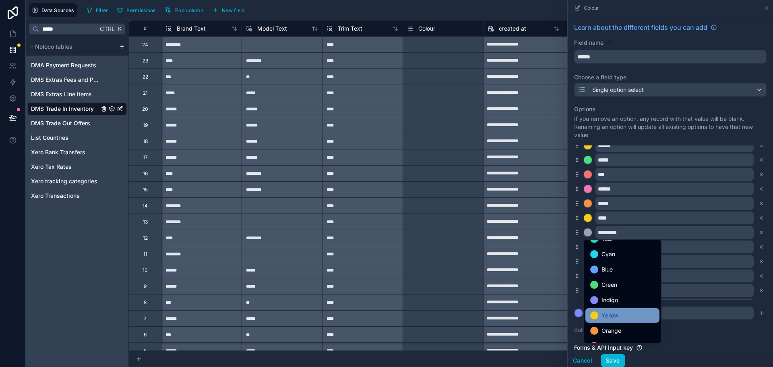
click at [619, 311] on div "Yellow" at bounding box center [622, 315] width 64 height 10
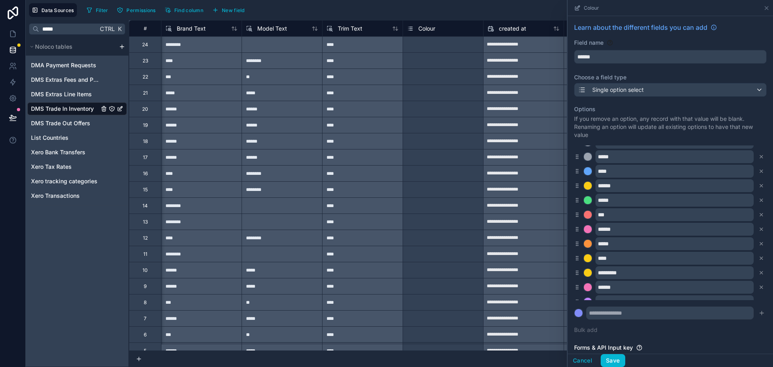
click at [577, 257] on icon at bounding box center [577, 257] width 6 height 7
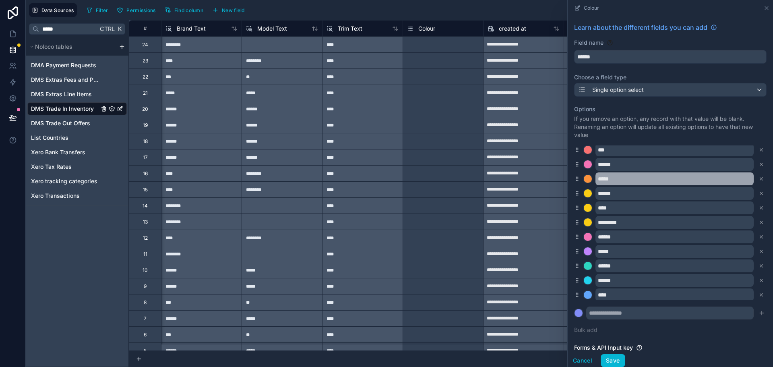
scroll to position [93, 0]
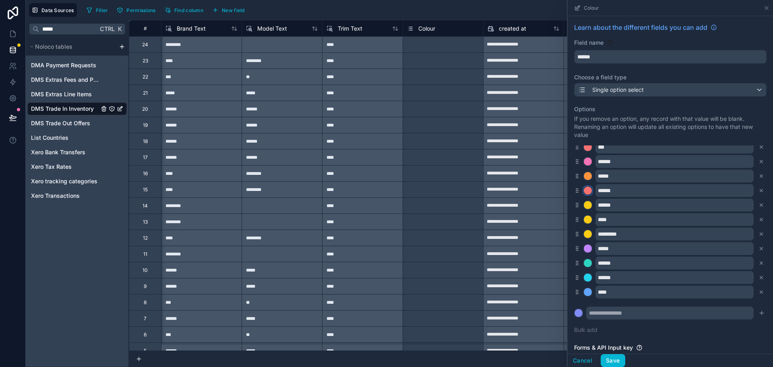
click at [588, 189] on div at bounding box center [588, 190] width 8 height 8
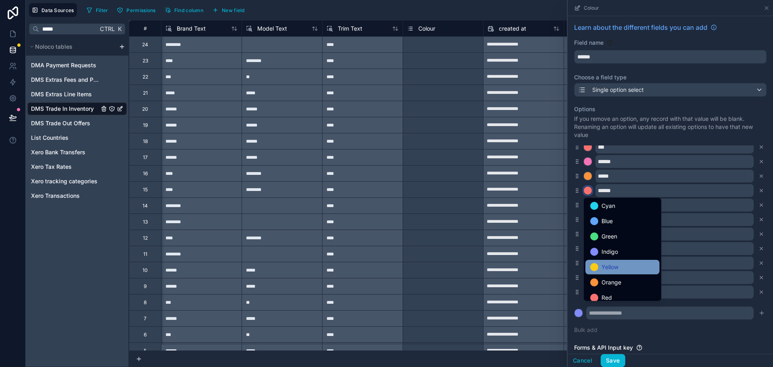
scroll to position [68, 0]
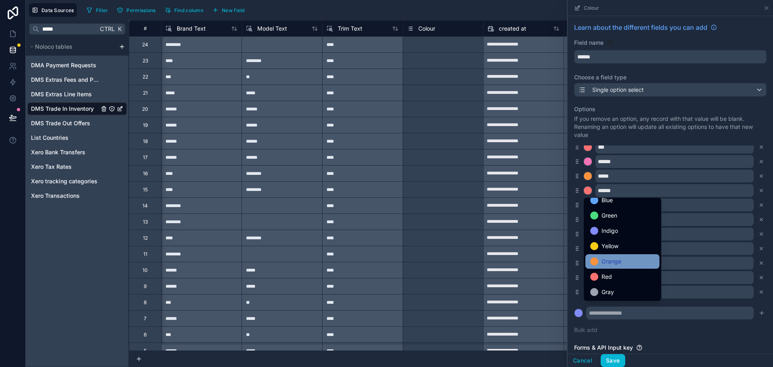
click at [613, 259] on span "Orange" at bounding box center [612, 261] width 20 height 10
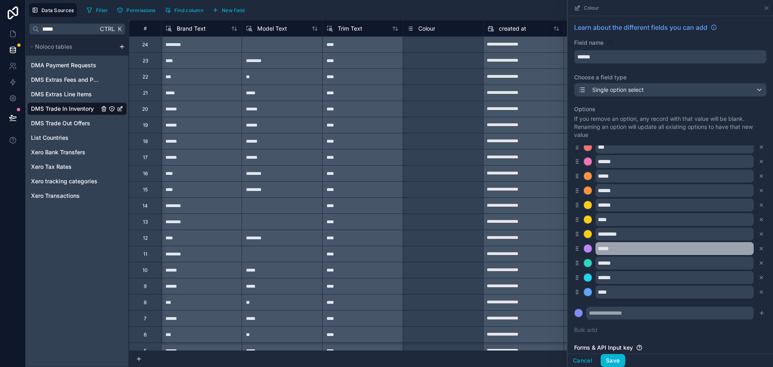
scroll to position [40, 0]
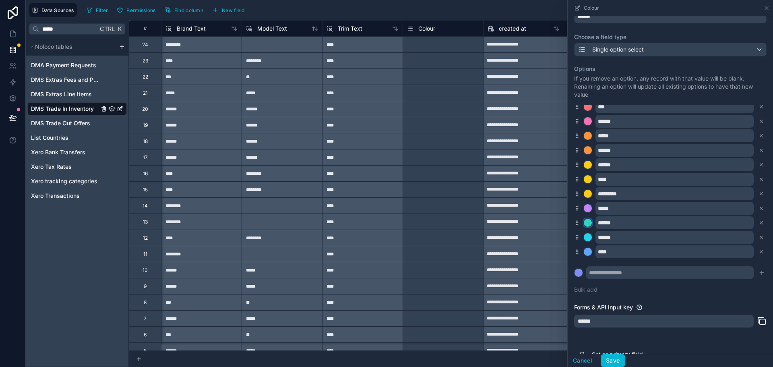
click at [588, 223] on div at bounding box center [588, 223] width 8 height 8
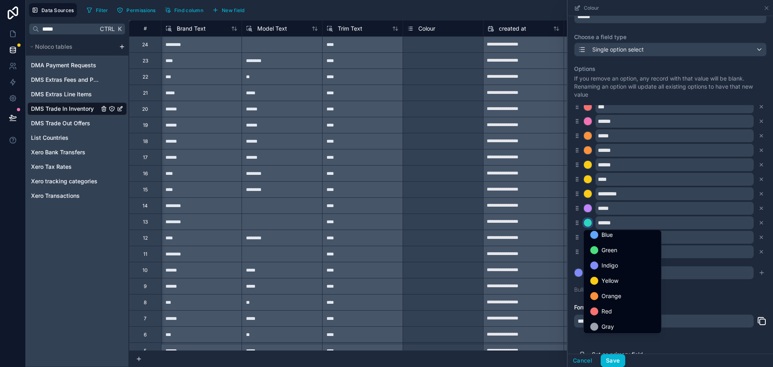
scroll to position [68, 0]
click at [623, 290] on div "Orange" at bounding box center [622, 294] width 64 height 10
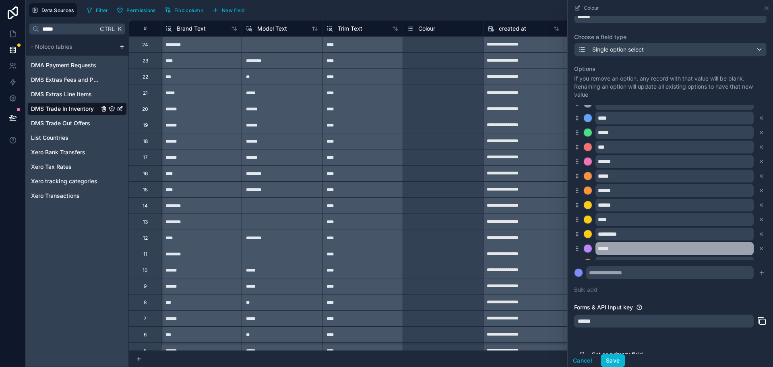
scroll to position [93, 0]
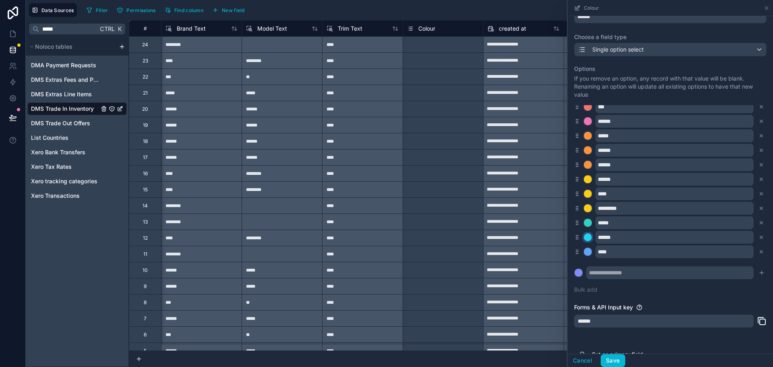
click at [588, 238] on div at bounding box center [588, 237] width 8 height 8
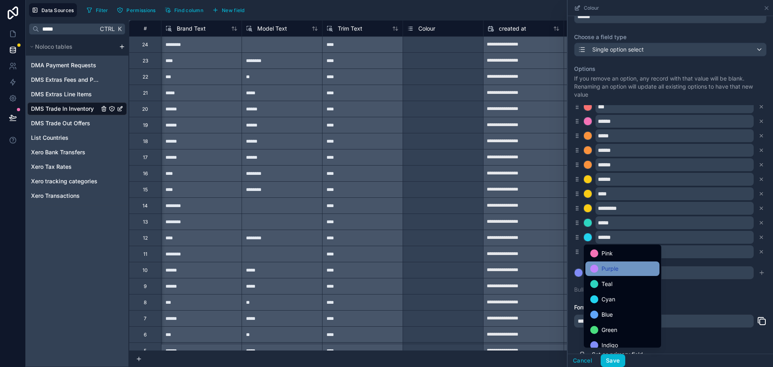
click at [607, 269] on span "Purple" at bounding box center [610, 269] width 17 height 10
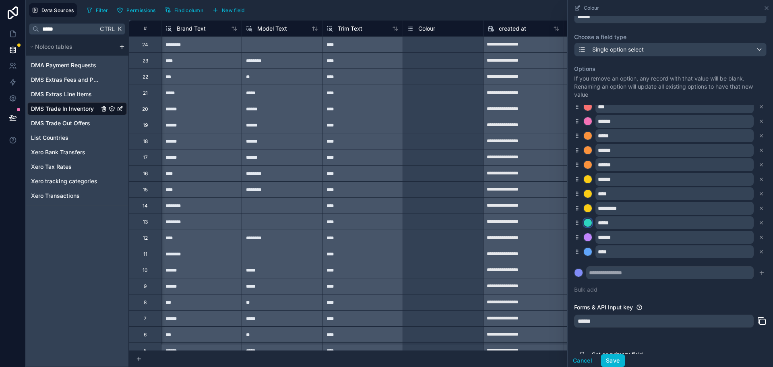
click at [589, 223] on div at bounding box center [588, 223] width 8 height 8
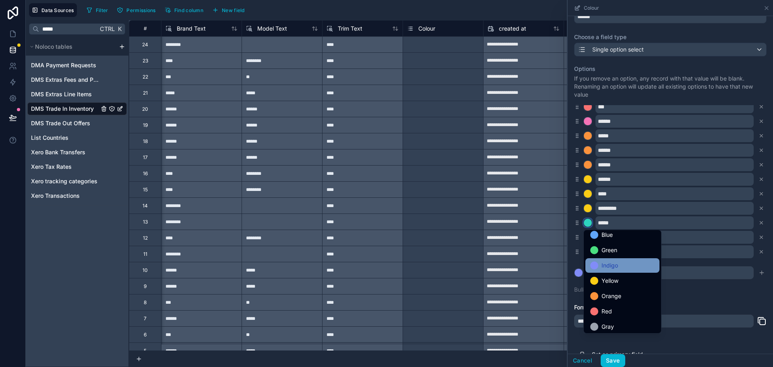
scroll to position [68, 0]
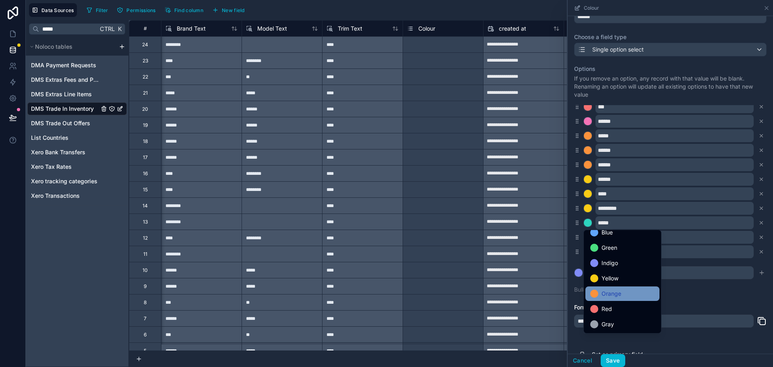
click at [614, 295] on span "Orange" at bounding box center [612, 294] width 20 height 10
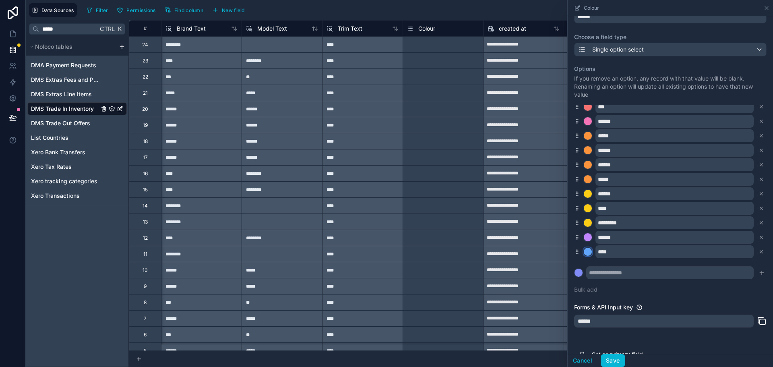
click at [589, 251] on div at bounding box center [588, 252] width 8 height 8
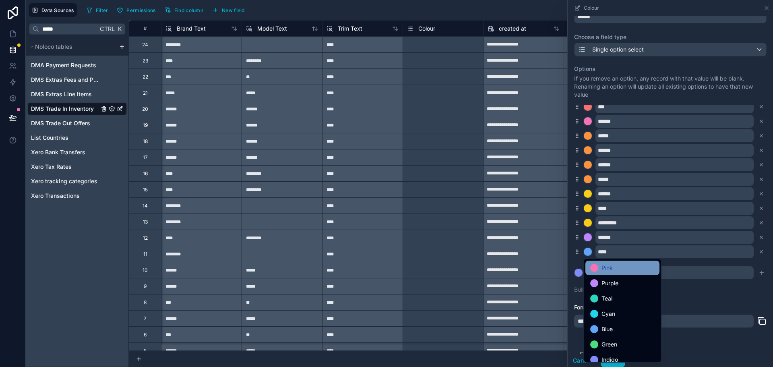
click at [599, 261] on div "Pink" at bounding box center [622, 268] width 74 height 14
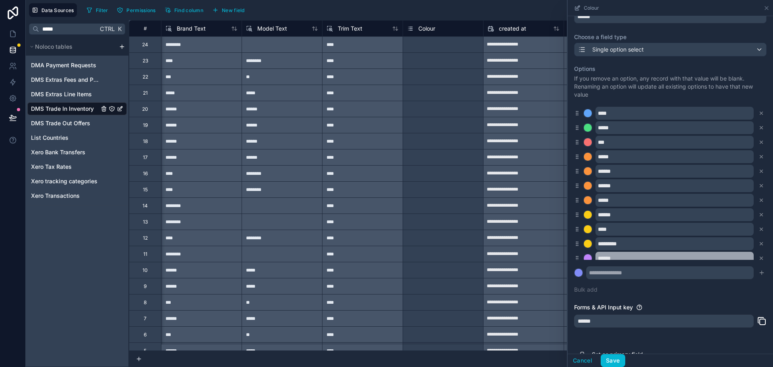
scroll to position [93, 0]
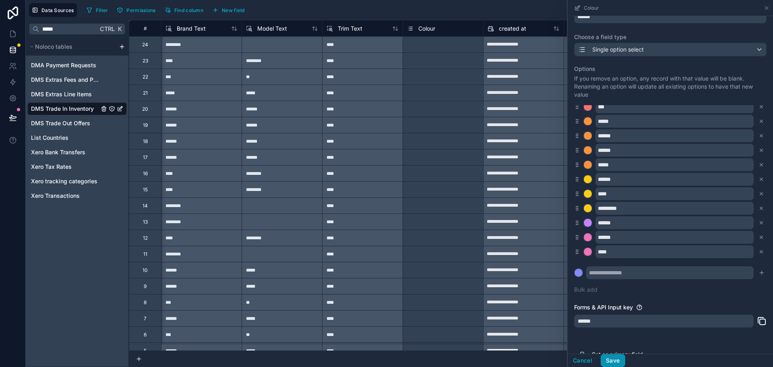
click at [615, 361] on button "Save" at bounding box center [613, 360] width 24 height 13
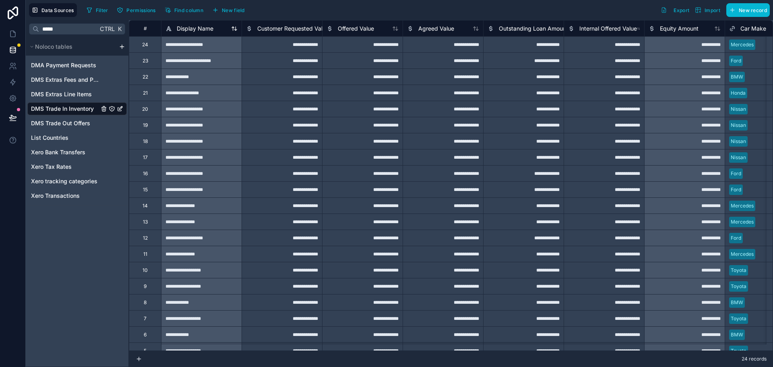
click at [197, 31] on span "Display Name" at bounding box center [195, 29] width 37 height 8
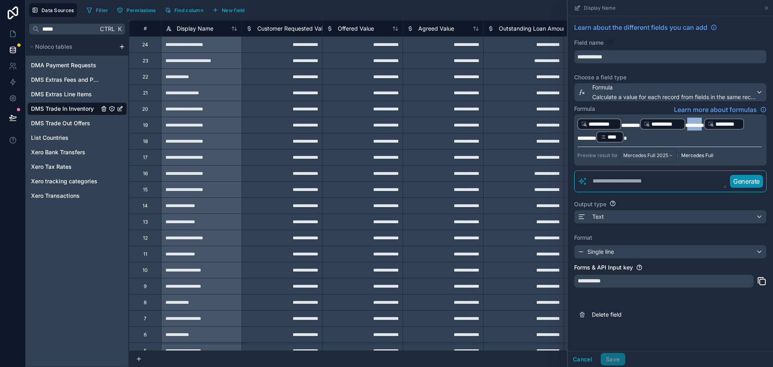
drag, startPoint x: 705, startPoint y: 124, endPoint x: 690, endPoint y: 125, distance: 14.9
click at [690, 125] on span "*******" at bounding box center [694, 125] width 19 height 6
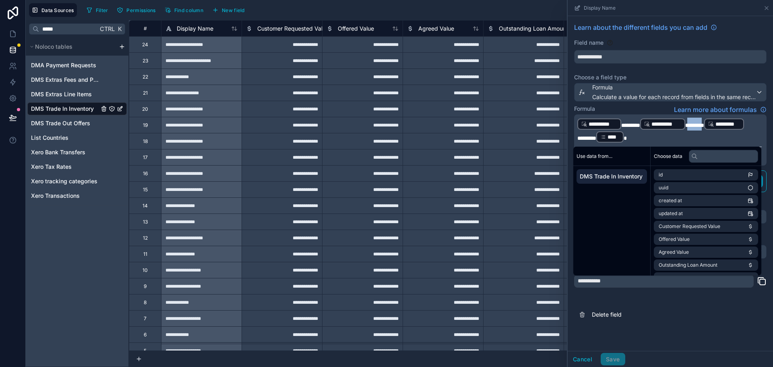
click at [704, 123] on span "*******" at bounding box center [694, 125] width 19 height 6
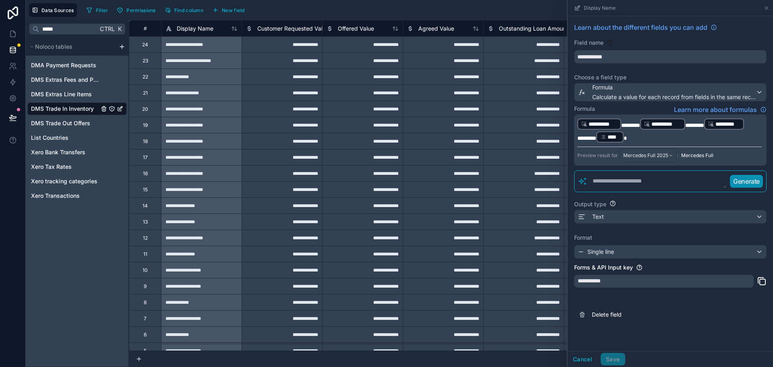
click at [688, 124] on span "*******" at bounding box center [694, 125] width 19 height 6
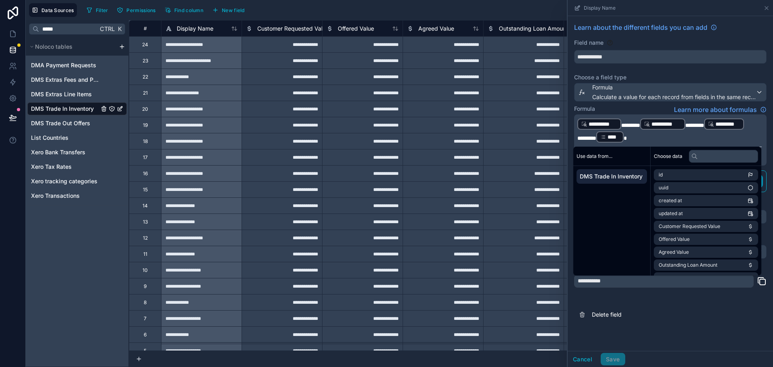
click at [631, 140] on p "**********" at bounding box center [669, 131] width 184 height 26
click at [702, 153] on input "text" at bounding box center [723, 156] width 69 height 13
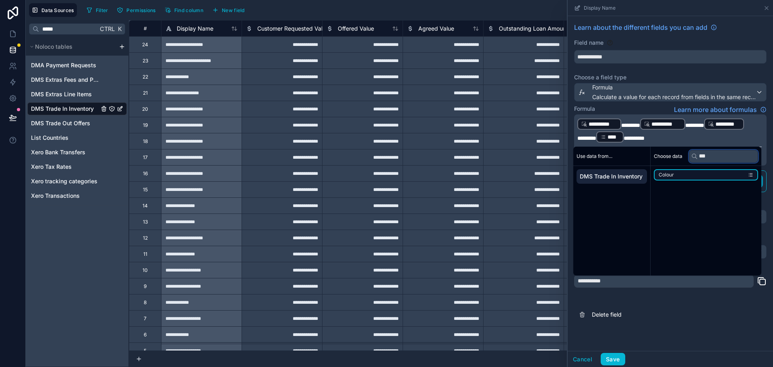
type input "***"
click at [692, 174] on li "Colour" at bounding box center [706, 174] width 104 height 11
click at [655, 108] on div "Formula Learn more about formulas" at bounding box center [670, 110] width 192 height 10
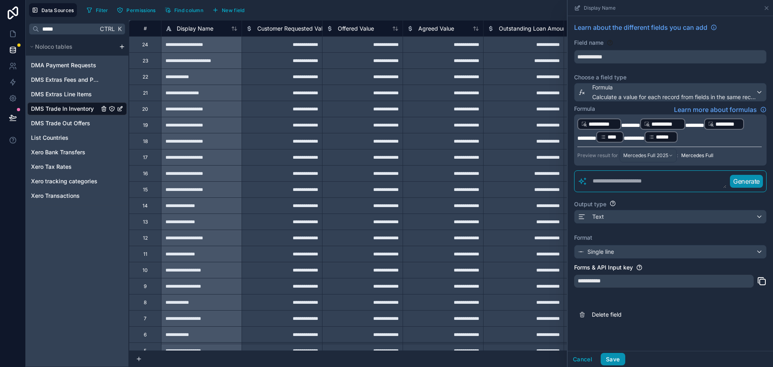
click at [619, 358] on button "Save" at bounding box center [613, 359] width 24 height 13
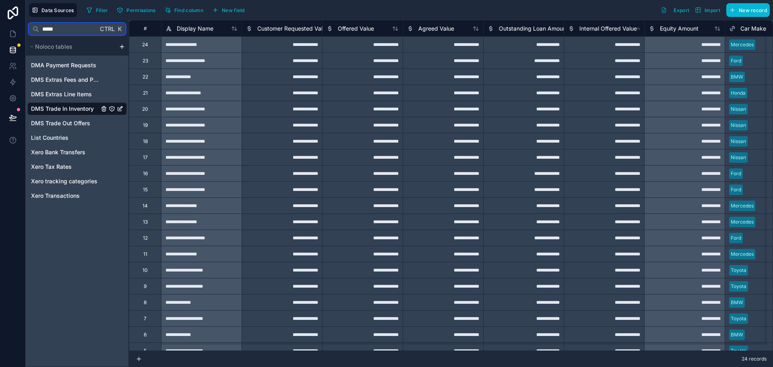
click at [70, 30] on input "*****" at bounding box center [68, 29] width 59 height 14
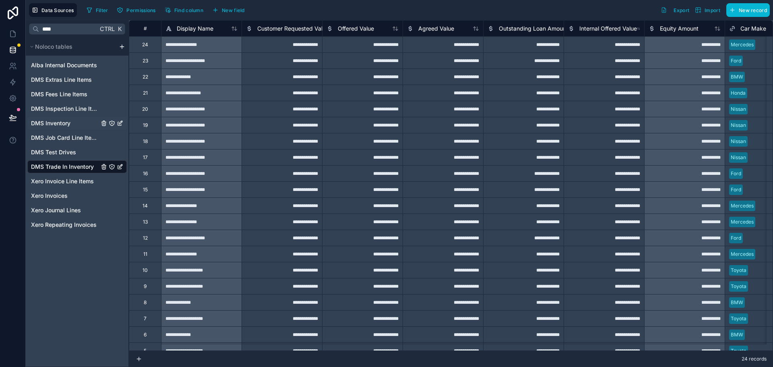
click at [70, 118] on div "DMS Inventory" at bounding box center [76, 123] width 99 height 13
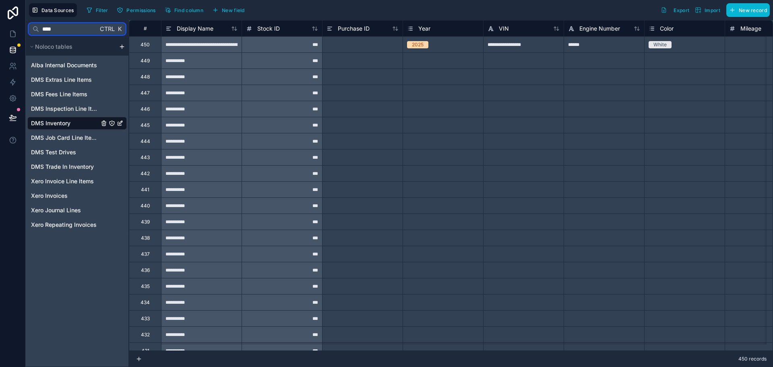
click at [87, 29] on input "****" at bounding box center [68, 29] width 59 height 14
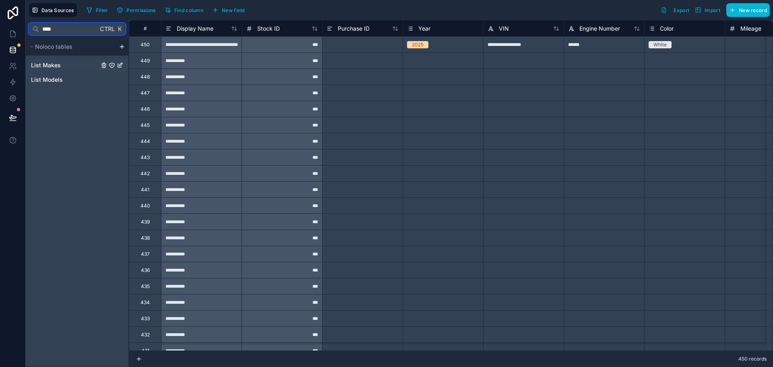
type input "****"
click at [75, 65] on div "List Makes" at bounding box center [76, 65] width 99 height 13
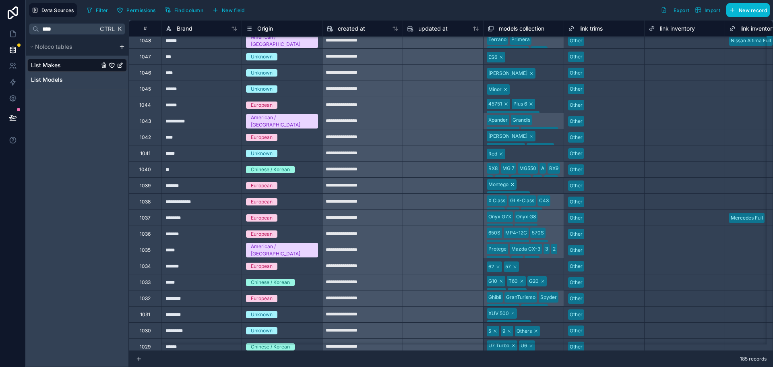
scroll to position [1007, 0]
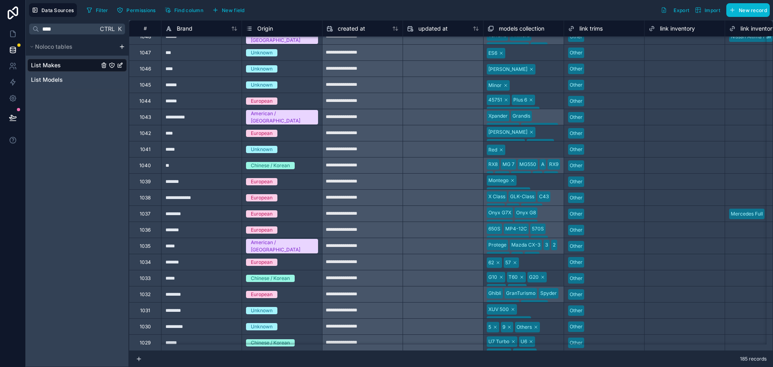
click at [204, 215] on div "********" at bounding box center [201, 213] width 81 height 16
click at [199, 217] on input "********" at bounding box center [201, 214] width 80 height 16
click at [209, 201] on div "**********" at bounding box center [201, 197] width 81 height 16
click at [213, 196] on div "**********" at bounding box center [201, 197] width 81 height 16
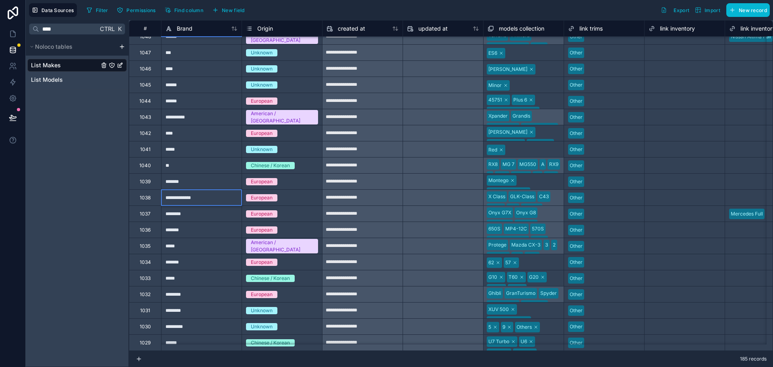
click at [213, 201] on input "**********" at bounding box center [201, 198] width 80 height 16
click at [211, 213] on div "********" at bounding box center [201, 213] width 81 height 16
click at [72, 80] on div "List Models" at bounding box center [76, 79] width 99 height 13
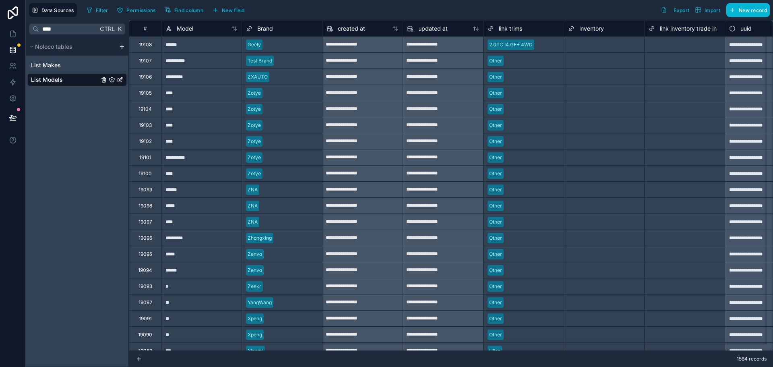
click at [198, 50] on div "******" at bounding box center [201, 44] width 81 height 16
click at [191, 64] on div "**********" at bounding box center [201, 60] width 81 height 16
click at [190, 76] on div "*********" at bounding box center [201, 76] width 81 height 16
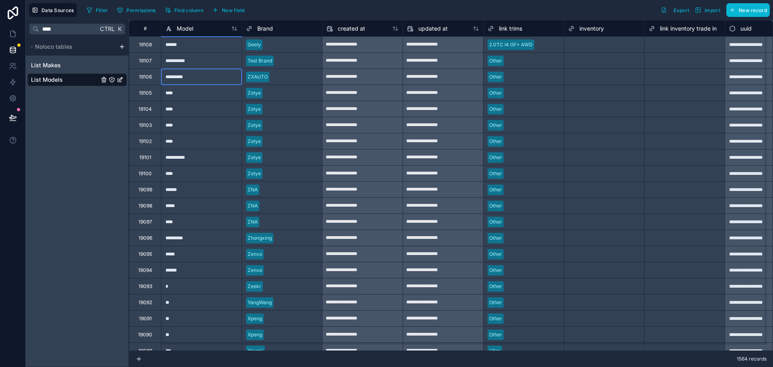
click at [190, 76] on div "*********" at bounding box center [201, 76] width 81 height 16
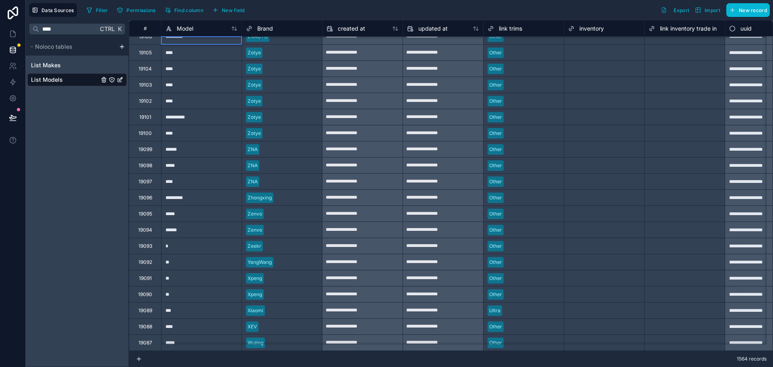
scroll to position [32, 0]
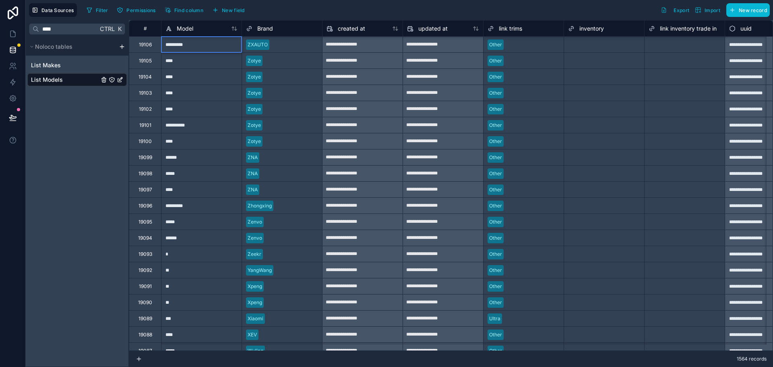
click at [203, 193] on div "****" at bounding box center [201, 189] width 81 height 16
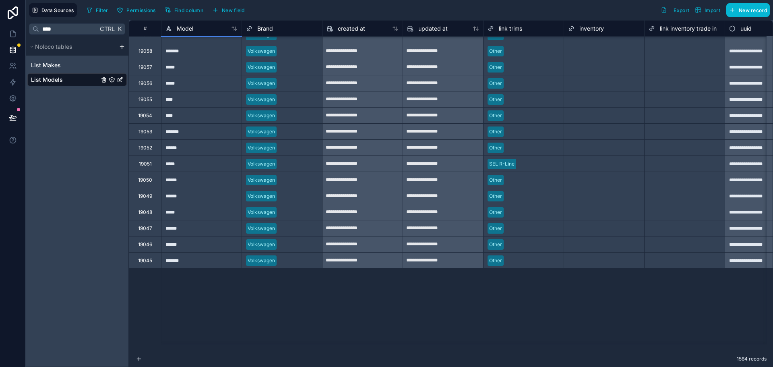
scroll to position [799, 0]
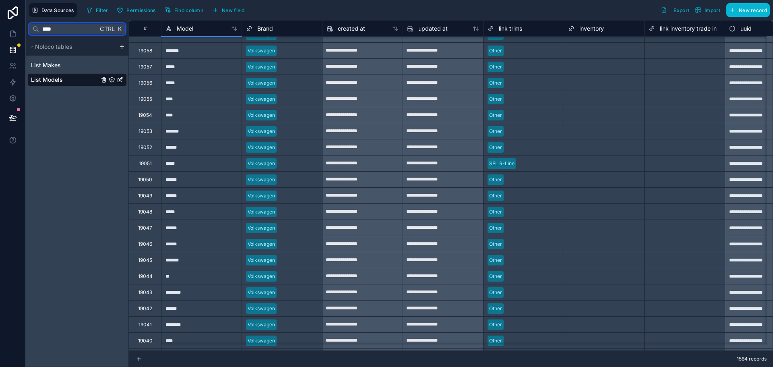
click at [57, 27] on input "****" at bounding box center [68, 29] width 59 height 14
click at [8, 34] on link at bounding box center [12, 34] width 25 height 16
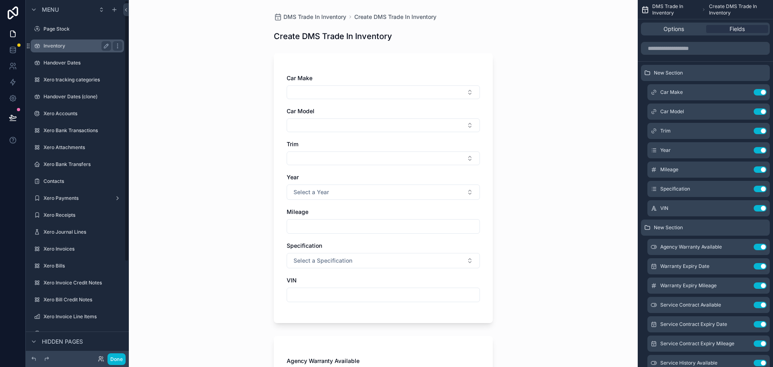
click at [80, 40] on div "Inventory" at bounding box center [77, 45] width 90 height 13
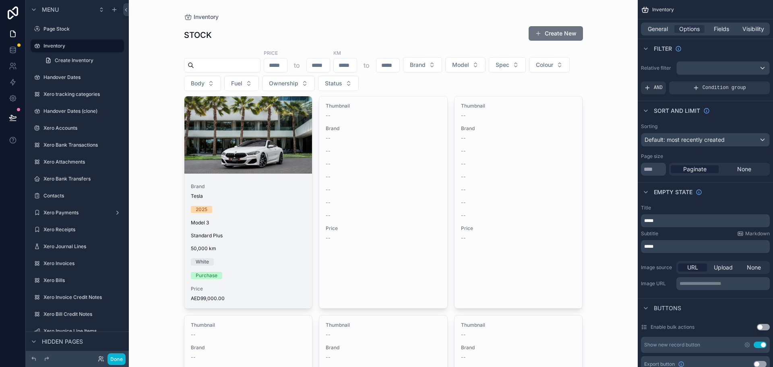
click at [252, 161] on div "scrollable content" at bounding box center [248, 134] width 128 height 77
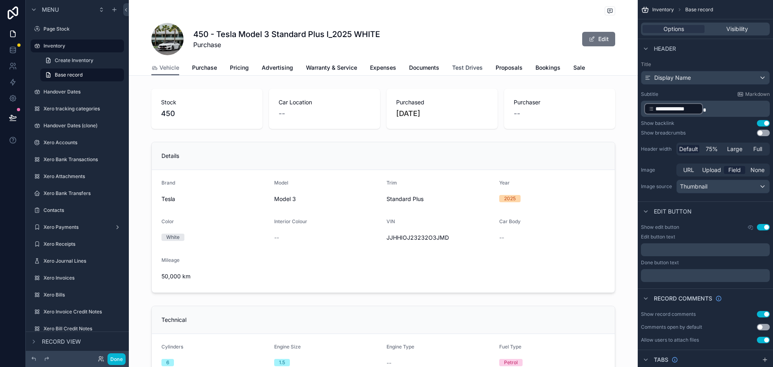
click at [465, 68] on span "Test Drives" at bounding box center [467, 68] width 31 height 8
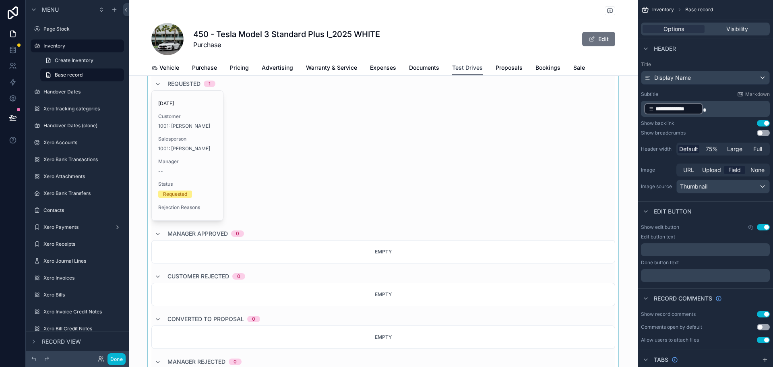
scroll to position [81, 0]
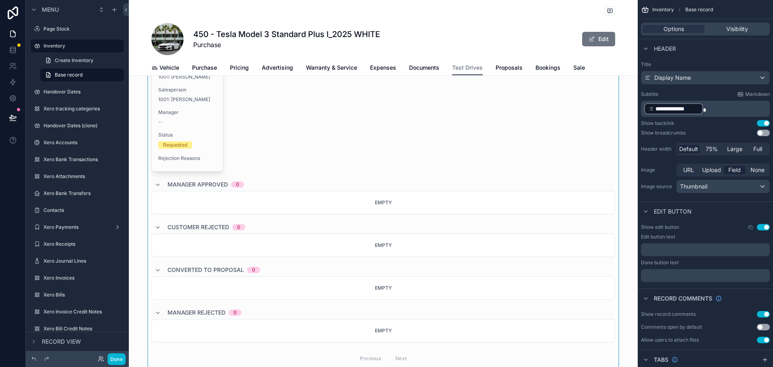
click at [171, 144] on div "scrollable content" at bounding box center [383, 188] width 509 height 366
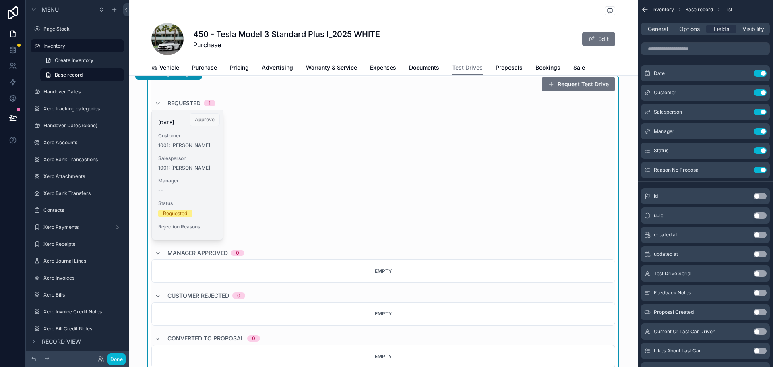
scroll to position [0, 0]
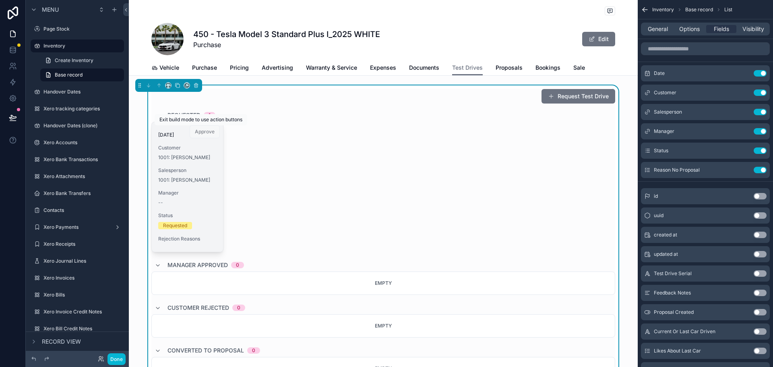
click at [201, 130] on span "Approve" at bounding box center [205, 131] width 30 height 8
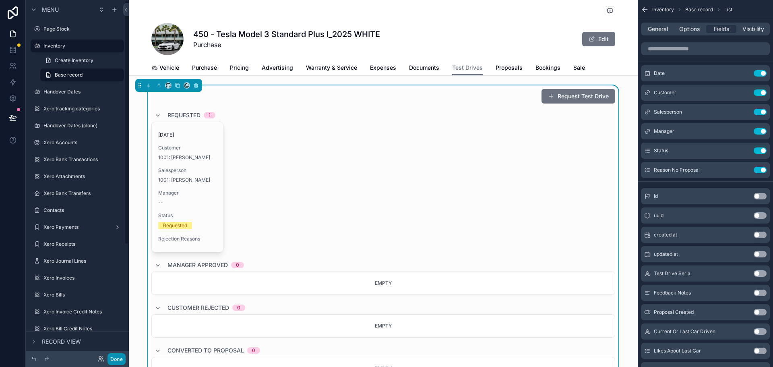
click at [117, 359] on button "Done" at bounding box center [117, 359] width 18 height 12
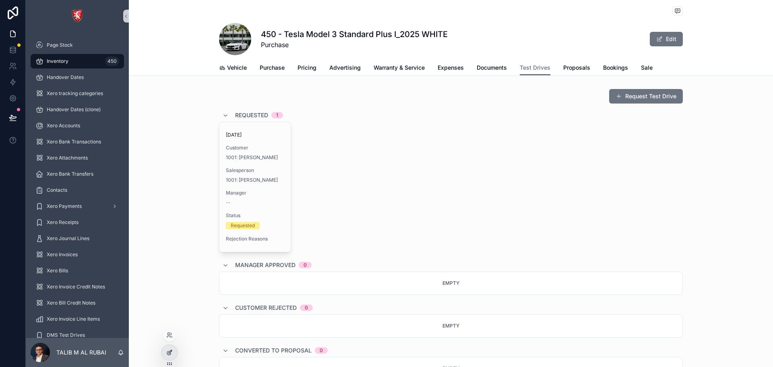
click at [166, 350] on icon at bounding box center [169, 352] width 6 height 6
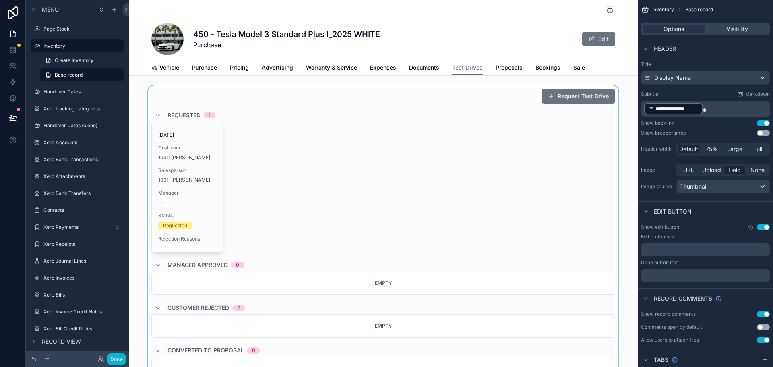
click at [199, 183] on div "scrollable content" at bounding box center [383, 268] width 509 height 366
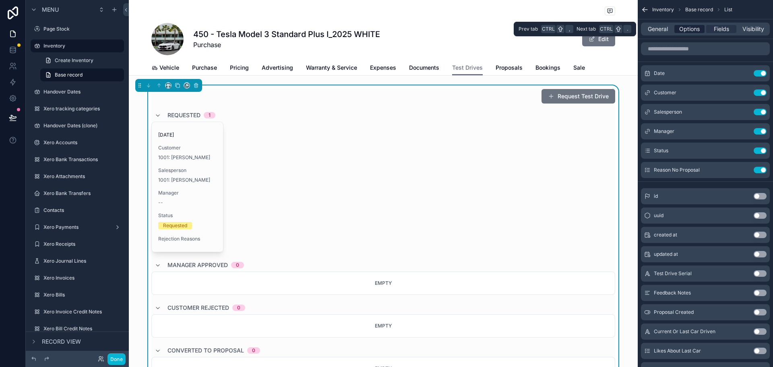
click at [695, 32] on span "Options" at bounding box center [689, 29] width 21 height 8
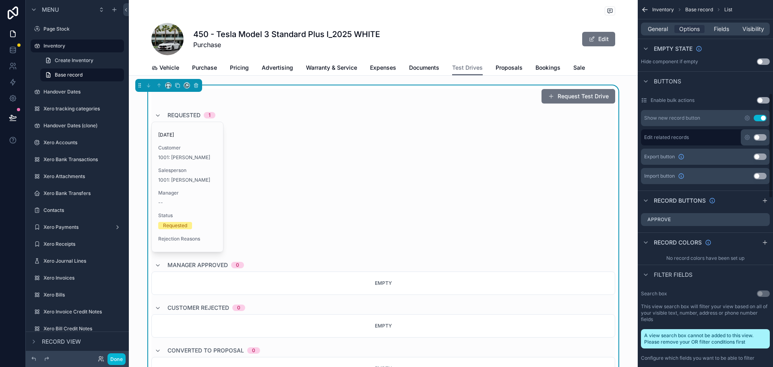
scroll to position [362, 0]
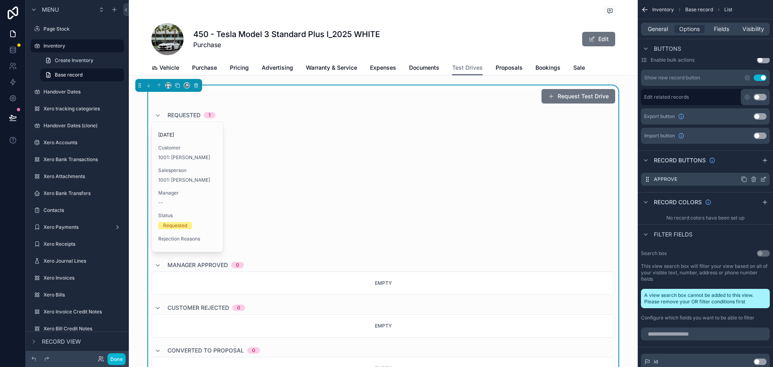
click at [762, 180] on icon "scrollable content" at bounding box center [763, 179] width 6 height 6
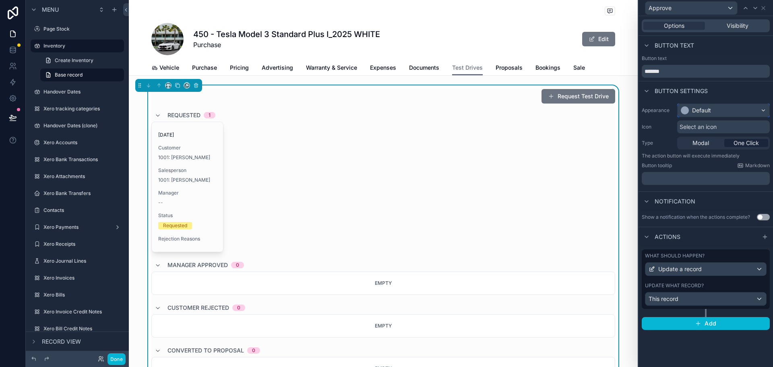
click at [728, 108] on div "Default" at bounding box center [724, 110] width 92 height 13
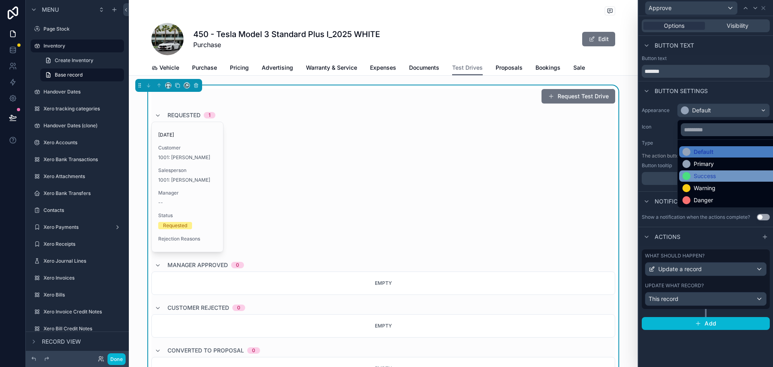
click at [723, 171] on div "Success" at bounding box center [732, 175] width 107 height 11
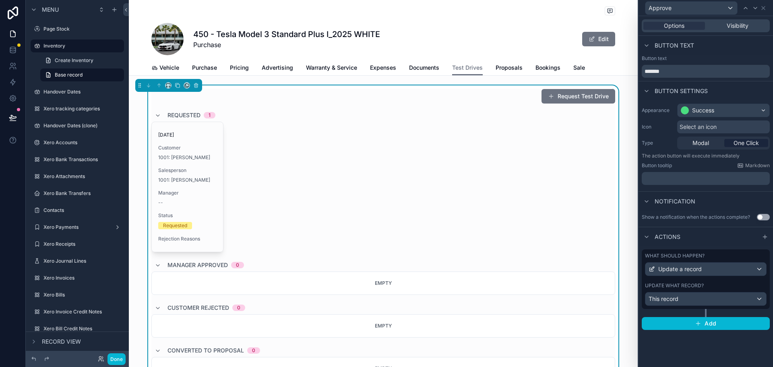
click at [762, 215] on button "Use setting" at bounding box center [763, 217] width 13 height 6
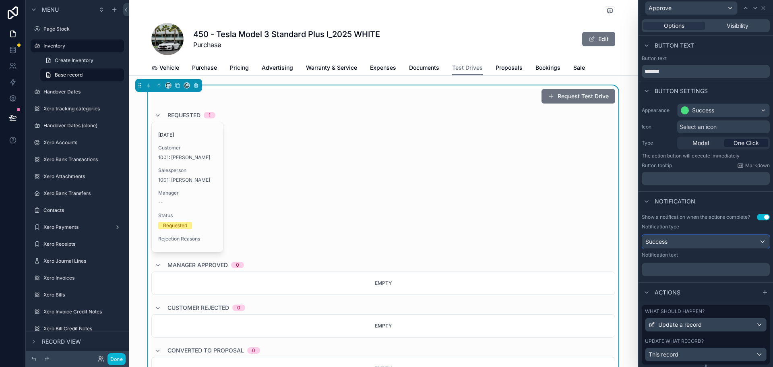
click at [700, 243] on div "Success" at bounding box center [705, 241] width 127 height 13
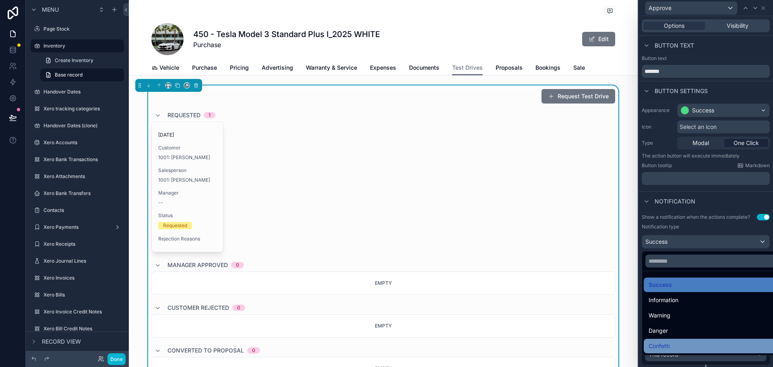
click at [678, 343] on div "Confetti" at bounding box center [712, 346] width 127 height 10
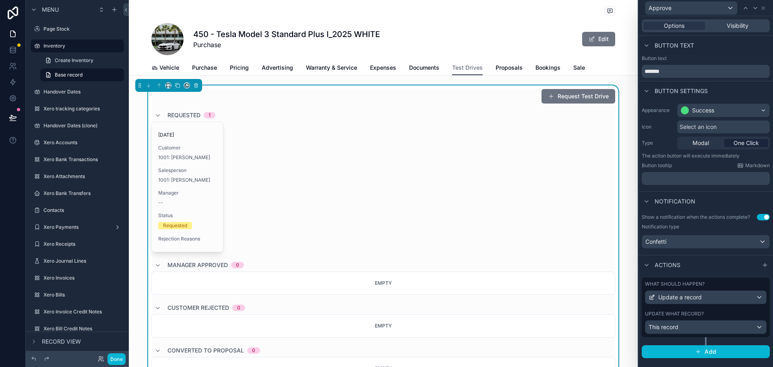
click at [693, 232] on div "Notification type Confetti" at bounding box center [706, 235] width 128 height 25
click at [692, 350] on button "Add" at bounding box center [706, 351] width 128 height 13
click at [692, 350] on label "What should happen?" at bounding box center [675, 351] width 60 height 6
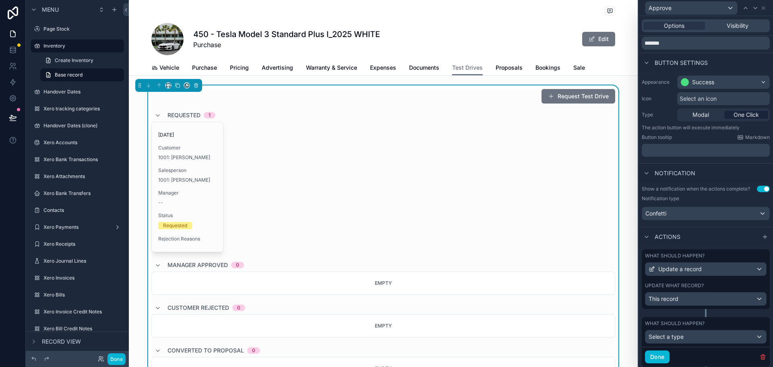
scroll to position [52, 0]
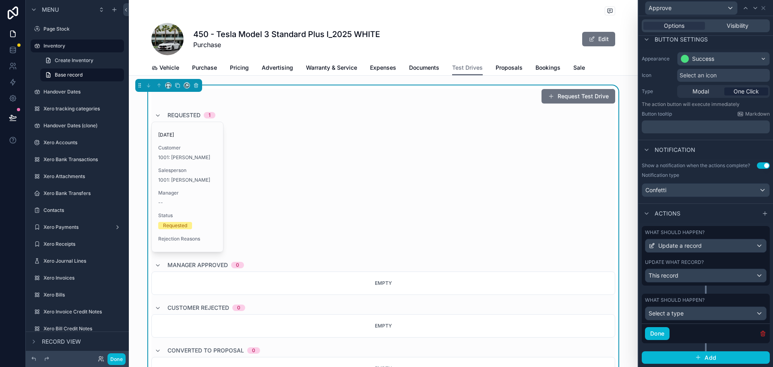
click at [763, 333] on icon "button" at bounding box center [763, 334] width 0 height 2
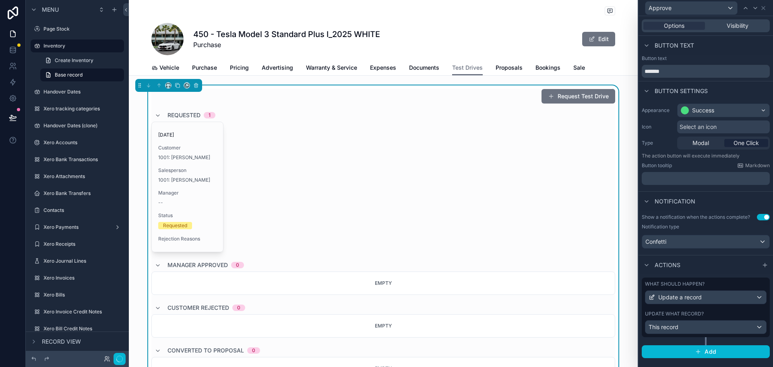
scroll to position [0, 0]
click at [696, 314] on label "Update what record?" at bounding box center [674, 313] width 59 height 6
click at [763, 9] on icon at bounding box center [763, 7] width 3 height 3
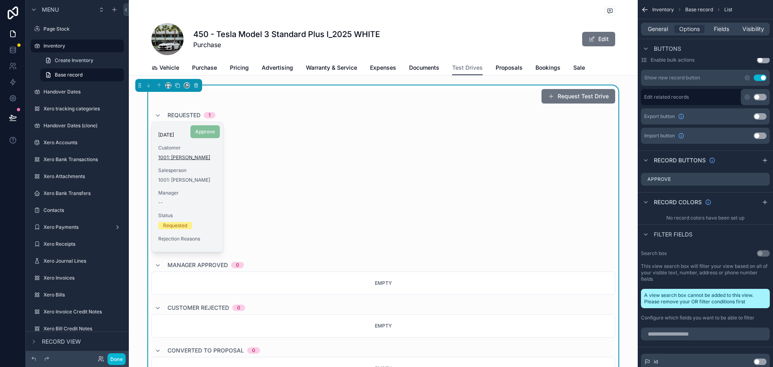
click at [190, 159] on span "1001: [PERSON_NAME]" at bounding box center [184, 157] width 52 height 6
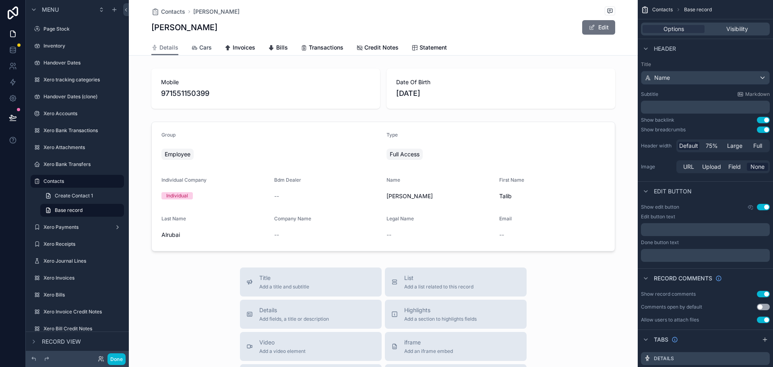
click at [205, 50] on span "Cars" at bounding box center [205, 47] width 12 height 8
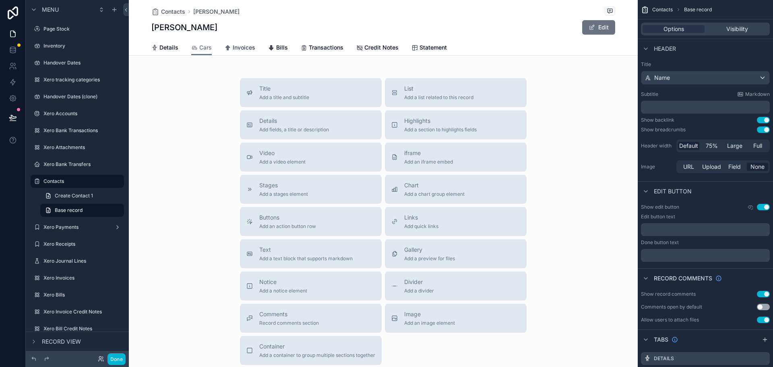
click at [234, 50] on span "Invoices" at bounding box center [244, 47] width 23 height 8
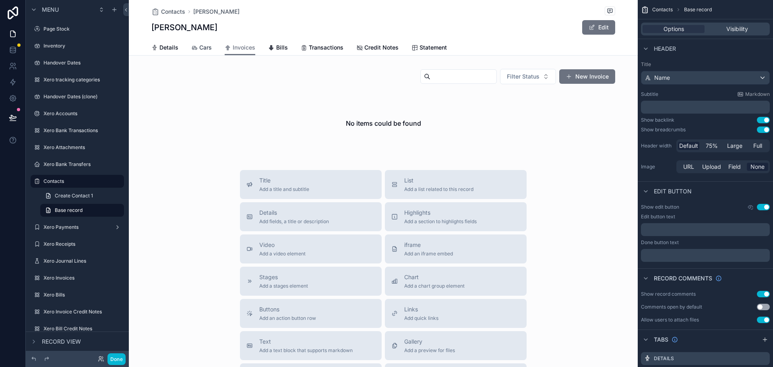
click at [194, 50] on icon "scrollable content" at bounding box center [194, 48] width 6 height 6
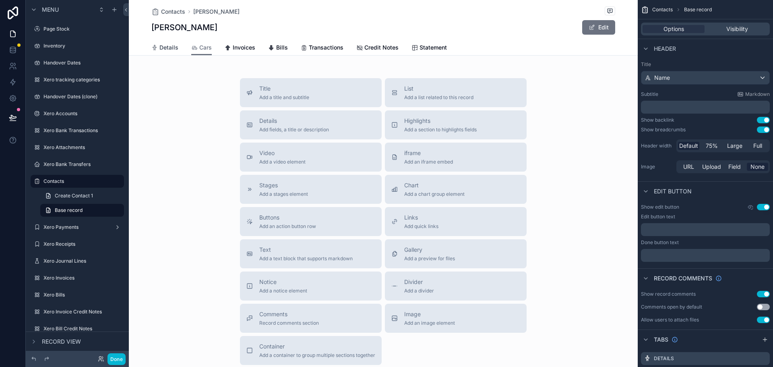
click at [170, 50] on span "Details" at bounding box center [168, 47] width 19 height 8
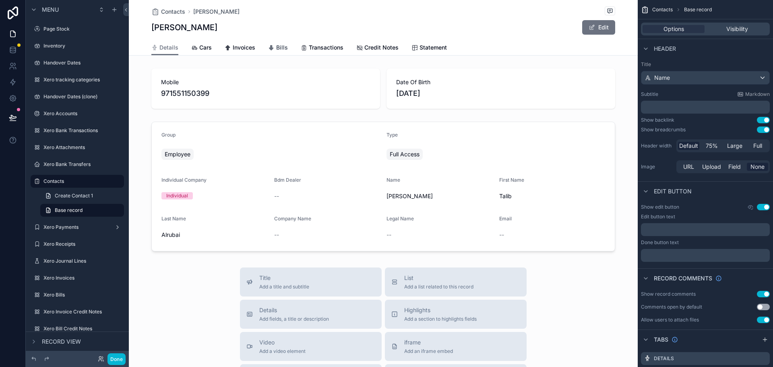
click at [282, 46] on span "Bills" at bounding box center [282, 47] width 12 height 8
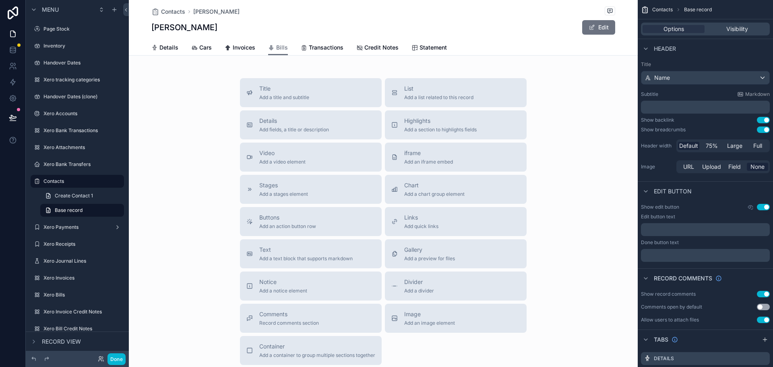
click at [322, 39] on div "Contacts Talib Alrubai Talib Alrubai Edit" at bounding box center [383, 20] width 464 height 40
click at [320, 45] on span "Transactions" at bounding box center [326, 47] width 35 height 8
click at [159, 48] on span "Details" at bounding box center [168, 47] width 19 height 8
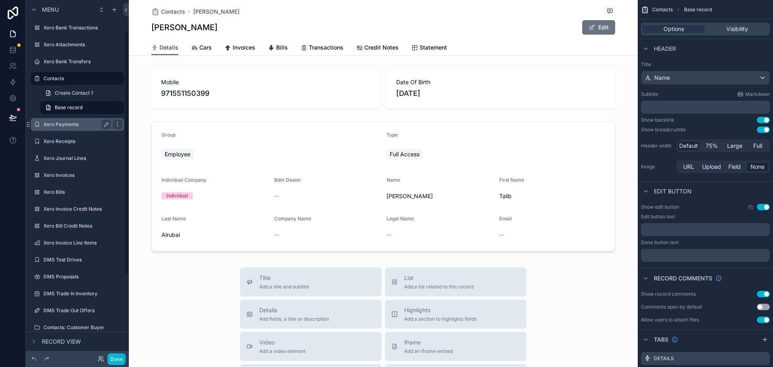
scroll to position [165, 0]
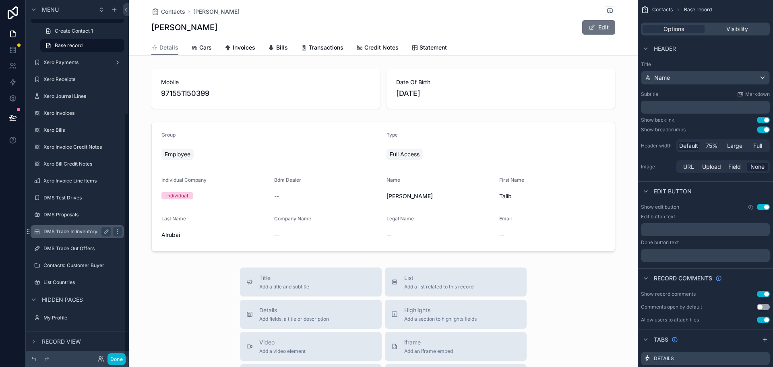
click at [74, 235] on div "DMS Trade In Inventory" at bounding box center [77, 232] width 68 height 10
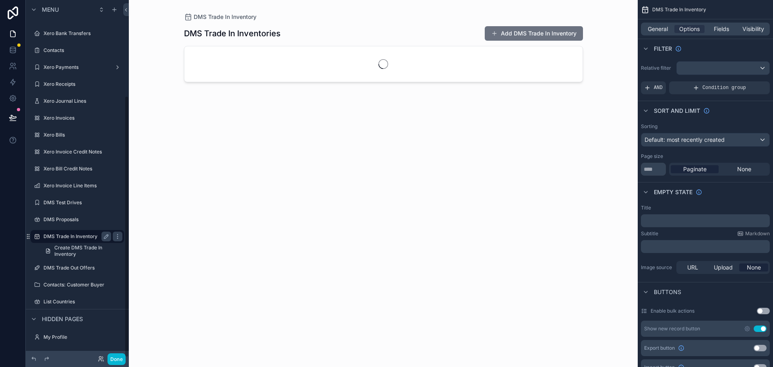
scroll to position [131, 0]
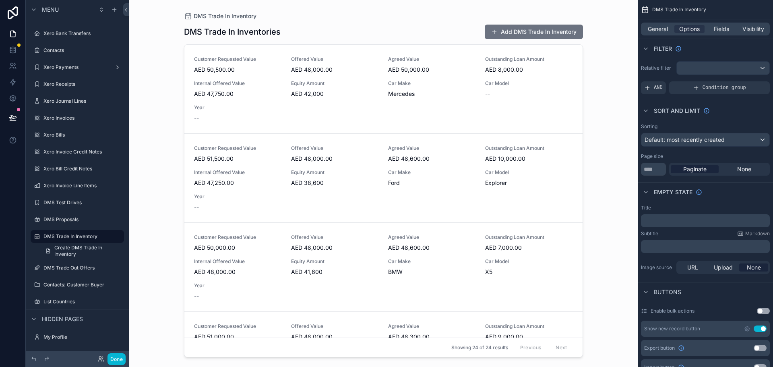
click at [246, 86] on div "scrollable content" at bounding box center [384, 178] width 412 height 357
click at [259, 75] on div "Customer Requested Value AED 50,500.00 Offered Value AED 48,000.00 Agreed Value…" at bounding box center [383, 89] width 379 height 66
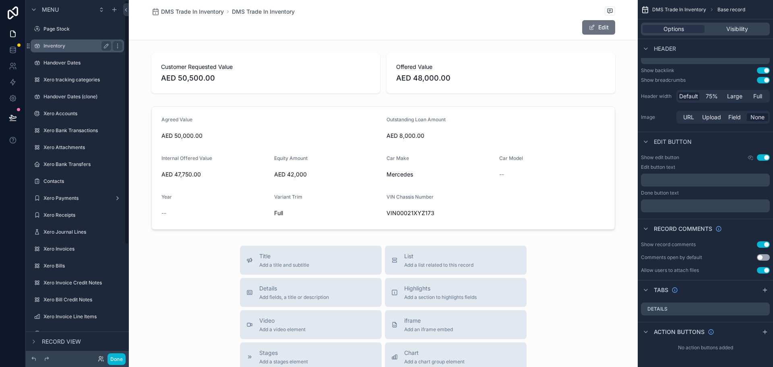
click at [80, 43] on label "Inventory" at bounding box center [75, 46] width 64 height 6
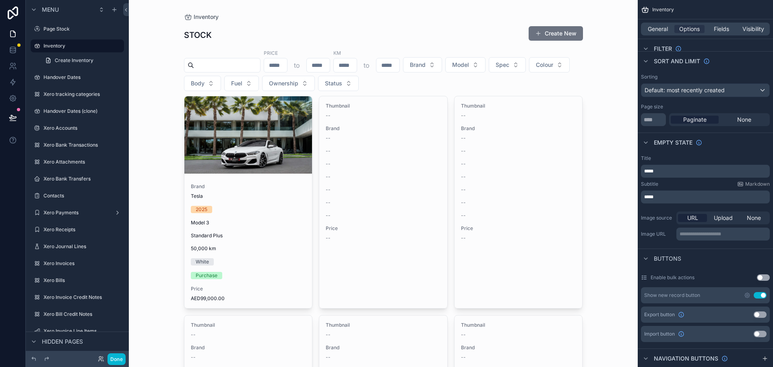
click at [242, 153] on div "scrollable content" at bounding box center [248, 134] width 128 height 77
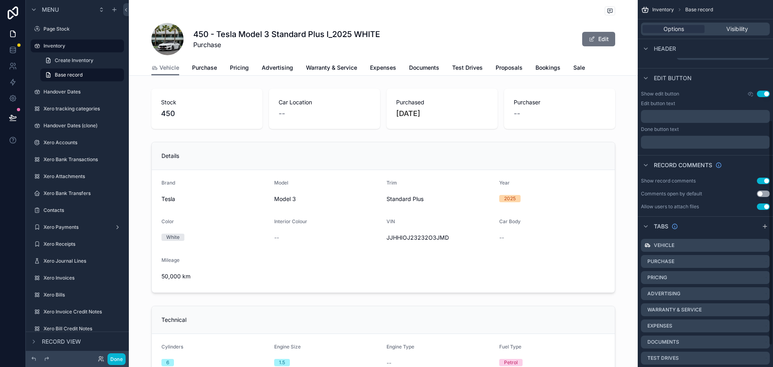
scroll to position [231, 0]
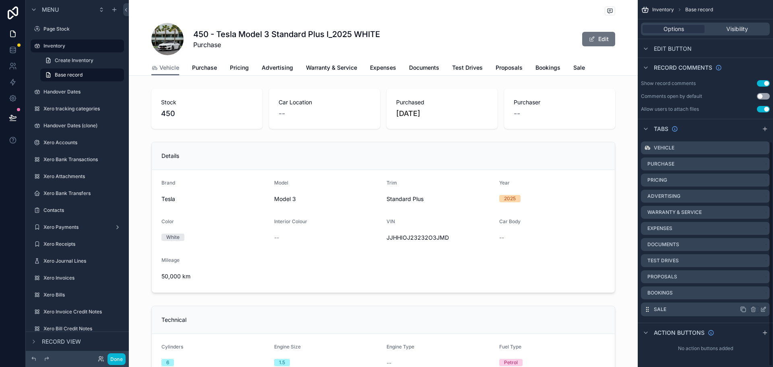
click at [763, 310] on icon "scrollable content" at bounding box center [763, 309] width 6 height 6
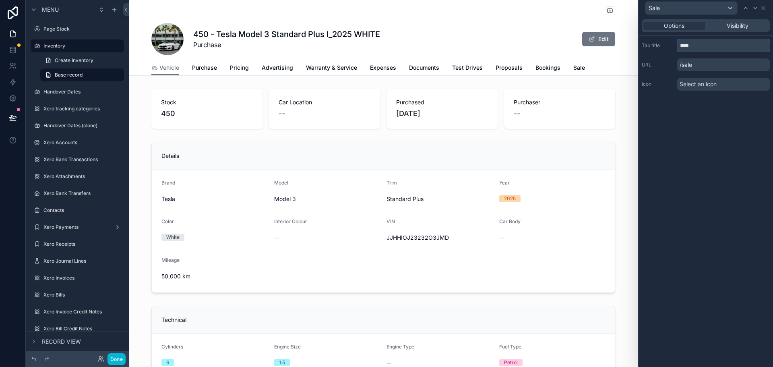
click at [693, 44] on input "****" at bounding box center [723, 45] width 93 height 13
type input "**********"
click at [691, 151] on div "**********" at bounding box center [706, 191] width 134 height 351
click at [765, 10] on icon at bounding box center [763, 8] width 6 height 6
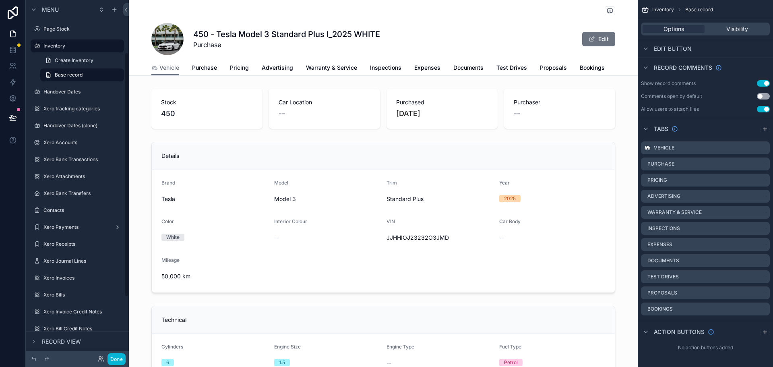
scroll to position [165, 0]
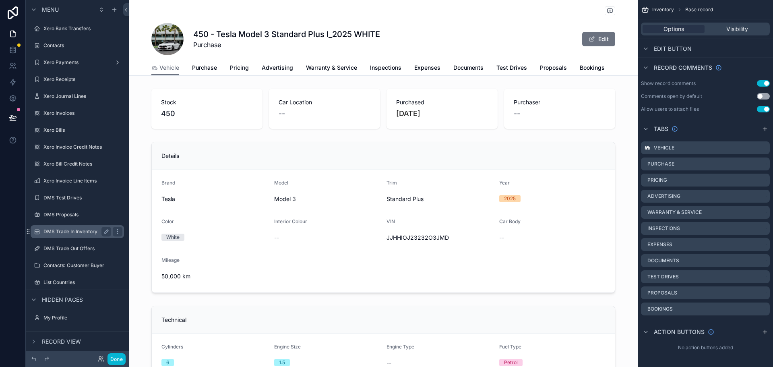
click at [68, 234] on label "DMS Trade In Inventory" at bounding box center [75, 231] width 64 height 6
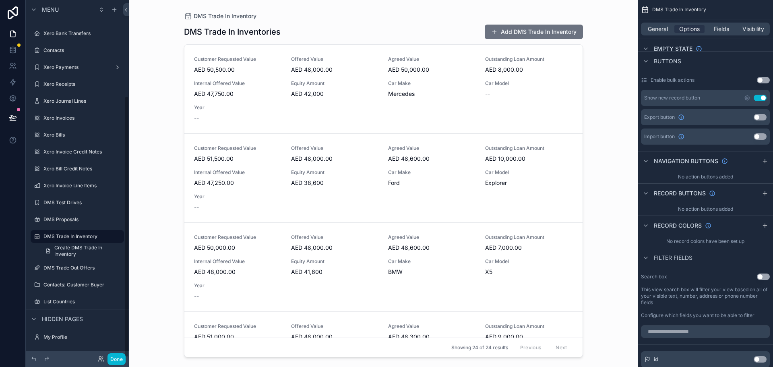
scroll to position [131, 0]
click at [291, 91] on div "scrollable content" at bounding box center [384, 178] width 412 height 357
click at [267, 103] on div "Customer Requested Value AED 50,500.00 Offered Value AED 48,000.00 Agreed Value…" at bounding box center [383, 89] width 379 height 66
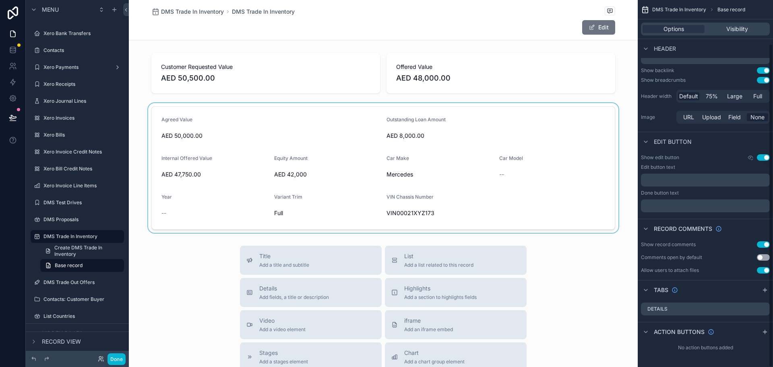
scroll to position [50, 0]
click at [767, 289] on icon "scrollable content" at bounding box center [765, 290] width 6 height 6
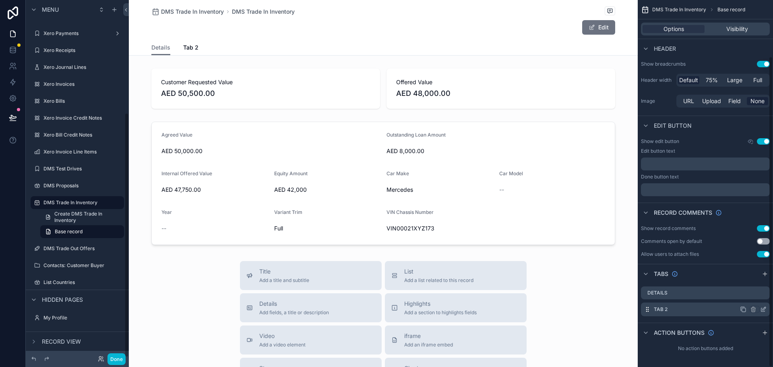
scroll to position [66, 0]
click at [766, 307] on icon "scrollable content" at bounding box center [763, 308] width 6 height 6
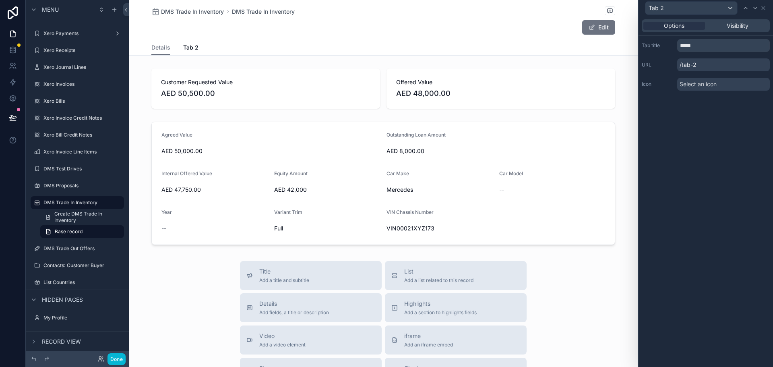
scroll to position [66, 0]
click at [714, 49] on input "*****" at bounding box center [723, 45] width 93 height 13
type input "**********"
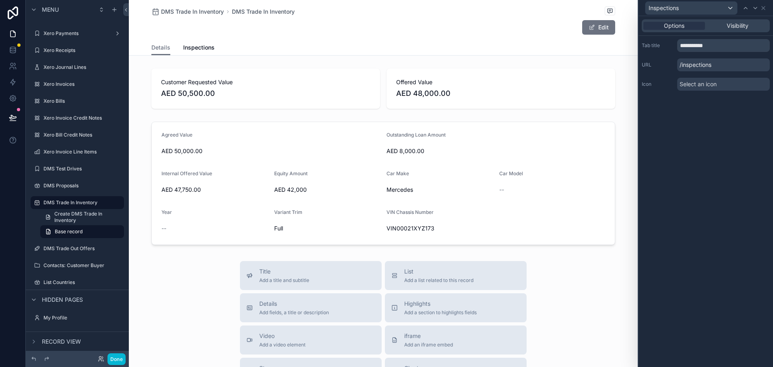
click at [683, 128] on div "**********" at bounding box center [706, 191] width 134 height 351
click at [765, 9] on icon at bounding box center [763, 8] width 6 height 6
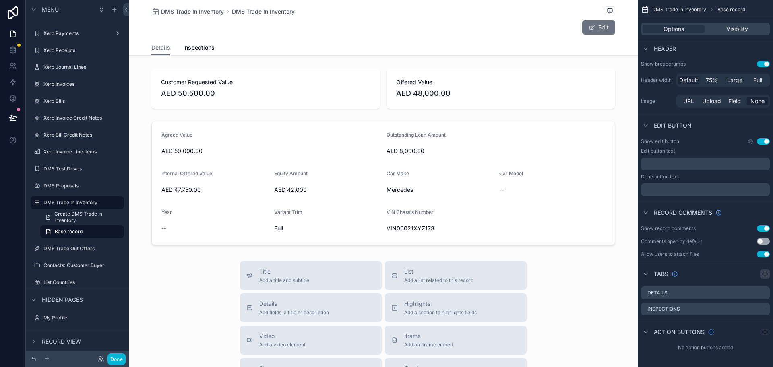
click at [767, 274] on icon "scrollable content" at bounding box center [765, 274] width 6 height 6
click at [763, 325] on icon "scrollable content" at bounding box center [764, 324] width 3 height 3
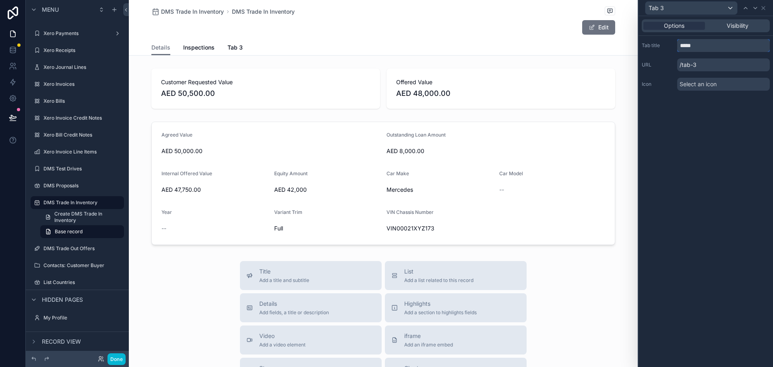
click at [709, 48] on input "*****" at bounding box center [723, 45] width 93 height 13
type input "******"
click at [707, 105] on div "Options Visibility Tab title ****** URL /tab-3 Icon Select an icon" at bounding box center [706, 191] width 134 height 351
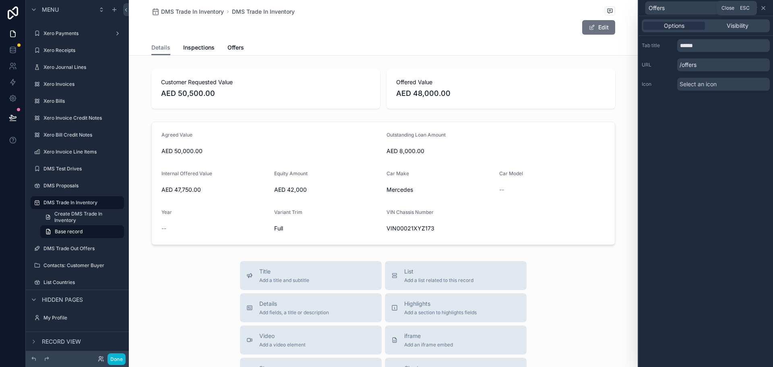
click at [763, 8] on icon at bounding box center [763, 7] width 3 height 3
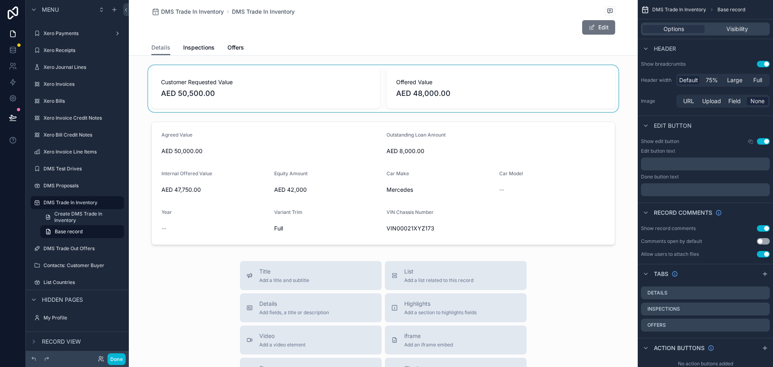
click at [319, 92] on div "scrollable content" at bounding box center [383, 88] width 509 height 47
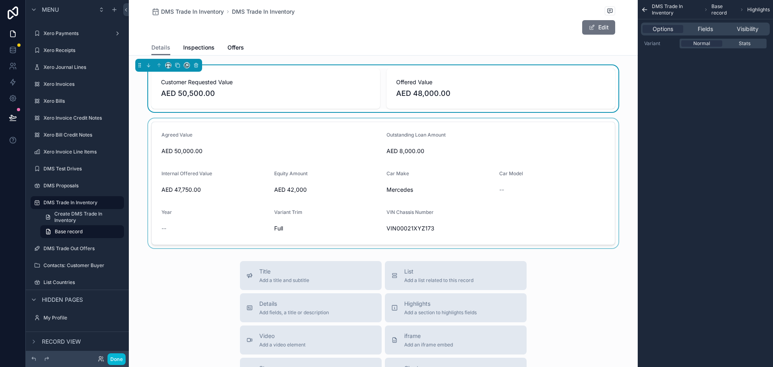
click at [315, 168] on div "scrollable content" at bounding box center [383, 183] width 509 height 130
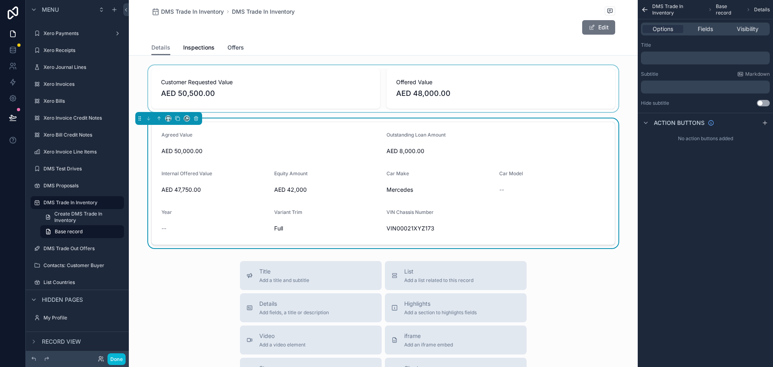
click at [228, 44] on span "Offers" at bounding box center [235, 47] width 17 height 8
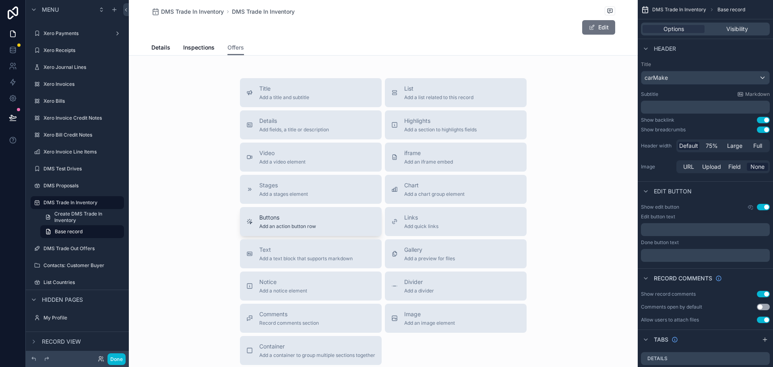
click at [299, 221] on span "Buttons" at bounding box center [287, 217] width 57 height 8
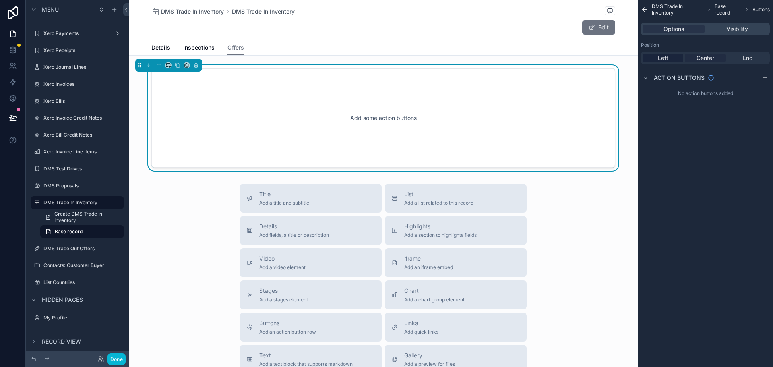
click at [707, 56] on span "Center" at bounding box center [706, 58] width 18 height 8
click at [767, 74] on icon "scrollable content" at bounding box center [765, 77] width 6 height 6
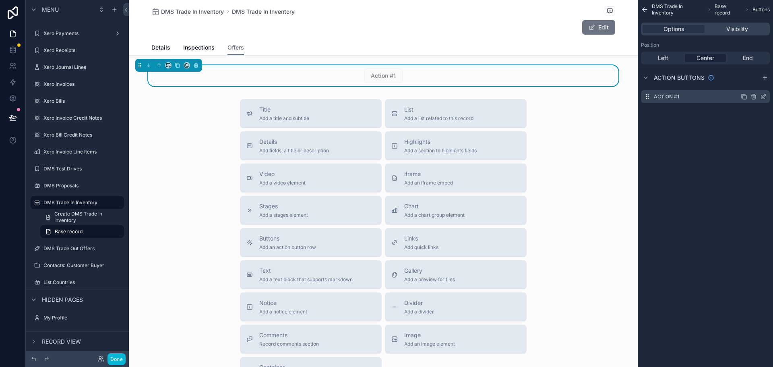
click at [765, 98] on icon "scrollable content" at bounding box center [763, 96] width 6 height 6
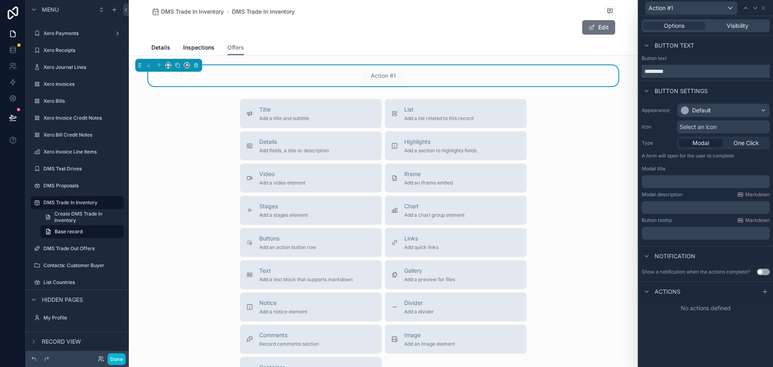
click at [678, 74] on input "*********" at bounding box center [706, 71] width 128 height 13
type input "**********"
click at [700, 106] on div "Default" at bounding box center [701, 110] width 19 height 8
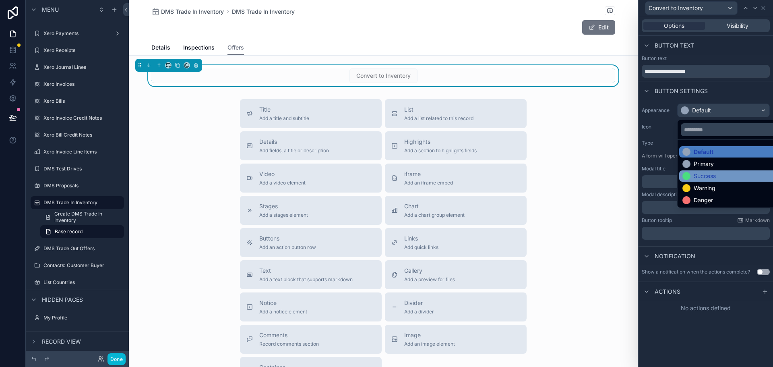
click at [718, 176] on div "Success" at bounding box center [732, 176] width 101 height 8
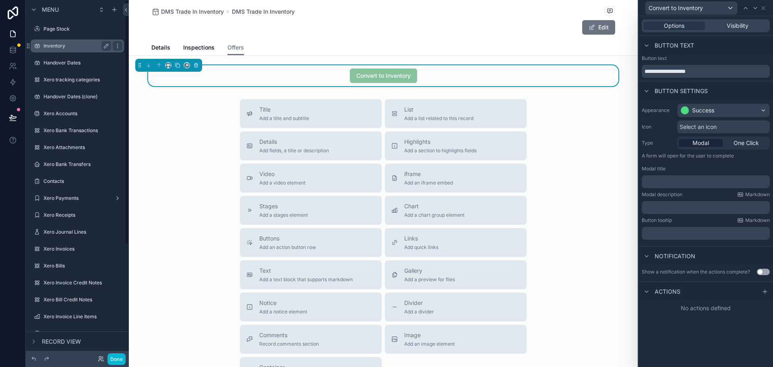
click at [79, 43] on label "Inventory" at bounding box center [75, 46] width 64 height 6
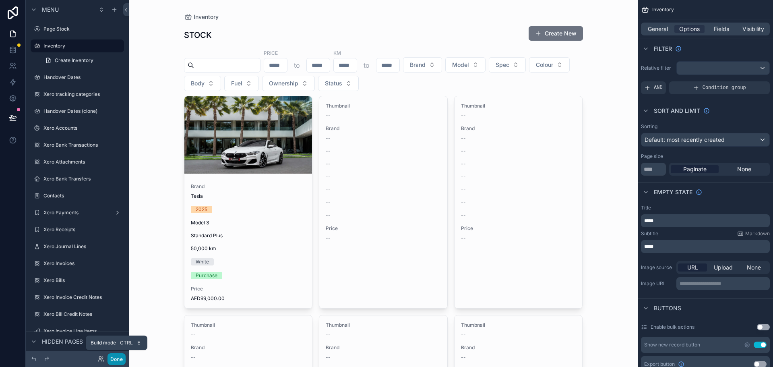
click at [121, 358] on button "Done" at bounding box center [117, 359] width 18 height 12
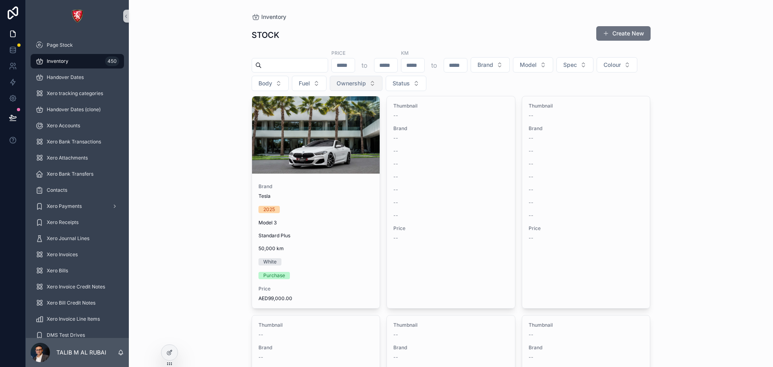
click at [366, 80] on span "Ownership" at bounding box center [351, 83] width 29 height 8
click at [388, 127] on div "Consignment" at bounding box center [397, 128] width 97 height 13
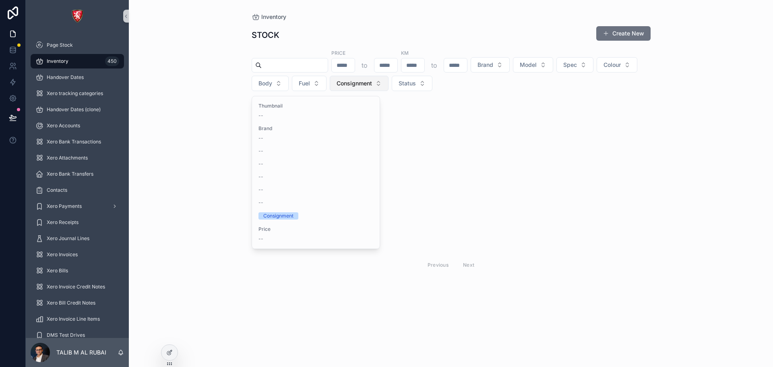
click at [372, 83] on span "Consignment" at bounding box center [354, 83] width 35 height 8
click at [396, 126] on div "Purchase" at bounding box center [404, 128] width 97 height 13
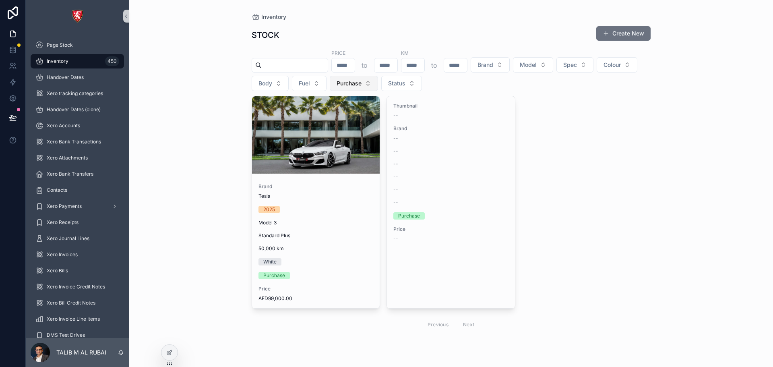
click at [378, 81] on button "Purchase" at bounding box center [354, 83] width 48 height 15
click at [399, 116] on div "None" at bounding box center [398, 116] width 97 height 13
click at [383, 84] on button "Ownership" at bounding box center [356, 83] width 53 height 15
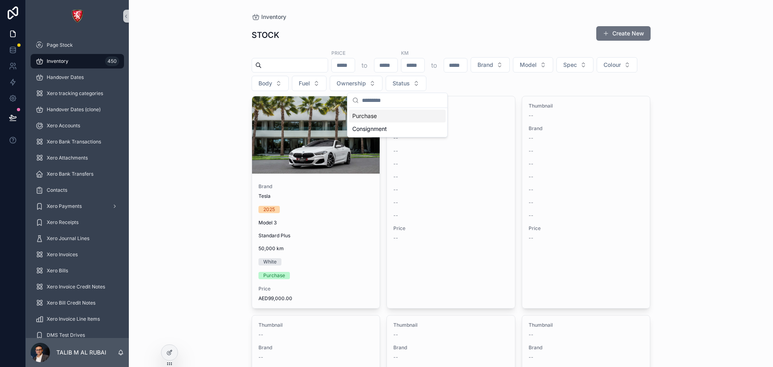
click at [399, 117] on div "Purchase" at bounding box center [397, 116] width 97 height 13
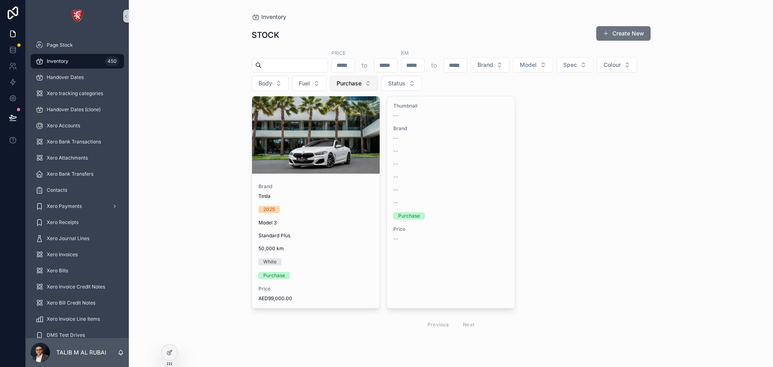
click at [362, 80] on span "Purchase" at bounding box center [349, 83] width 25 height 8
click at [394, 117] on div "None" at bounding box center [398, 116] width 97 height 13
click at [126, 16] on icon "scrollable content" at bounding box center [126, 16] width 6 height 6
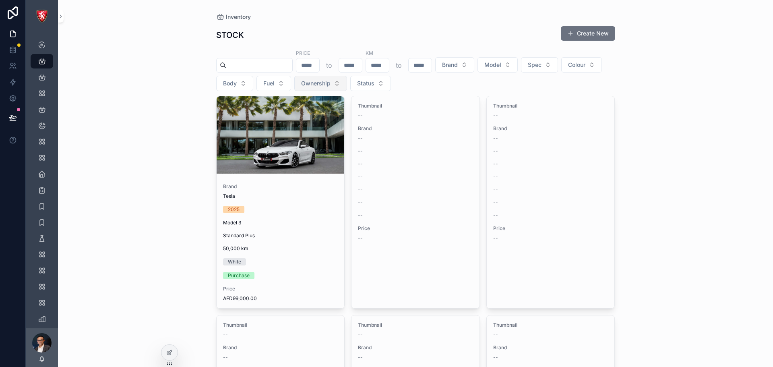
click at [331, 81] on span "Ownership" at bounding box center [315, 83] width 29 height 8
click at [189, 98] on div "Inventory STOCK Create New Price to KM to Brand Model Spec Colour Body Fuel Own…" at bounding box center [415, 183] width 715 height 367
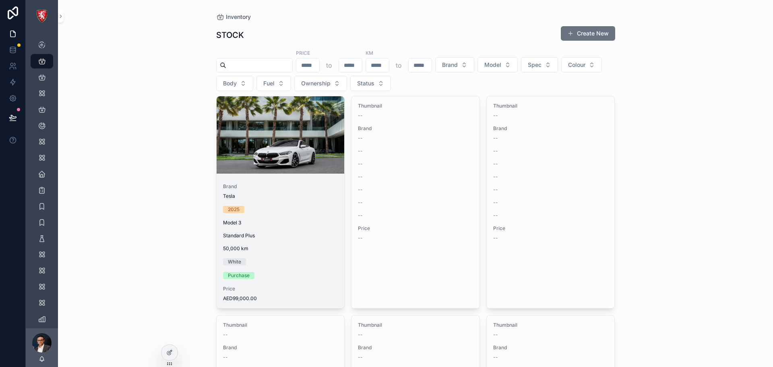
click at [265, 138] on div "scrollable content" at bounding box center [281, 135] width 128 height 10
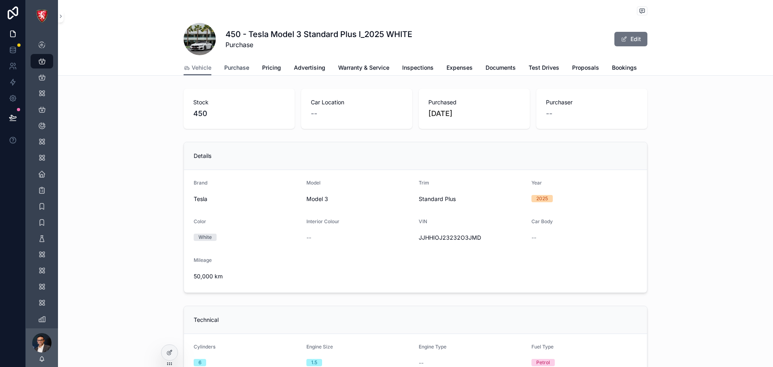
click at [239, 73] on link "Purchase" at bounding box center [236, 68] width 25 height 16
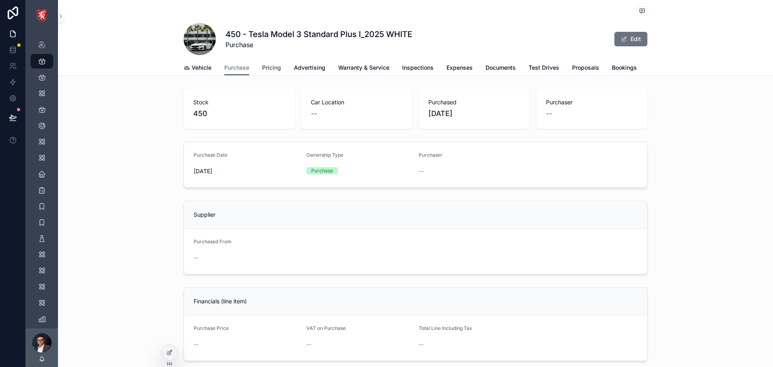
click at [266, 67] on span "Pricing" at bounding box center [271, 68] width 19 height 8
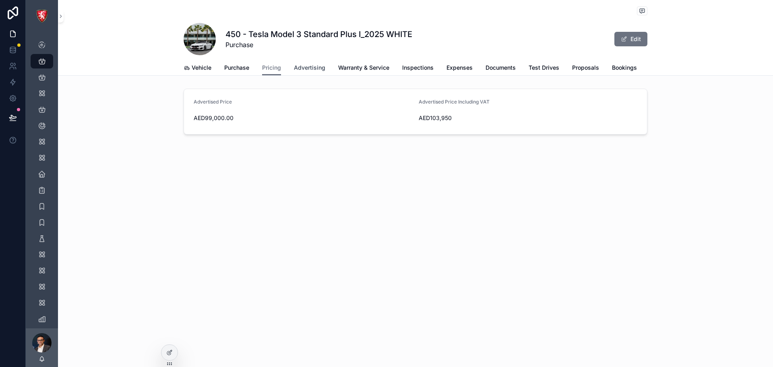
click at [309, 68] on span "Advertising" at bounding box center [309, 68] width 31 height 8
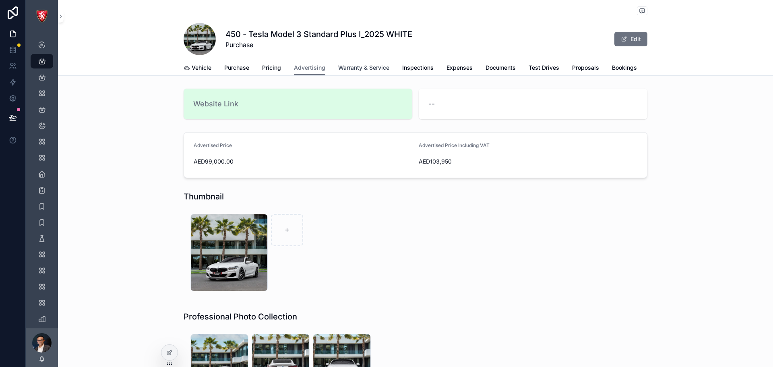
click at [355, 67] on span "Warranty & Service" at bounding box center [363, 68] width 51 height 8
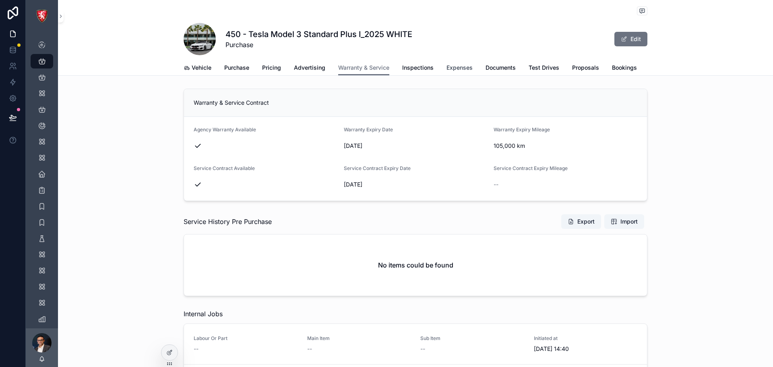
click at [456, 66] on span "Expenses" at bounding box center [460, 68] width 26 height 8
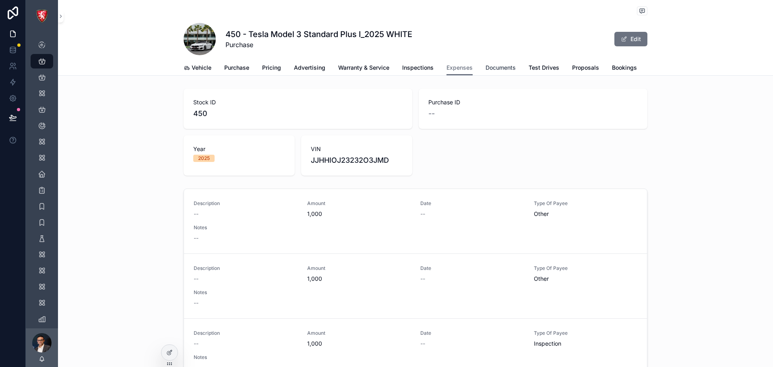
click at [503, 69] on span "Documents" at bounding box center [501, 68] width 30 height 8
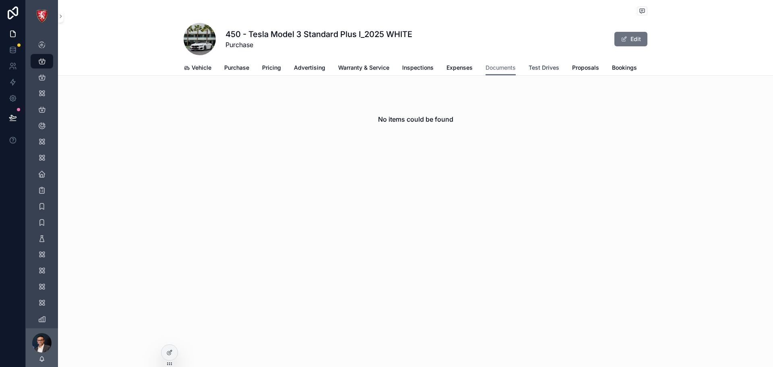
click at [538, 69] on span "Test Drives" at bounding box center [544, 68] width 31 height 8
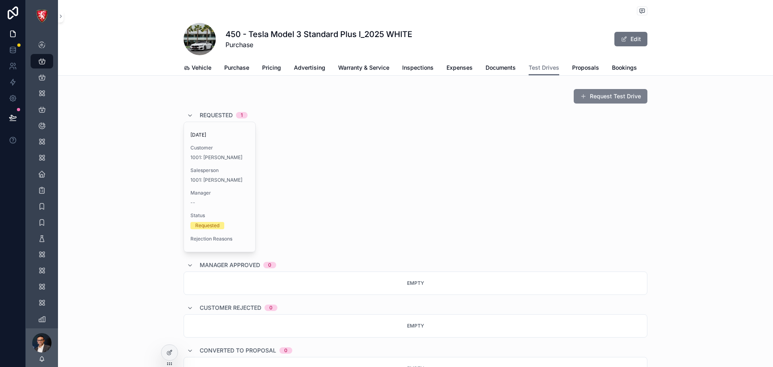
click at [602, 95] on button "Request Test Drive" at bounding box center [611, 96] width 74 height 14
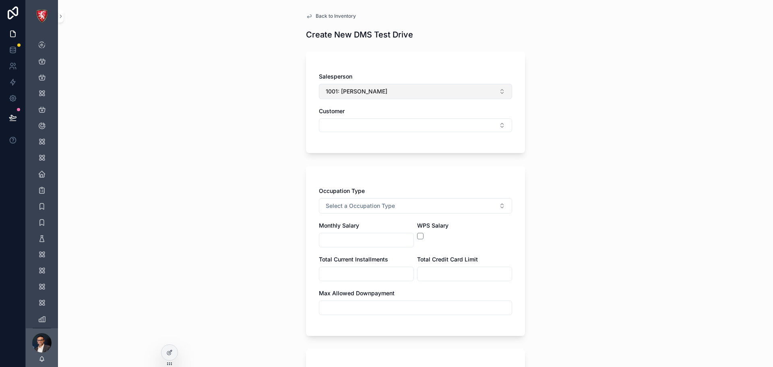
click at [455, 92] on button "1001: [PERSON_NAME]" at bounding box center [415, 91] width 193 height 15
click at [567, 94] on div "Back to Inventory Create New DMS Test Drive Salesperson 1001: Talib Alrubai Cus…" at bounding box center [415, 183] width 715 height 367
click at [405, 128] on button "Select Button" at bounding box center [415, 125] width 193 height 14
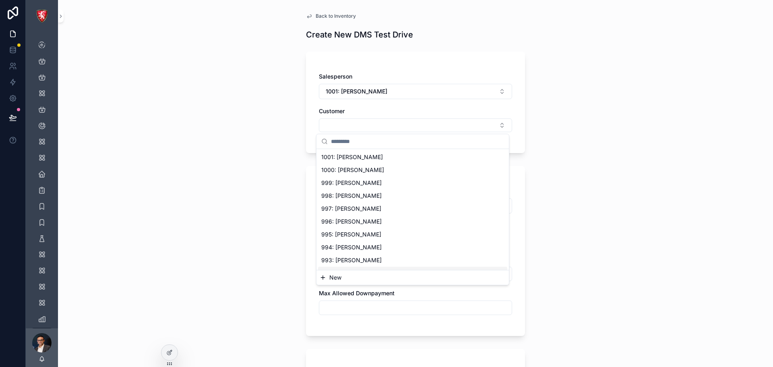
click at [333, 278] on span "New" at bounding box center [335, 277] width 12 height 8
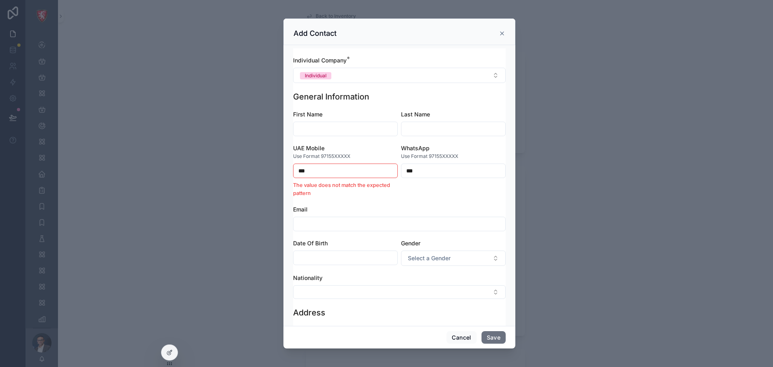
click at [338, 135] on div "scrollable content" at bounding box center [345, 129] width 105 height 14
click at [342, 129] on input "scrollable content" at bounding box center [346, 128] width 104 height 11
type input "*****"
type input "********"
type input "**********"
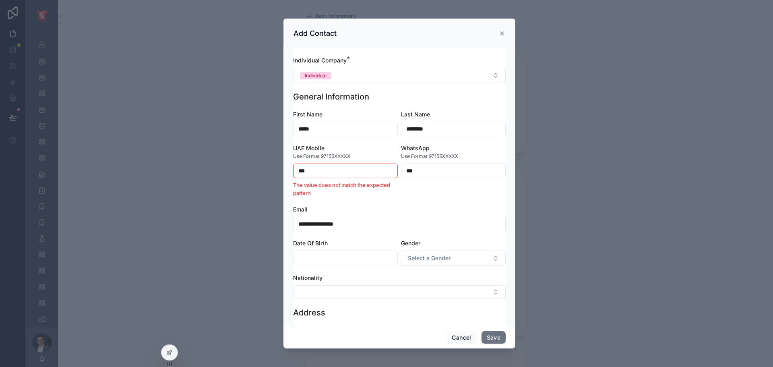
click at [350, 170] on input "***" at bounding box center [346, 170] width 104 height 11
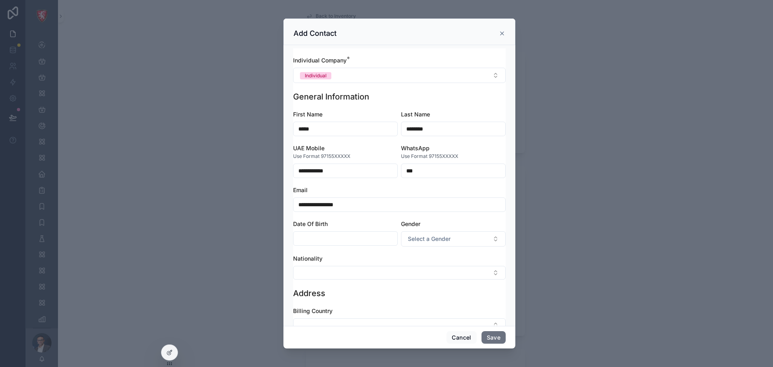
type input "**********"
type input "*"
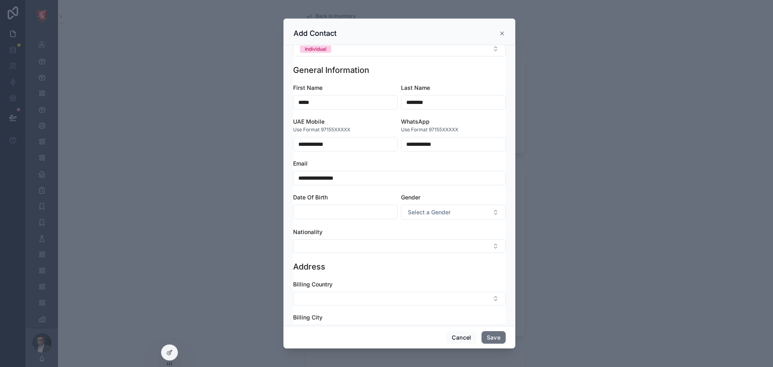
scroll to position [40, 0]
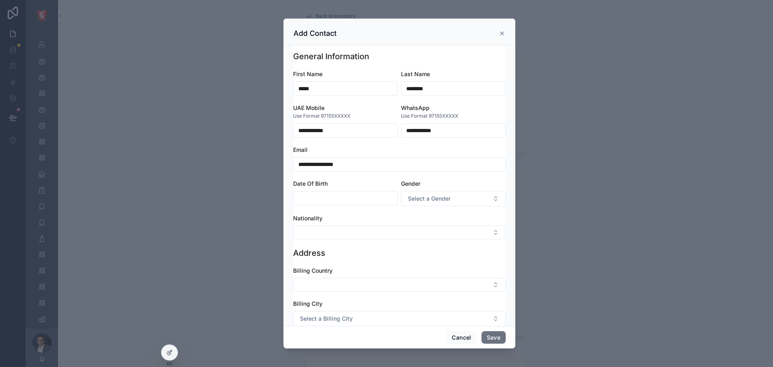
type input "**********"
click at [355, 200] on input "scrollable content" at bounding box center [346, 197] width 104 height 11
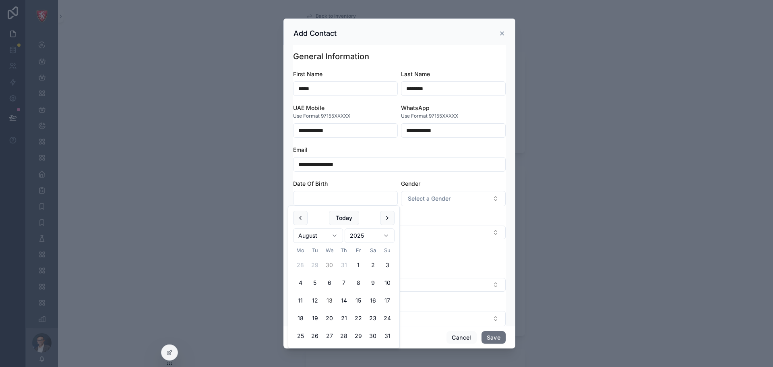
click at [328, 263] on button "30" at bounding box center [329, 265] width 14 height 14
type input "**********"
click at [420, 196] on span "Select a Gender" at bounding box center [429, 198] width 43 height 8
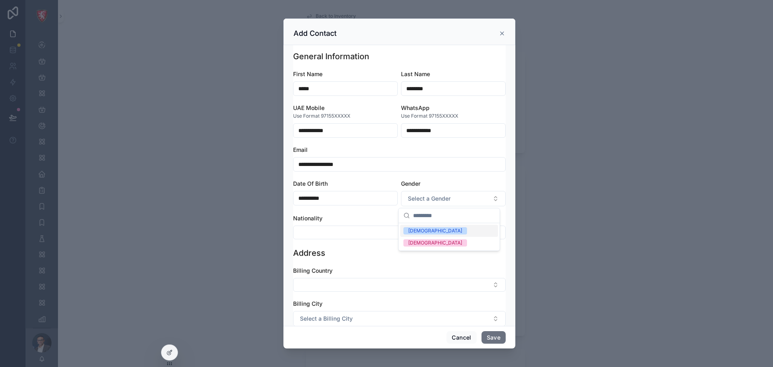
click at [425, 229] on div "[DEMOGRAPHIC_DATA]" at bounding box center [449, 231] width 98 height 12
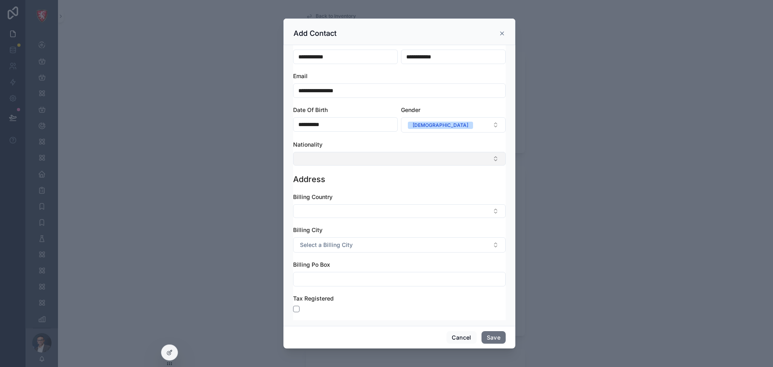
scroll to position [115, 0]
click at [348, 159] on button "Select Button" at bounding box center [399, 158] width 213 height 14
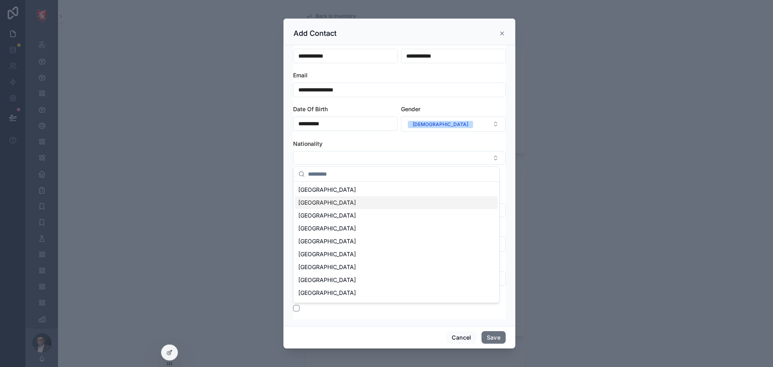
click at [343, 199] on div "[GEOGRAPHIC_DATA]" at bounding box center [396, 202] width 203 height 13
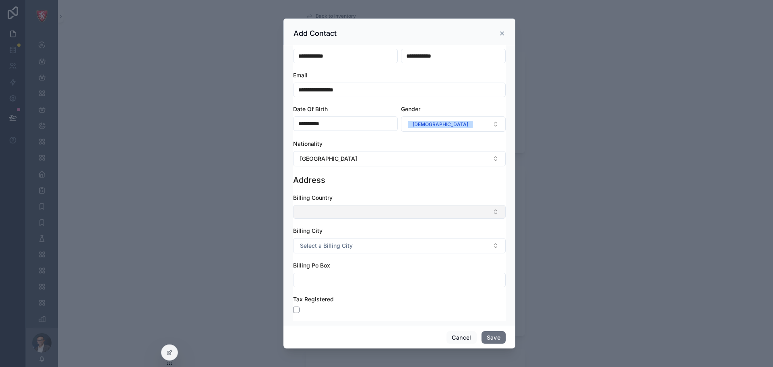
click at [353, 212] on button "Select Button" at bounding box center [399, 212] width 213 height 14
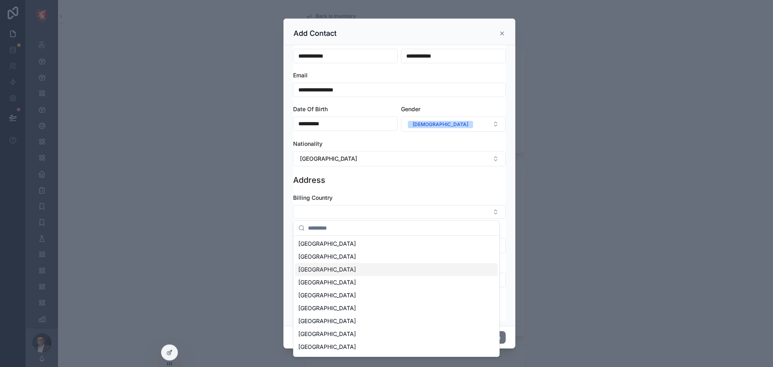
click at [350, 266] on div "[GEOGRAPHIC_DATA]" at bounding box center [396, 269] width 203 height 13
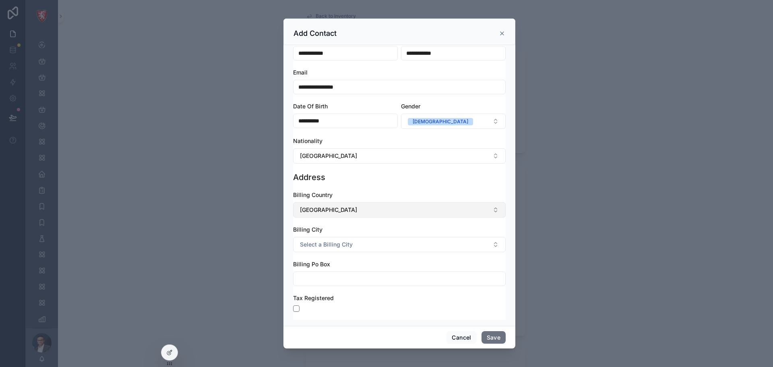
scroll to position [118, 0]
click at [352, 244] on button "Select a Billing City" at bounding box center [399, 243] width 213 height 15
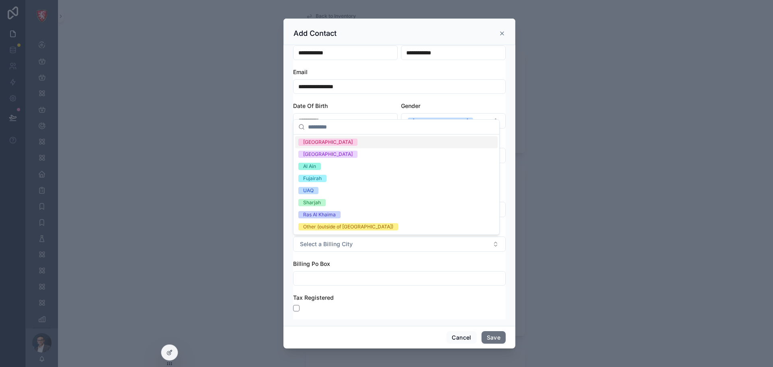
click at [356, 144] on div "[GEOGRAPHIC_DATA]" at bounding box center [396, 142] width 203 height 12
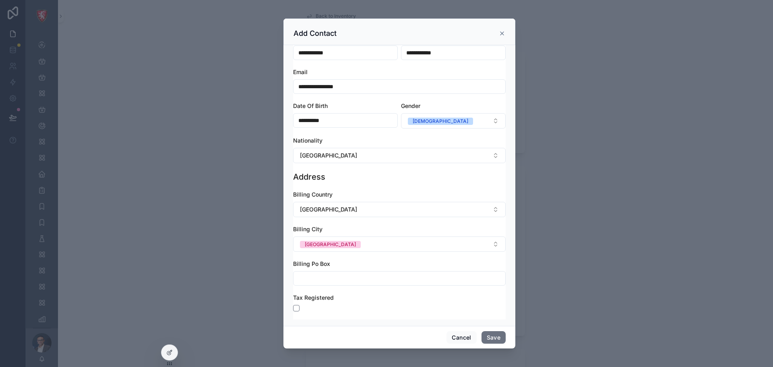
click at [357, 276] on input "scrollable content" at bounding box center [400, 278] width 212 height 11
type input "*****"
click at [295, 307] on button "scrollable content" at bounding box center [296, 308] width 6 height 6
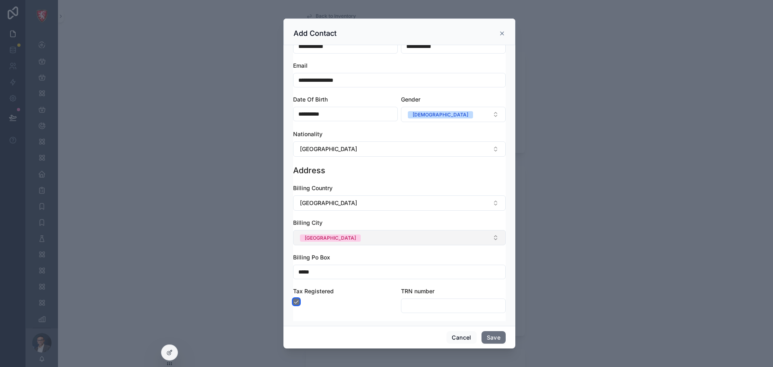
scroll to position [126, 0]
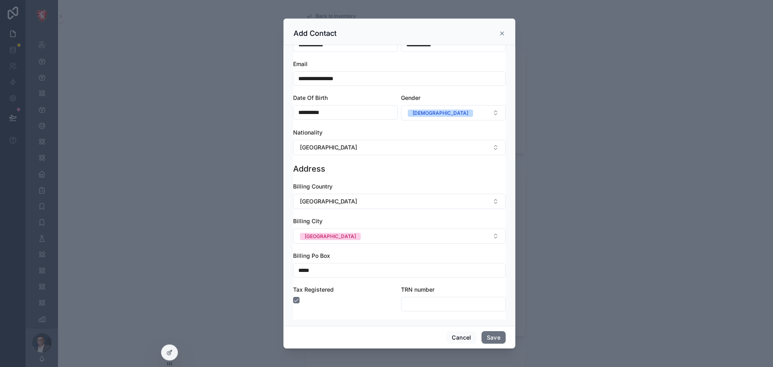
click at [408, 303] on input "scrollable content" at bounding box center [453, 303] width 104 height 11
click at [294, 300] on button "scrollable content" at bounding box center [296, 300] width 6 height 6
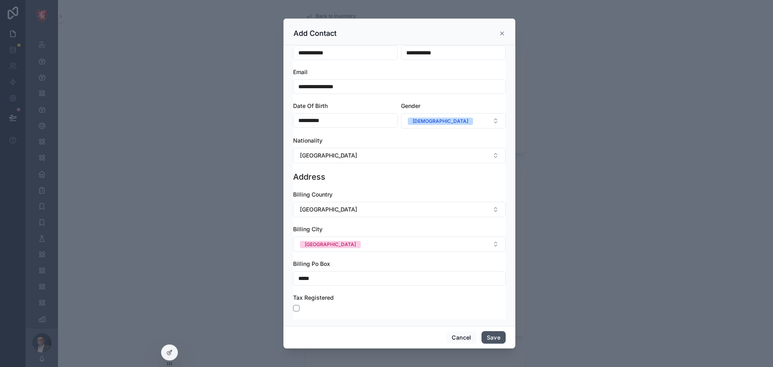
click at [498, 341] on button "Save" at bounding box center [494, 337] width 24 height 13
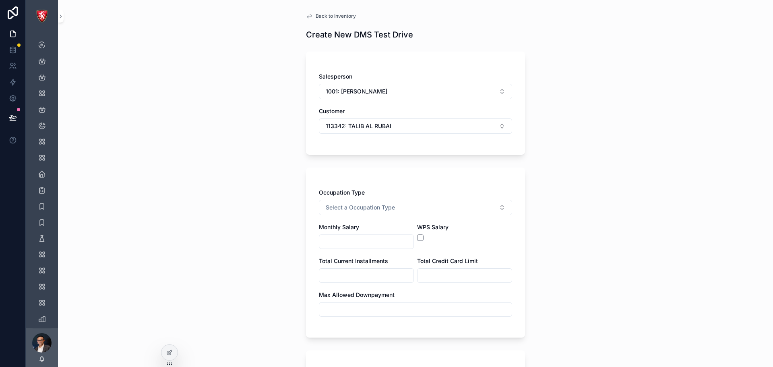
click at [381, 141] on div "Salesperson 1001: Talib Alrubai Customer 113342: TALIB AL RUBAI" at bounding box center [415, 106] width 193 height 69
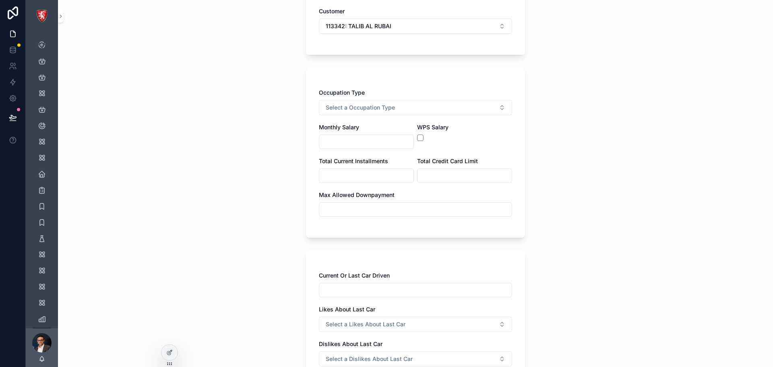
scroll to position [81, 0]
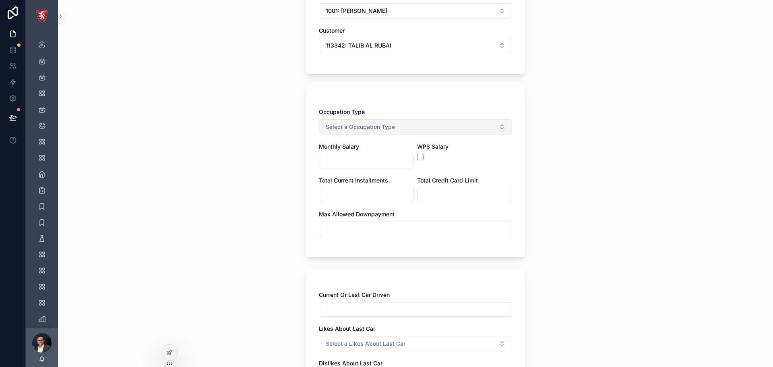
click at [393, 125] on button "Select a Occupation Type" at bounding box center [415, 126] width 193 height 15
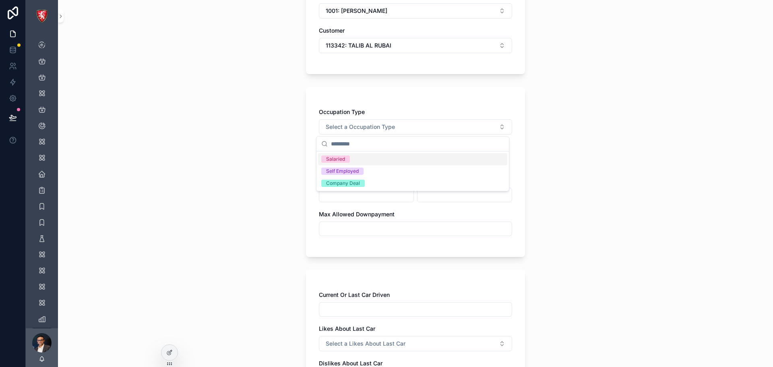
click at [374, 158] on div "Salaried" at bounding box center [412, 159] width 189 height 12
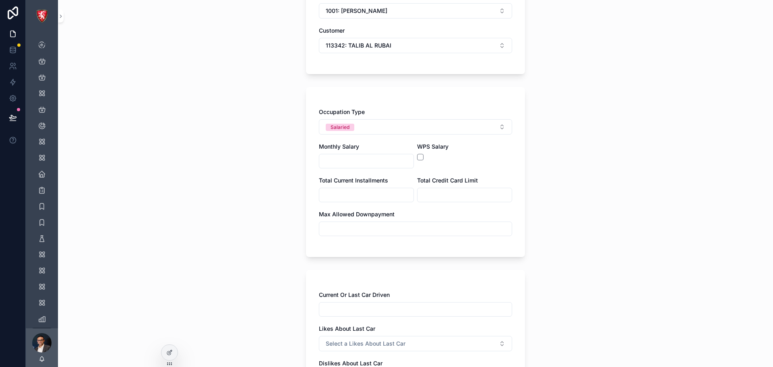
click at [374, 158] on input "scrollable content" at bounding box center [366, 160] width 94 height 11
click at [383, 122] on button "Salaried" at bounding box center [415, 126] width 193 height 15
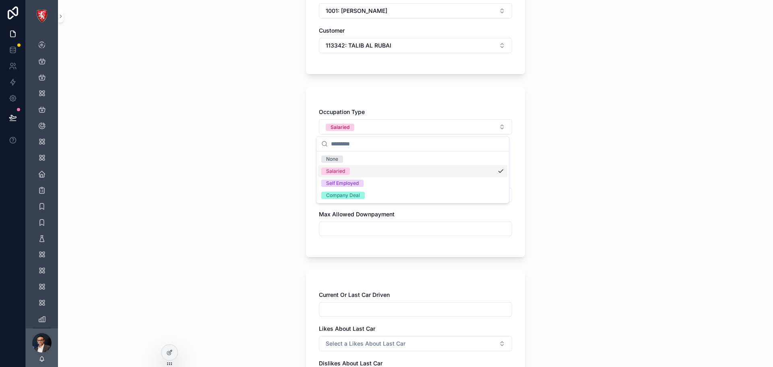
click at [290, 155] on div "Back to Inventory Create New DMS Test Drive Salesperson 1001: Talib Alrubai Cus…" at bounding box center [415, 102] width 715 height 367
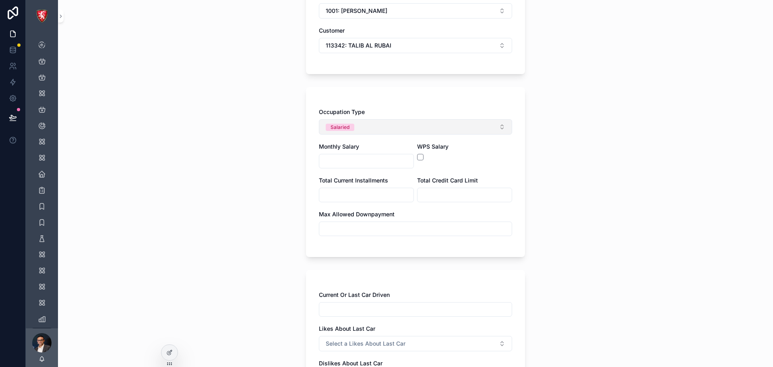
click at [372, 126] on button "Salaried" at bounding box center [415, 126] width 193 height 15
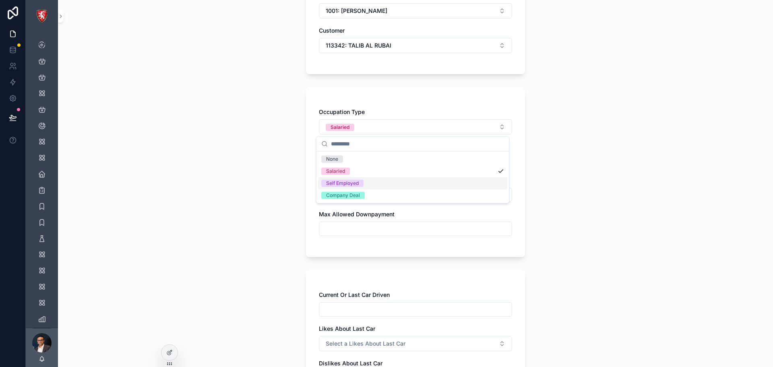
click at [359, 183] on span "Self Employed" at bounding box center [342, 183] width 42 height 7
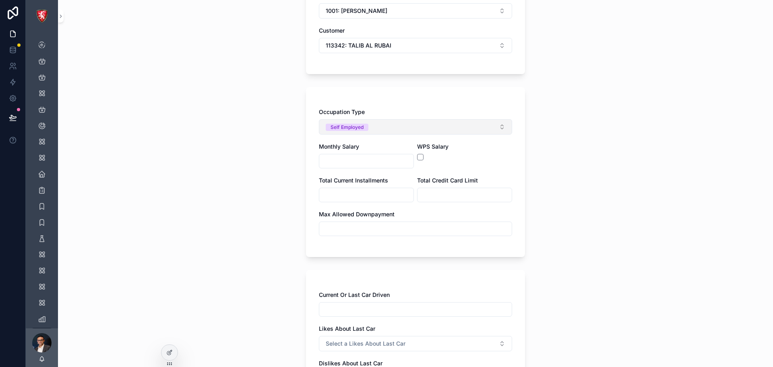
click at [378, 126] on button "Self Employed" at bounding box center [415, 126] width 193 height 15
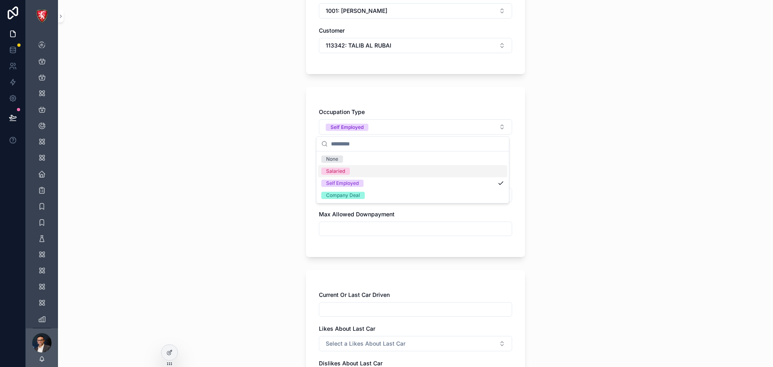
click at [358, 167] on div "Salaried" at bounding box center [412, 171] width 189 height 12
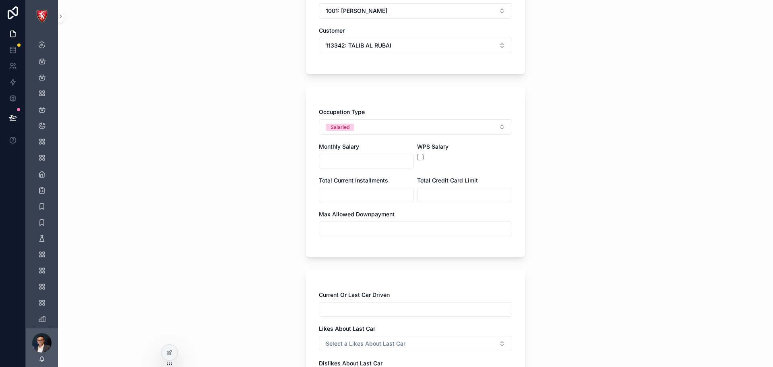
click at [363, 157] on input "scrollable content" at bounding box center [366, 160] width 94 height 11
type input "********"
click at [420, 158] on button "scrollable content" at bounding box center [420, 157] width 6 height 6
click at [370, 201] on div "scrollable content" at bounding box center [366, 195] width 95 height 14
click at [370, 196] on input "scrollable content" at bounding box center [366, 194] width 94 height 11
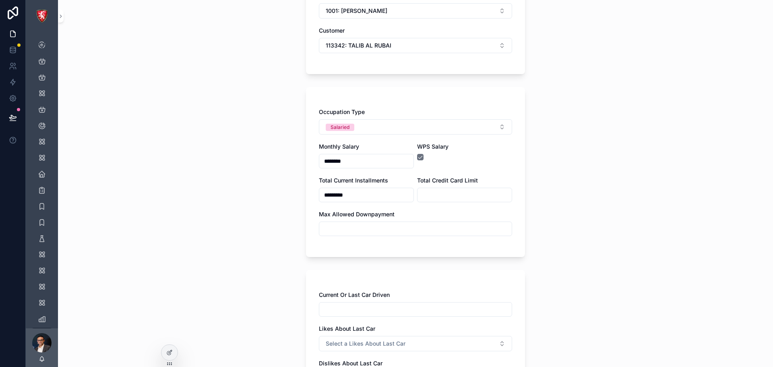
type input "*********"
click at [395, 225] on input "scrollable content" at bounding box center [415, 228] width 192 height 11
type input "**********"
click at [637, 148] on div "**********" at bounding box center [415, 102] width 715 height 367
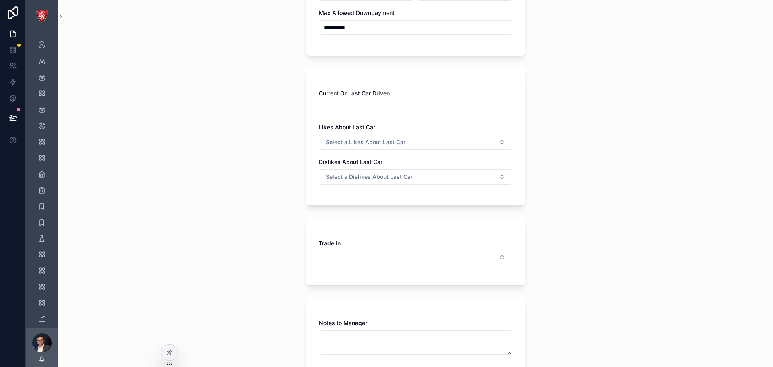
scroll to position [242, 0]
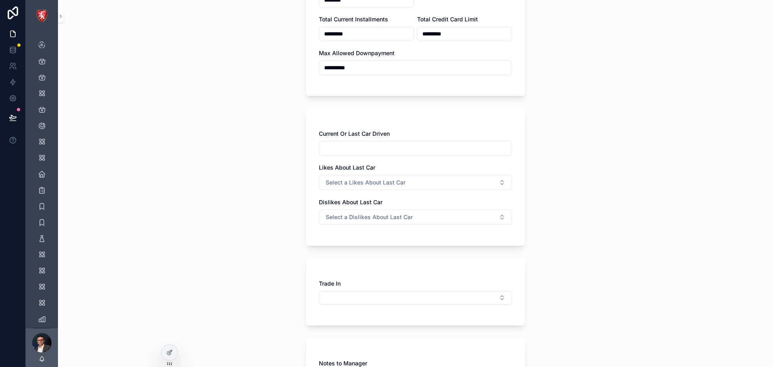
click at [422, 146] on input "scrollable content" at bounding box center [415, 148] width 192 height 11
type input "**********"
click at [384, 181] on span "Select a Likes About Last Car" at bounding box center [366, 182] width 80 height 8
click at [360, 216] on div "Comfort" at bounding box center [412, 215] width 189 height 12
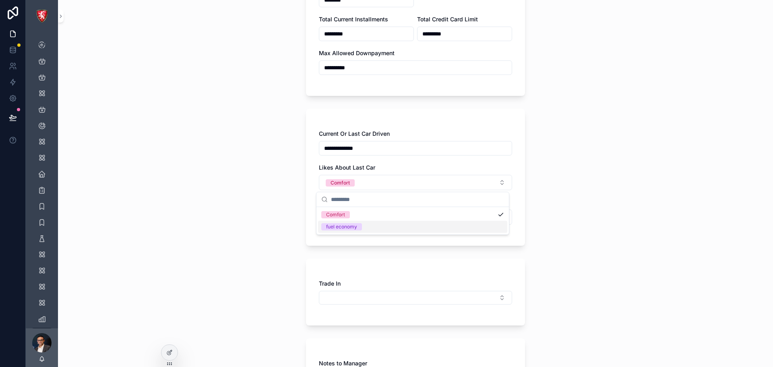
click at [363, 230] on div "fuel economy" at bounding box center [412, 227] width 189 height 12
click at [240, 192] on div "**********" at bounding box center [415, 183] width 715 height 367
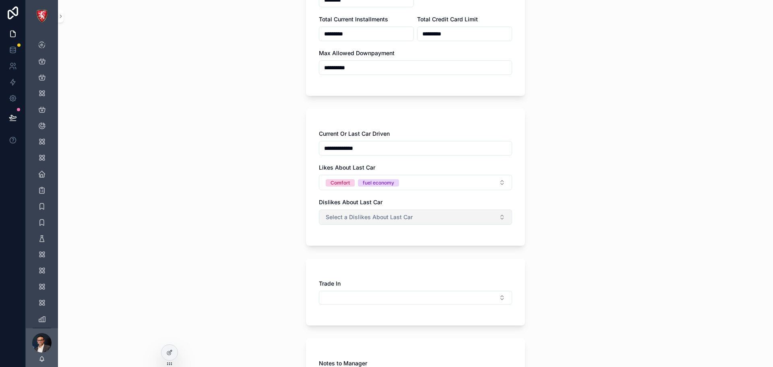
click at [383, 215] on span "Select a Dislikes About Last Car" at bounding box center [369, 217] width 87 height 8
click at [371, 250] on div "Road noise" at bounding box center [412, 249] width 189 height 12
click at [237, 217] on div "**********" at bounding box center [415, 183] width 715 height 367
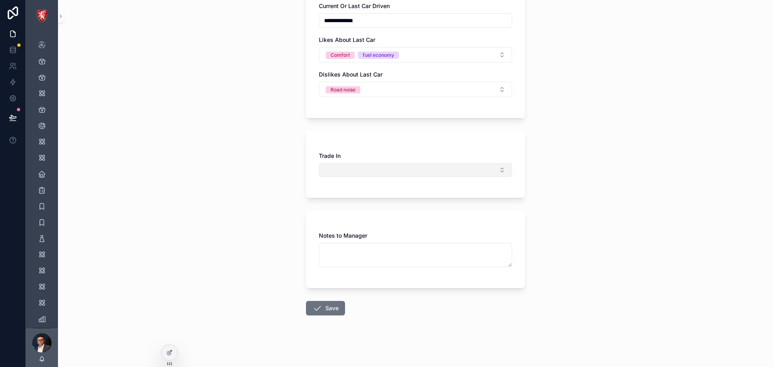
click at [370, 169] on button "Select Button" at bounding box center [415, 170] width 193 height 14
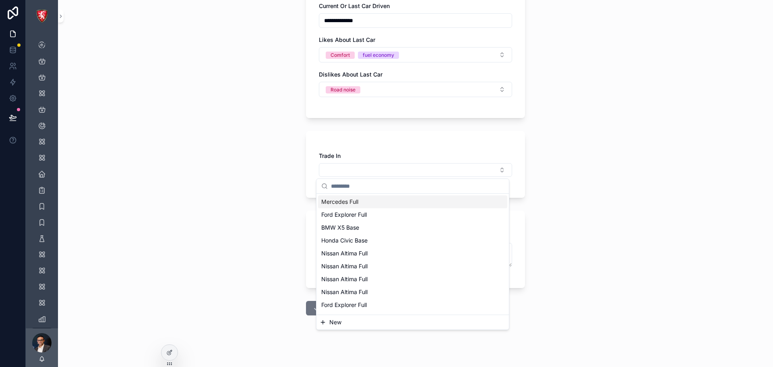
click at [337, 323] on span "New" at bounding box center [335, 322] width 12 height 8
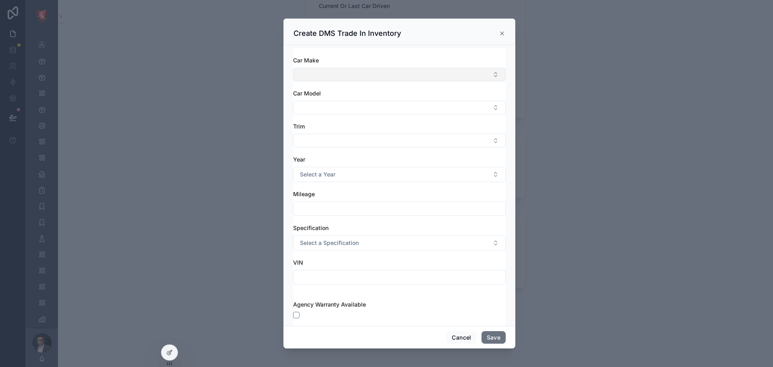
click at [362, 73] on button "Select Button" at bounding box center [399, 75] width 213 height 14
type input "****"
click at [352, 103] on div "Audi" at bounding box center [396, 106] width 203 height 13
click at [357, 107] on button "Select Button" at bounding box center [399, 109] width 213 height 14
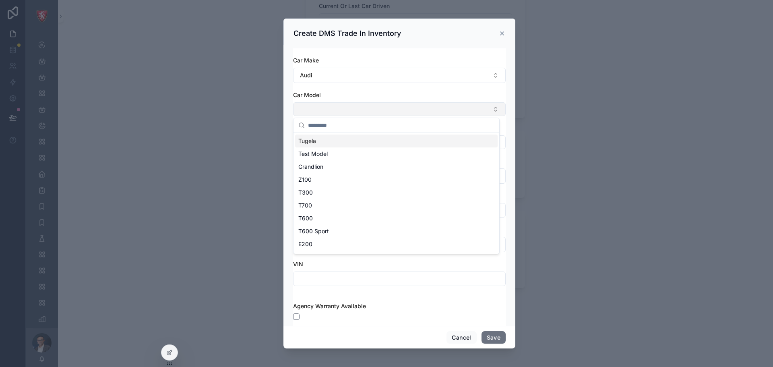
click at [349, 106] on button "Select Button" at bounding box center [399, 109] width 213 height 14
click at [352, 106] on button "Select Button" at bounding box center [399, 109] width 213 height 14
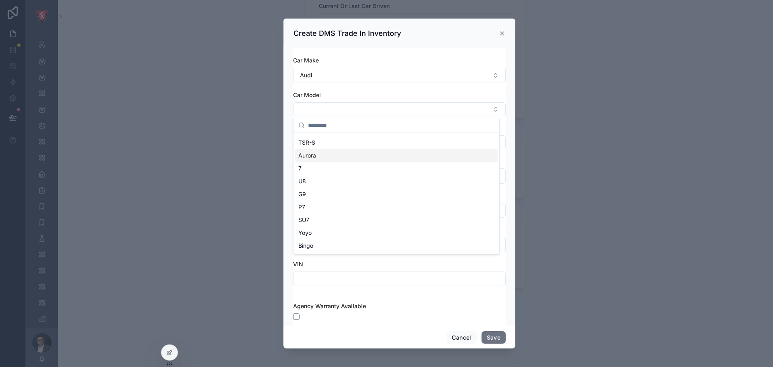
scroll to position [161, 0]
click at [340, 157] on div "Aurora" at bounding box center [396, 160] width 203 height 13
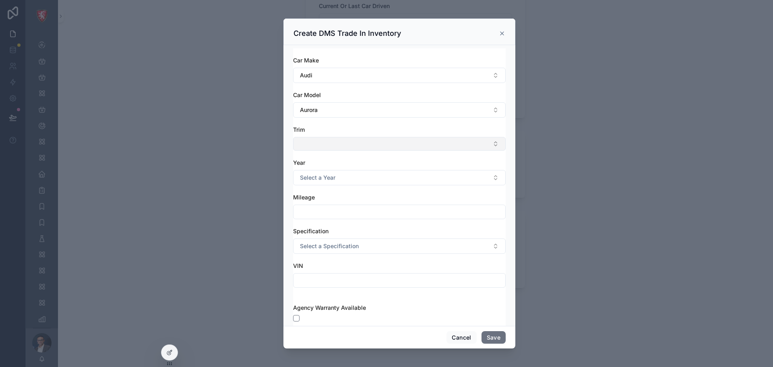
click at [349, 142] on button "Select Button" at bounding box center [399, 144] width 213 height 14
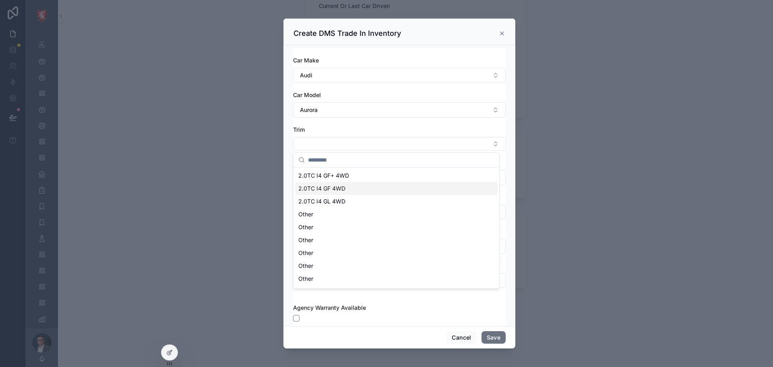
click at [355, 189] on div "2.0TC I4 GF 4WD" at bounding box center [396, 188] width 203 height 13
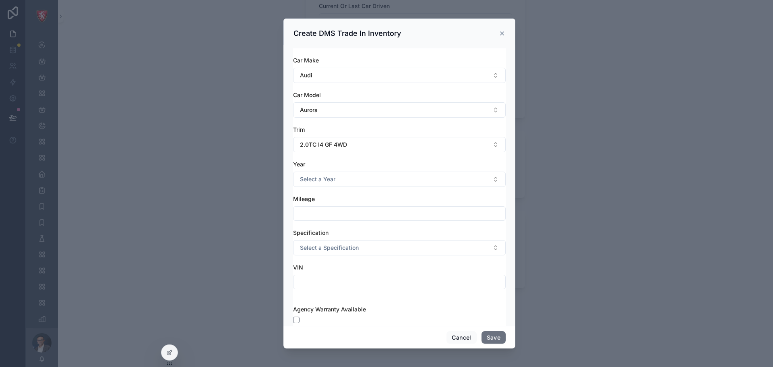
click at [355, 157] on div "Car Make Audi Car Model Aurora Trim 2.0TC I4 GF 4WD Year Select a Year Mileage …" at bounding box center [399, 176] width 213 height 241
click at [355, 178] on button "Select a Year" at bounding box center [399, 179] width 213 height 15
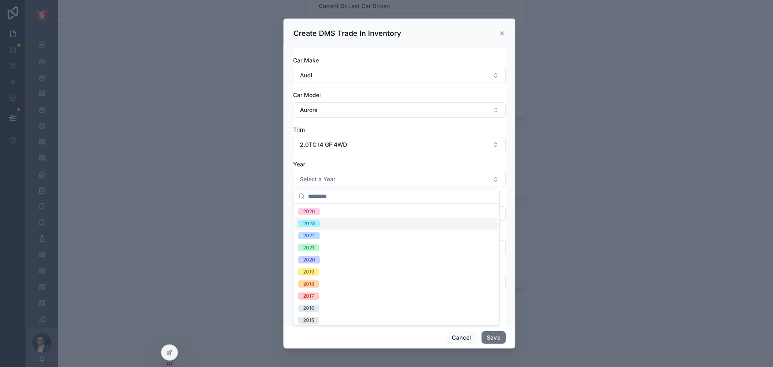
click at [353, 219] on div "2023" at bounding box center [396, 223] width 203 height 12
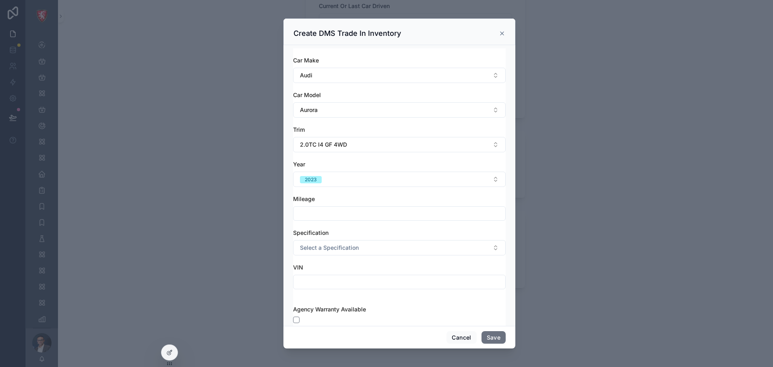
click at [358, 217] on input "scrollable content" at bounding box center [400, 213] width 212 height 11
type input "********"
click at [368, 200] on div "Mileage" at bounding box center [399, 199] width 213 height 8
click at [352, 249] on span "Select a Specification" at bounding box center [329, 248] width 59 height 8
click at [351, 277] on div "GCC" at bounding box center [396, 280] width 203 height 12
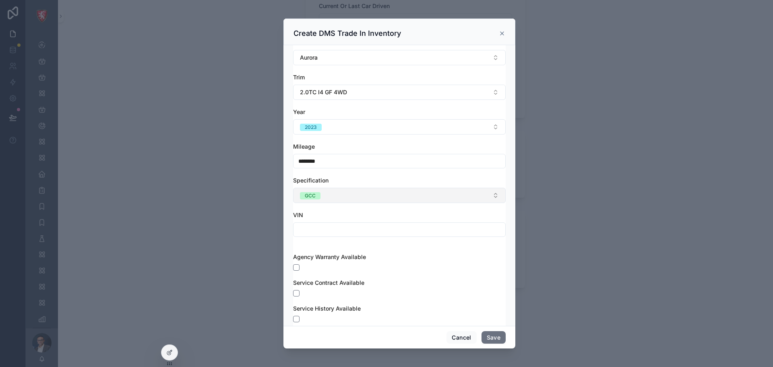
scroll to position [121, 0]
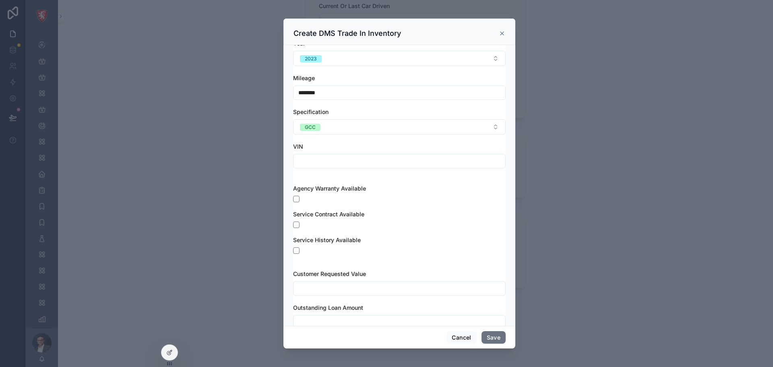
click at [360, 163] on input "scrollable content" at bounding box center [400, 160] width 212 height 11
type input "**********"
click at [361, 151] on div "**********" at bounding box center [399, 156] width 213 height 26
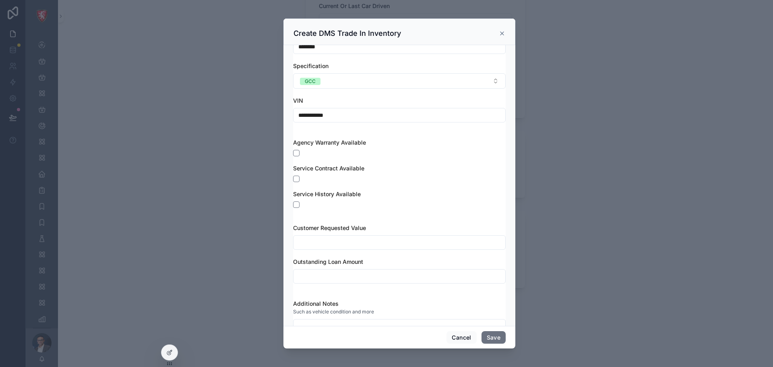
scroll to position [199, 0]
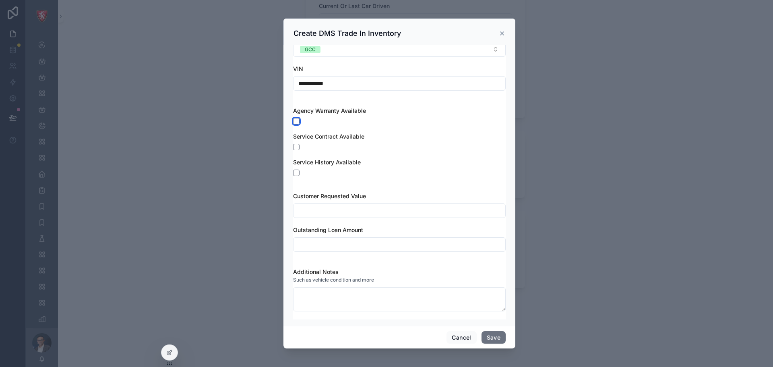
click at [298, 121] on button "scrollable content" at bounding box center [296, 121] width 6 height 6
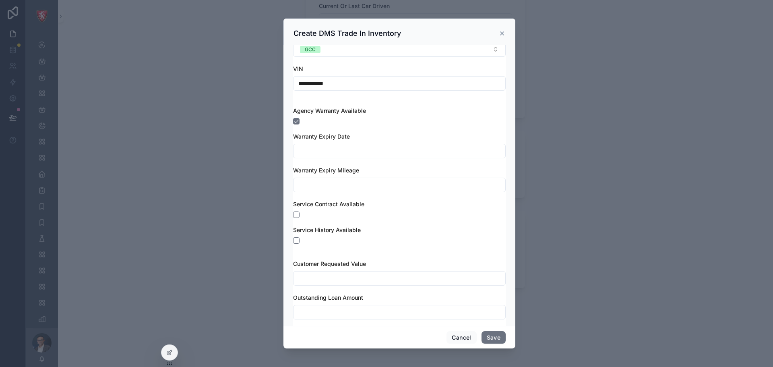
click at [312, 154] on input "scrollable content" at bounding box center [400, 150] width 212 height 11
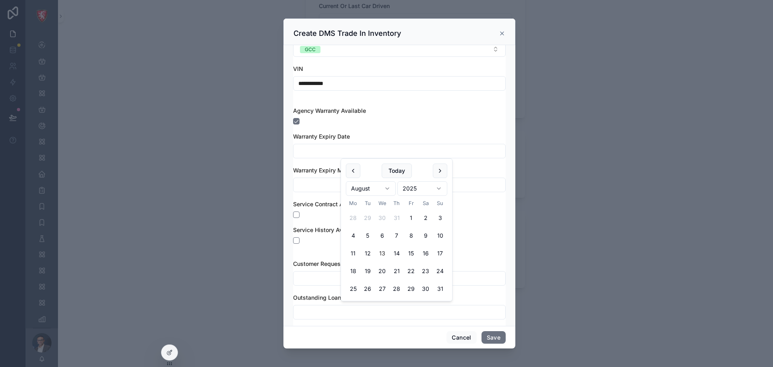
click at [388, 249] on button "13" at bounding box center [382, 253] width 14 height 14
type input "**********"
click at [314, 183] on input "scrollable content" at bounding box center [400, 184] width 212 height 11
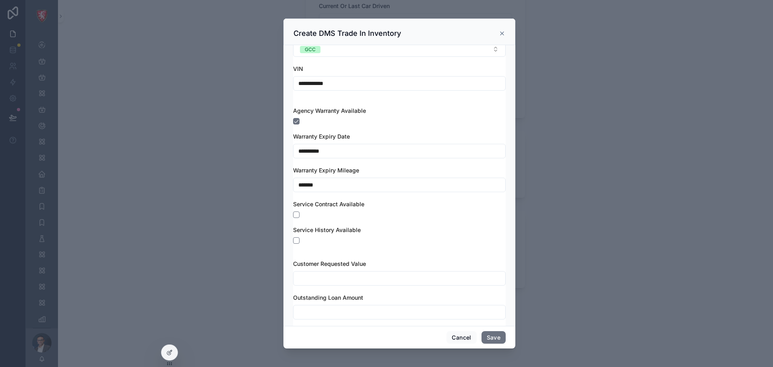
type input "*******"
click at [371, 162] on div "**********" at bounding box center [399, 179] width 213 height 145
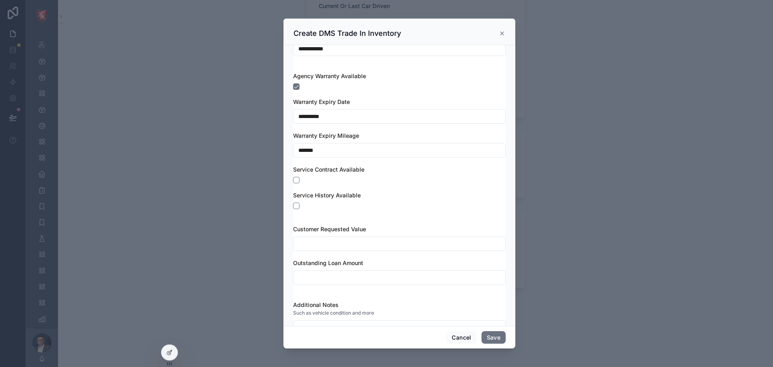
scroll to position [266, 0]
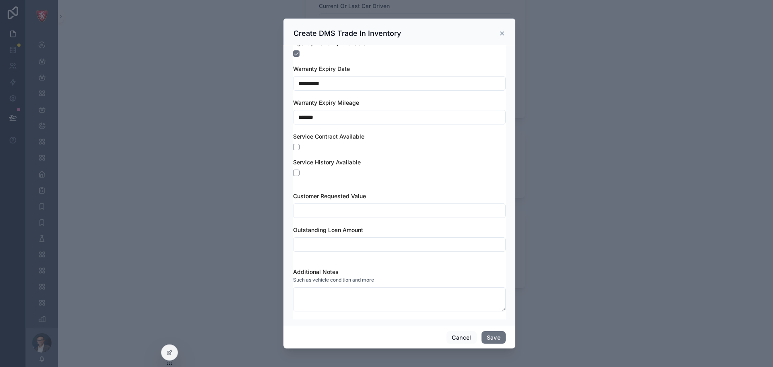
click at [372, 209] on input "scrollable content" at bounding box center [400, 210] width 212 height 11
type input "**********"
click at [364, 242] on input "scrollable content" at bounding box center [400, 244] width 212 height 11
type input "**********"
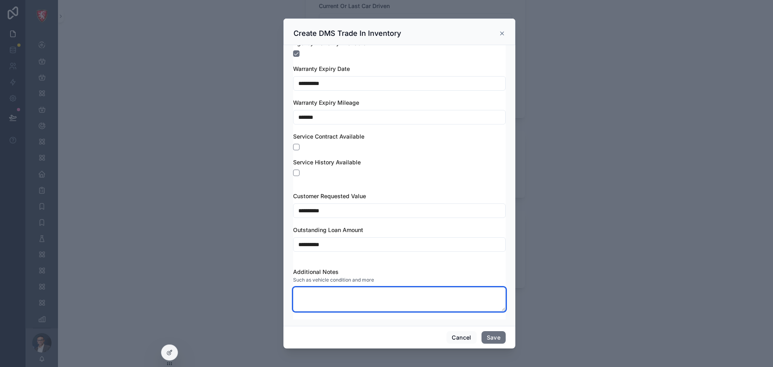
click at [383, 302] on textarea "scrollable content" at bounding box center [399, 299] width 213 height 24
type textarea "****"
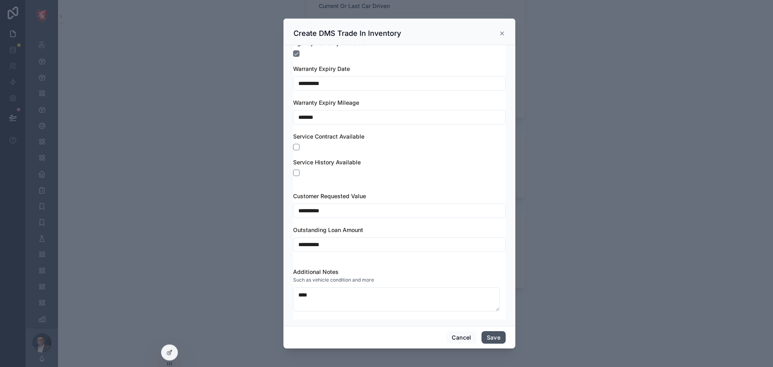
click at [497, 335] on button "Save" at bounding box center [494, 337] width 24 height 13
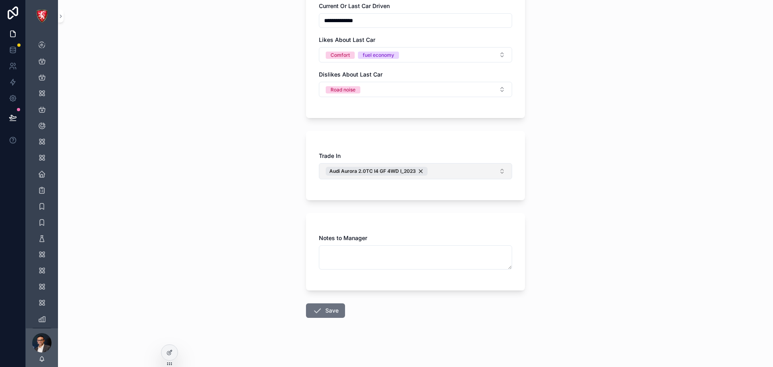
click at [467, 171] on button "Audi Aurora 2.0TC I4 GF 4WD I_2023" at bounding box center [415, 171] width 193 height 16
click at [562, 180] on div "**********" at bounding box center [415, 183] width 715 height 367
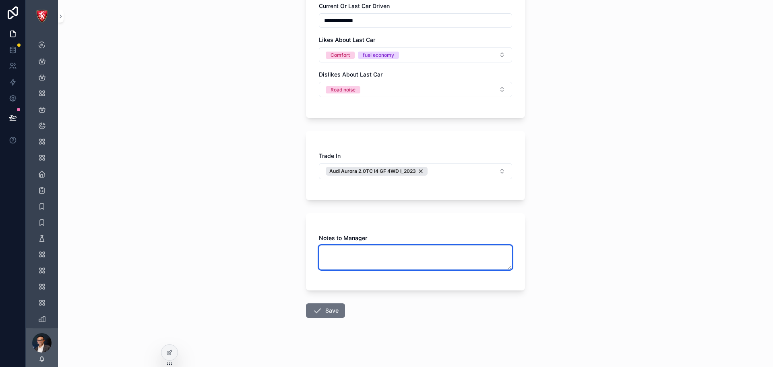
click at [421, 258] on textarea "scrollable content" at bounding box center [415, 257] width 193 height 24
type textarea "****"
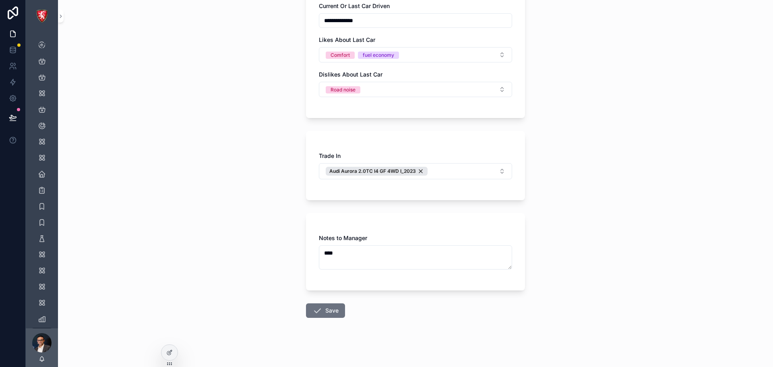
click at [418, 219] on div "Notes to Manager ****" at bounding box center [415, 251] width 219 height 77
click at [334, 307] on button "Save" at bounding box center [325, 310] width 39 height 14
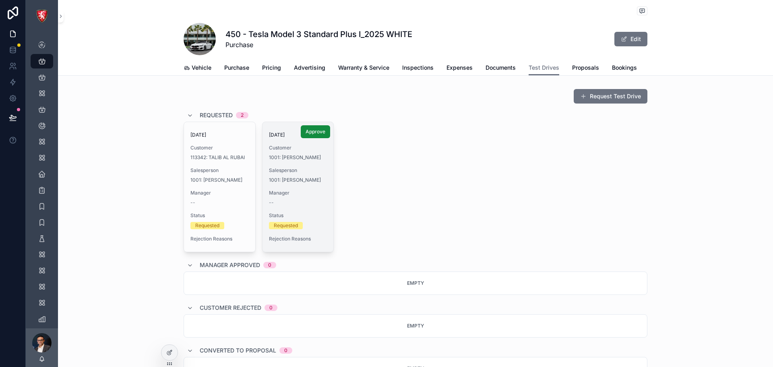
click at [302, 198] on div "Manager --" at bounding box center [298, 198] width 58 height 16
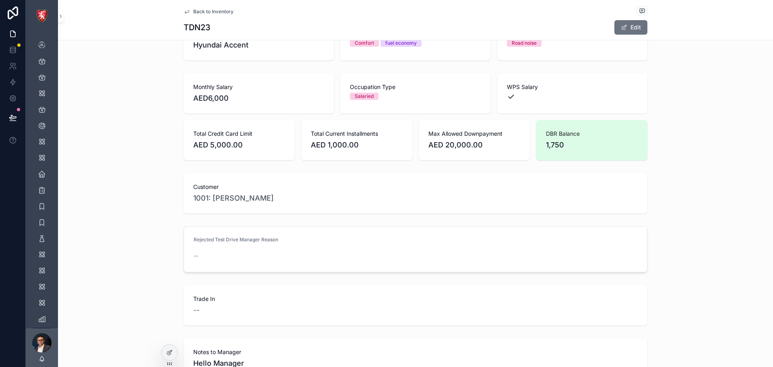
scroll to position [356, 0]
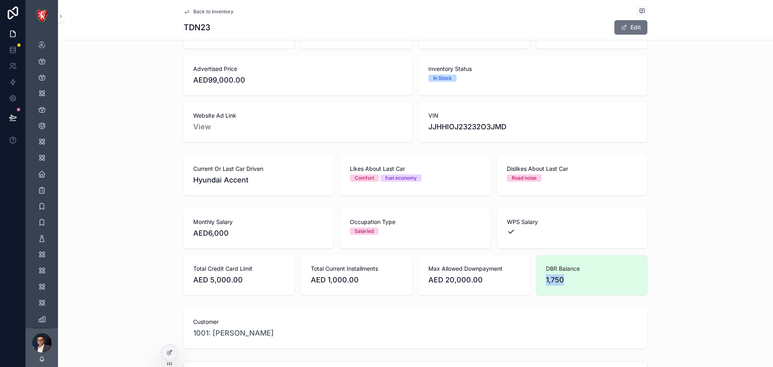
drag, startPoint x: 556, startPoint y: 276, endPoint x: 570, endPoint y: 270, distance: 15.0
click at [569, 272] on div "DBR Balance 1,750" at bounding box center [591, 275] width 111 height 40
click at [568, 254] on div "Monthly Salary AED6,000 Occupation Type Salaried WPS Salary Total Credit Card L…" at bounding box center [416, 251] width 464 height 87
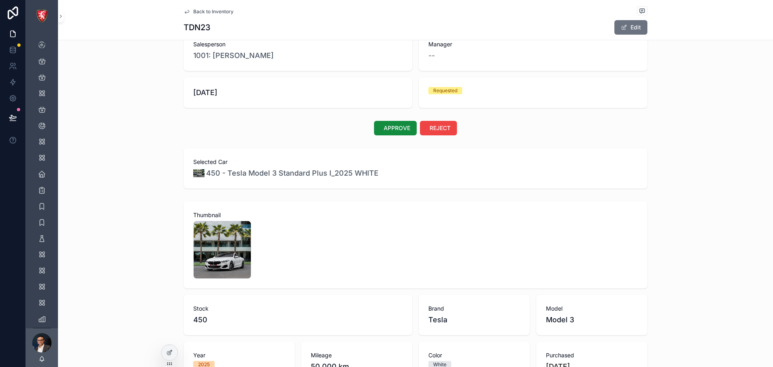
scroll to position [40, 0]
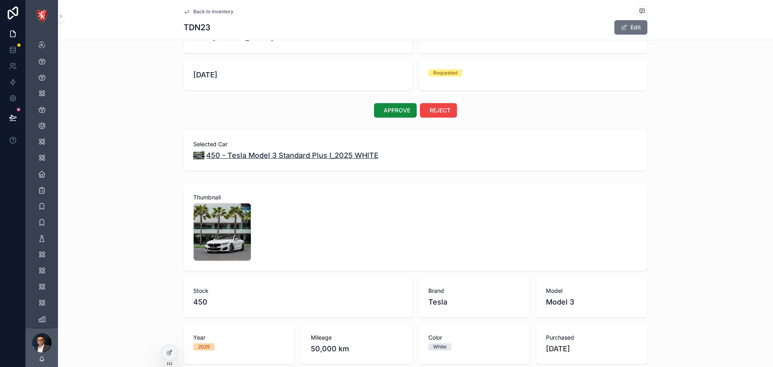
click at [243, 154] on span "450 - Tesla Model 3 Standard Plus I_2025 WHITE" at bounding box center [292, 155] width 172 height 11
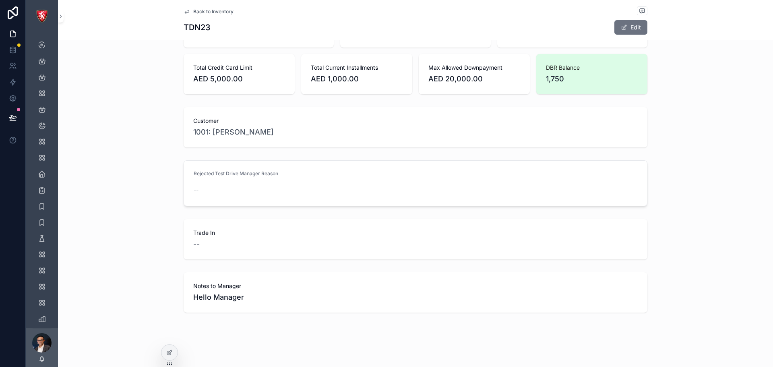
scroll to position [557, 0]
click at [196, 244] on span "--" at bounding box center [196, 243] width 6 height 11
click at [223, 239] on div "--" at bounding box center [415, 243] width 445 height 11
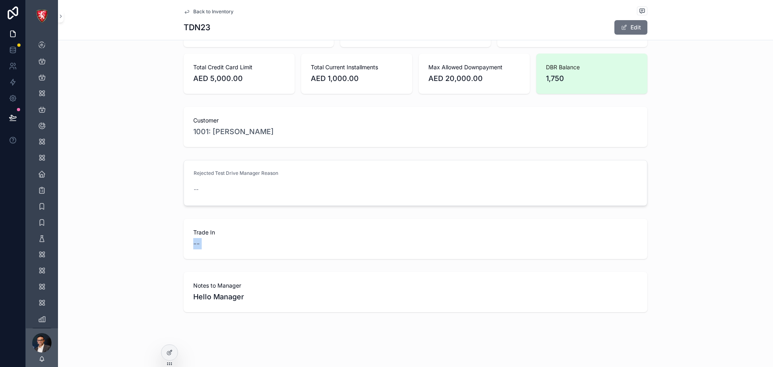
scroll to position [275, 0]
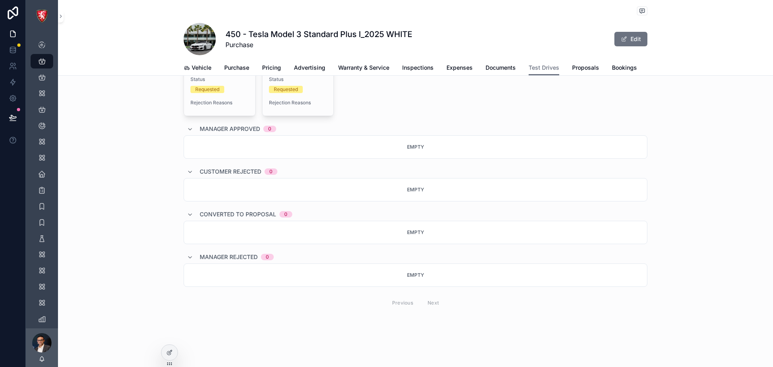
scroll to position [136, 0]
click at [238, 92] on div "Requested" at bounding box center [219, 89] width 58 height 7
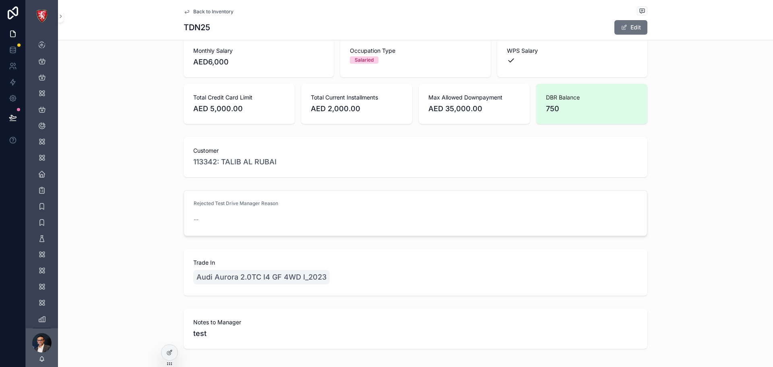
scroll to position [563, 0]
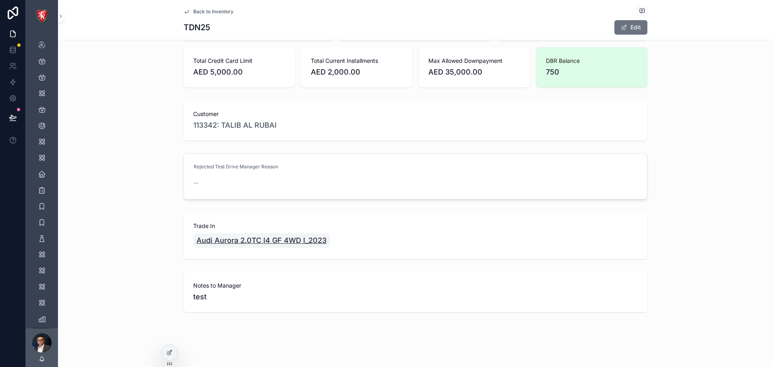
click at [259, 238] on span "Audi Aurora 2.0TC I4 GF 4WD I_2023" at bounding box center [261, 240] width 130 height 11
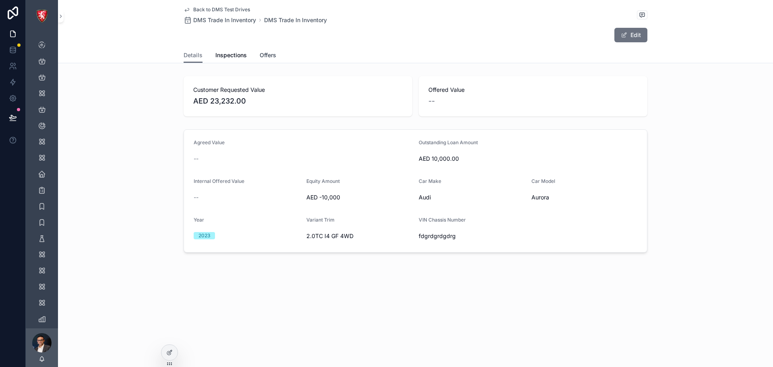
click at [268, 56] on span "Offers" at bounding box center [268, 55] width 17 height 8
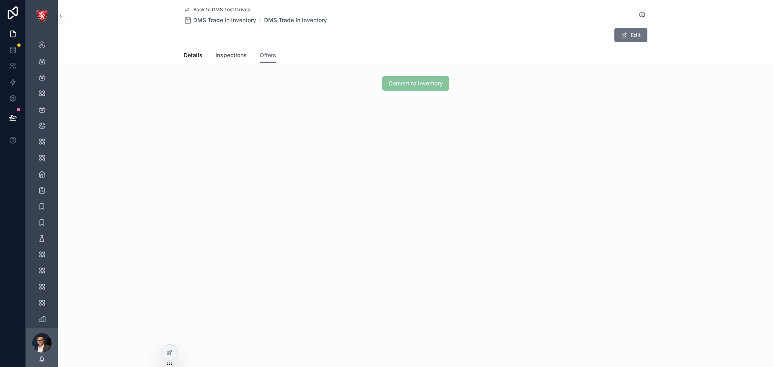
click at [231, 53] on span "Inspections" at bounding box center [230, 55] width 31 height 8
click at [195, 57] on span "Details" at bounding box center [193, 55] width 19 height 8
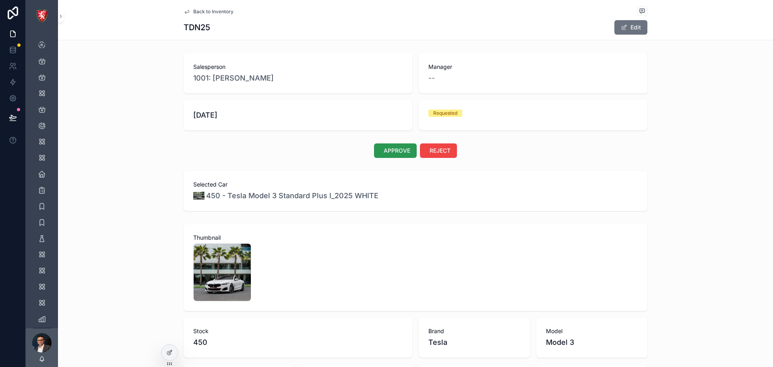
click at [391, 151] on span "APPROVE" at bounding box center [397, 151] width 27 height 8
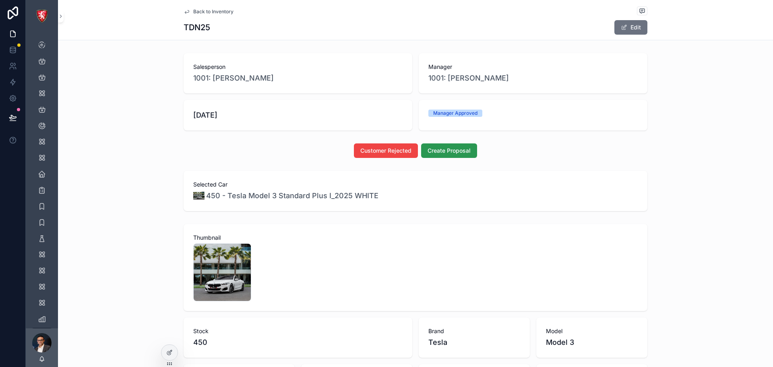
click at [452, 155] on button "Create Proposal" at bounding box center [449, 150] width 56 height 14
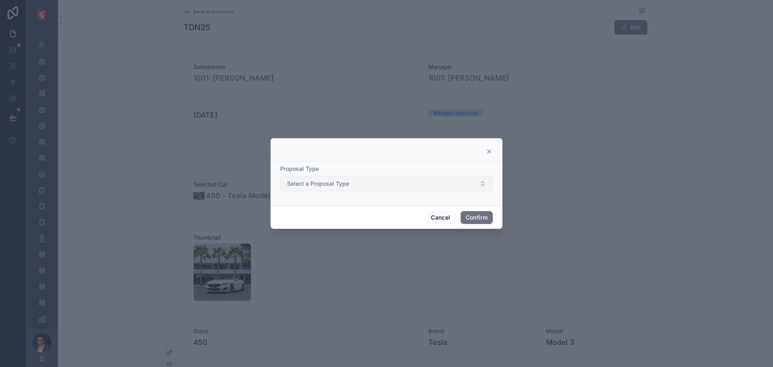
click at [424, 184] on button "Select a Proposal Type" at bounding box center [386, 183] width 213 height 15
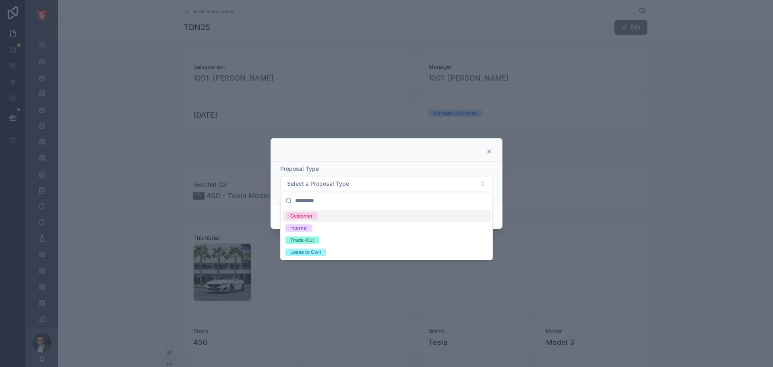
click at [322, 215] on div "Customer" at bounding box center [386, 216] width 209 height 12
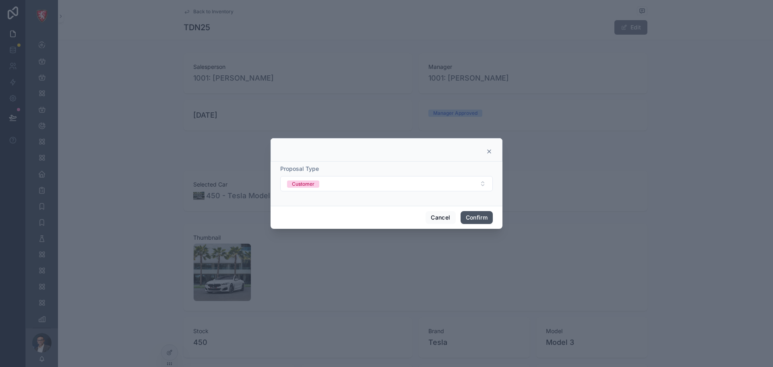
click at [483, 217] on button "Confirm" at bounding box center [477, 217] width 32 height 13
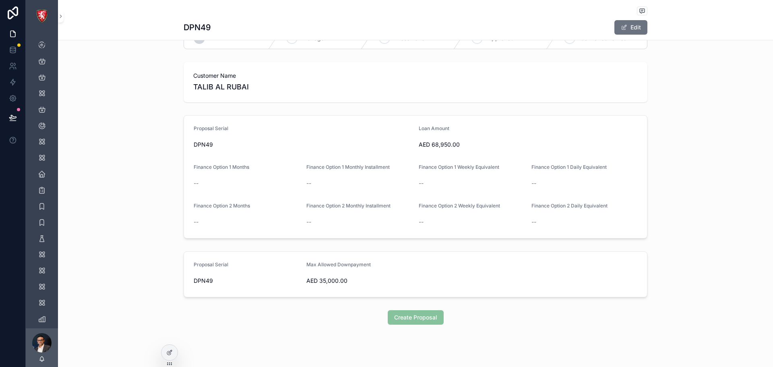
scroll to position [38, 0]
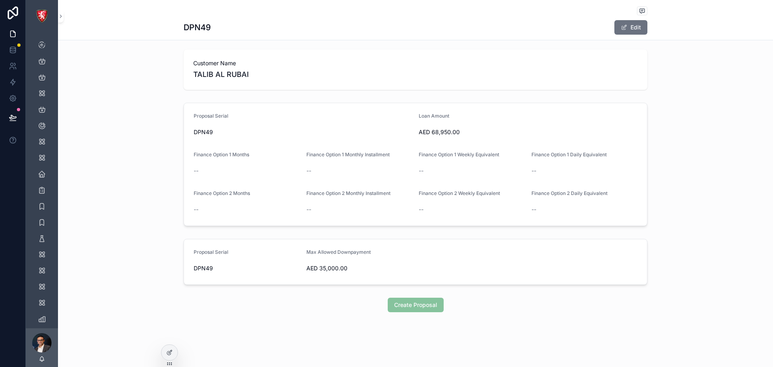
click at [416, 307] on span "Create Proposal" at bounding box center [416, 304] width 56 height 8
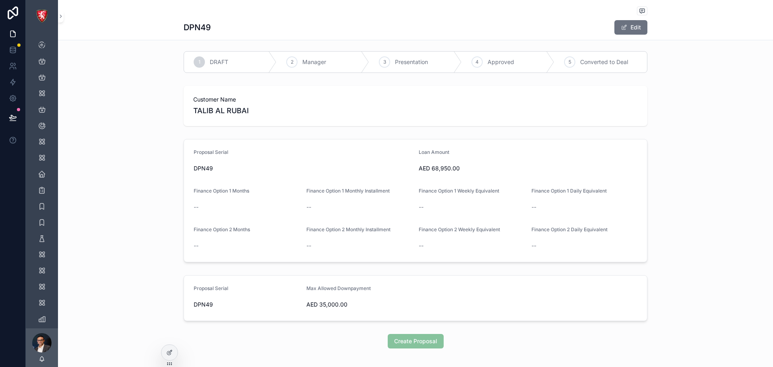
scroll to position [0, 0]
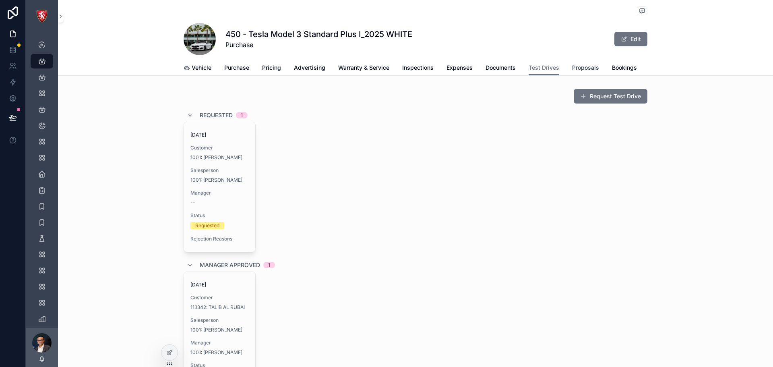
click at [583, 70] on span "Proposals" at bounding box center [585, 68] width 27 height 8
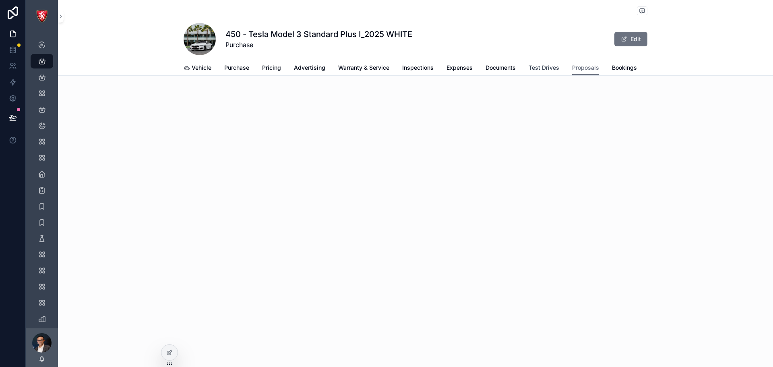
click at [544, 66] on span "Test Drives" at bounding box center [544, 68] width 31 height 8
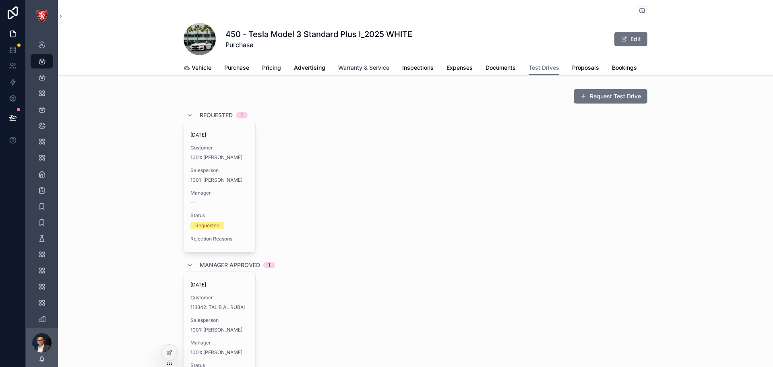
click at [356, 70] on span "Warranty & Service" at bounding box center [363, 68] width 51 height 8
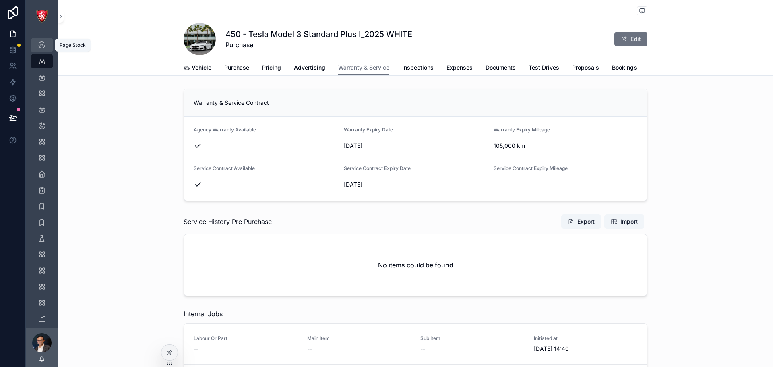
click at [42, 43] on icon "scrollable content" at bounding box center [42, 45] width 8 height 8
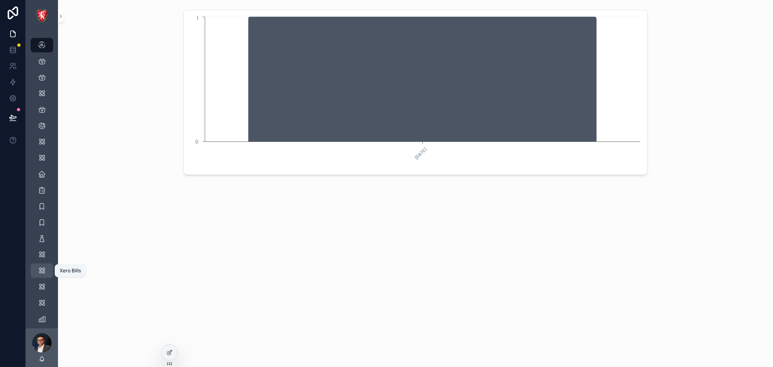
click at [41, 267] on icon "scrollable content" at bounding box center [42, 271] width 8 height 8
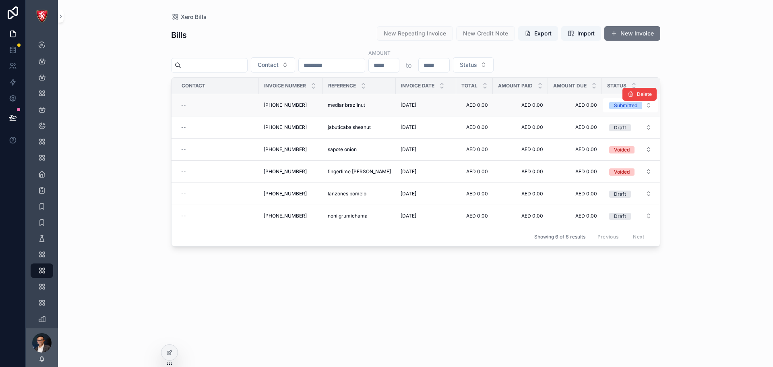
click at [312, 97] on td "(379) 820-1692 (379) 820-1692" at bounding box center [291, 105] width 64 height 22
click at [304, 104] on div "(379) 820-1692 (379) 820-1692" at bounding box center [291, 105] width 54 height 6
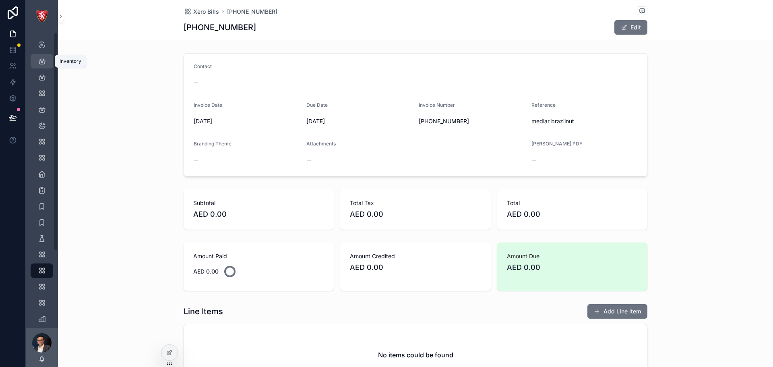
click at [41, 60] on icon "scrollable content" at bounding box center [42, 61] width 8 height 8
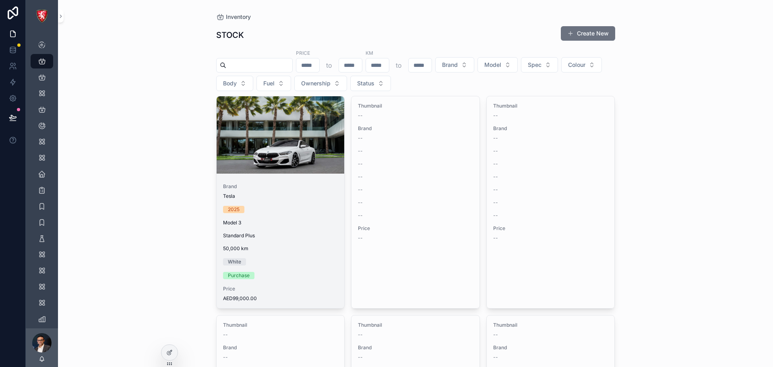
click at [298, 118] on div "scrollable content" at bounding box center [281, 134] width 128 height 77
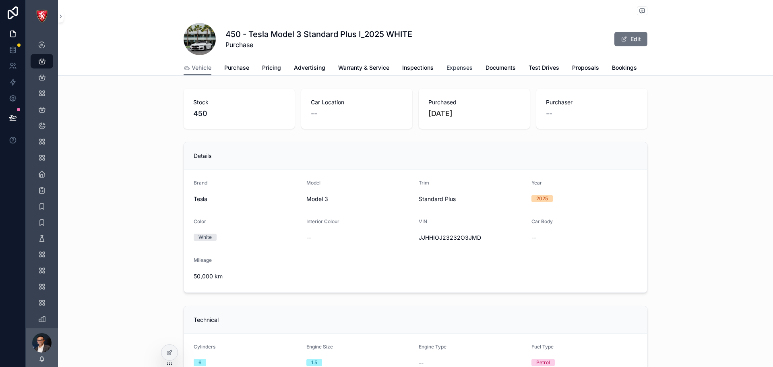
click at [457, 70] on span "Expenses" at bounding box center [460, 68] width 26 height 8
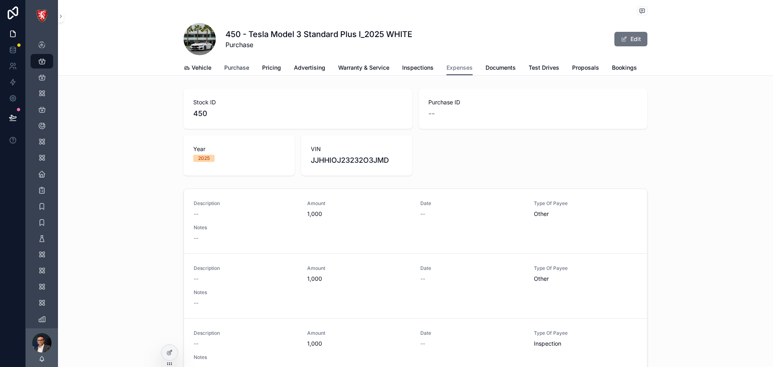
click at [234, 68] on span "Purchase" at bounding box center [236, 68] width 25 height 8
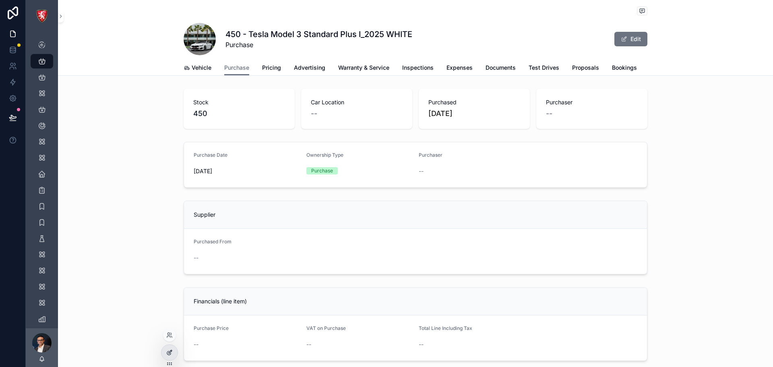
click at [174, 349] on div at bounding box center [169, 352] width 16 height 15
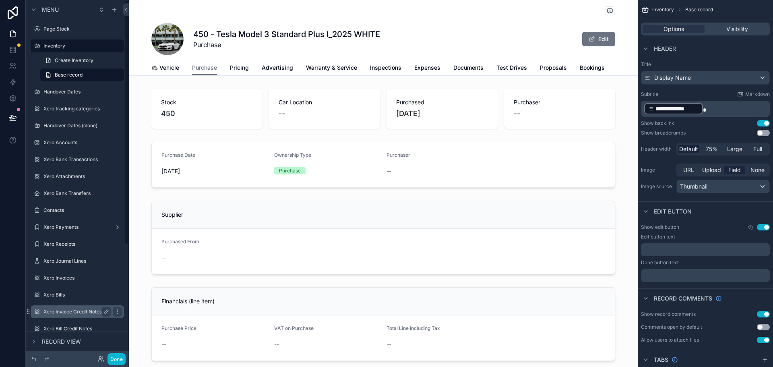
scroll to position [161, 0]
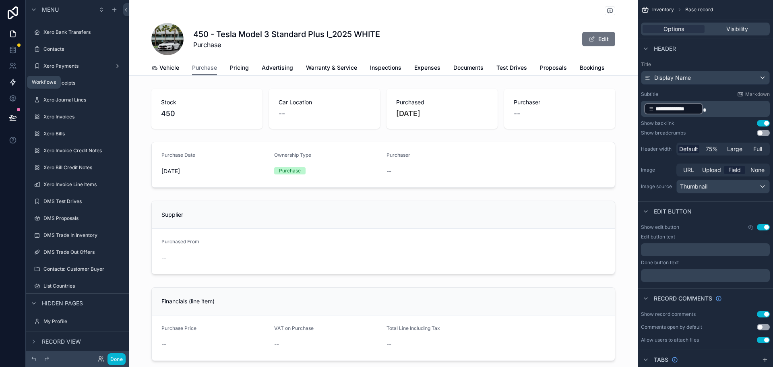
click at [11, 79] on icon at bounding box center [13, 82] width 8 height 8
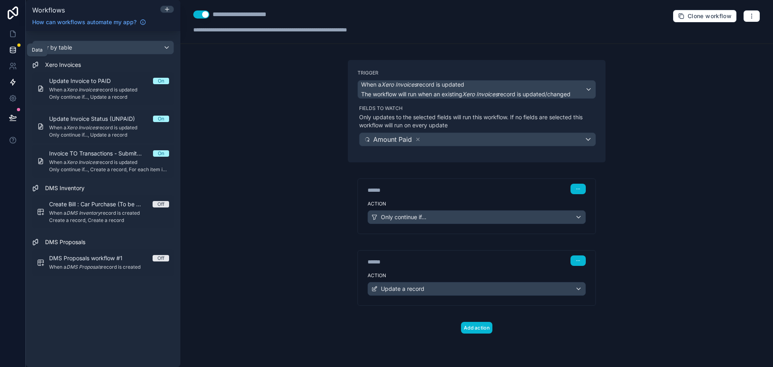
click at [11, 43] on link at bounding box center [12, 50] width 25 height 16
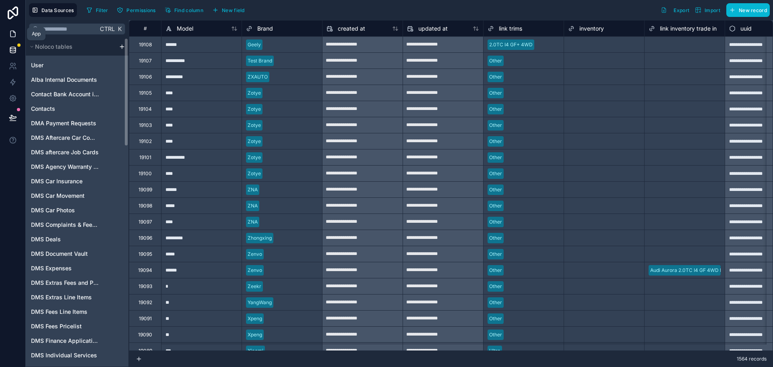
click at [17, 33] on link at bounding box center [12, 34] width 25 height 16
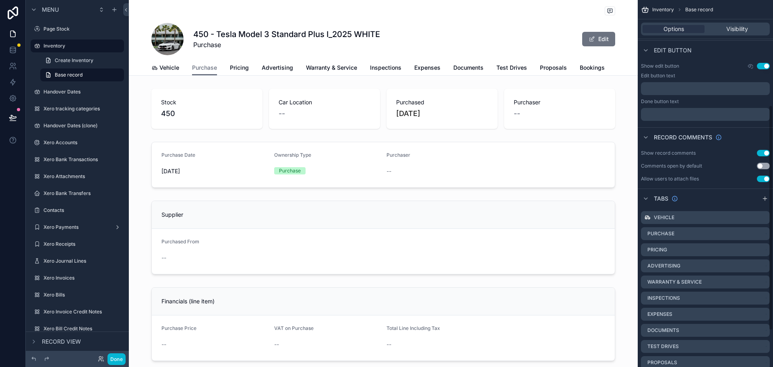
scroll to position [231, 0]
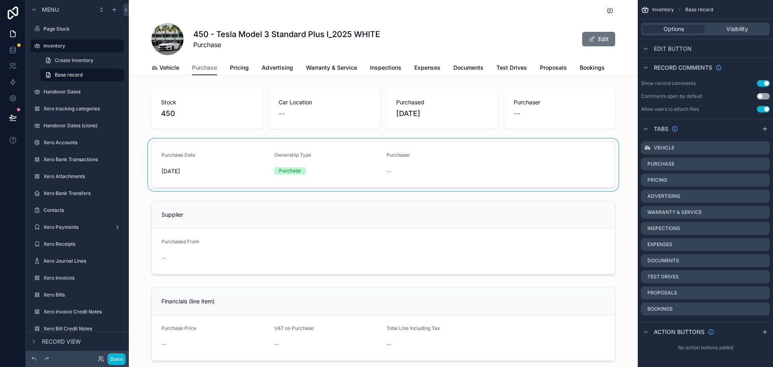
click at [306, 156] on div "scrollable content" at bounding box center [383, 165] width 509 height 52
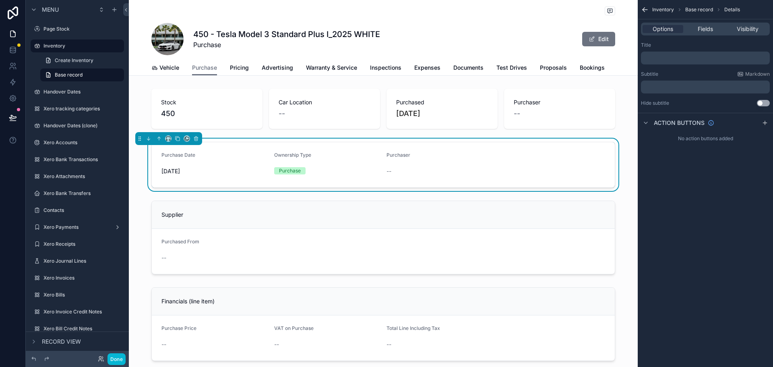
scroll to position [0, 0]
click at [261, 208] on div "scrollable content" at bounding box center [383, 237] width 509 height 80
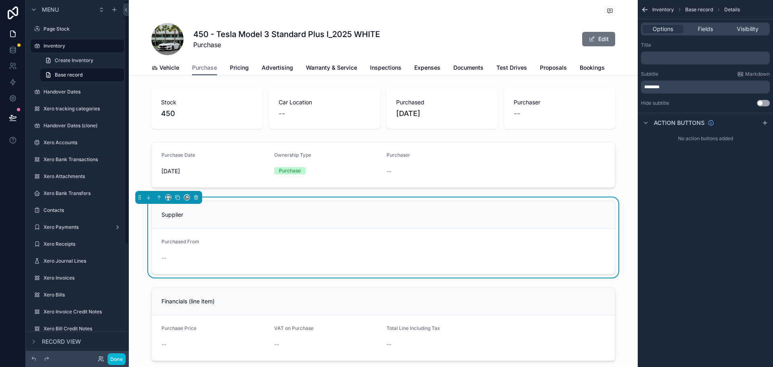
click at [179, 71] on div "Vehicle Purchase Pricing Advertising Warranty & Service Inspections Expenses Do…" at bounding box center [383, 67] width 464 height 15
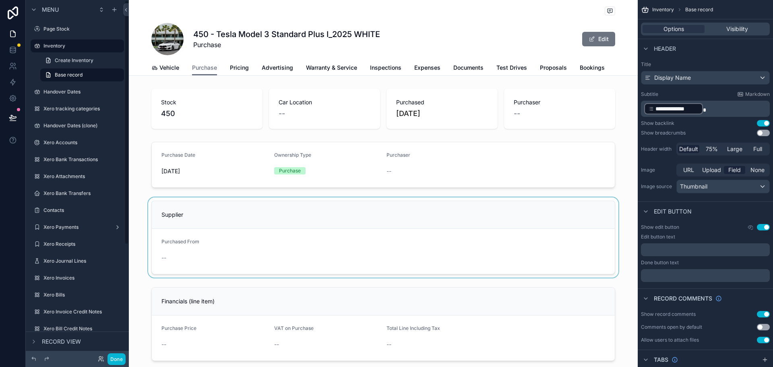
click at [176, 71] on div "Vehicle Purchase Pricing Advertising Warranty & Service Inspections Expenses Do…" at bounding box center [383, 67] width 464 height 15
click at [169, 71] on span "Vehicle" at bounding box center [169, 68] width 20 height 8
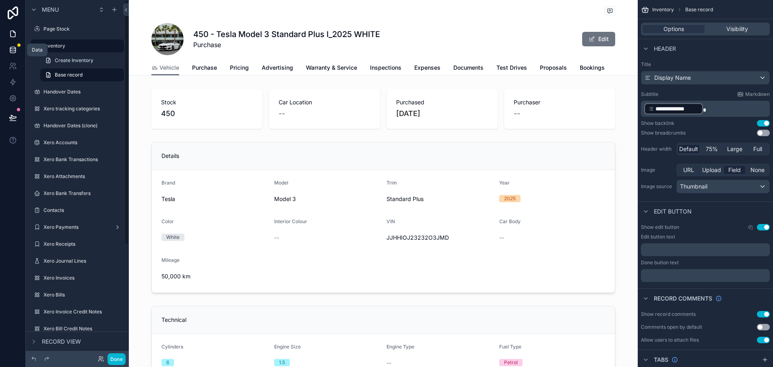
click at [17, 46] on icon at bounding box center [13, 50] width 8 height 8
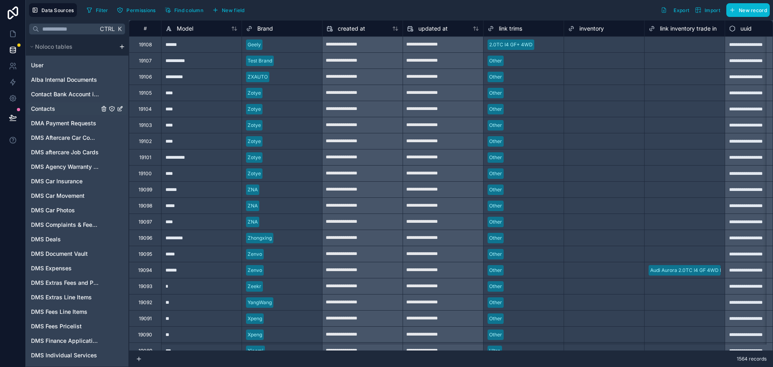
click at [64, 111] on div "Contacts" at bounding box center [76, 108] width 99 height 13
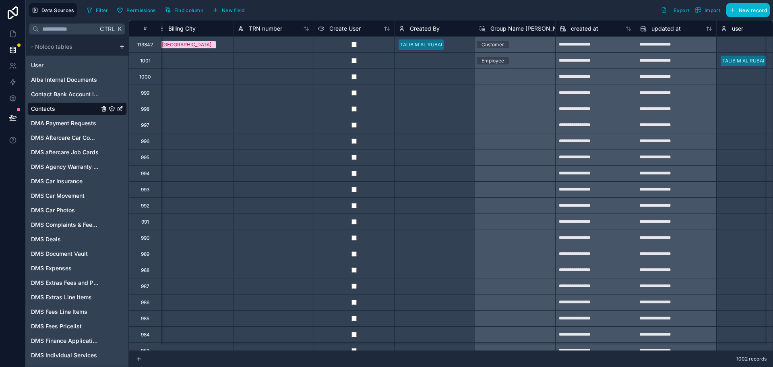
scroll to position [0, 4022]
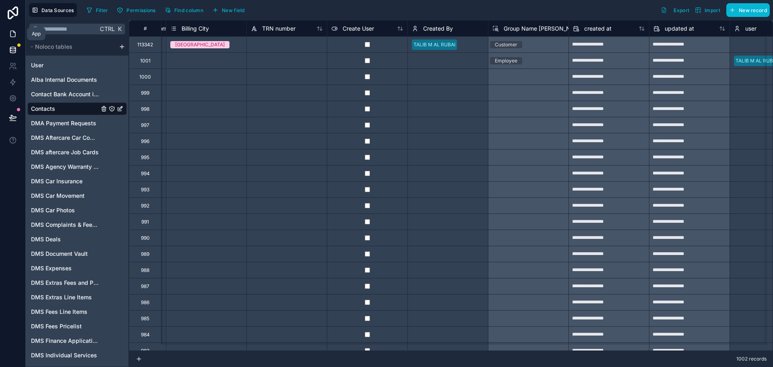
click at [12, 37] on icon at bounding box center [12, 34] width 5 height 6
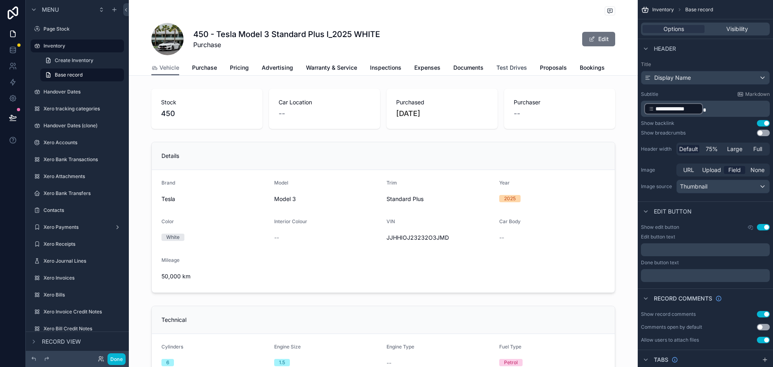
click at [506, 69] on span "Test Drives" at bounding box center [511, 68] width 31 height 8
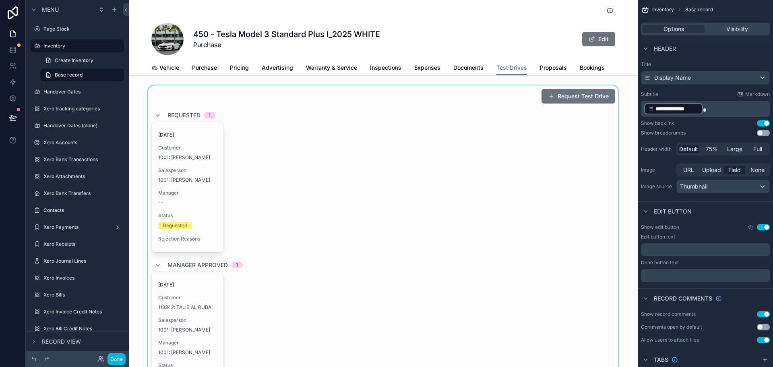
click at [181, 151] on div "scrollable content" at bounding box center [383, 321] width 509 height 473
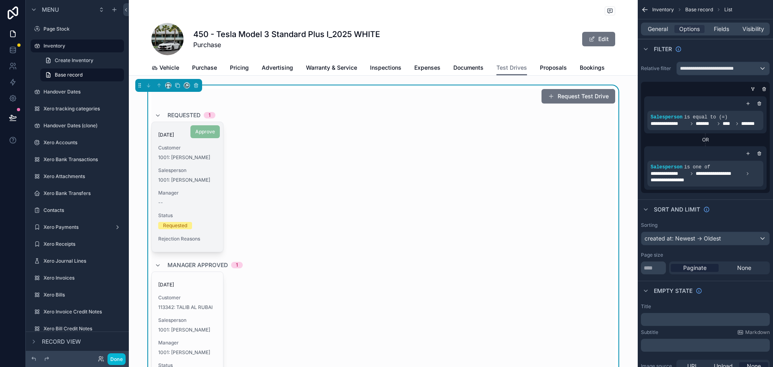
click at [205, 183] on div "12/08/2025 Customer 1001: Talib Alrubai Salesperson 1001: Talib Alrubai Manager…" at bounding box center [187, 187] width 71 height 130
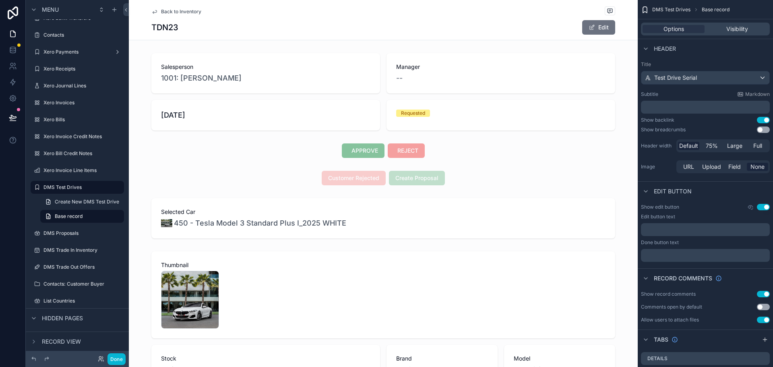
click at [161, 7] on div "Back to Inventory" at bounding box center [383, 11] width 464 height 10
click at [161, 10] on span "Back to Inventory" at bounding box center [181, 11] width 40 height 6
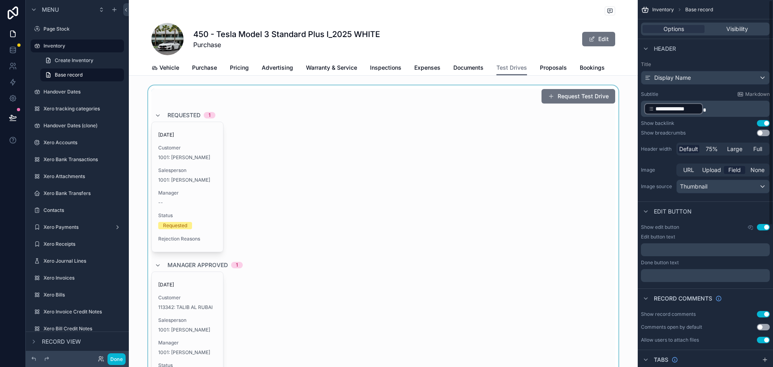
click at [563, 98] on div "scrollable content" at bounding box center [383, 321] width 509 height 473
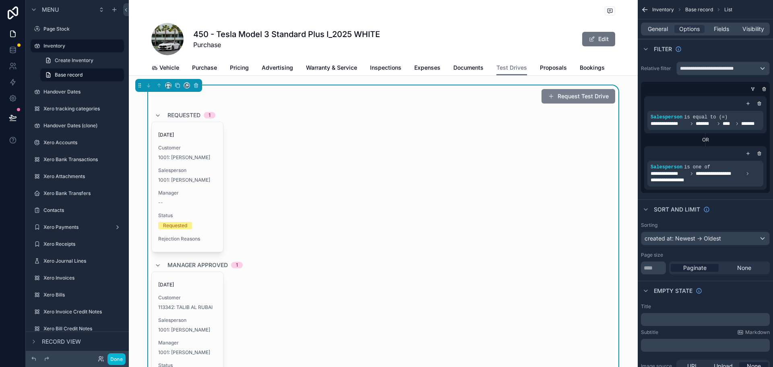
click at [575, 97] on button "Request Test Drive" at bounding box center [579, 96] width 74 height 14
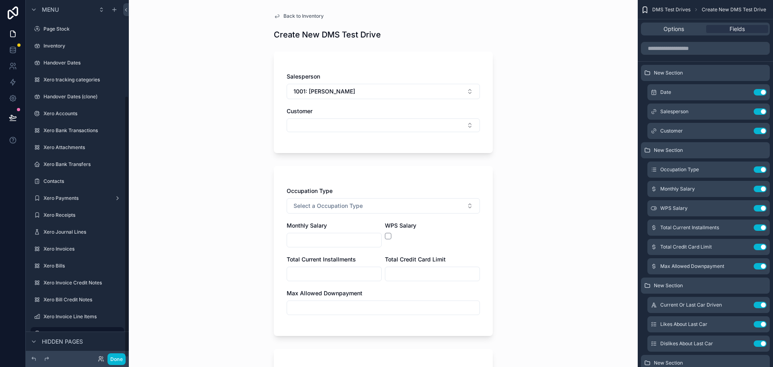
scroll to position [131, 0]
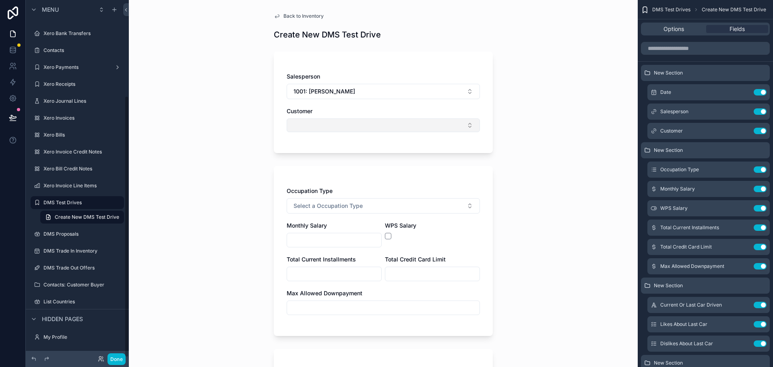
click at [352, 122] on button "Select Button" at bounding box center [383, 125] width 193 height 14
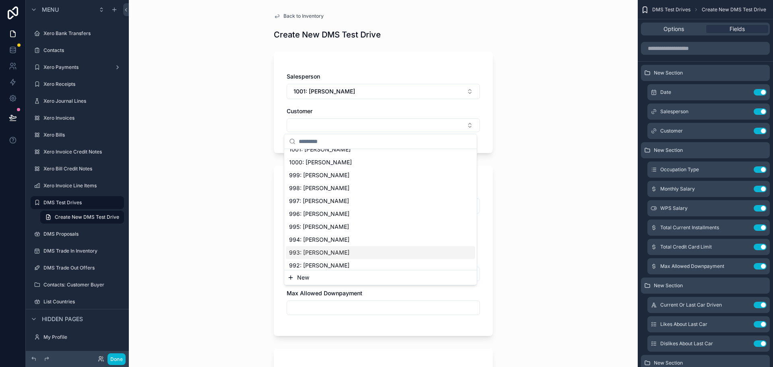
scroll to position [40, 0]
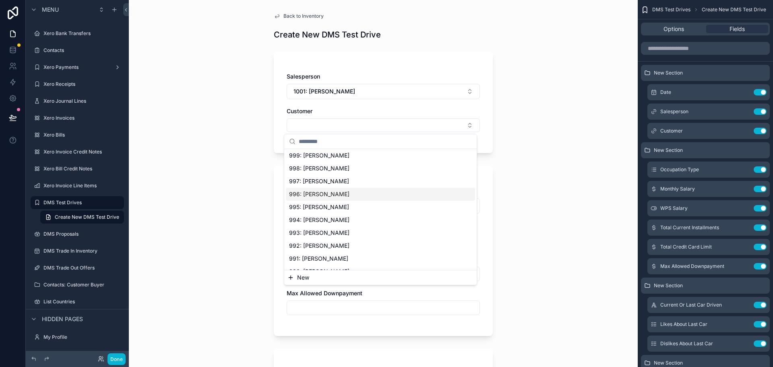
click at [540, 145] on div "Back to Inventory Create New DMS Test Drive Salesperson 1001: Talib Alrubai Cus…" at bounding box center [383, 183] width 509 height 367
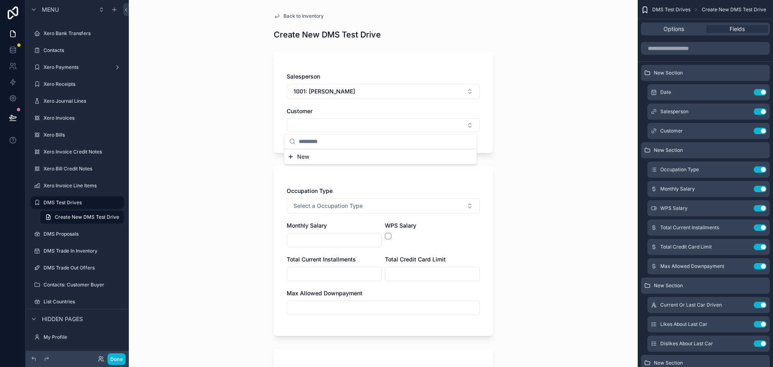
scroll to position [0, 0]
click at [747, 130] on button "scrollable content" at bounding box center [744, 131] width 13 height 6
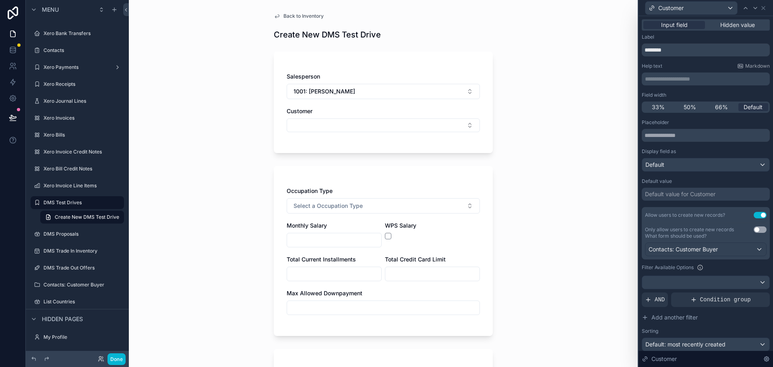
scroll to position [40, 0]
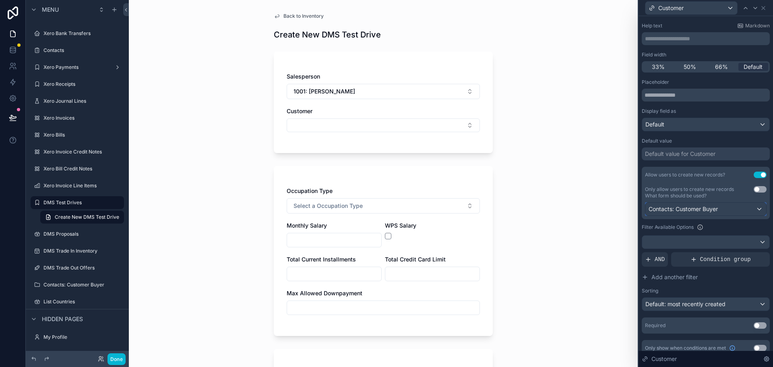
click at [726, 210] on div "Contacts: Customer Buyer" at bounding box center [705, 209] width 121 height 13
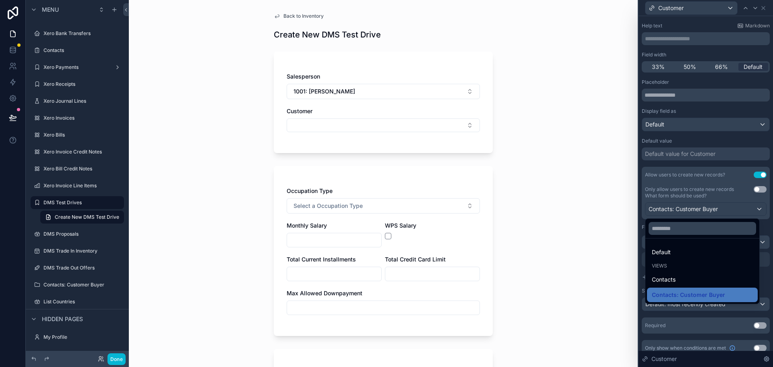
click at [689, 206] on div at bounding box center [706, 183] width 134 height 367
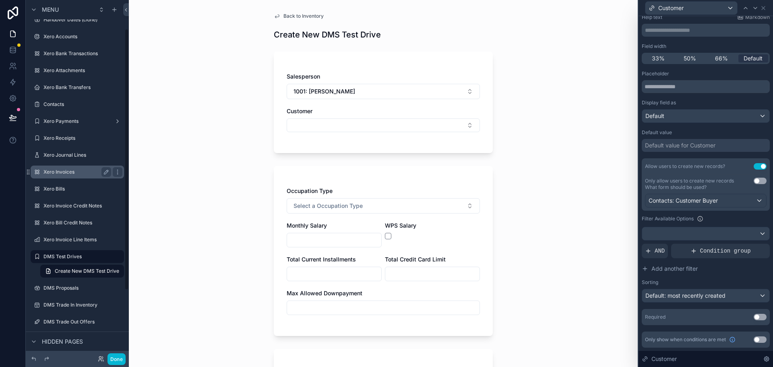
scroll to position [131, 0]
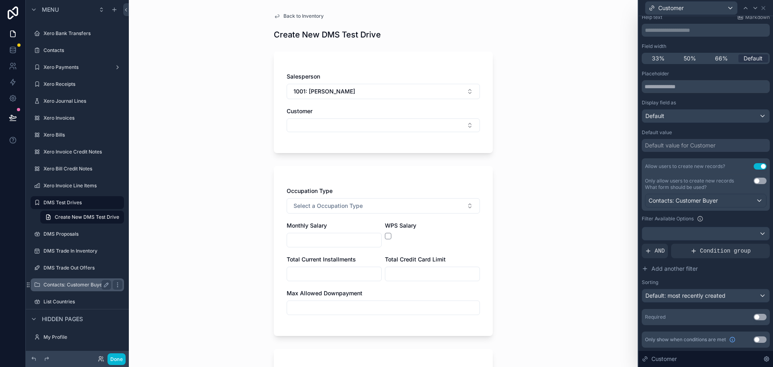
click at [78, 289] on div "Contacts: Customer Buyer" at bounding box center [77, 285] width 68 height 10
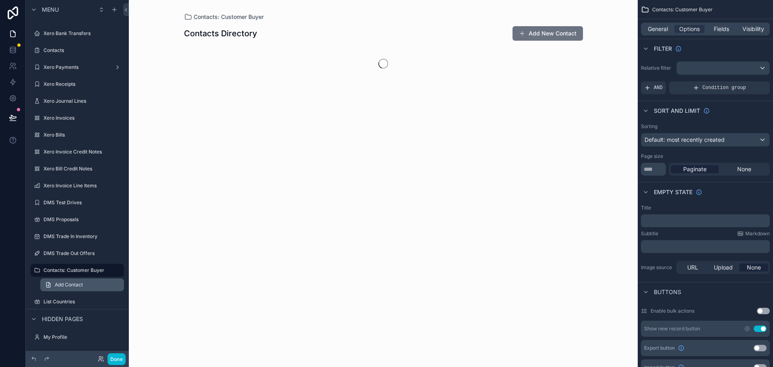
click at [83, 287] on span "Add Contact" at bounding box center [69, 284] width 28 height 6
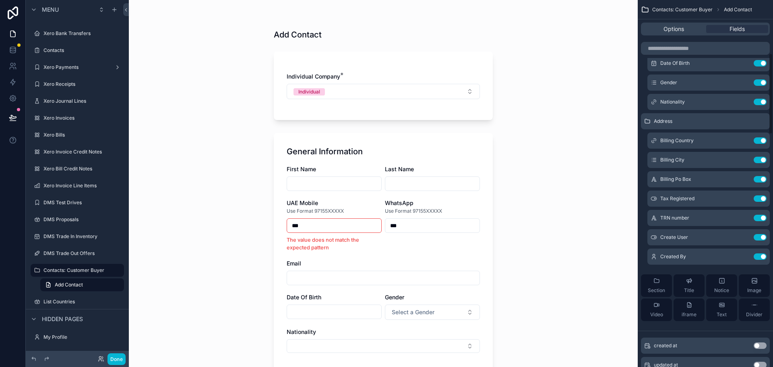
scroll to position [362, 0]
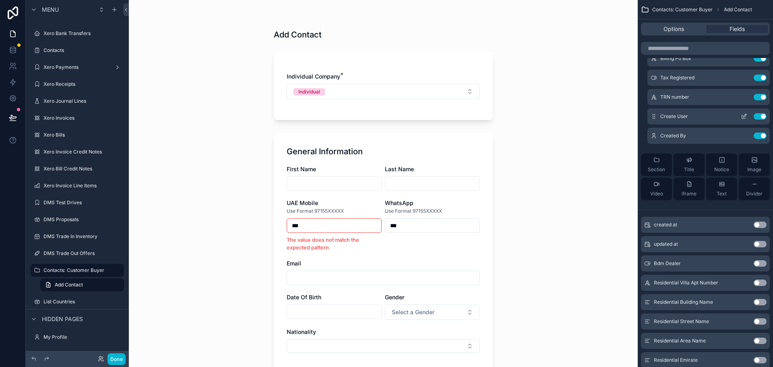
click at [743, 116] on icon "scrollable content" at bounding box center [744, 116] width 6 height 6
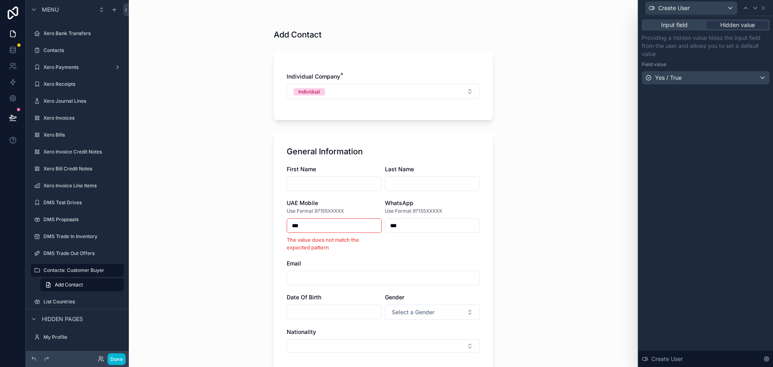
click at [535, 65] on div "Add Contact Individual Company * Individual General Information First Name Last…" at bounding box center [383, 183] width 509 height 367
click at [7, 48] on link at bounding box center [12, 50] width 25 height 16
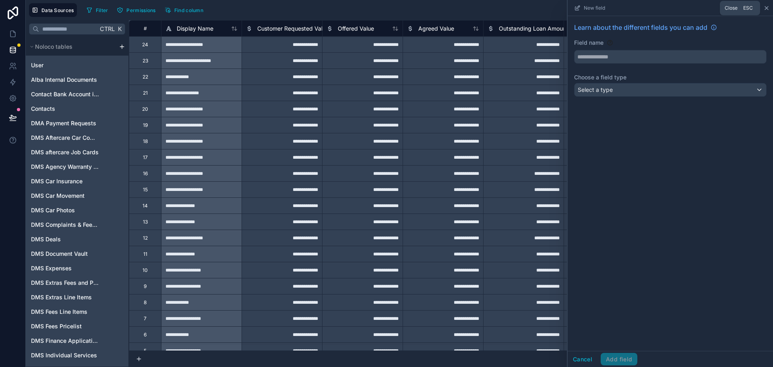
click at [767, 7] on icon at bounding box center [766, 7] width 3 height 3
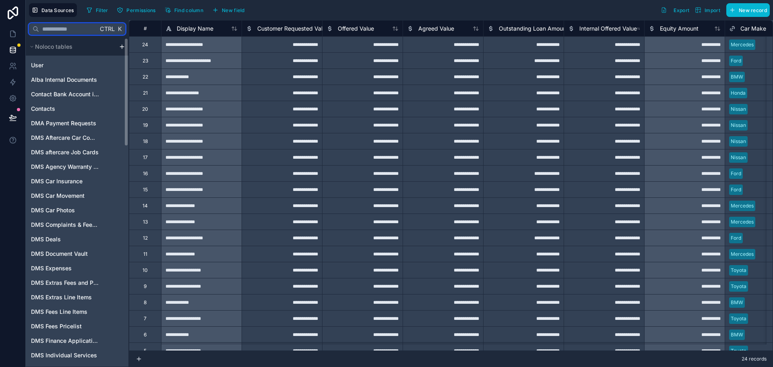
click at [73, 31] on input "text" at bounding box center [68, 29] width 59 height 14
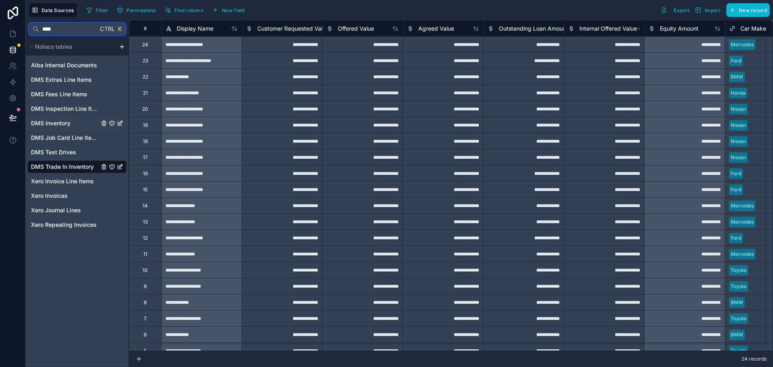
type input "****"
click at [68, 125] on span "DMS Inventory" at bounding box center [50, 123] width 39 height 8
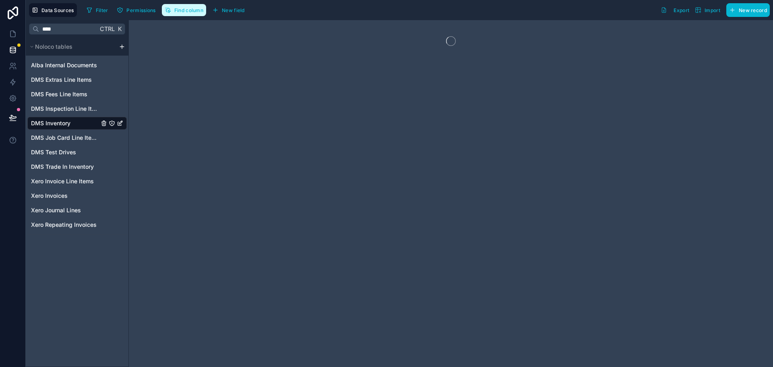
click at [186, 10] on span "Find column" at bounding box center [188, 10] width 29 height 6
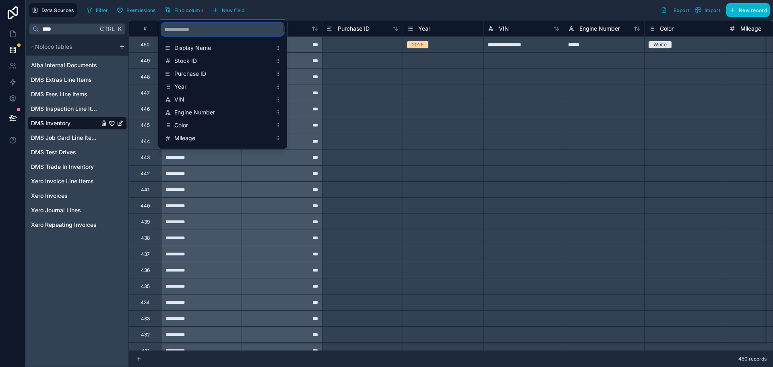
click at [214, 30] on input "scrollable content" at bounding box center [222, 29] width 122 height 13
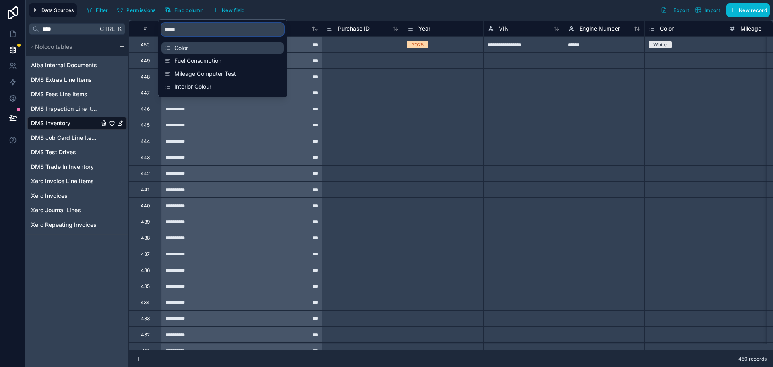
type input "*****"
click at [228, 48] on span "Color" at bounding box center [222, 48] width 97 height 8
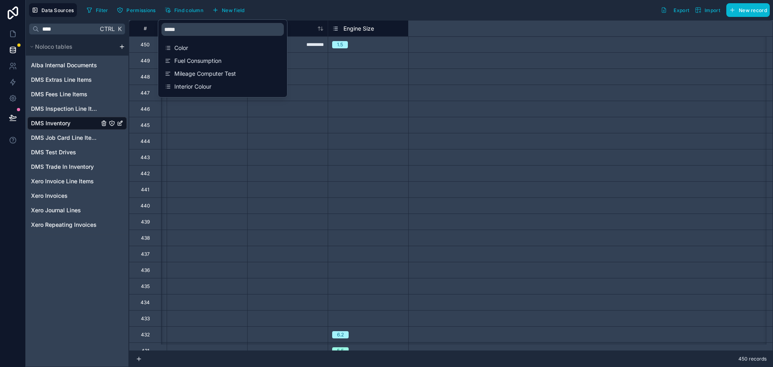
scroll to position [0, 483]
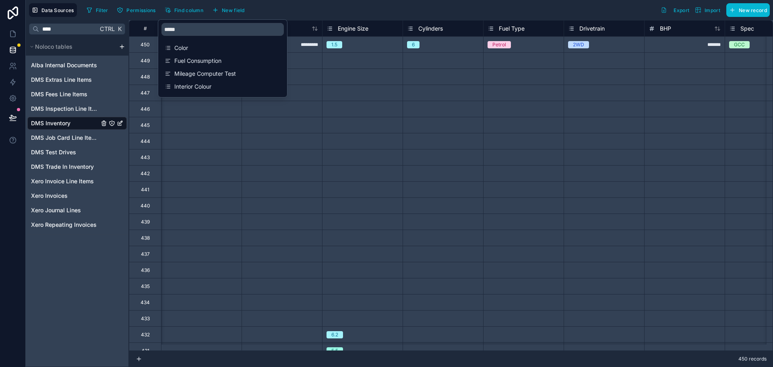
click at [227, 126] on div "Select a Color" at bounding box center [201, 125] width 80 height 8
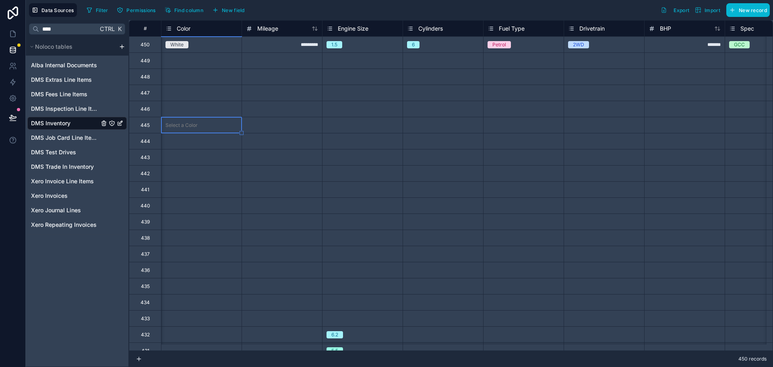
click at [184, 30] on span "Color" at bounding box center [184, 29] width 14 height 8
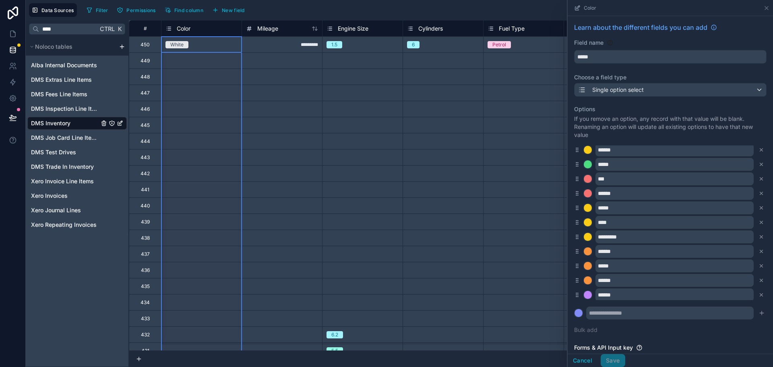
scroll to position [93, 0]
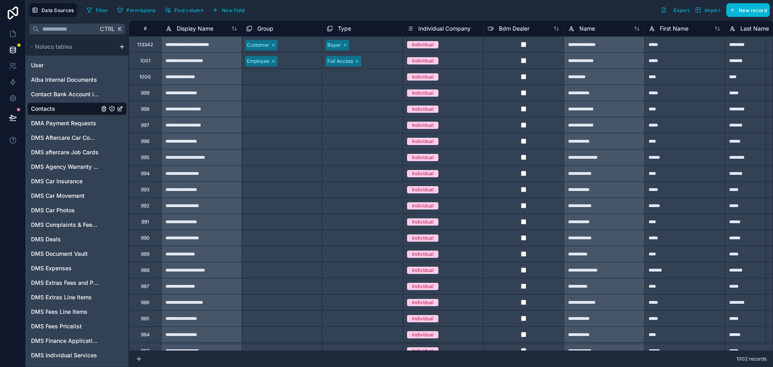
click at [273, 72] on div "Select a Group" at bounding box center [282, 76] width 80 height 9
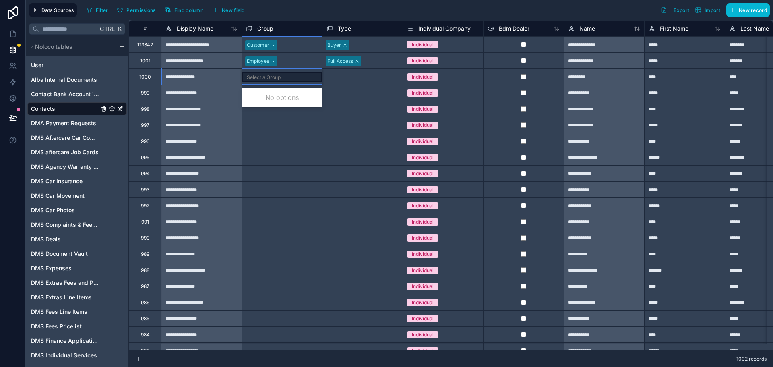
click at [273, 72] on div "Select a Group" at bounding box center [282, 77] width 80 height 10
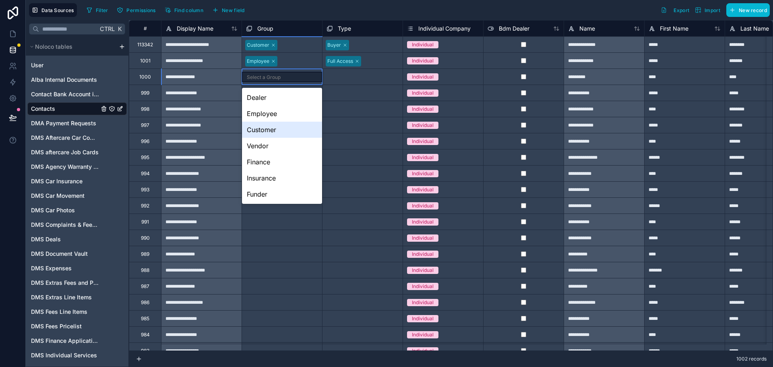
click at [367, 86] on div "Select a Type" at bounding box center [363, 93] width 80 height 16
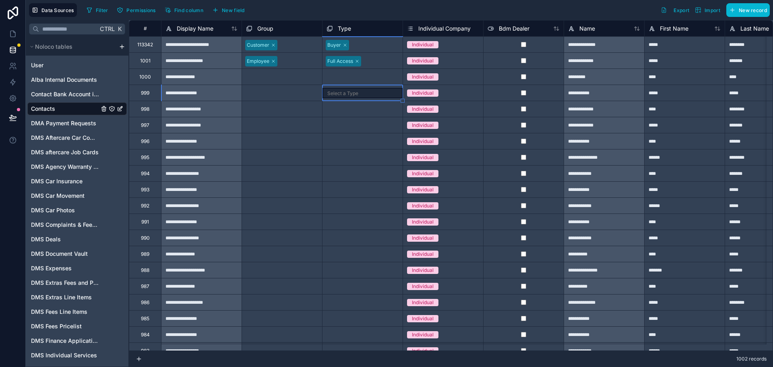
click at [367, 86] on div "Select a Type" at bounding box center [363, 93] width 80 height 16
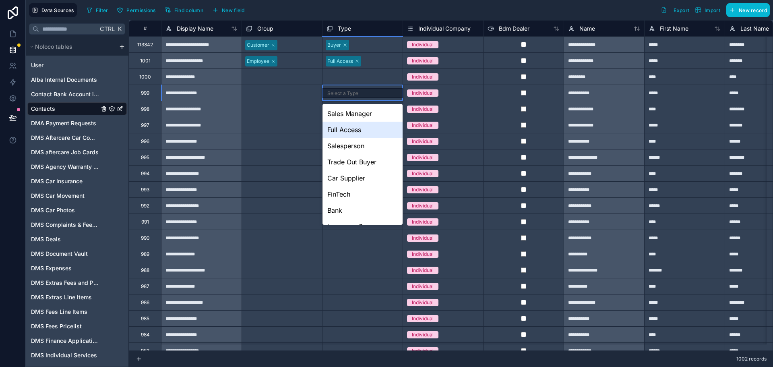
click at [295, 109] on div "Select a Group" at bounding box center [282, 109] width 80 height 9
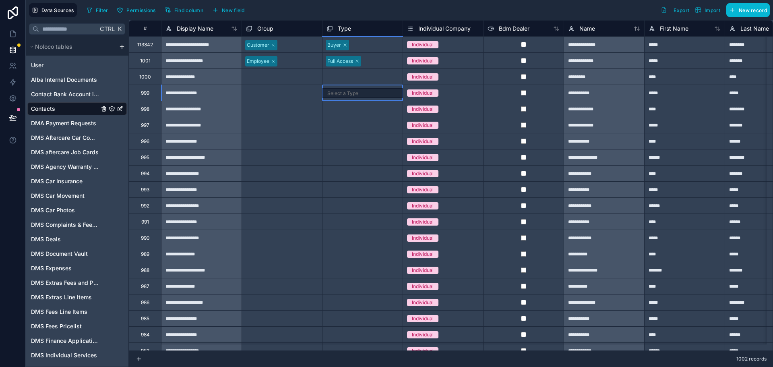
click at [365, 89] on div "Select a Type" at bounding box center [363, 93] width 80 height 10
click at [372, 64] on div "Full Access" at bounding box center [363, 61] width 80 height 14
click at [12, 81] on icon at bounding box center [13, 82] width 8 height 8
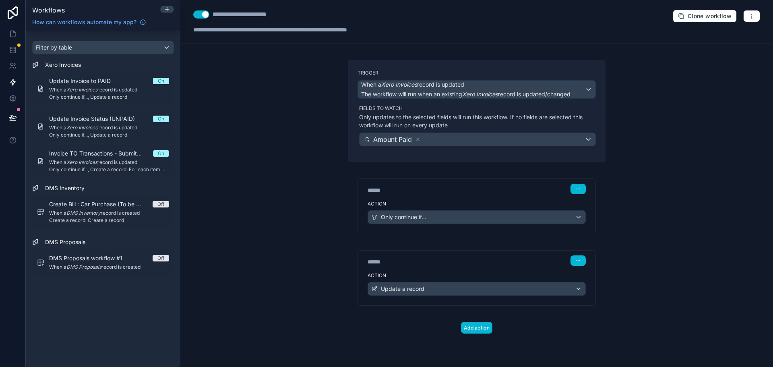
click at [478, 272] on div "Action Update a record" at bounding box center [477, 287] width 238 height 36
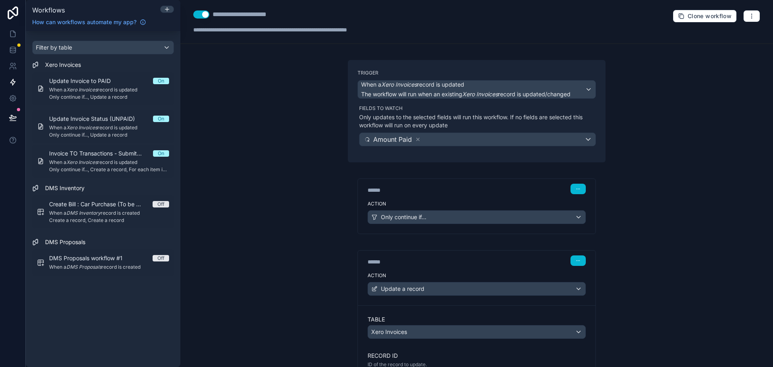
scroll to position [207, 0]
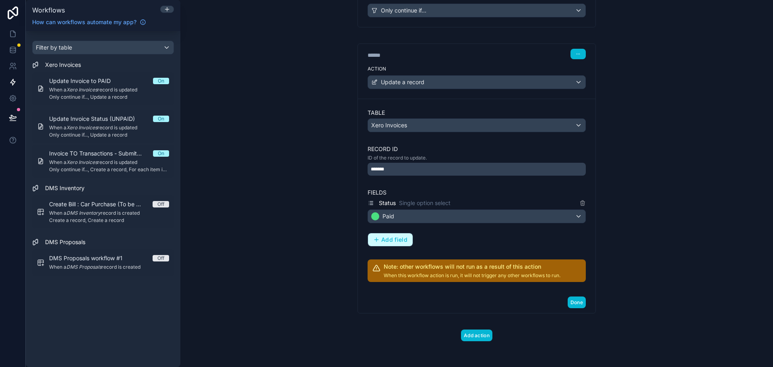
click at [398, 238] on span "Add field" at bounding box center [394, 239] width 26 height 7
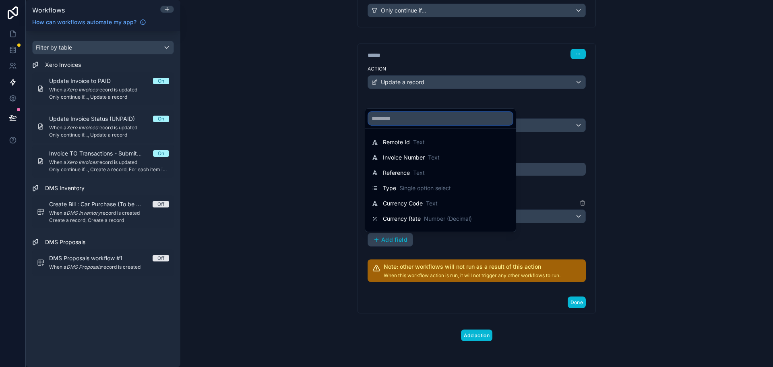
click at [440, 117] on input "text" at bounding box center [440, 118] width 144 height 13
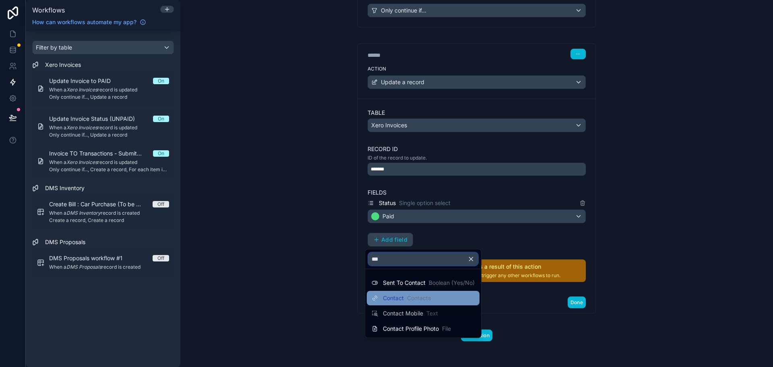
type input "***"
click at [407, 304] on div "Contact Contacts" at bounding box center [423, 298] width 113 height 14
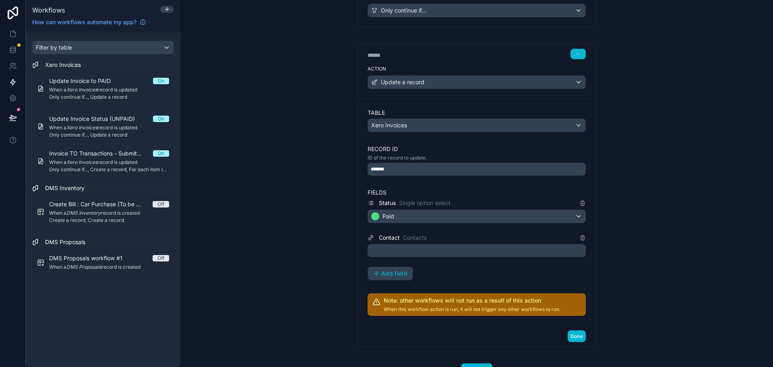
click at [432, 252] on div at bounding box center [477, 250] width 218 height 13
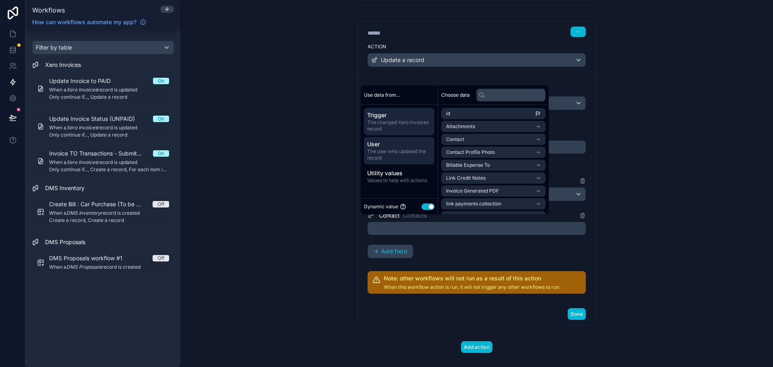
scroll to position [240, 0]
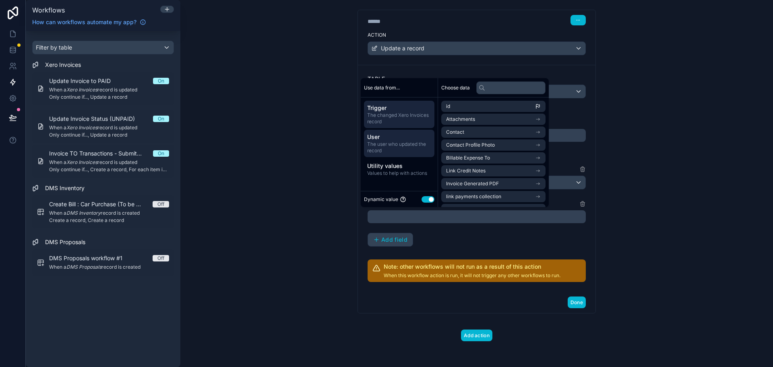
click at [412, 141] on span "User" at bounding box center [399, 137] width 64 height 8
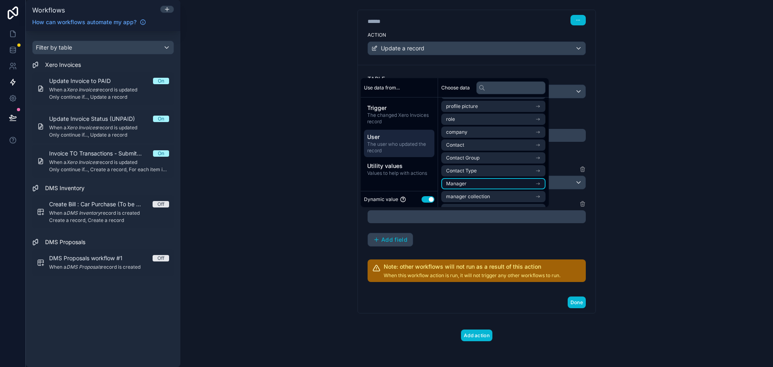
scroll to position [0, 0]
click at [269, 103] on div "**********" at bounding box center [476, 183] width 593 height 367
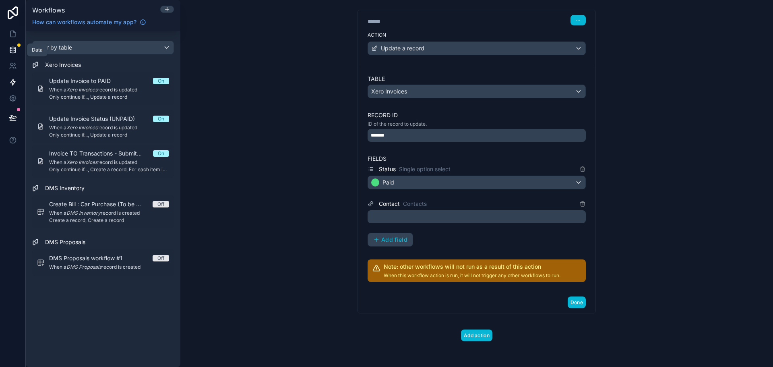
click at [16, 43] on link at bounding box center [12, 50] width 25 height 16
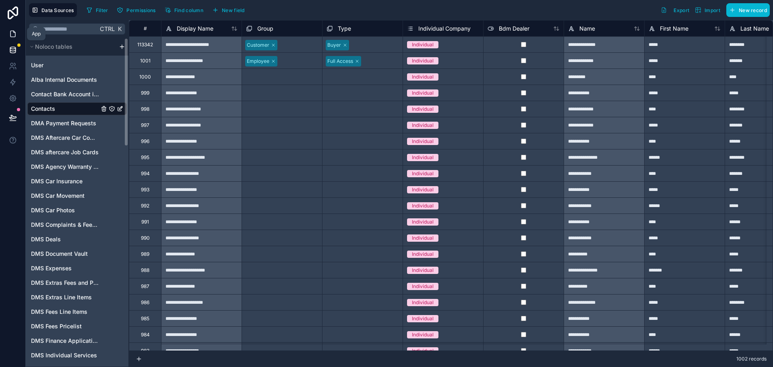
click at [10, 35] on icon at bounding box center [12, 34] width 5 height 6
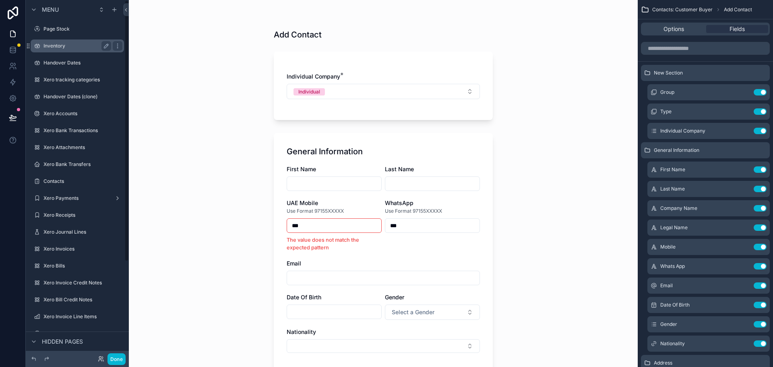
click at [73, 50] on div "Inventory" at bounding box center [77, 46] width 68 height 10
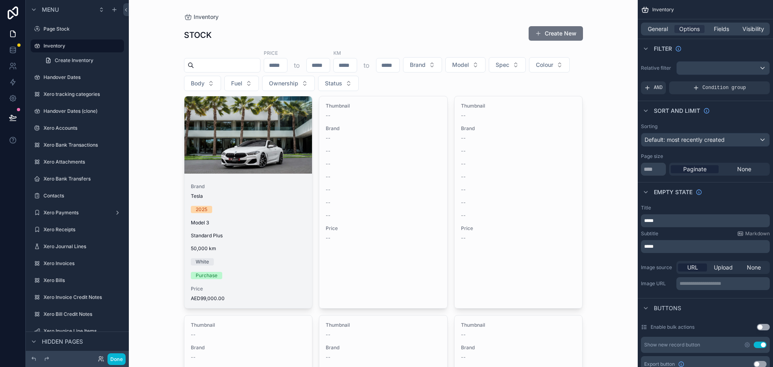
click at [243, 143] on div "scrollable content" at bounding box center [248, 134] width 128 height 77
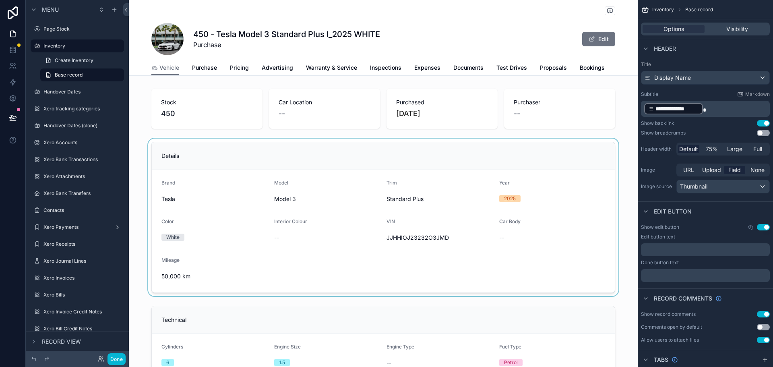
click at [510, 199] on div "scrollable content" at bounding box center [383, 217] width 509 height 157
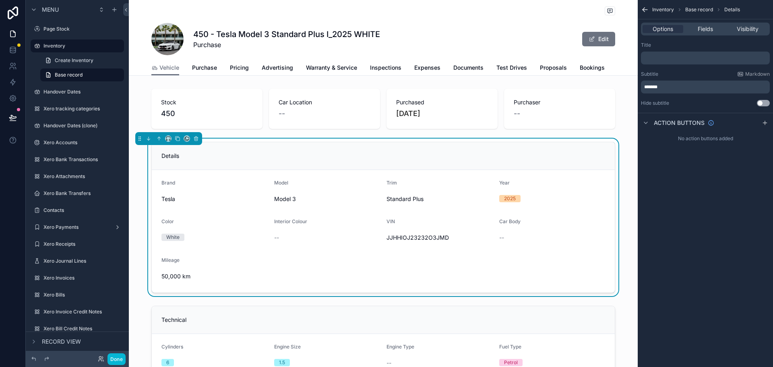
click at [507, 201] on div "2025" at bounding box center [510, 198] width 12 height 7
click at [240, 72] on link "Pricing" at bounding box center [239, 68] width 19 height 16
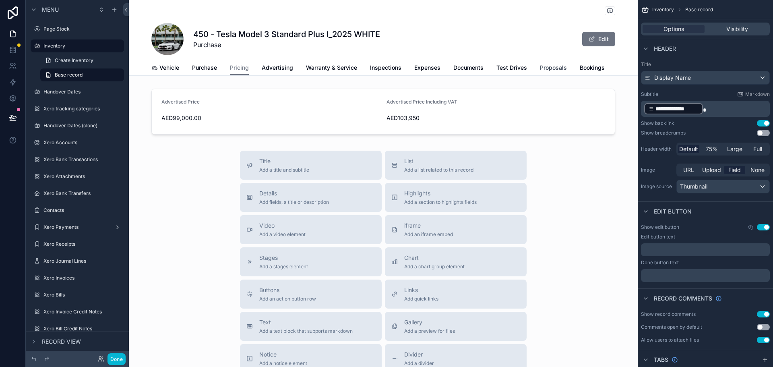
click at [545, 66] on span "Proposals" at bounding box center [553, 68] width 27 height 8
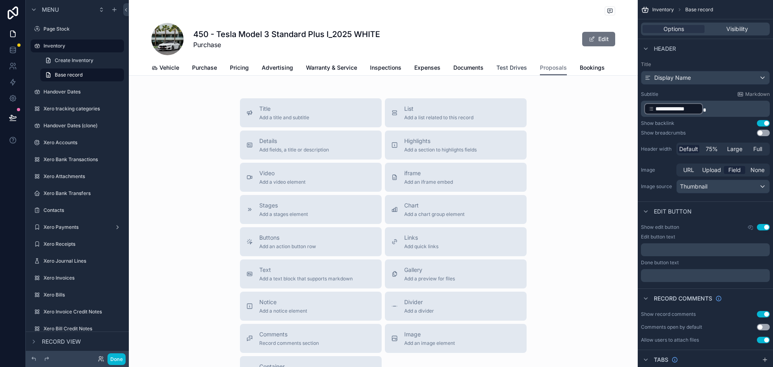
click at [508, 68] on span "Test Drives" at bounding box center [511, 68] width 31 height 8
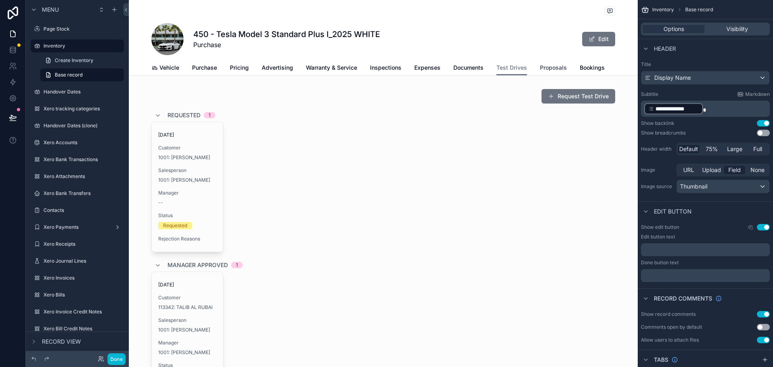
click at [558, 64] on span "Proposals" at bounding box center [553, 68] width 27 height 8
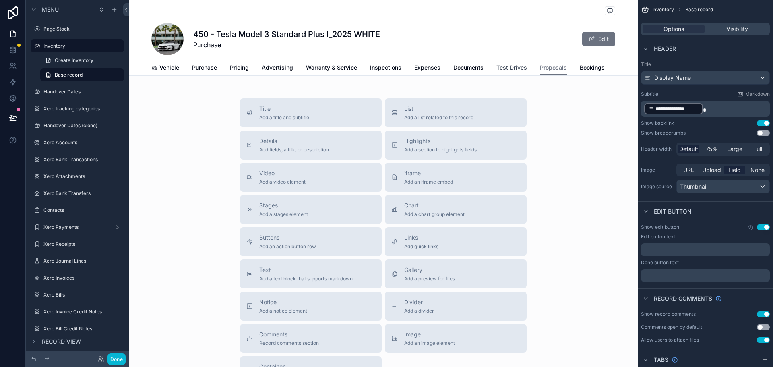
click at [512, 71] on span "Test Drives" at bounding box center [511, 68] width 31 height 8
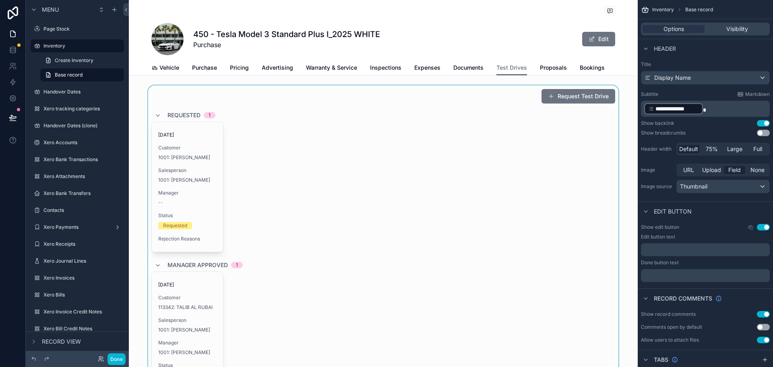
click at [279, 166] on div "scrollable content" at bounding box center [383, 321] width 509 height 473
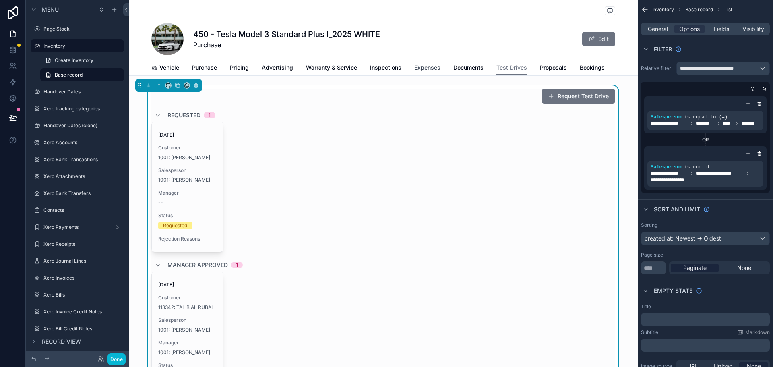
click at [419, 66] on span "Expenses" at bounding box center [427, 68] width 26 height 8
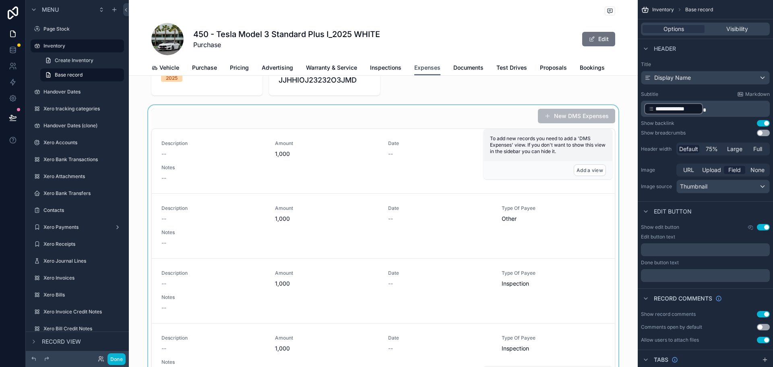
scroll to position [81, 0]
click at [330, 186] on div "scrollable content" at bounding box center [383, 256] width 509 height 302
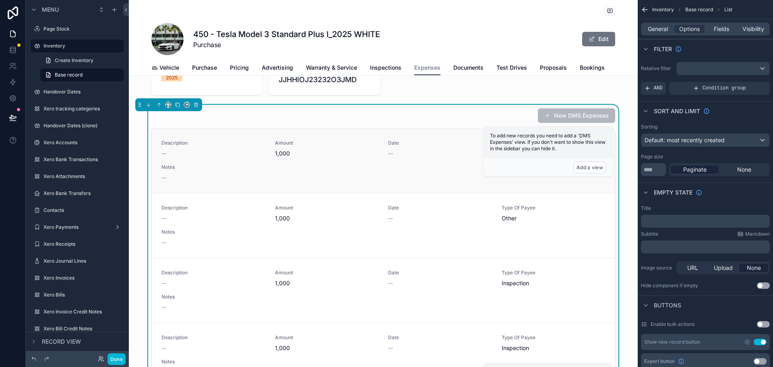
click at [350, 143] on span "Amount" at bounding box center [327, 143] width 104 height 6
click at [271, 158] on div "Description -- Amount 1,000 Date -- Type Of Payee Other Notes --" at bounding box center [383, 161] width 444 height 42
click at [275, 153] on span "1,000" at bounding box center [327, 153] width 104 height 8
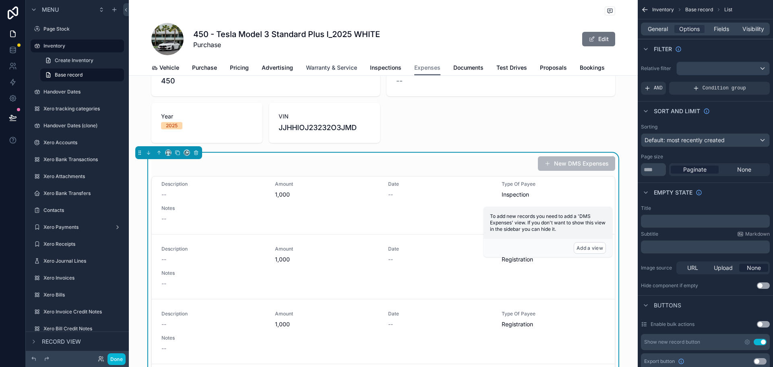
scroll to position [0, 0]
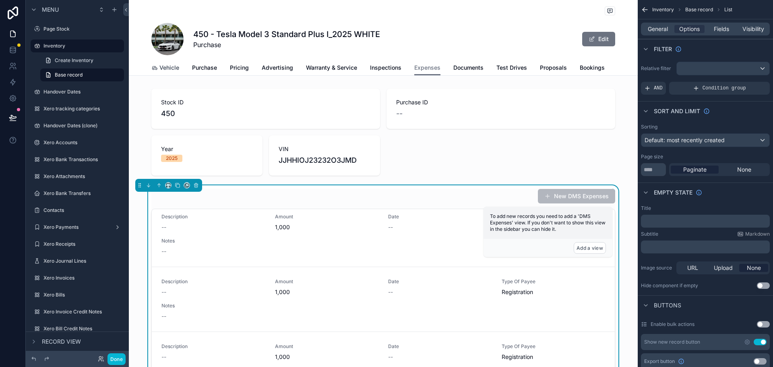
click at [163, 64] on span "Vehicle" at bounding box center [169, 68] width 20 height 8
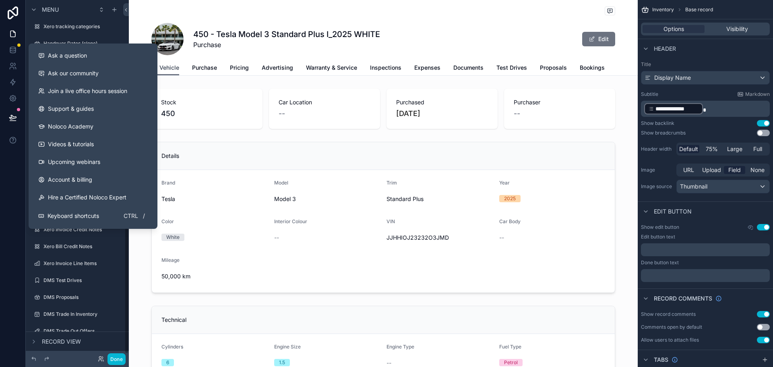
scroll to position [161, 0]
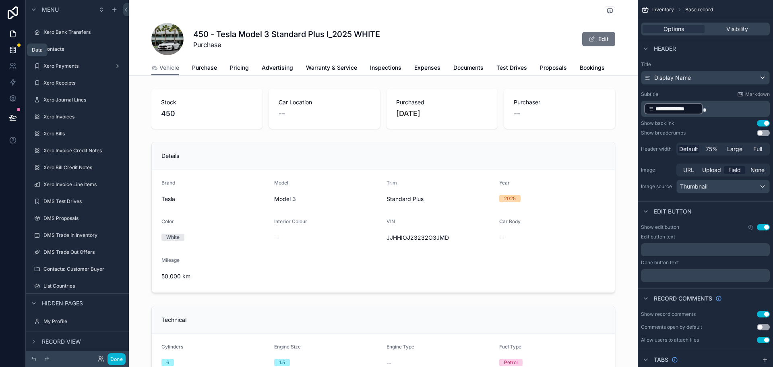
click at [17, 48] on link at bounding box center [12, 50] width 25 height 16
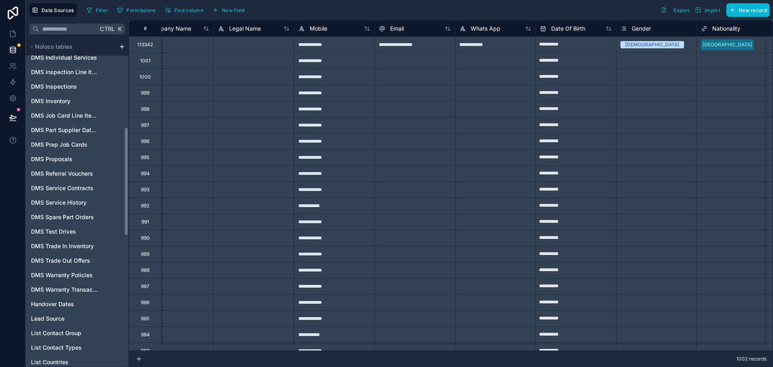
scroll to position [322, 0]
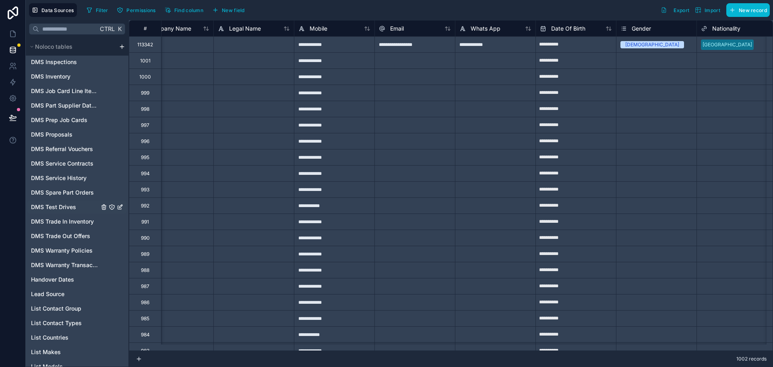
click at [81, 205] on div "DMS Test Drives" at bounding box center [76, 207] width 99 height 13
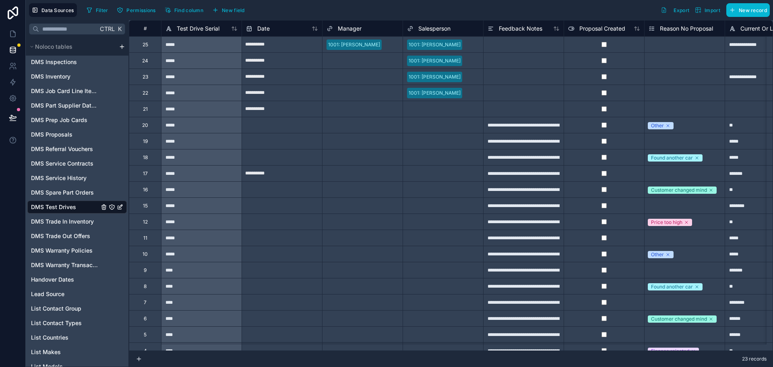
click at [366, 29] on div "Manager" at bounding box center [363, 29] width 72 height 10
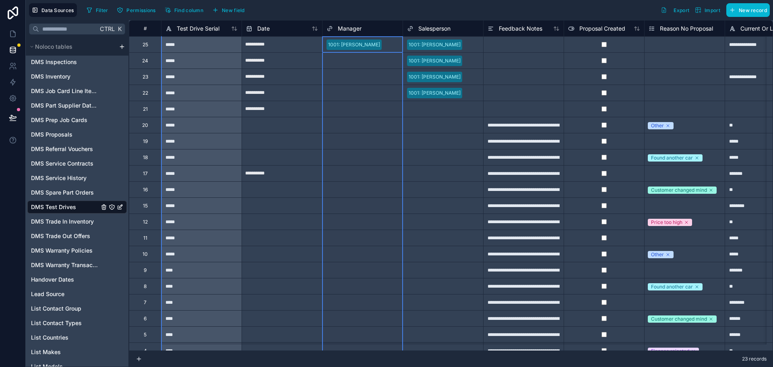
click at [355, 27] on span "Manager" at bounding box center [350, 29] width 24 height 8
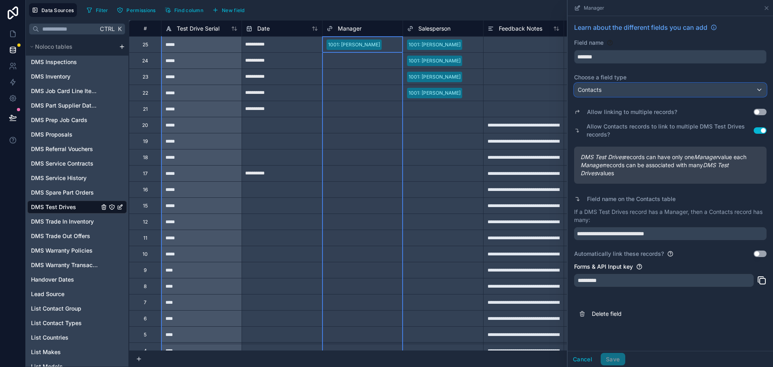
click at [664, 88] on div "Contacts" at bounding box center [671, 89] width 192 height 13
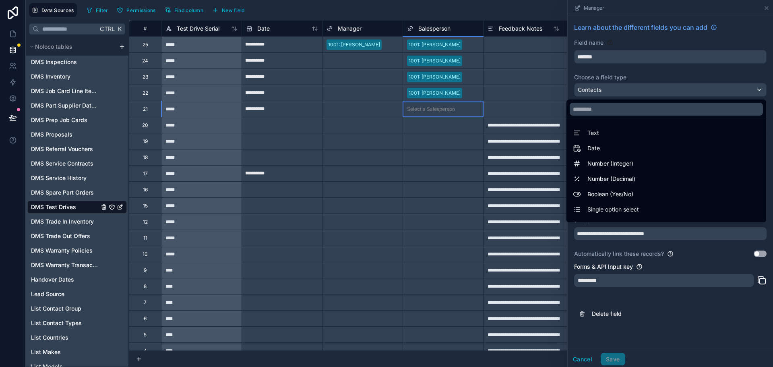
click at [436, 111] on div "Select a Salesperson" at bounding box center [431, 109] width 48 height 6
click at [439, 138] on div "Select a Salesperson" at bounding box center [431, 141] width 48 height 6
click at [459, 55] on div "1001: [PERSON_NAME]" at bounding box center [443, 61] width 80 height 12
click at [372, 130] on div "Select a Manager" at bounding box center [363, 125] width 80 height 16
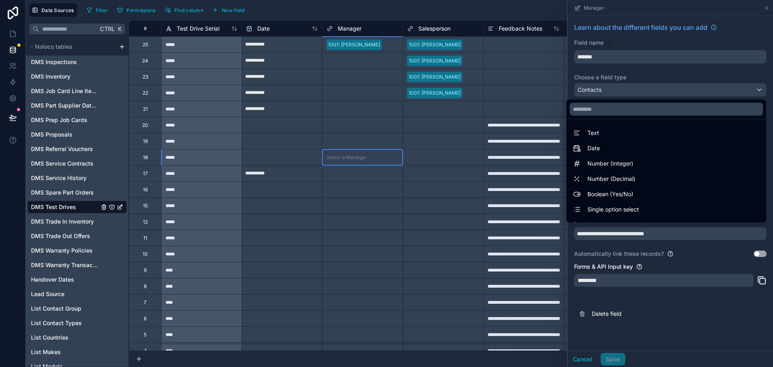
click at [363, 150] on div "Select a Manager" at bounding box center [363, 157] width 80 height 16
click at [625, 70] on div at bounding box center [670, 183] width 205 height 367
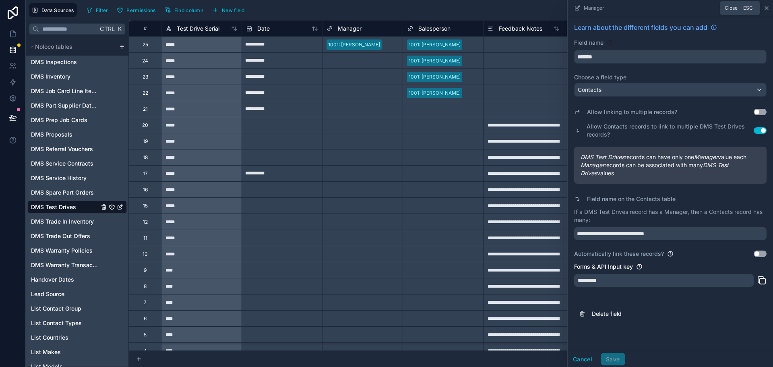
click at [766, 6] on icon at bounding box center [766, 8] width 6 height 6
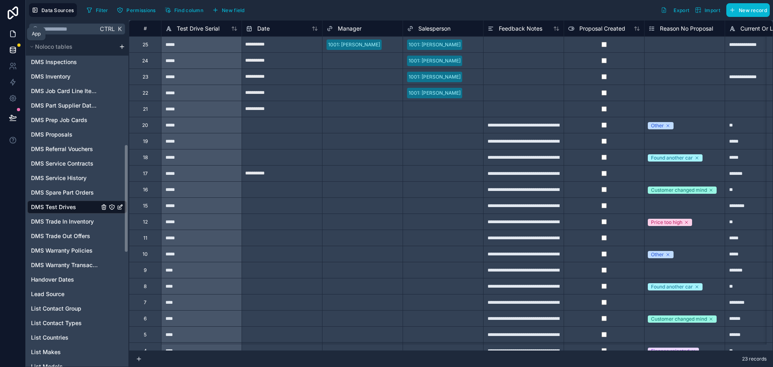
click at [12, 32] on icon at bounding box center [13, 34] width 8 height 8
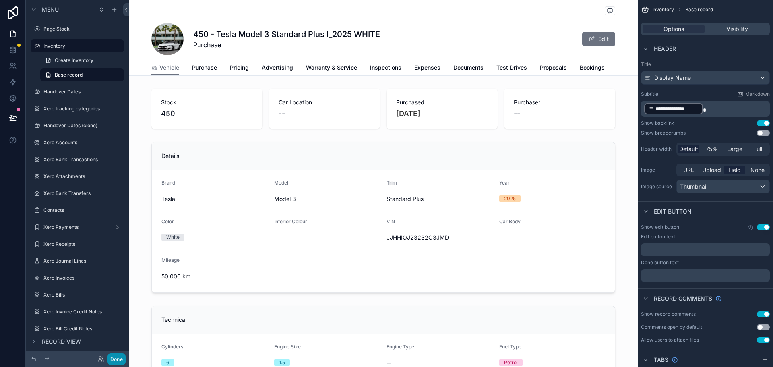
click at [122, 362] on button "Done" at bounding box center [117, 359] width 18 height 12
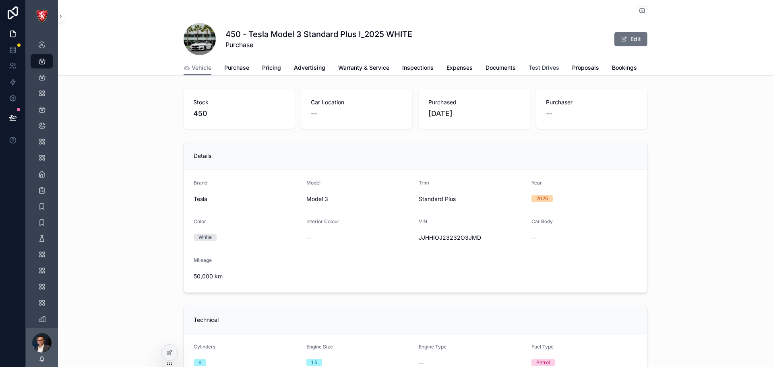
click at [548, 64] on span "Test Drives" at bounding box center [544, 68] width 31 height 8
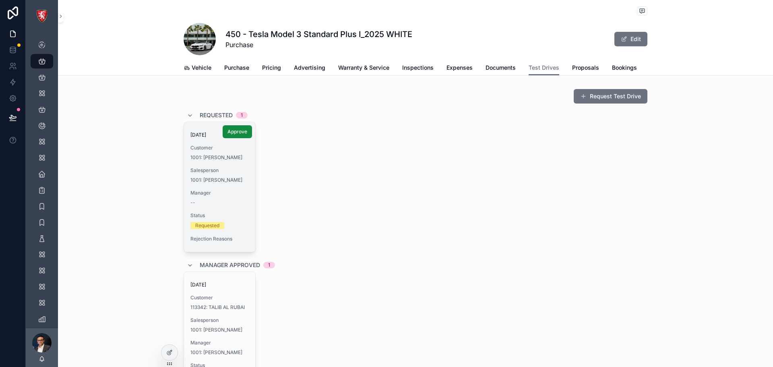
click at [226, 168] on span "Salesperson" at bounding box center [219, 170] width 58 height 6
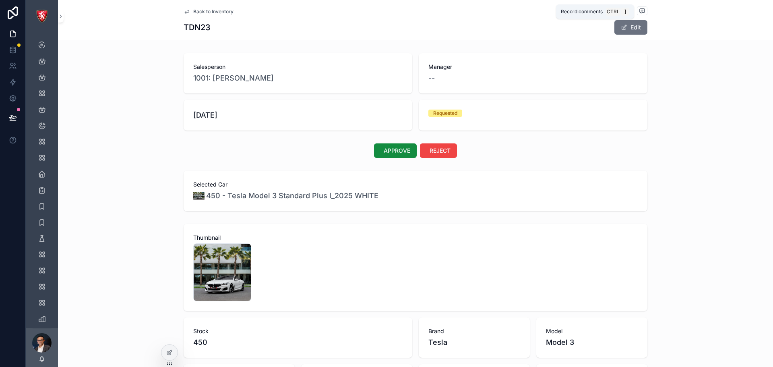
click at [639, 8] on icon "scrollable content" at bounding box center [642, 11] width 6 height 6
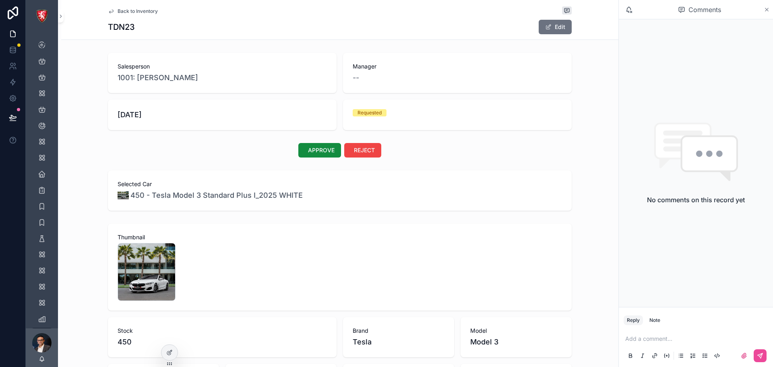
click at [768, 8] on icon "scrollable content" at bounding box center [767, 9] width 6 height 6
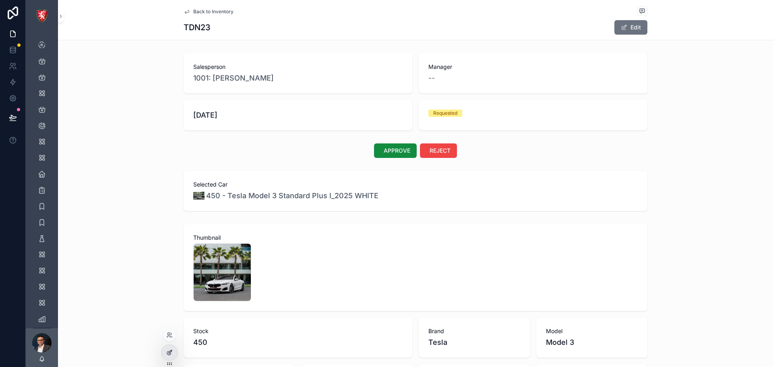
click at [172, 356] on div at bounding box center [169, 352] width 16 height 15
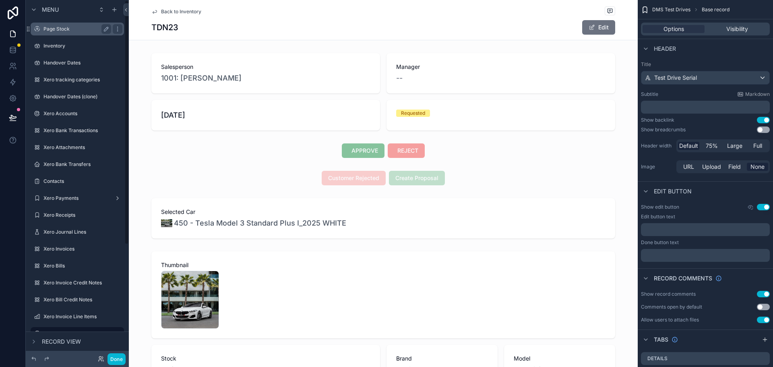
click at [74, 27] on label "Page Stock" at bounding box center [75, 29] width 64 height 6
